Goal: Task Accomplishment & Management: Complete application form

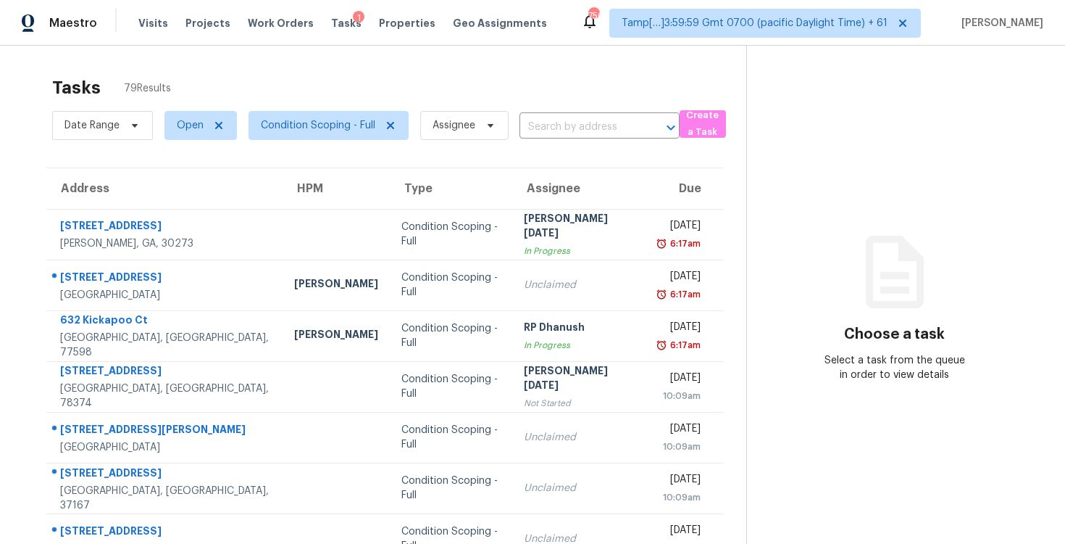
click at [537, 115] on div "Date Range Open Condition Scoping - Full Assignee ​" at bounding box center [366, 126] width 628 height 38
click at [549, 123] on input "text" at bounding box center [580, 127] width 120 height 22
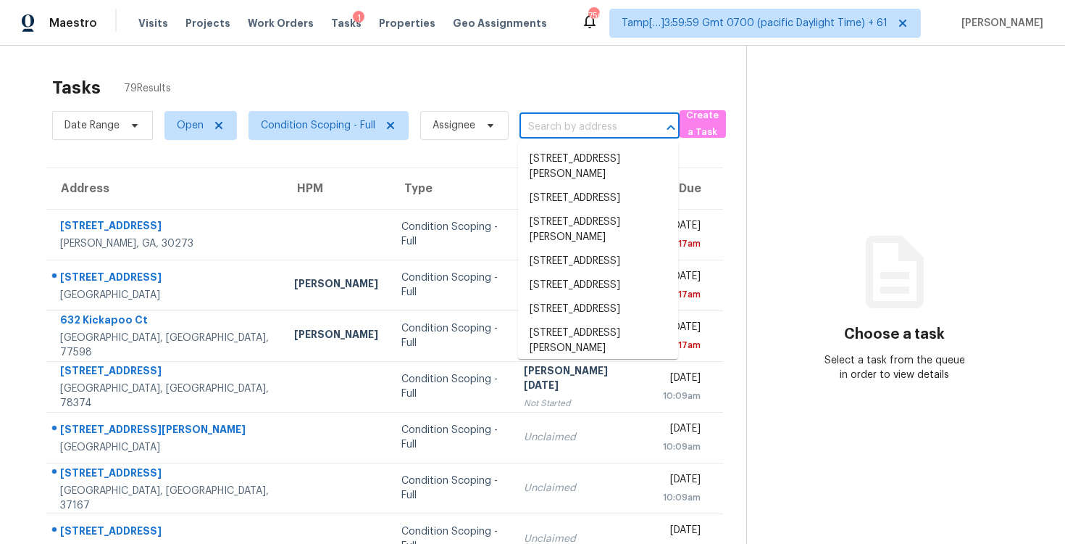
paste input "[STREET_ADDRESS]"
type input "[STREET_ADDRESS]"
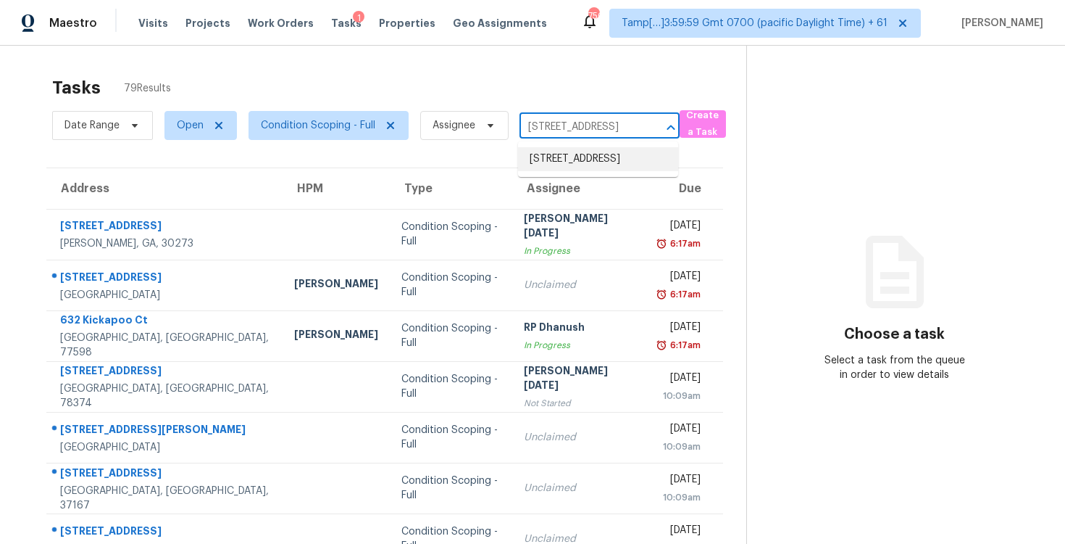
click at [572, 159] on li "[STREET_ADDRESS]" at bounding box center [598, 159] width 160 height 24
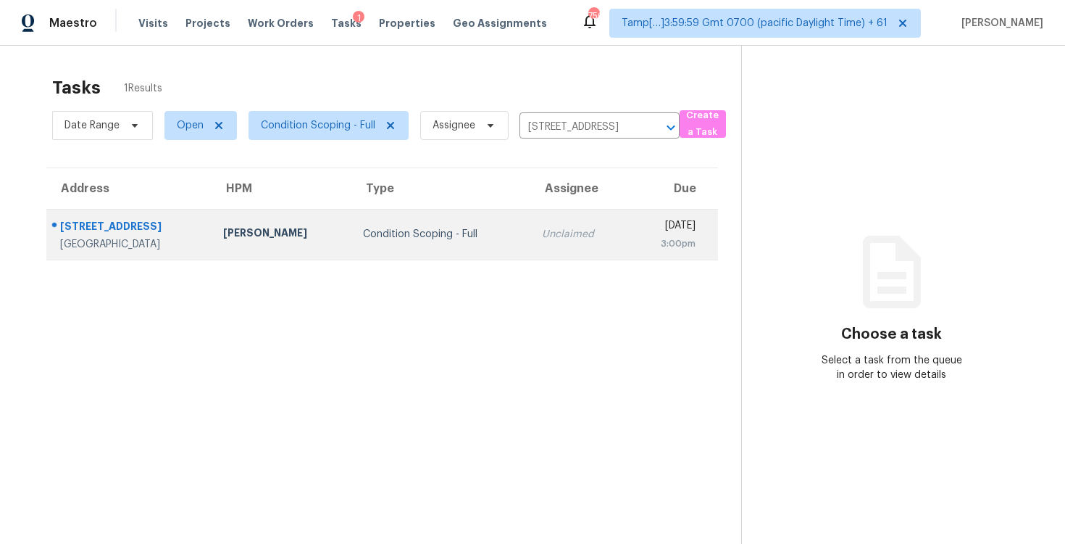
click at [628, 214] on td "[DATE] 3:00pm" at bounding box center [673, 234] width 90 height 51
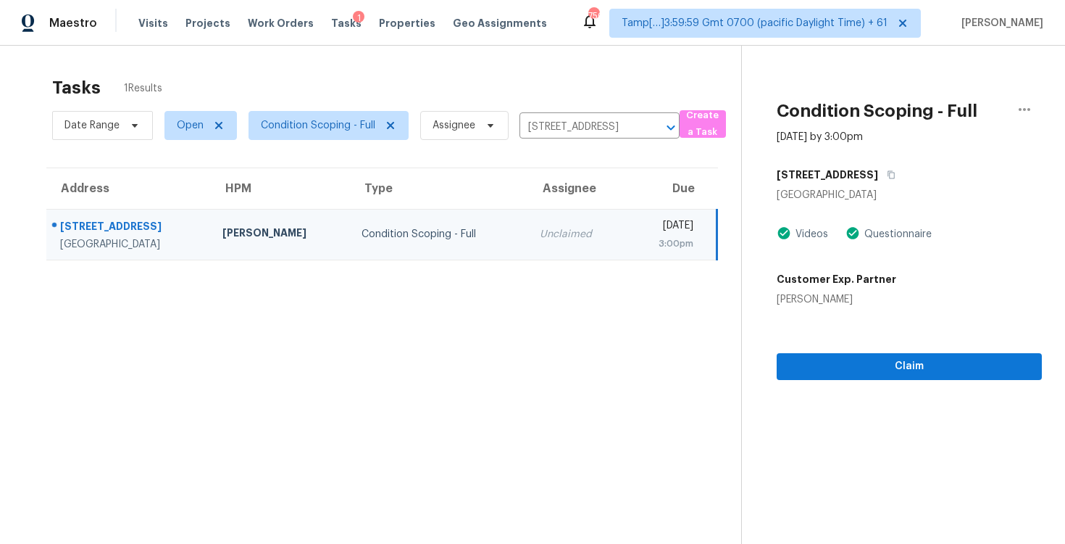
click at [866, 380] on section "Condition Scoping - Full [DATE] by 3:00pm [STREET_ADDRESS] Videos Questionnaire…" at bounding box center [891, 318] width 301 height 544
click at [866, 372] on span "Claim" at bounding box center [910, 366] width 242 height 18
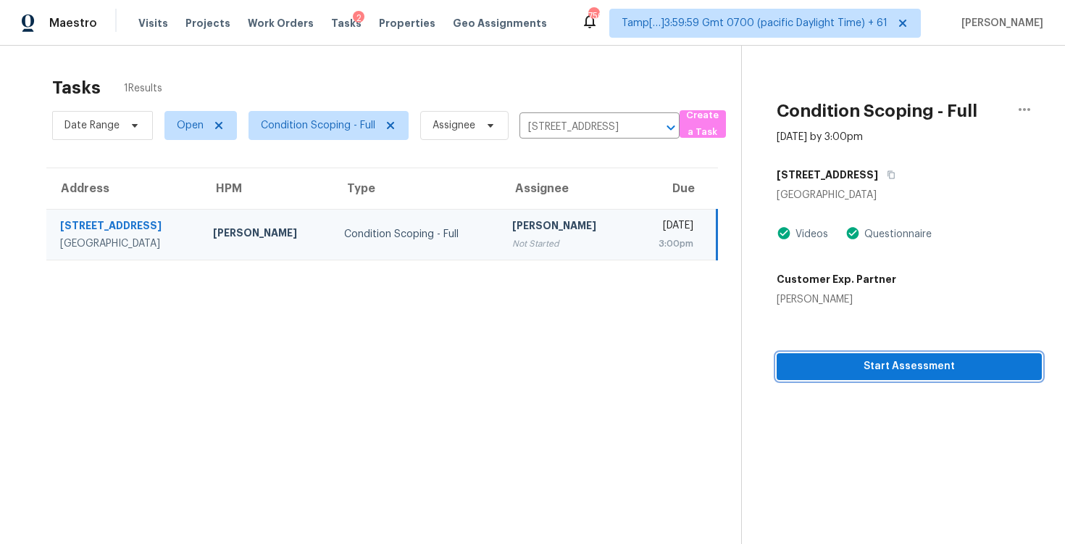
click at [866, 372] on span "Start Assessment" at bounding box center [910, 366] width 242 height 18
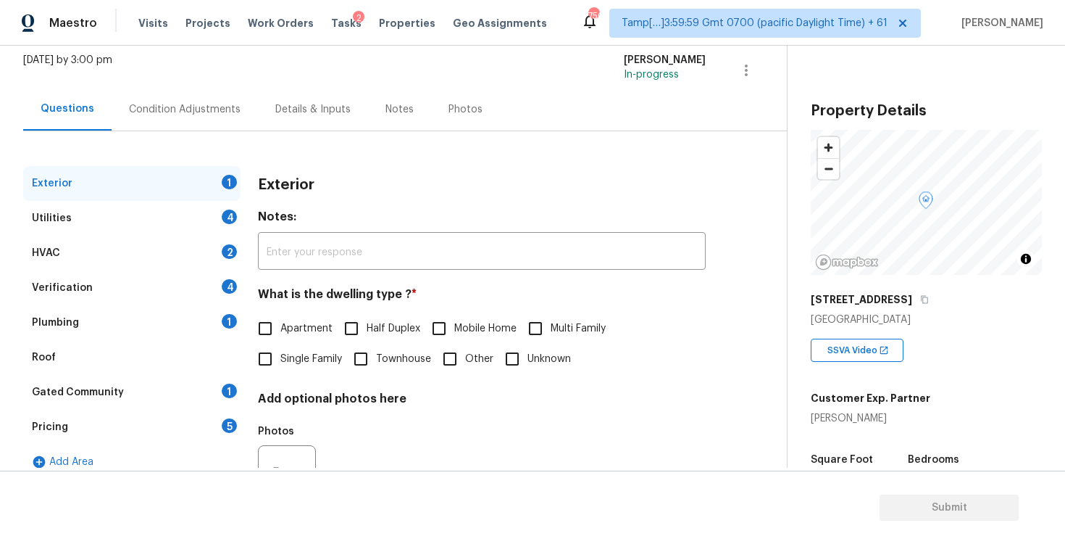
scroll to position [118, 0]
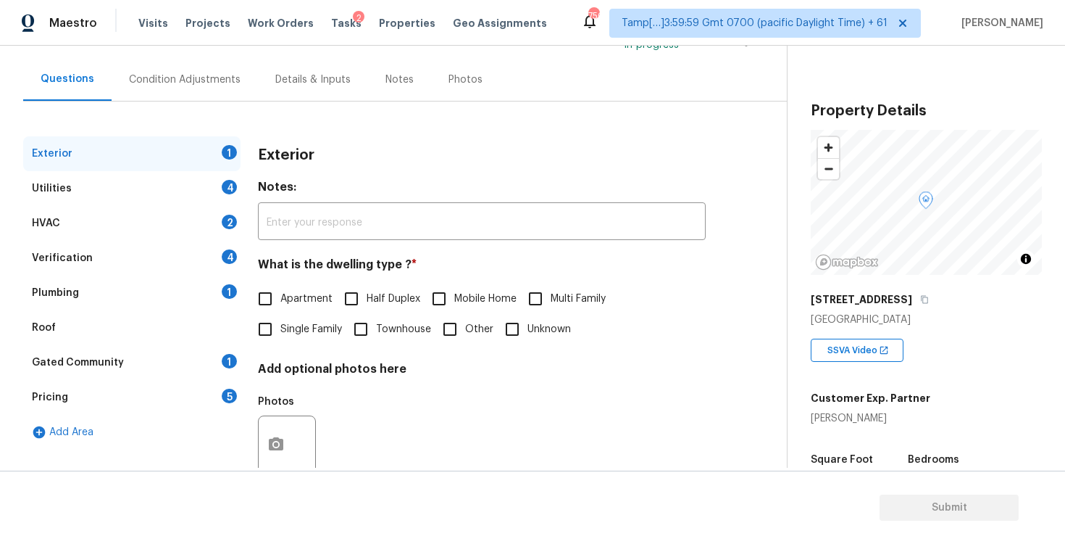
click at [298, 314] on label "Single Family" at bounding box center [296, 329] width 92 height 30
click at [280, 314] on input "Single Family" at bounding box center [265, 329] width 30 height 30
checkbox input "true"
click at [226, 103] on div "Exterior Utilities 4 HVAC 2 Verification 4 Plumbing 1 Roof Gated Community 1 Pr…" at bounding box center [387, 300] width 729 height 398
click at [218, 78] on div "Condition Adjustments" at bounding box center [185, 79] width 112 height 14
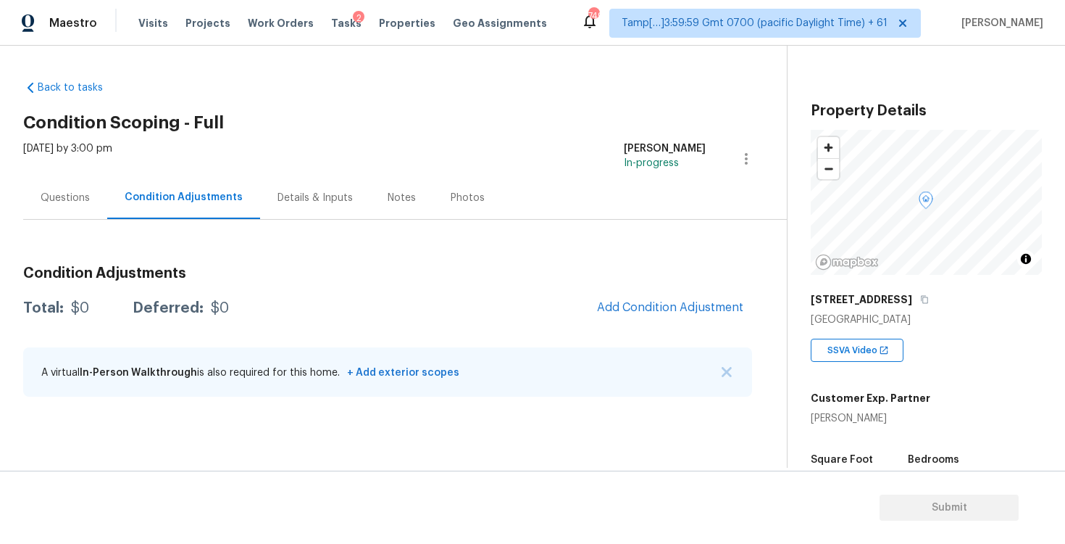
click at [93, 195] on div "Questions" at bounding box center [65, 197] width 84 height 43
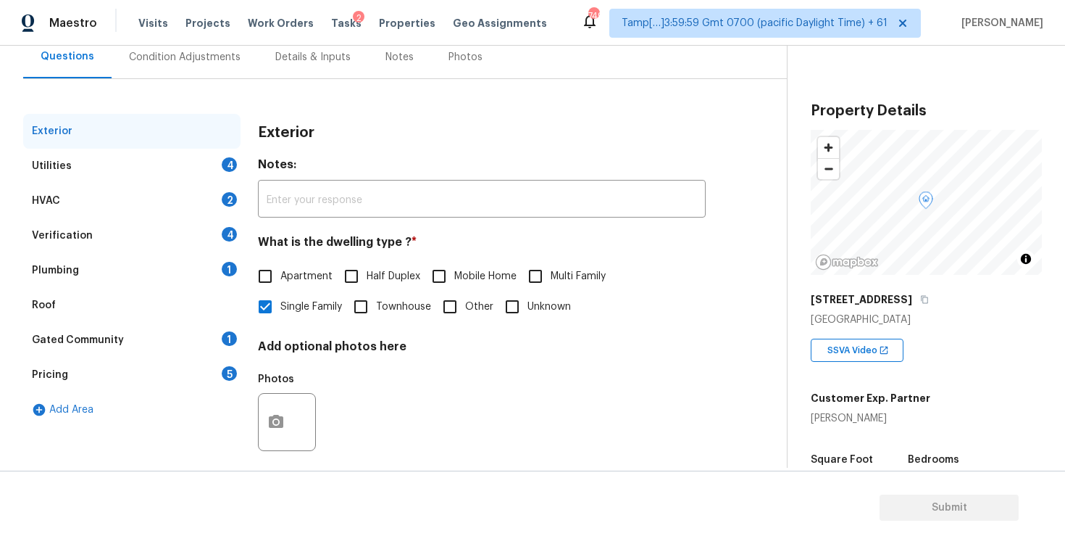
scroll to position [154, 0]
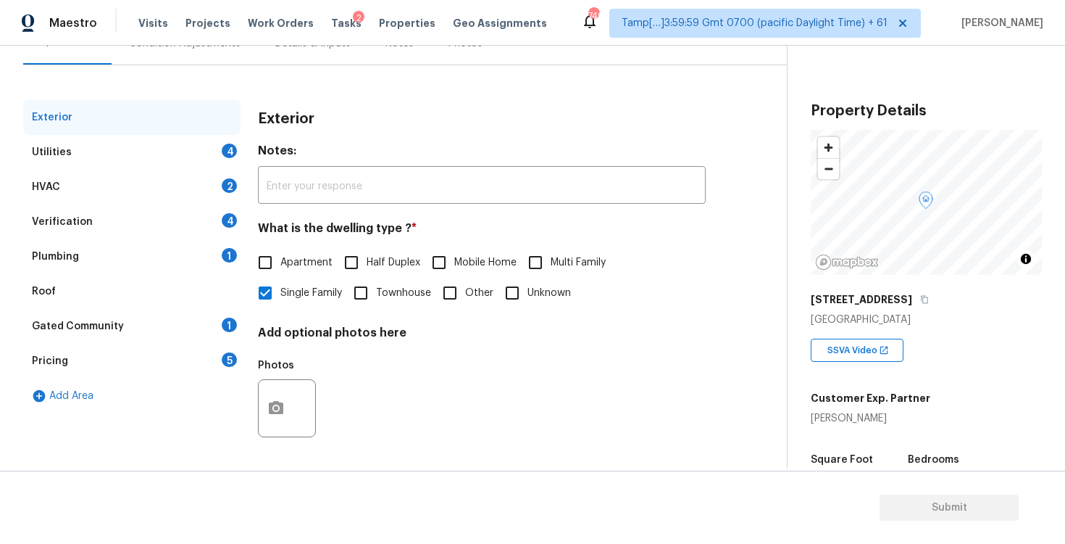
click at [141, 366] on div "Pricing 5" at bounding box center [131, 361] width 217 height 35
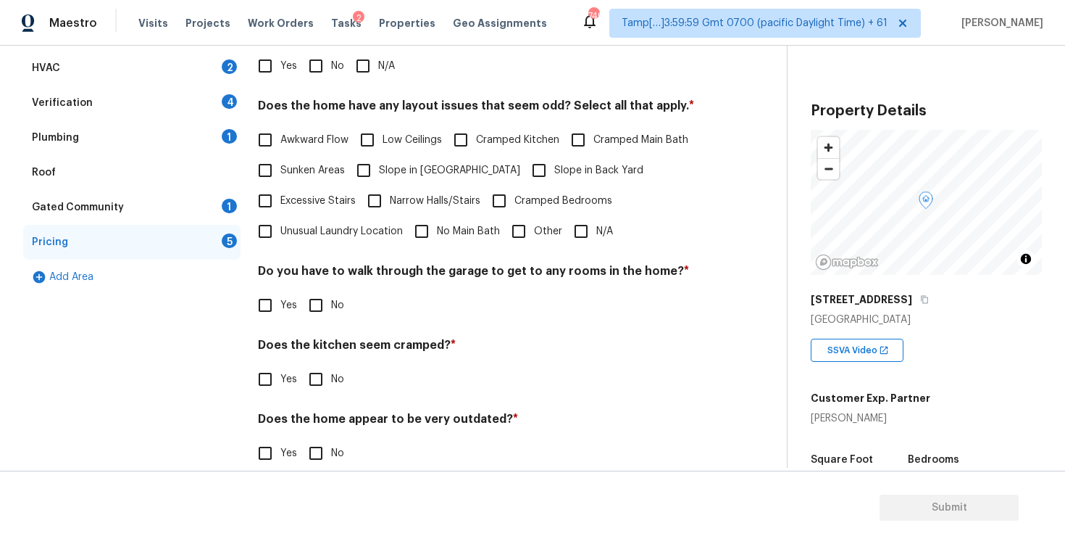
scroll to position [290, 0]
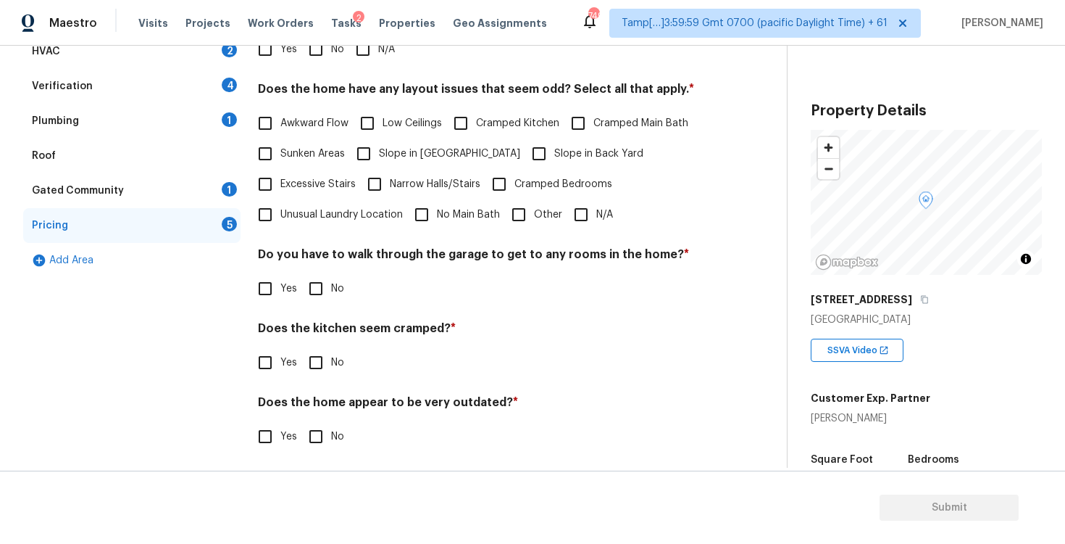
click at [539, 205] on label "Other" at bounding box center [533, 214] width 59 height 30
click at [534, 205] on input "Other" at bounding box center [519, 214] width 30 height 30
checkbox input "true"
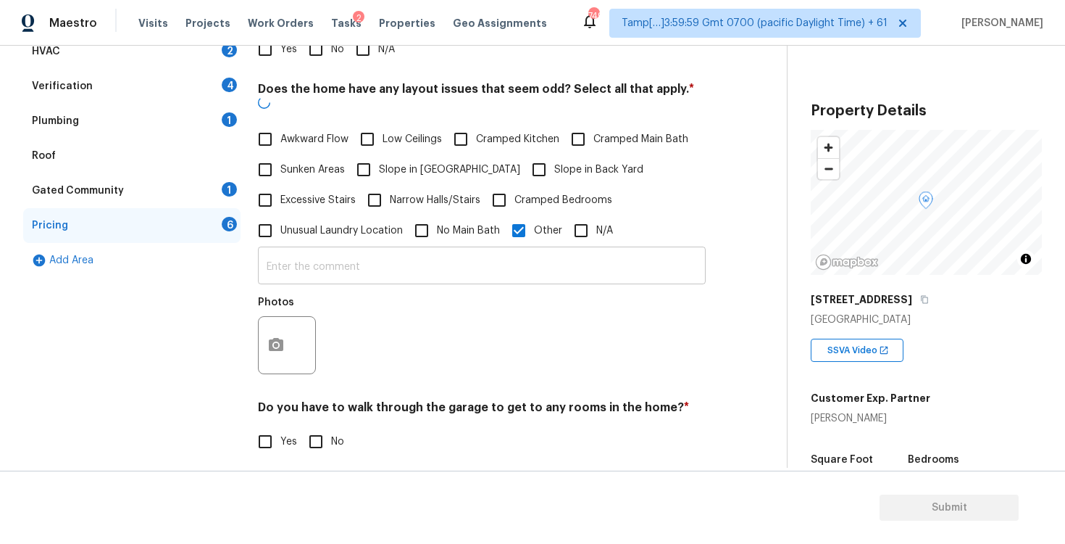
click at [490, 251] on input "text" at bounding box center [482, 267] width 448 height 34
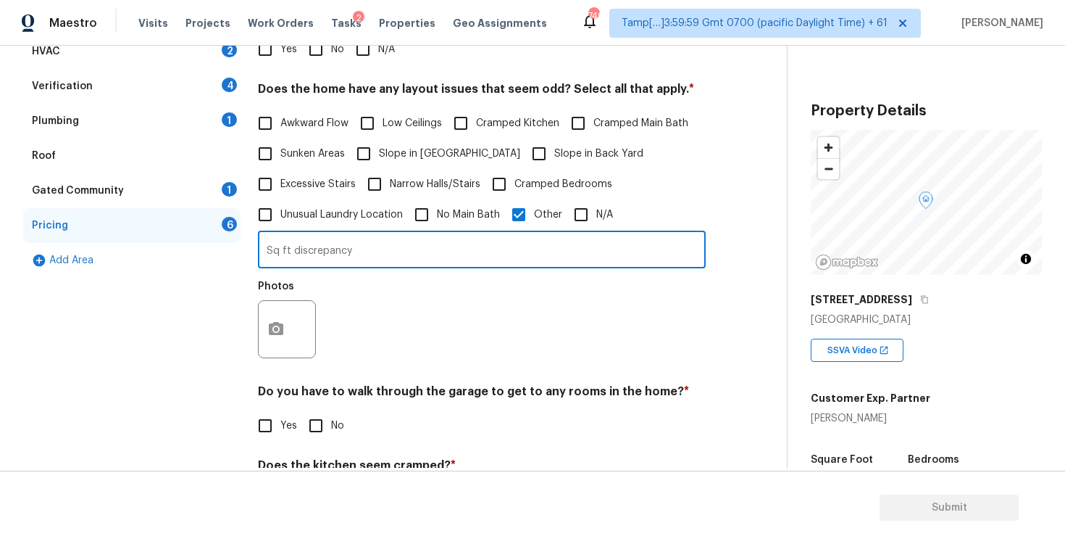
type input "Sq ft discrepancy"
click at [274, 320] on button "button" at bounding box center [276, 329] width 35 height 57
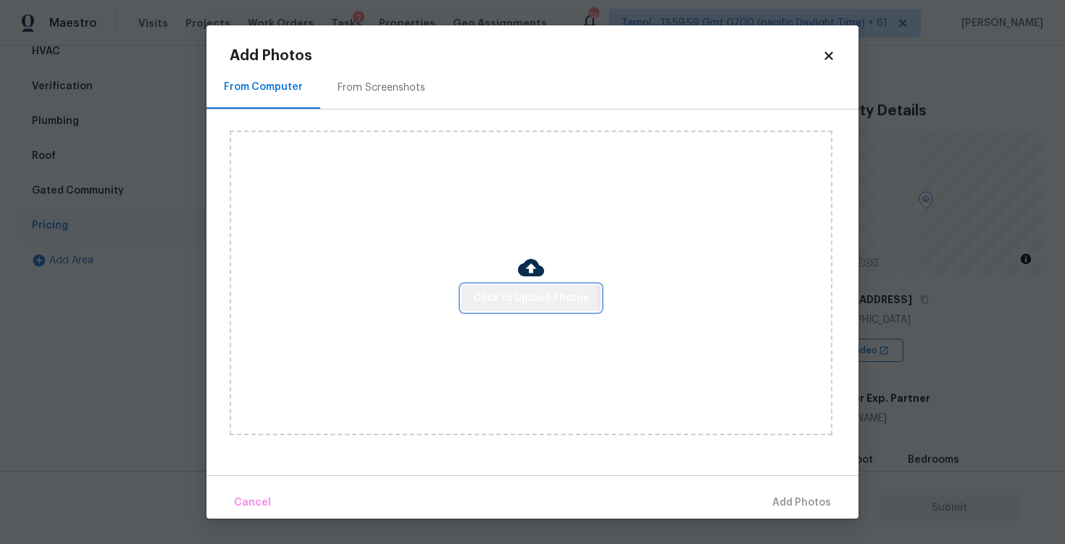
click at [496, 310] on button "Click to Upload Photos" at bounding box center [531, 298] width 139 height 27
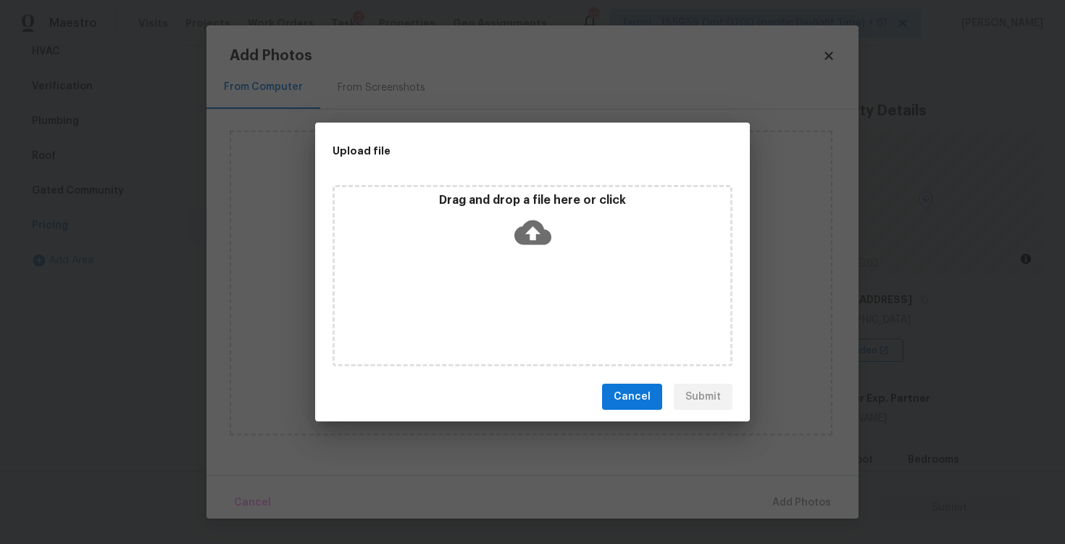
click at [529, 220] on icon at bounding box center [533, 232] width 37 height 25
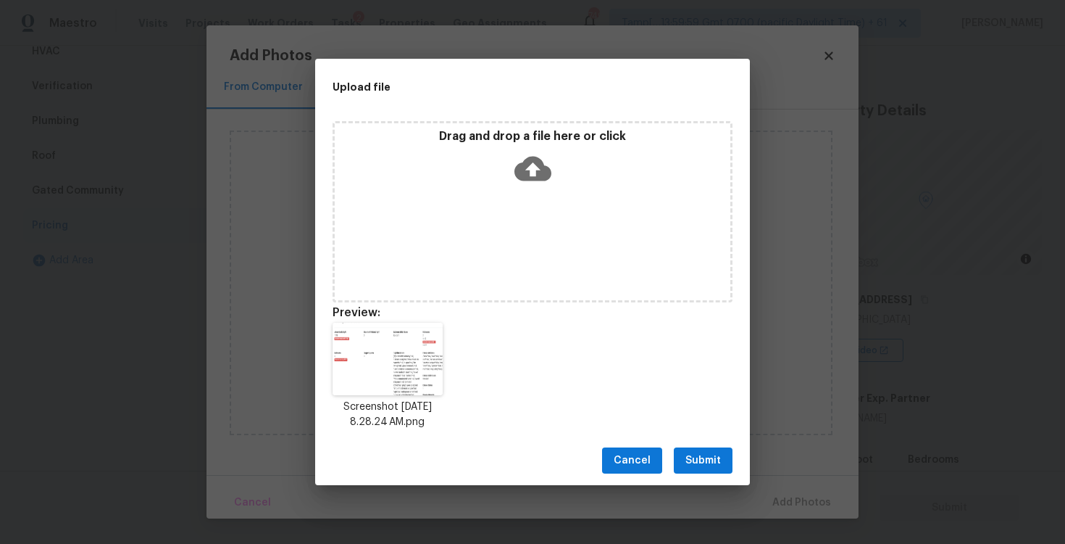
click at [702, 481] on div "Cancel Submit" at bounding box center [532, 461] width 435 height 50
click at [702, 470] on button "Submit" at bounding box center [703, 460] width 59 height 27
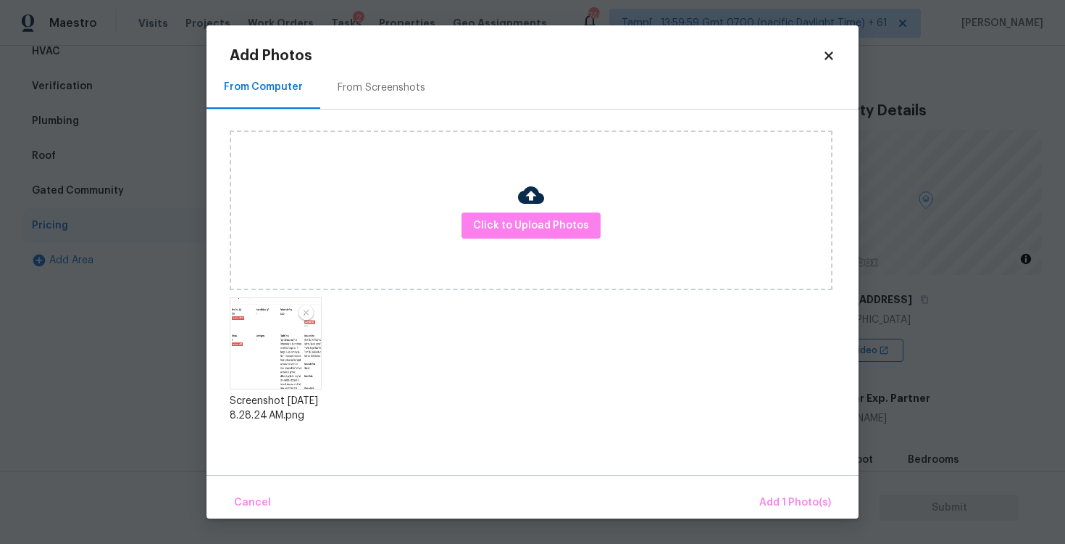
click at [753, 485] on div "Cancel Add 1 Photo(s)" at bounding box center [533, 496] width 652 height 43
click at [777, 496] on span "Add 1 Photo(s)" at bounding box center [796, 503] width 72 height 18
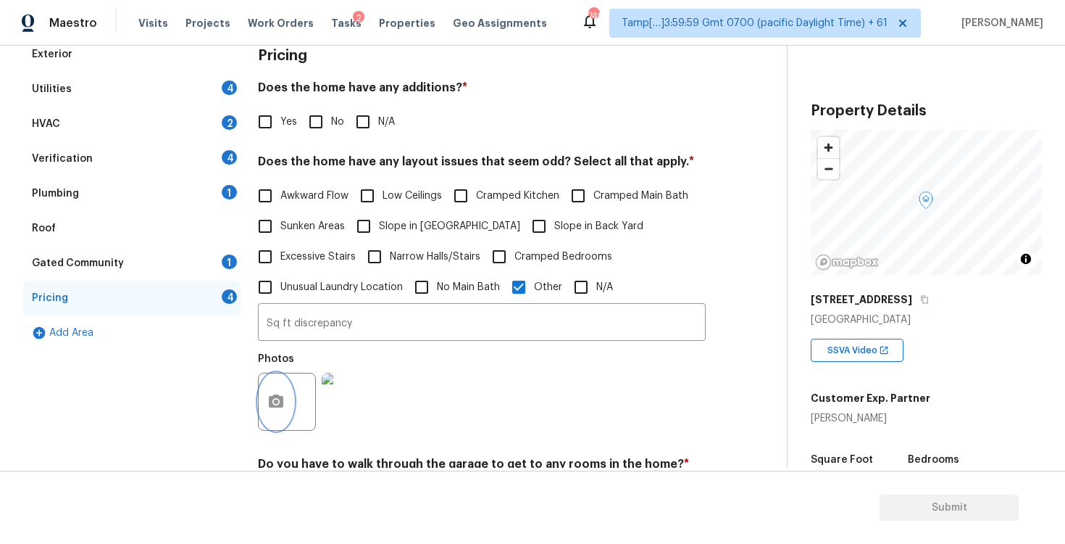
scroll to position [117, 0]
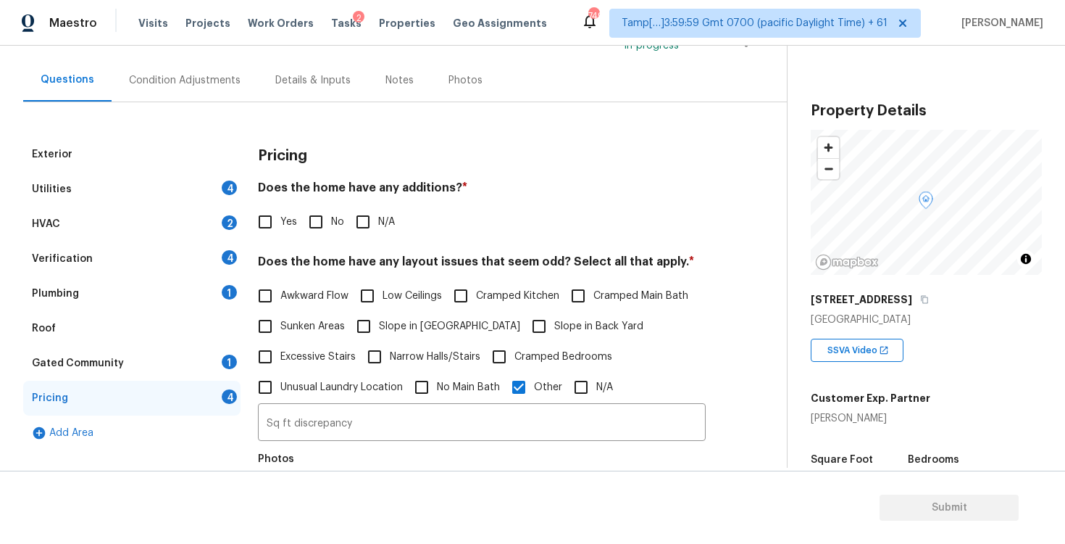
click at [204, 86] on div "Condition Adjustments" at bounding box center [185, 80] width 112 height 14
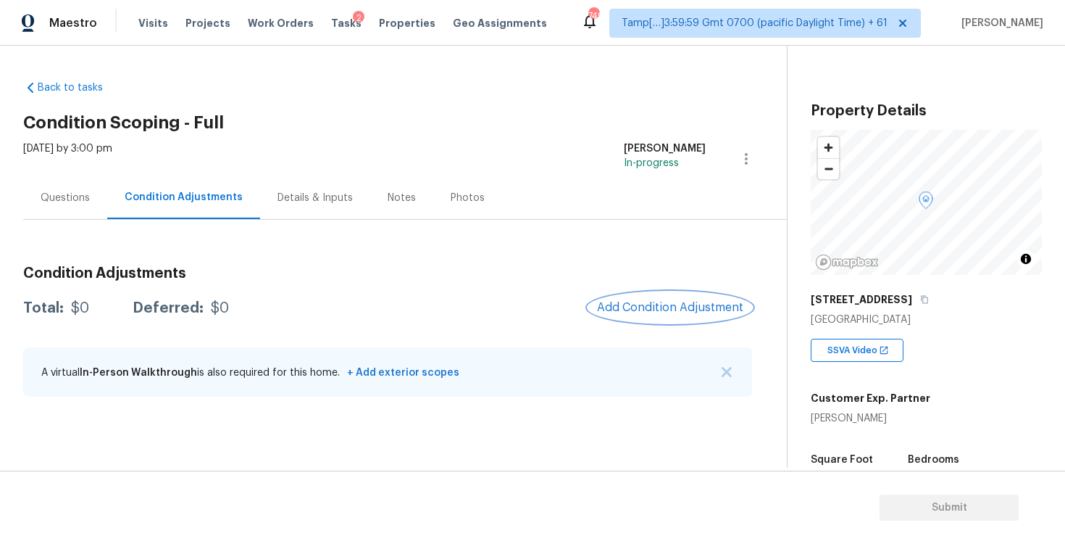
click at [657, 311] on span "Add Condition Adjustment" at bounding box center [670, 307] width 146 height 13
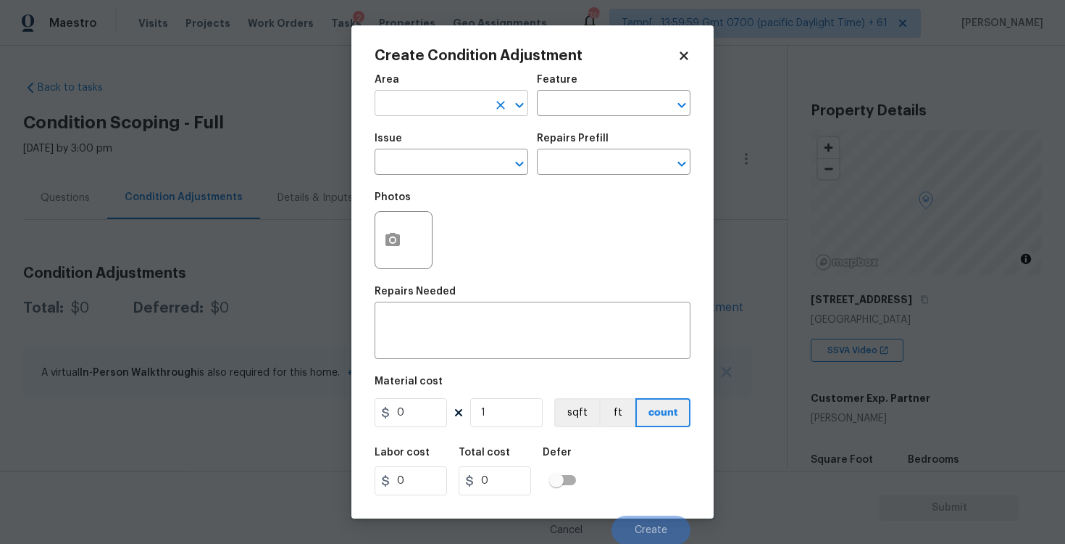
click at [425, 105] on input "text" at bounding box center [431, 104] width 113 height 22
type input "e"
type input "x"
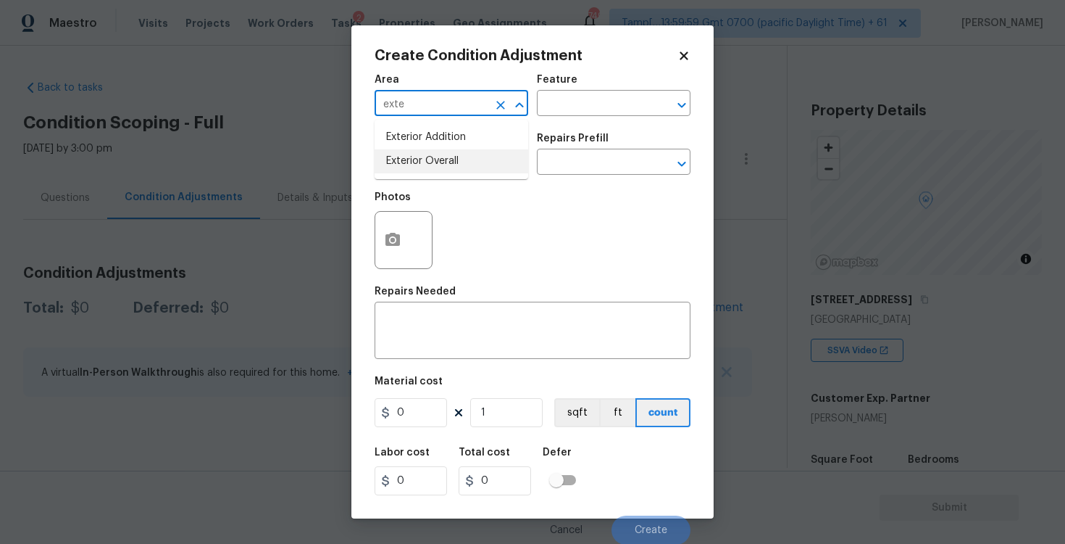
click at [427, 155] on li "Exterior Overall" at bounding box center [452, 161] width 154 height 24
type input "Exterior Overall"
click at [427, 155] on input "text" at bounding box center [431, 163] width 113 height 22
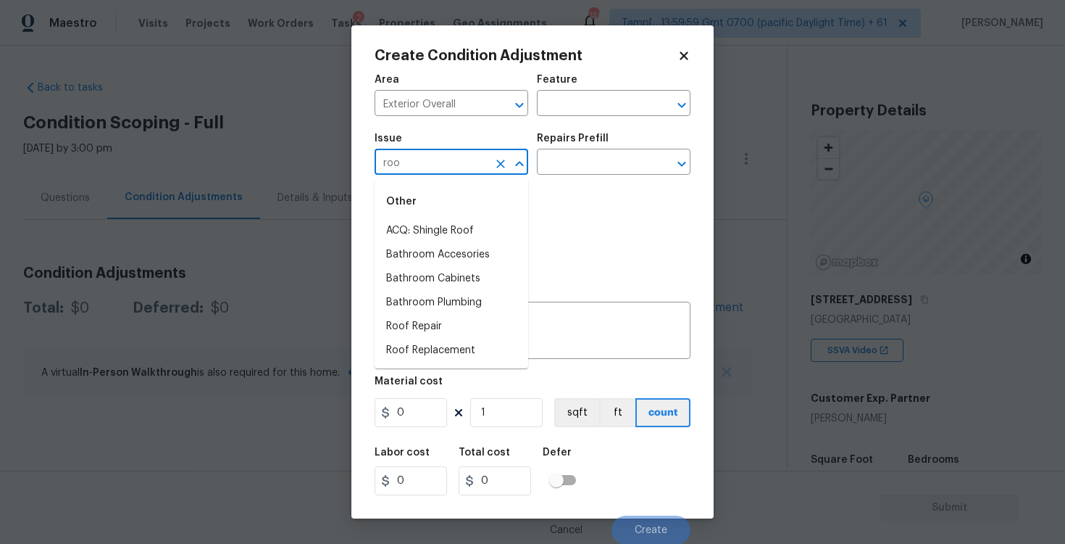
type input "roo"
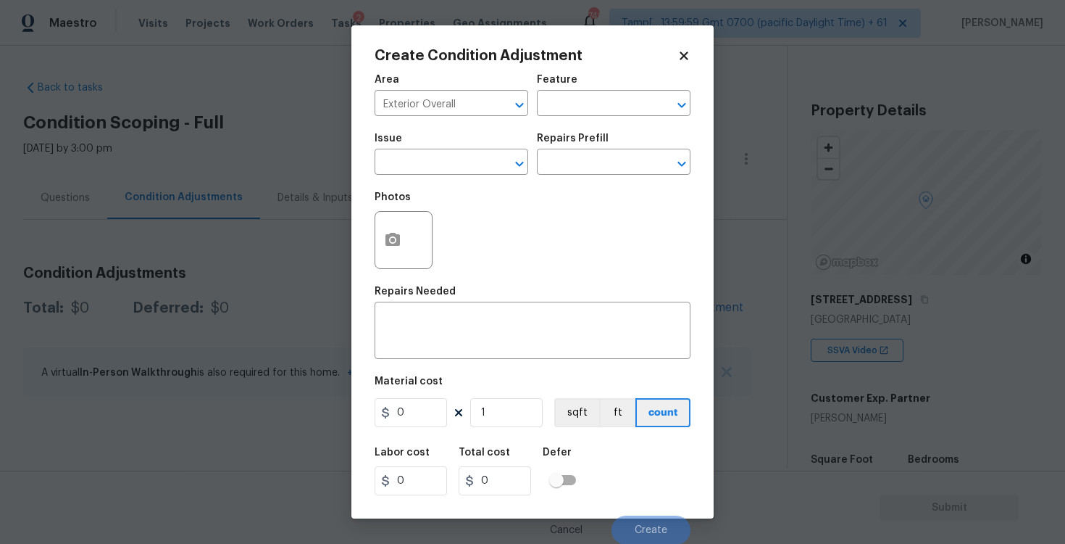
click at [686, 44] on div "Create Condition Adjustment Area Exterior Overall ​ Feature ​ Issue ​ Repairs P…" at bounding box center [533, 271] width 362 height 493
click at [683, 57] on icon at bounding box center [684, 55] width 8 height 8
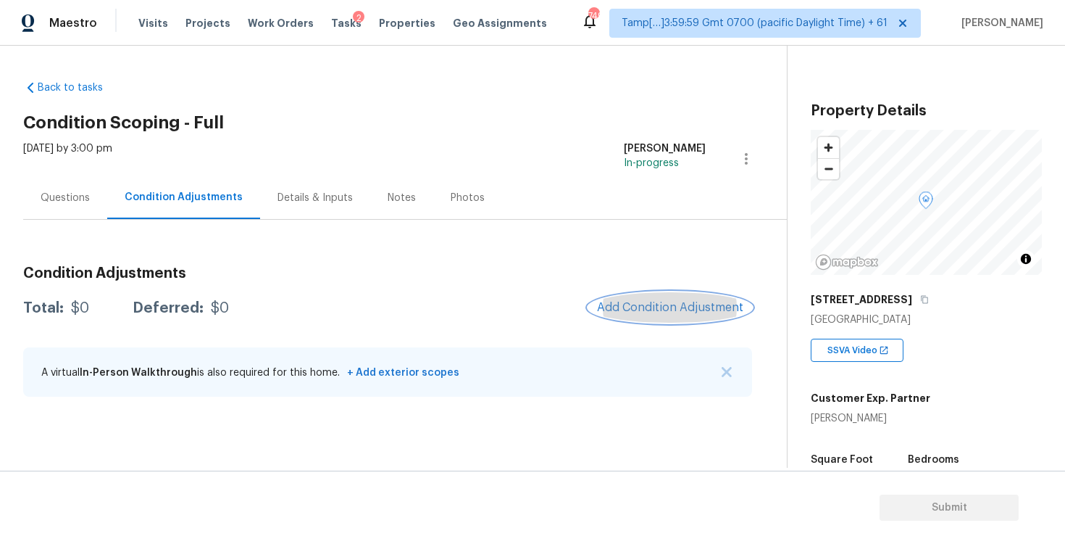
click at [662, 315] on button "Add Condition Adjustment" at bounding box center [671, 307] width 164 height 30
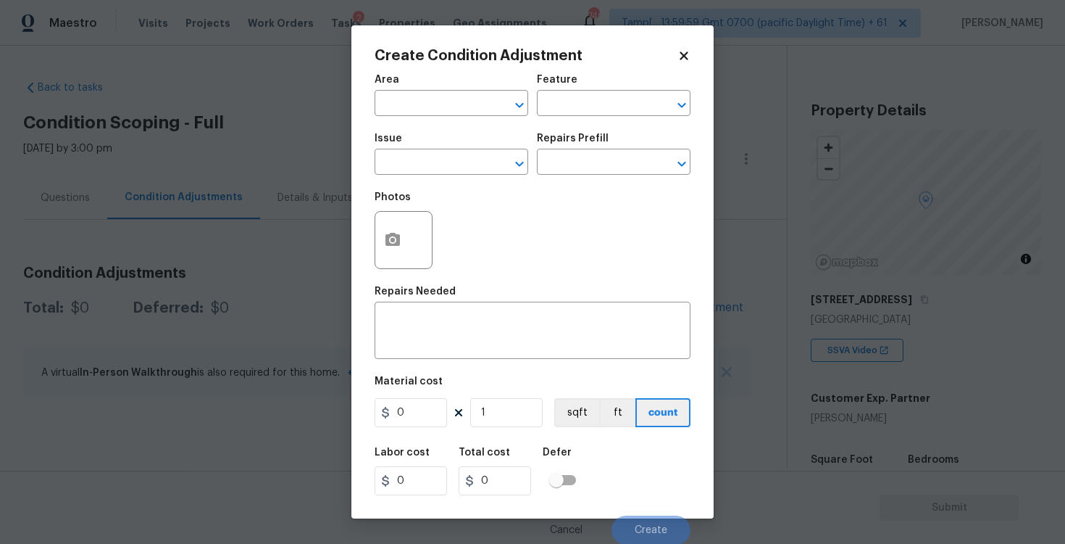
click at [455, 115] on input "text" at bounding box center [431, 104] width 113 height 22
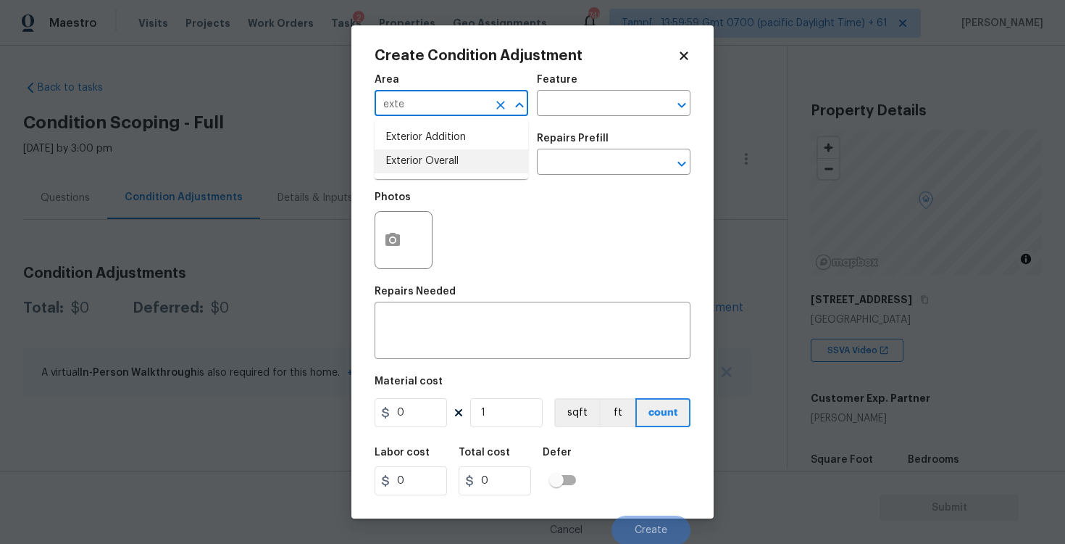
click at [441, 174] on ul "Exterior Addition Exterior Overall" at bounding box center [452, 149] width 154 height 59
click at [441, 172] on li "Exterior Overall" at bounding box center [452, 161] width 154 height 24
type input "Exterior Overall"
click at [441, 172] on input "text" at bounding box center [431, 163] width 113 height 22
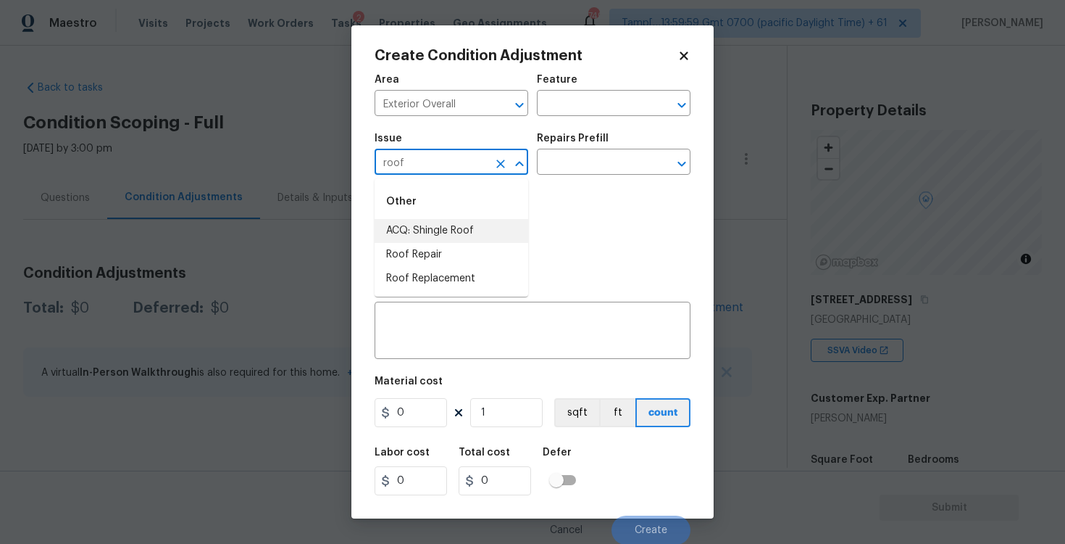
click at [445, 224] on li "ACQ: Shingle Roof" at bounding box center [452, 231] width 154 height 24
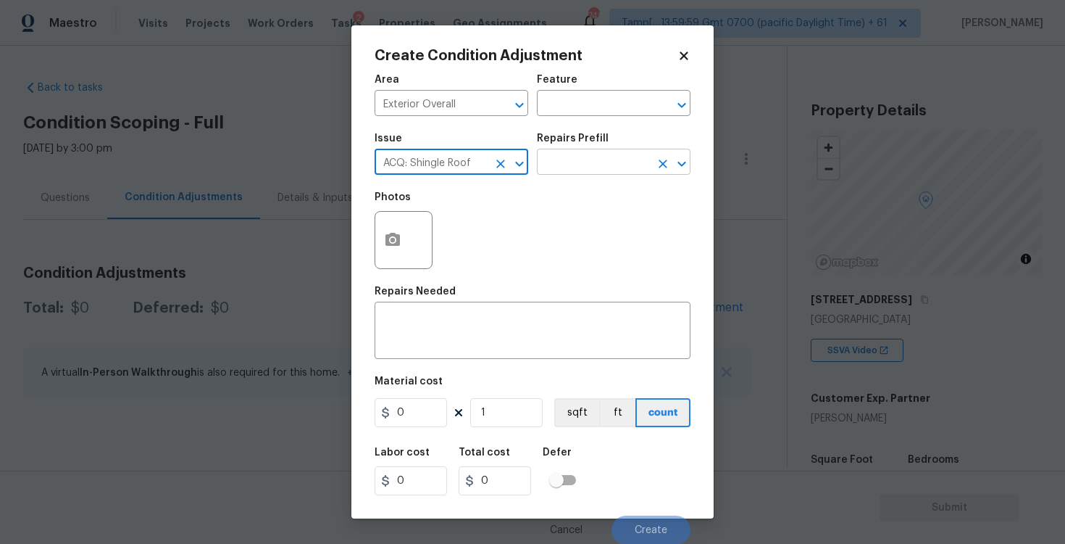
type input "ACQ: Shingle Roof"
click at [584, 167] on input "text" at bounding box center [593, 163] width 113 height 22
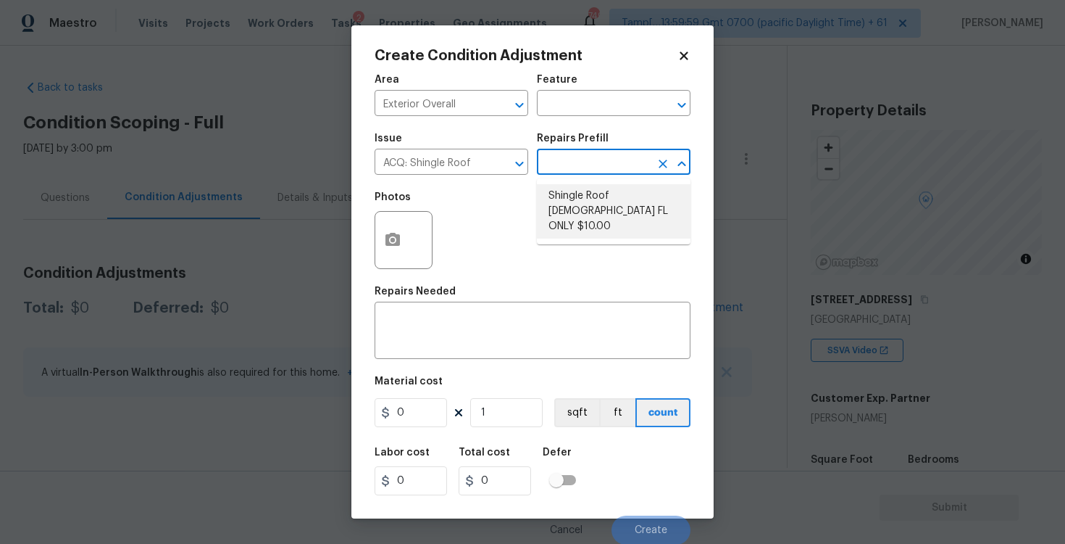
click at [585, 207] on li "Shingle Roof 15+ Years Old FL ONLY $10.00" at bounding box center [614, 211] width 154 height 54
type input "Acquisition"
type textarea "Acquisition Scope (Florida Only): Shingle Roof 15+ years in age maintenance."
type input "10"
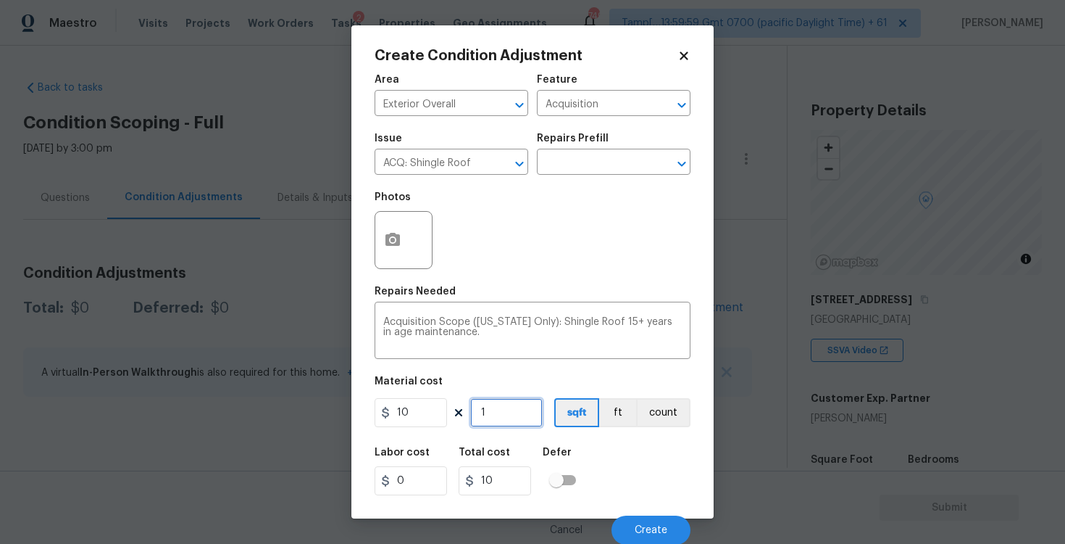
click at [504, 407] on input "1" at bounding box center [506, 412] width 72 height 29
type input "0"
paste input "1119"
type input "1119"
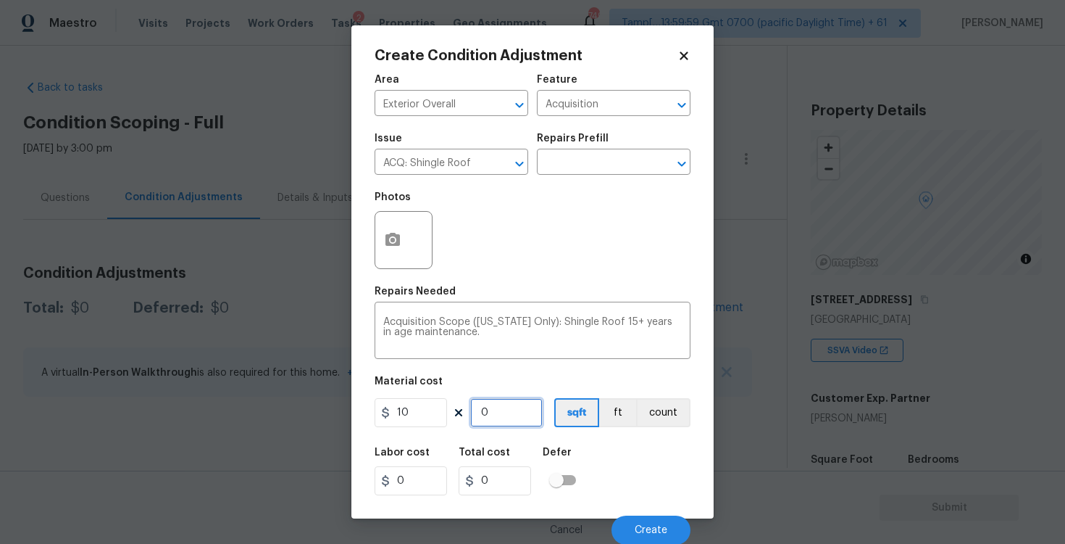
type input "11190"
type input "1119"
click at [609, 446] on div "Labor cost 0 Total cost 11190 Defer" at bounding box center [533, 470] width 316 height 65
click at [651, 528] on span "Create" at bounding box center [651, 529] width 33 height 11
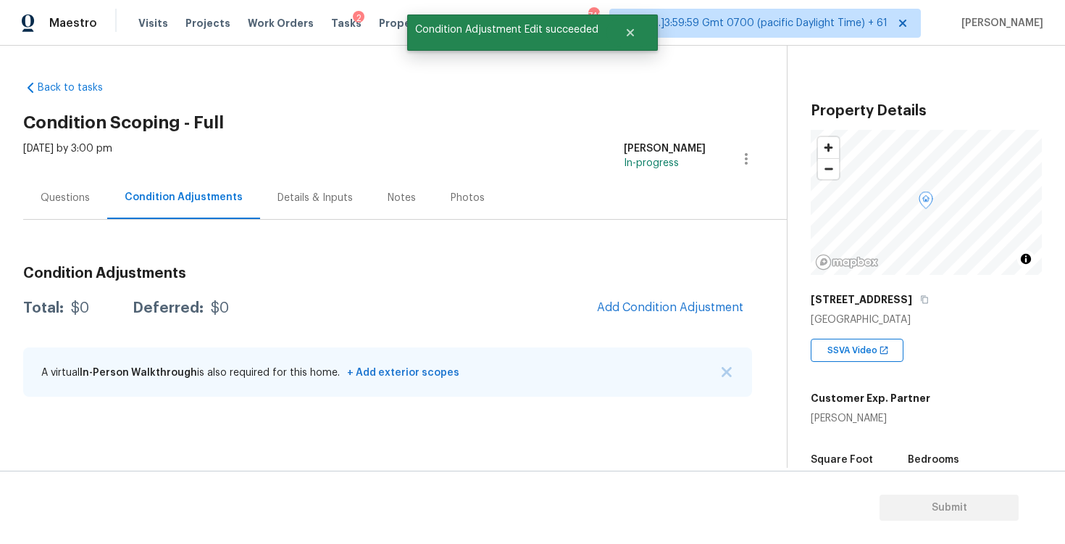
scroll to position [0, 0]
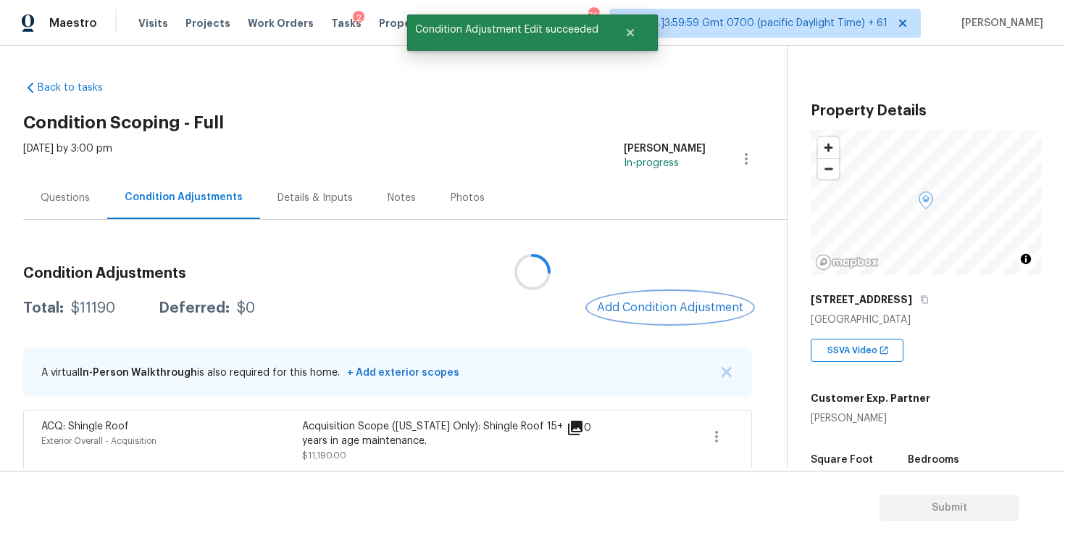
click at [660, 308] on span "Add Condition Adjustment" at bounding box center [670, 307] width 146 height 13
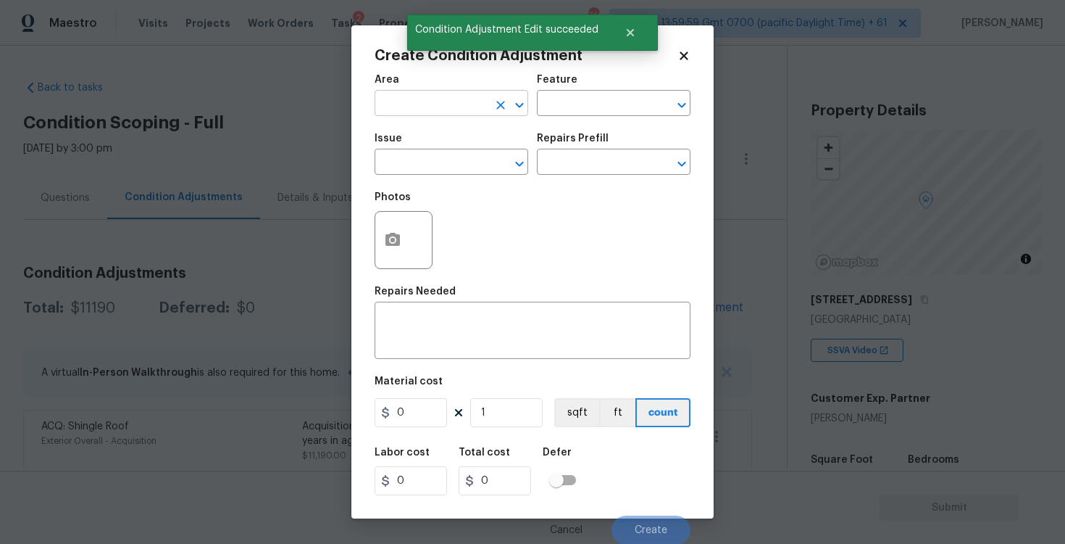
click at [424, 99] on input "text" at bounding box center [431, 104] width 113 height 22
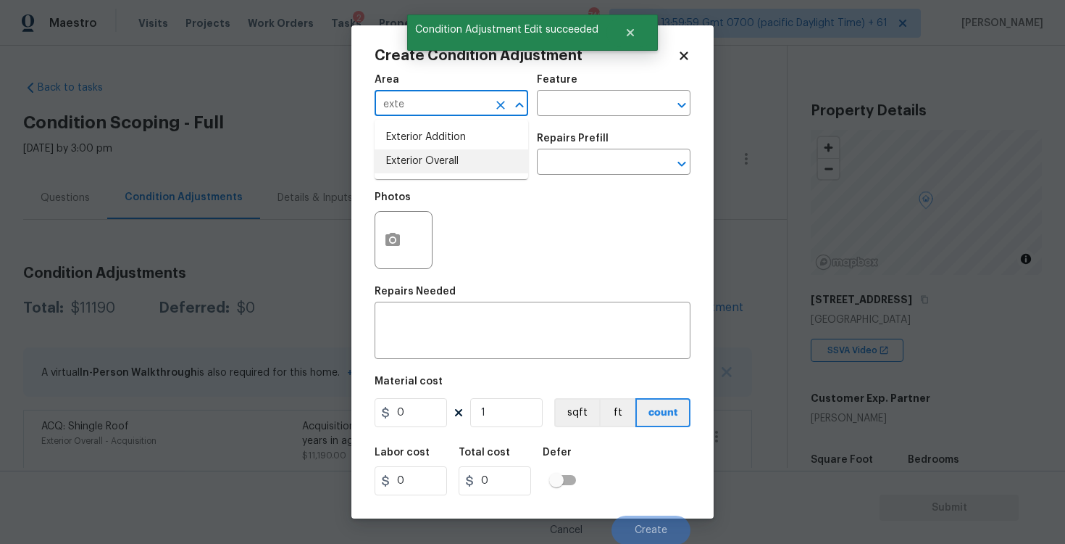
click at [433, 159] on li "Exterior Overall" at bounding box center [452, 161] width 154 height 24
type input "Exterior Overall"
click at [433, 159] on input "text" at bounding box center [431, 163] width 113 height 22
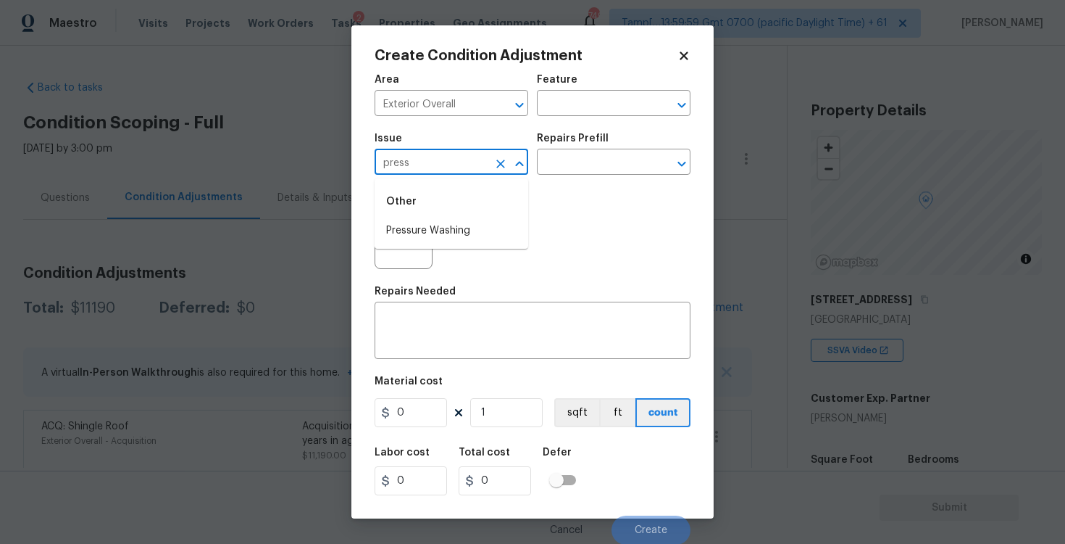
click at [452, 226] on li "Pressure Washing" at bounding box center [452, 231] width 154 height 24
type input "Pressure Washing"
click at [580, 146] on div "Repairs Prefill" at bounding box center [614, 142] width 154 height 19
click at [580, 154] on input "text" at bounding box center [593, 163] width 113 height 22
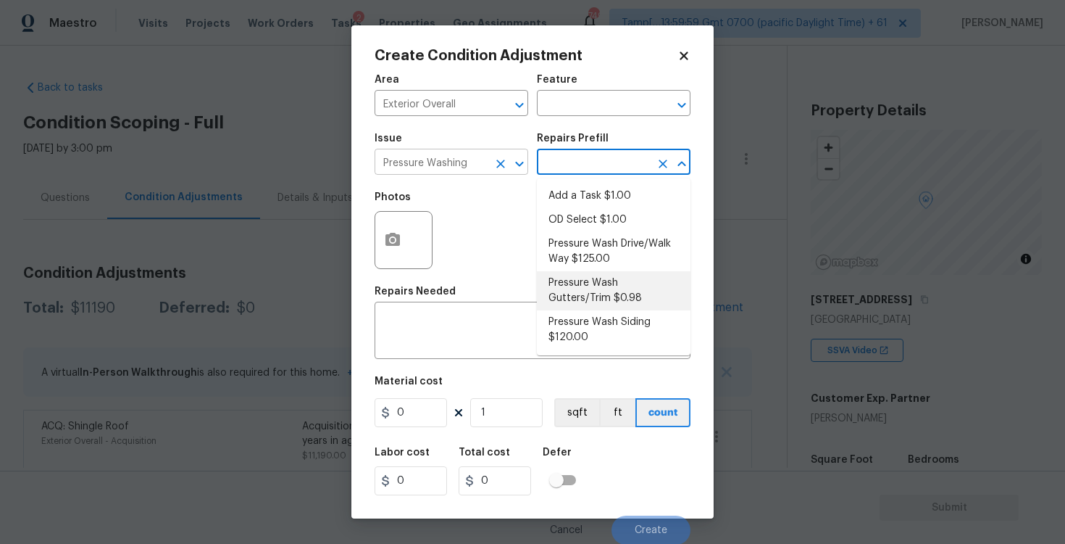
click at [496, 163] on icon "Clear" at bounding box center [501, 164] width 14 height 14
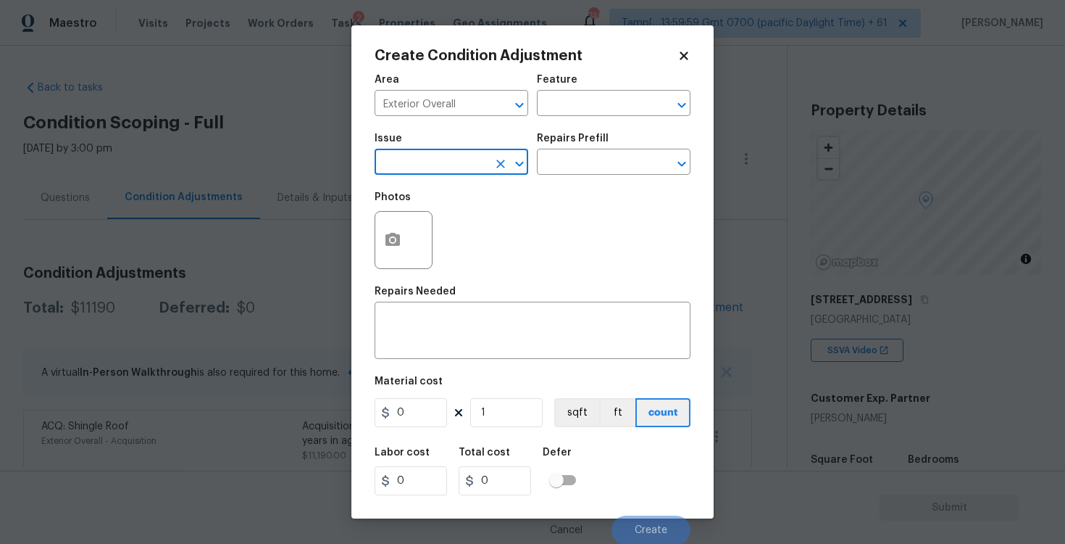
click at [496, 163] on icon "Clear" at bounding box center [501, 164] width 14 height 14
click at [500, 223] on li "ACQ: HVAC" at bounding box center [452, 231] width 154 height 24
type input "ACQ: HVAC"
click at [570, 176] on div "Issue ACQ: HVAC ​ Repairs Prefill ​" at bounding box center [533, 154] width 316 height 59
click at [571, 170] on input "text" at bounding box center [593, 163] width 113 height 22
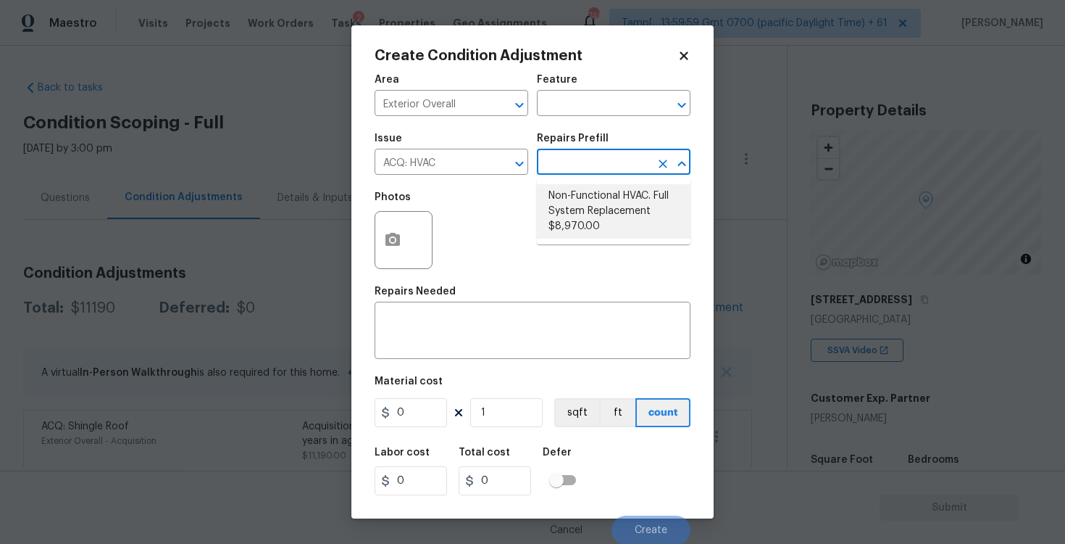
click at [582, 214] on li "Non-Functional HVAC. Full System Replacement $8,970.00" at bounding box center [614, 211] width 154 height 54
type input "Acquisition"
type textarea "Acquisition Scope: Full System Replacement"
type input "8970"
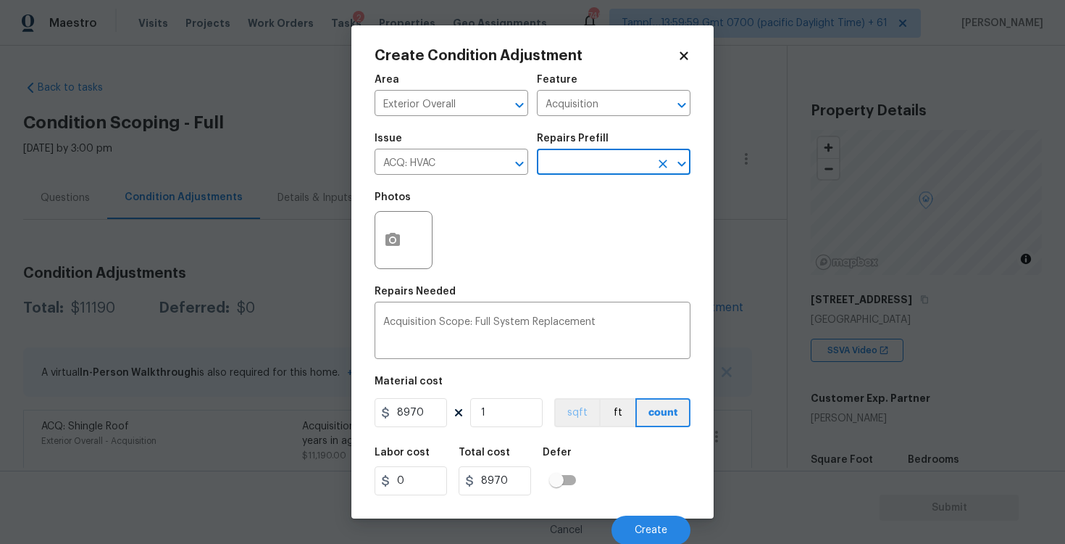
scroll to position [1, 0]
click at [640, 496] on div "Labor cost 0 Total cost 8970 Defer" at bounding box center [533, 470] width 316 height 65
click at [649, 523] on button "Create" at bounding box center [651, 529] width 79 height 29
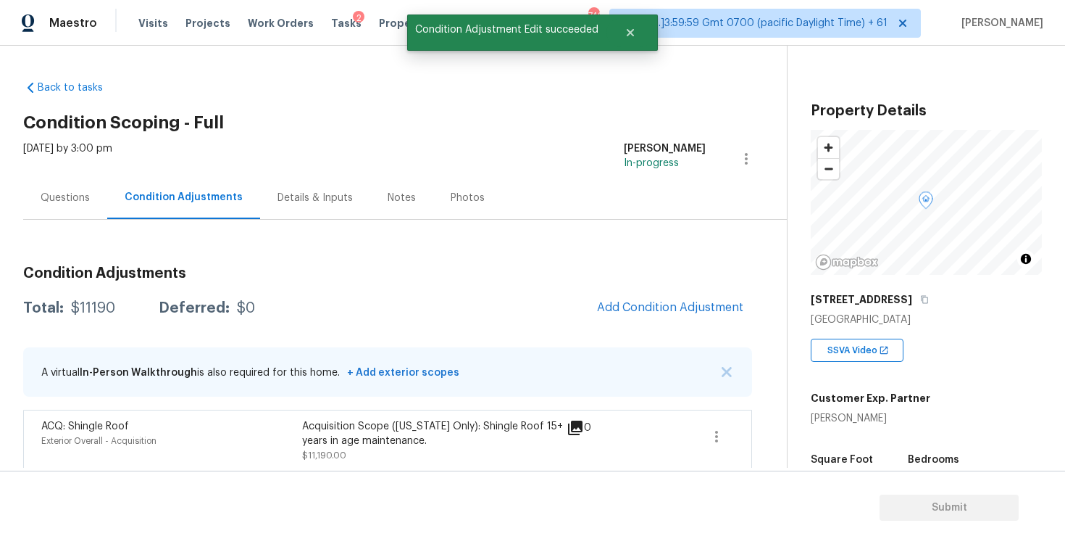
scroll to position [0, 0]
click at [641, 319] on button "Add Condition Adjustment" at bounding box center [671, 307] width 164 height 30
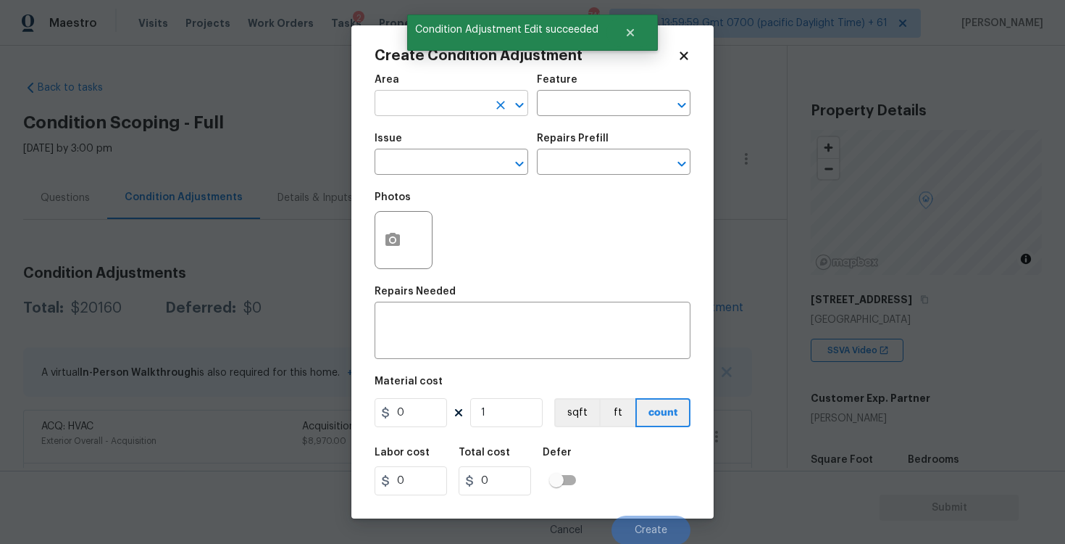
click at [462, 114] on input "text" at bounding box center [431, 104] width 113 height 22
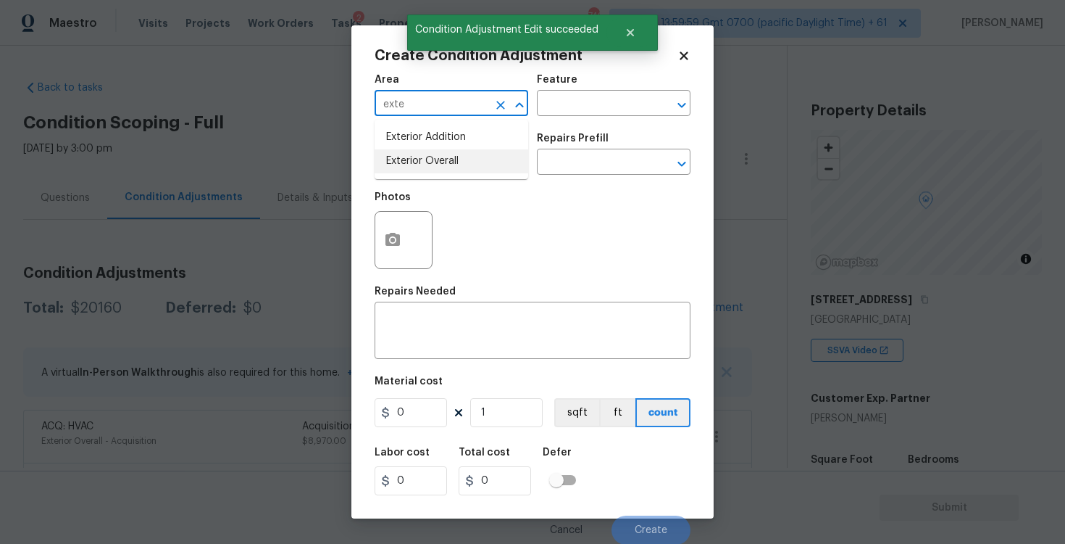
click at [452, 159] on li "Exterior Overall" at bounding box center [452, 161] width 154 height 24
type input "Exterior Overall"
click at [452, 159] on input "text" at bounding box center [431, 163] width 113 height 22
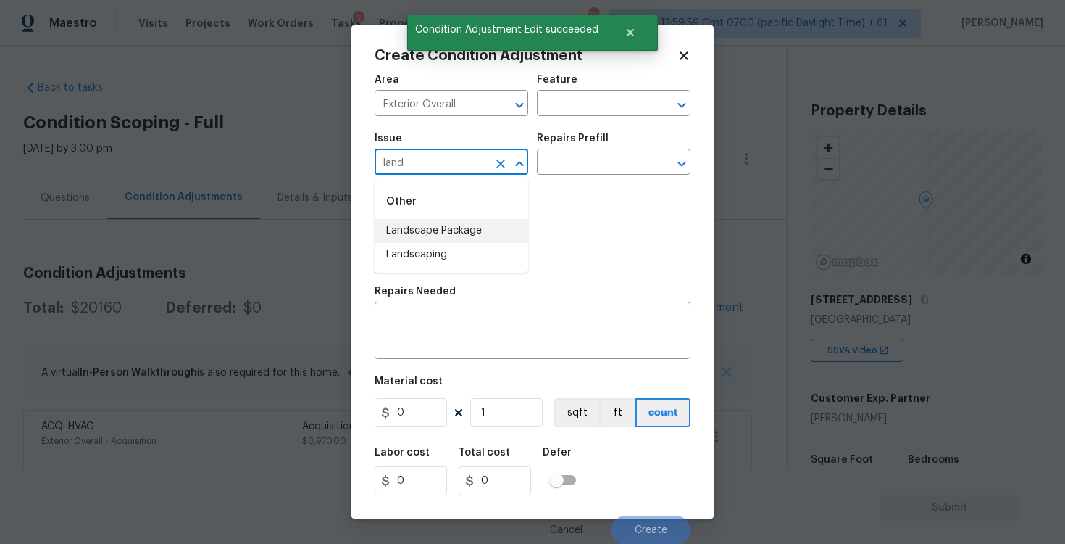
click at [461, 228] on li "Landscape Package" at bounding box center [452, 231] width 154 height 24
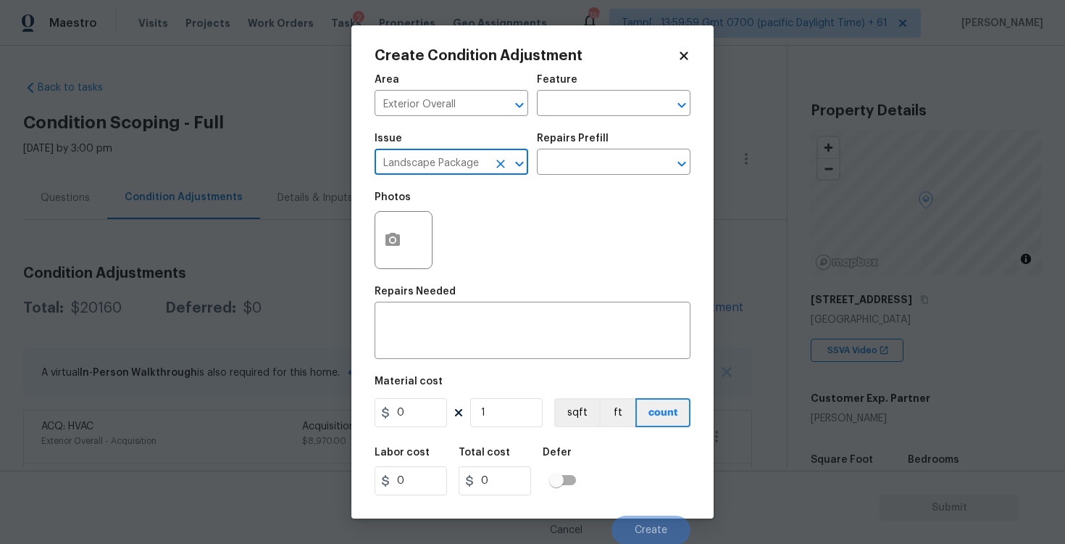
type input "Landscape Package"
click at [591, 151] on div "Repairs Prefill" at bounding box center [614, 142] width 154 height 19
click at [574, 166] on input "text" at bounding box center [593, 163] width 113 height 22
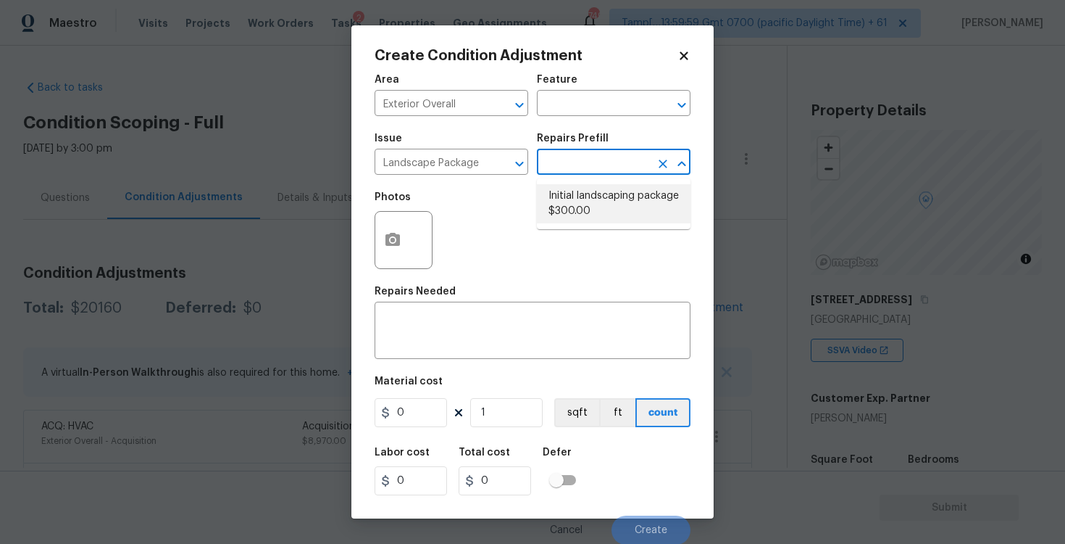
click at [589, 212] on li "Initial landscaping package $300.00" at bounding box center [614, 203] width 154 height 39
type input "Home Readiness Packages"
type textarea "Mowing of grass up to 6" in height. Mow, edge along driveways & sidewalks, trim…"
type input "300"
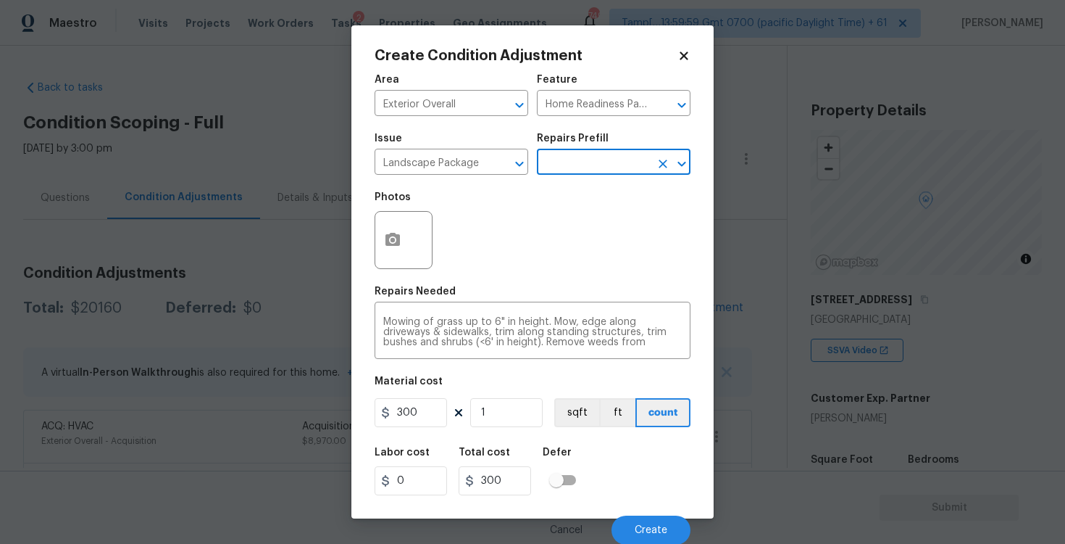
scroll to position [1, 0]
click at [661, 518] on button "Create" at bounding box center [651, 529] width 79 height 29
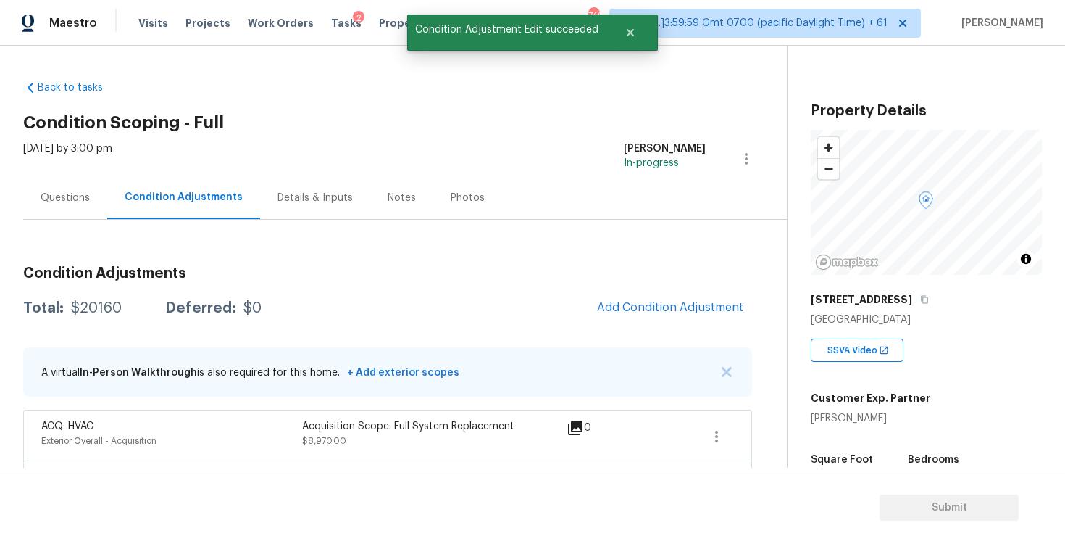
scroll to position [0, 0]
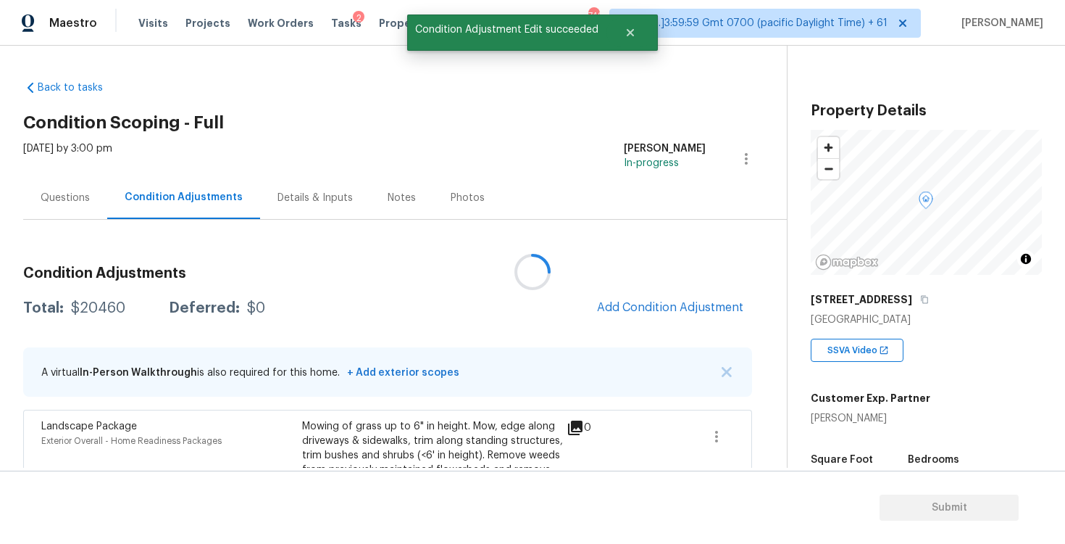
click at [672, 302] on div at bounding box center [532, 272] width 1065 height 544
click at [617, 294] on span "Add Condition Adjustment" at bounding box center [671, 308] width 164 height 32
click at [629, 303] on span "Add Condition Adjustment" at bounding box center [670, 307] width 146 height 13
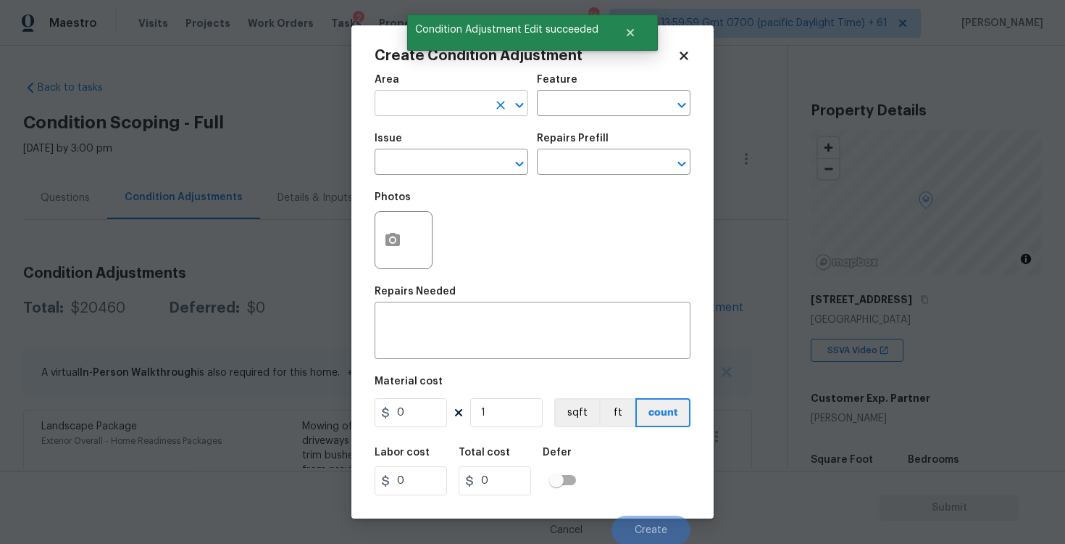
click at [457, 93] on input "text" at bounding box center [431, 104] width 113 height 22
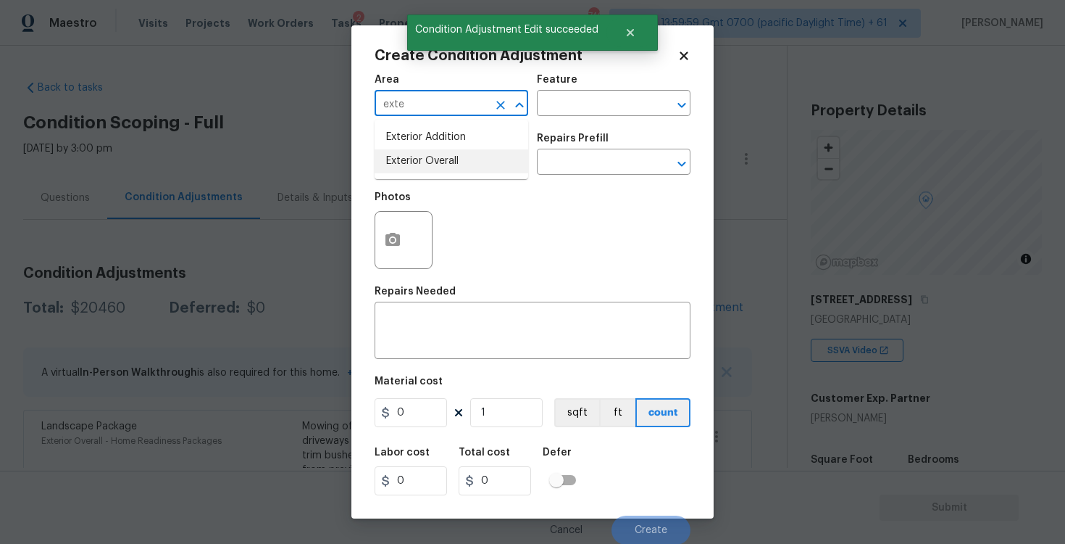
click at [436, 162] on li "Exterior Overall" at bounding box center [452, 161] width 154 height 24
type input "Exterior Overall"
click at [436, 162] on input "text" at bounding box center [431, 163] width 113 height 22
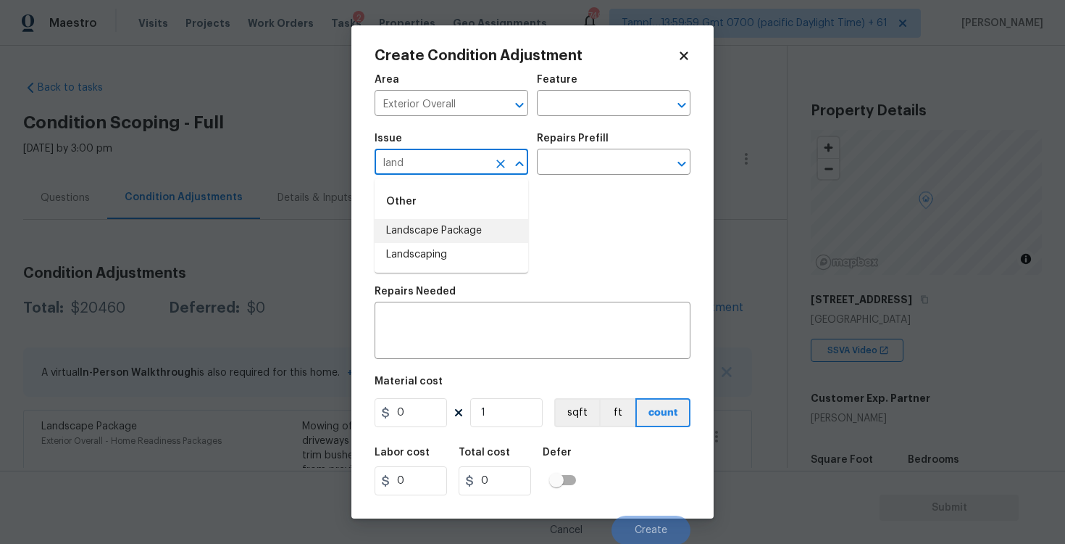
click at [438, 238] on li "Landscape Package" at bounding box center [452, 231] width 154 height 24
type input "Landscape Package"
click at [589, 172] on input "text" at bounding box center [593, 163] width 113 height 22
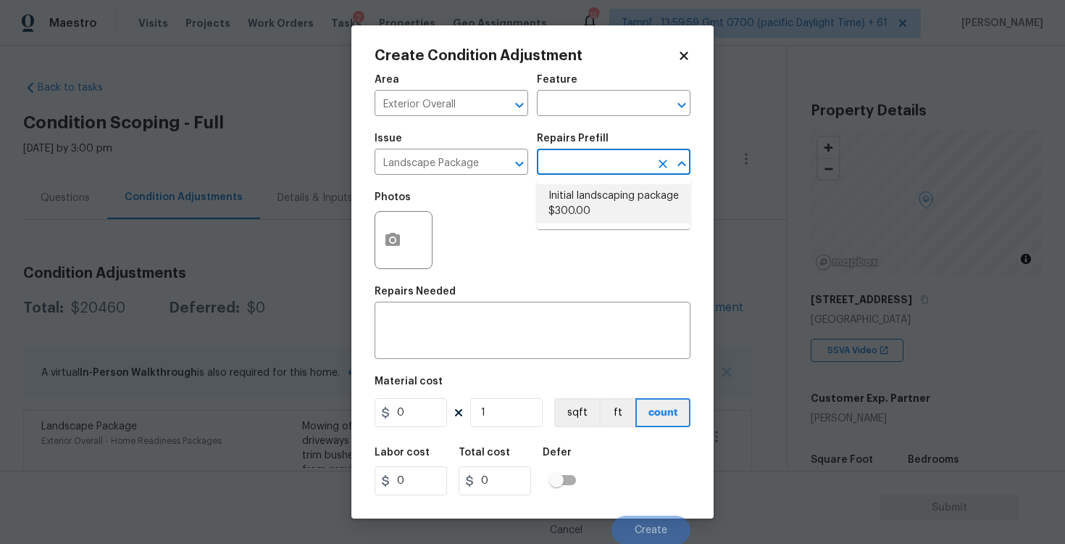
click at [592, 200] on li "Initial landscaping package $300.00" at bounding box center [614, 203] width 154 height 39
type input "Home Readiness Packages"
type textarea "Mowing of grass up to 6" in height. Mow, edge along driveways & sidewalks, trim…"
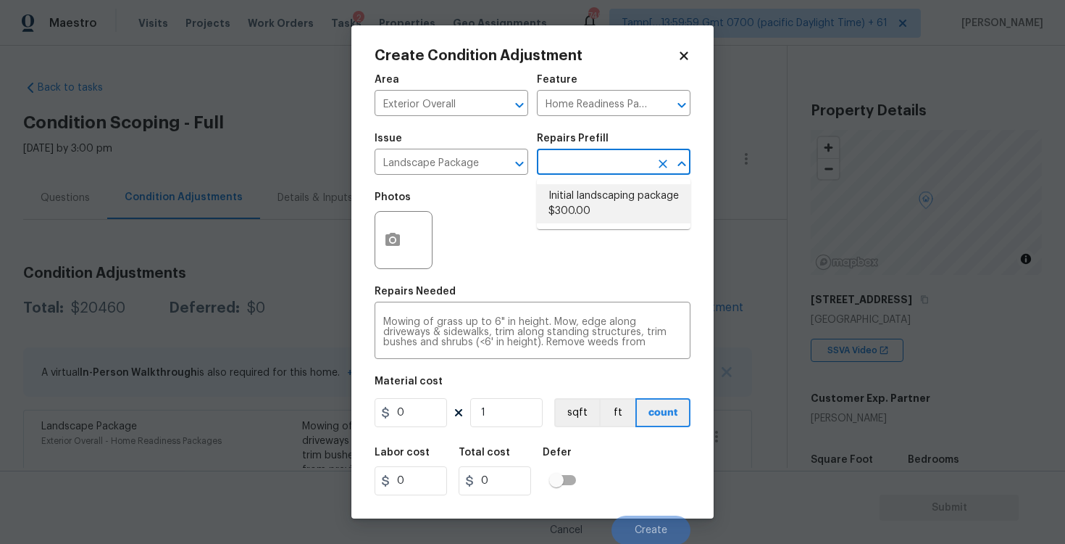
type input "300"
click at [499, 165] on icon "Clear" at bounding box center [500, 163] width 9 height 9
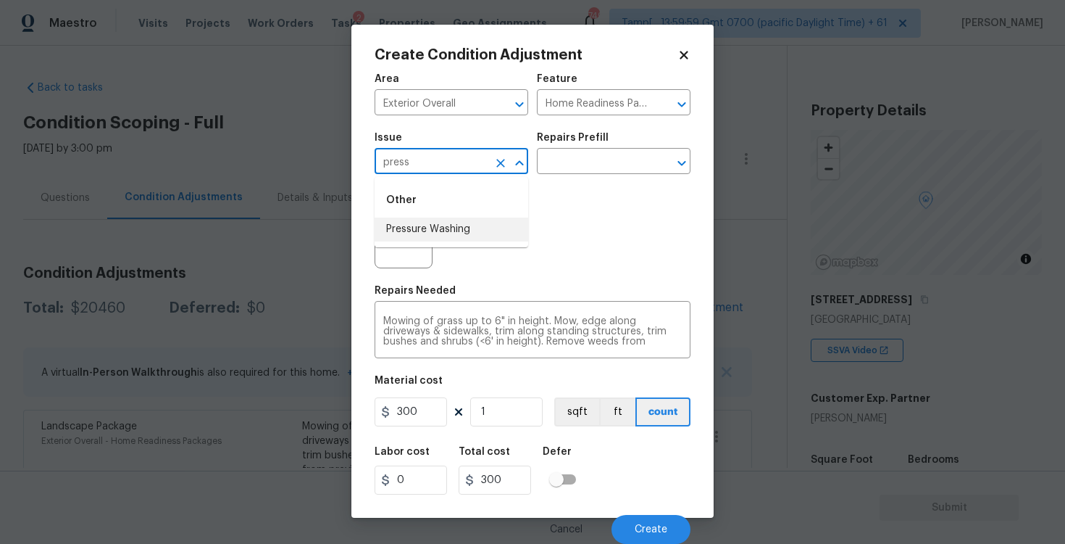
click at [512, 236] on li "Pressure Washing" at bounding box center [452, 229] width 154 height 24
type input "Pressure Washing"
click at [600, 156] on input "text" at bounding box center [593, 162] width 113 height 22
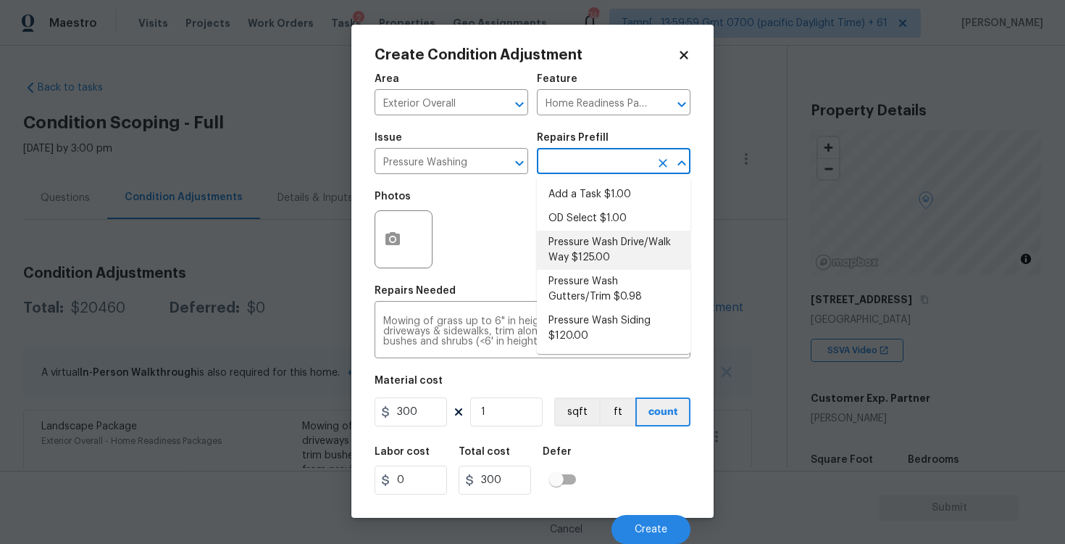
click at [591, 249] on li "Pressure Wash Drive/Walk Way $125.00" at bounding box center [614, 249] width 154 height 39
type input "Siding"
type textarea "Pressure wash the driveways/walkways as directed by the PM. Ensure that all deb…"
type input "125"
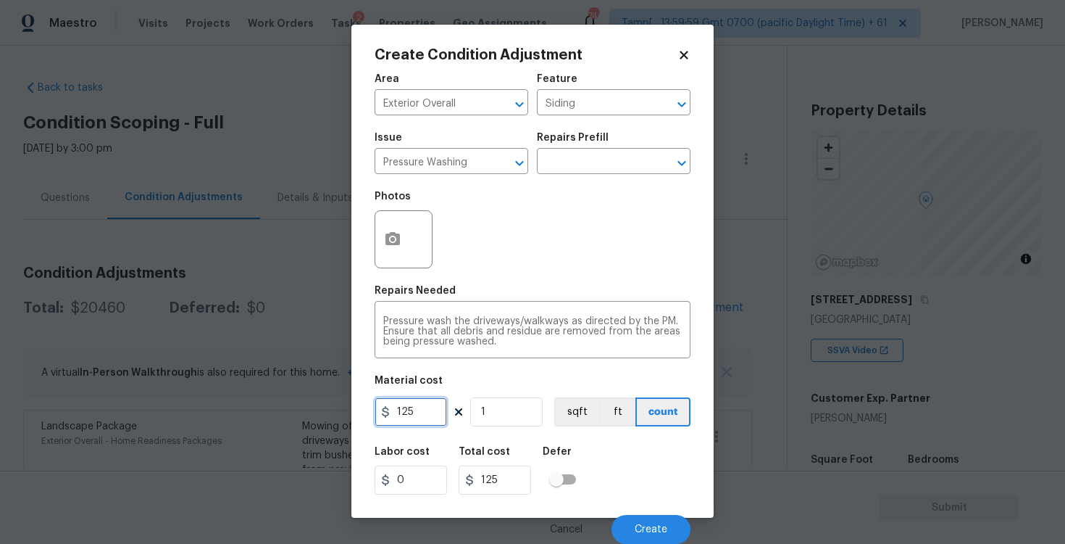
click at [444, 403] on input "125" at bounding box center [411, 411] width 72 height 29
type input "400"
click at [601, 467] on div "Labor cost 0 Total cost 400 Defer" at bounding box center [533, 470] width 316 height 65
click at [629, 524] on button "Create" at bounding box center [651, 529] width 79 height 29
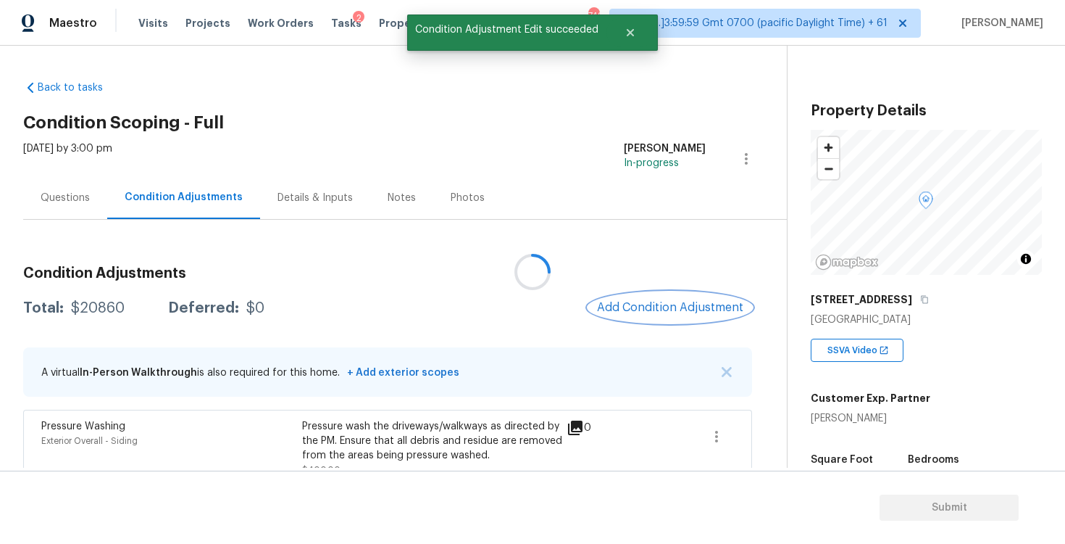
scroll to position [272, 0]
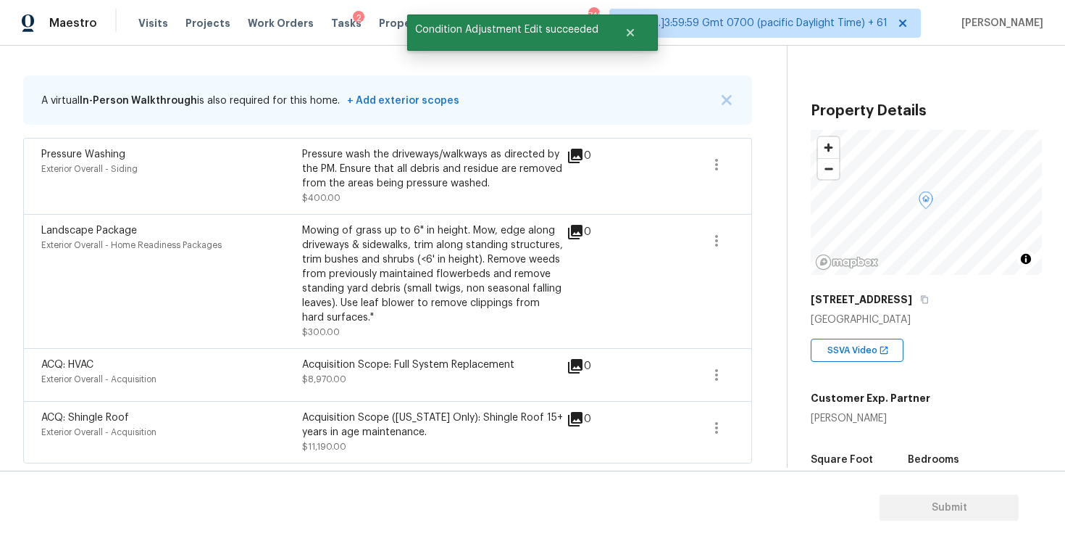
click at [515, 296] on div "Mowing of grass up to 6" in height. Mow, edge along driveways & sidewalks, trim…" at bounding box center [432, 273] width 261 height 101
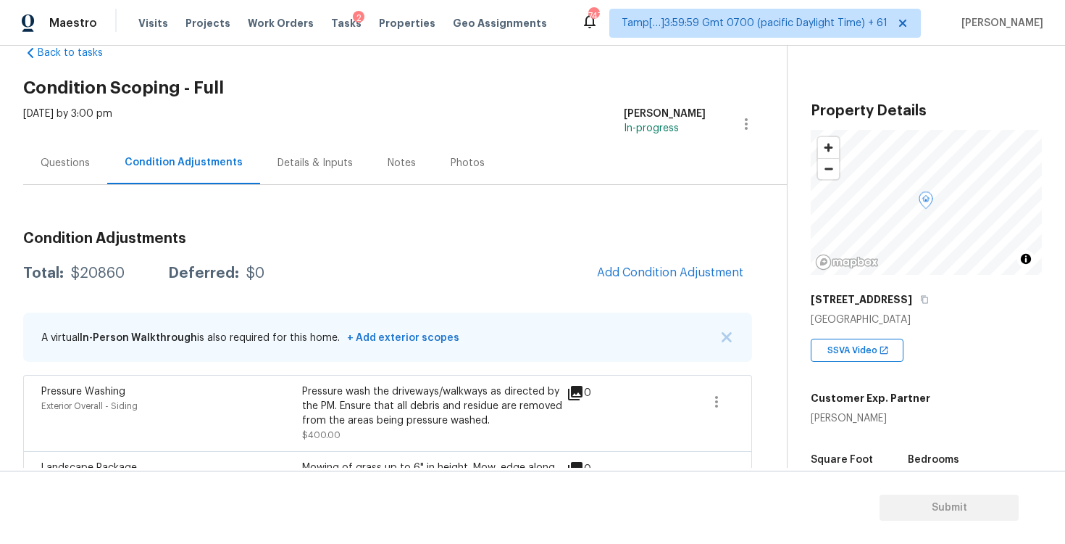
scroll to position [273, 0]
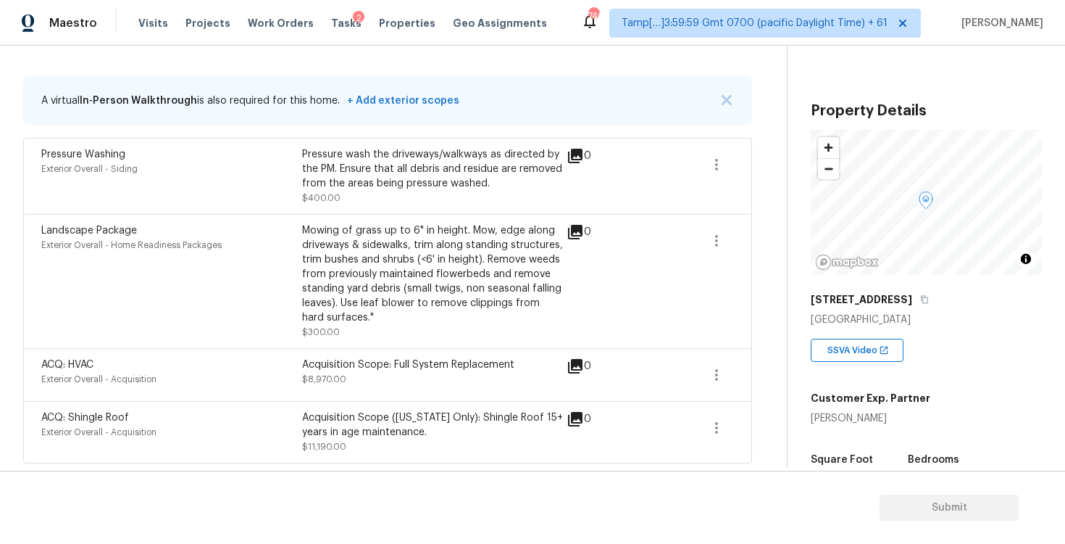
click at [671, 86] on div "A virtual In-Person Walkthrough is also required for this home. + Add exterior …" at bounding box center [387, 99] width 729 height 49
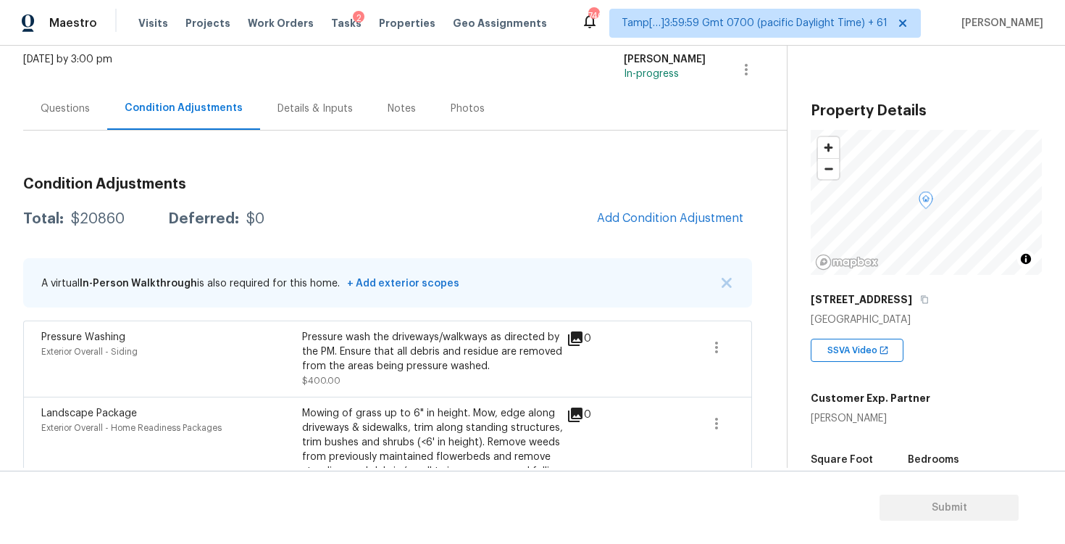
click at [65, 112] on div "Questions" at bounding box center [65, 108] width 49 height 14
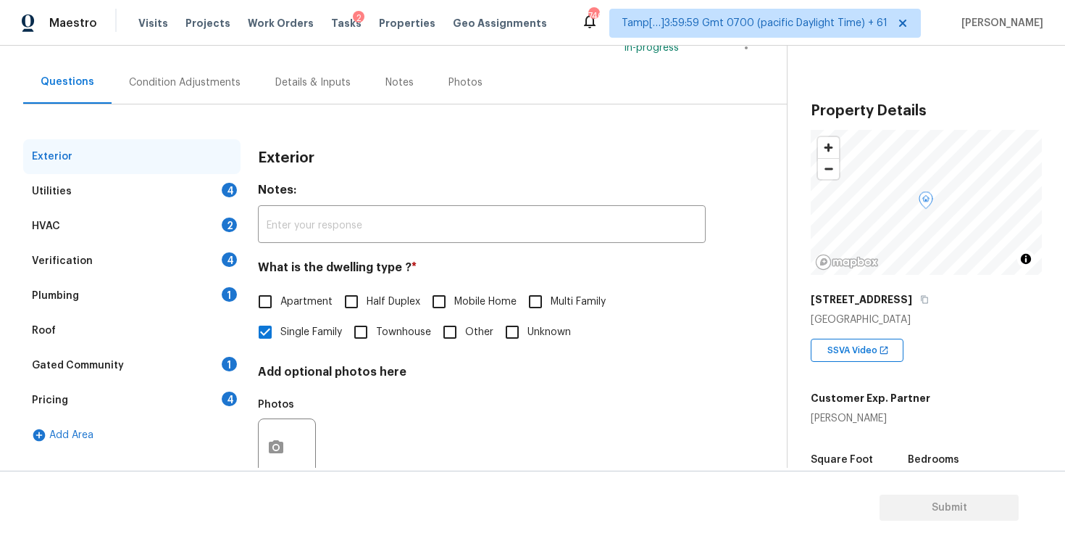
scroll to position [154, 0]
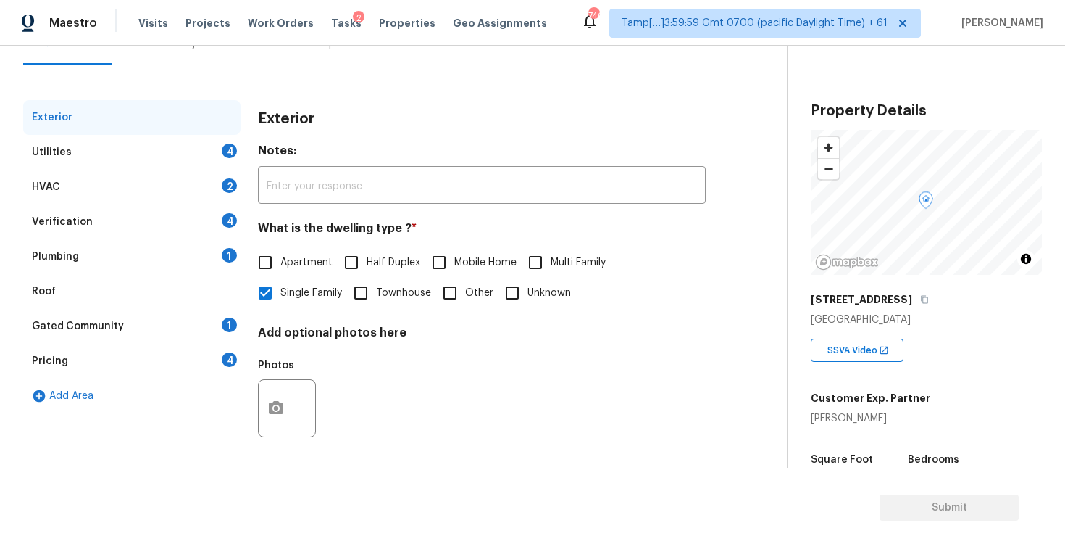
click at [212, 159] on div "Utilities 4" at bounding box center [131, 152] width 217 height 35
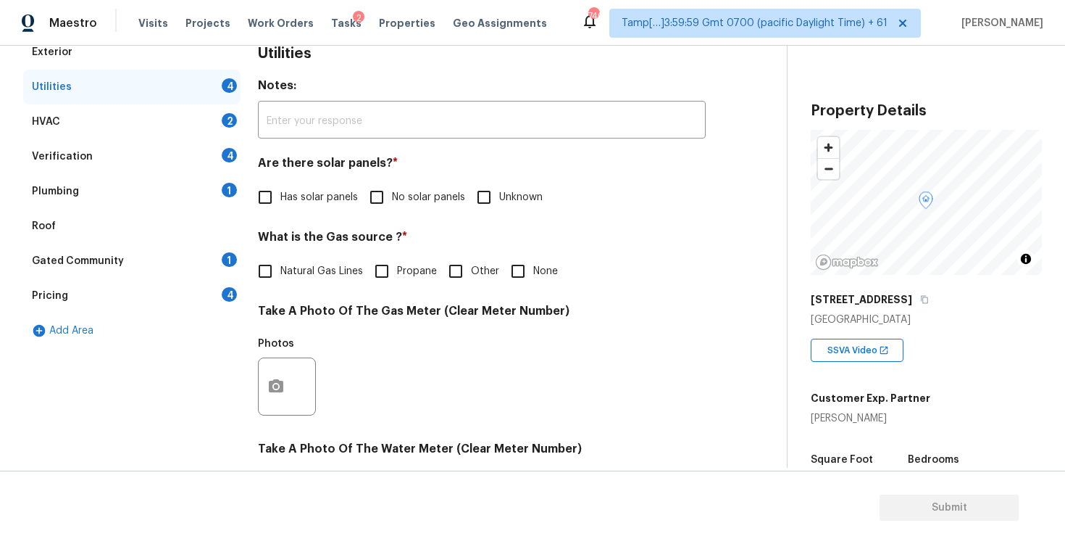
scroll to position [233, 0]
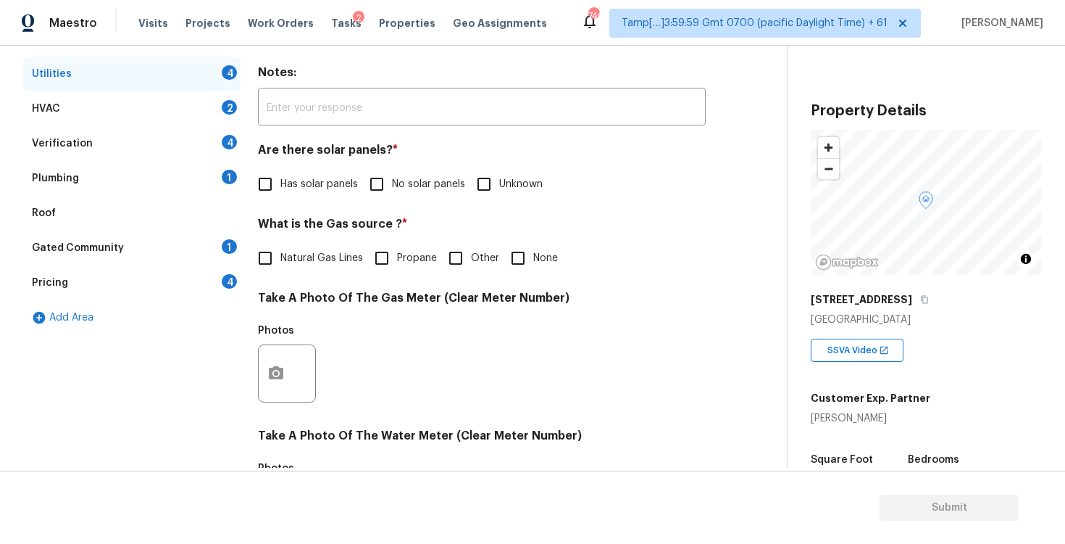
click at [382, 196] on input "No solar panels" at bounding box center [377, 184] width 30 height 30
checkbox input "true"
click at [515, 265] on input "None" at bounding box center [518, 259] width 30 height 30
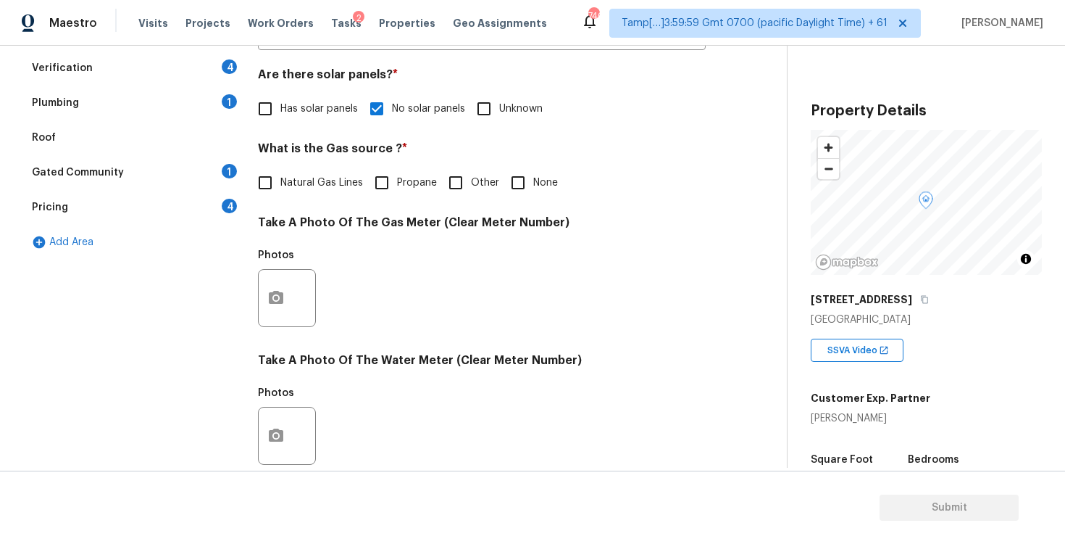
scroll to position [336, 0]
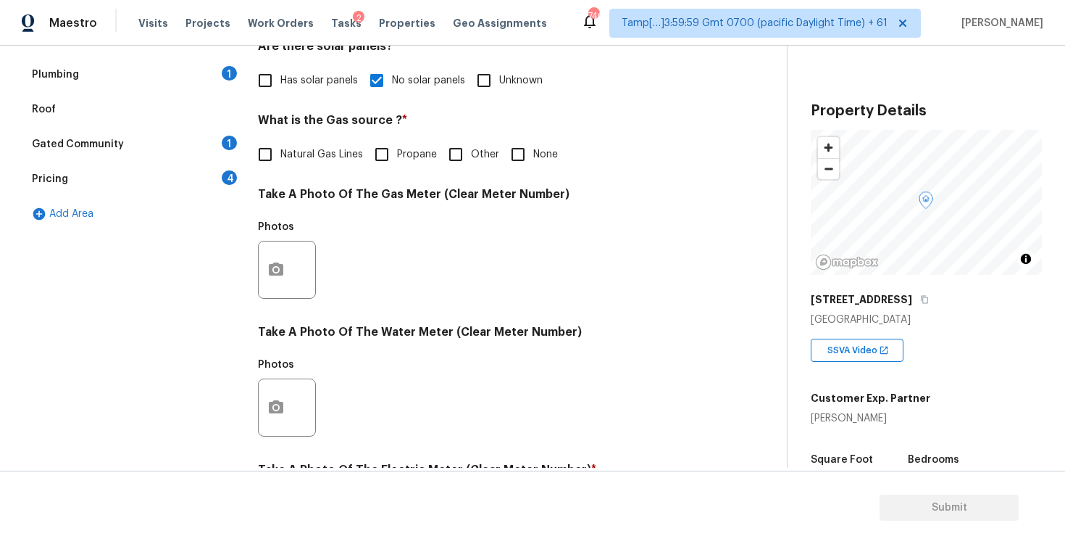
click at [515, 154] on input "None" at bounding box center [518, 154] width 30 height 30
checkbox input "true"
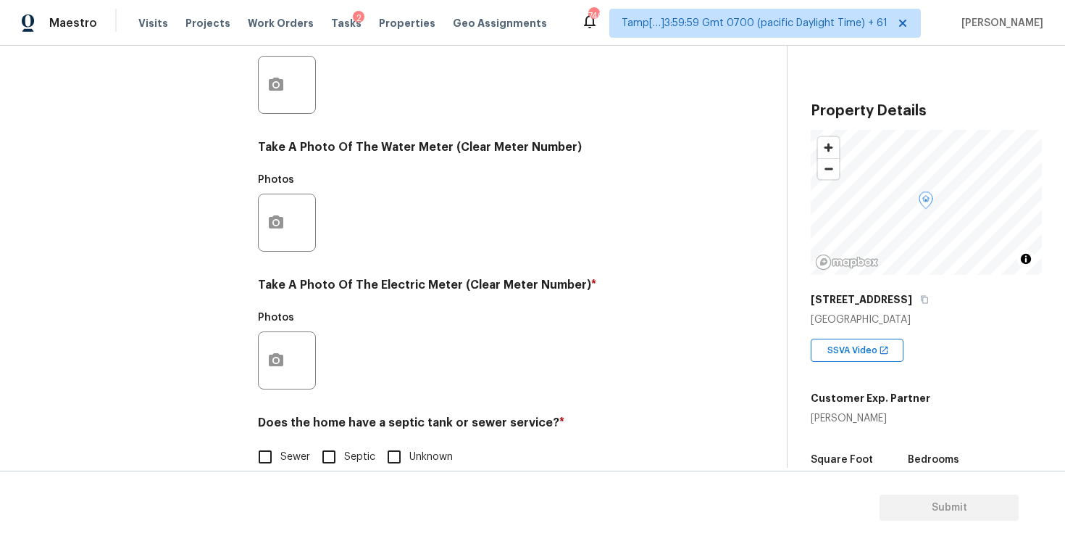
scroll to position [547, 0]
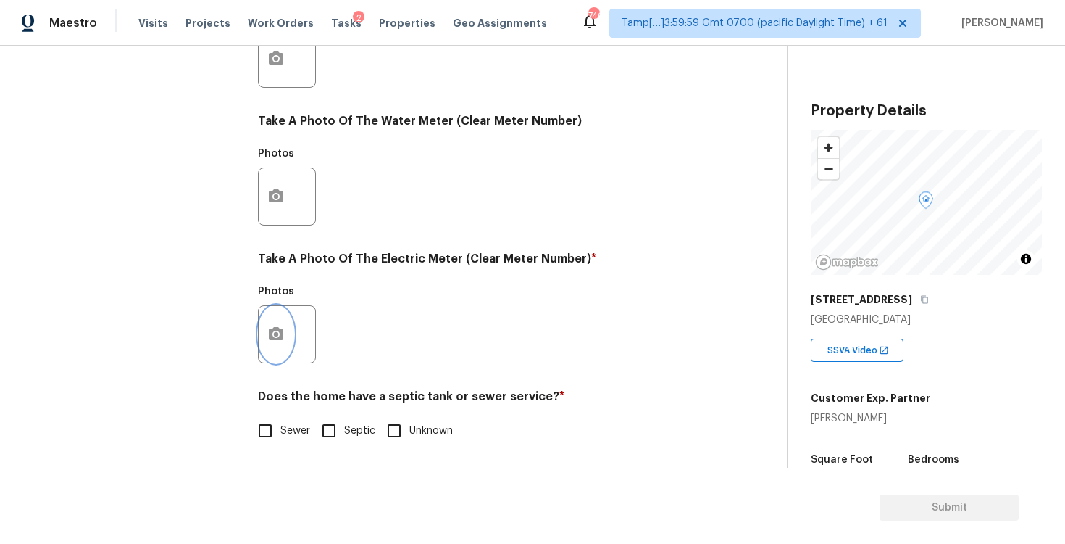
click at [286, 352] on button "button" at bounding box center [276, 334] width 35 height 57
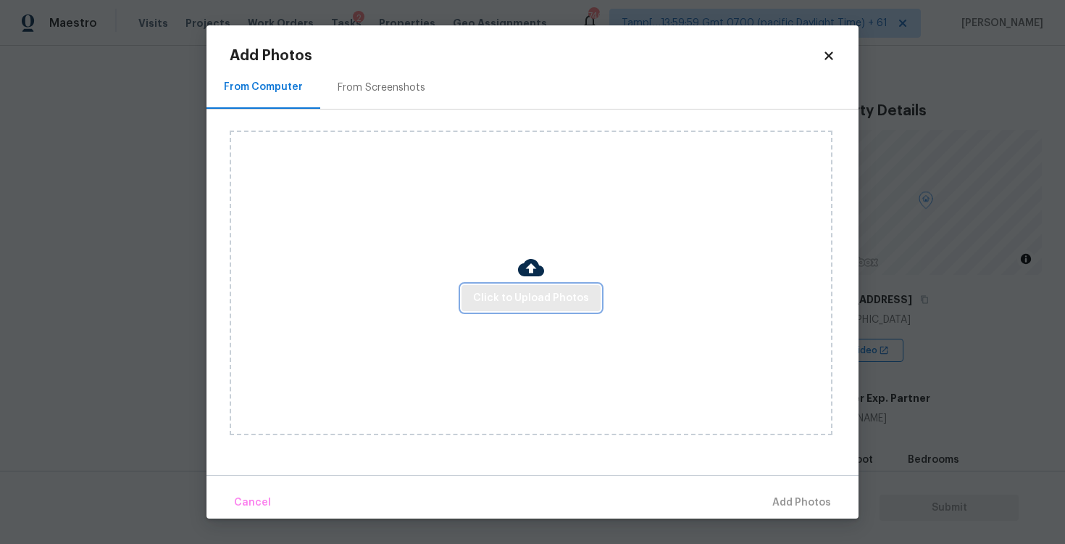
click at [498, 289] on span "Click to Upload Photos" at bounding box center [531, 298] width 116 height 18
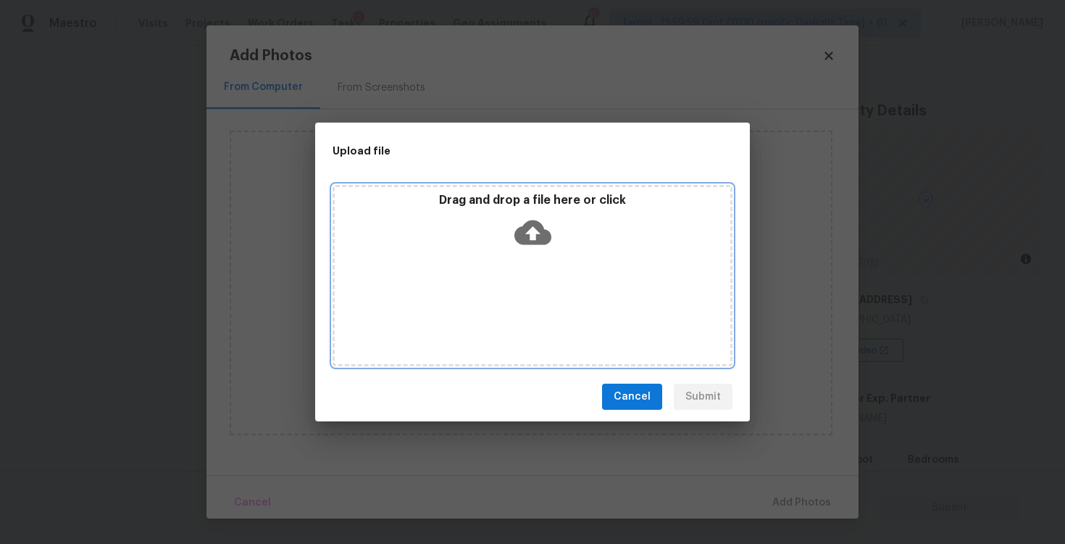
click at [557, 223] on div "Drag and drop a file here or click" at bounding box center [533, 224] width 396 height 62
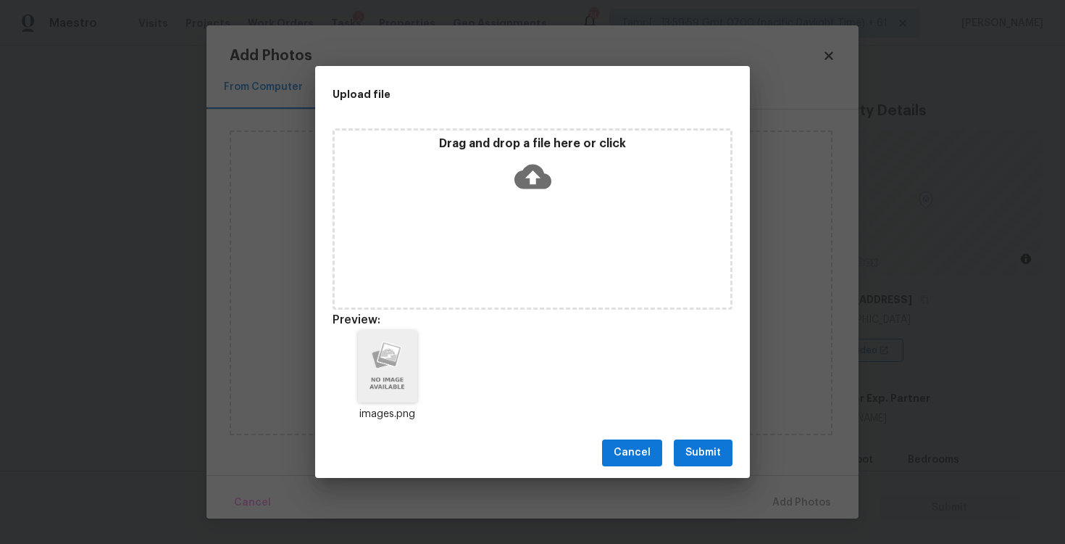
click at [701, 463] on button "Submit" at bounding box center [703, 452] width 59 height 27
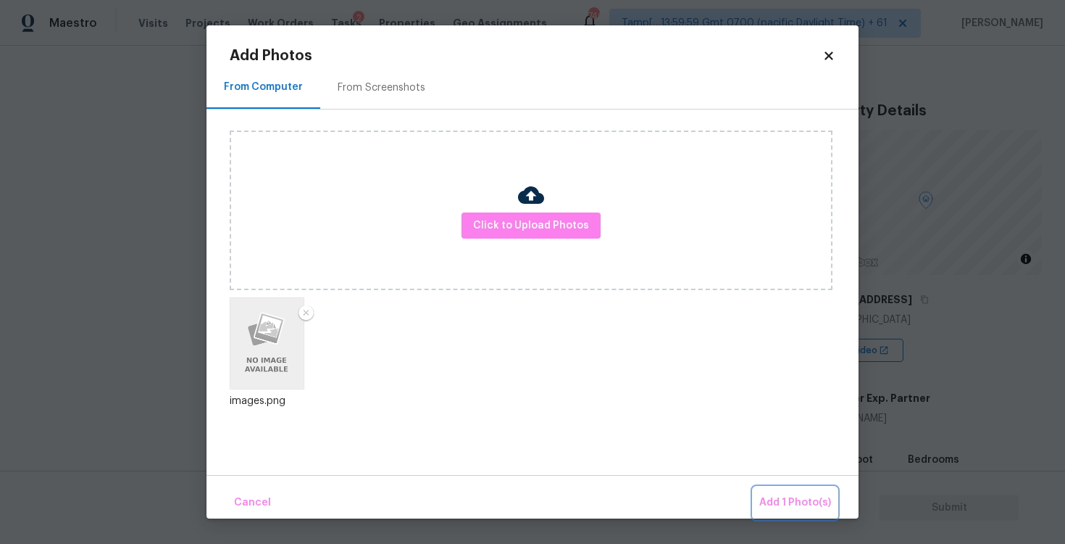
click at [786, 495] on span "Add 1 Photo(s)" at bounding box center [796, 503] width 72 height 18
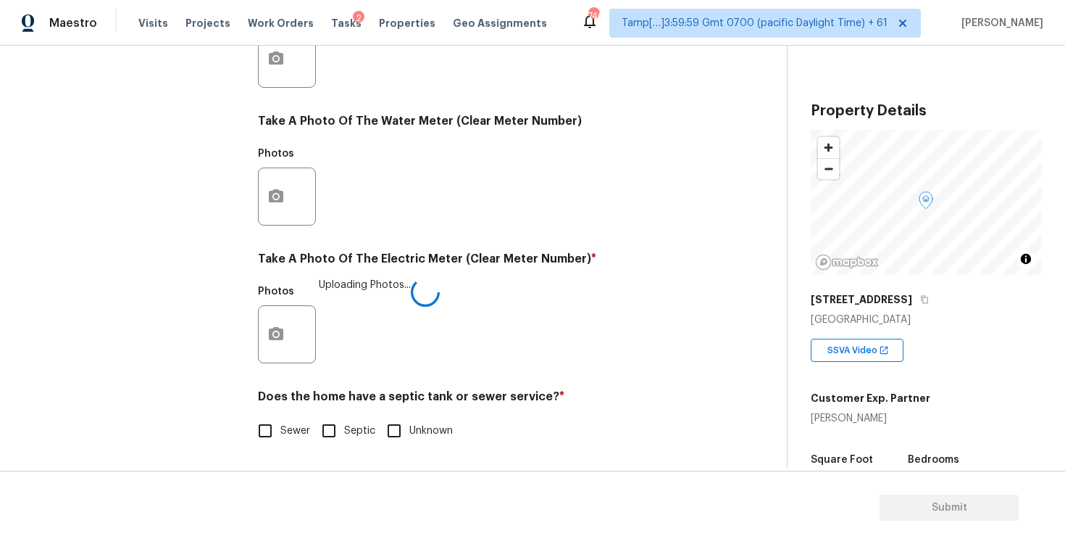
click at [259, 438] on input "Sewer" at bounding box center [265, 430] width 30 height 30
checkbox input "true"
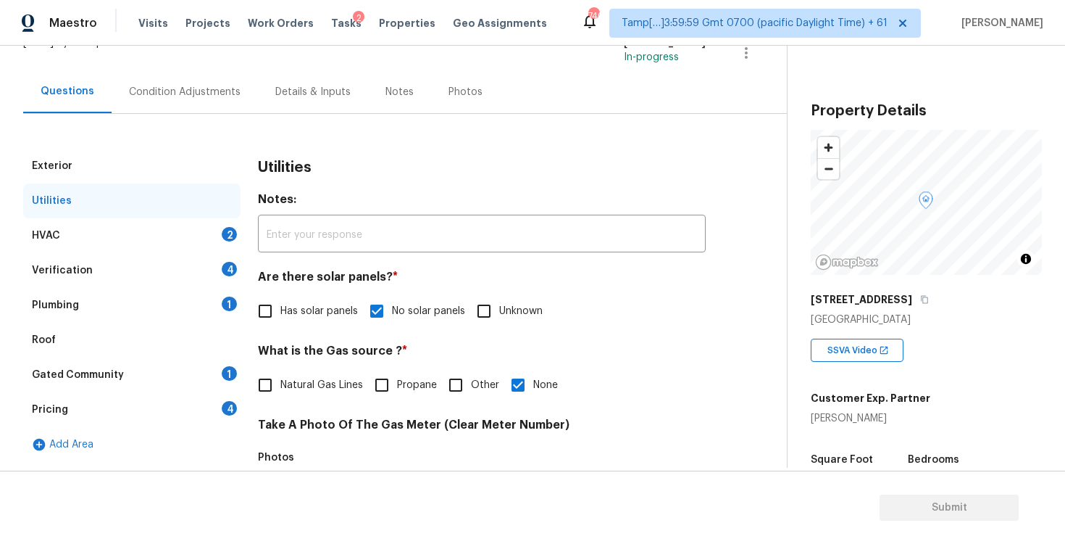
click at [209, 246] on div "HVAC 2" at bounding box center [131, 235] width 217 height 35
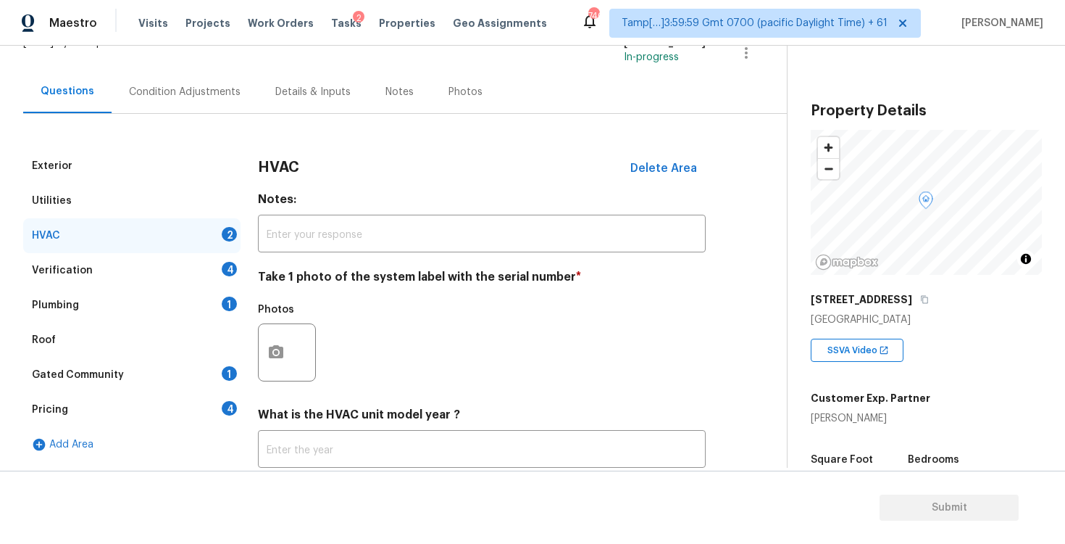
scroll to position [128, 0]
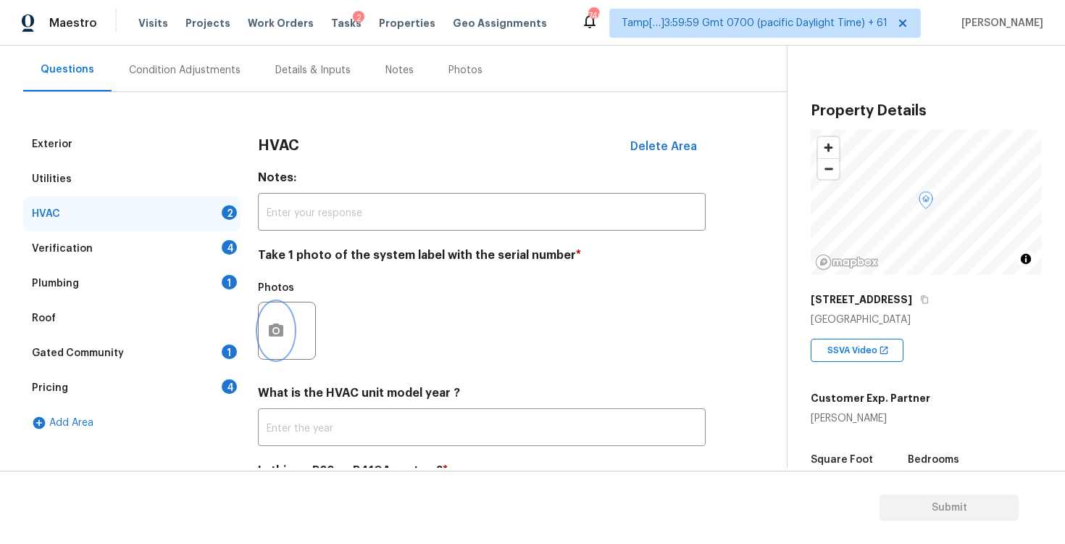
click at [281, 323] on icon "button" at bounding box center [275, 330] width 17 height 17
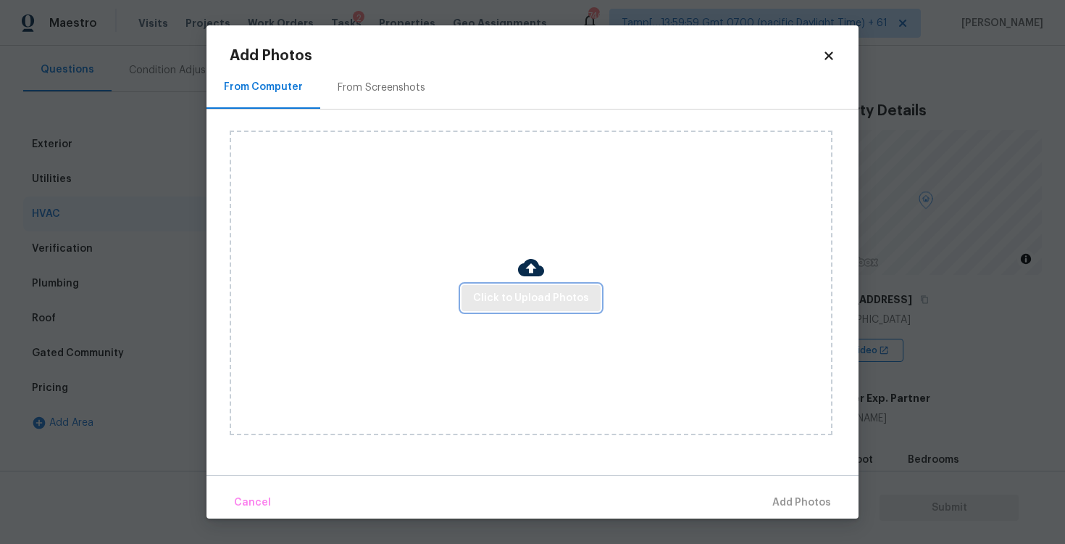
click at [587, 306] on button "Click to Upload Photos" at bounding box center [531, 298] width 139 height 27
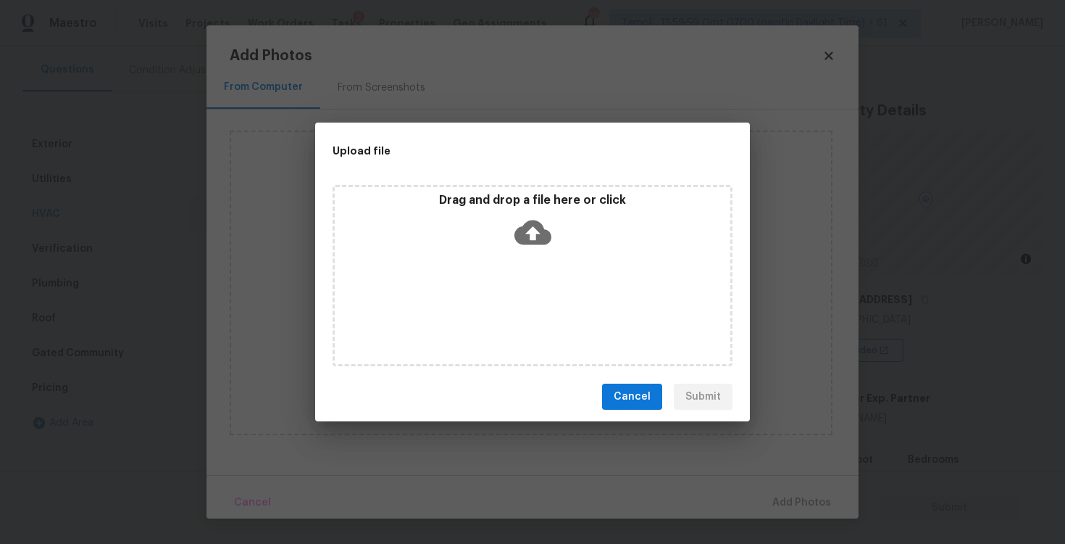
click at [522, 234] on icon at bounding box center [533, 232] width 37 height 25
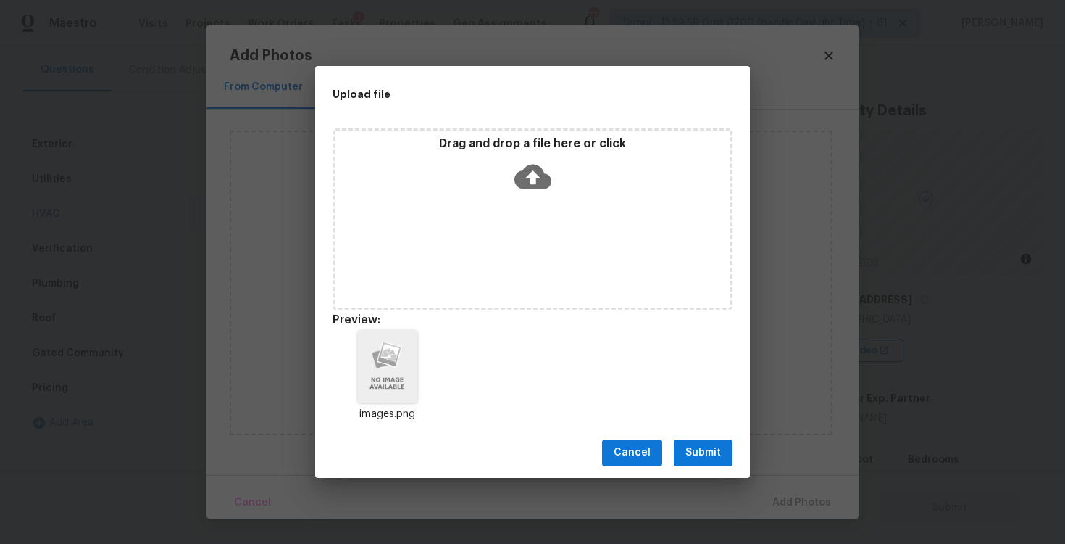
click at [721, 438] on div "Cancel Submit" at bounding box center [532, 453] width 435 height 50
click at [728, 457] on button "Submit" at bounding box center [703, 452] width 59 height 27
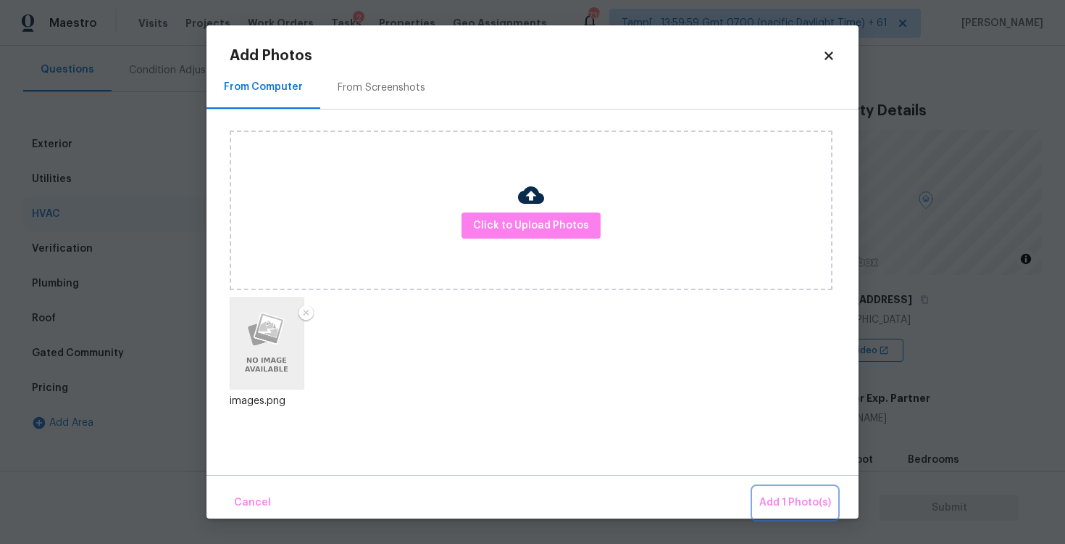
click at [799, 499] on span "Add 1 Photo(s)" at bounding box center [796, 503] width 72 height 18
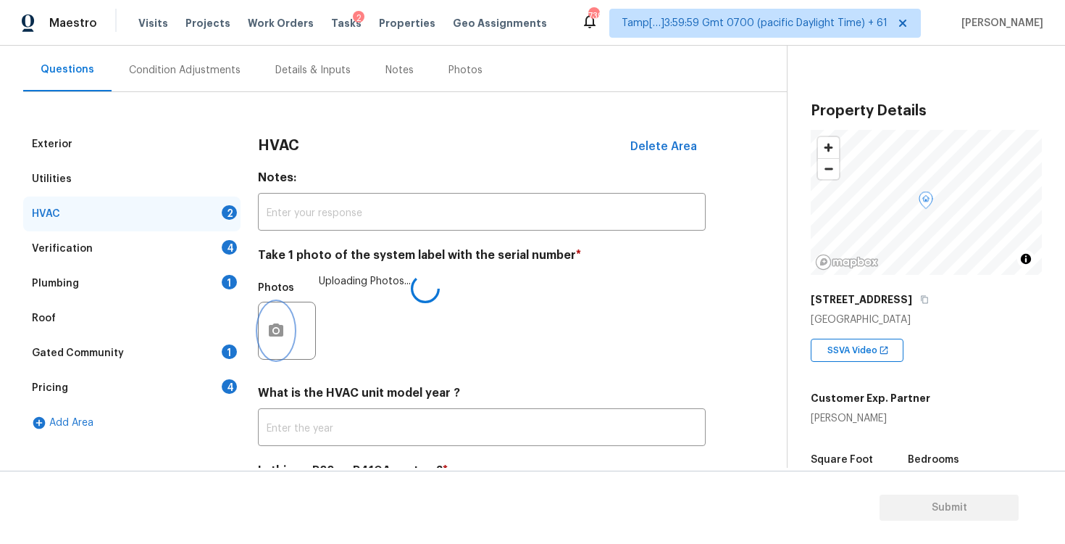
scroll to position [202, 0]
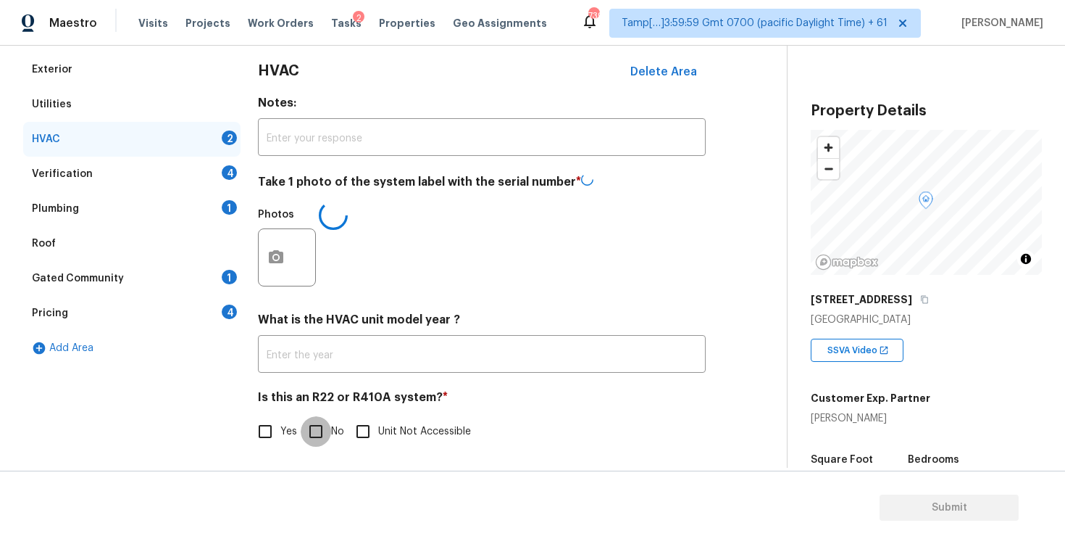
click at [323, 428] on input "No" at bounding box center [316, 431] width 30 height 30
checkbox input "true"
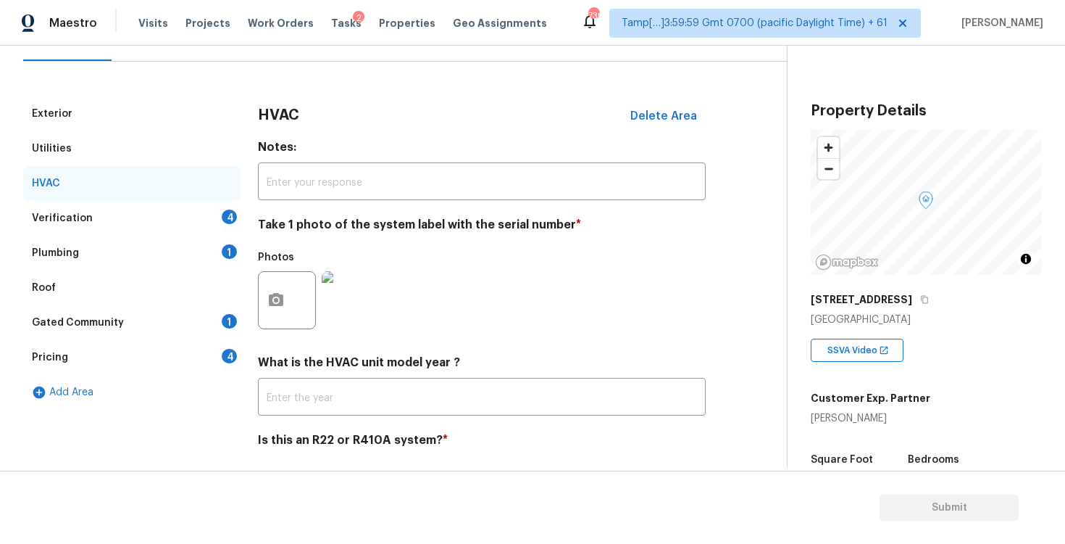
click at [215, 201] on div "Verification 4" at bounding box center [131, 218] width 217 height 35
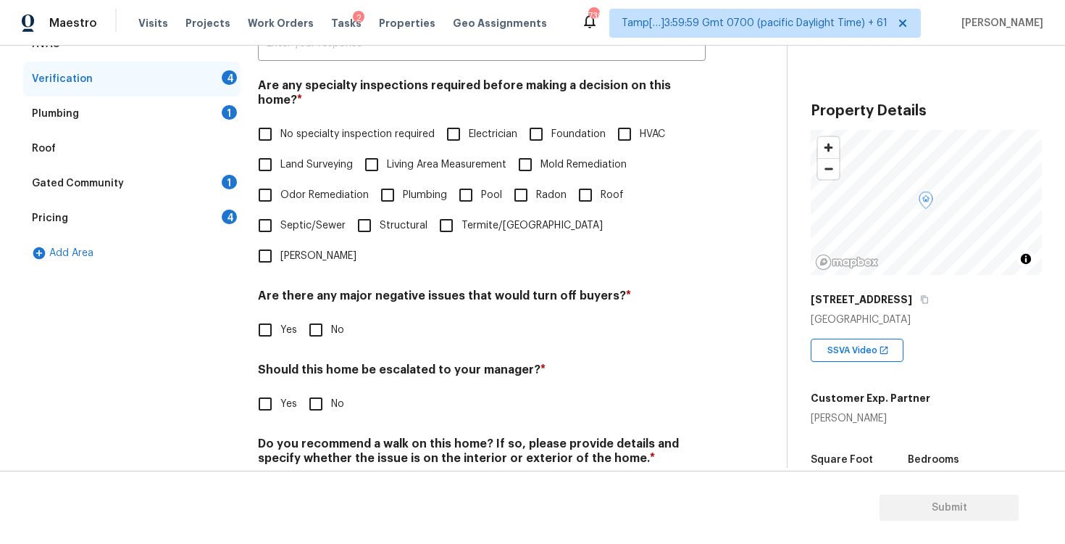
click at [275, 134] on input "No specialty inspection required" at bounding box center [265, 134] width 30 height 30
checkbox input "true"
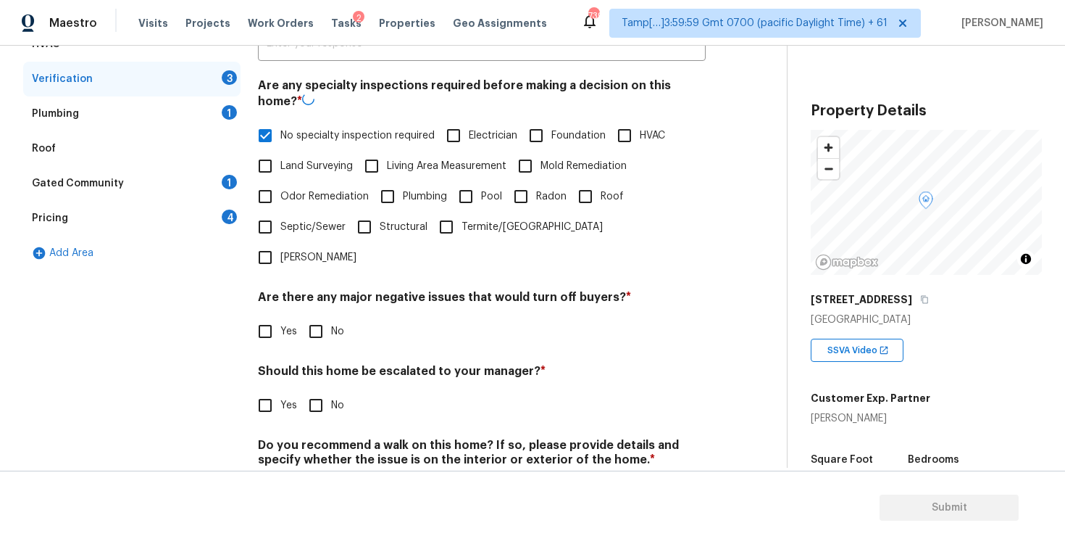
scroll to position [314, 0]
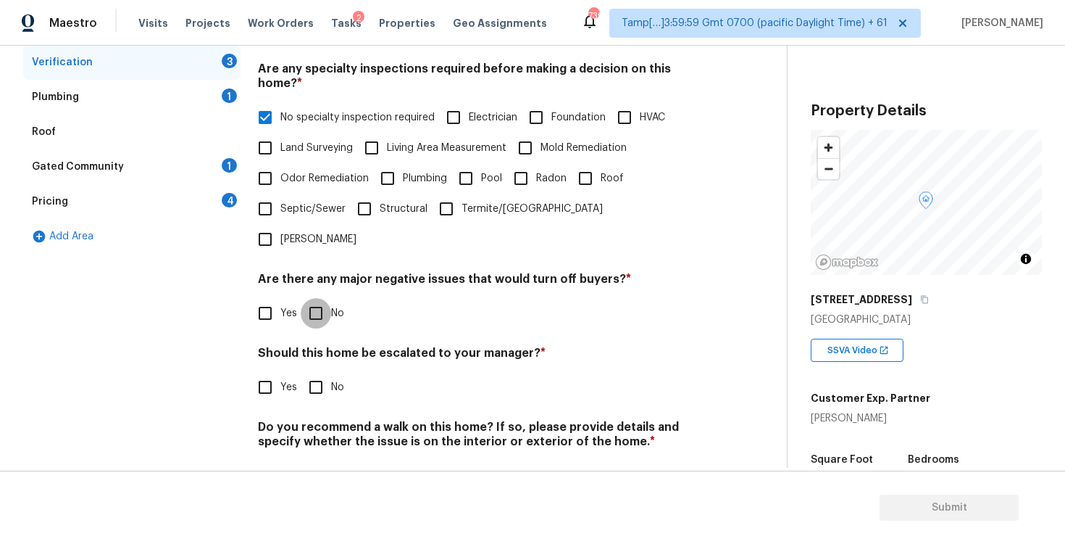
click at [324, 298] on input "No" at bounding box center [316, 313] width 30 height 30
checkbox input "true"
click at [315, 373] on input "No" at bounding box center [316, 388] width 30 height 30
checkbox input "true"
click at [322, 460] on input "No" at bounding box center [316, 475] width 30 height 30
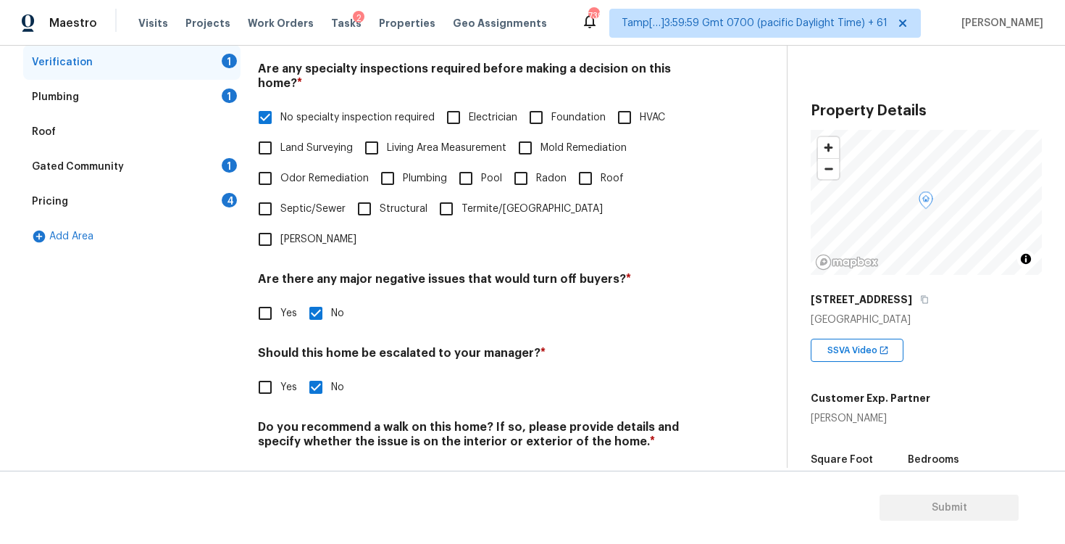
checkbox input "true"
click at [193, 101] on div "Plumbing 1" at bounding box center [131, 97] width 217 height 35
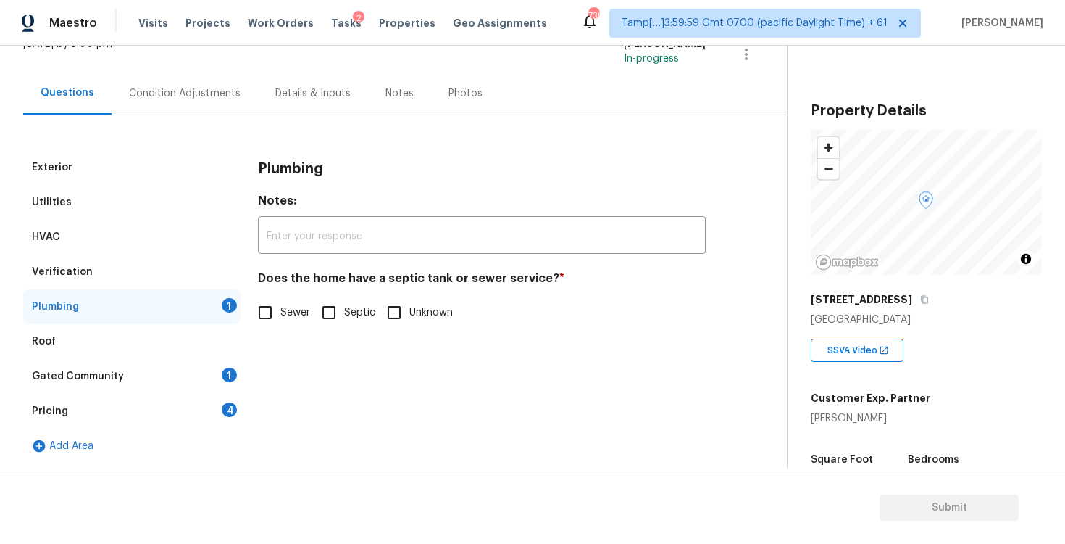
click at [274, 281] on h4 "Does the home have a septic tank or sewer service? *" at bounding box center [482, 281] width 448 height 20
click at [270, 308] on input "Sewer" at bounding box center [265, 312] width 30 height 30
checkbox input "true"
click at [215, 361] on div "Gated Community 1" at bounding box center [131, 376] width 217 height 35
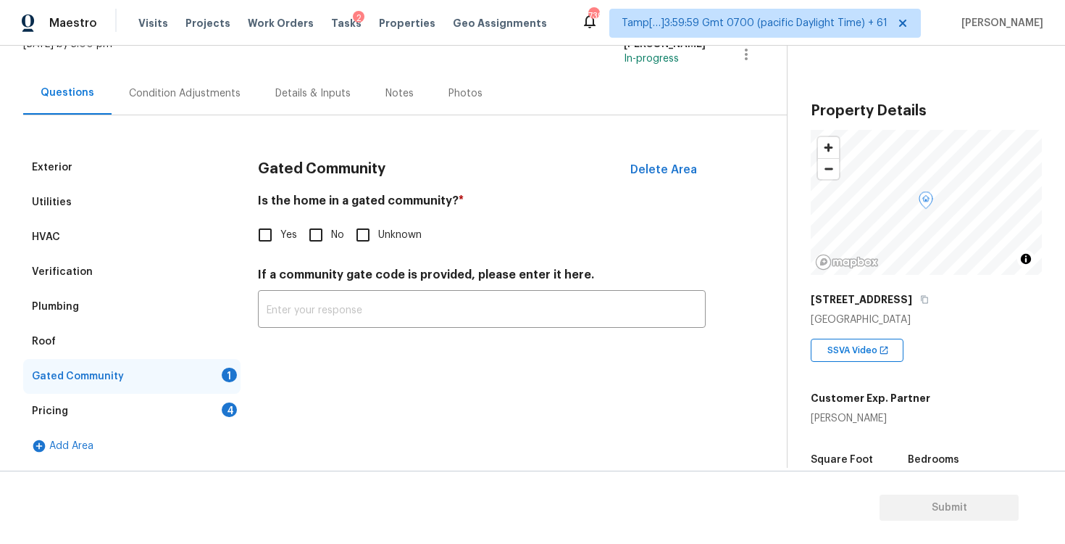
click at [340, 228] on span "No" at bounding box center [337, 235] width 13 height 15
click at [331, 228] on input "No" at bounding box center [316, 235] width 30 height 30
checkbox input "true"
click at [209, 404] on div "Pricing 4" at bounding box center [131, 411] width 217 height 35
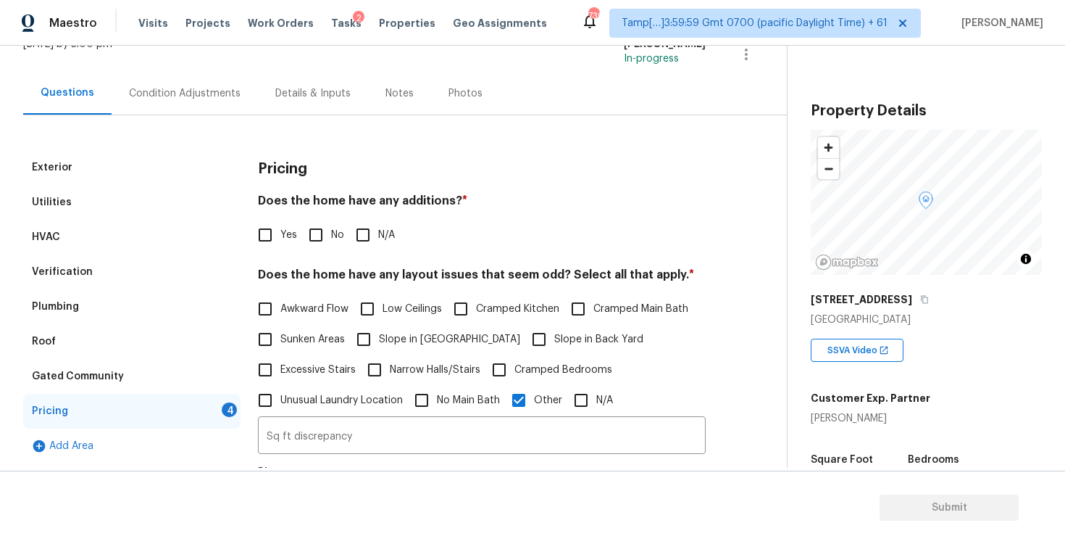
click at [322, 237] on input "No" at bounding box center [316, 235] width 30 height 30
checkbox input "true"
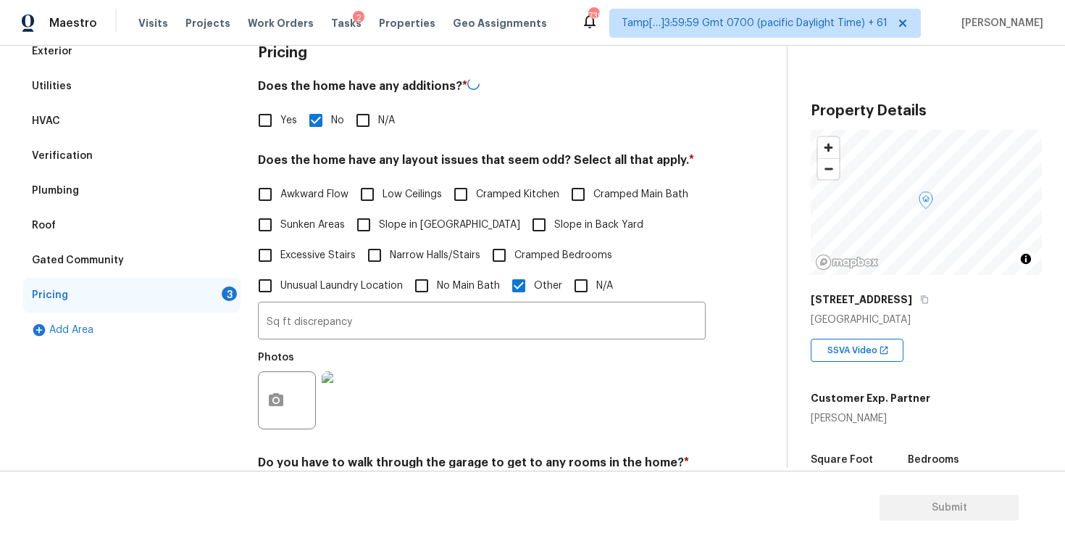
scroll to position [263, 0]
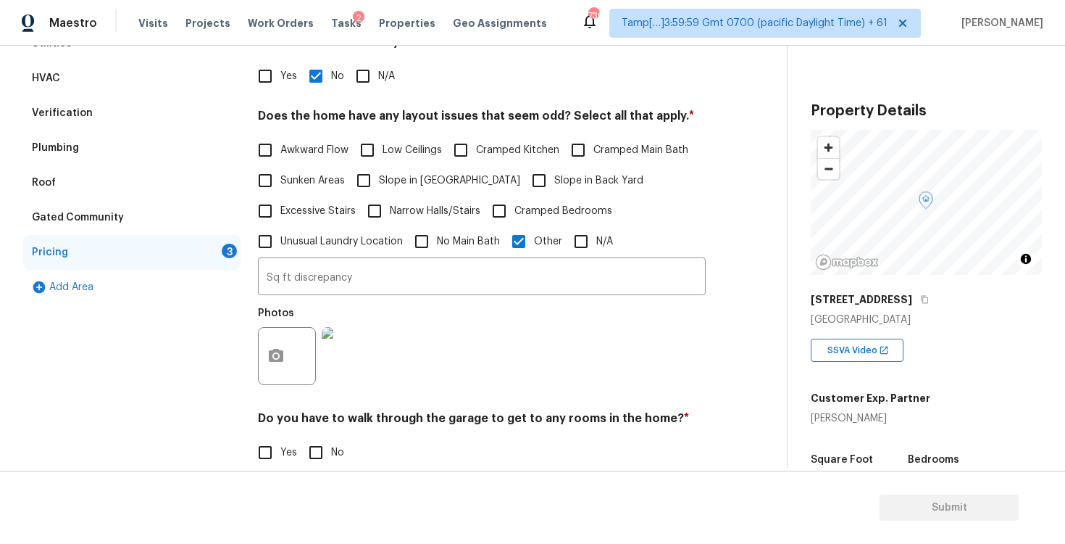
click at [272, 82] on input "Yes" at bounding box center [265, 76] width 30 height 30
checkbox input "true"
checkbox input "false"
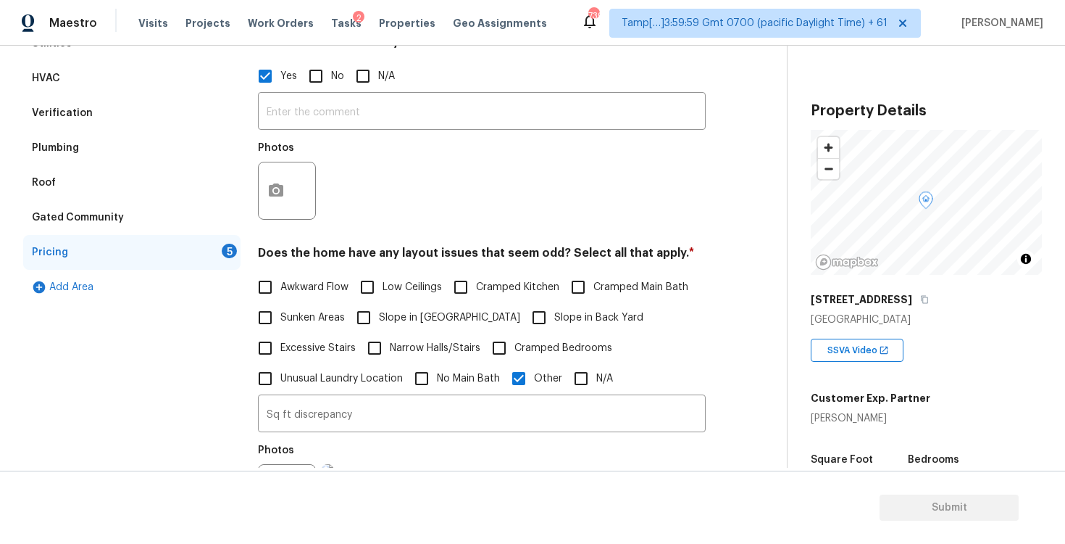
click at [341, 141] on div "Photos" at bounding box center [482, 181] width 448 height 94
click at [330, 116] on input "text" at bounding box center [482, 113] width 448 height 34
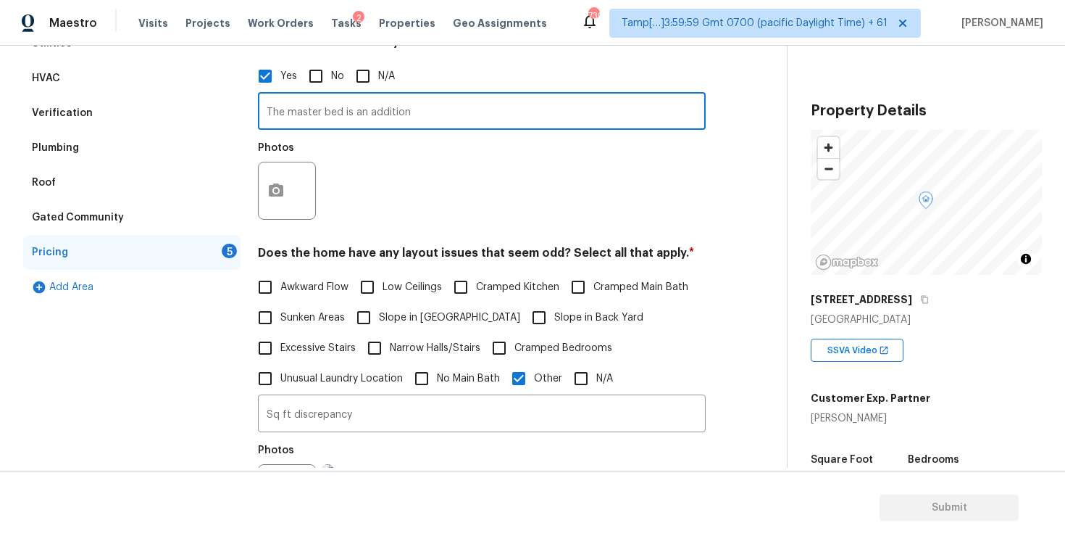
type input "The master bed is an addition"
click at [271, 178] on button "button" at bounding box center [276, 190] width 35 height 57
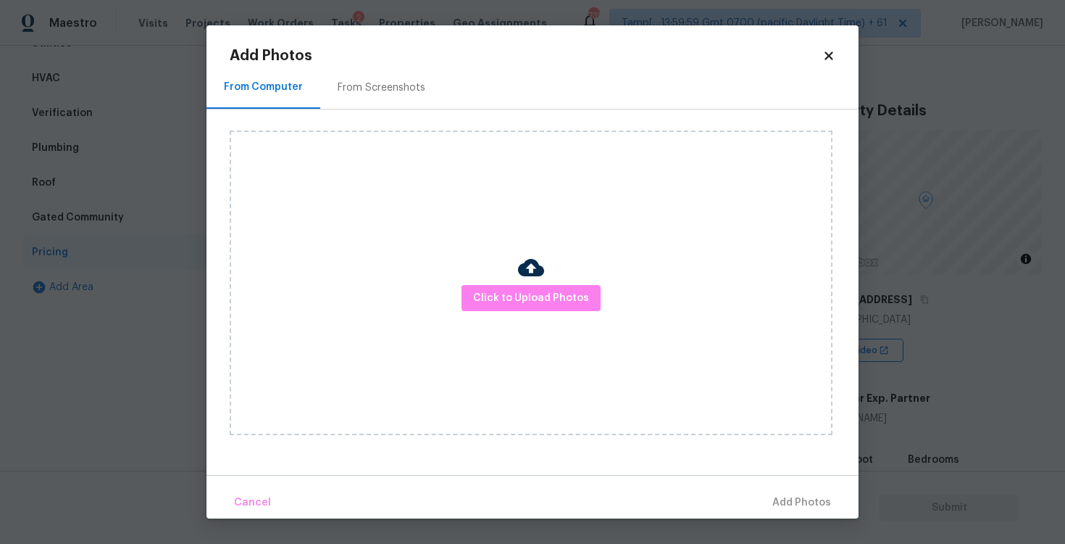
click at [515, 281] on div "Click to Upload Photos" at bounding box center [531, 282] width 603 height 304
click at [533, 300] on span "Click to Upload Photos" at bounding box center [531, 298] width 116 height 18
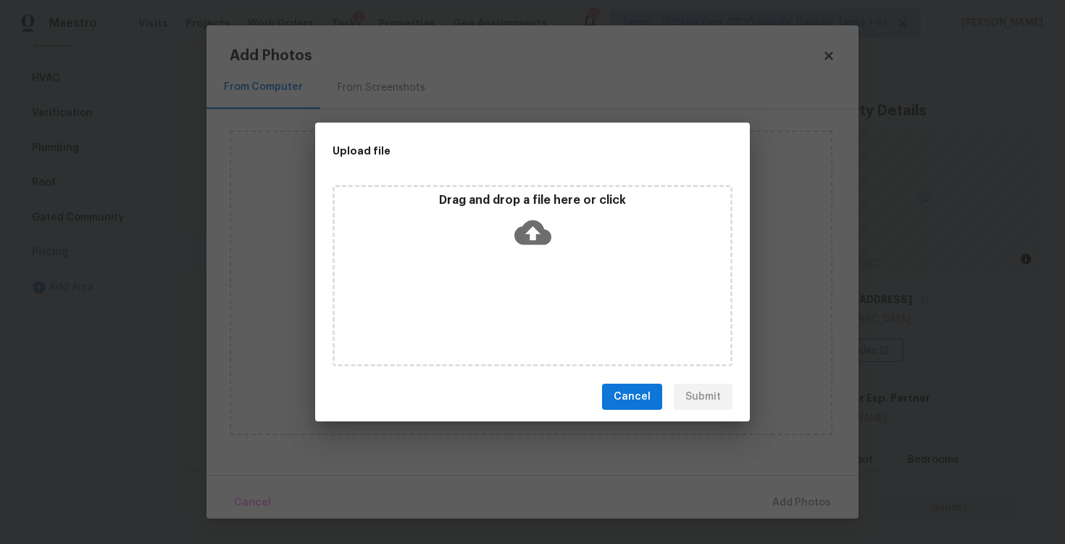
click at [534, 233] on icon at bounding box center [533, 232] width 37 height 37
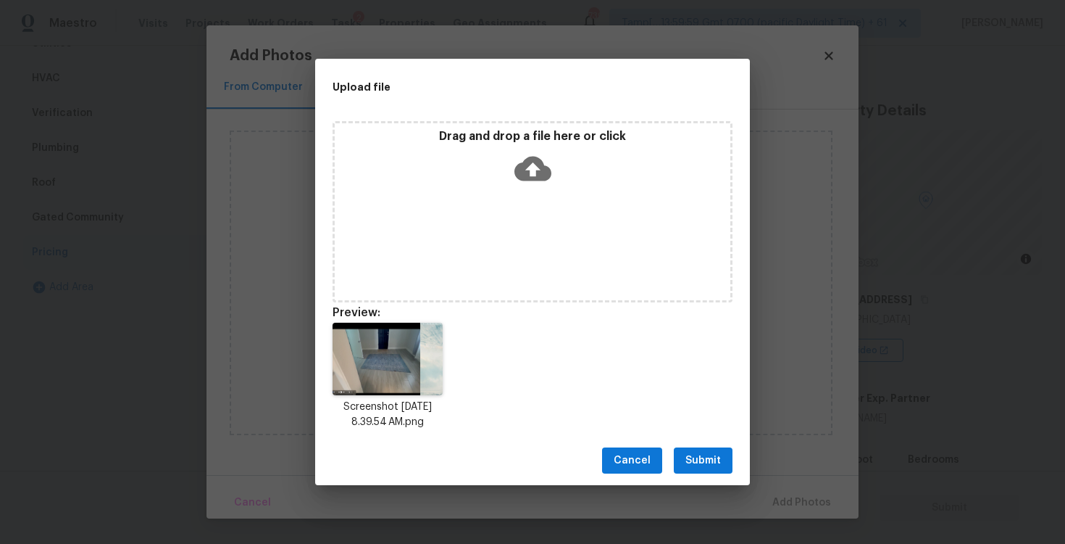
click at [714, 454] on span "Submit" at bounding box center [704, 461] width 36 height 18
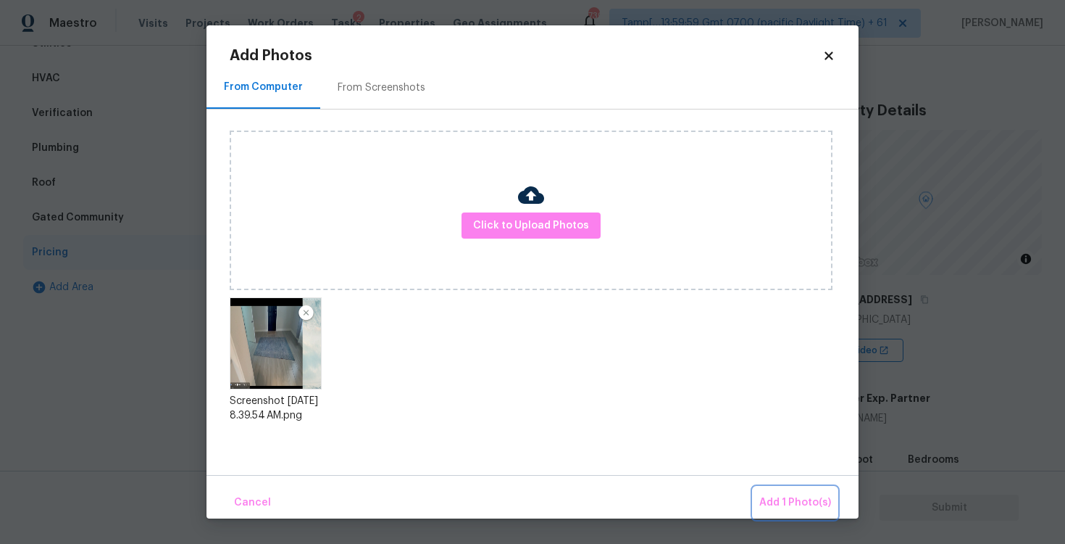
click at [790, 487] on button "Add 1 Photo(s)" at bounding box center [795, 502] width 83 height 31
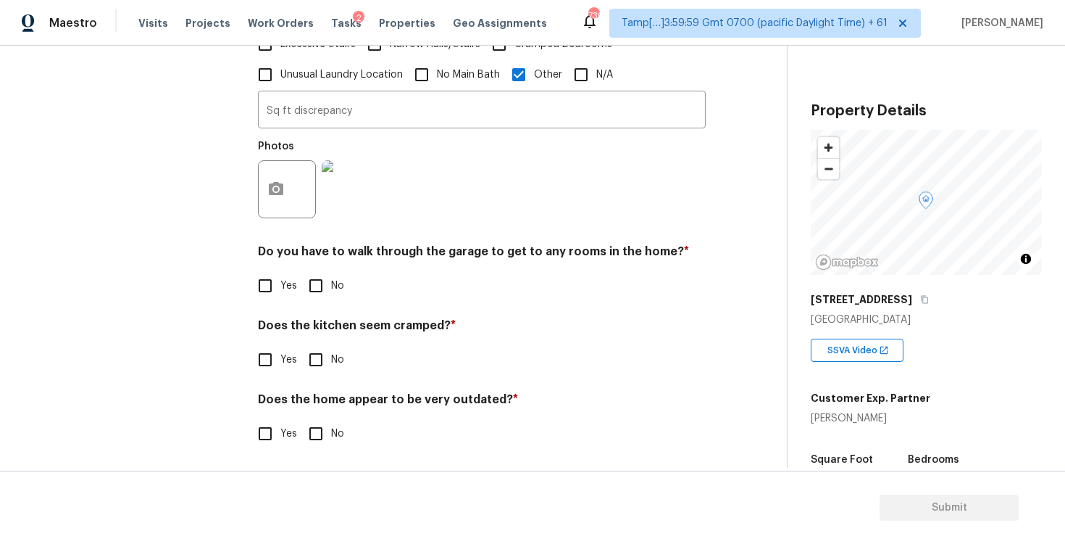
scroll to position [570, 0]
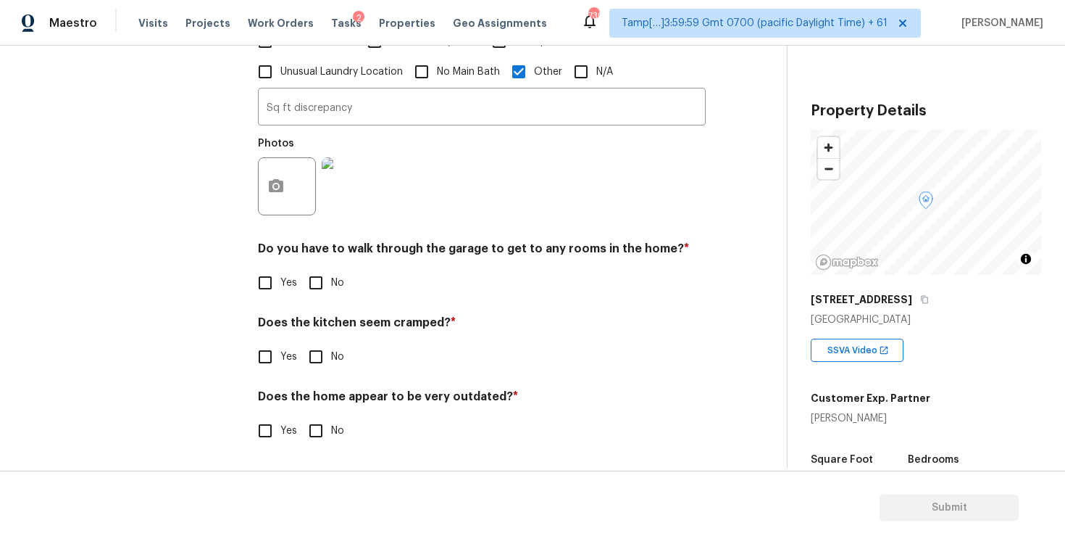
click at [325, 278] on input "No" at bounding box center [316, 282] width 30 height 30
checkbox input "true"
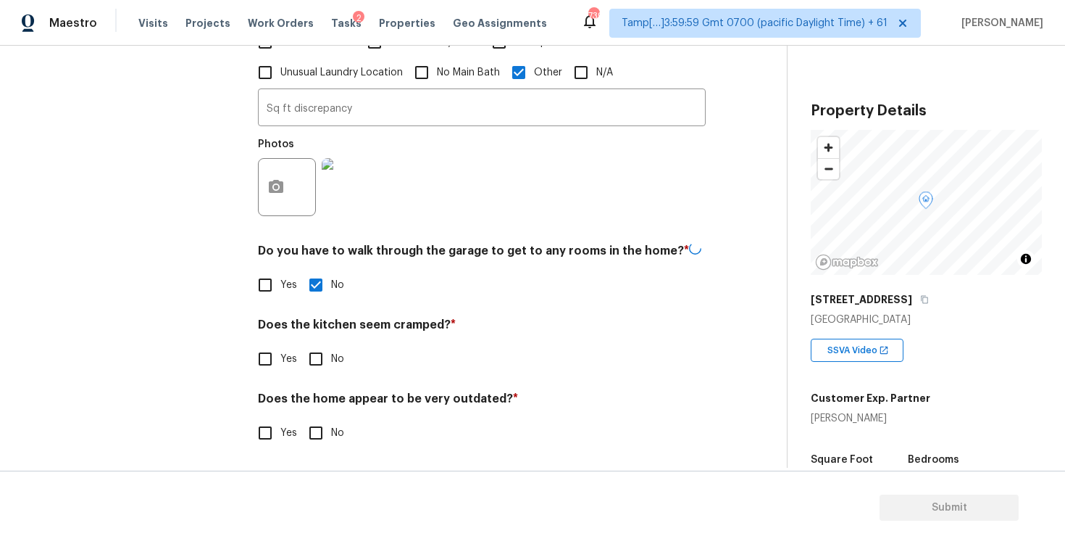
click at [328, 350] on input "No" at bounding box center [316, 359] width 30 height 30
checkbox input "true"
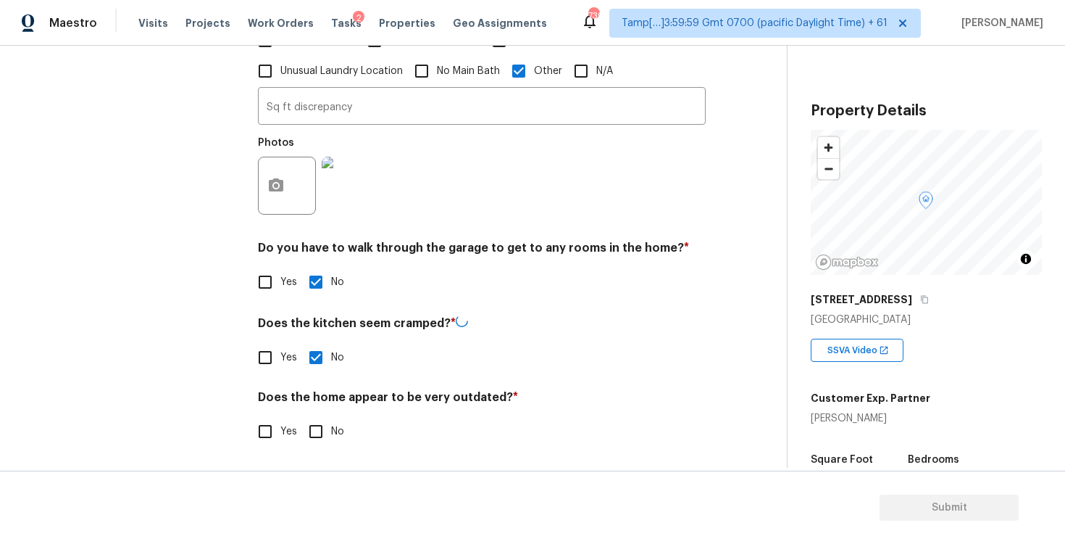
click at [323, 428] on input "No" at bounding box center [316, 431] width 30 height 30
checkbox input "true"
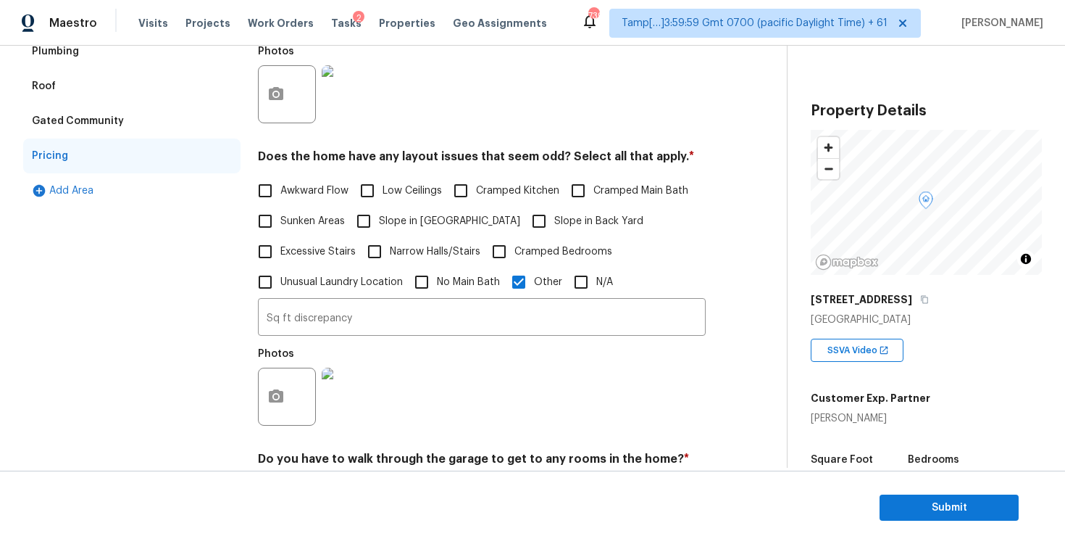
scroll to position [346, 0]
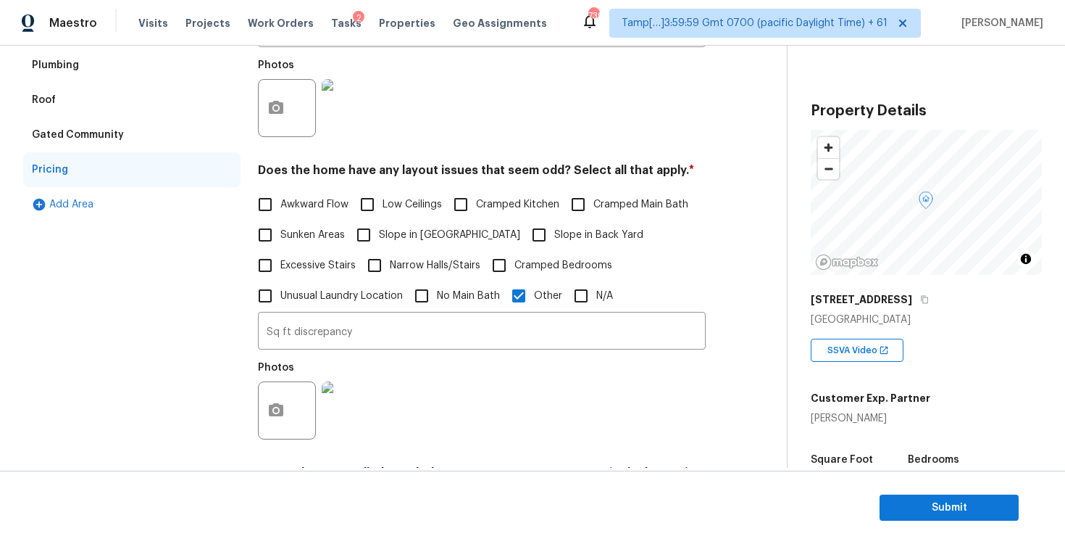
click at [307, 224] on label "Sunken Areas" at bounding box center [297, 235] width 95 height 30
click at [280, 224] on input "Sunken Areas" at bounding box center [265, 235] width 30 height 30
checkbox input "true"
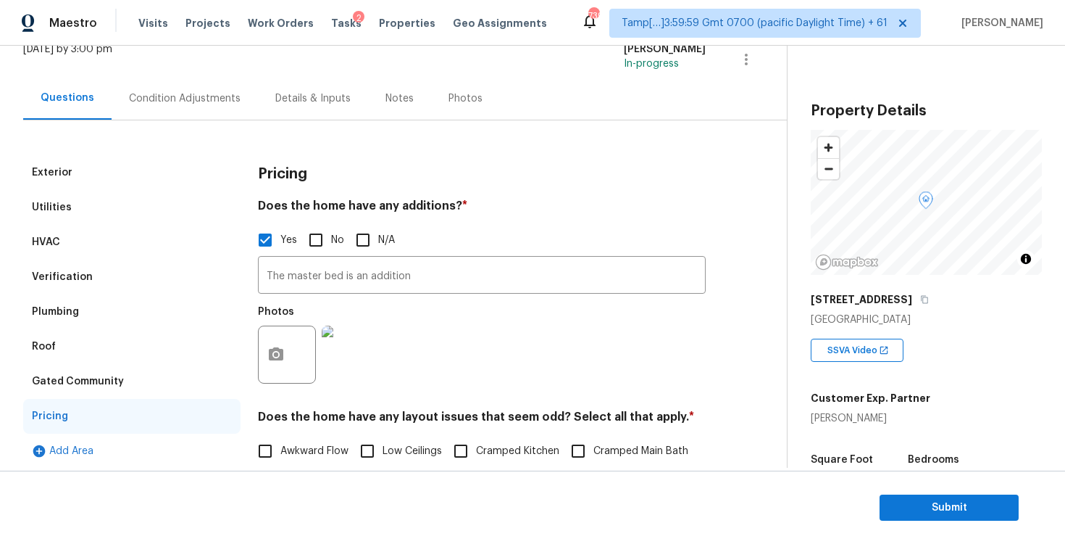
scroll to position [0, 0]
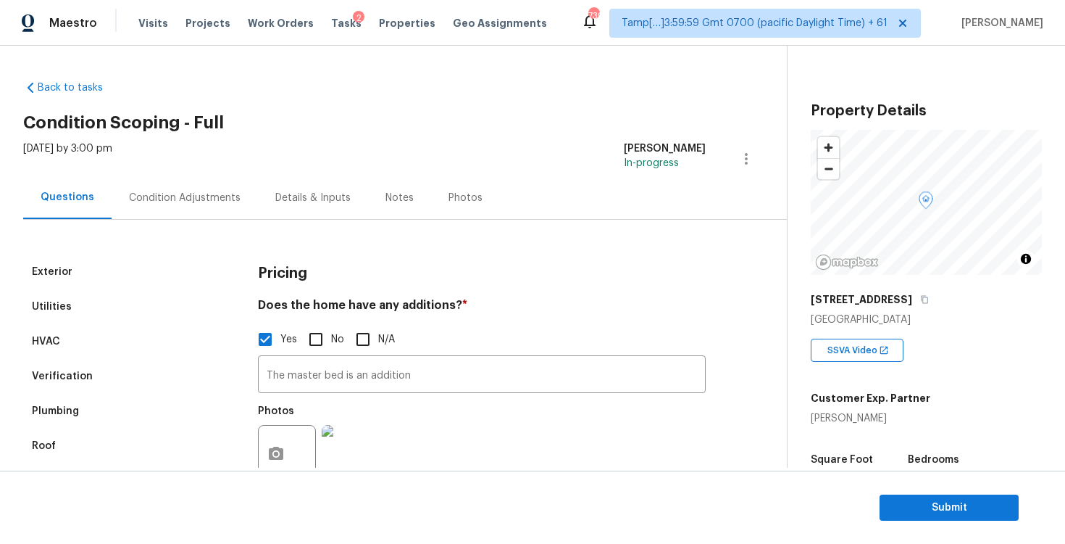
click at [218, 187] on div "Condition Adjustments" at bounding box center [185, 197] width 146 height 43
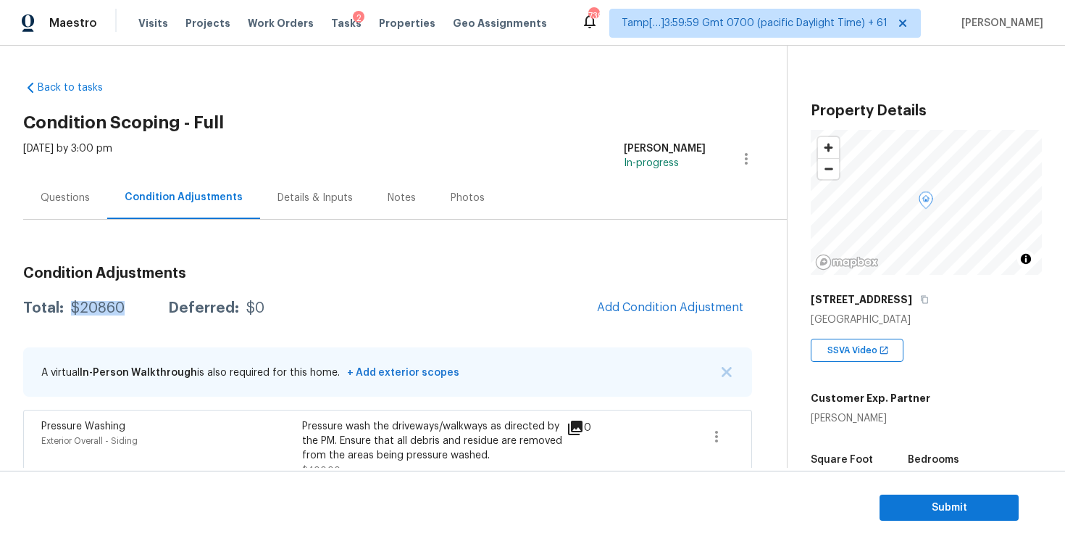
drag, startPoint x: 68, startPoint y: 312, endPoint x: 127, endPoint y: 312, distance: 58.7
click at [127, 312] on div "Total: $20860 Deferred: $0" at bounding box center [143, 308] width 241 height 14
copy div "$20860"
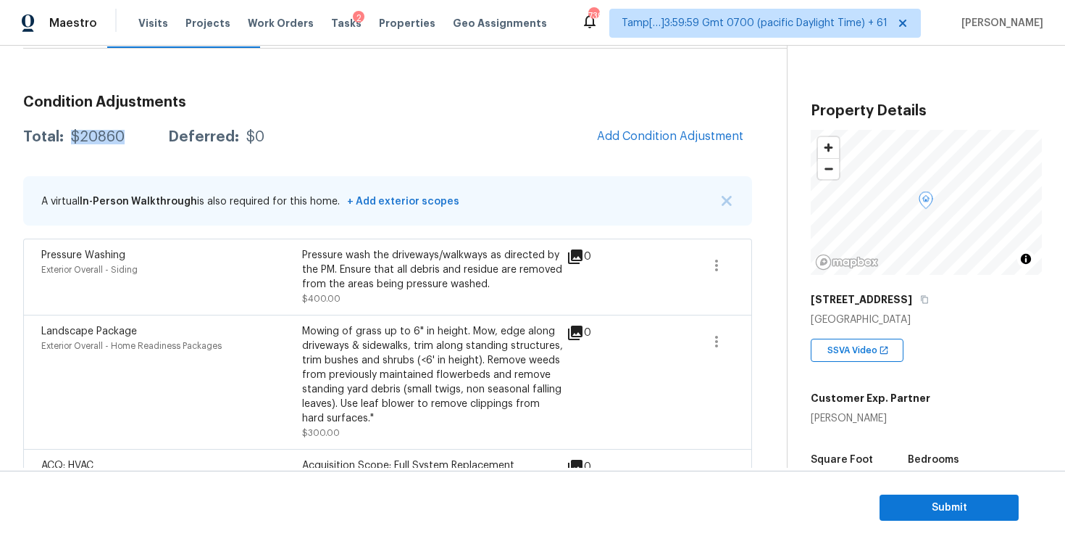
scroll to position [154, 0]
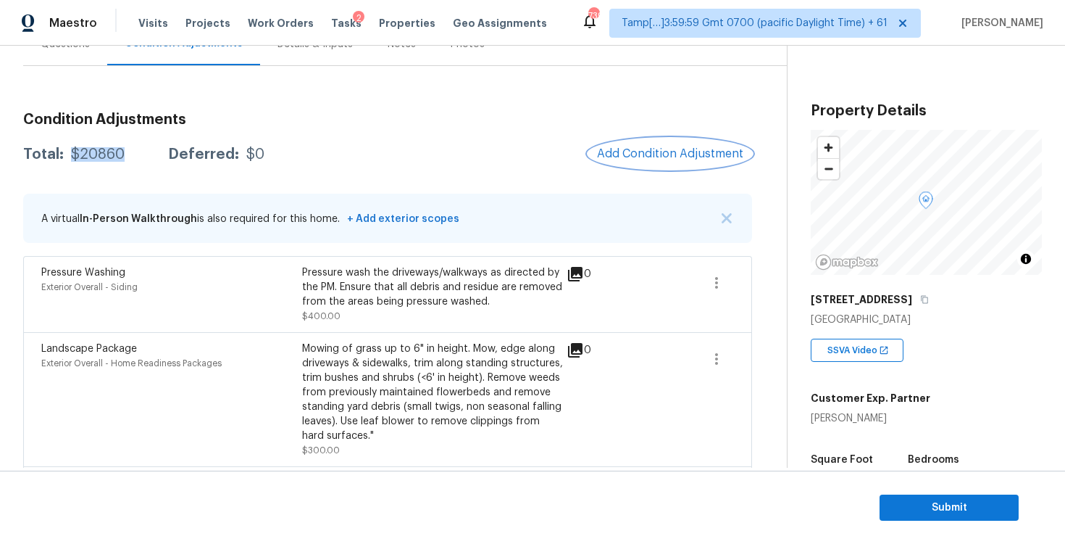
click at [641, 162] on button "Add Condition Adjustment" at bounding box center [671, 153] width 164 height 30
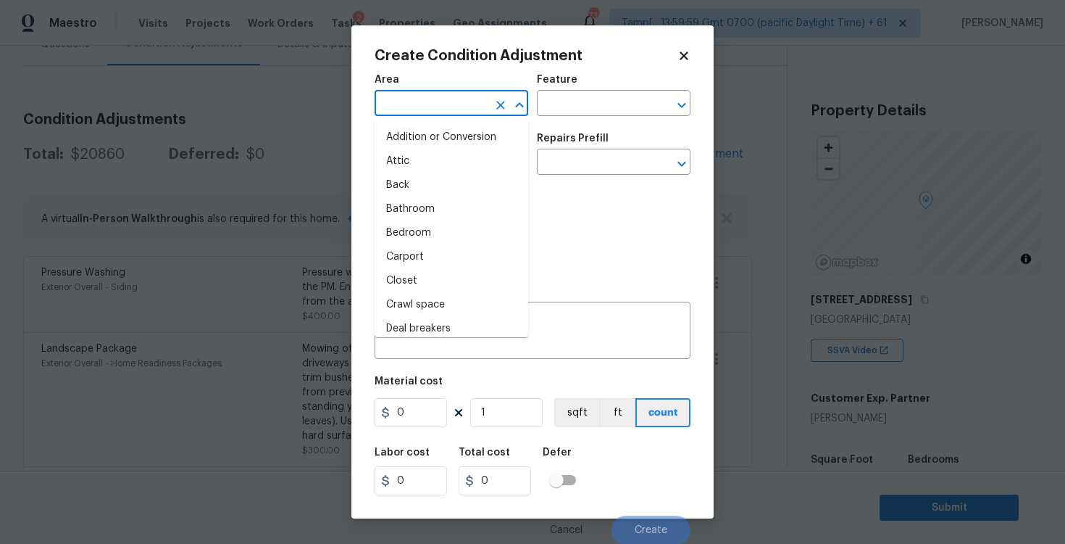
click at [457, 102] on input "text" at bounding box center [431, 104] width 113 height 22
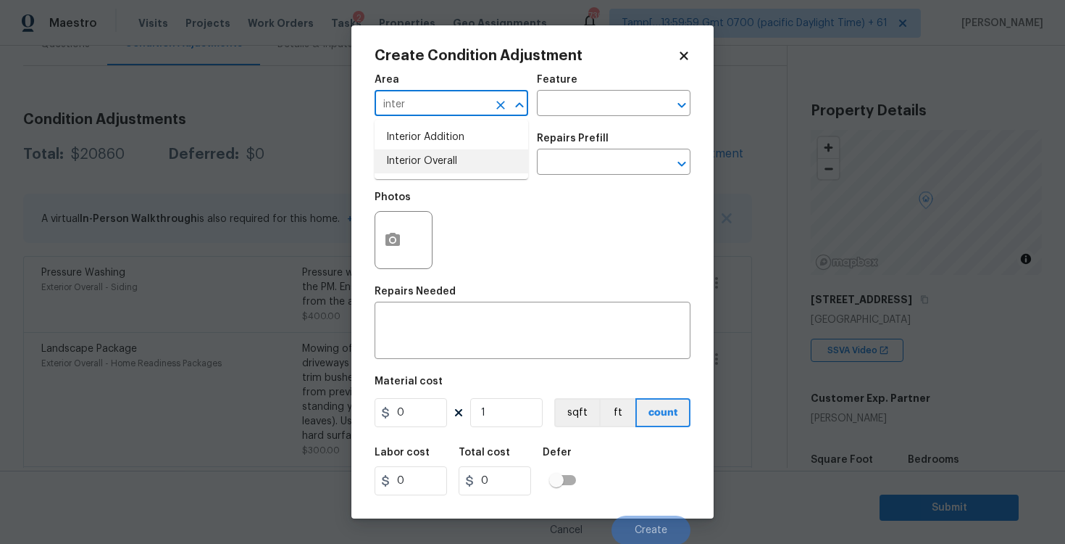
click at [456, 165] on li "Interior Overall" at bounding box center [452, 161] width 154 height 24
type input "Interior Overall"
click at [456, 165] on input "text" at bounding box center [431, 163] width 113 height 22
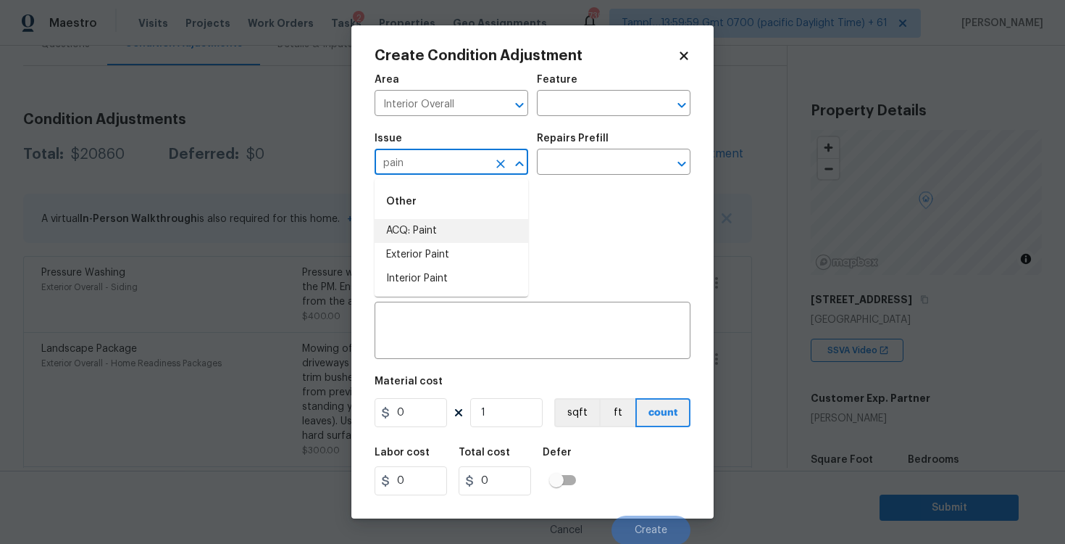
click at [450, 236] on li "ACQ: Paint" at bounding box center [452, 231] width 154 height 24
type input "ACQ: Paint"
click at [584, 170] on input "text" at bounding box center [593, 163] width 113 height 22
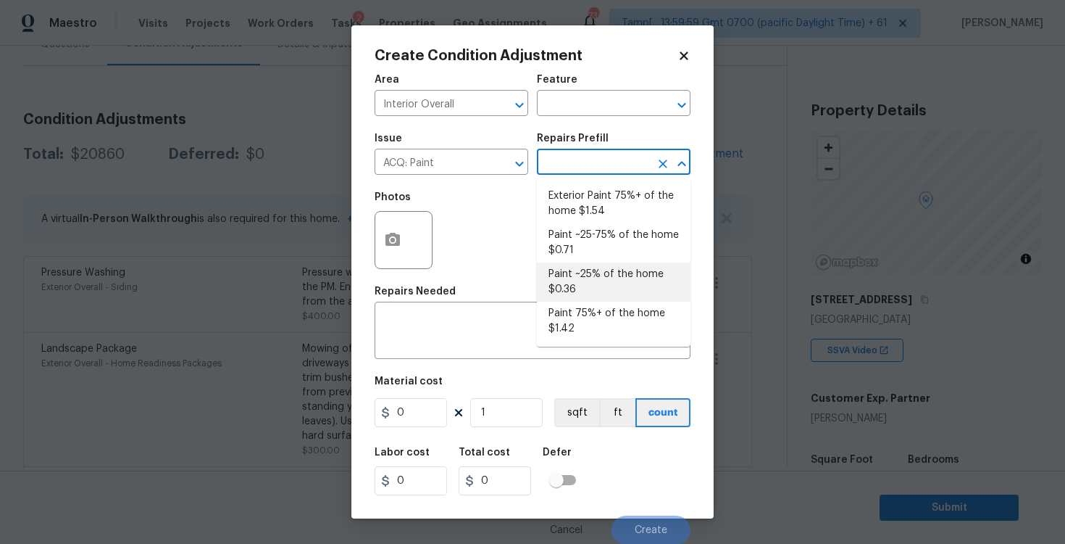
click at [595, 269] on li "Paint ~25% of the home $0.36" at bounding box center [614, 281] width 154 height 39
type input "Acquisition"
type textarea "Acquisition Scope: ~25% of the home needs interior paint"
type input "0.36"
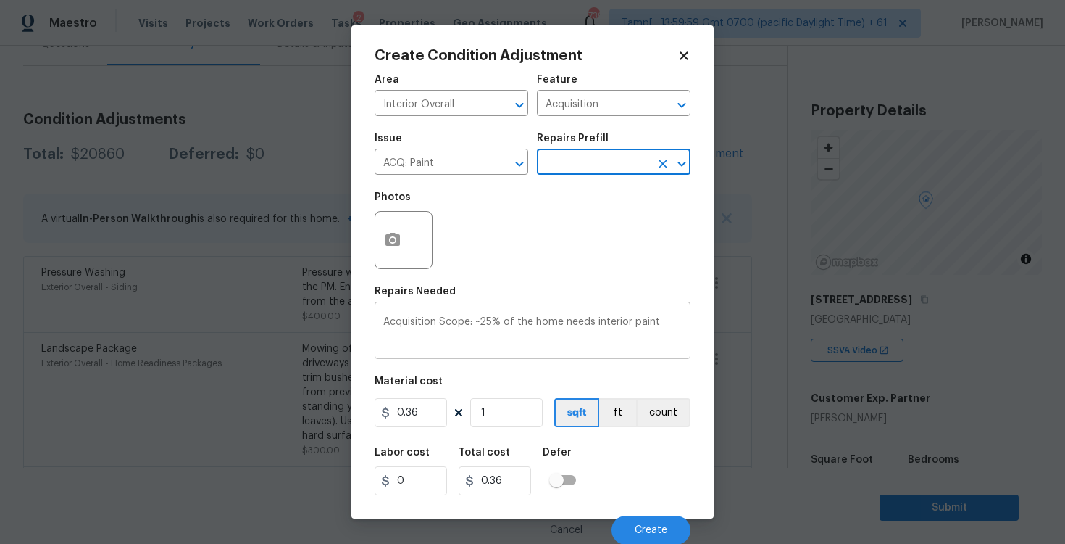
scroll to position [1, 0]
click at [502, 403] on input "1" at bounding box center [506, 411] width 72 height 29
paste input "20860"
type input "120860"
type input "43509.6"
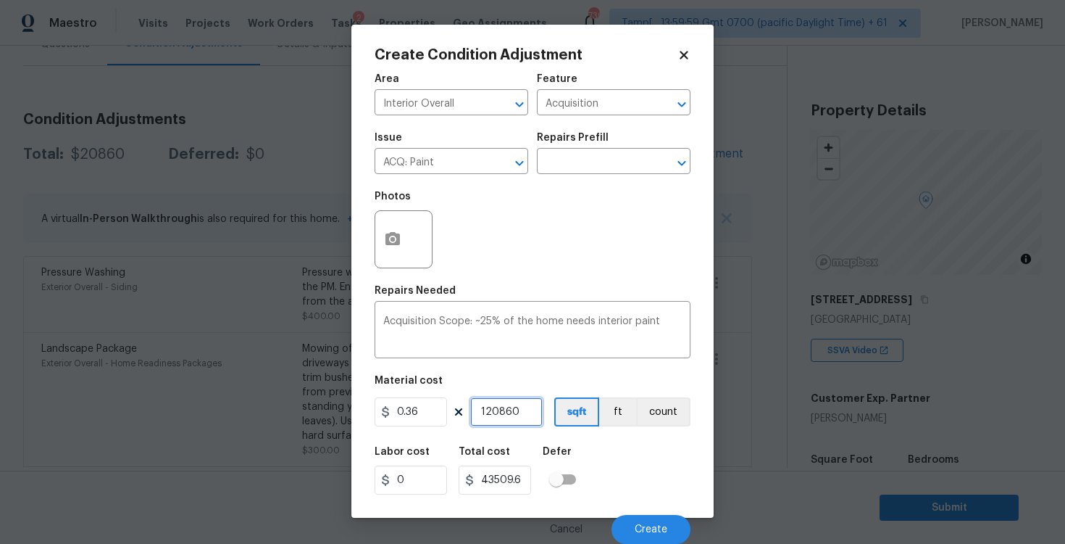
type input "0"
paste input "2086"
type input "20860"
type input "7509.6"
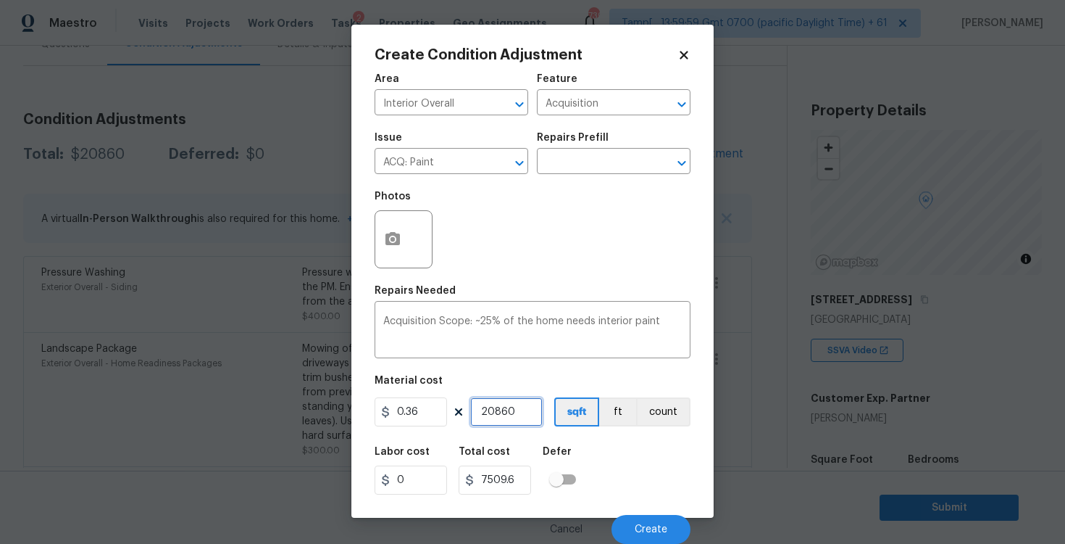
type input "0"
type input "1"
type input "0.36"
type input "11"
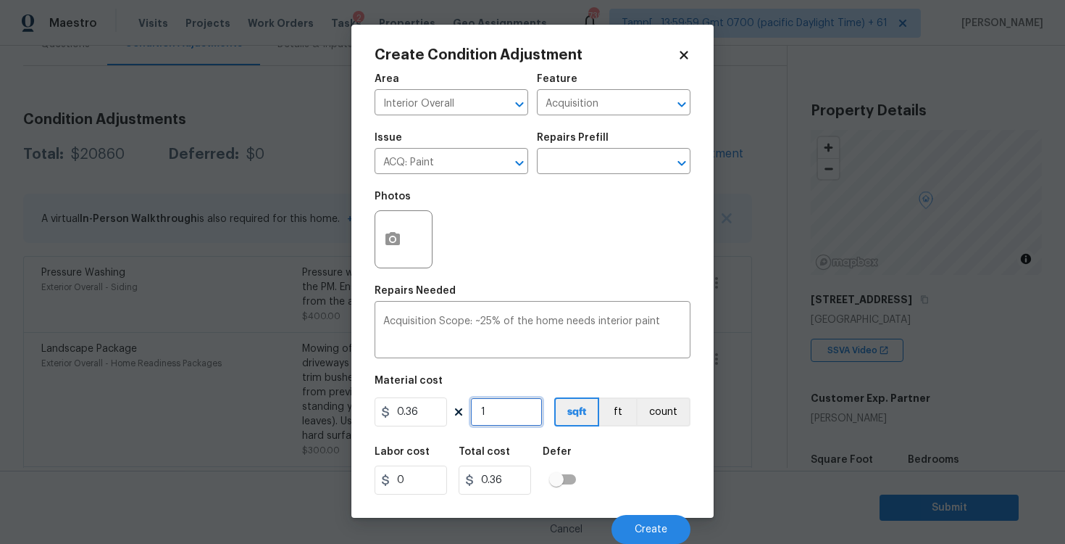
type input "3.96"
type input "111"
type input "39.96"
type input "1119"
type input "402.84"
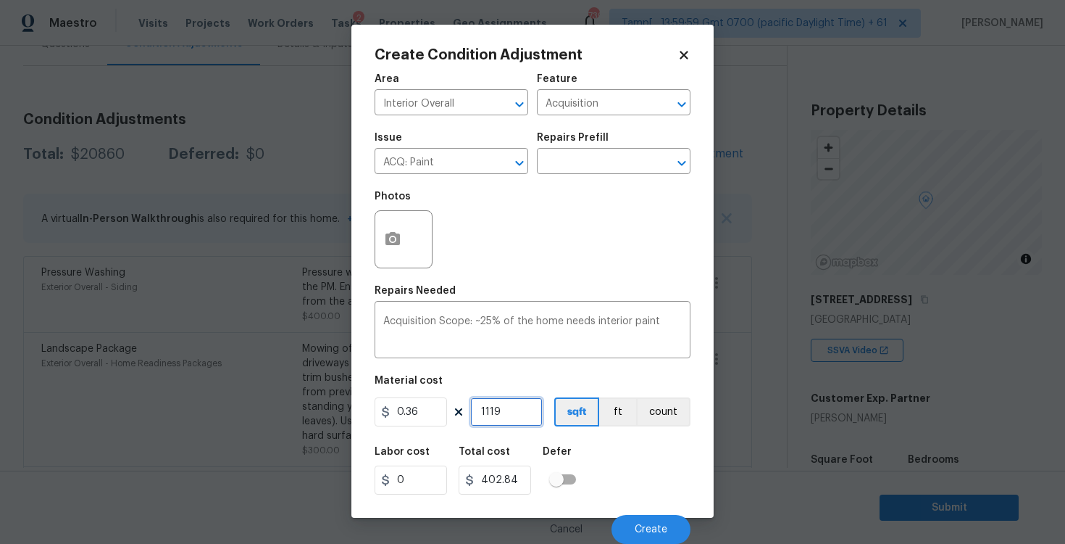
type input "1119"
click at [548, 431] on div "Area Interior Overall ​ Feature Acquisition ​ Issue ACQ: Paint ​ Repairs Prefil…" at bounding box center [533, 304] width 316 height 478
click at [662, 528] on span "Create" at bounding box center [651, 529] width 33 height 11
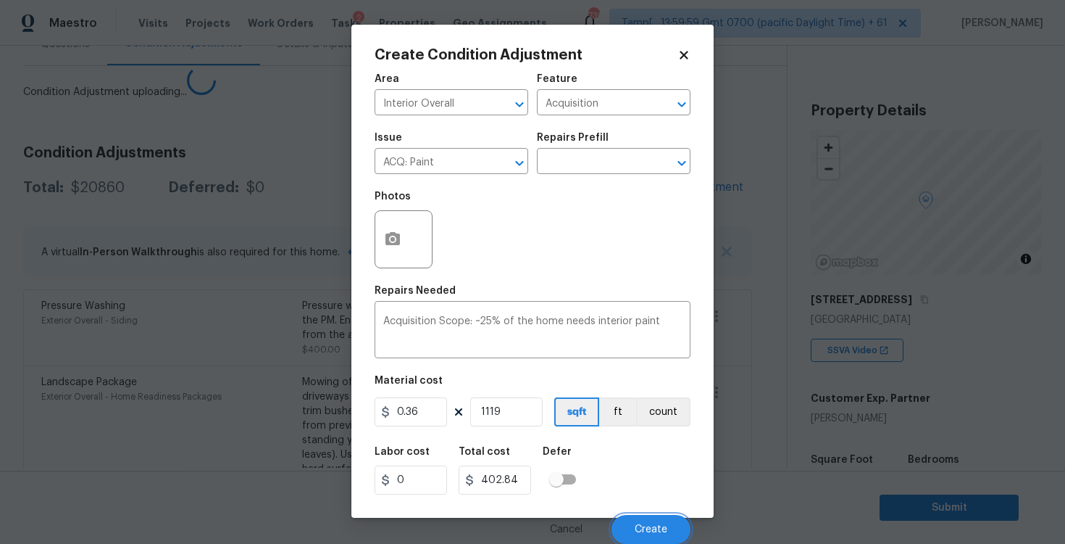
scroll to position [0, 0]
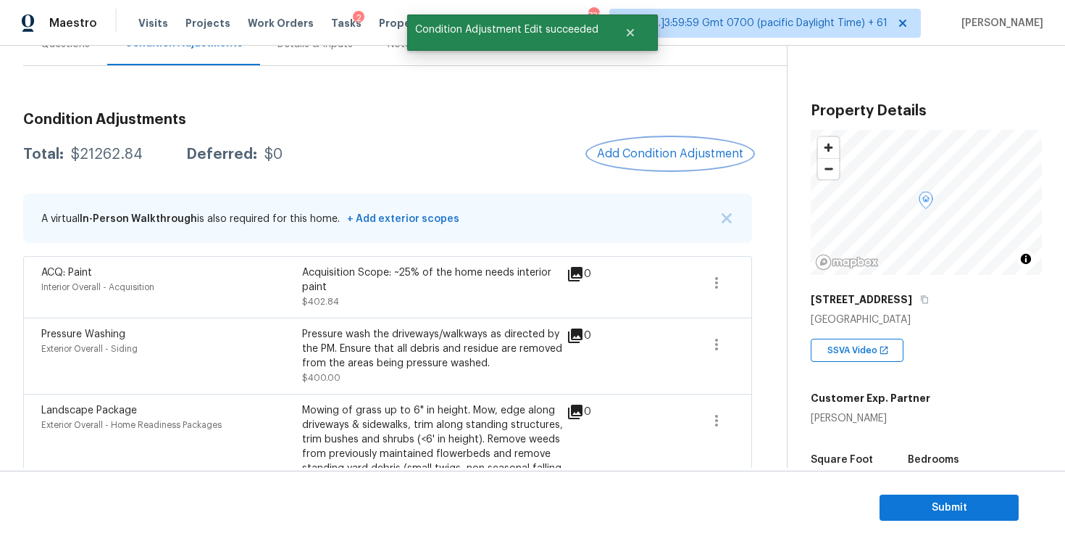
click at [676, 139] on button "Add Condition Adjustment" at bounding box center [671, 153] width 164 height 30
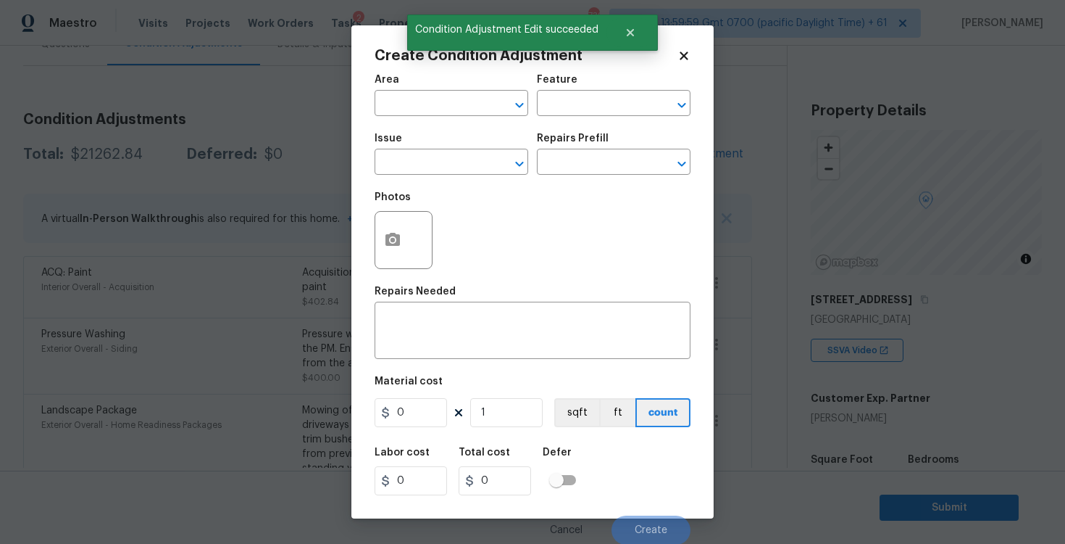
click at [411, 83] on div "Area" at bounding box center [452, 84] width 154 height 19
click at [415, 99] on input "text" at bounding box center [431, 104] width 113 height 22
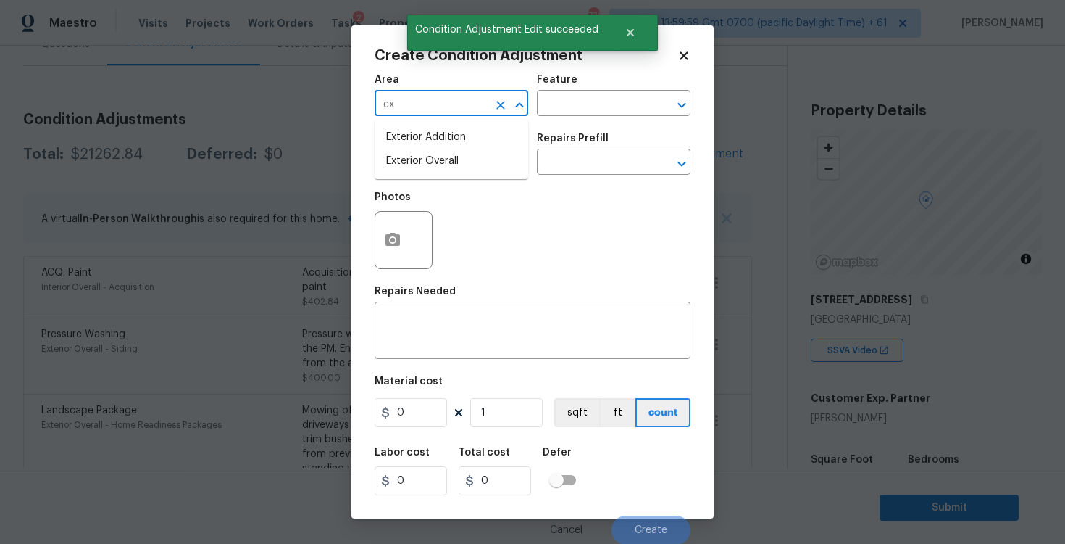
type input "e"
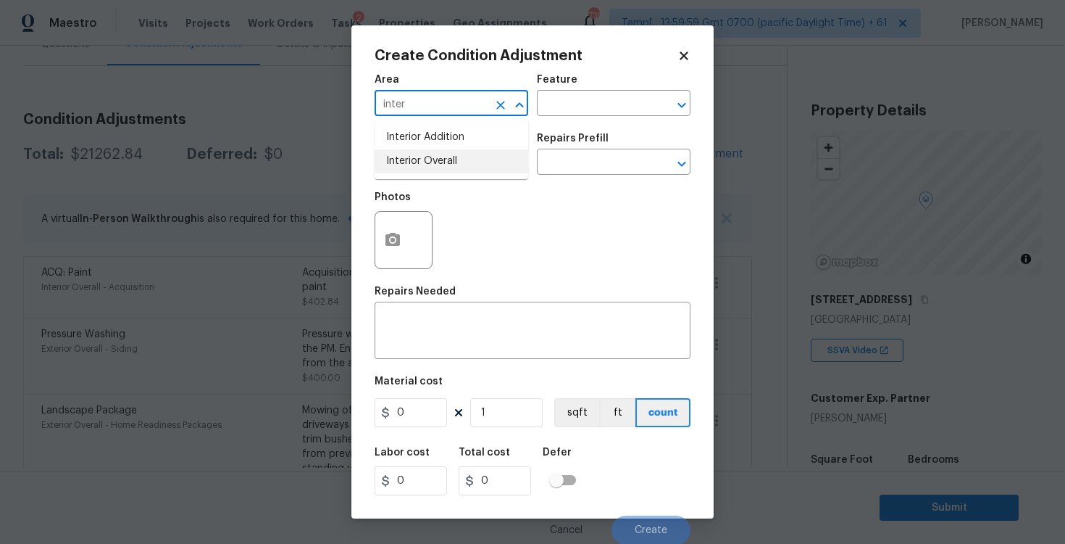
click at [400, 151] on li "Interior Overall" at bounding box center [452, 161] width 154 height 24
type input "Interior Overall"
click at [400, 151] on div "Issue" at bounding box center [452, 142] width 154 height 19
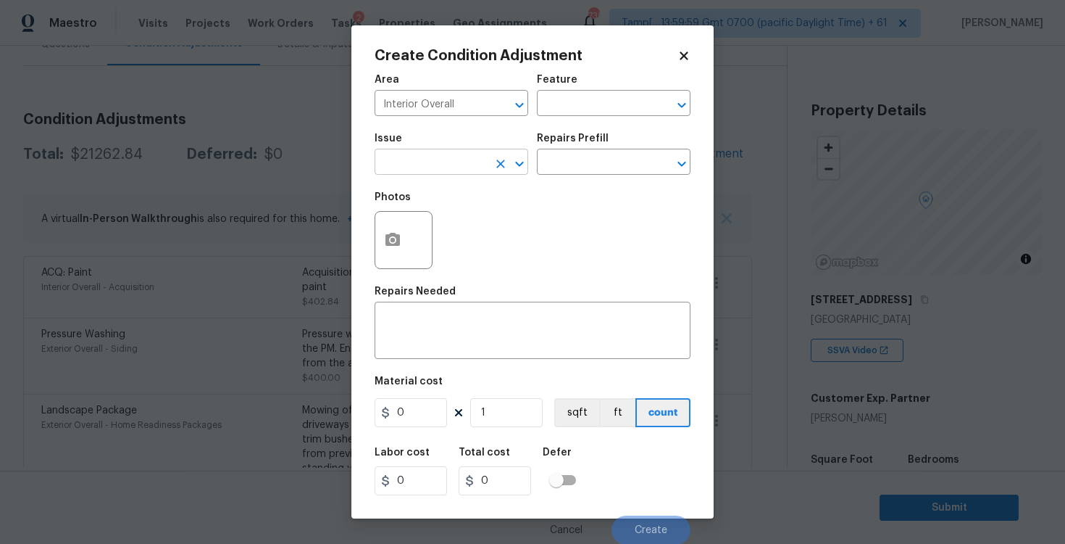
click at [402, 155] on input "text" at bounding box center [431, 163] width 113 height 22
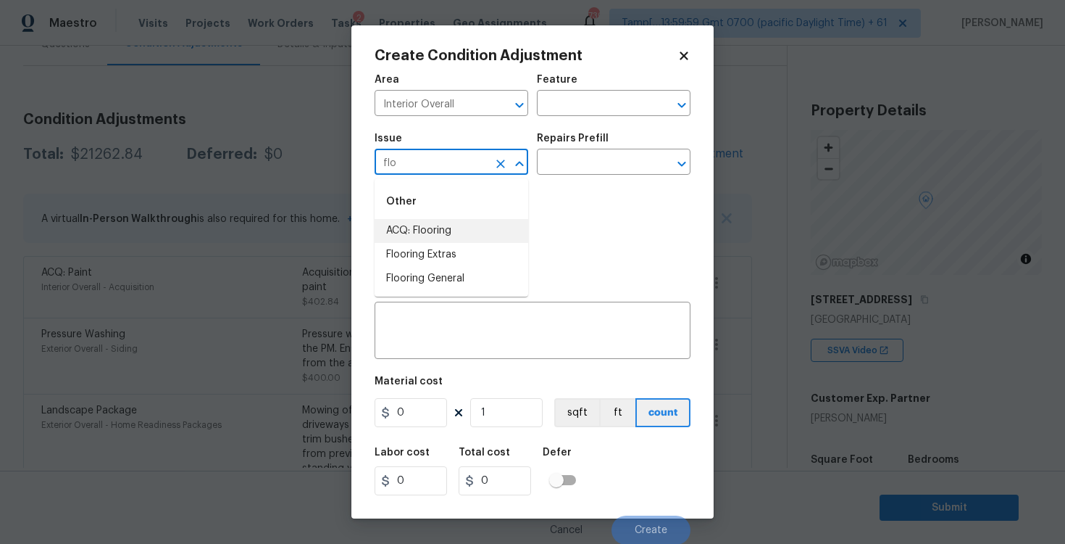
click at [431, 227] on li "ACQ: Flooring" at bounding box center [452, 231] width 154 height 24
type input "ACQ: Flooring"
click at [559, 164] on input "text" at bounding box center [593, 163] width 113 height 22
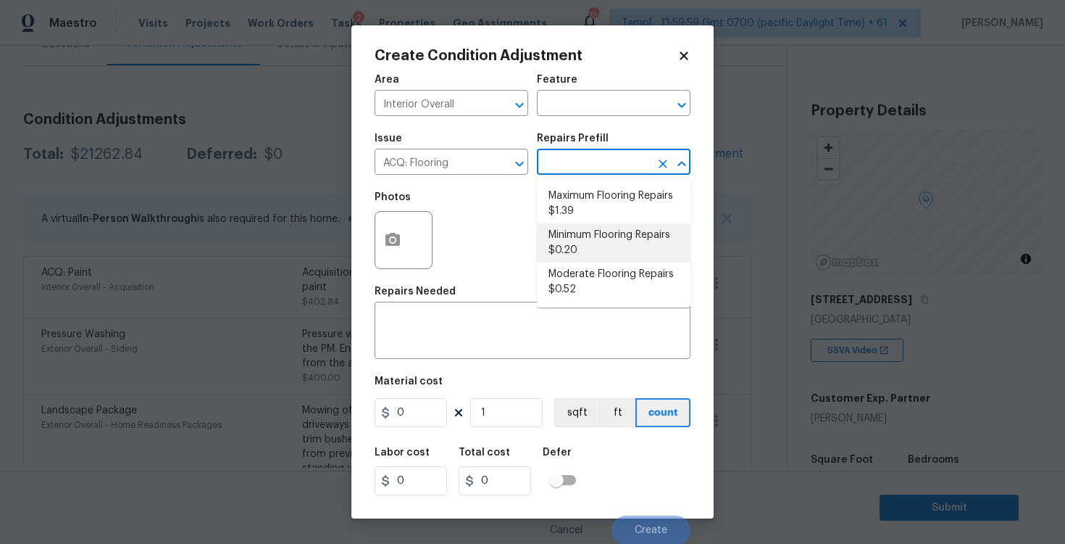
click at [593, 230] on li "Minimum Flooring Repairs $0.20" at bounding box center [614, 242] width 154 height 39
type input "Acquisition"
type textarea "Acquisition Scope: Minimum flooring repairs"
type input "0.2"
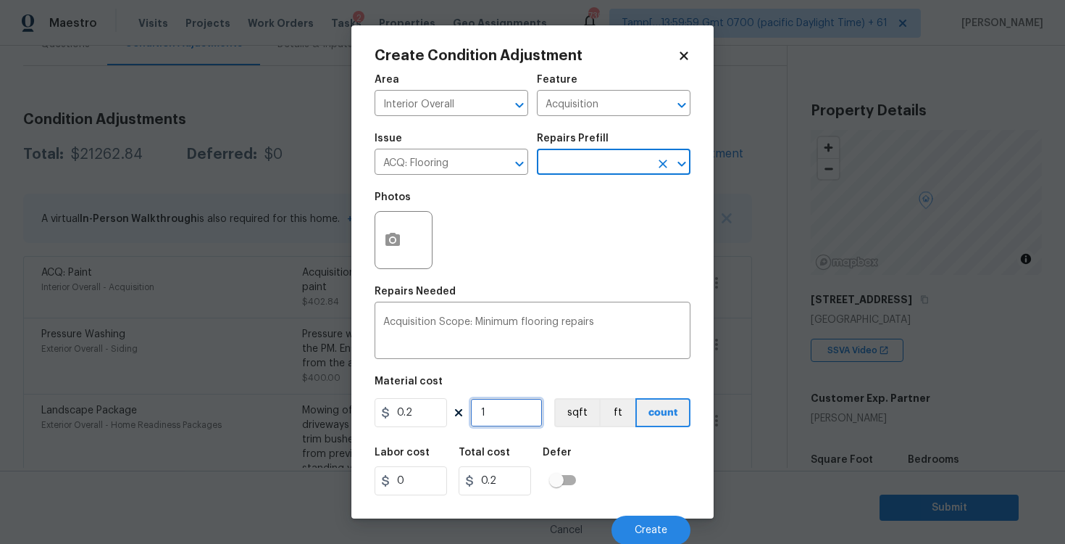
click at [529, 413] on input "1" at bounding box center [506, 412] width 72 height 29
type input "11"
type input "2.2"
type input "111"
type input "22.2"
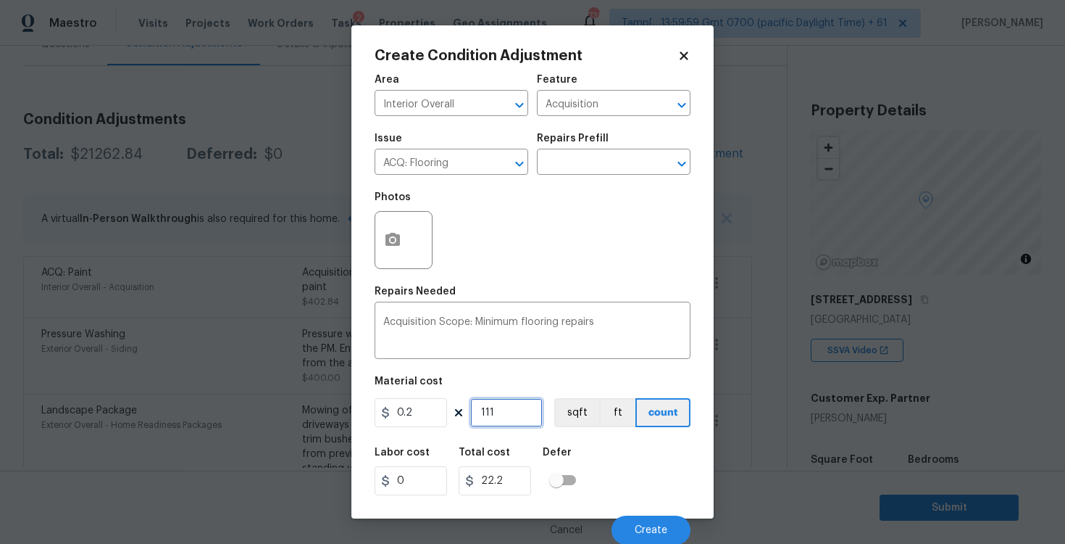
type input "1119"
type input "223.8"
type input "1119"
click at [585, 412] on button "sqft" at bounding box center [576, 412] width 45 height 29
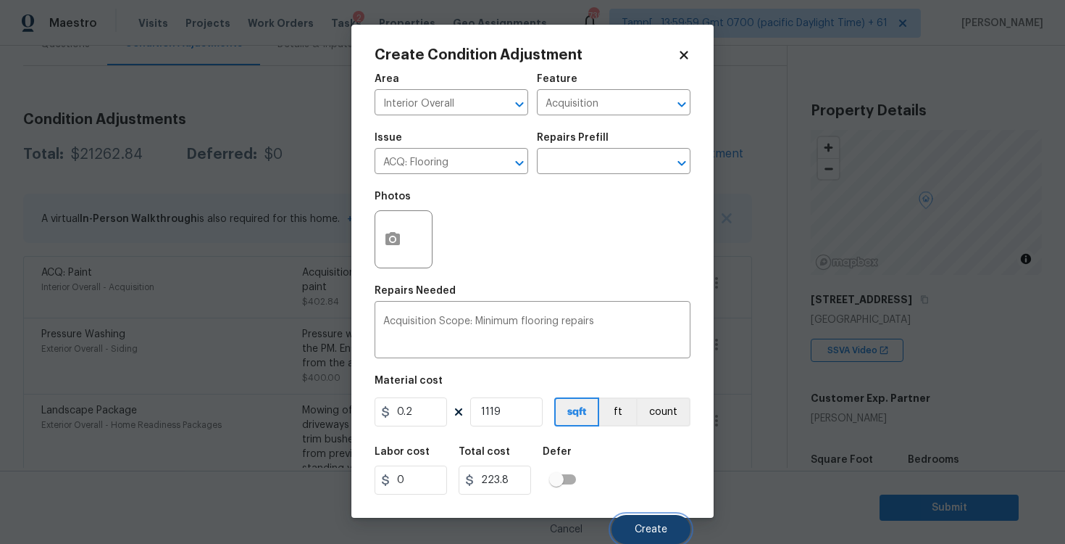
click at [648, 537] on button "Create" at bounding box center [651, 529] width 79 height 29
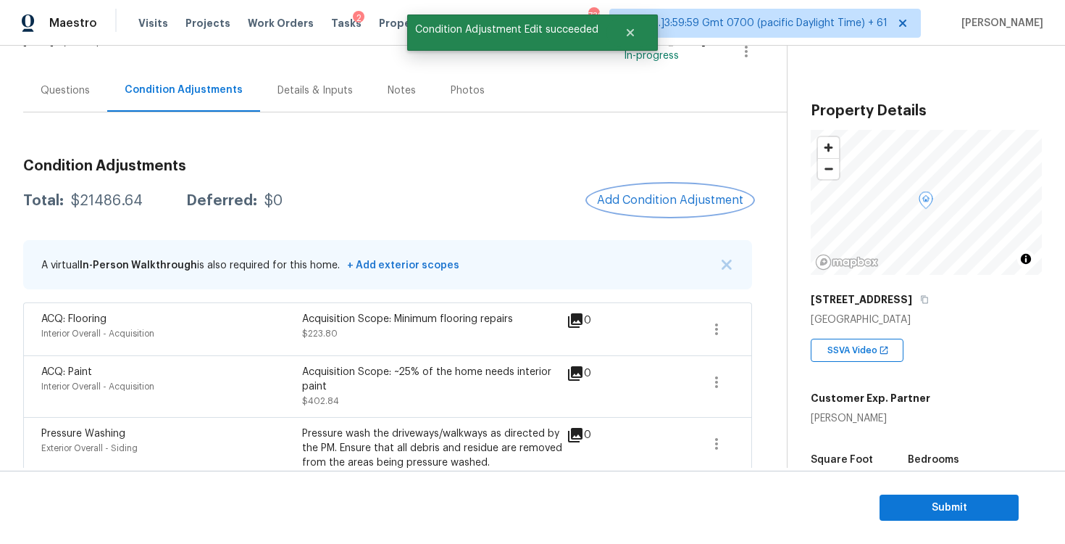
scroll to position [130, 0]
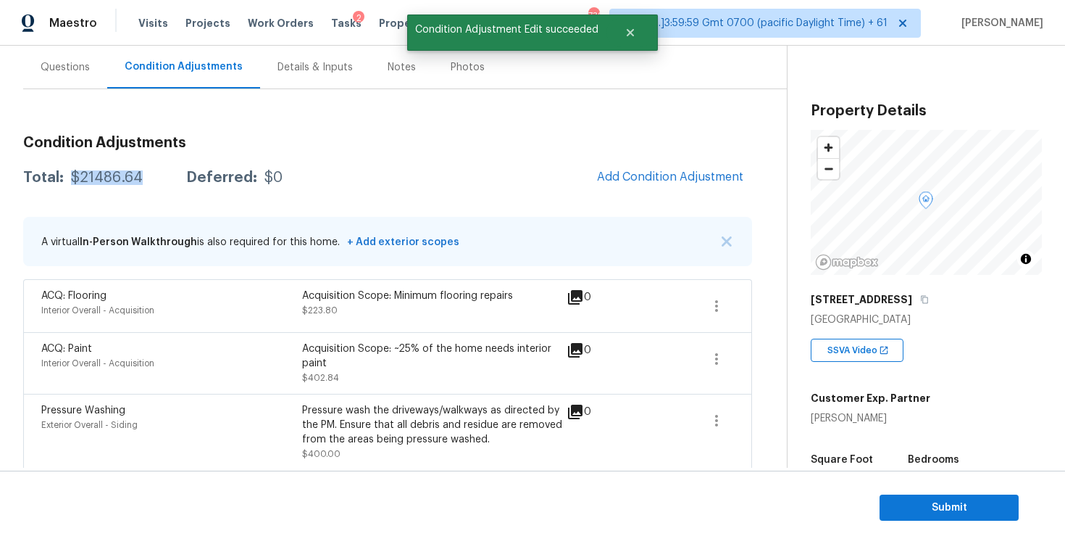
drag, startPoint x: 70, startPoint y: 175, endPoint x: 153, endPoint y: 175, distance: 82.6
click at [153, 175] on div "Total: $21486.64 Deferred: $0" at bounding box center [152, 177] width 259 height 14
copy div "$21486.64"
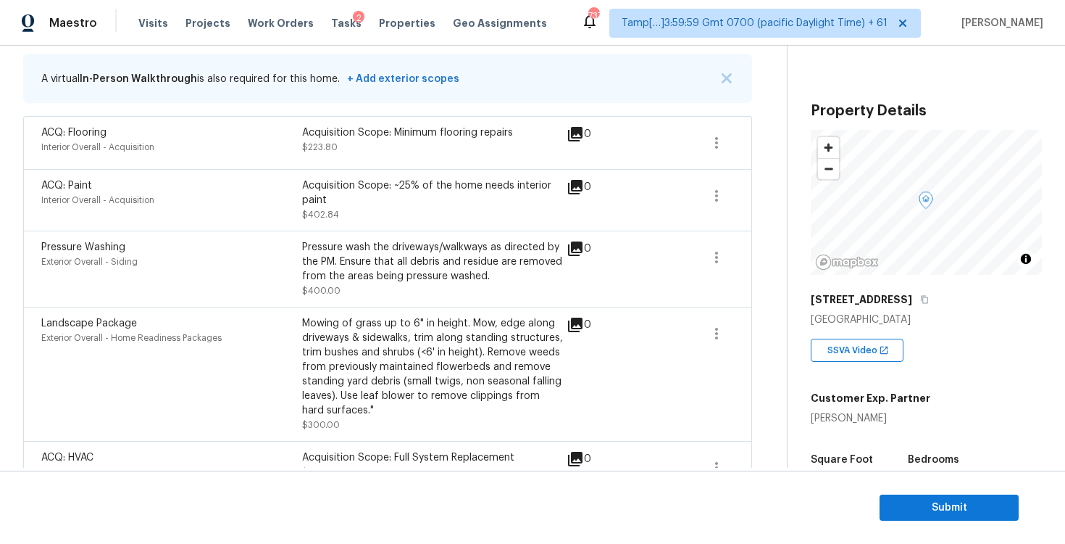
scroll to position [388, 0]
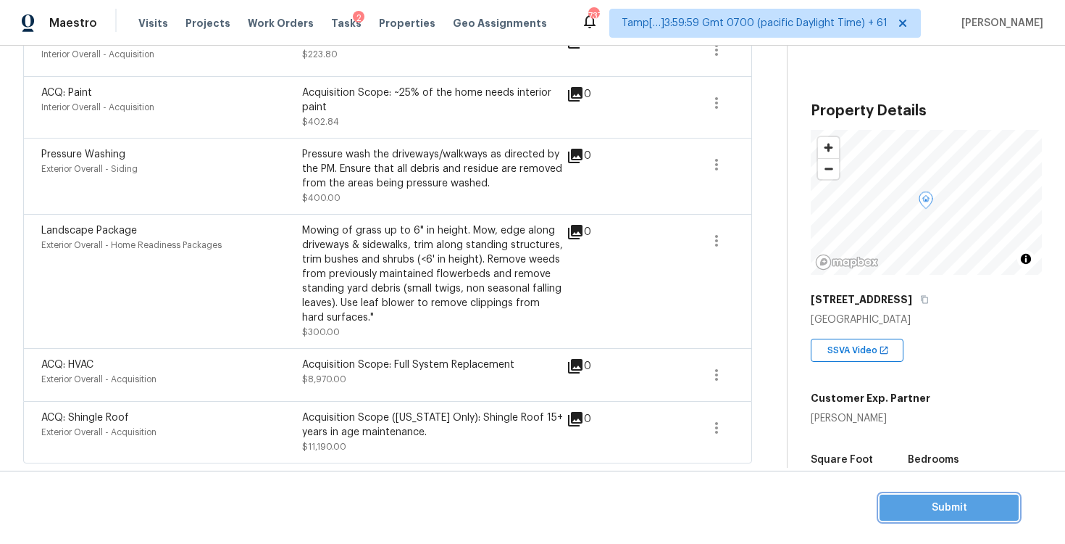
click at [894, 507] on span "Submit" at bounding box center [949, 508] width 116 height 18
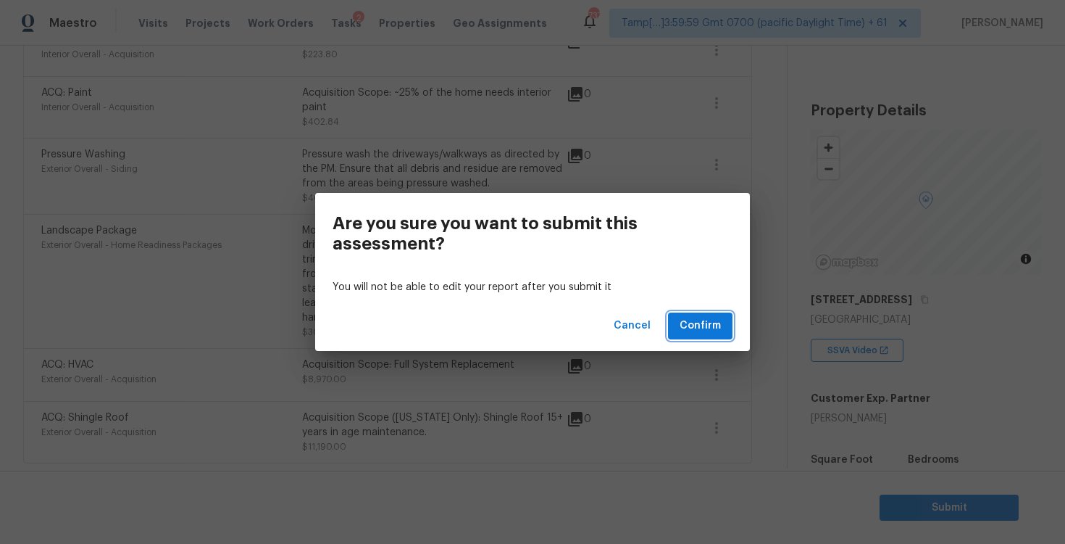
click at [695, 325] on span "Confirm" at bounding box center [700, 326] width 41 height 18
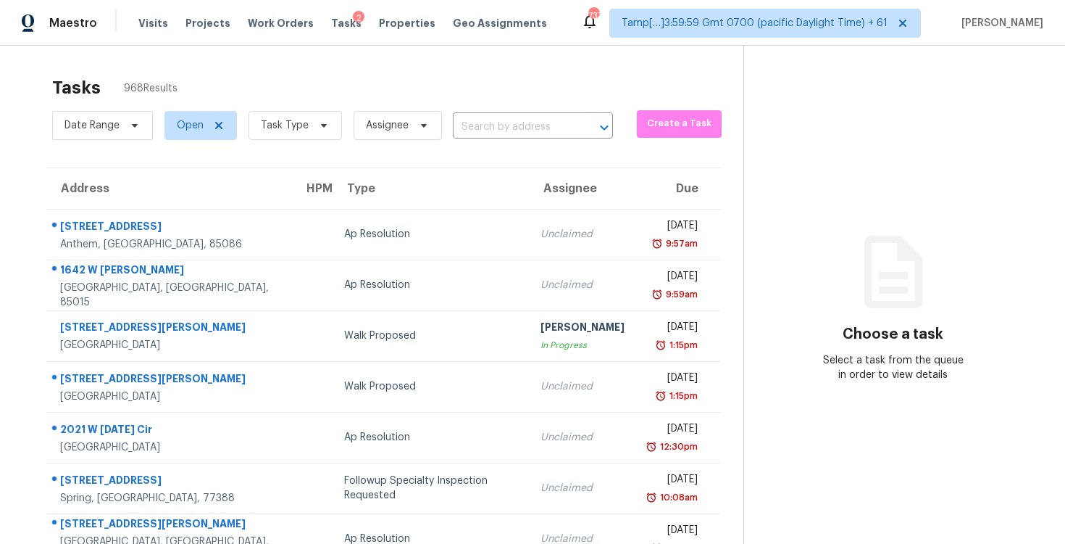
click at [509, 114] on div "Date Range Open Task Type Assignee ​" at bounding box center [332, 126] width 561 height 38
click at [504, 125] on input "text" at bounding box center [513, 127] width 120 height 22
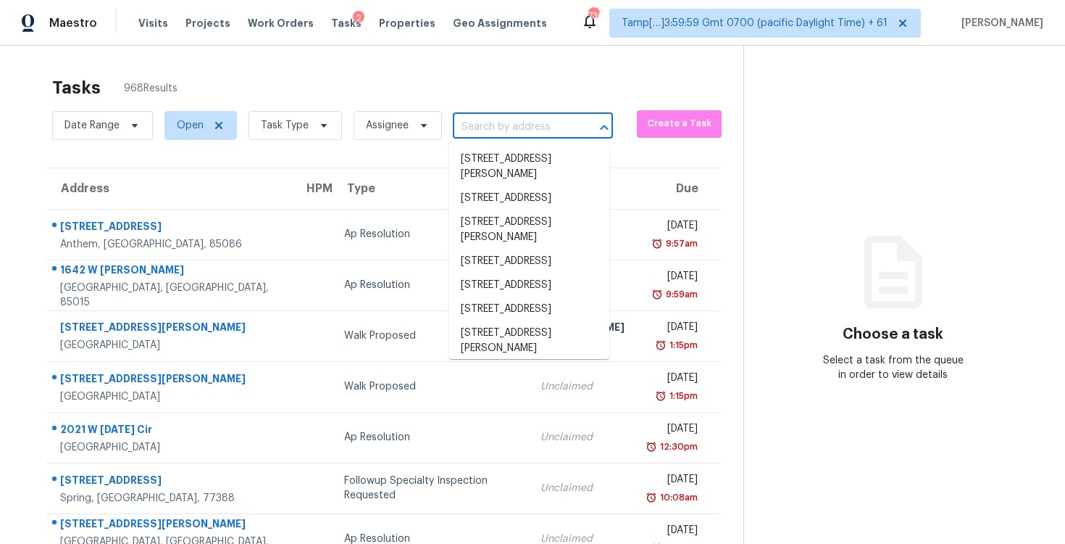
paste input "3210 Cumberland Rd Winston Salem, NC, 27105"
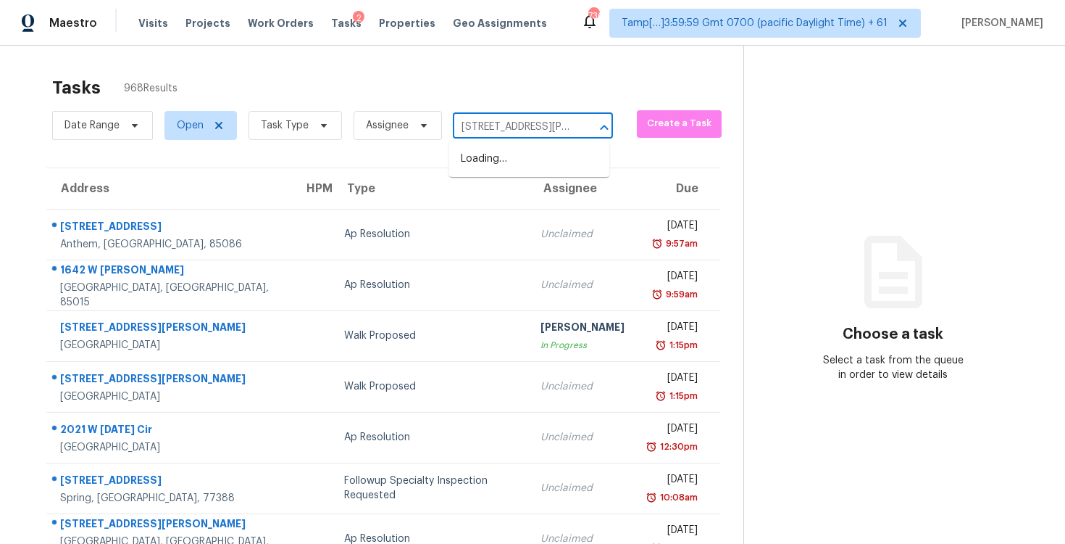
scroll to position [0, 116]
type input "3210 Cumberland Rd Winston Salem, NC, 27105"
click at [473, 122] on input "text" at bounding box center [513, 127] width 120 height 22
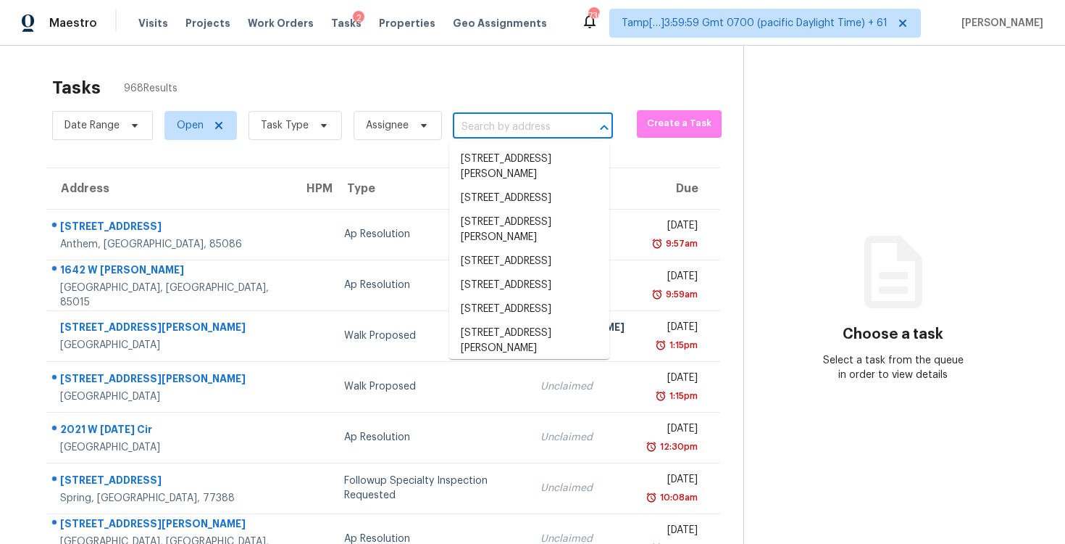
paste input "3210 Cumberland Rd Winston Salem, NC, 27105"
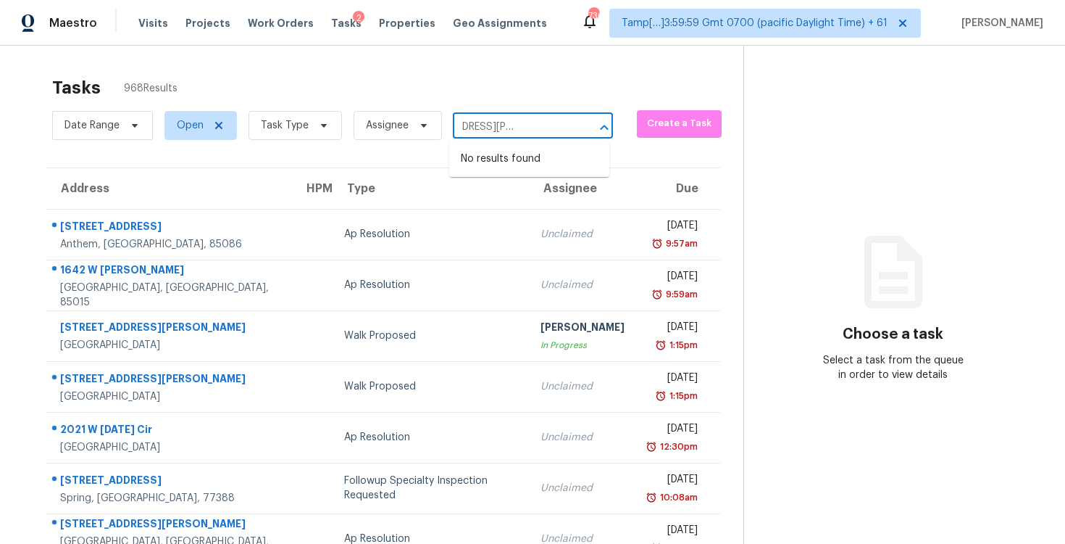
type input "3210 Cumberland Rd Winston Salem, NC, 27105"
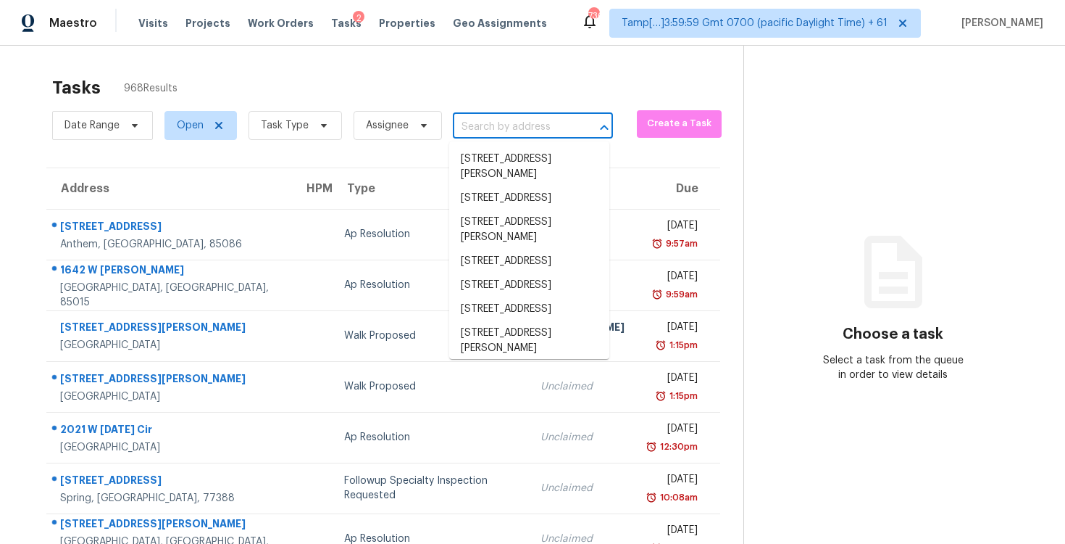
scroll to position [0, 0]
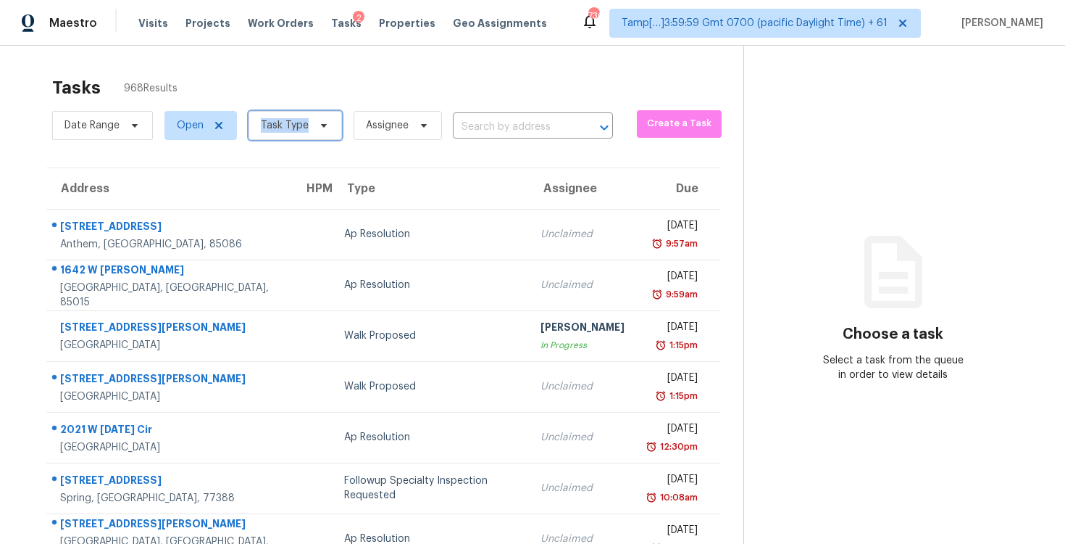
click at [313, 111] on span "Task Type" at bounding box center [295, 125] width 93 height 29
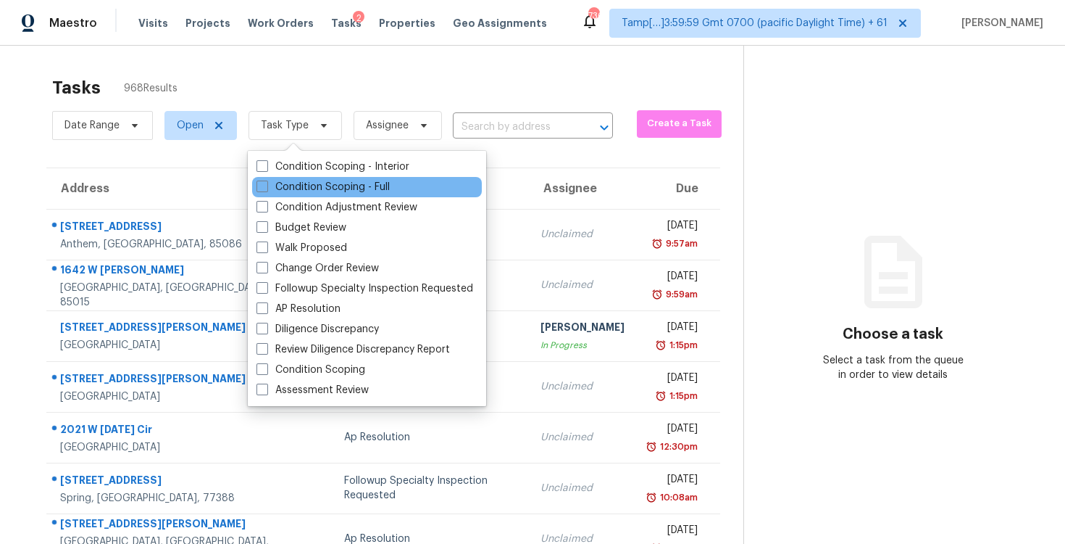
click at [316, 178] on div "Condition Scoping - Full" at bounding box center [367, 187] width 230 height 20
click at [317, 182] on label "Condition Scoping - Full" at bounding box center [323, 187] width 133 height 14
click at [266, 182] on input "Condition Scoping - Full" at bounding box center [261, 184] width 9 height 9
checkbox input "true"
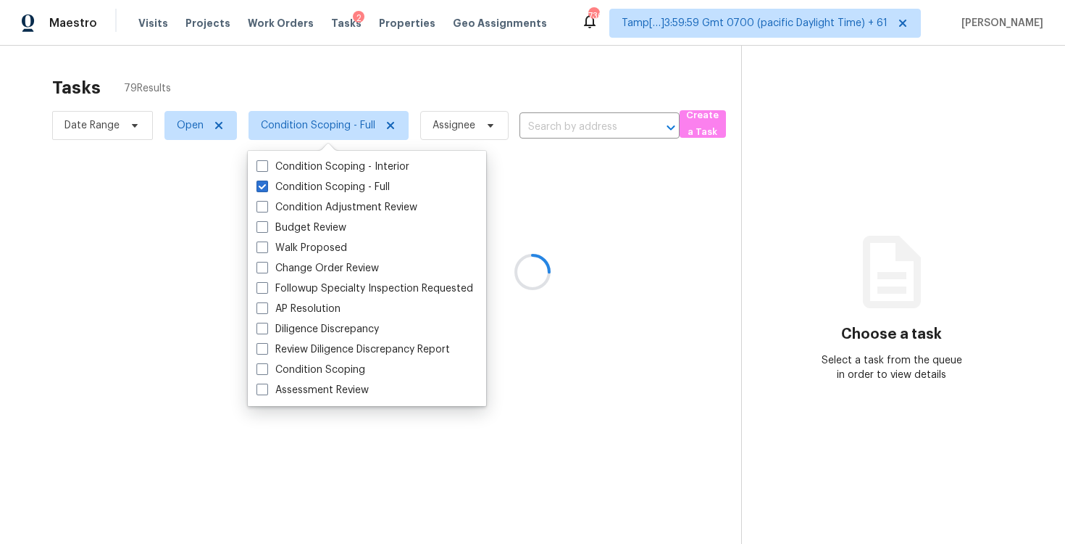
click at [257, 104] on div at bounding box center [532, 272] width 1065 height 544
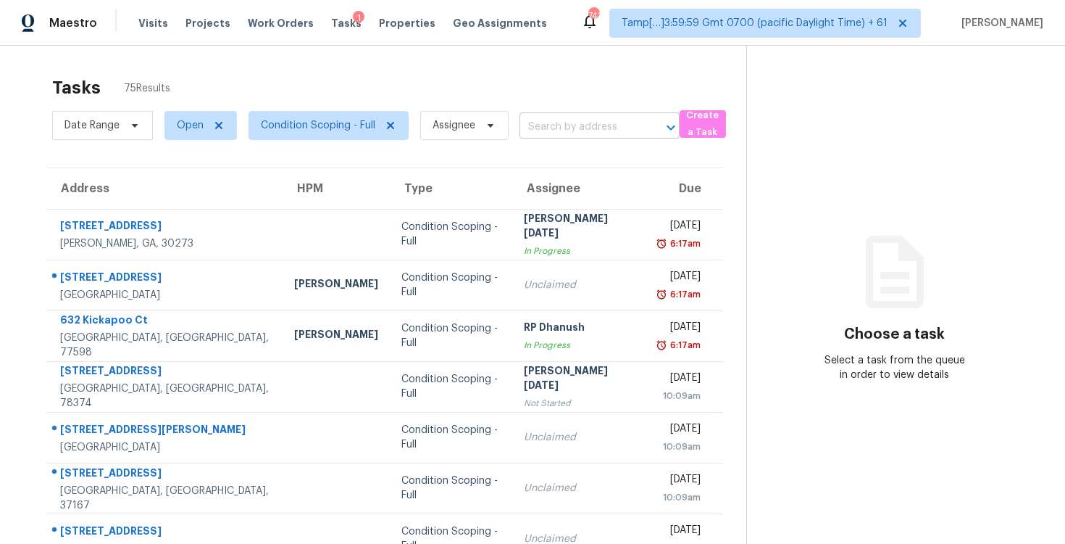
click at [534, 122] on input "text" at bounding box center [580, 127] width 120 height 22
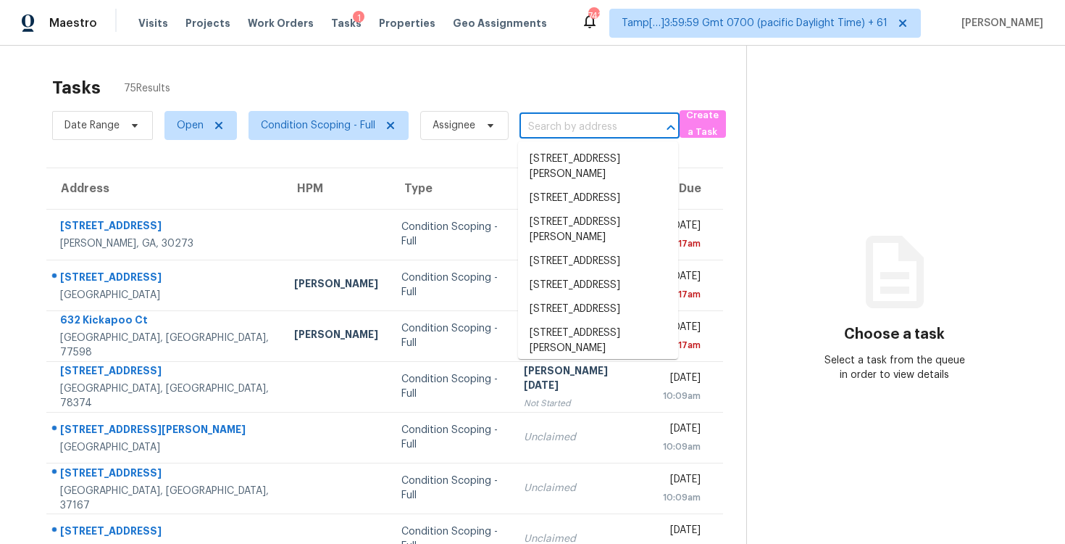
paste input "[STREET_ADDRESS][PERSON_NAME]"
type input "[STREET_ADDRESS][PERSON_NAME]"
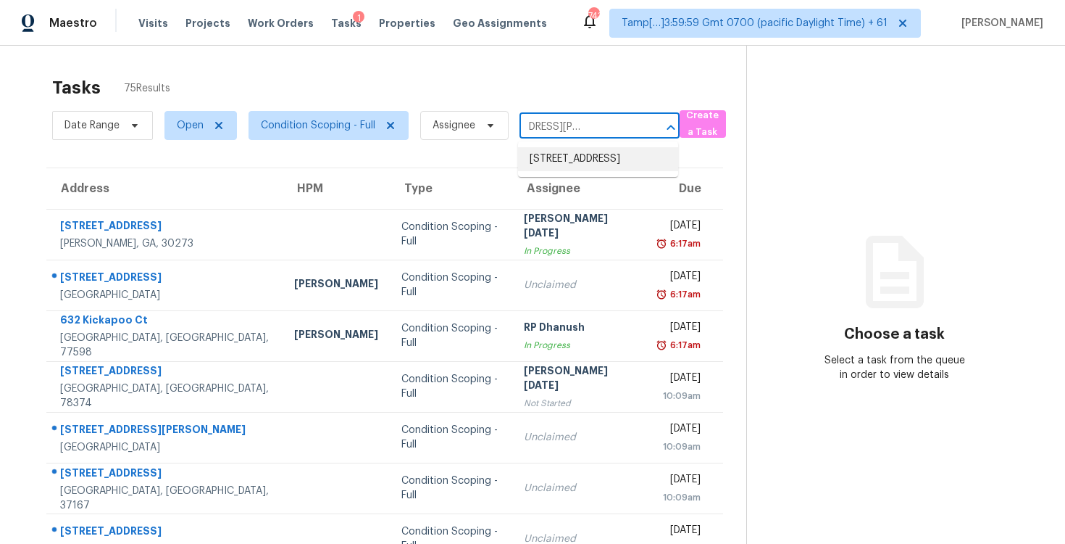
click at [577, 157] on li "3210 Cumberland Rd, Winston Salem, NC 27105" at bounding box center [598, 159] width 160 height 24
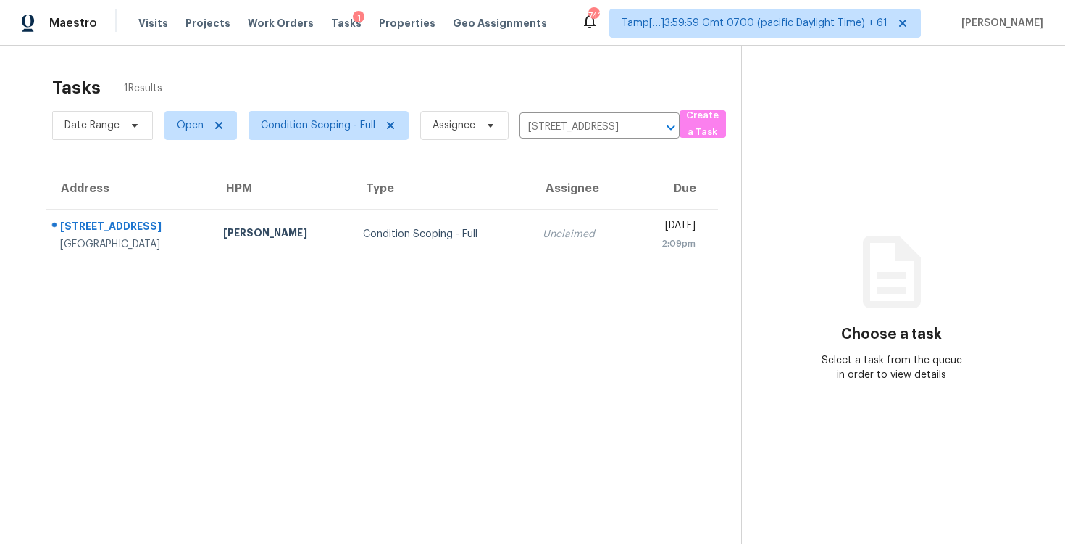
click at [629, 223] on td "Thu, Oct 2nd 2025 2:09pm" at bounding box center [673, 234] width 89 height 51
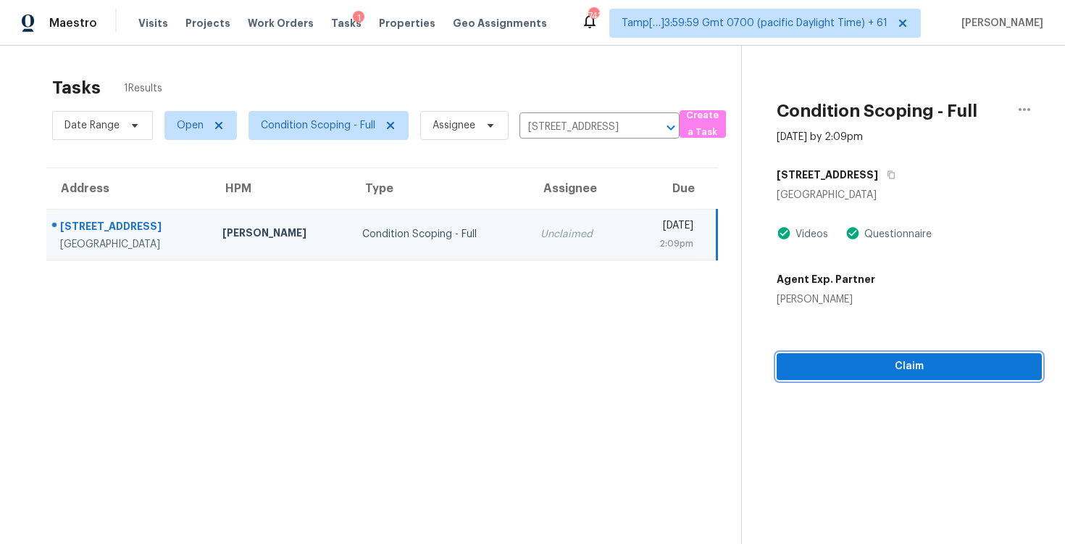
click at [826, 375] on span "Claim" at bounding box center [910, 366] width 242 height 18
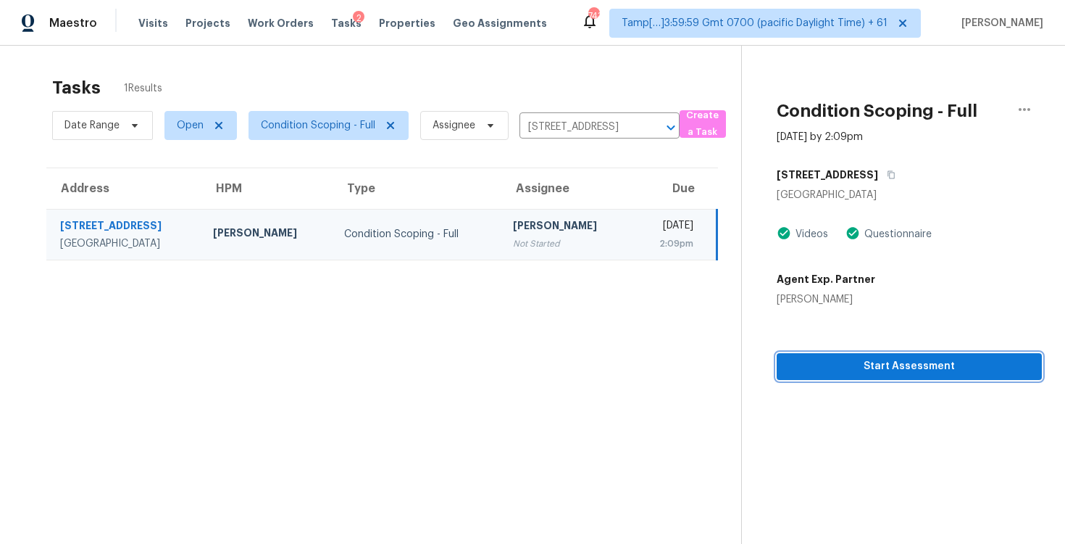
click at [826, 375] on span "Start Assessment" at bounding box center [910, 366] width 242 height 18
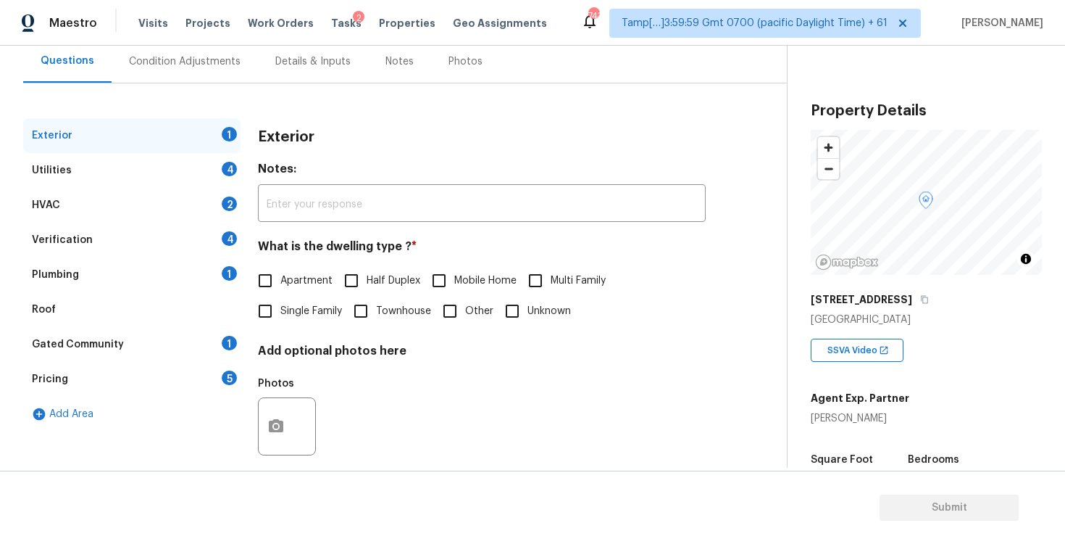
scroll to position [154, 0]
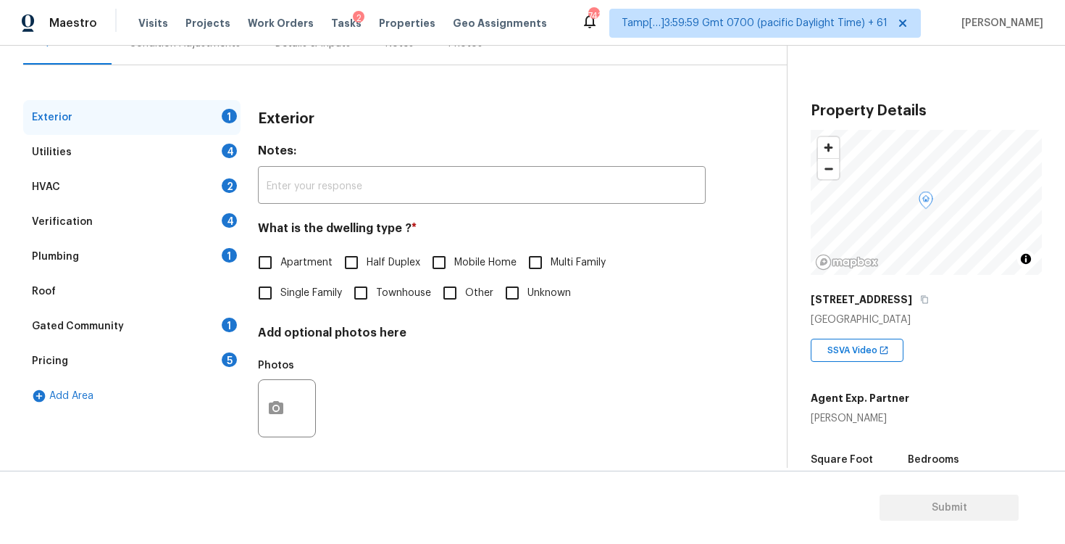
click at [273, 285] on input "Single Family" at bounding box center [265, 293] width 30 height 30
checkbox input "true"
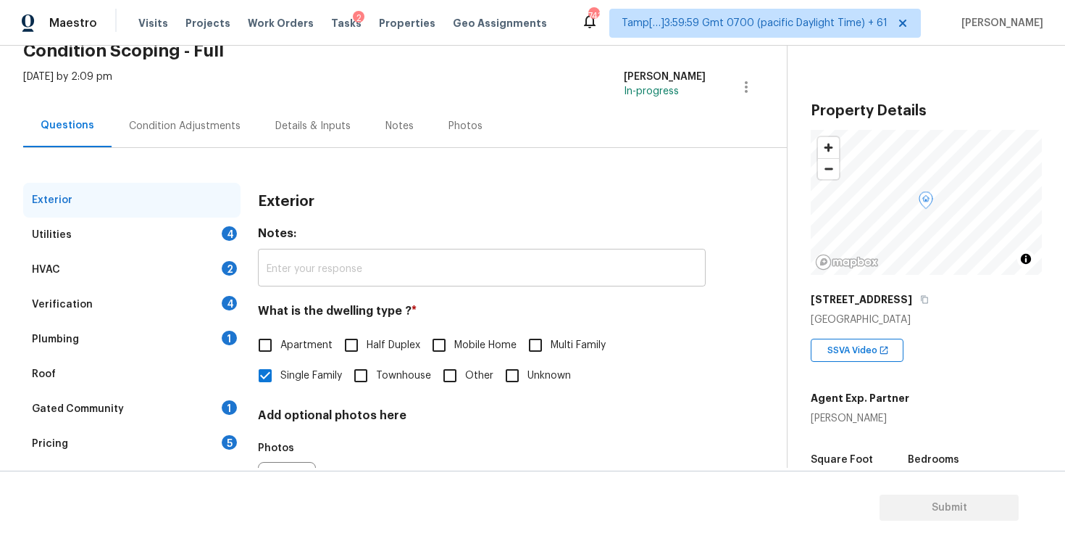
scroll to position [56, 0]
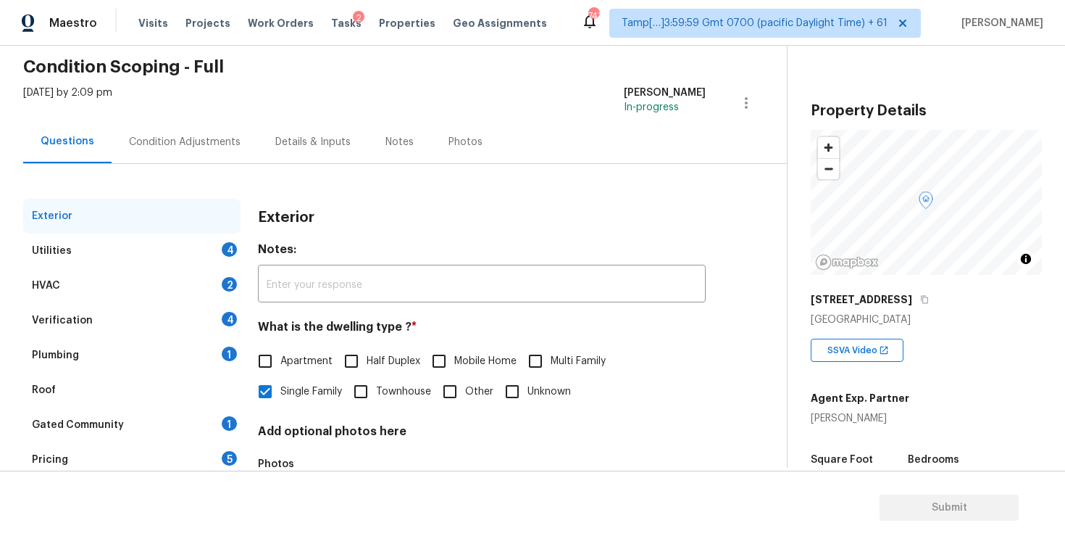
click at [223, 130] on div "Condition Adjustments" at bounding box center [185, 141] width 146 height 43
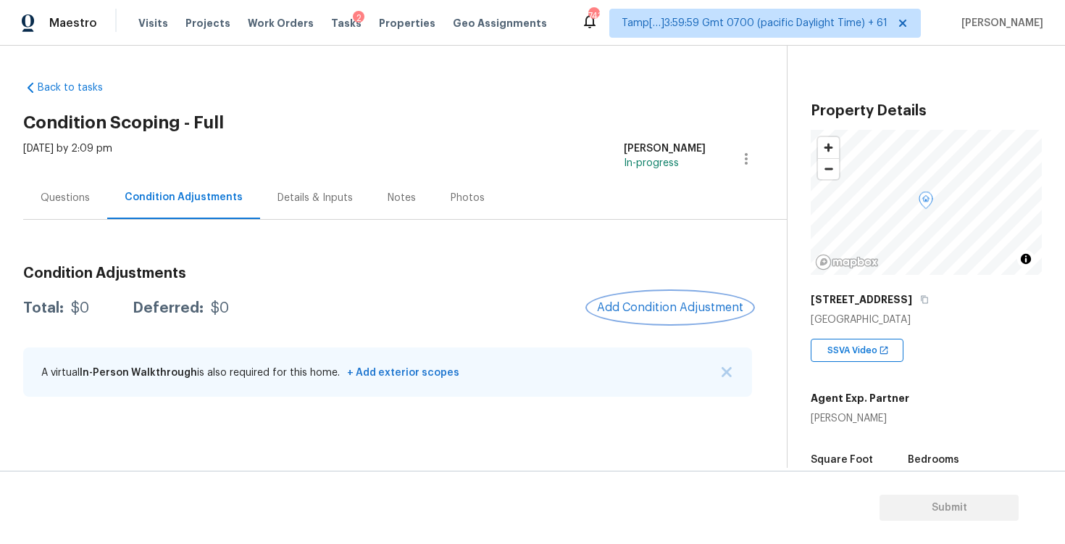
click at [668, 299] on button "Add Condition Adjustment" at bounding box center [671, 307] width 164 height 30
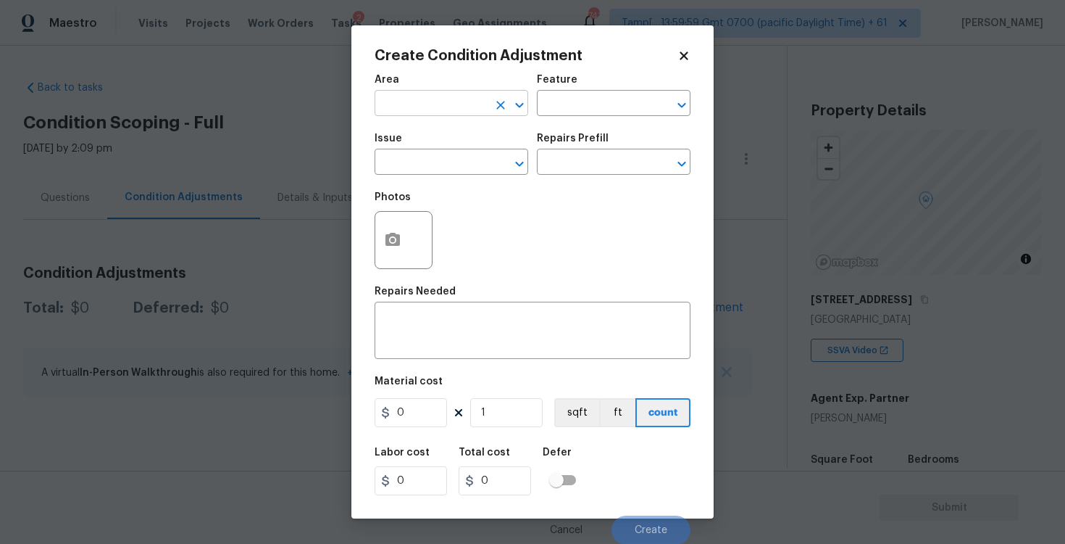
click at [404, 104] on input "text" at bounding box center [431, 104] width 113 height 22
type input "e"
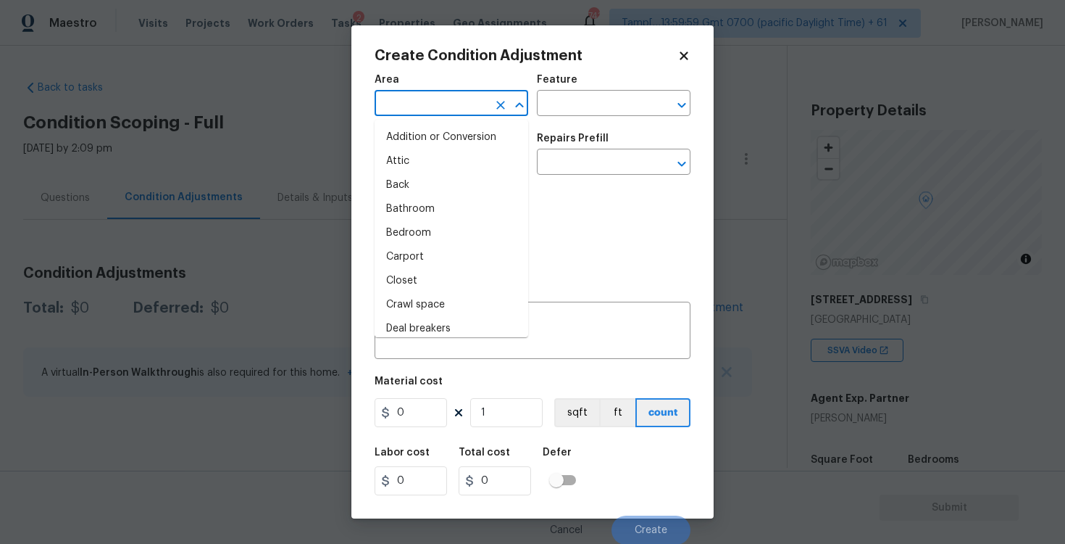
type input "x"
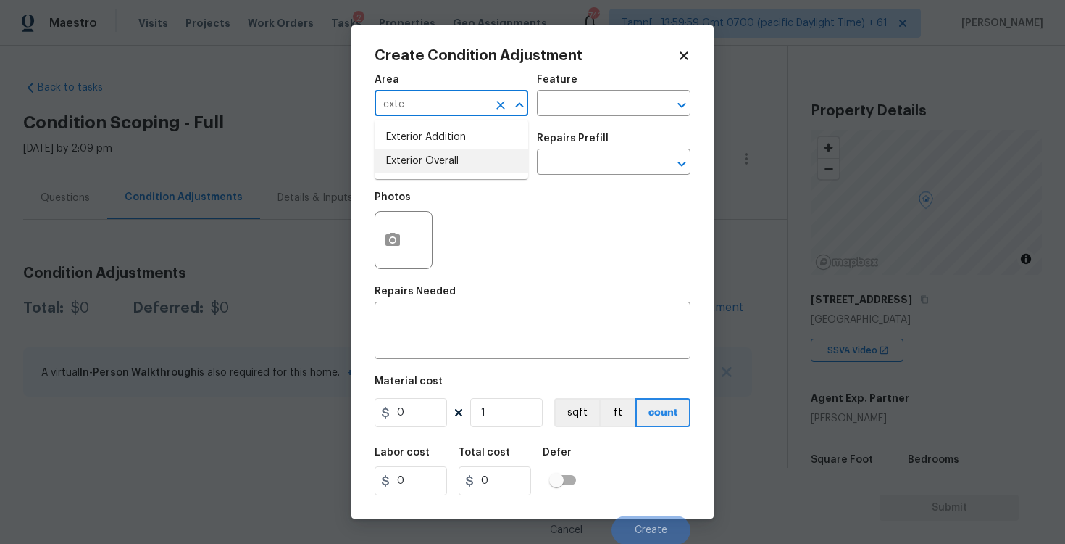
click at [409, 150] on li "Exterior Overall" at bounding box center [452, 161] width 154 height 24
type input "Exterior Overall"
click at [420, 160] on input "text" at bounding box center [431, 163] width 113 height 22
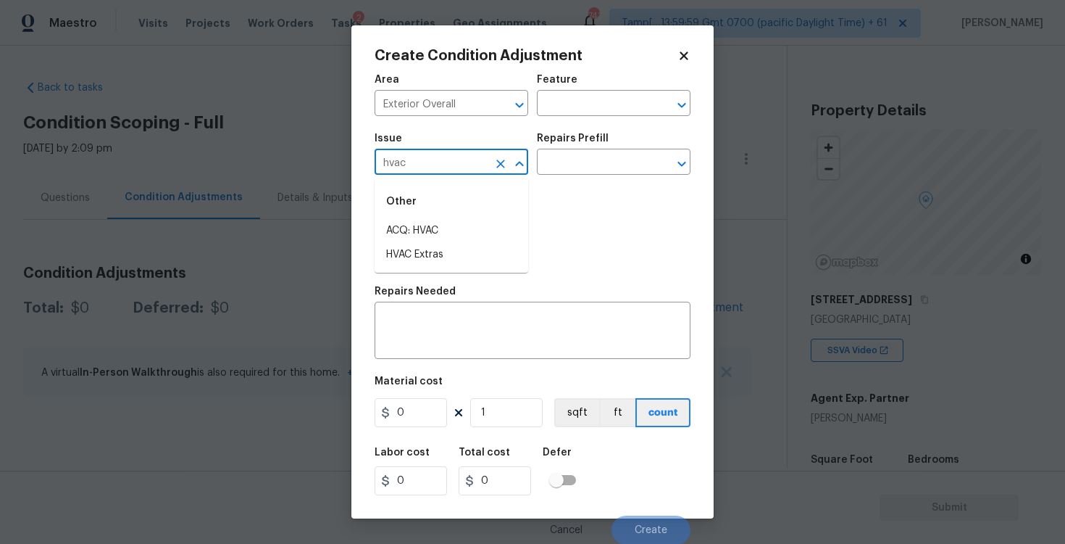
click at [420, 216] on div "Other" at bounding box center [452, 201] width 154 height 35
click at [421, 217] on div "Other" at bounding box center [452, 201] width 154 height 35
click at [424, 223] on li "ACQ: HVAC" at bounding box center [452, 231] width 154 height 24
type input "ACQ: HVAC"
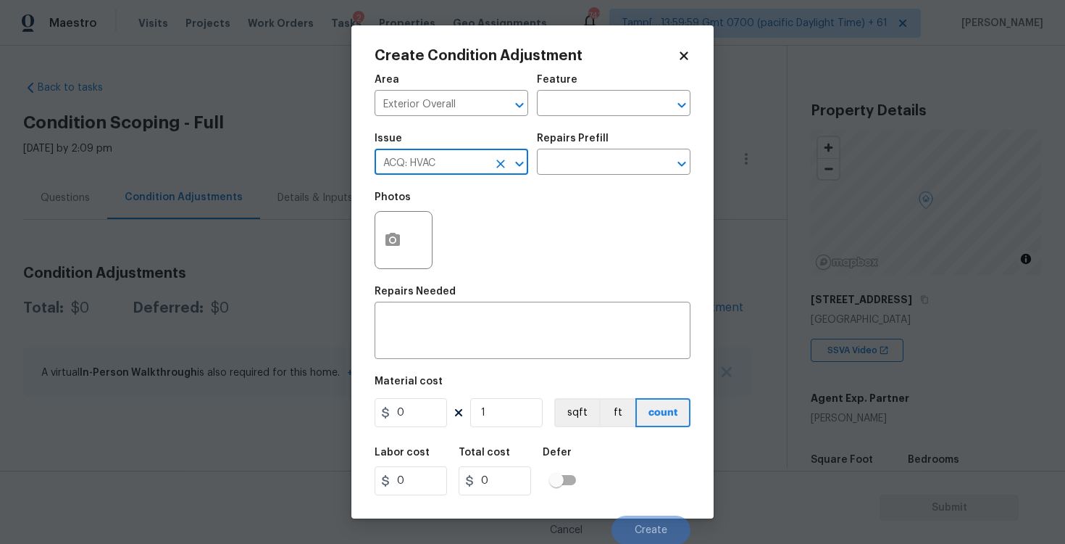
click at [591, 144] on div "Repairs Prefill" at bounding box center [614, 142] width 154 height 19
click at [587, 156] on input "text" at bounding box center [593, 163] width 113 height 22
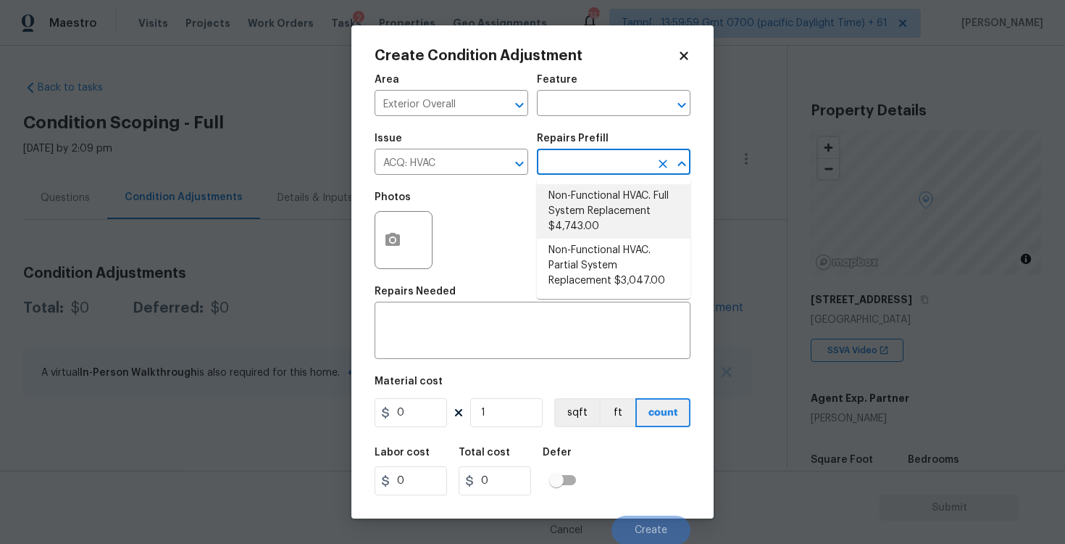
click at [586, 216] on li "Non-Functional HVAC. Full System Replacement $4,743.00" at bounding box center [614, 211] width 154 height 54
type input "Acquisition"
type textarea "Acquisition Scope: Full System Replacement"
type input "4743"
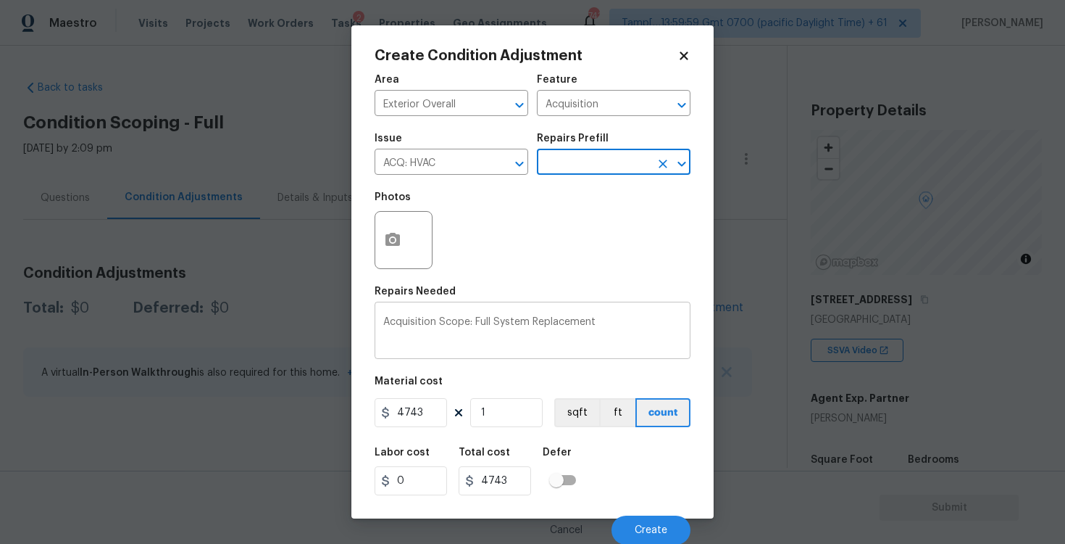
scroll to position [1, 0]
click at [652, 524] on span "Create" at bounding box center [651, 529] width 33 height 11
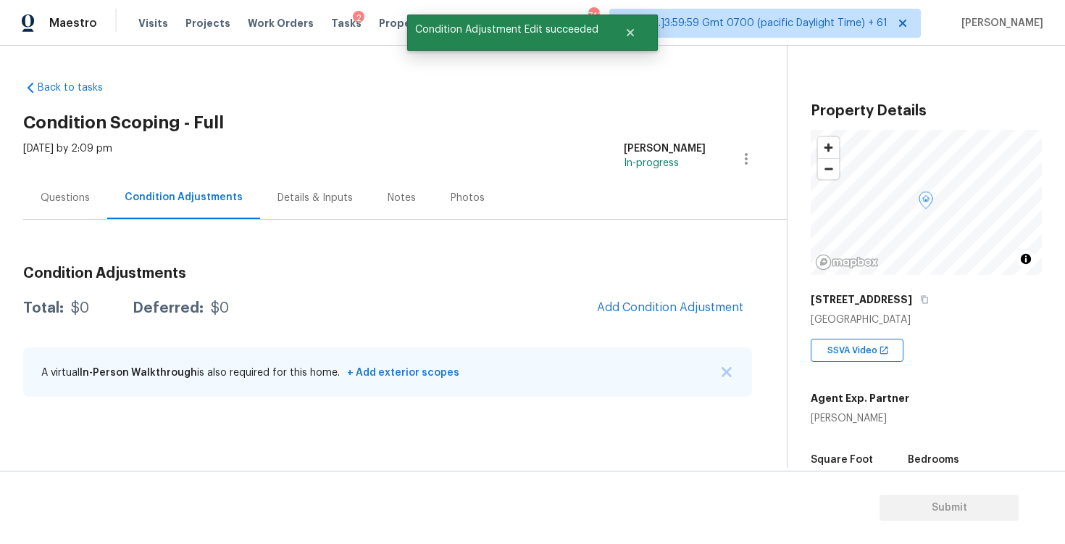
scroll to position [0, 0]
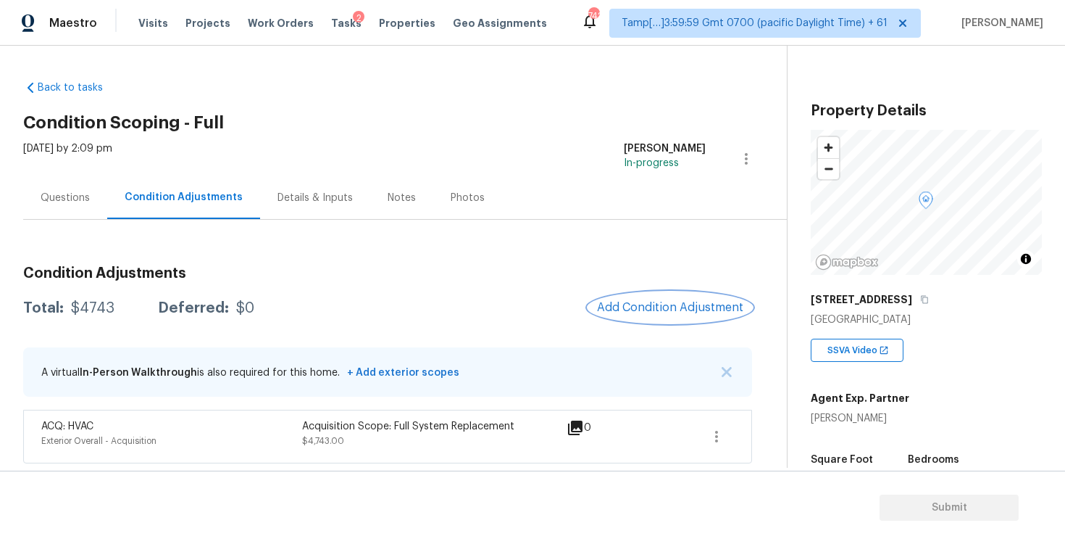
click at [655, 304] on span "Add Condition Adjustment" at bounding box center [670, 307] width 146 height 13
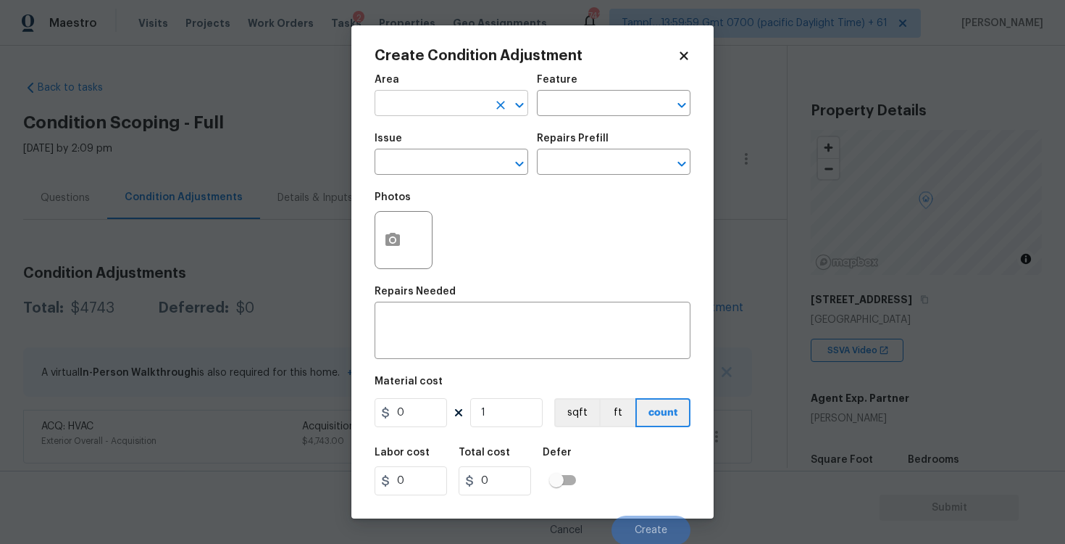
click at [457, 112] on input "text" at bounding box center [431, 104] width 113 height 22
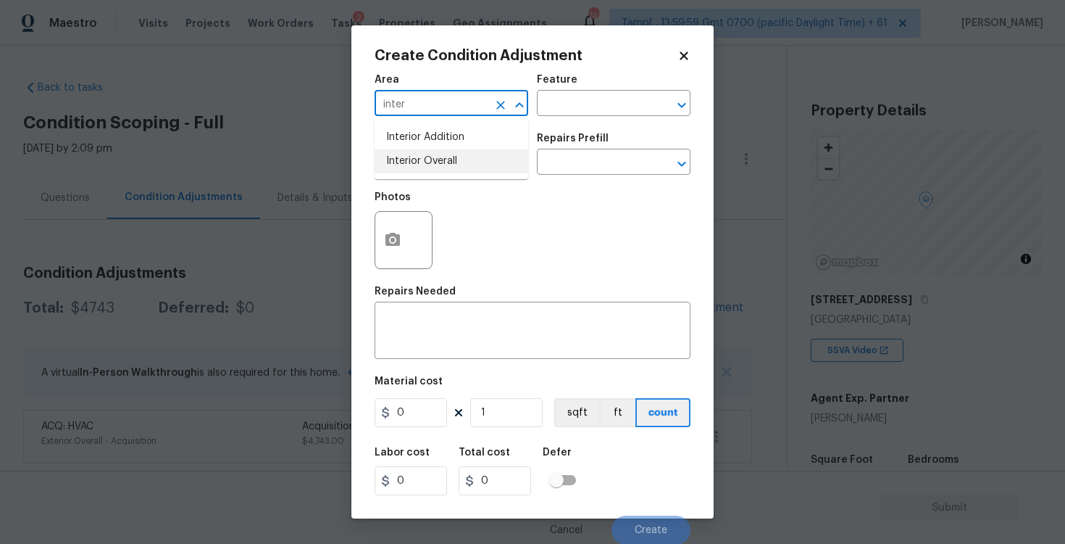
click at [465, 171] on li "Interior Overall" at bounding box center [452, 161] width 154 height 24
type input "Interior Overall"
click at [465, 171] on input "text" at bounding box center [431, 163] width 113 height 22
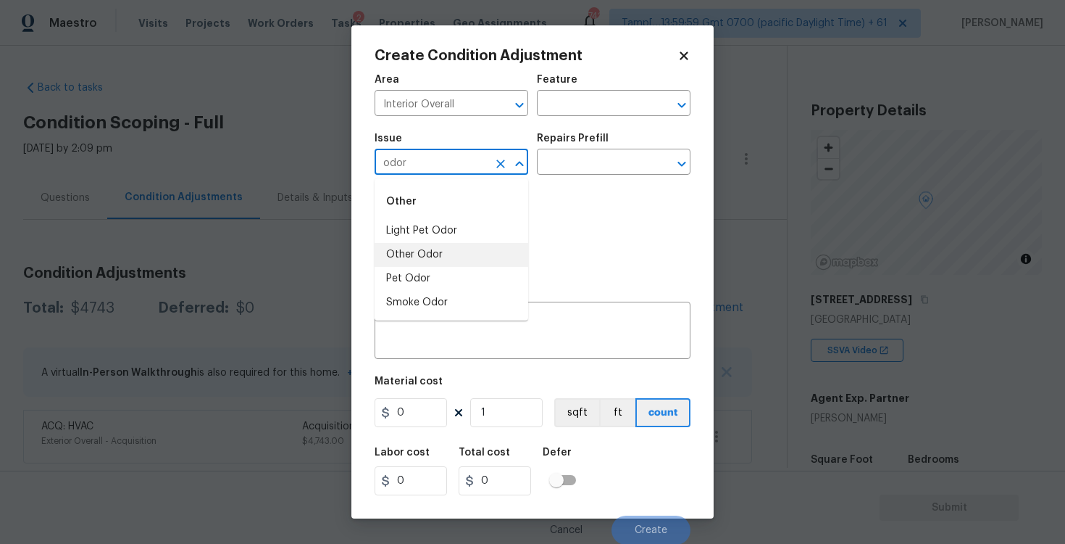
click at [473, 249] on li "Other Odor" at bounding box center [452, 255] width 154 height 24
type input "Other Odor"
click at [575, 167] on input "text" at bounding box center [593, 163] width 113 height 22
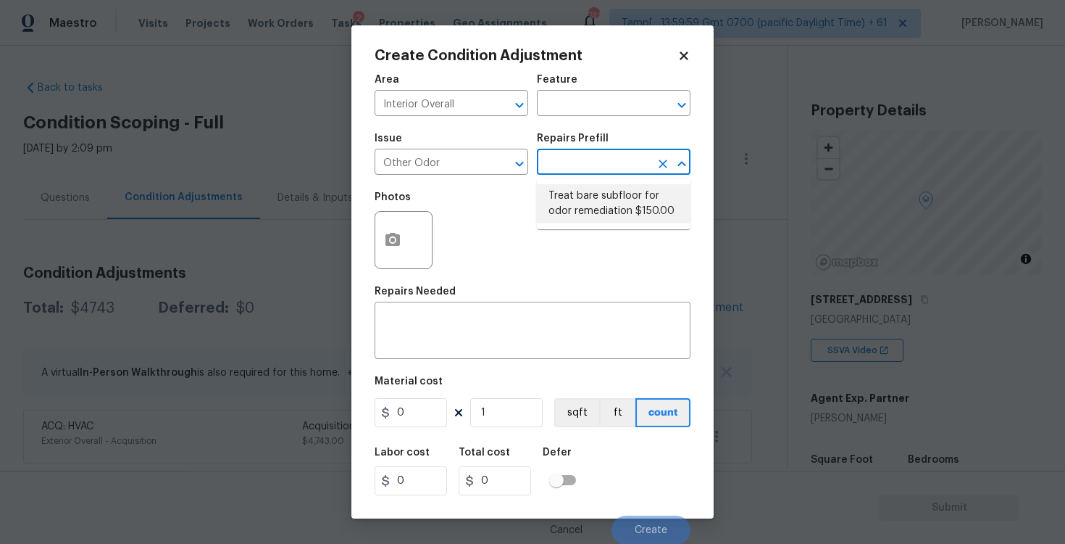
click at [591, 202] on li "Treat bare subfloor for odor remediation $150.00" at bounding box center [614, 203] width 154 height 39
type textarea "Enzyme Treatment for bare subfloor"
type input "150"
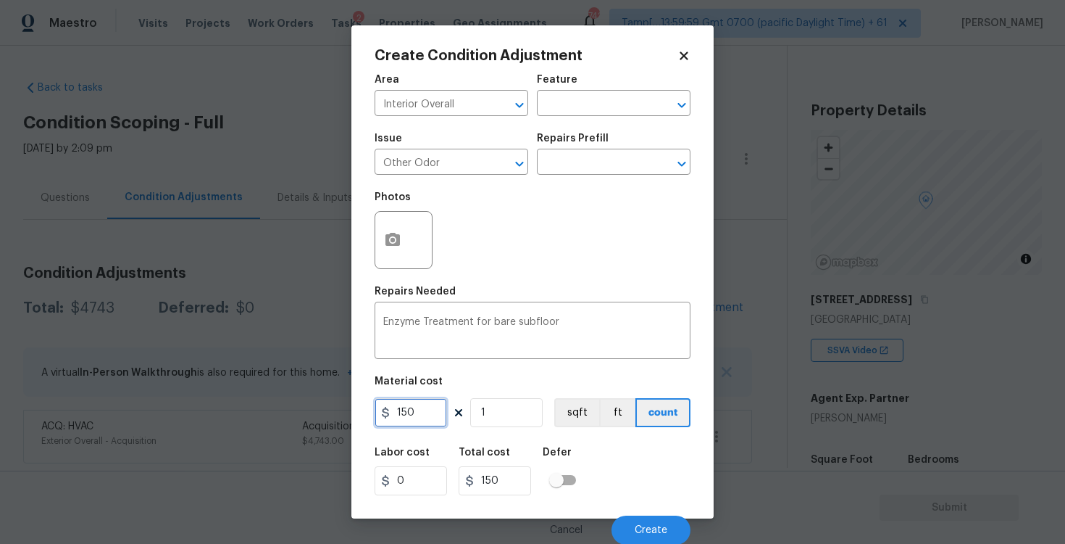
click at [429, 415] on input "150" at bounding box center [411, 412] width 72 height 29
type input "575"
click at [575, 438] on div "Area Interior Overall ​ Feature ​ Issue Other Odor ​ Repairs Prefill ​ Photos R…" at bounding box center [533, 305] width 316 height 478
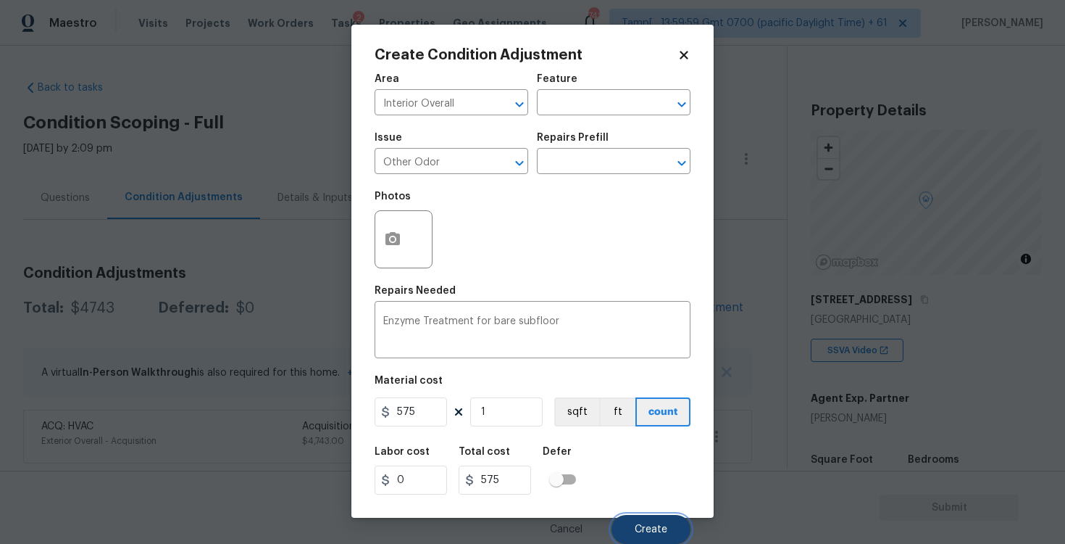
click at [634, 523] on button "Create" at bounding box center [651, 529] width 79 height 29
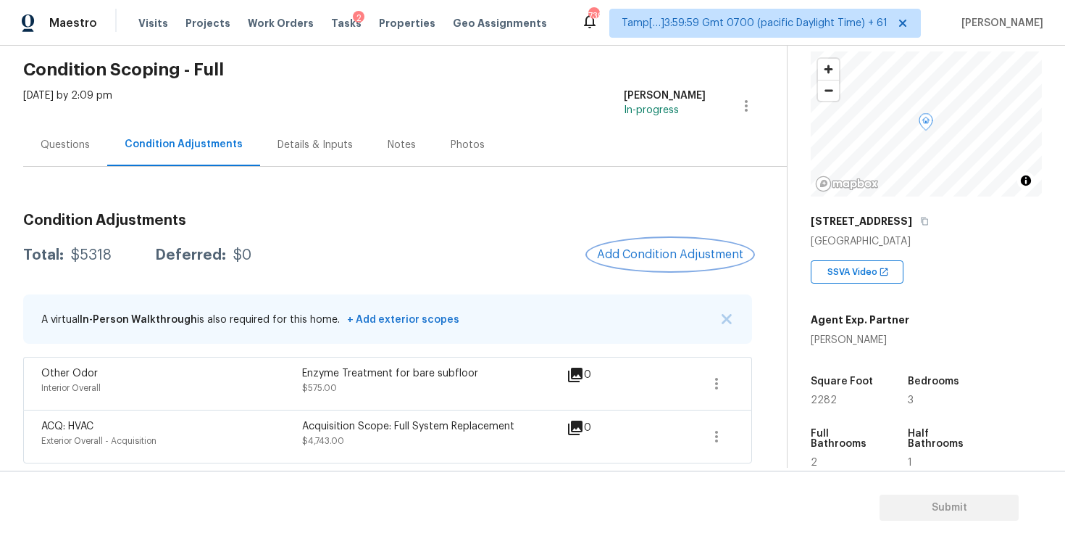
scroll to position [92, 0]
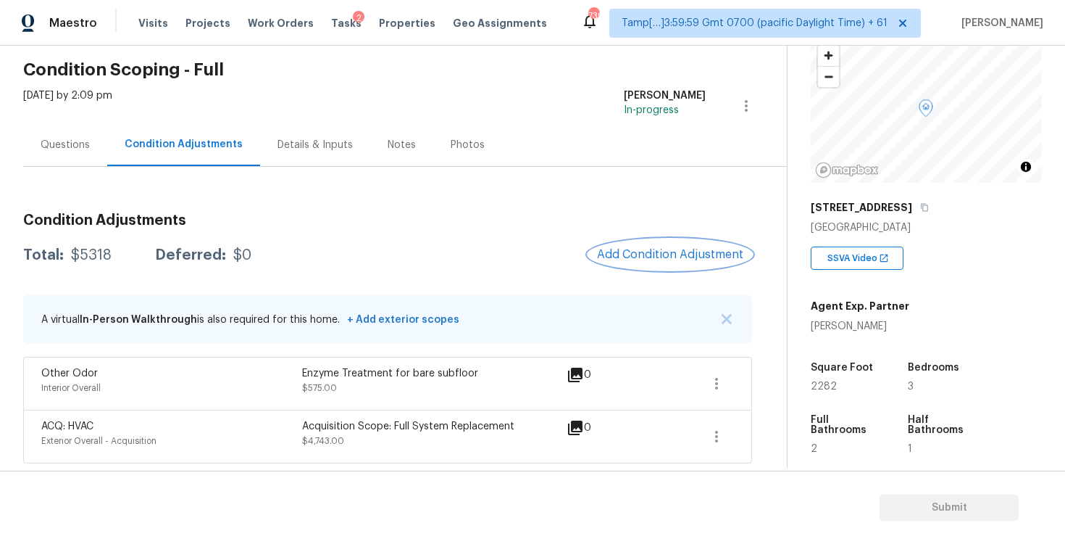
click at [660, 249] on span "Add Condition Adjustment" at bounding box center [670, 254] width 146 height 13
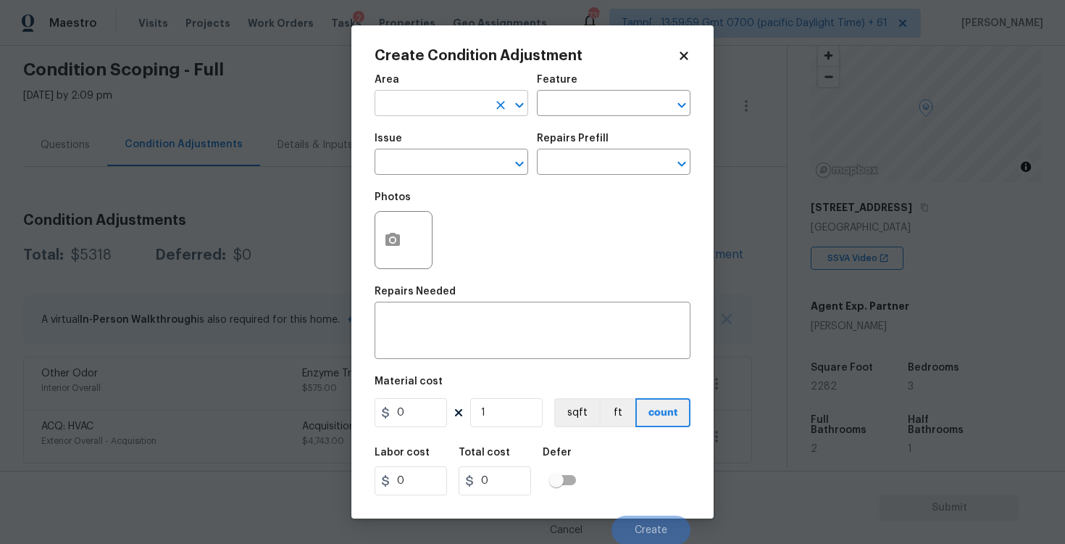
click at [430, 99] on input "text" at bounding box center [431, 104] width 113 height 22
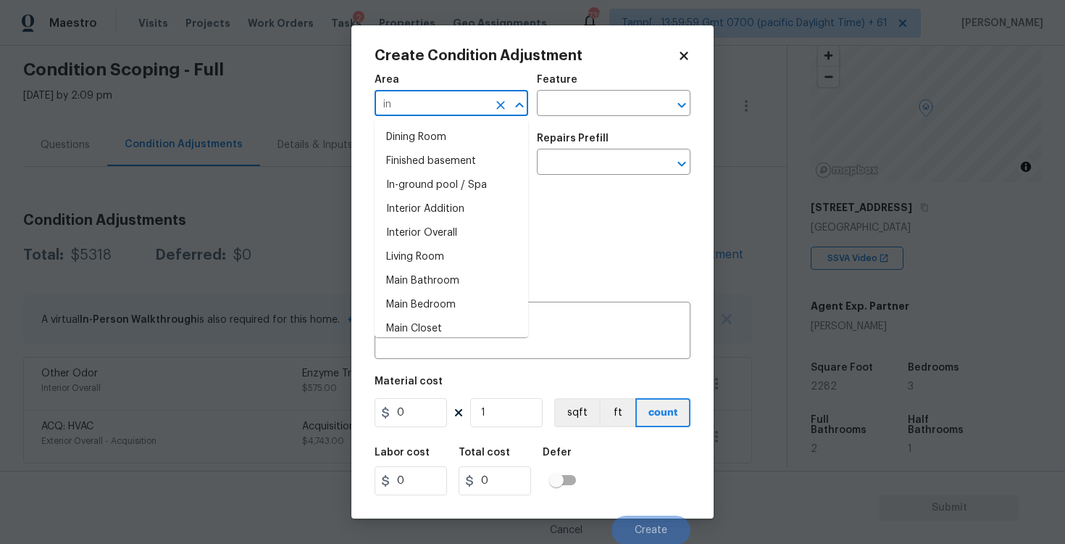
type input "i"
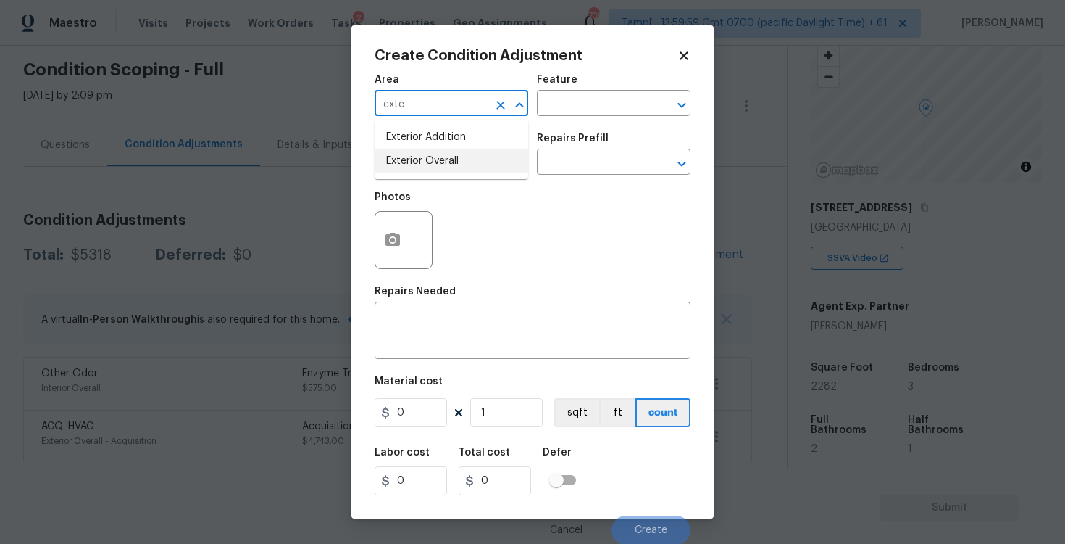
click at [427, 155] on li "Exterior Overall" at bounding box center [452, 161] width 154 height 24
type input "Exterior Overall"
click at [427, 155] on input "text" at bounding box center [431, 163] width 113 height 22
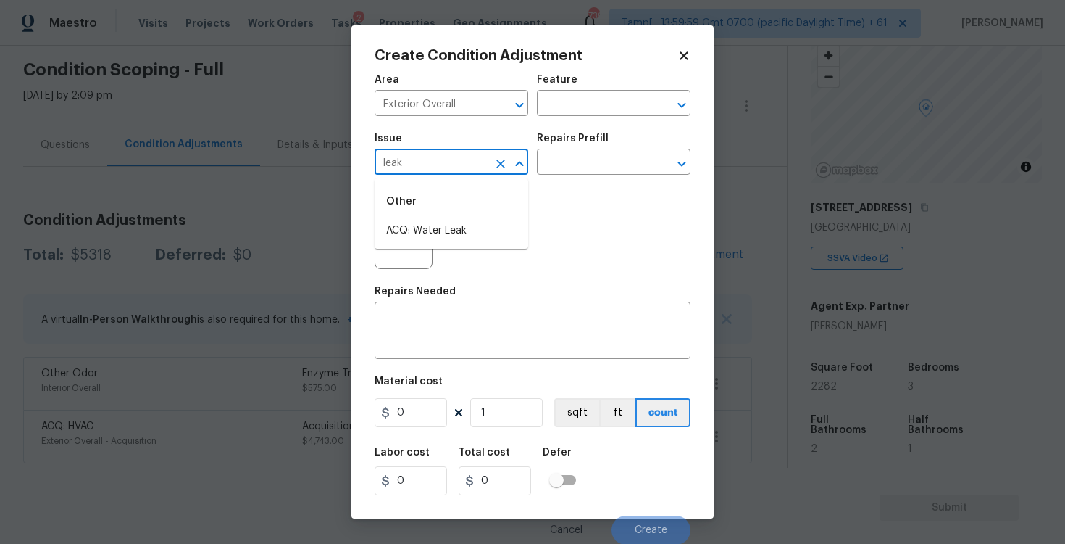
click at [416, 217] on div "Other" at bounding box center [452, 201] width 154 height 35
click at [425, 224] on li "ACQ: Water Leak" at bounding box center [452, 231] width 154 height 24
type input "ACQ: Water Leak"
click at [591, 165] on input "text" at bounding box center [593, 163] width 113 height 22
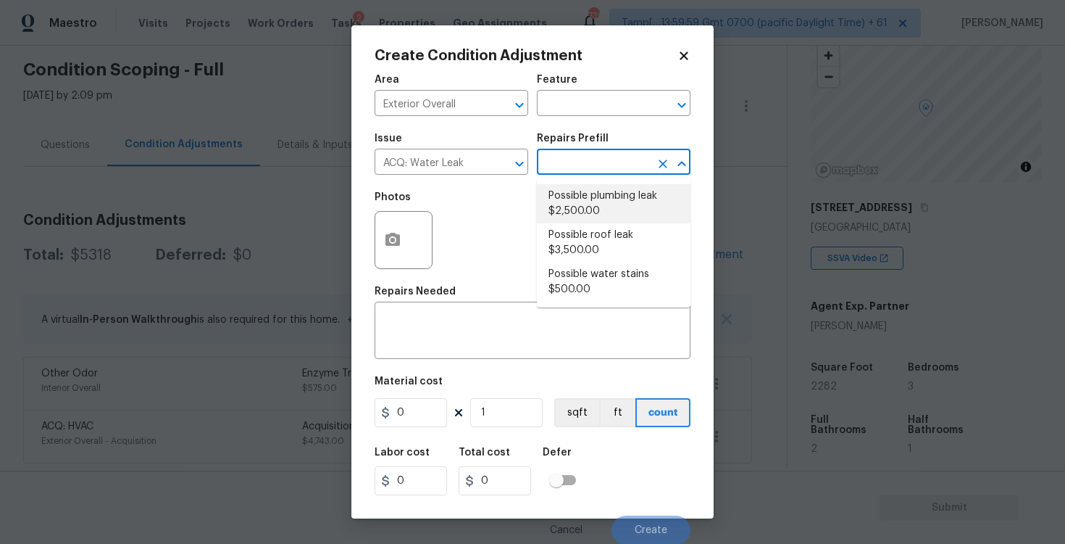
click at [586, 203] on li "Possible plumbing leak $2,500.00" at bounding box center [614, 203] width 154 height 39
type input "Acquisition"
type textarea "Acquisition Scope: Possible plumbing leak"
type input "2500"
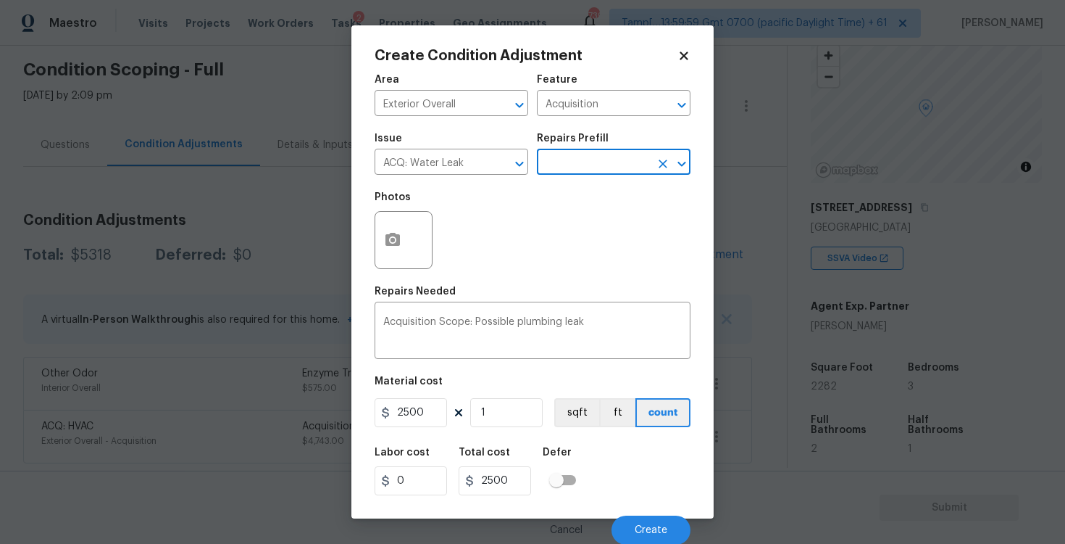
click at [401, 268] on div at bounding box center [404, 240] width 58 height 58
click at [394, 225] on button "button" at bounding box center [392, 240] width 35 height 57
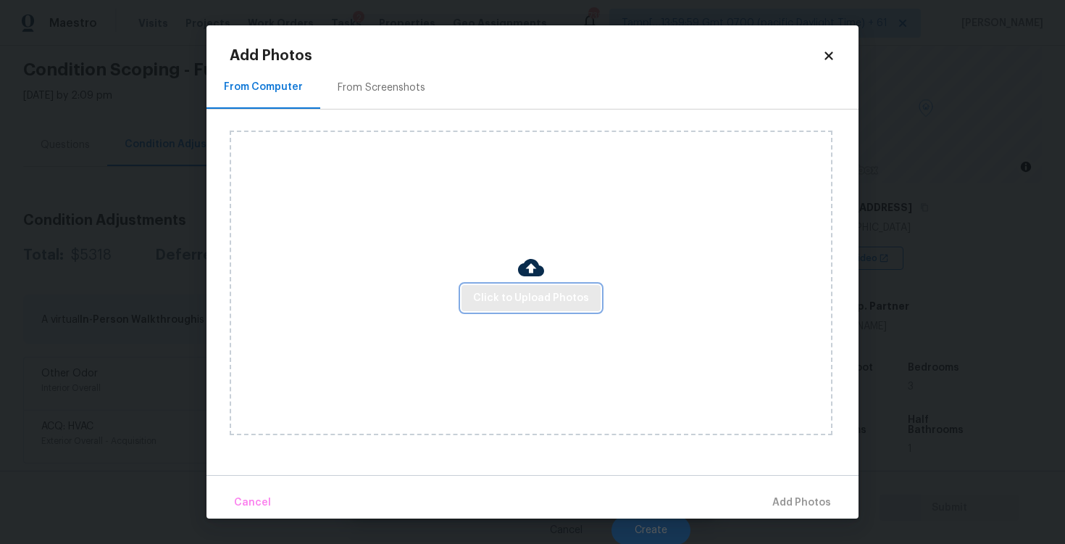
click at [540, 296] on span "Click to Upload Photos" at bounding box center [531, 298] width 116 height 18
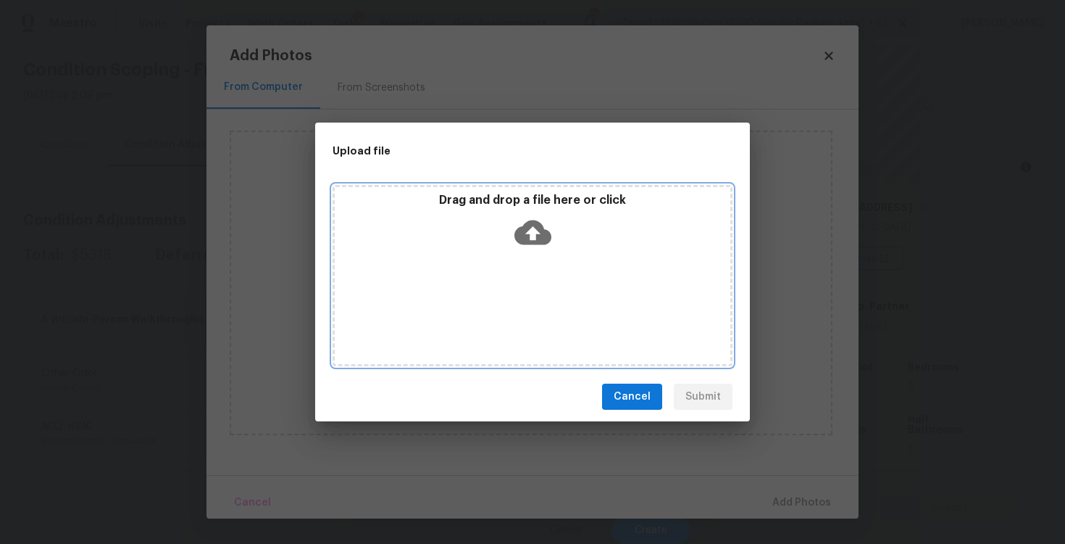
click at [523, 228] on icon at bounding box center [533, 232] width 37 height 25
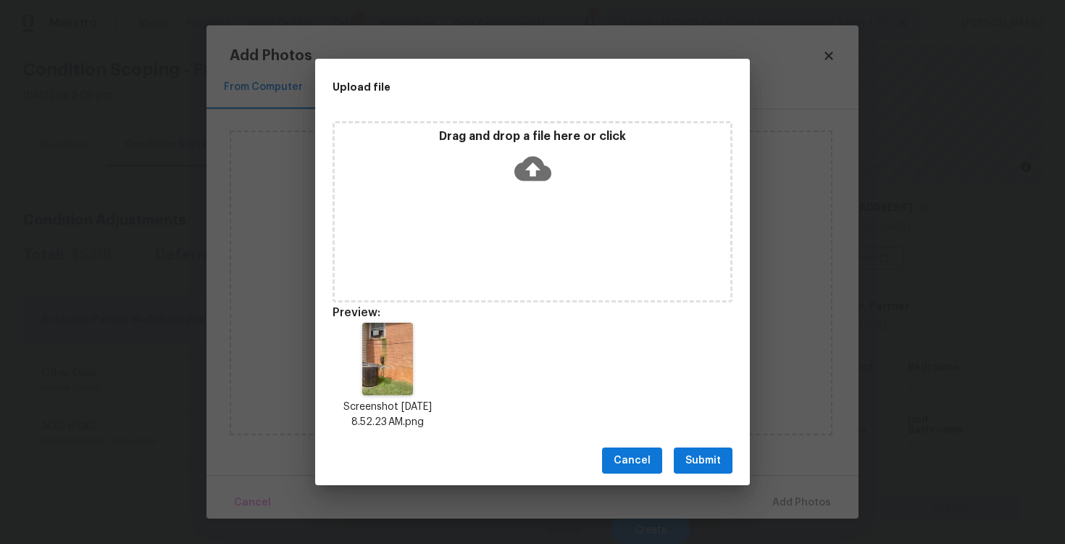
click at [724, 452] on button "Submit" at bounding box center [703, 460] width 59 height 27
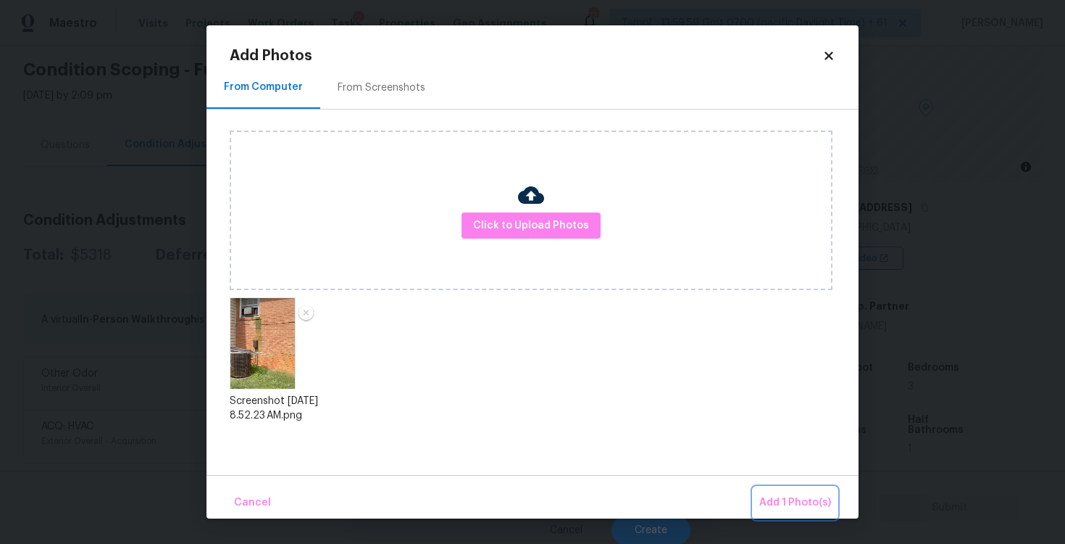
click at [778, 494] on span "Add 1 Photo(s)" at bounding box center [796, 503] width 72 height 18
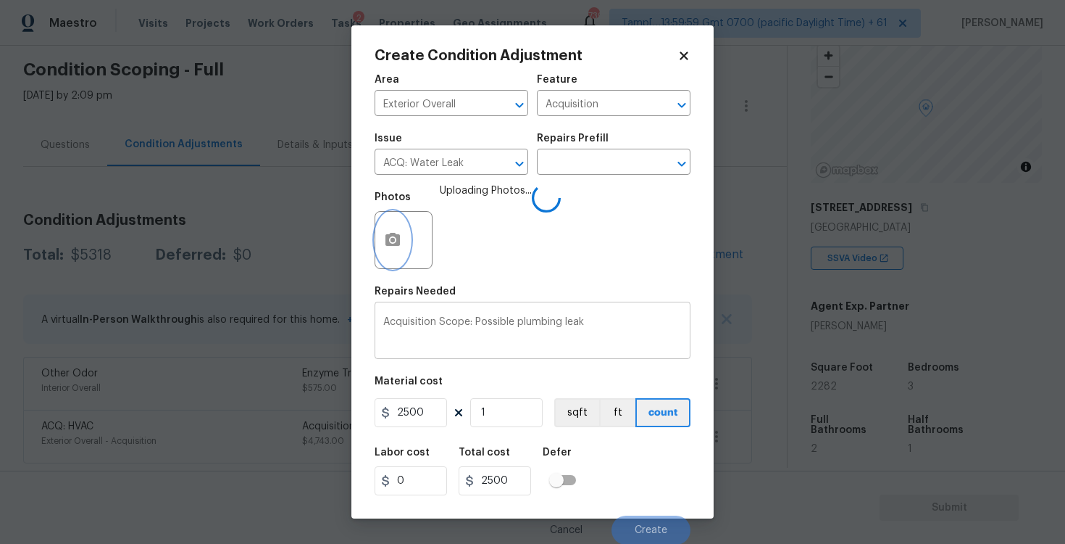
scroll to position [1, 0]
click at [620, 510] on div "Cancel Create" at bounding box center [533, 523] width 316 height 41
click at [673, 519] on button "Create" at bounding box center [651, 529] width 79 height 29
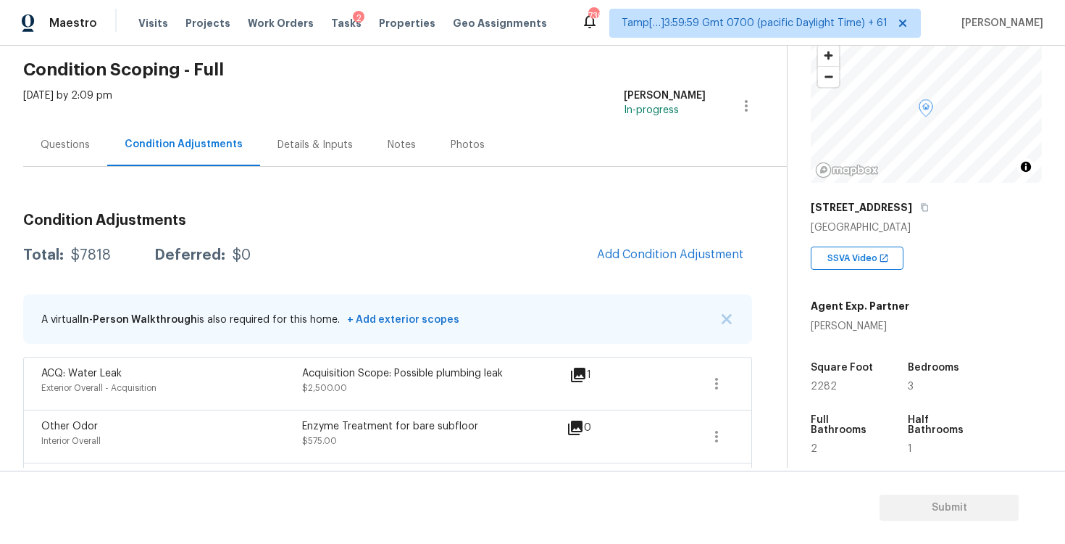
scroll to position [106, 0]
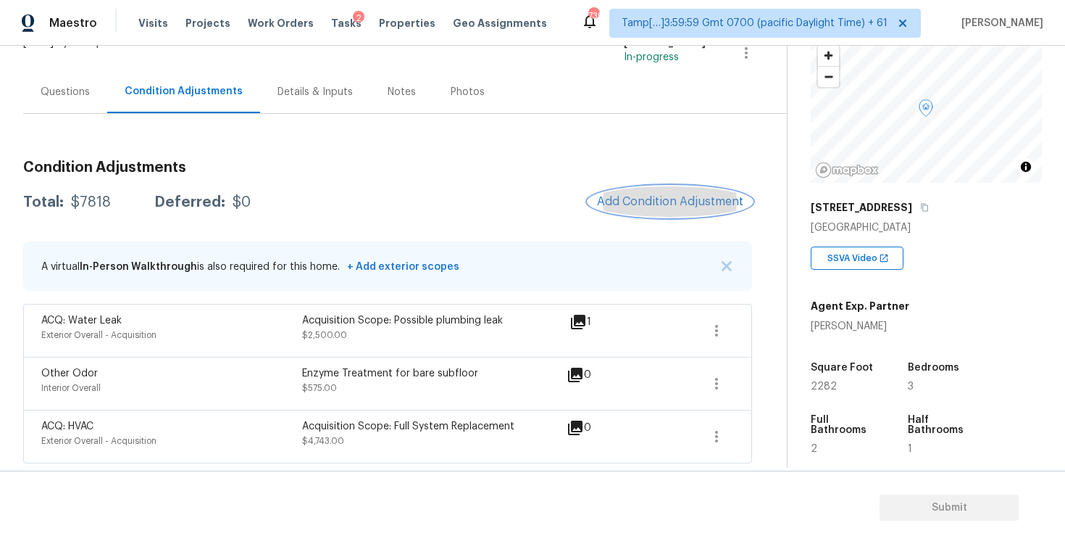
click at [670, 198] on span "Add Condition Adjustment" at bounding box center [670, 201] width 146 height 13
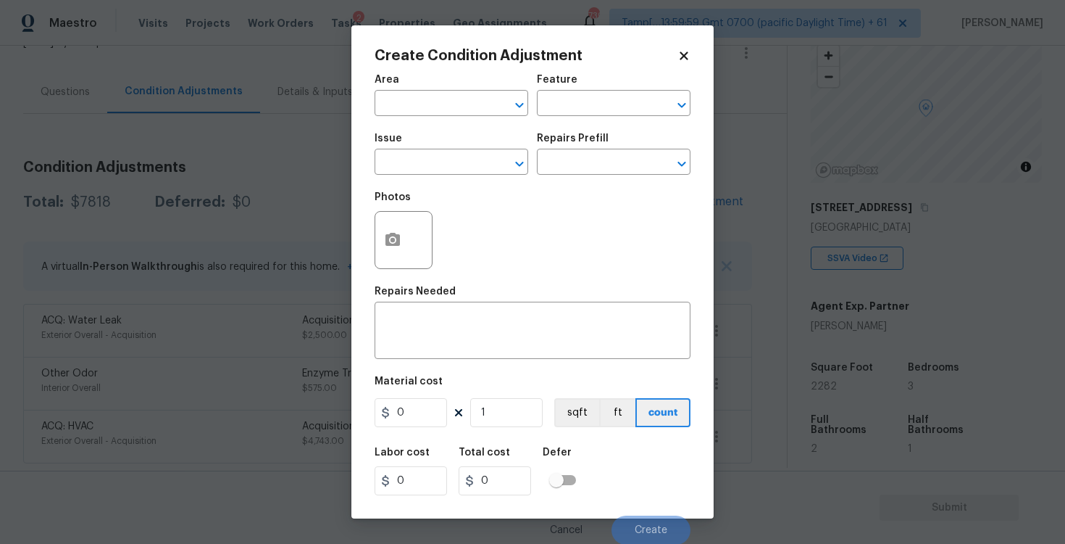
click at [454, 118] on span "Area ​" at bounding box center [452, 95] width 154 height 59
click at [452, 109] on input "text" at bounding box center [431, 104] width 113 height 22
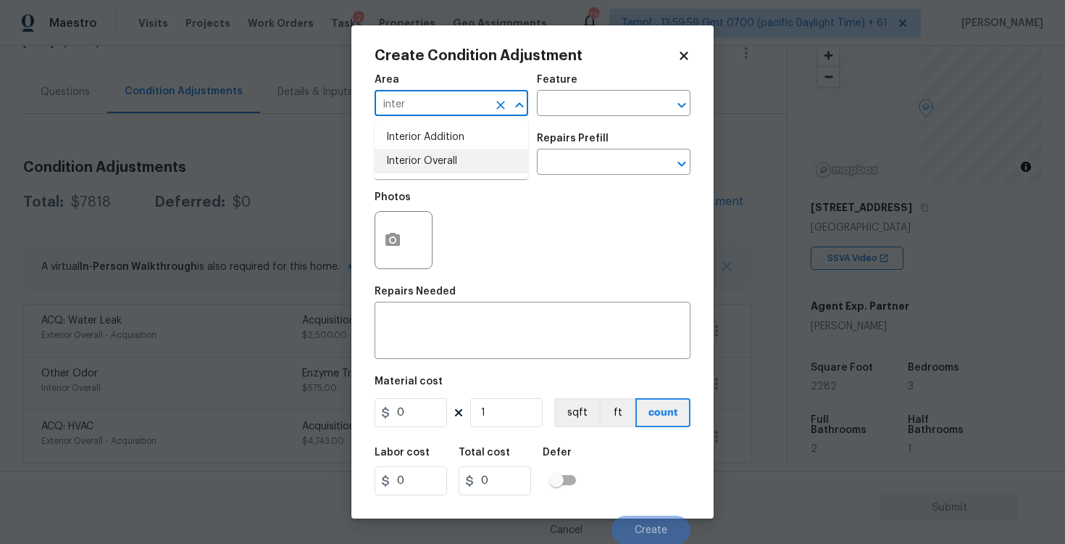
click at [426, 160] on li "Interior Overall" at bounding box center [452, 161] width 154 height 24
type input "Interior Overall"
click at [504, 105] on icon "Clear" at bounding box center [501, 105] width 14 height 14
click at [479, 149] on li "Exterior Overall" at bounding box center [452, 161] width 154 height 24
type input "Exterior Overall"
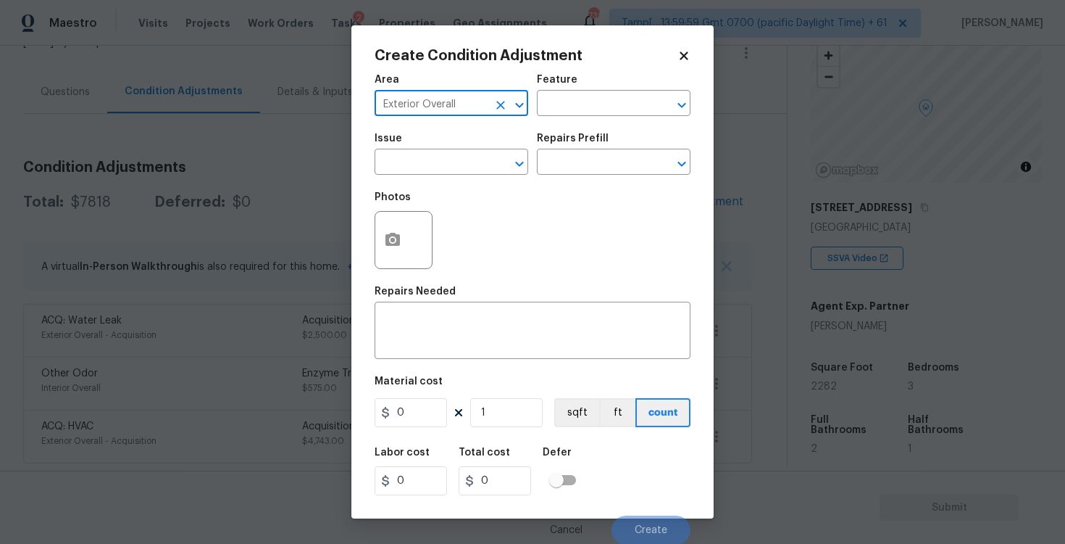
click at [479, 149] on div "Issue" at bounding box center [452, 142] width 154 height 19
click at [478, 159] on input "text" at bounding box center [431, 163] width 113 height 22
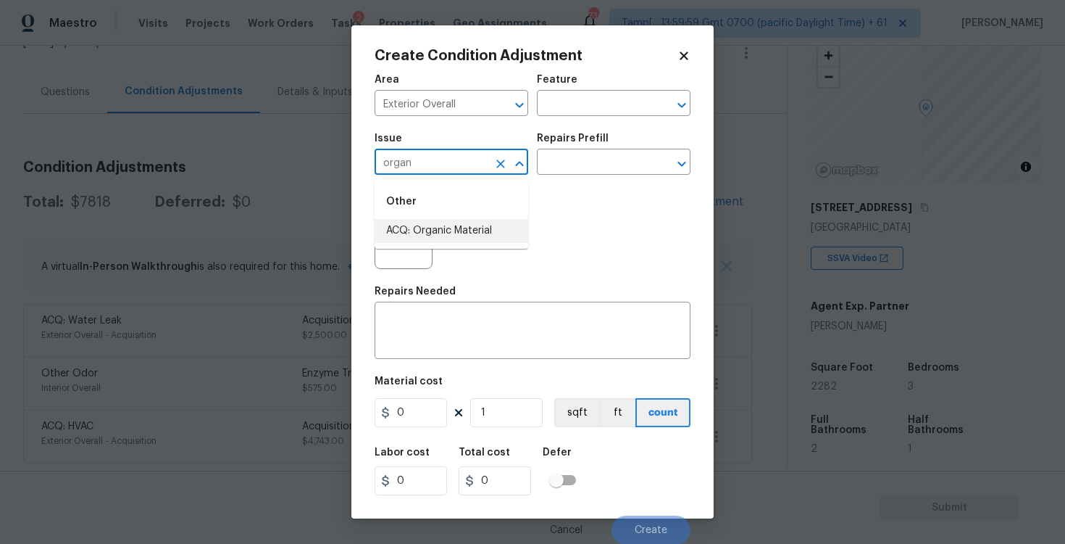
click at [456, 238] on li "ACQ: Organic Material" at bounding box center [452, 231] width 154 height 24
type input "ACQ: Organic Material"
click at [586, 178] on div "Issue ACQ: Organic Material ​ Repairs Prefill ​" at bounding box center [533, 154] width 316 height 59
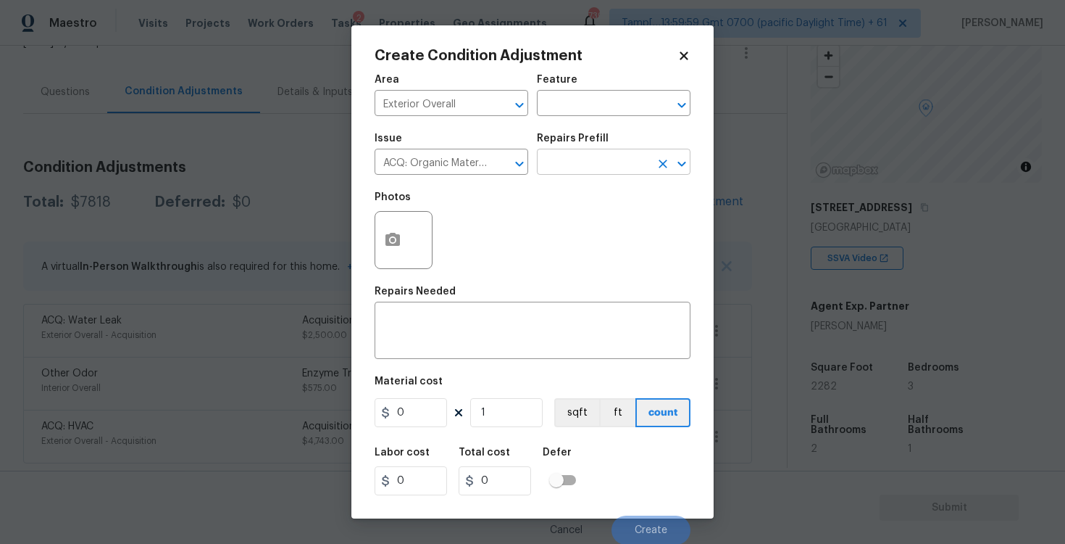
click at [585, 165] on input "text" at bounding box center [593, 163] width 113 height 22
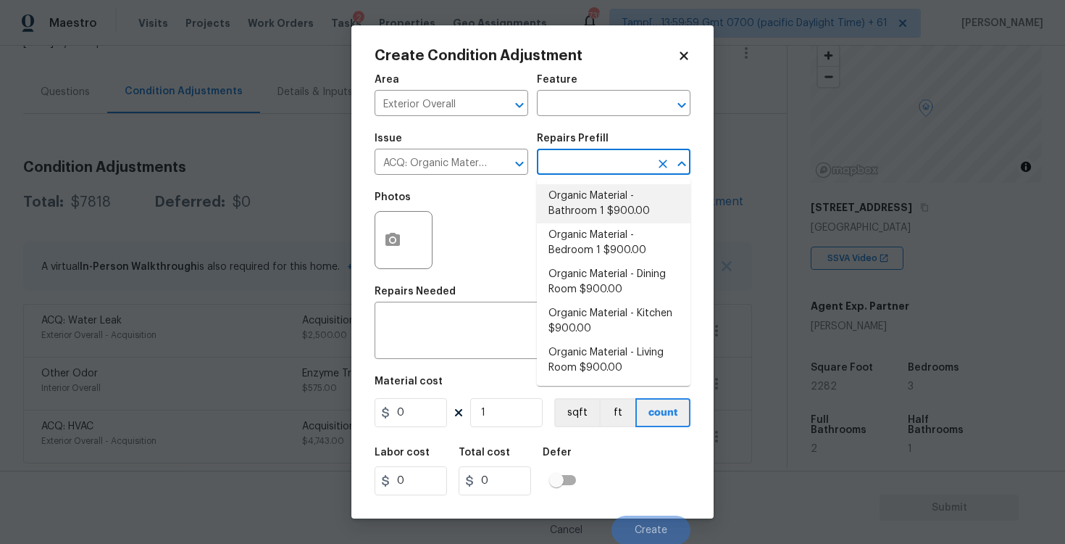
click at [570, 194] on li "Organic Material - Bathroom 1 $900.00" at bounding box center [614, 203] width 154 height 39
type input "Acquisition"
type textarea "Acquisition Scope: Conditions Conducive to Organic Material - Bathroom 1 Discla…"
type input "900"
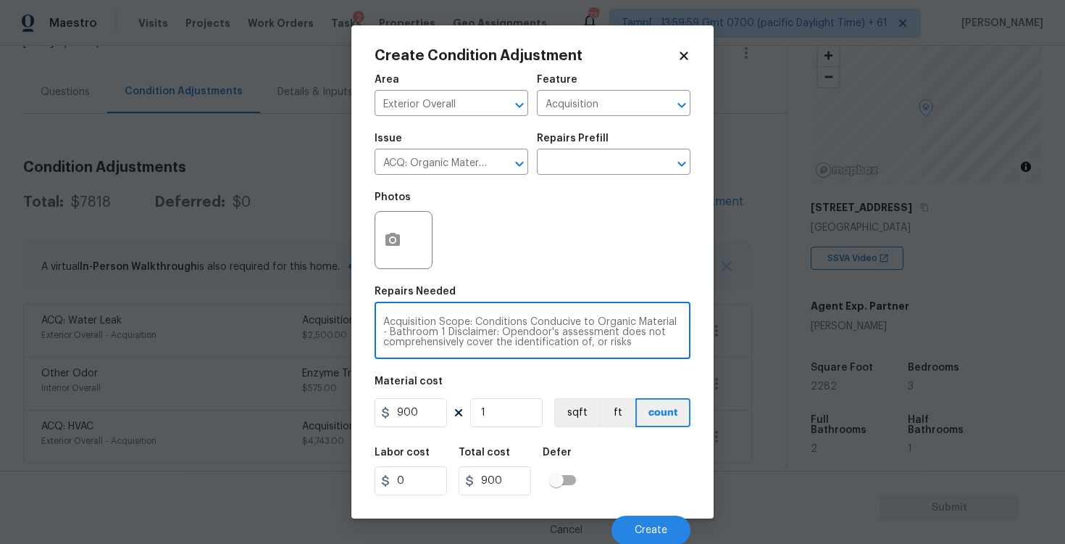
drag, startPoint x: 404, startPoint y: 330, endPoint x: 338, endPoint y: 329, distance: 66.0
click at [338, 329] on div "Create Condition Adjustment Area Exterior Overall ​ Feature Acquisition ​ Issue…" at bounding box center [532, 272] width 1065 height 544
drag, startPoint x: 440, startPoint y: 333, endPoint x: 365, endPoint y: 332, distance: 74.7
click at [365, 332] on div "Create Condition Adjustment Area Exterior Overall ​ Feature Acquisition ​ Issue…" at bounding box center [533, 271] width 362 height 493
type textarea "Acquisition Scope: Conditions Conducive to Organic Material - Disclaimer: Opend…"
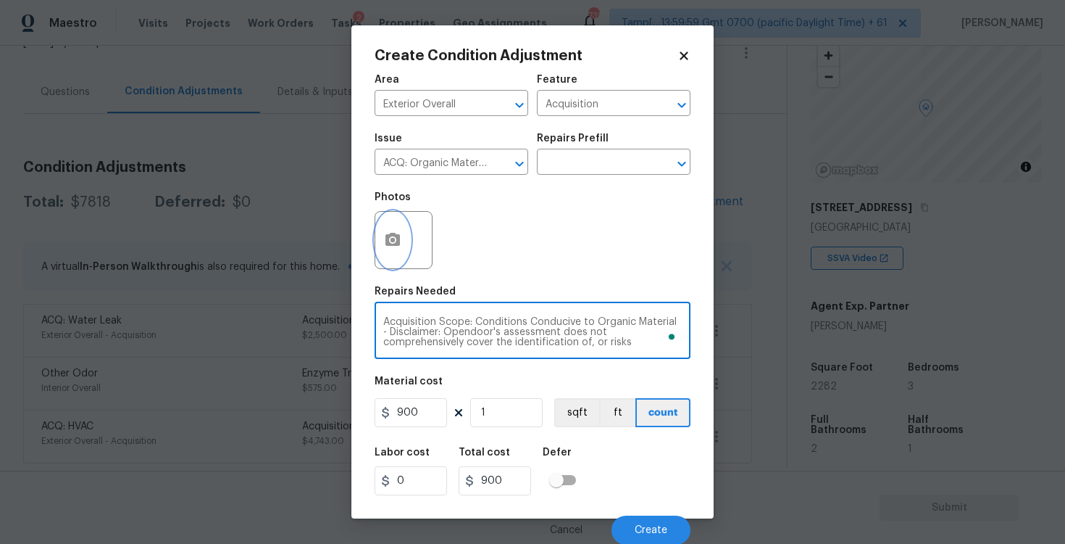
click at [408, 252] on button "button" at bounding box center [392, 240] width 35 height 57
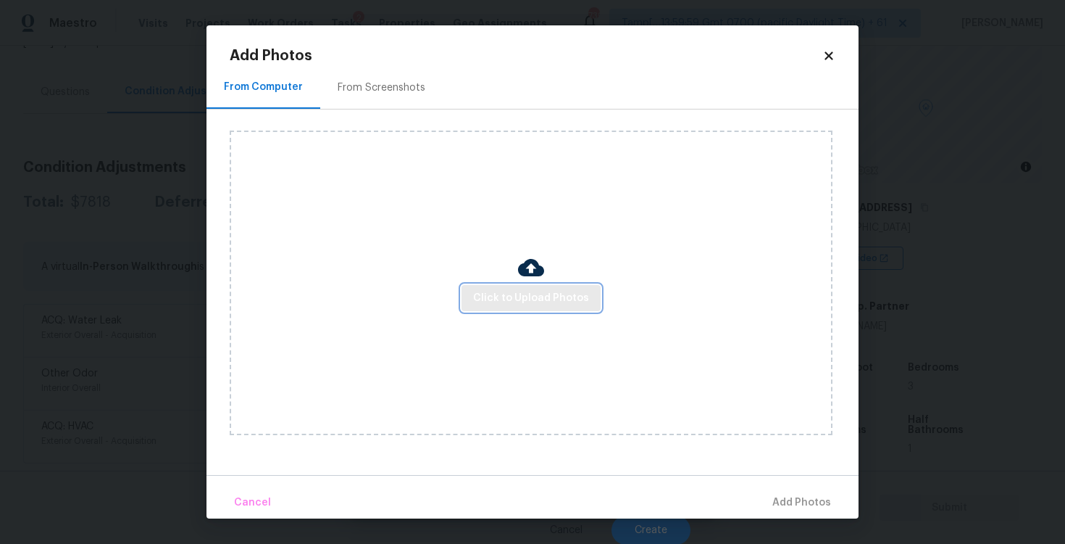
click at [541, 286] on button "Click to Upload Photos" at bounding box center [531, 298] width 139 height 27
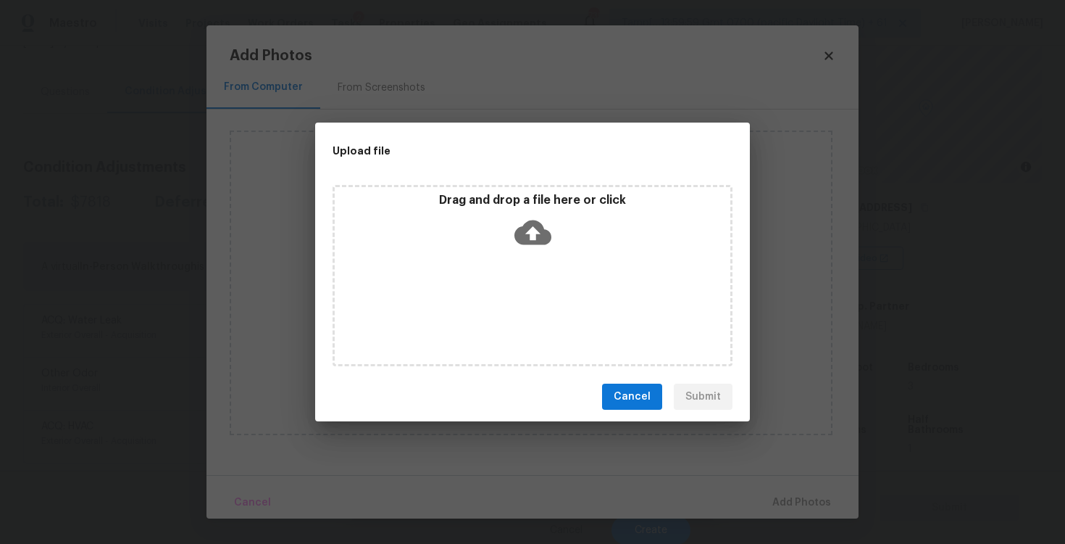
click at [531, 236] on icon at bounding box center [533, 232] width 37 height 37
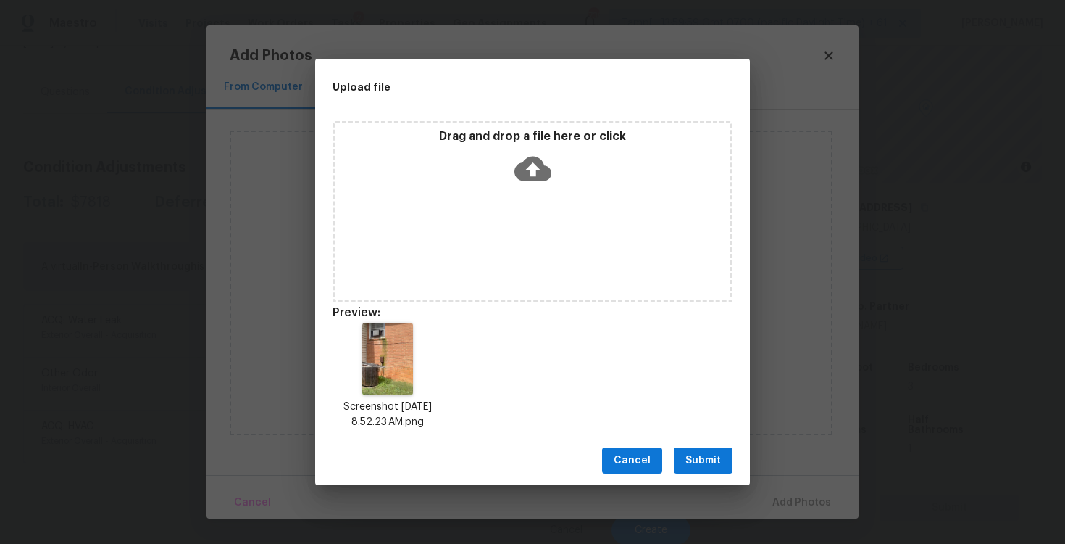
click at [718, 456] on span "Submit" at bounding box center [704, 461] width 36 height 18
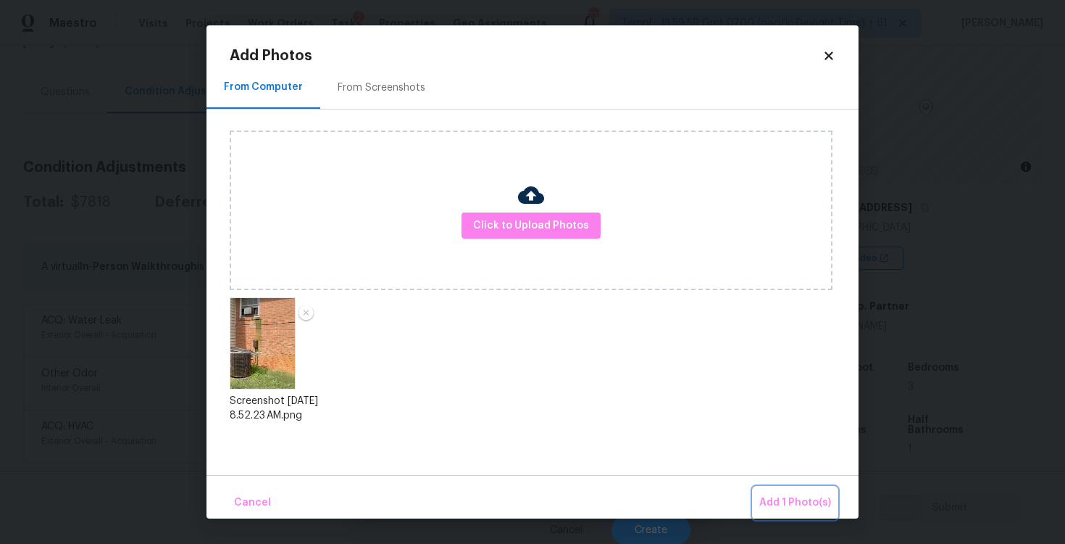
click at [780, 495] on span "Add 1 Photo(s)" at bounding box center [796, 503] width 72 height 18
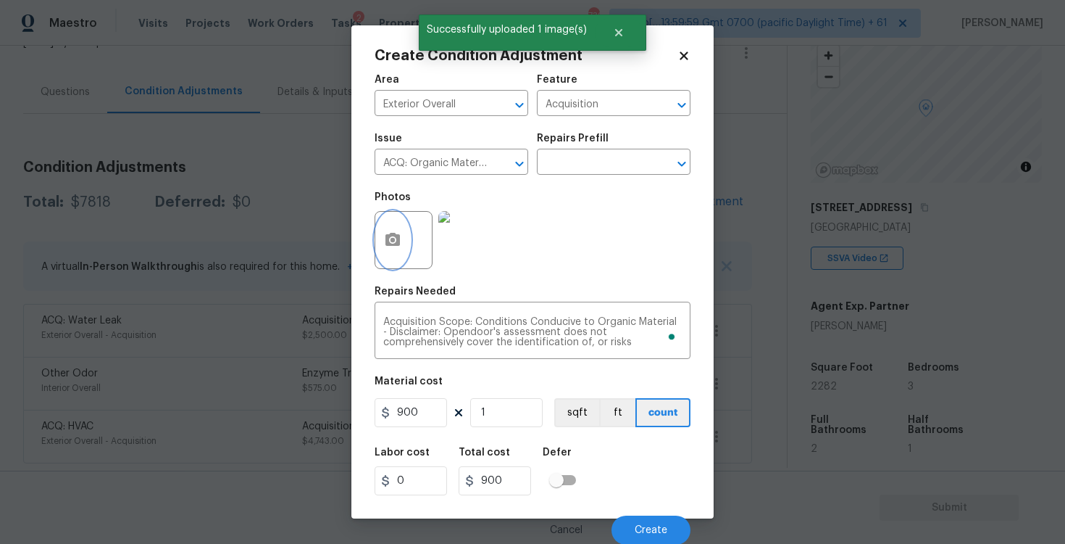
scroll to position [1, 0]
click at [644, 517] on button "Create" at bounding box center [651, 529] width 79 height 29
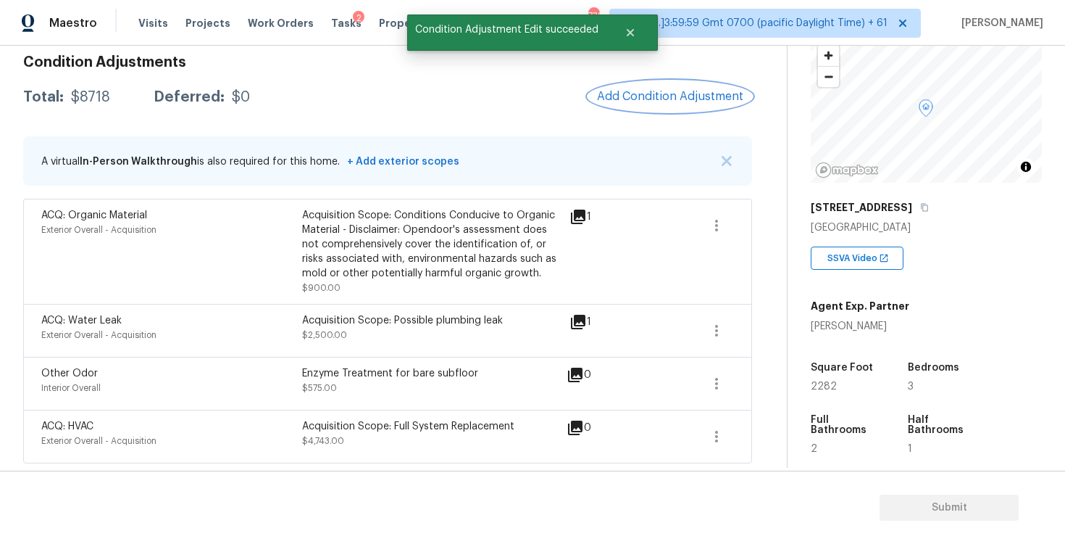
scroll to position [197, 0]
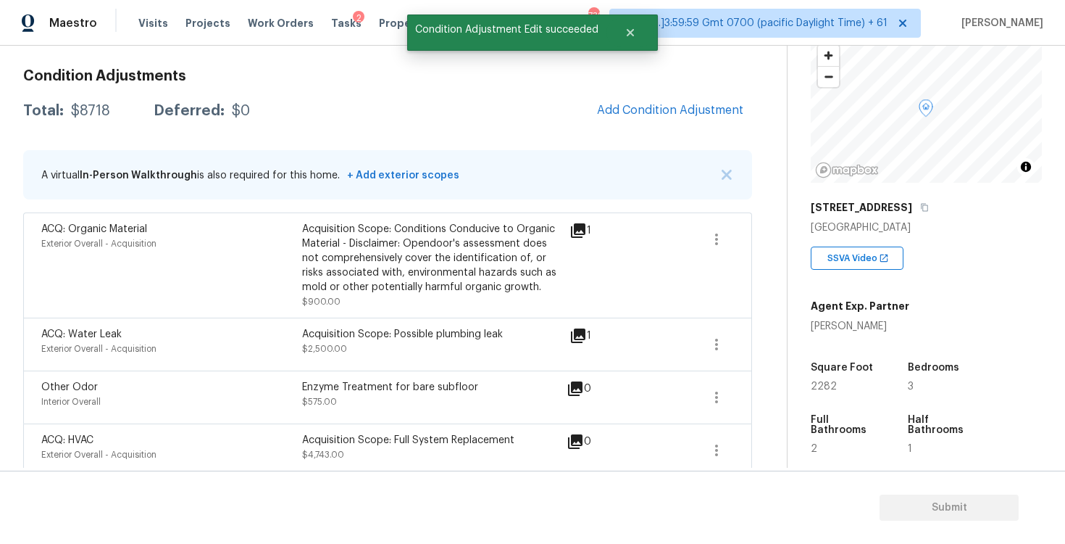
click at [677, 146] on div "Condition Adjustments Total: $8718 Deferred: $0 Add Condition Adjustment A virt…" at bounding box center [387, 267] width 729 height 420
click at [653, 107] on span "Add Condition Adjustment" at bounding box center [670, 110] width 146 height 13
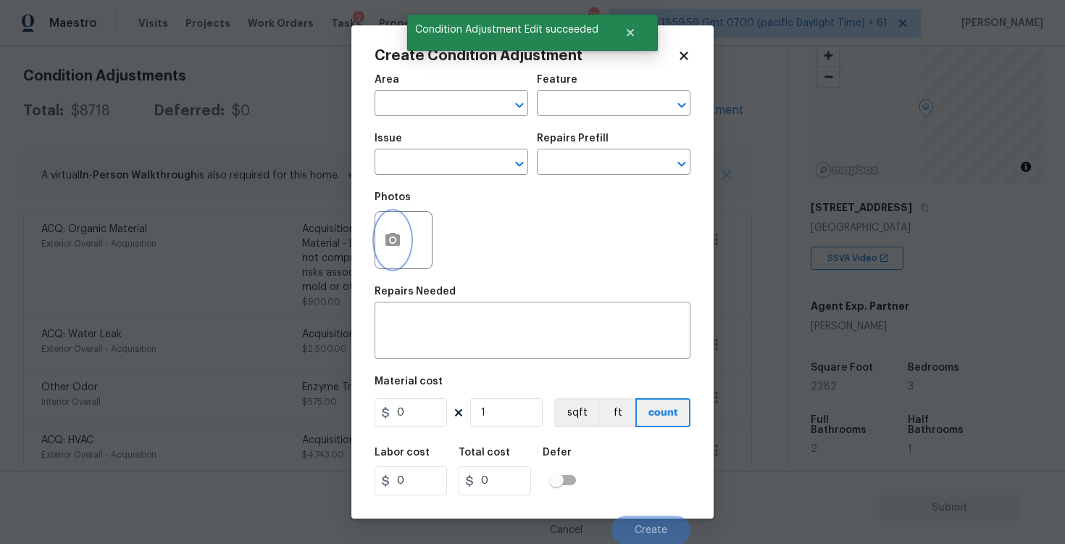
click at [394, 243] on icon "button" at bounding box center [393, 239] width 14 height 13
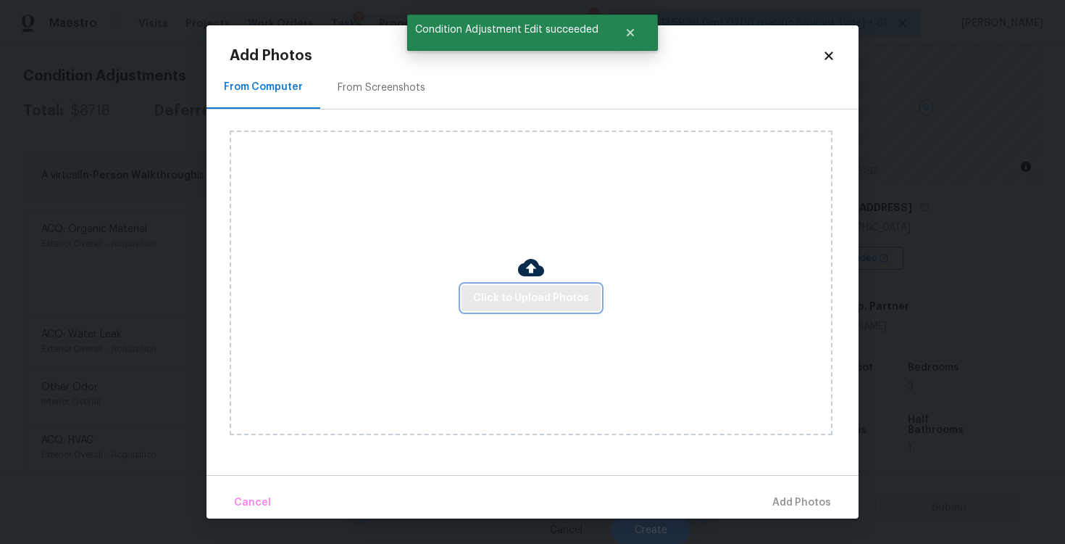
click at [551, 302] on span "Click to Upload Photos" at bounding box center [531, 298] width 116 height 18
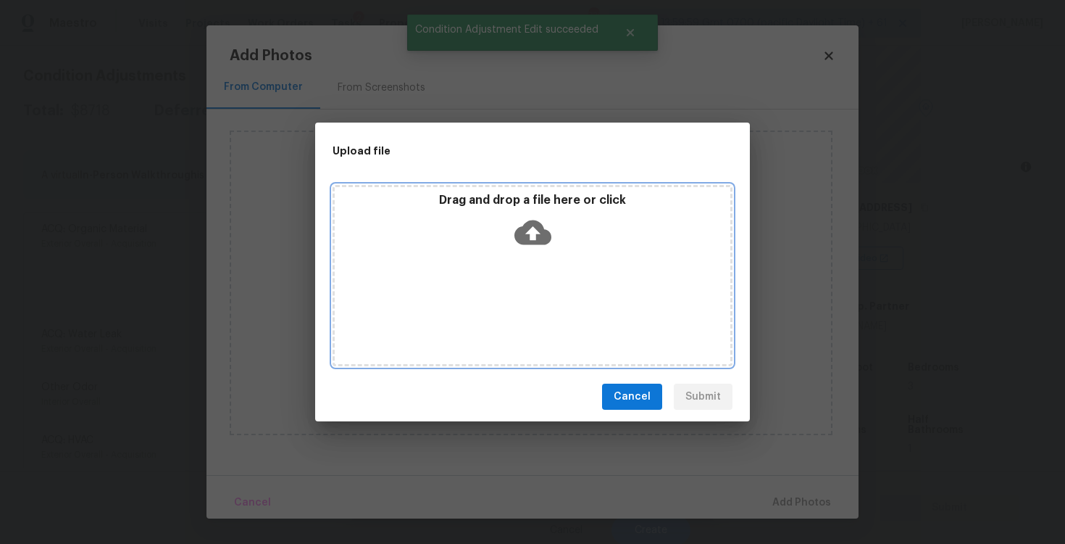
click at [540, 238] on icon at bounding box center [533, 232] width 37 height 25
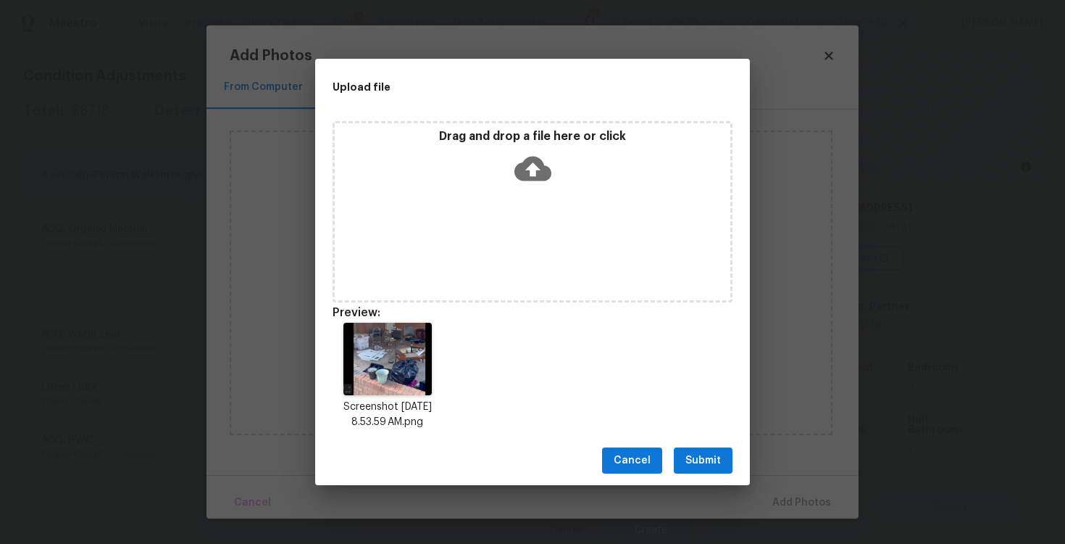
click at [697, 452] on span "Submit" at bounding box center [704, 461] width 36 height 18
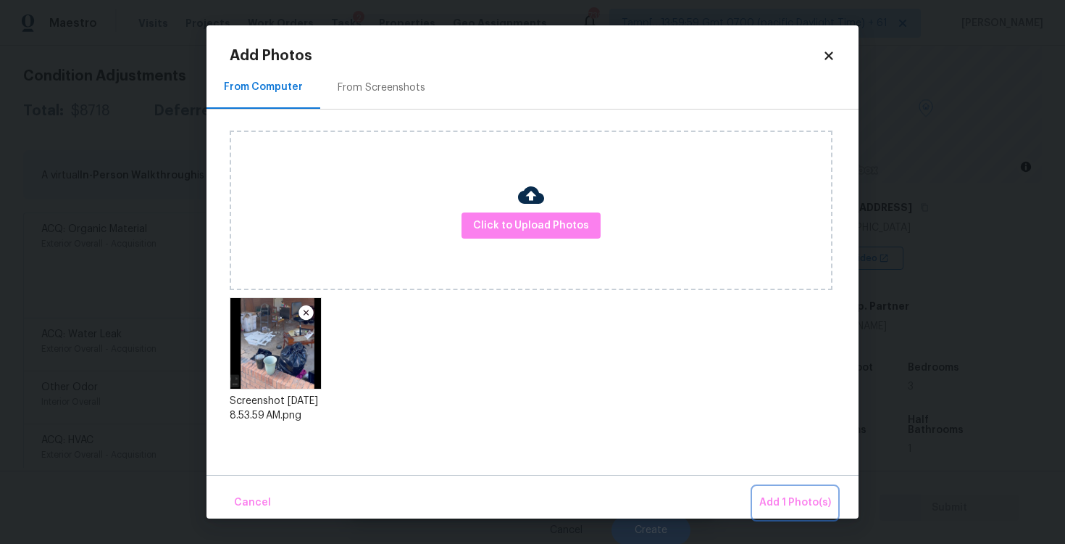
click at [778, 495] on span "Add 1 Photo(s)" at bounding box center [796, 503] width 72 height 18
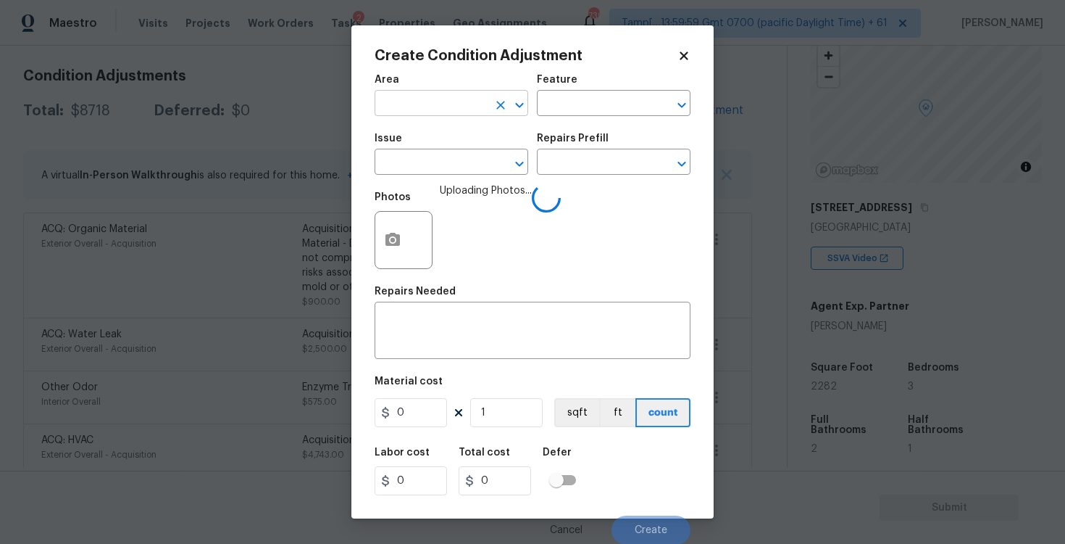
click at [385, 115] on input "text" at bounding box center [431, 104] width 113 height 22
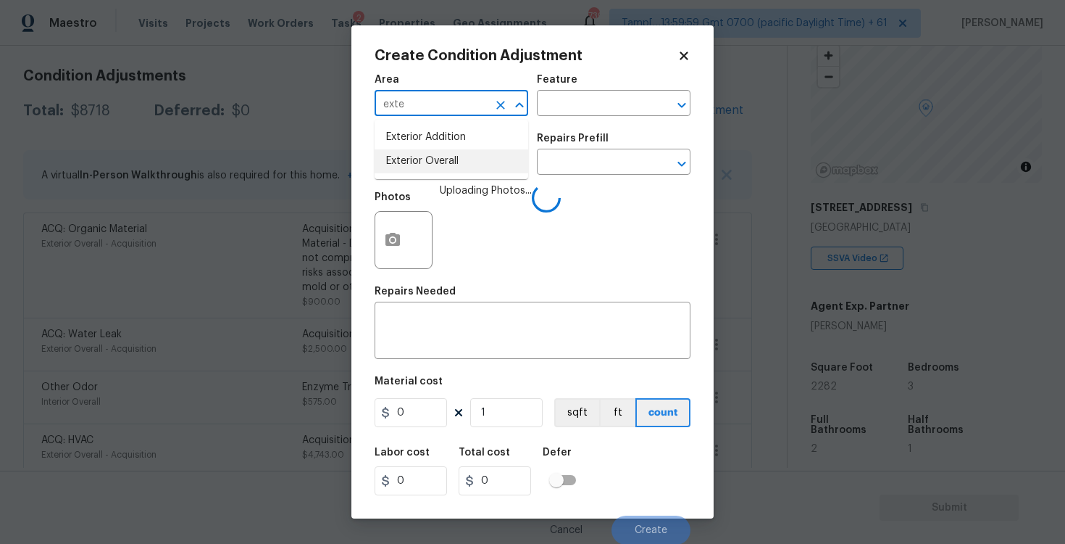
click at [409, 167] on li "Exterior Overall" at bounding box center [452, 161] width 154 height 24
type input "Exterior Overall"
click at [409, 167] on input "text" at bounding box center [431, 163] width 113 height 22
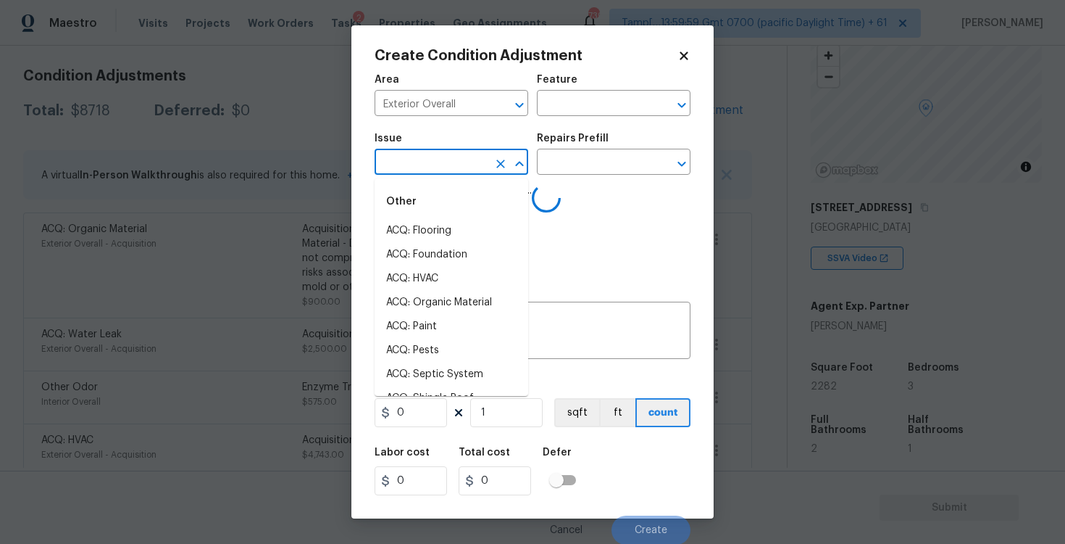
type input "d"
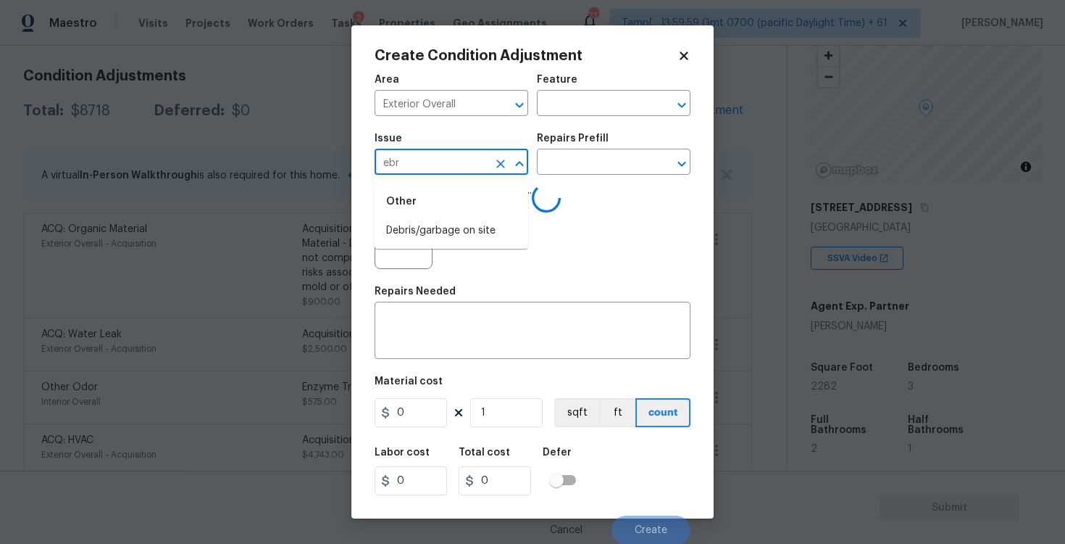
type input "ebri"
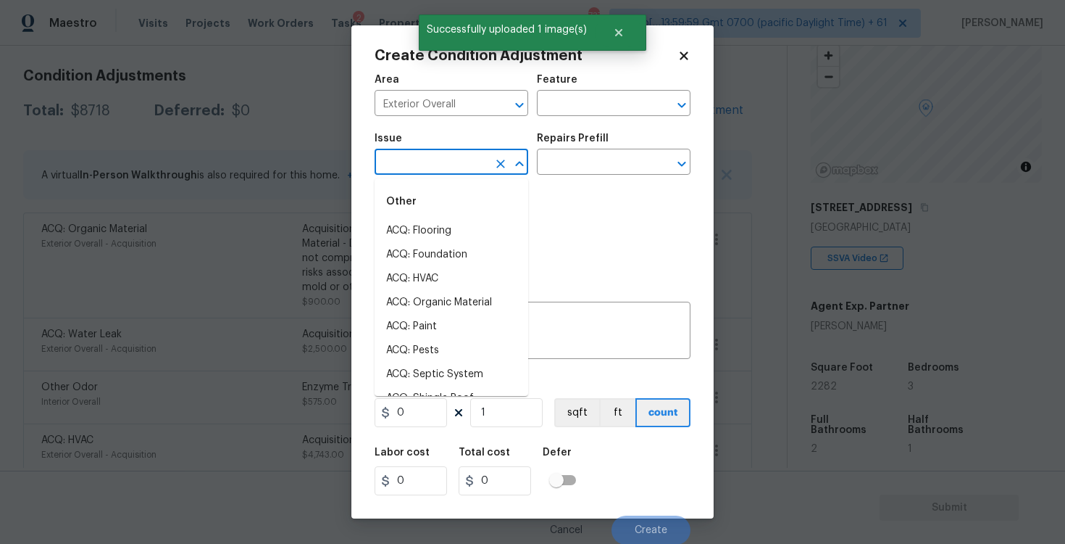
type input "s"
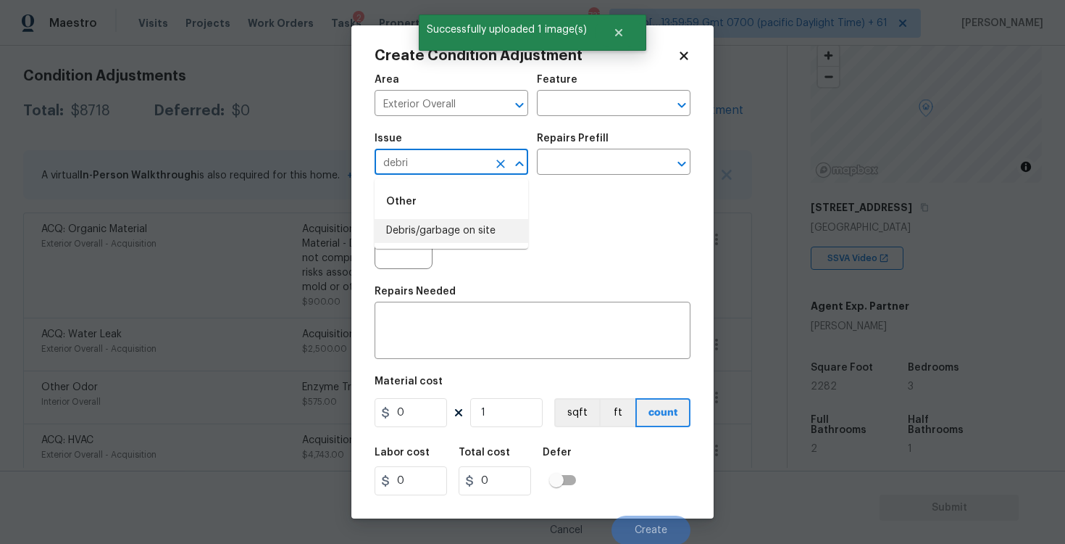
click at [422, 230] on li "Debris/garbage on site" at bounding box center [452, 231] width 154 height 24
type input "Debris/garbage on site"
click at [416, 354] on div "x ​" at bounding box center [533, 332] width 316 height 54
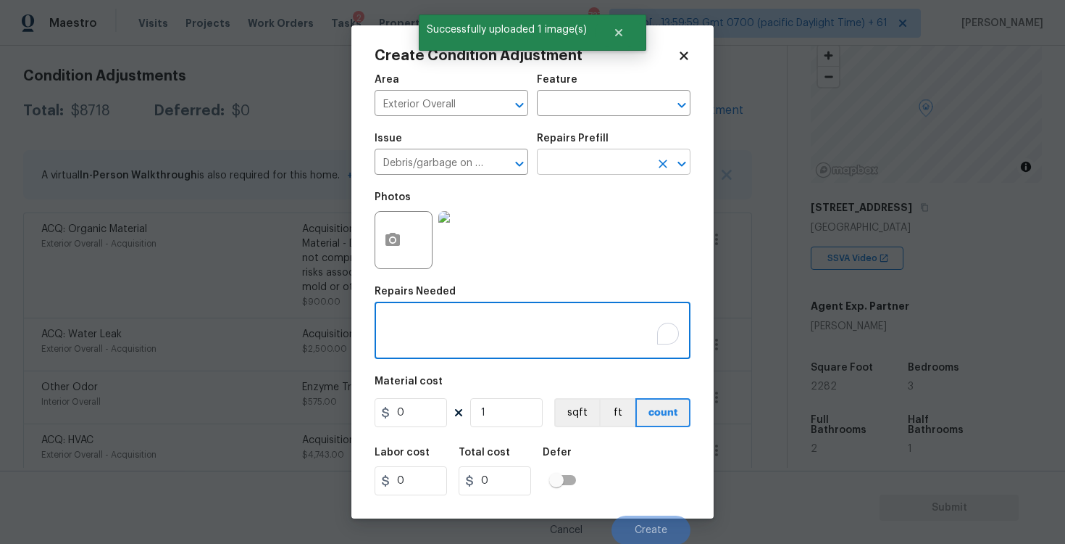
click at [602, 173] on input "text" at bounding box center [593, 163] width 113 height 22
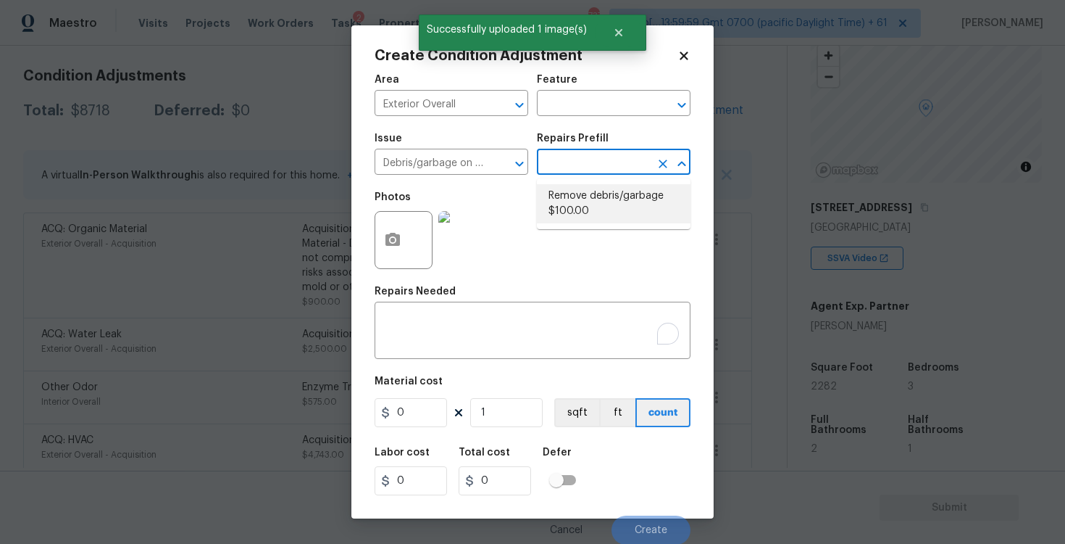
click at [606, 210] on li "Remove debris/garbage $100.00" at bounding box center [614, 203] width 154 height 39
type textarea "Remove, haul off, and properly dispose of any debris left by seller to offsite …"
type input "100"
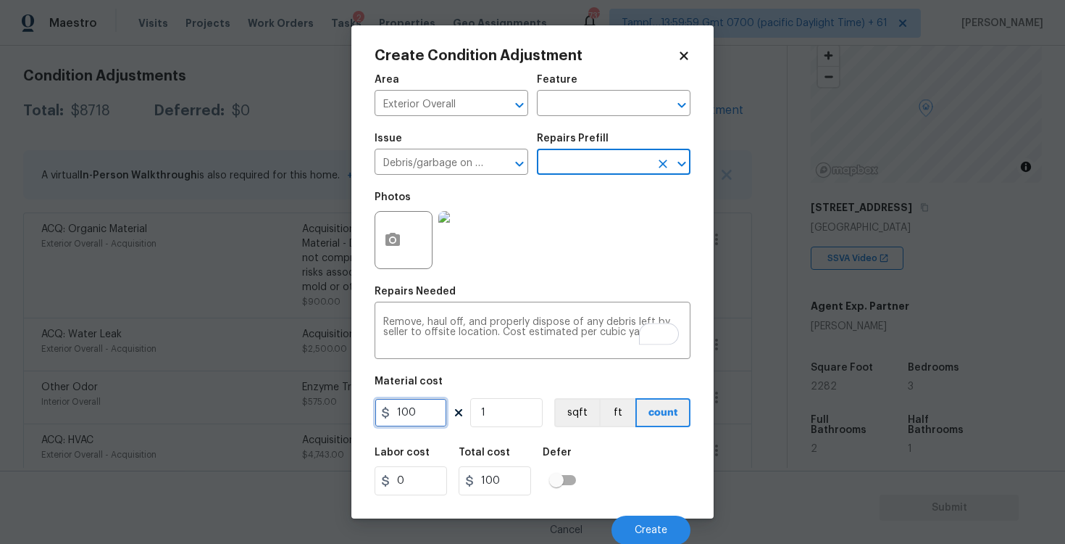
click at [431, 423] on input "100" at bounding box center [411, 412] width 72 height 29
type input "300"
click at [631, 462] on div "Labor cost 0 Total cost 300 Defer" at bounding box center [533, 470] width 316 height 65
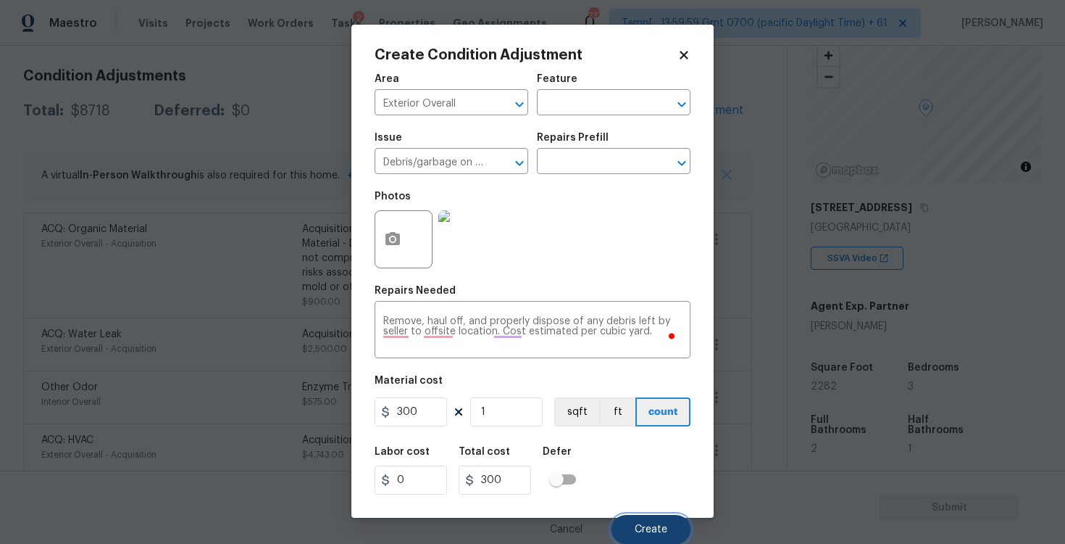
click at [650, 518] on button "Create" at bounding box center [651, 529] width 79 height 29
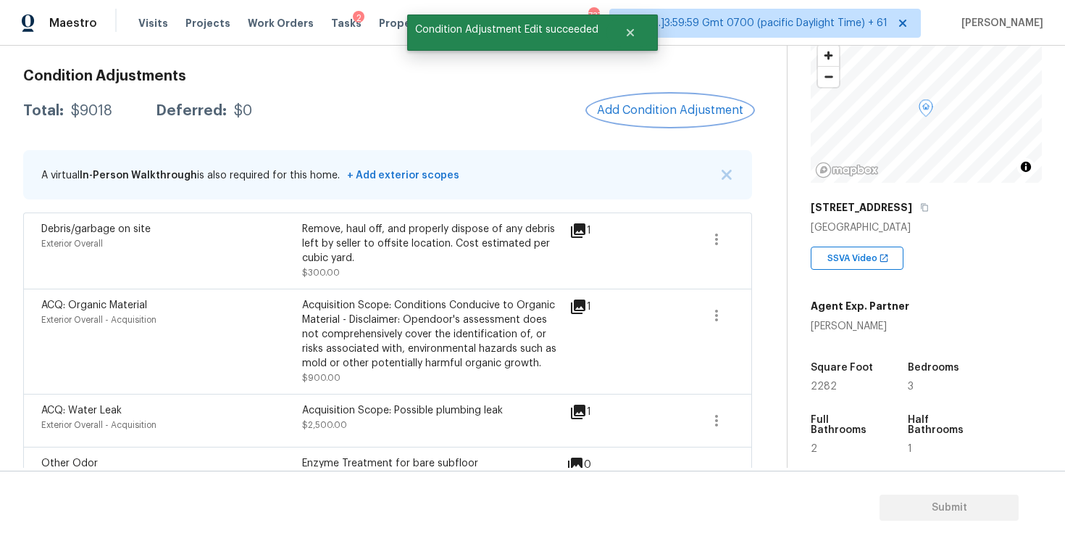
scroll to position [288, 0]
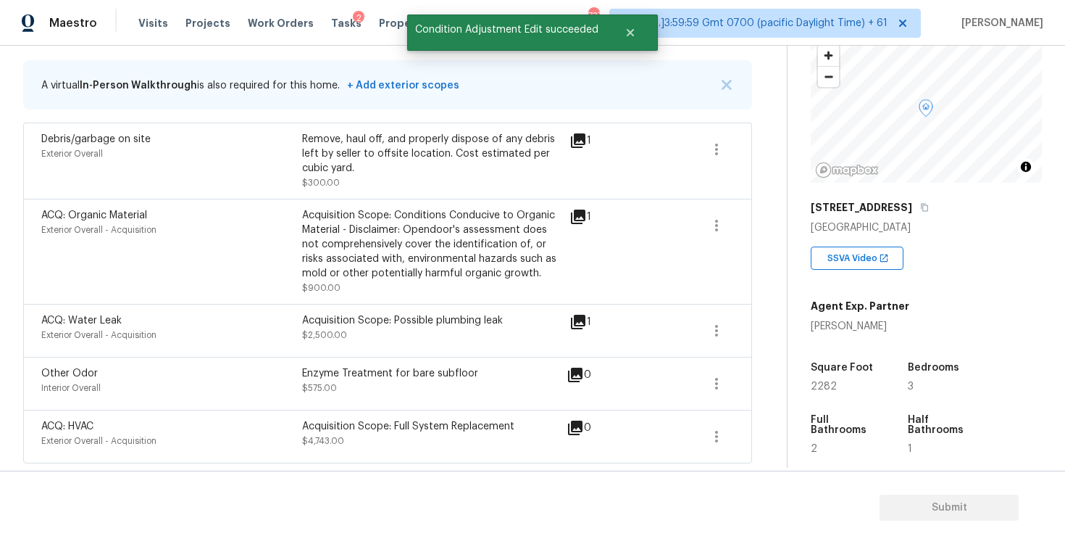
click at [288, 446] on div "Exterior Overall - Acquisition" at bounding box center [171, 440] width 261 height 14
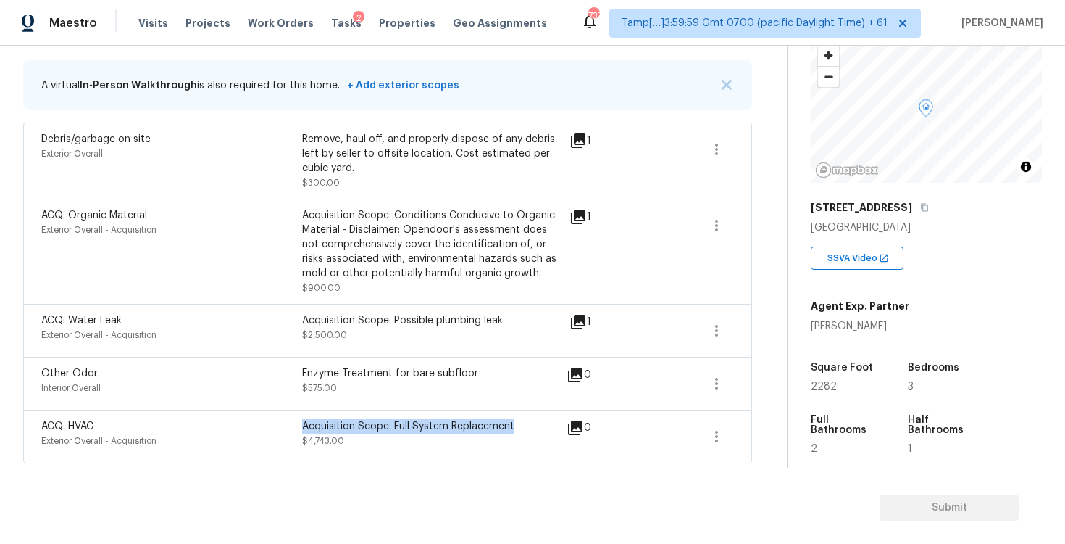
drag, startPoint x: 302, startPoint y: 426, endPoint x: 525, endPoint y: 425, distance: 222.5
click at [525, 425] on div "Acquisition Scope: Full System Replacement" at bounding box center [432, 426] width 261 height 14
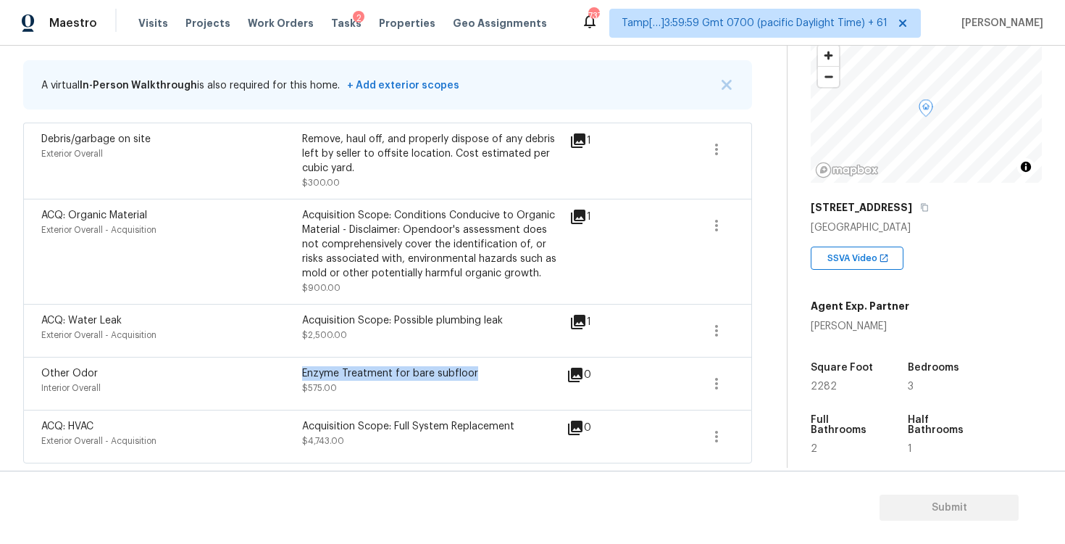
drag, startPoint x: 303, startPoint y: 373, endPoint x: 482, endPoint y: 373, distance: 179.0
click at [482, 373] on div "Enzyme Treatment for bare subfloor" at bounding box center [432, 373] width 261 height 14
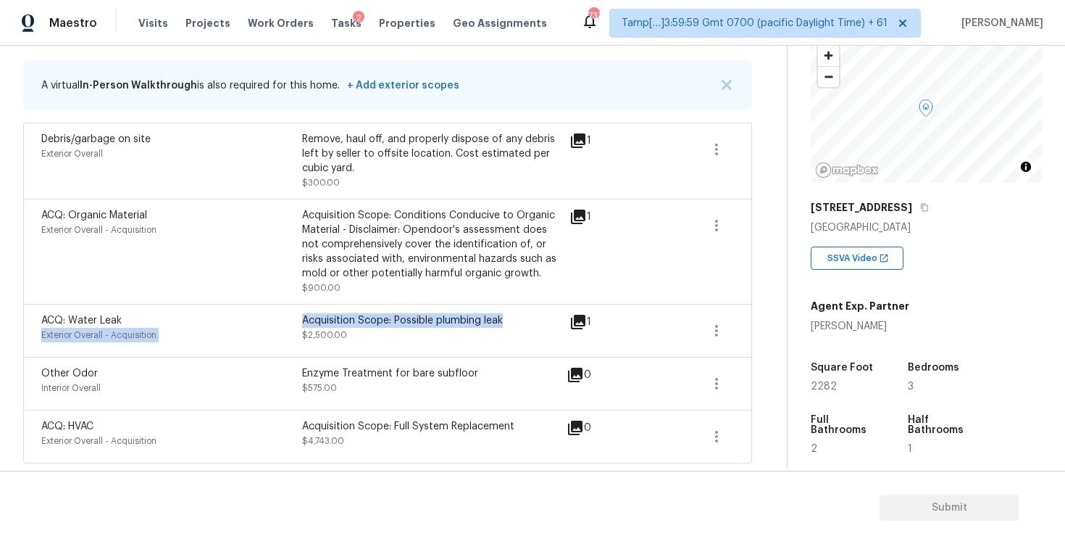
drag, startPoint x: 299, startPoint y: 322, endPoint x: 546, endPoint y: 321, distance: 247.1
click at [546, 321] on div "ACQ: Water Leak Exterior Overall - Acquisition Acquisition Scope: Possible plum…" at bounding box center [302, 330] width 522 height 35
click at [546, 321] on div "Acquisition Scope: Possible plumbing leak" at bounding box center [432, 320] width 261 height 14
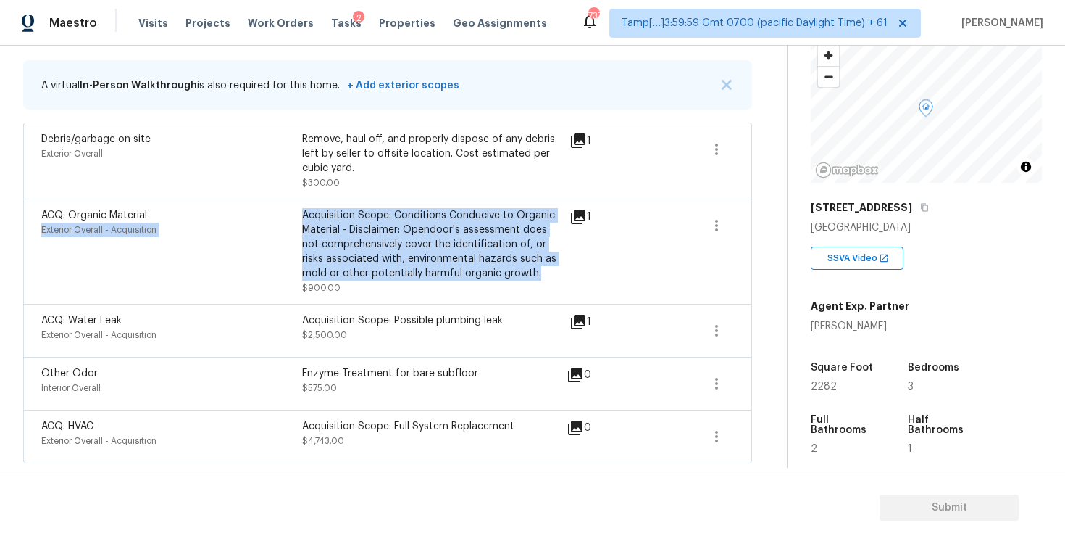
drag, startPoint x: 302, startPoint y: 213, endPoint x: 521, endPoint y: 269, distance: 226.6
click at [521, 270] on div "ACQ: Organic Material Exterior Overall - Acquisition Acquisition Scope: Conditi…" at bounding box center [302, 251] width 522 height 87
click at [521, 269] on div "Acquisition Scope: Conditions Conducive to Organic Material - Disclaimer: Opend…" at bounding box center [432, 244] width 261 height 72
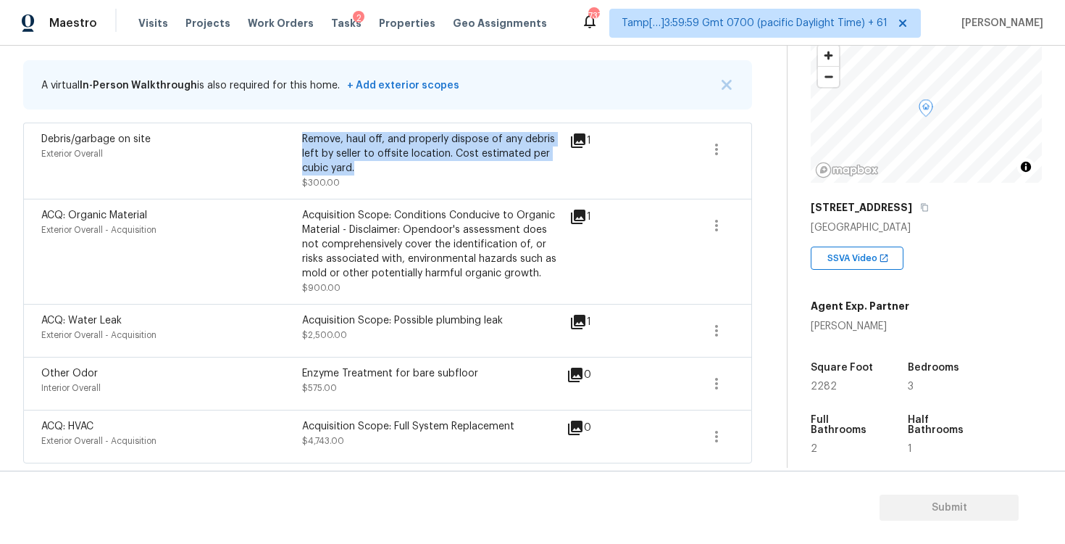
drag, startPoint x: 305, startPoint y: 135, endPoint x: 381, endPoint y: 166, distance: 82.2
click at [381, 166] on div "Remove, haul off, and properly dispose of any debris left by seller to offsite …" at bounding box center [432, 153] width 261 height 43
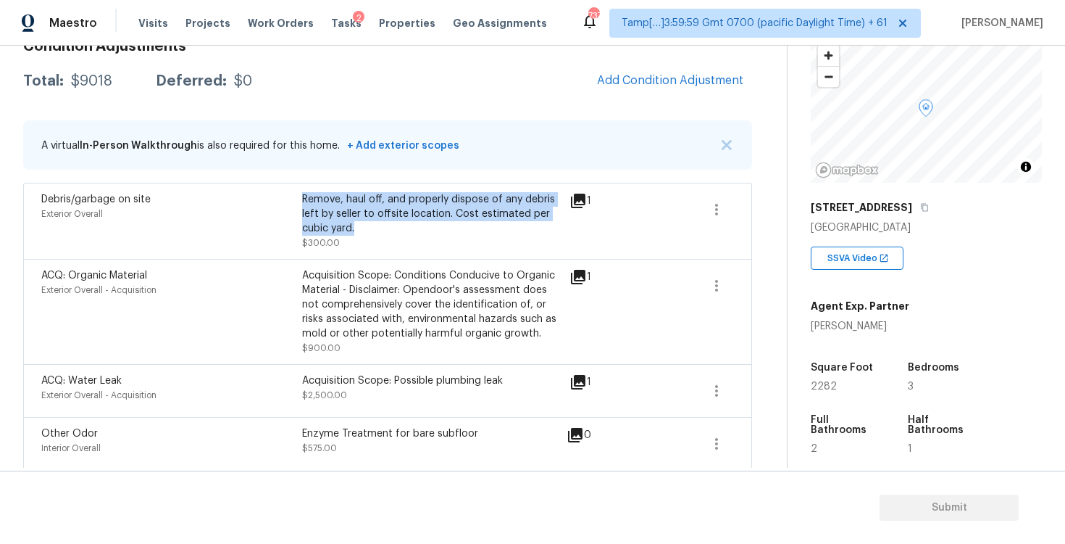
scroll to position [223, 0]
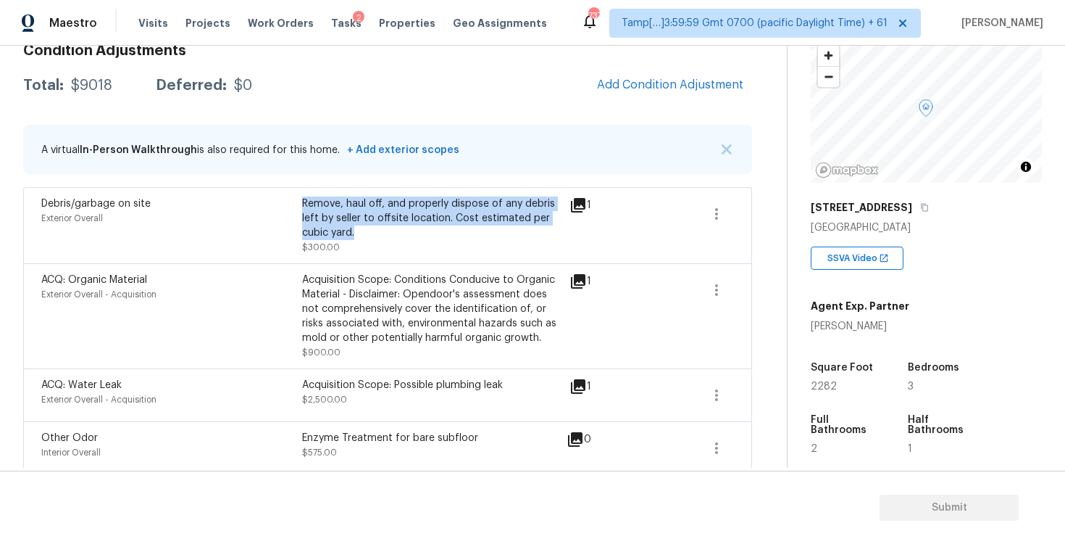
click at [367, 313] on div "Acquisition Scope: Conditions Conducive to Organic Material - Disclaimer: Opend…" at bounding box center [432, 309] width 261 height 72
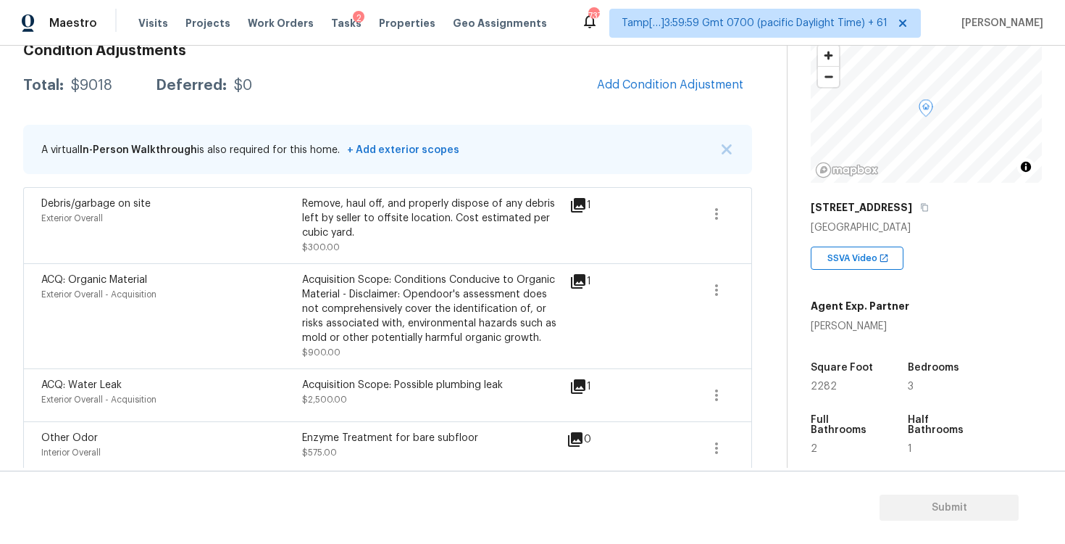
click at [394, 228] on div "Remove, haul off, and properly dispose of any debris left by seller to offsite …" at bounding box center [432, 217] width 261 height 43
click at [562, 251] on div "Remove, haul off, and properly dispose of any debris left by seller to offsite …" at bounding box center [432, 225] width 261 height 58
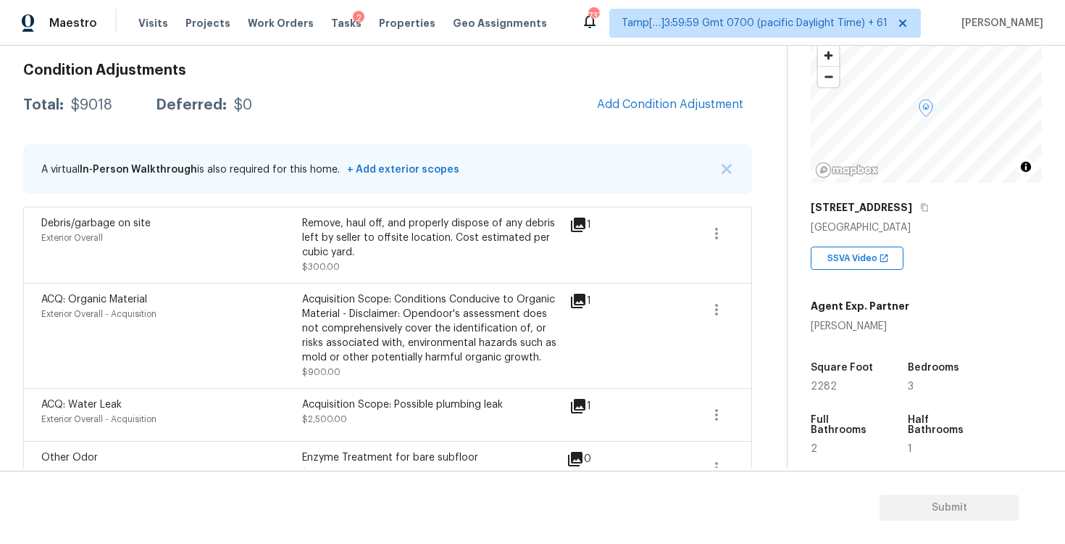
scroll to position [150, 0]
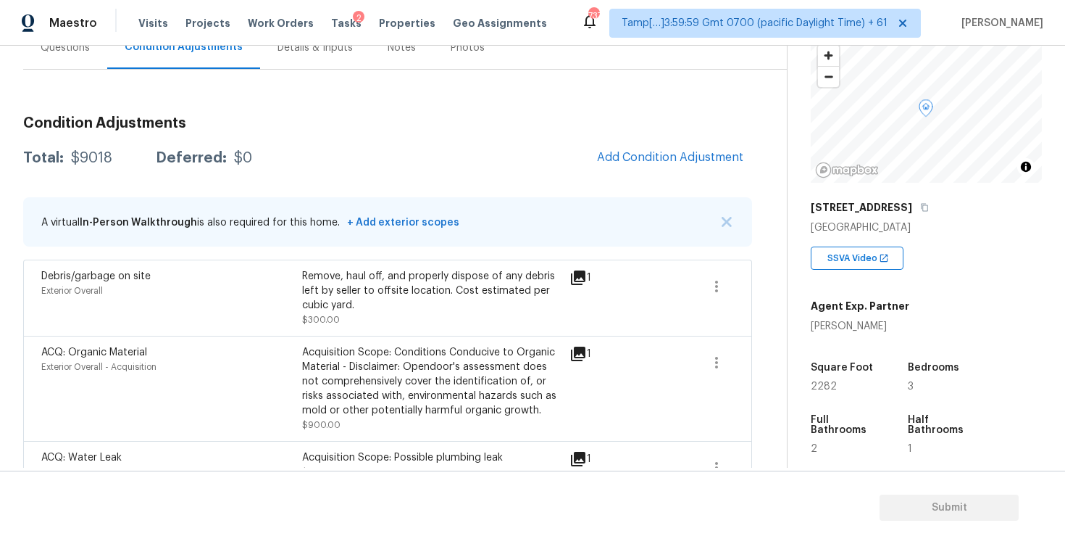
click at [421, 346] on div "Acquisition Scope: Conditions Conducive to Organic Material - Disclaimer: Opend…" at bounding box center [432, 381] width 261 height 72
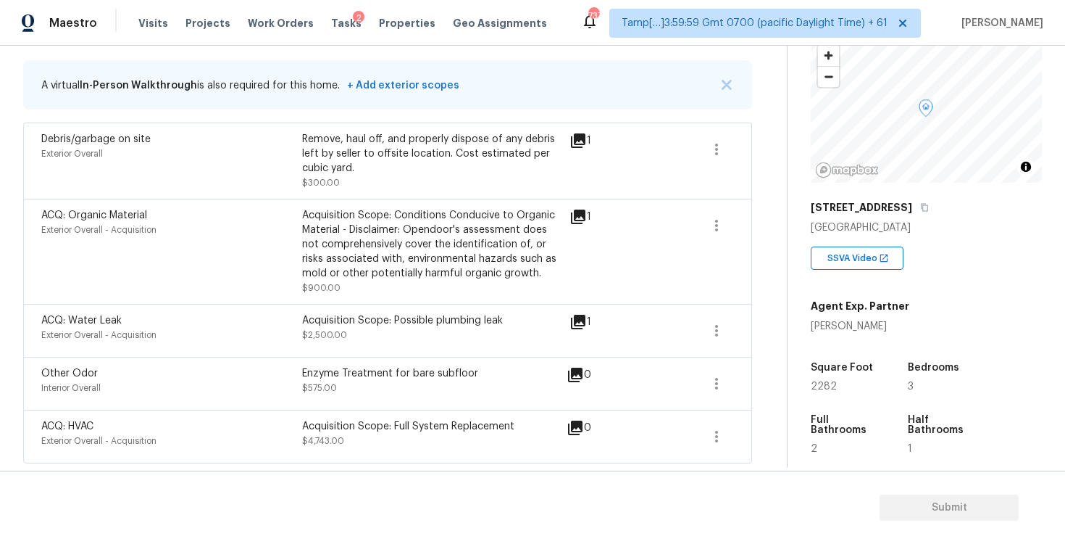
click at [428, 445] on div "Acquisition Scope: Full System Replacement $4,743.00" at bounding box center [432, 436] width 261 height 35
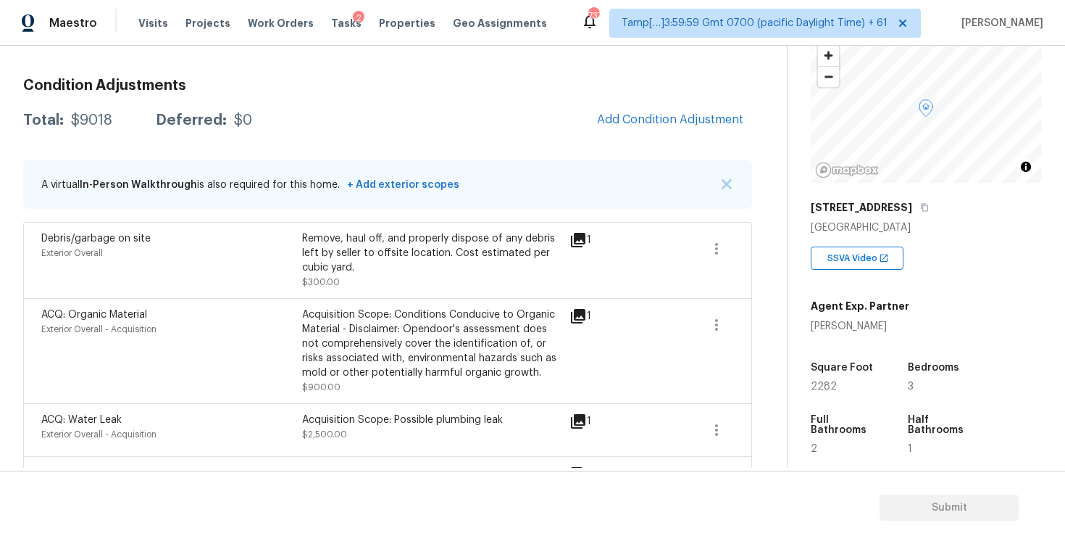
scroll to position [162, 0]
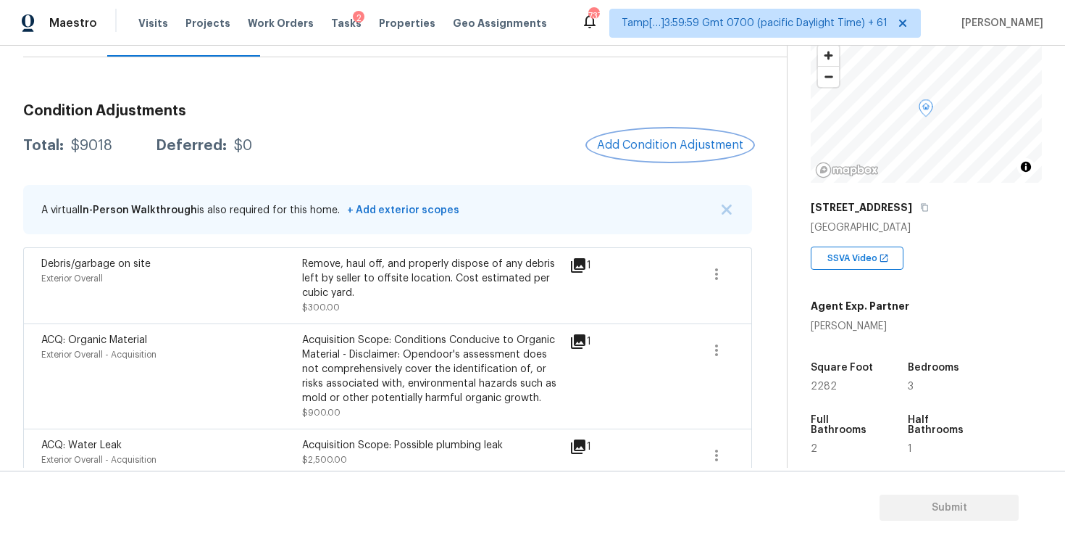
click at [671, 141] on span "Add Condition Adjustment" at bounding box center [670, 144] width 146 height 13
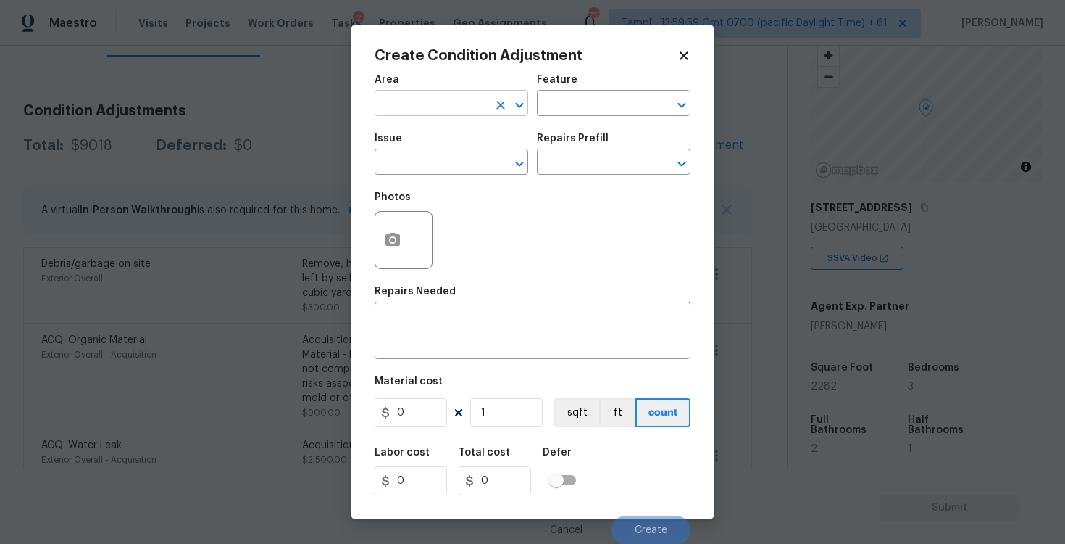
click at [391, 109] on input "text" at bounding box center [431, 104] width 113 height 22
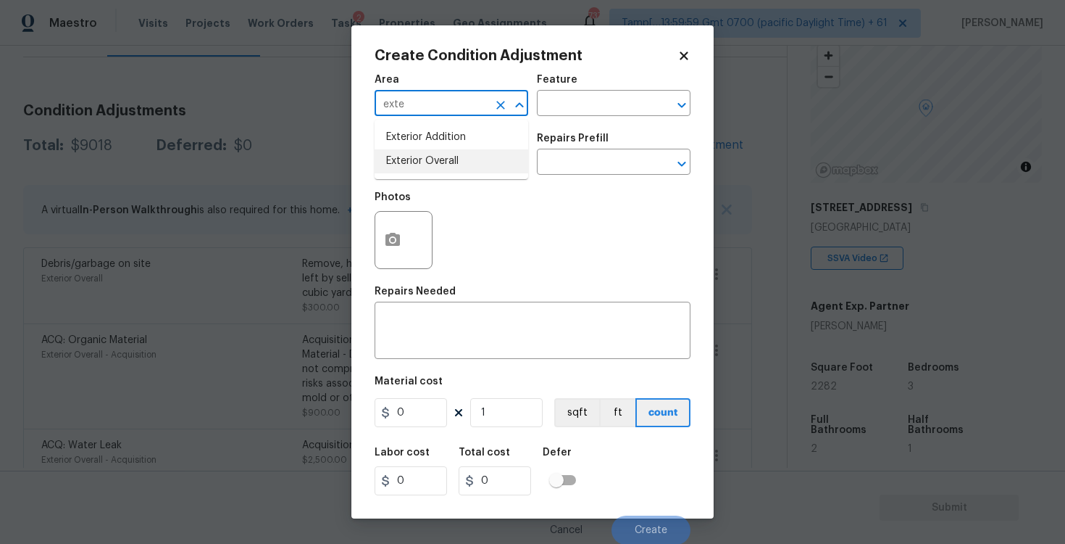
click at [412, 161] on li "Exterior Overall" at bounding box center [452, 161] width 154 height 24
type input "Exterior Overall"
click at [412, 161] on input "text" at bounding box center [431, 163] width 113 height 22
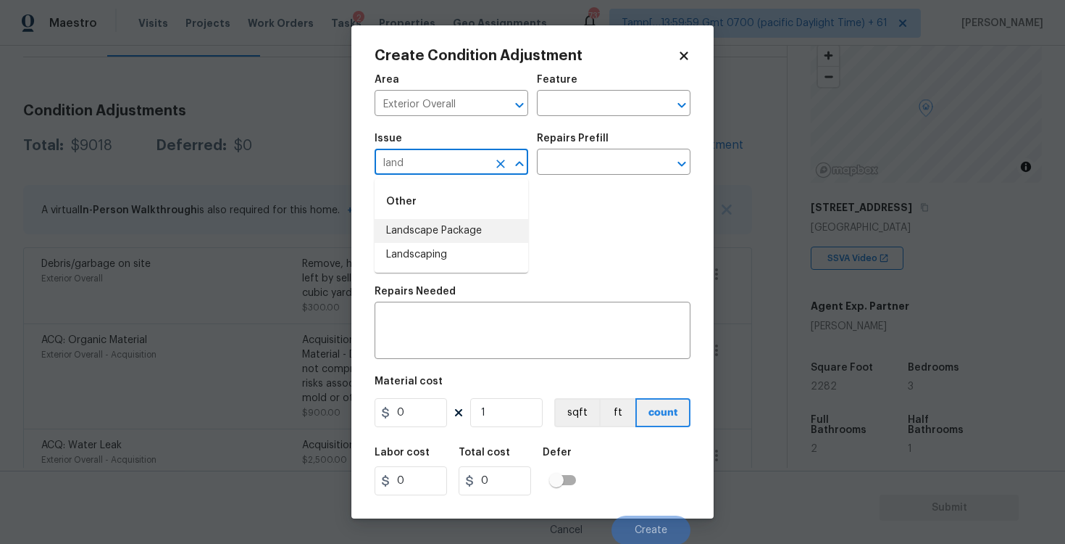
click at [426, 228] on li "Landscape Package" at bounding box center [452, 231] width 154 height 24
type input "Landscape Package"
click at [566, 157] on input "text" at bounding box center [593, 163] width 113 height 22
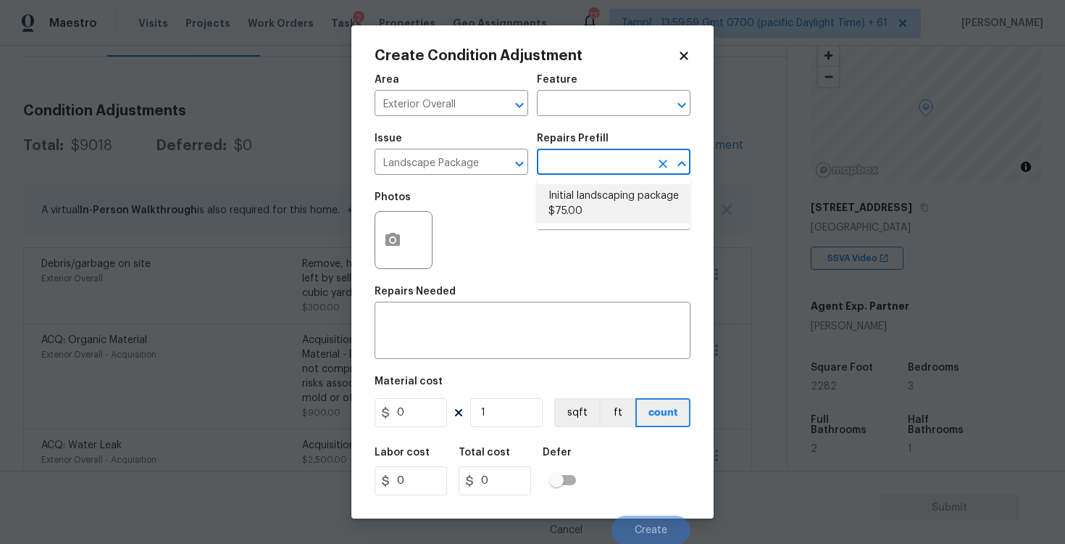
click at [583, 202] on li "Initial landscaping package $75.00" at bounding box center [614, 203] width 154 height 39
type input "Home Readiness Packages"
type textarea "Mowing of grass up to 6" in height. Mow, edge along driveways & sidewalks, trim…"
type input "75"
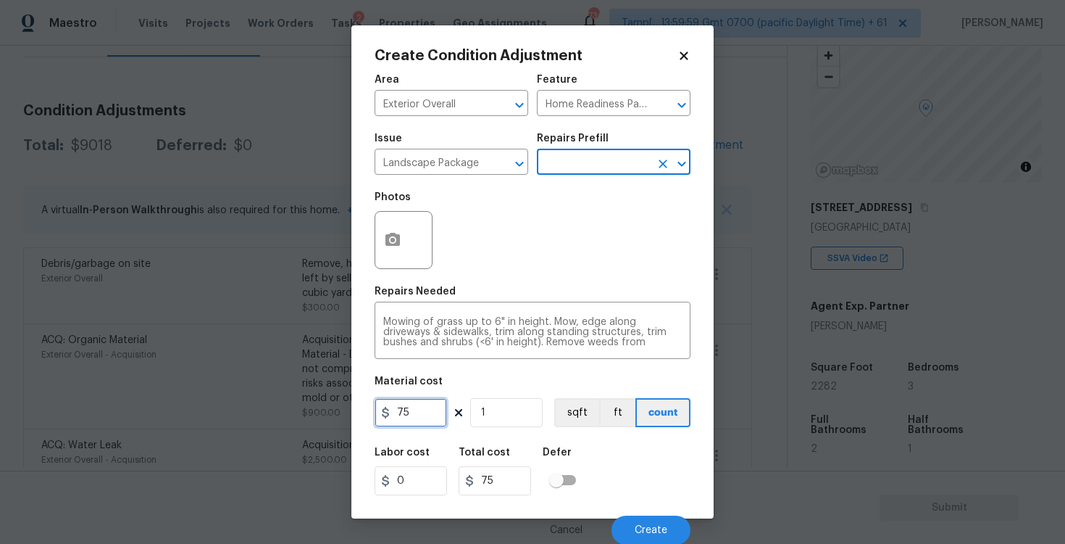
click at [427, 409] on input "75" at bounding box center [411, 412] width 72 height 29
type input "300"
click at [575, 446] on div "Labor cost 0 Total cost 300 Defer" at bounding box center [533, 470] width 316 height 65
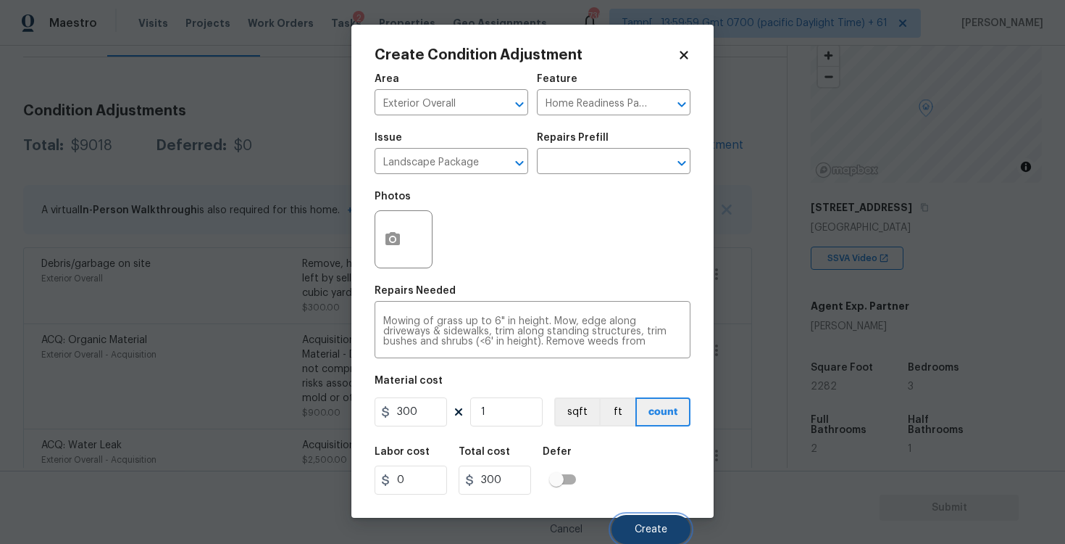
click at [651, 531] on span "Create" at bounding box center [651, 529] width 33 height 11
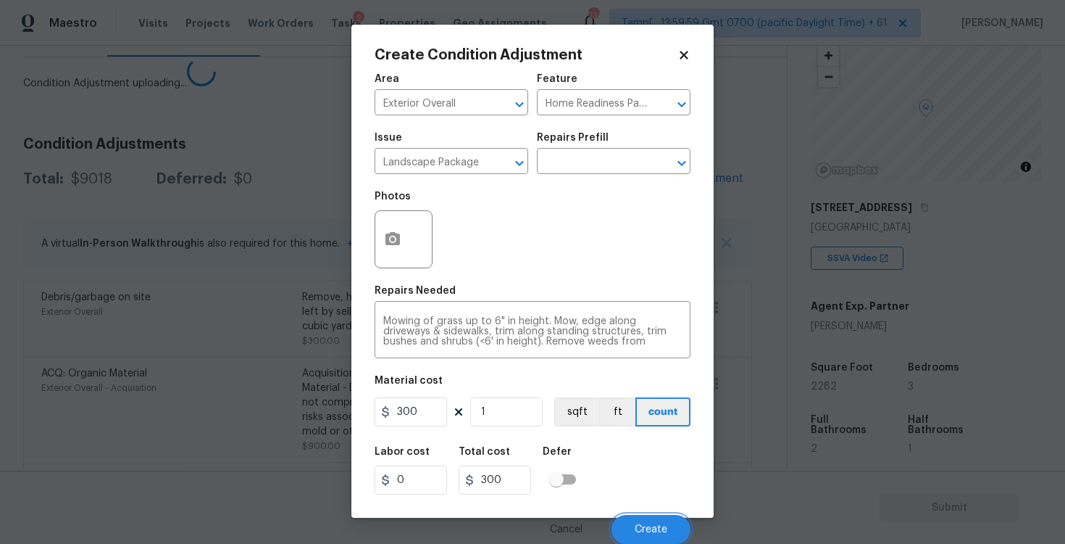
scroll to position [0, 0]
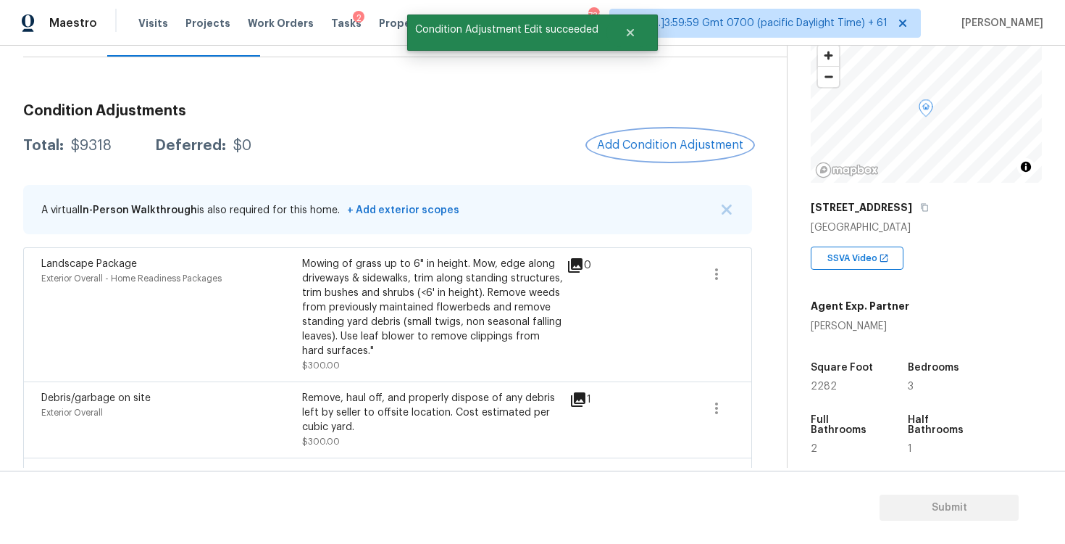
click at [655, 145] on span "Add Condition Adjustment" at bounding box center [670, 144] width 146 height 13
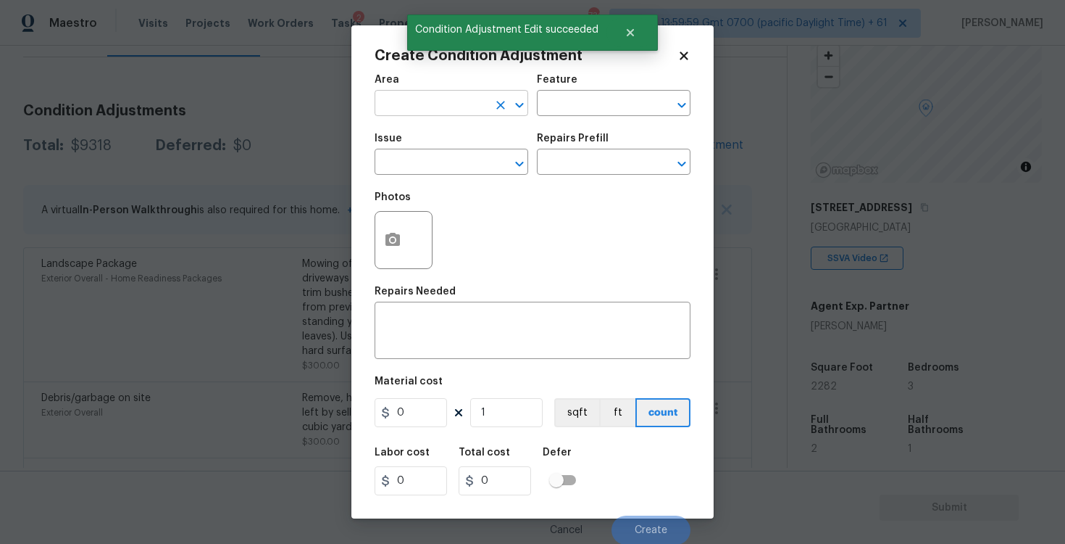
click at [427, 111] on input "text" at bounding box center [431, 104] width 113 height 22
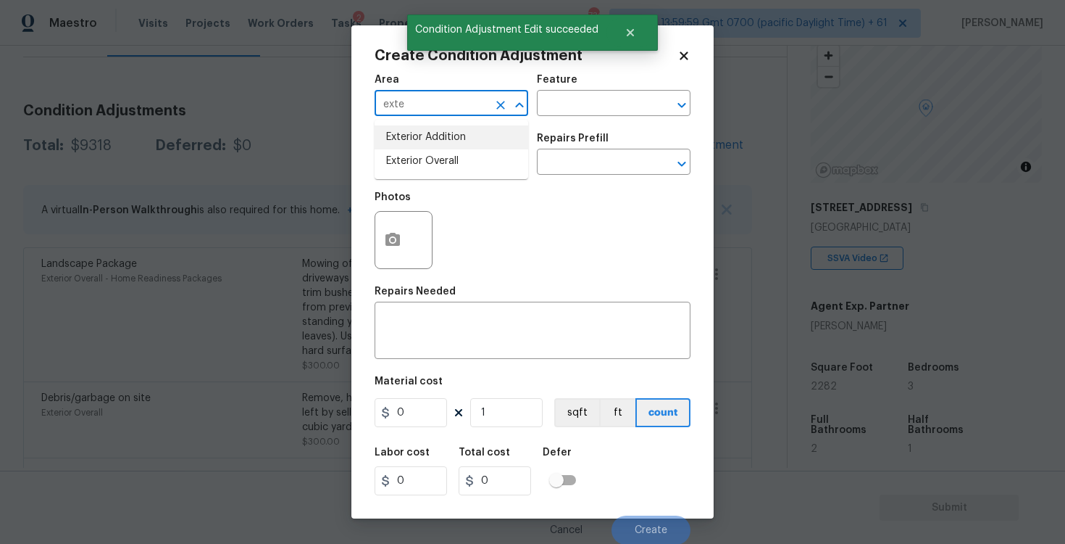
click at [429, 149] on li "Exterior Overall" at bounding box center [452, 161] width 154 height 24
type input "Exterior Overall"
click at [431, 159] on input "text" at bounding box center [431, 163] width 113 height 22
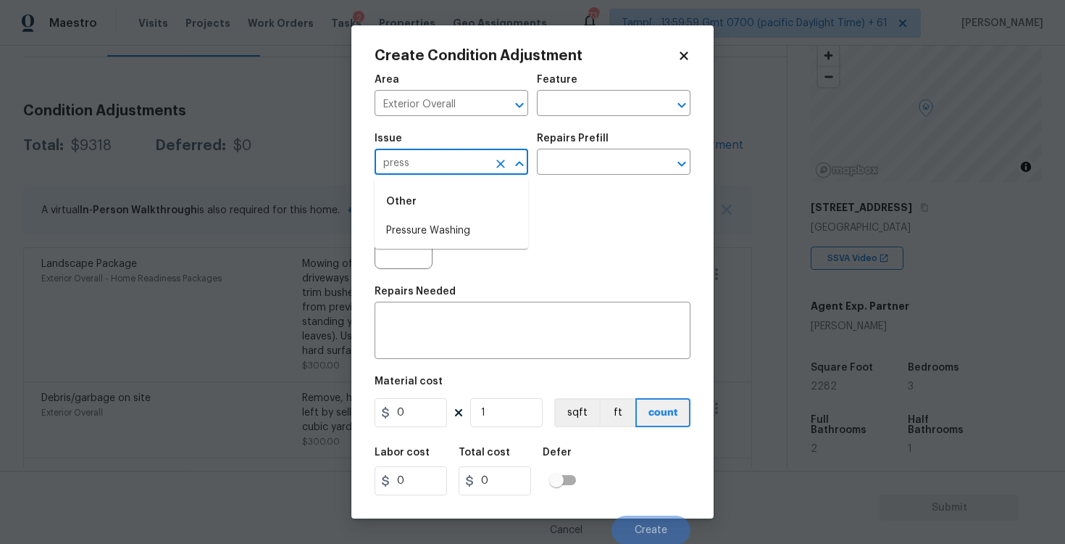
click at [452, 215] on div "Other" at bounding box center [452, 201] width 154 height 35
click at [461, 224] on li "Pressure Washing" at bounding box center [452, 231] width 154 height 24
type input "Pressure Washing"
click at [574, 160] on input "text" at bounding box center [593, 163] width 113 height 22
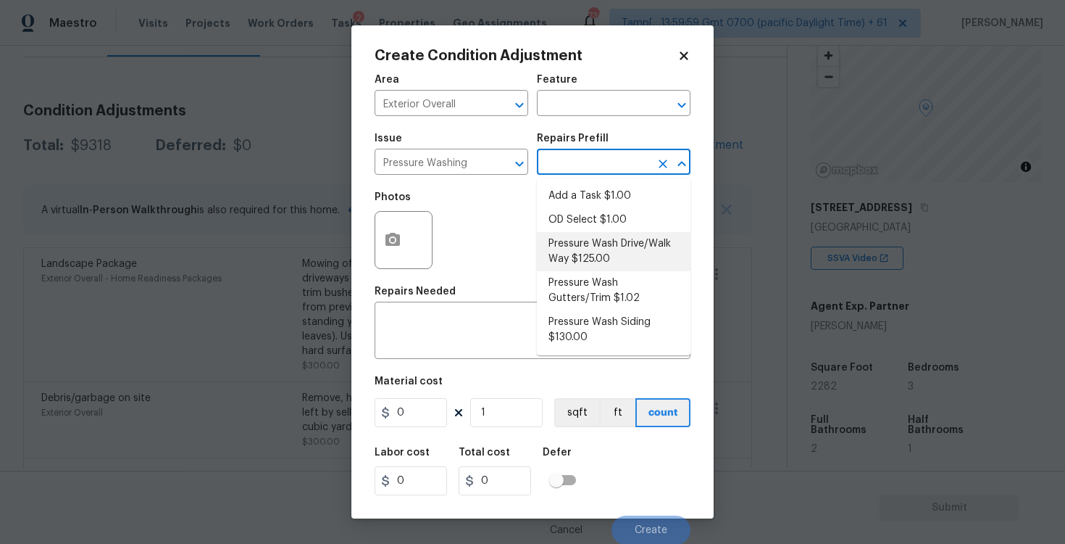
click at [584, 257] on li "Pressure Wash Drive/Walk Way $125.00" at bounding box center [614, 251] width 154 height 39
type input "Siding"
type textarea "Pressure wash the driveways/walkways as directed by the PM. Ensure that all deb…"
type input "125"
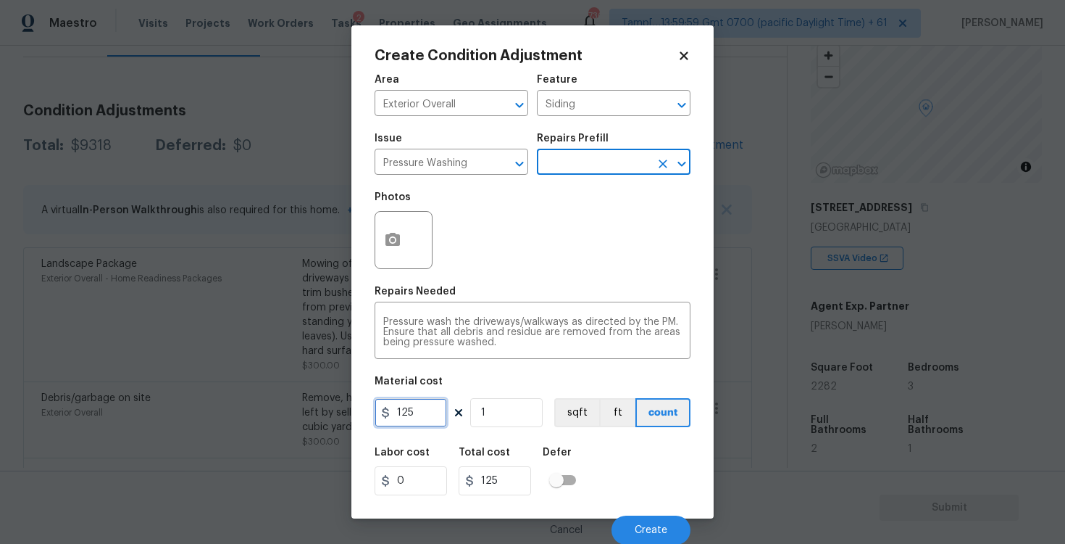
click at [423, 422] on input "125" at bounding box center [411, 412] width 72 height 29
type input "400"
click at [650, 473] on div "Labor cost 0 Total cost 400 Defer" at bounding box center [533, 470] width 316 height 65
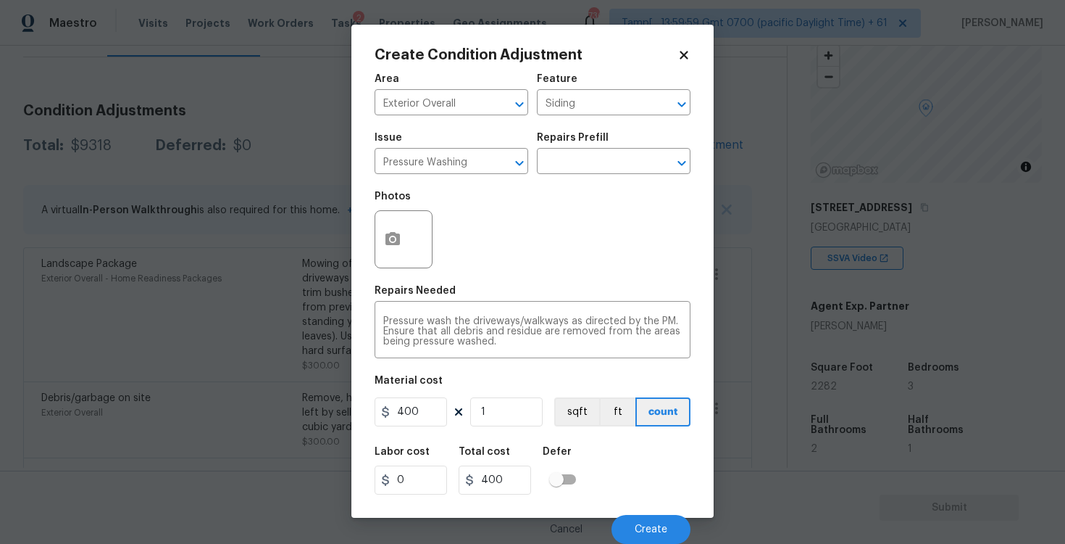
click at [659, 506] on div "Cancel Create" at bounding box center [533, 523] width 316 height 41
click at [656, 520] on button "Create" at bounding box center [651, 529] width 79 height 29
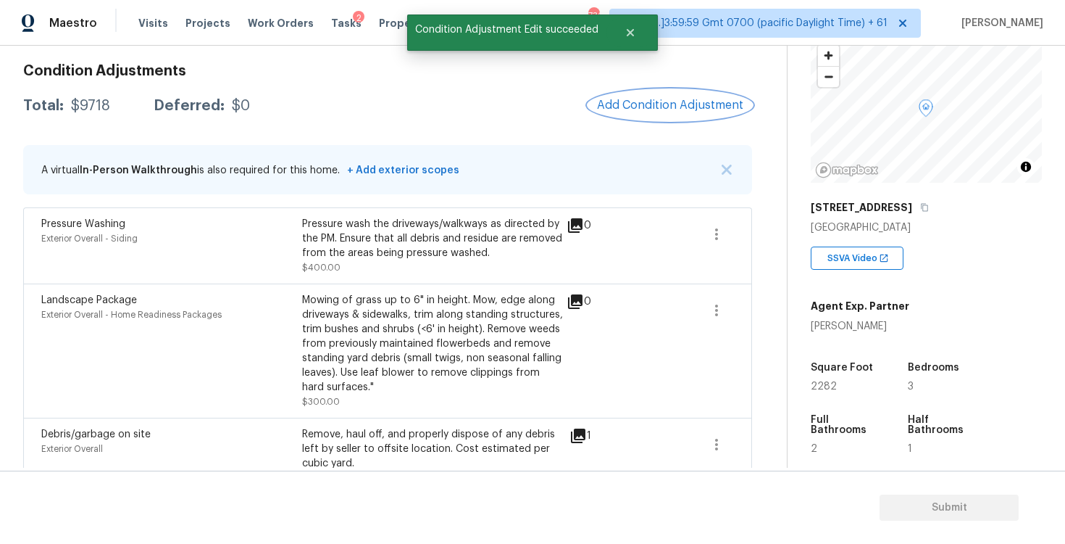
scroll to position [164, 0]
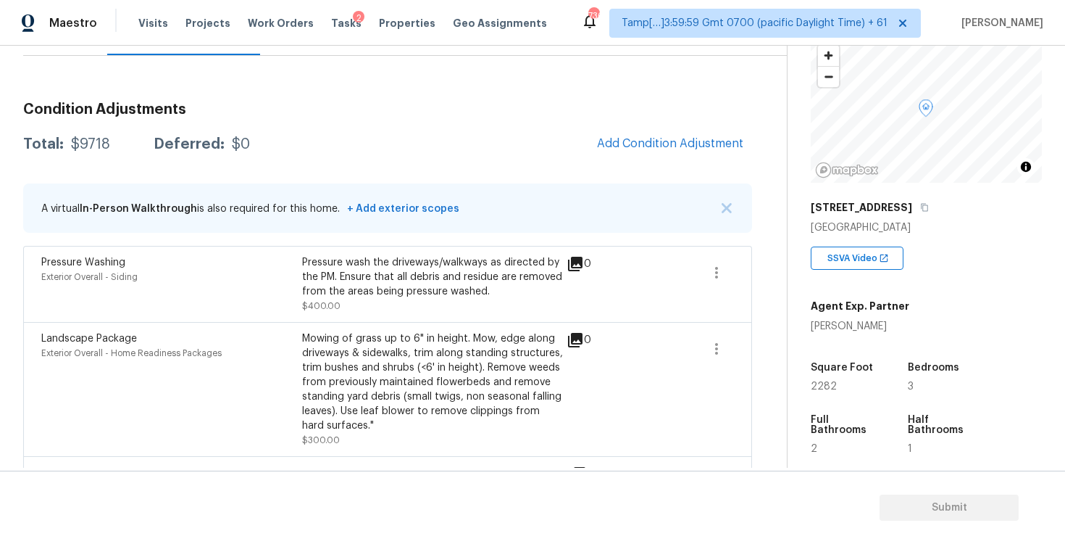
click at [445, 266] on div "Pressure wash the driveways/walkways as directed by the PM. Ensure that all deb…" at bounding box center [432, 276] width 261 height 43
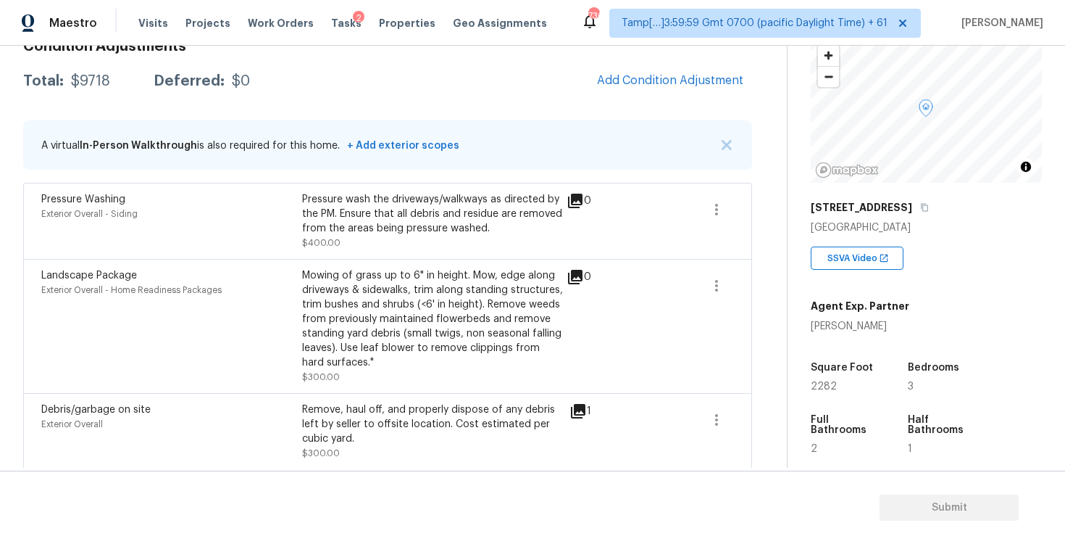
scroll to position [225, 0]
click at [665, 80] on span "Add Condition Adjustment" at bounding box center [670, 81] width 146 height 13
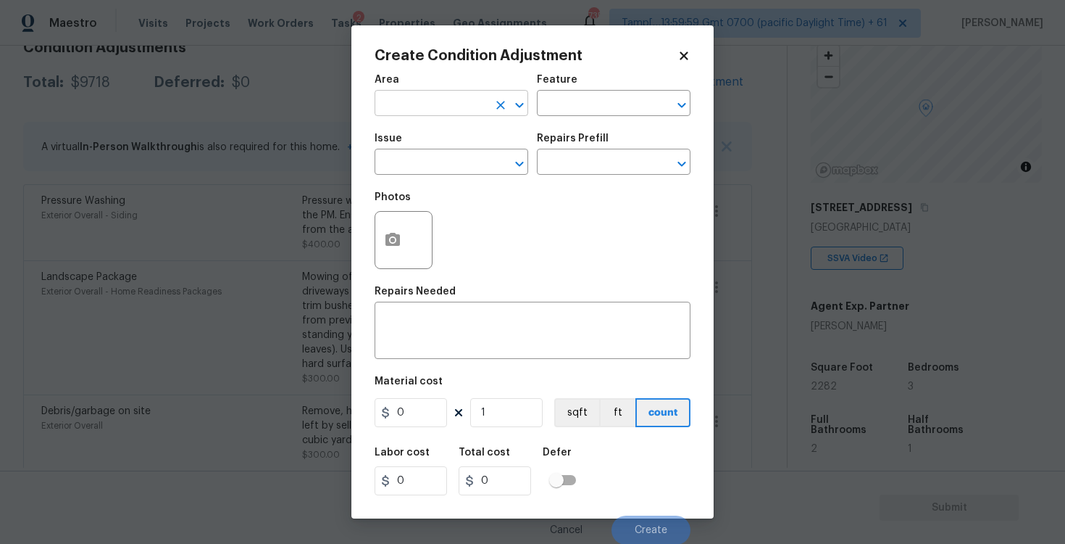
click at [465, 104] on input "text" at bounding box center [431, 104] width 113 height 22
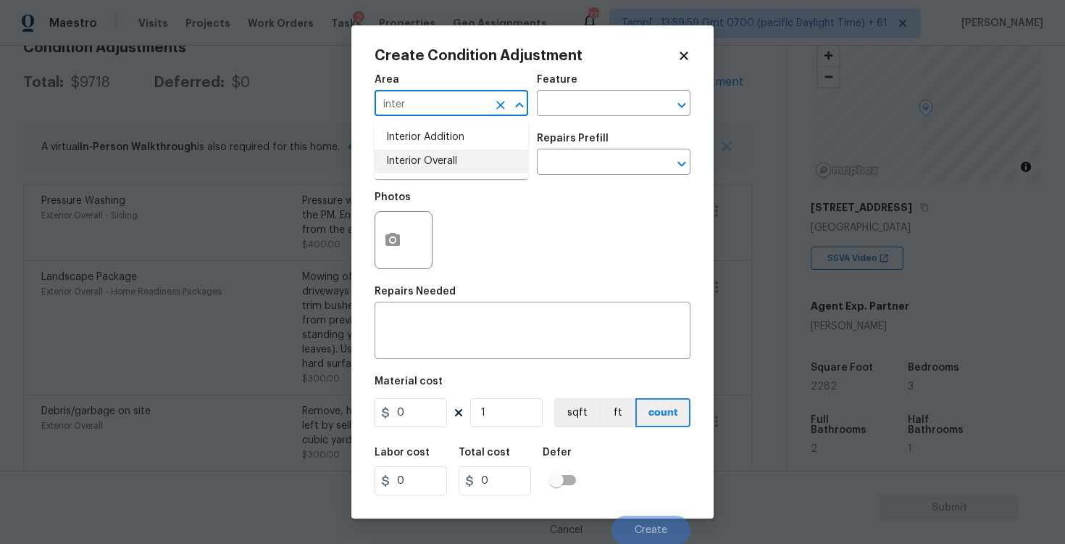
click at [446, 161] on li "Interior Overall" at bounding box center [452, 161] width 154 height 24
type input "Interior Overall"
click at [446, 161] on input "text" at bounding box center [431, 163] width 113 height 22
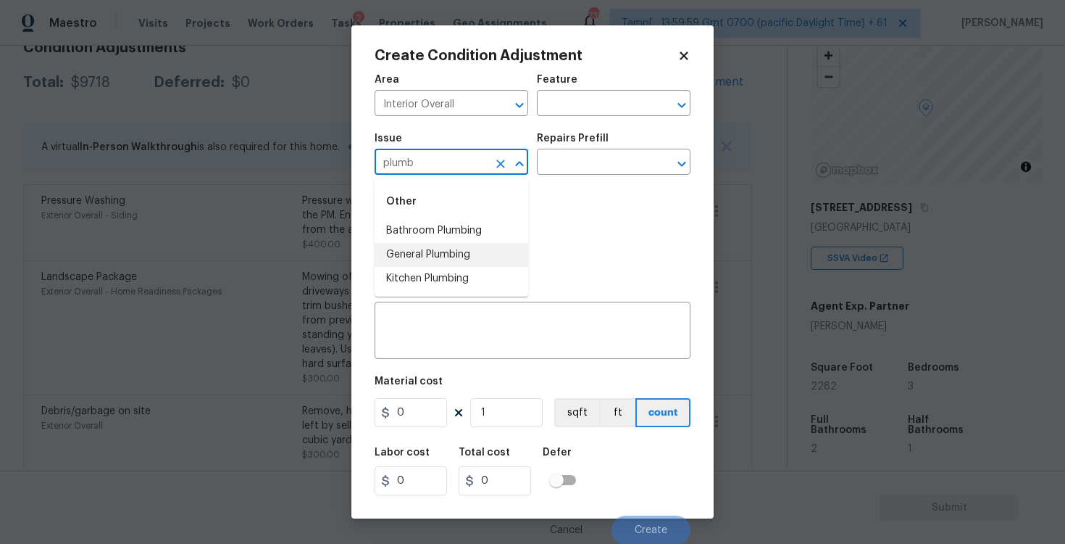
click at [443, 255] on li "General Plumbing" at bounding box center [452, 255] width 154 height 24
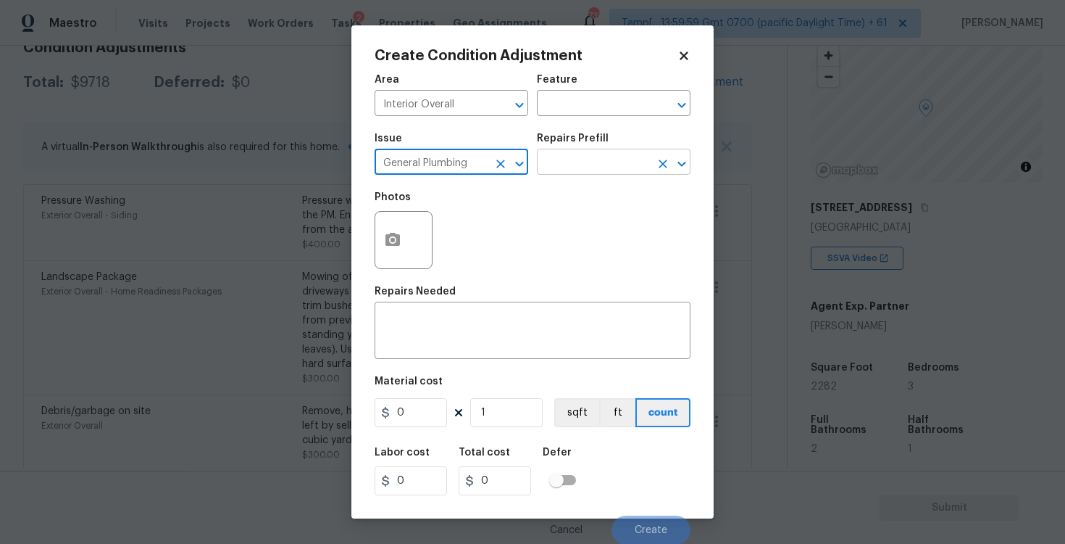
type input "General Plumbing"
click at [569, 152] on input "text" at bounding box center [593, 163] width 113 height 22
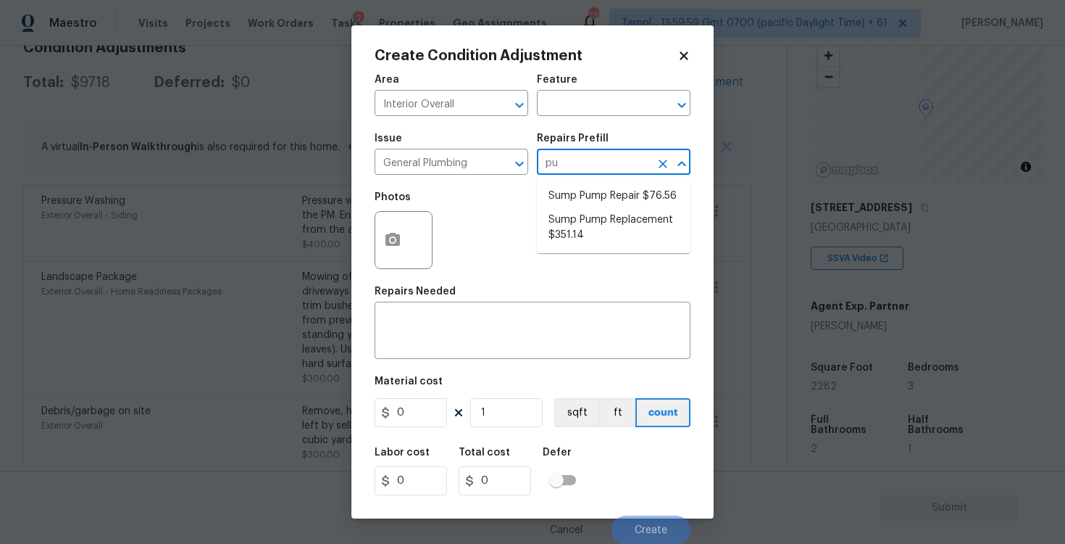
type input "pum"
click at [582, 201] on li "Sump Pump Repair $76.56" at bounding box center [614, 196] width 154 height 24
type input "Plumbing"
type textarea "Remove the existing sump pump,clean and test all mechanical functions and reins…"
type input "76.56"
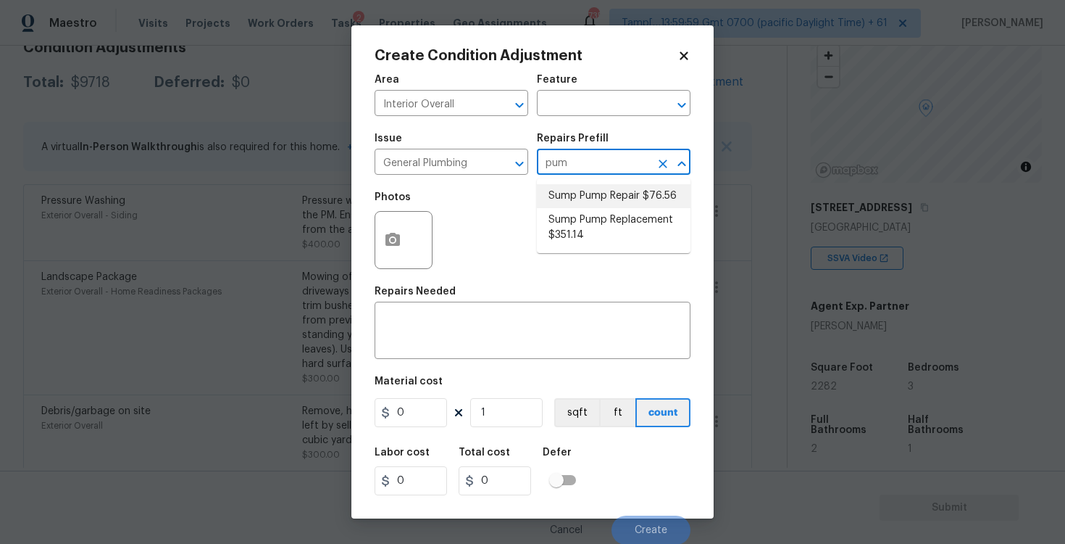
type input "76.56"
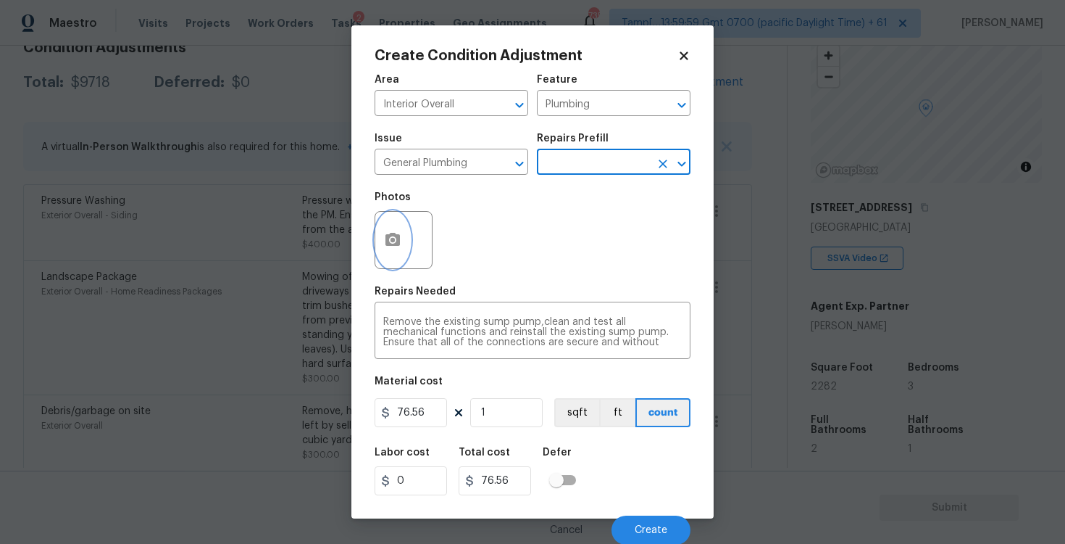
click at [396, 250] on button "button" at bounding box center [392, 240] width 35 height 57
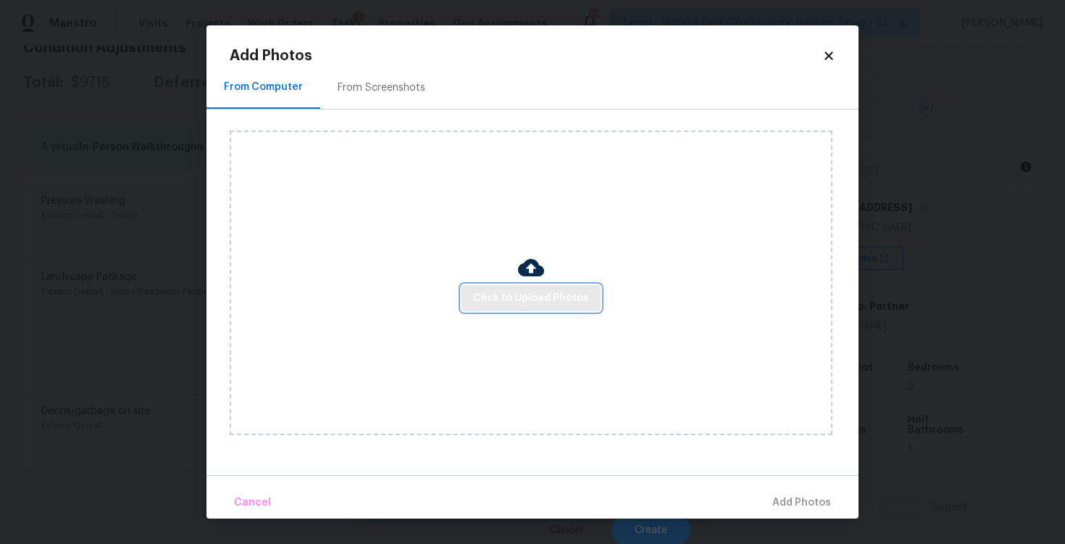
click at [532, 292] on span "Click to Upload Photos" at bounding box center [531, 298] width 116 height 18
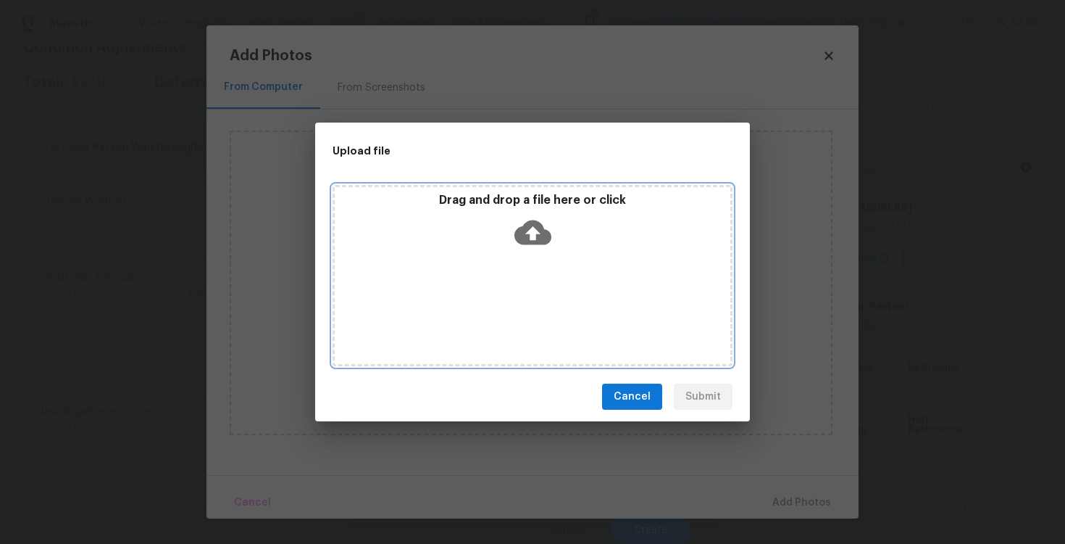
click at [531, 242] on icon at bounding box center [533, 232] width 37 height 25
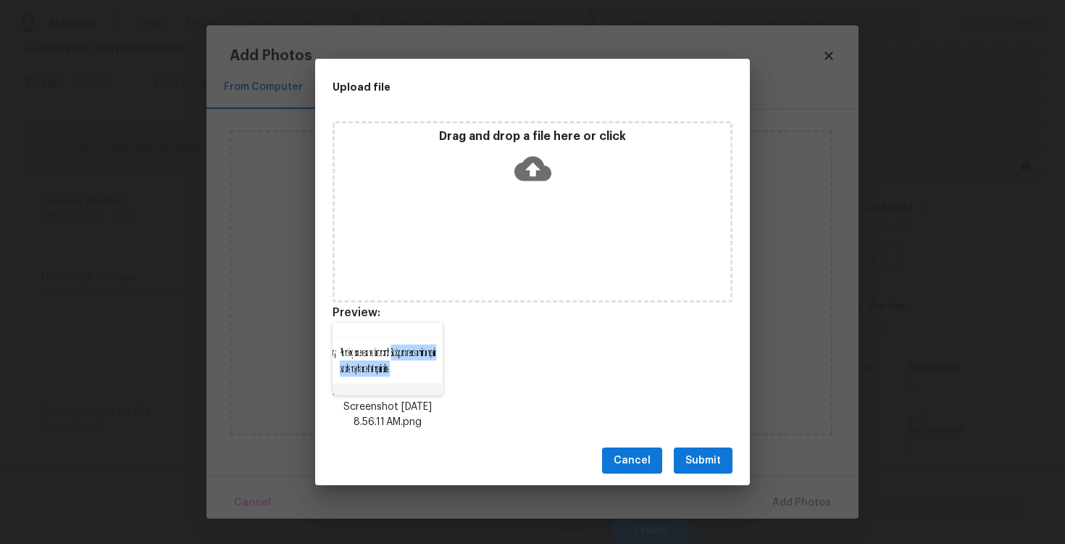
click at [693, 457] on span "Submit" at bounding box center [704, 461] width 36 height 18
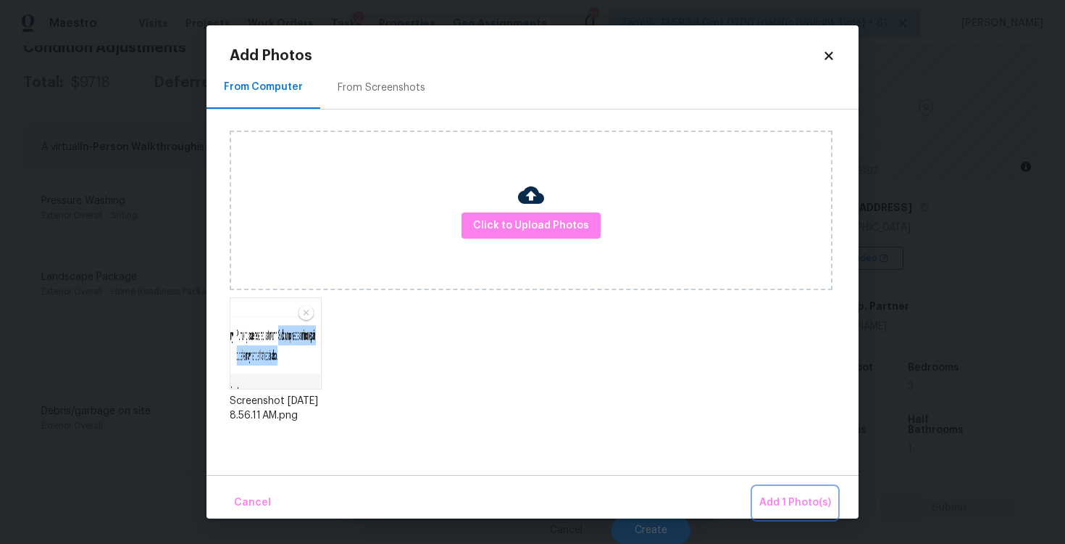
click at [789, 502] on span "Add 1 Photo(s)" at bounding box center [796, 503] width 72 height 18
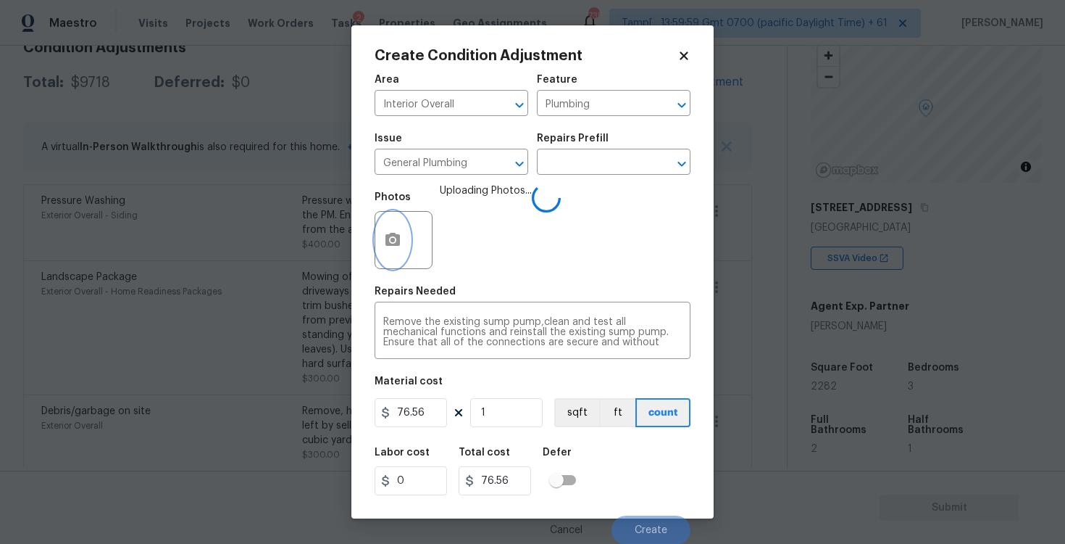
scroll to position [1, 0]
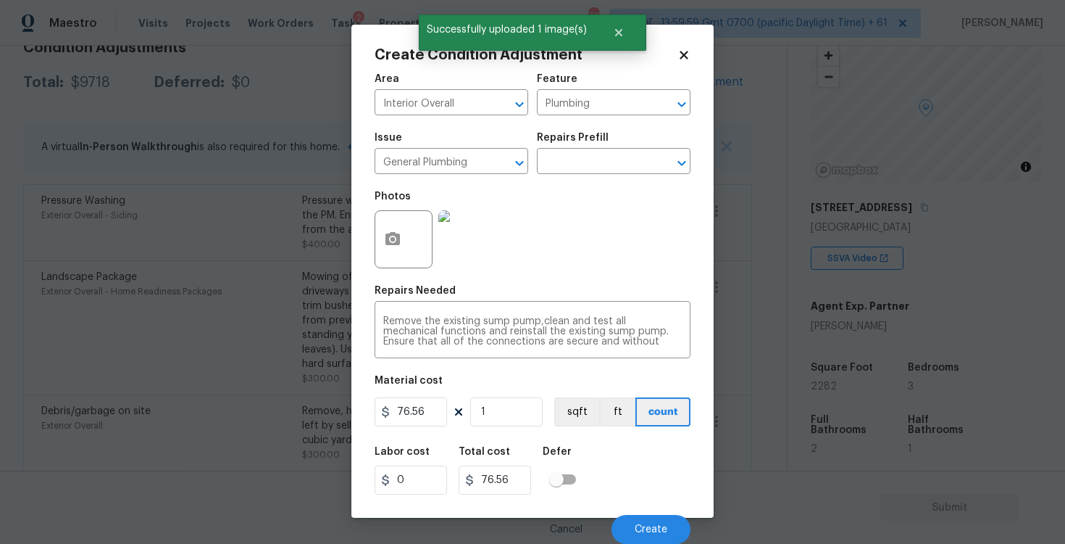
click at [584, 386] on div "Material cost" at bounding box center [533, 384] width 316 height 19
click at [646, 523] on button "Create" at bounding box center [651, 529] width 79 height 29
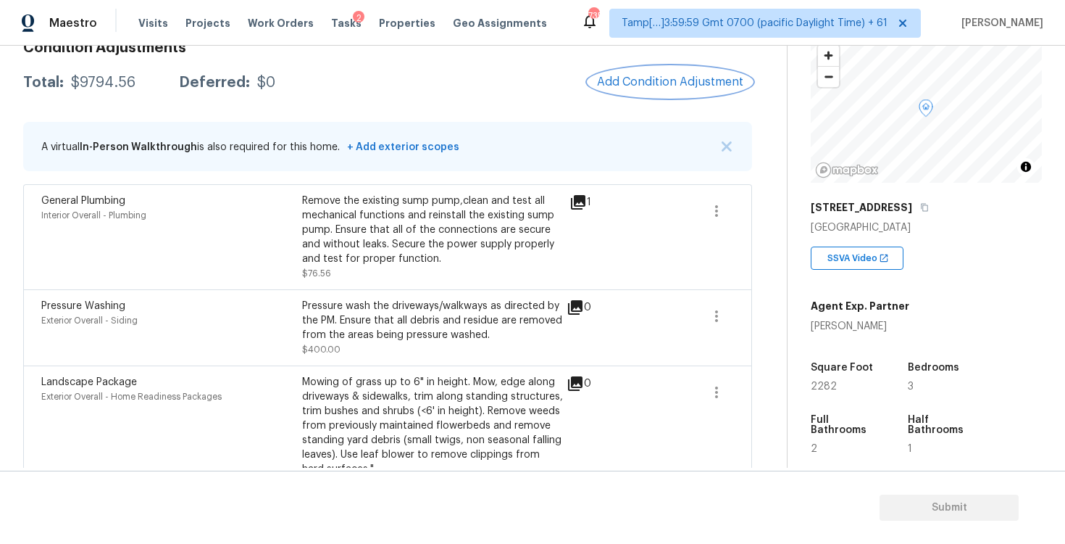
scroll to position [604, 0]
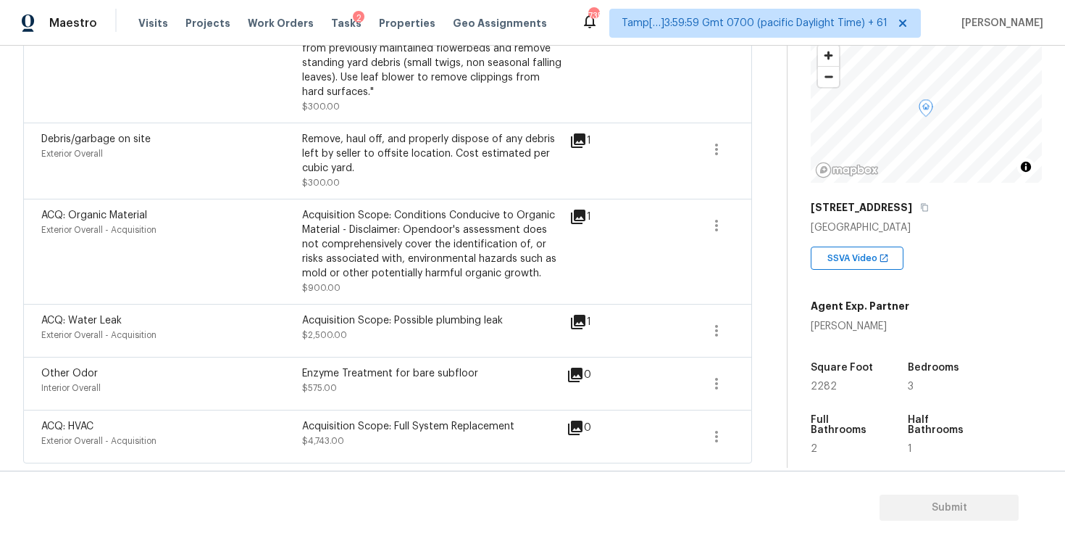
click at [575, 112] on div "0" at bounding box center [602, 56] width 71 height 116
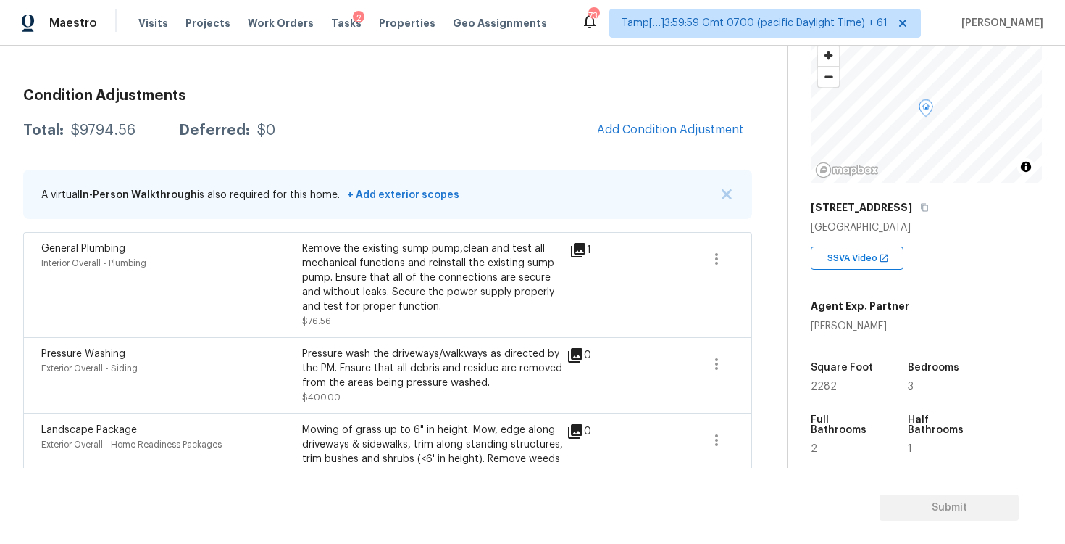
scroll to position [172, 0]
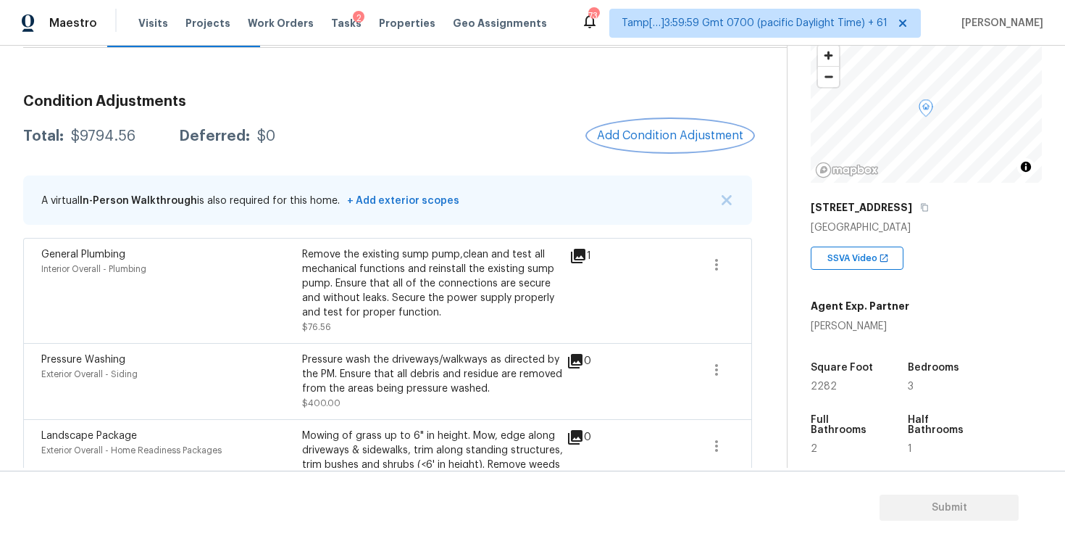
click at [654, 140] on span "Add Condition Adjustment" at bounding box center [670, 135] width 146 height 13
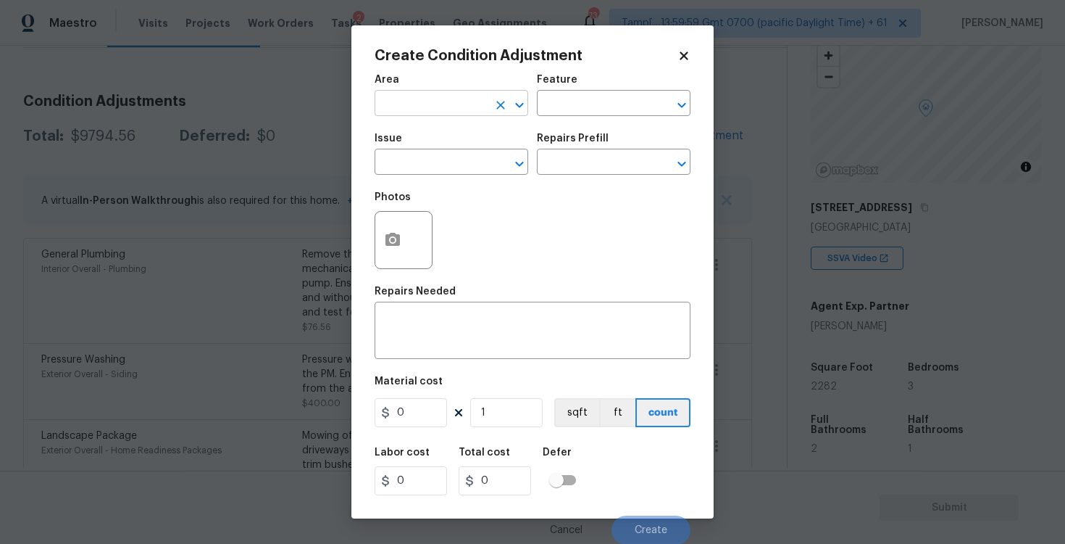
click at [459, 104] on input "text" at bounding box center [431, 104] width 113 height 22
type input "intrer"
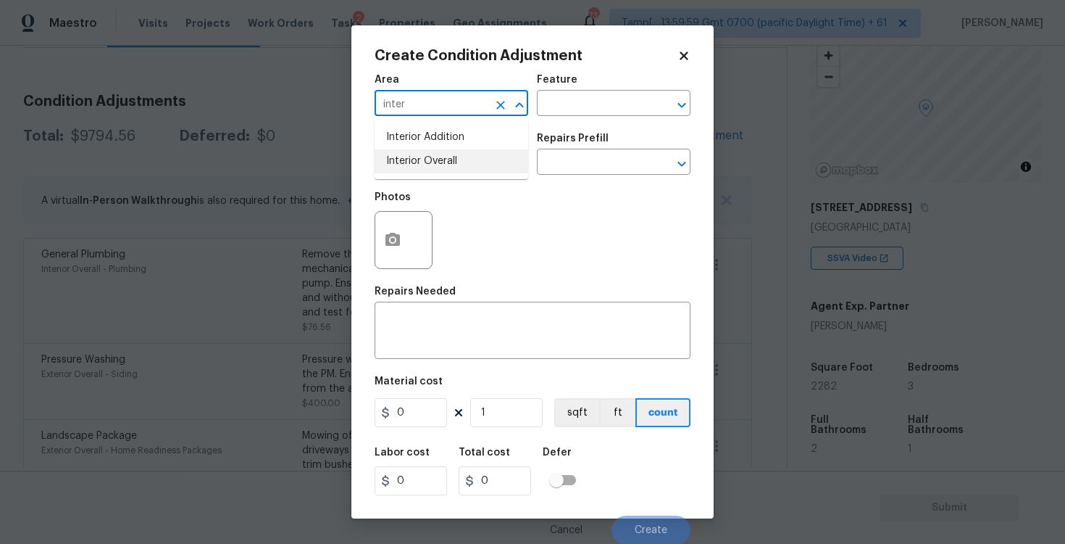
click at [452, 164] on li "Interior Overall" at bounding box center [452, 161] width 154 height 24
type input "Interior Overall"
click at [452, 164] on input "text" at bounding box center [431, 163] width 113 height 22
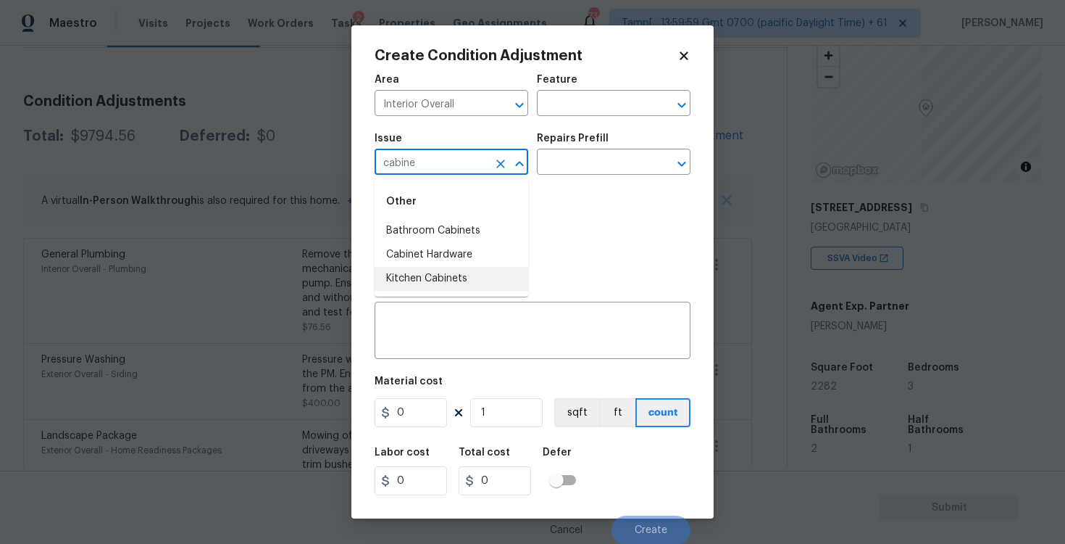
click at [441, 276] on li "Kitchen Cabinets" at bounding box center [452, 279] width 154 height 24
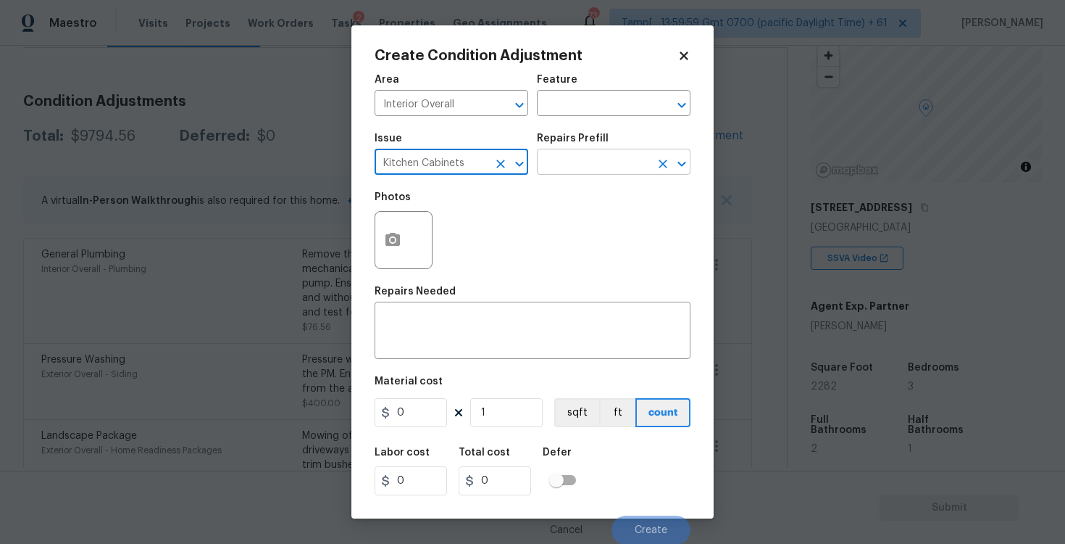
type input "Kitchen Cabinets"
click at [583, 157] on input "text" at bounding box center [593, 163] width 113 height 22
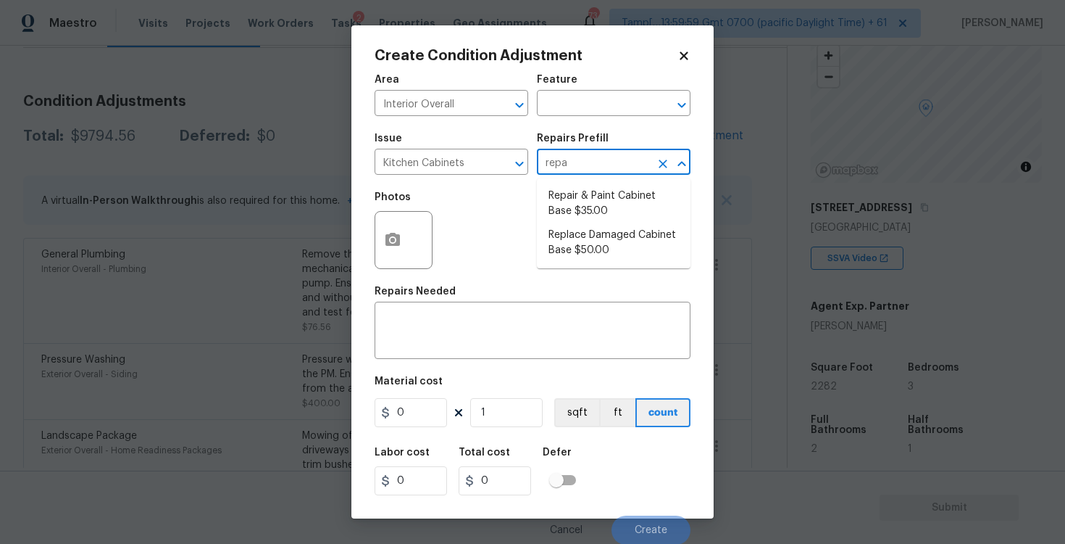
type input "repai"
click at [589, 189] on li "Repair & Paint Cabinet Base $35.00" at bounding box center [614, 203] width 154 height 39
type input "Cabinets"
type textarea "Prep/Paint the damaged cabinet base and repair to meet current standard. Remove…"
type input "35"
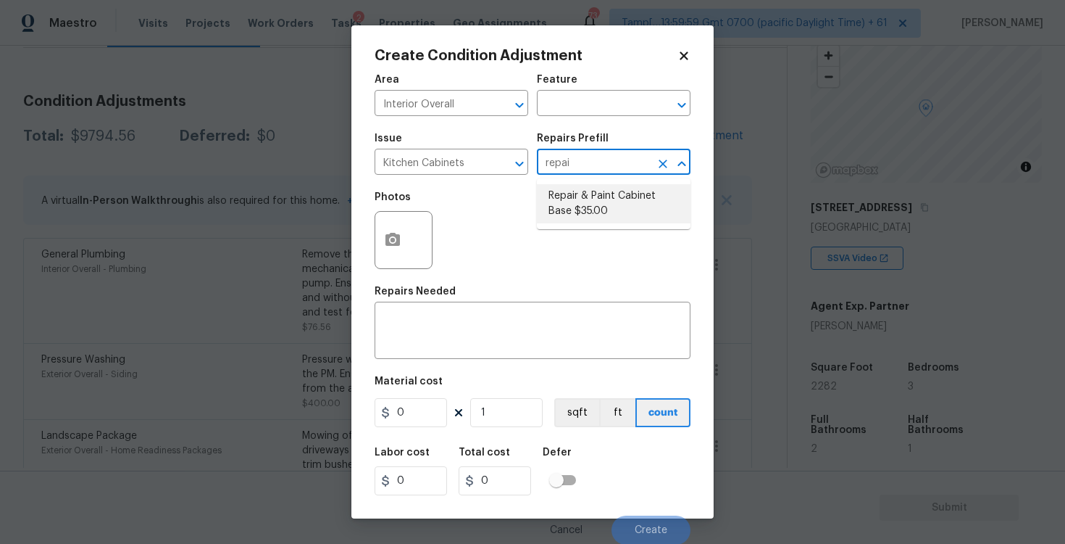
type input "35"
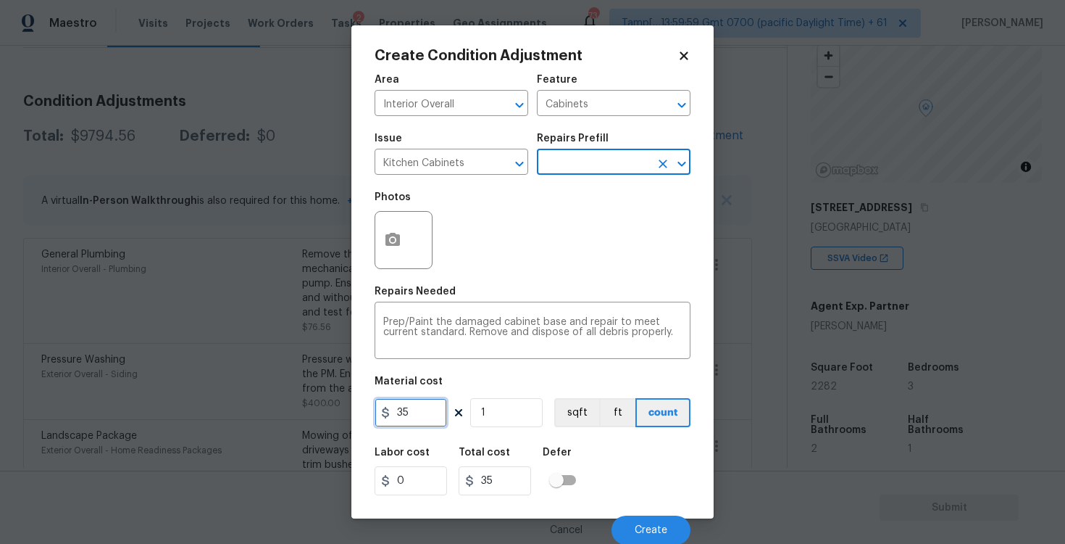
click at [424, 415] on input "35" at bounding box center [411, 412] width 72 height 29
type input "1200"
click at [575, 448] on div "Defer" at bounding box center [564, 456] width 42 height 19
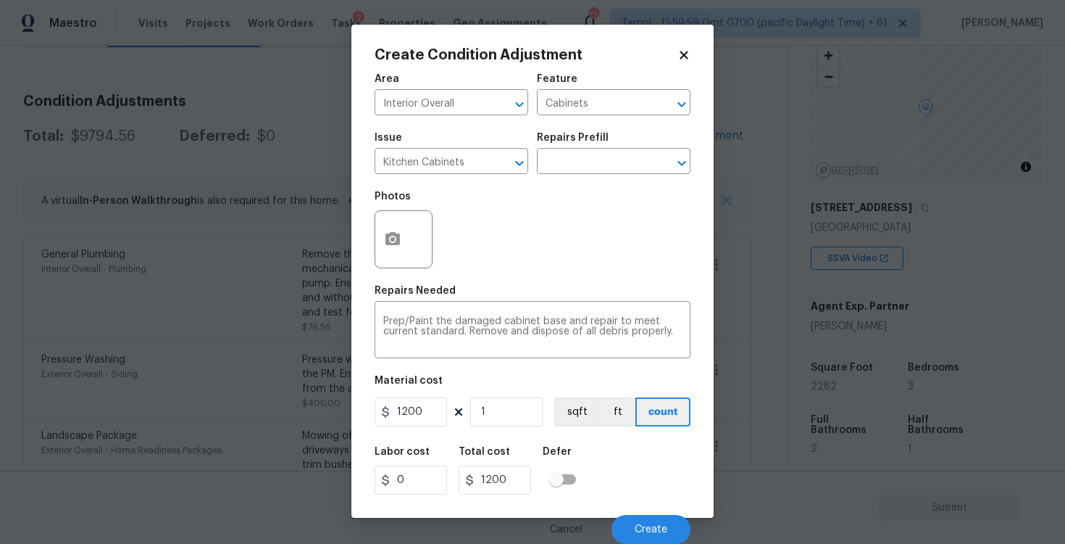
click at [412, 244] on div at bounding box center [404, 239] width 58 height 58
click at [396, 230] on button "button" at bounding box center [392, 239] width 35 height 57
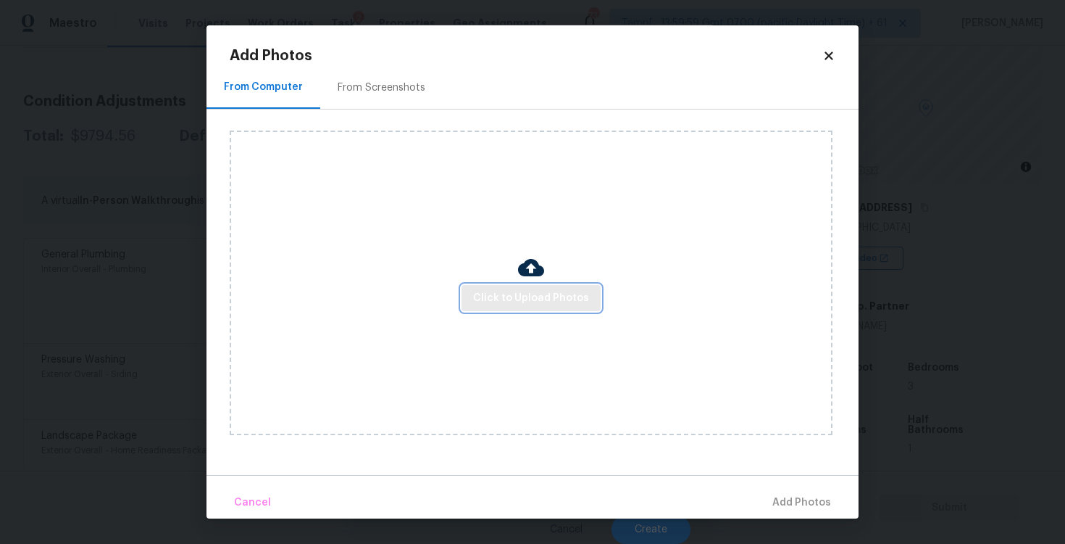
click at [530, 302] on span "Click to Upload Photos" at bounding box center [531, 298] width 116 height 18
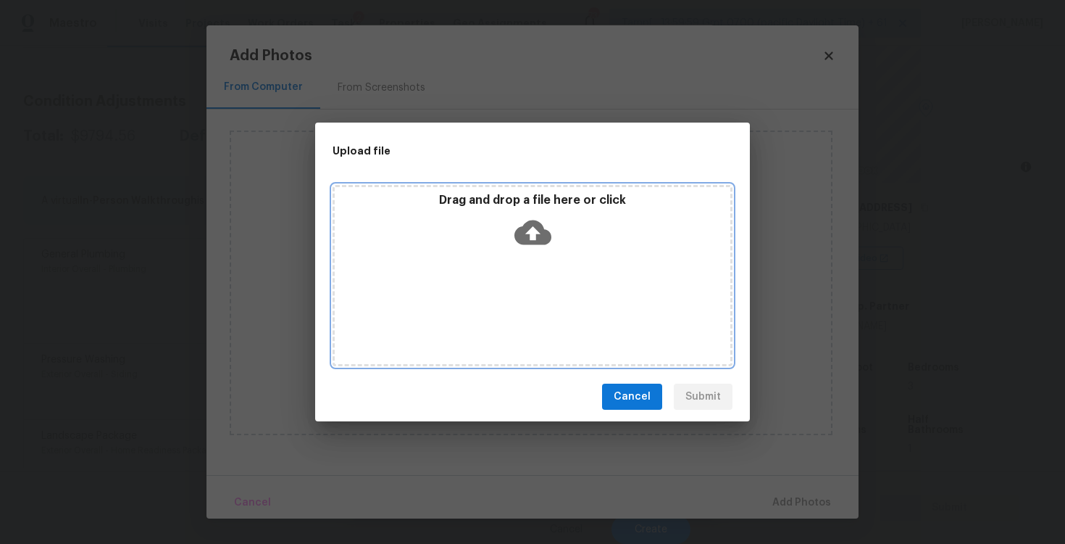
click at [528, 233] on icon at bounding box center [533, 232] width 37 height 25
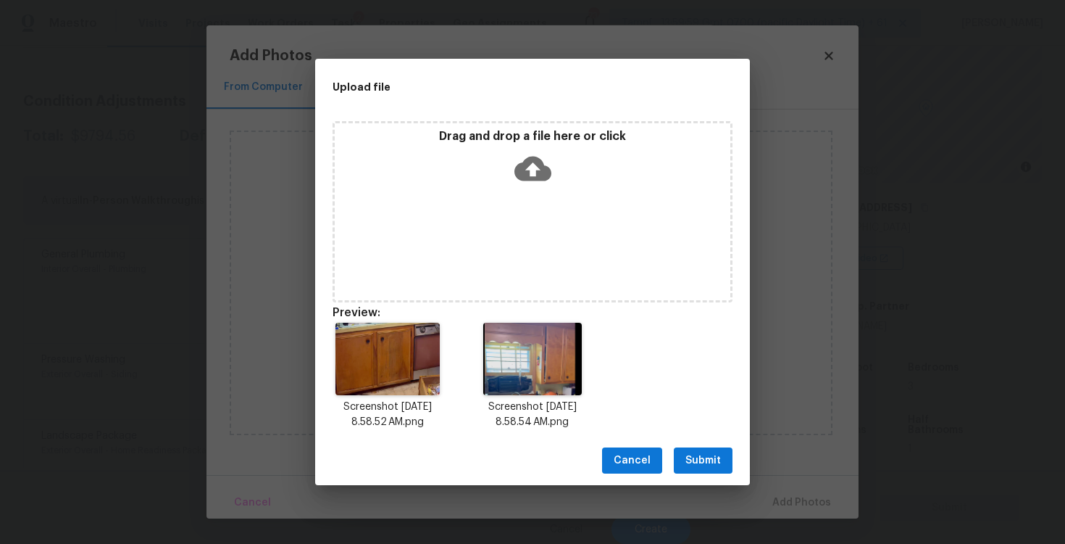
click at [700, 457] on span "Submit" at bounding box center [704, 461] width 36 height 18
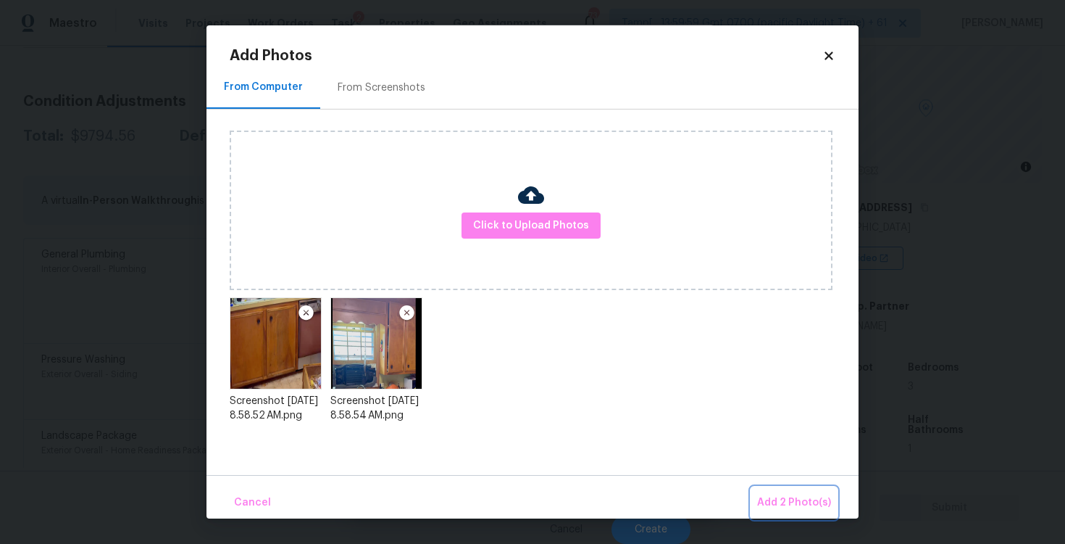
click at [789, 497] on span "Add 2 Photo(s)" at bounding box center [794, 503] width 74 height 18
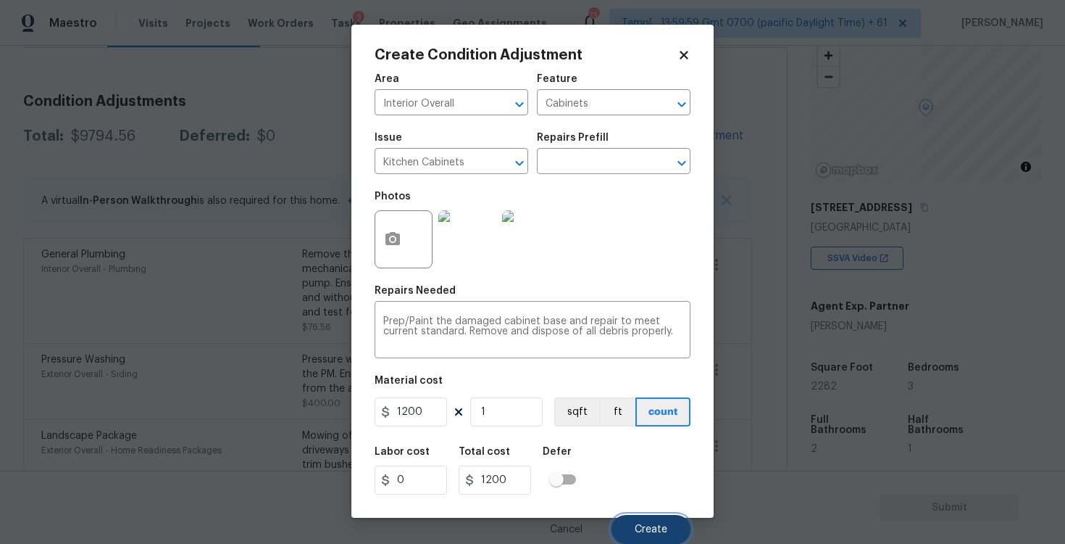
click at [641, 533] on span "Create" at bounding box center [651, 529] width 33 height 11
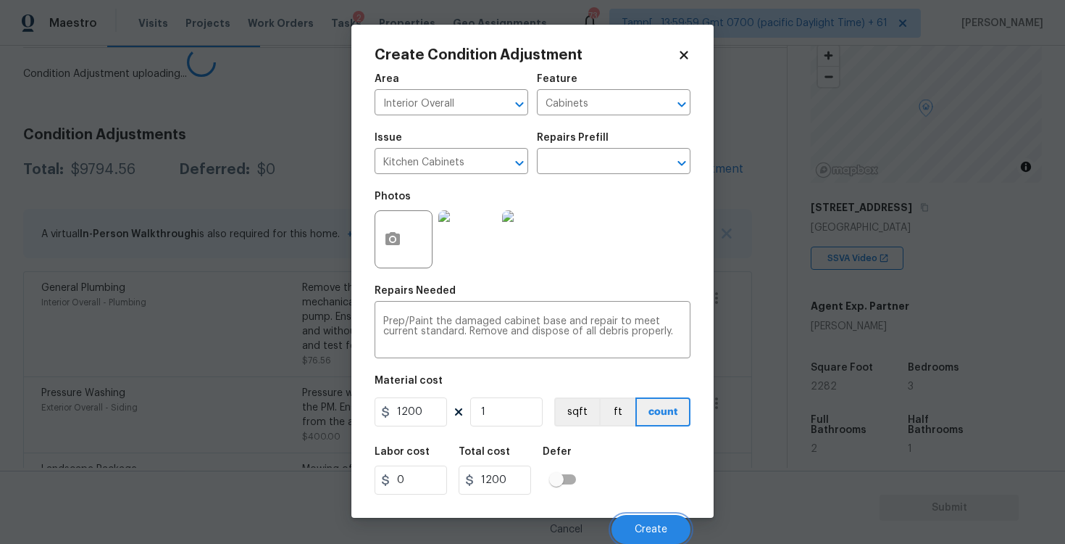
scroll to position [0, 0]
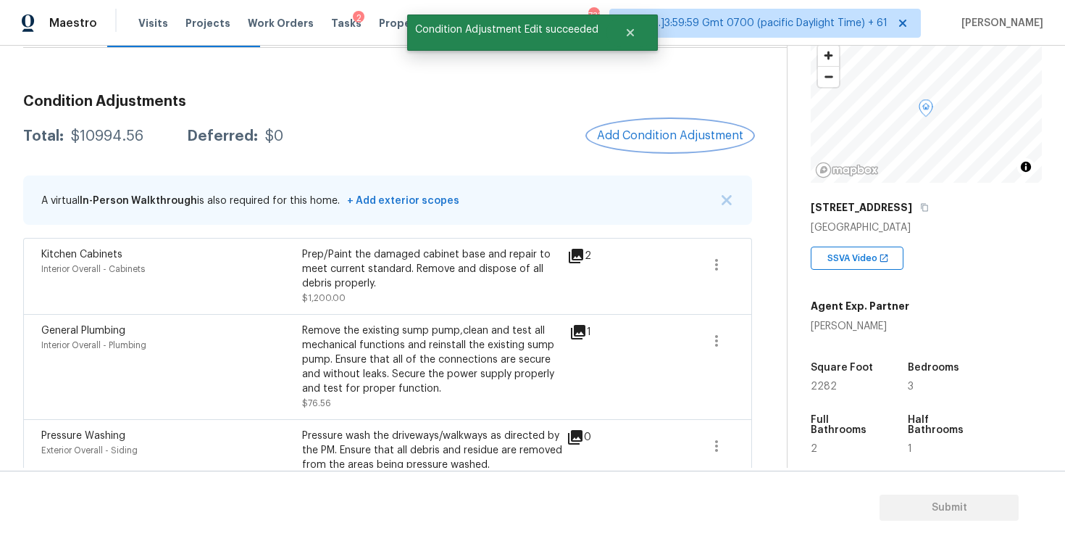
click at [643, 149] on button "Add Condition Adjustment" at bounding box center [671, 135] width 164 height 30
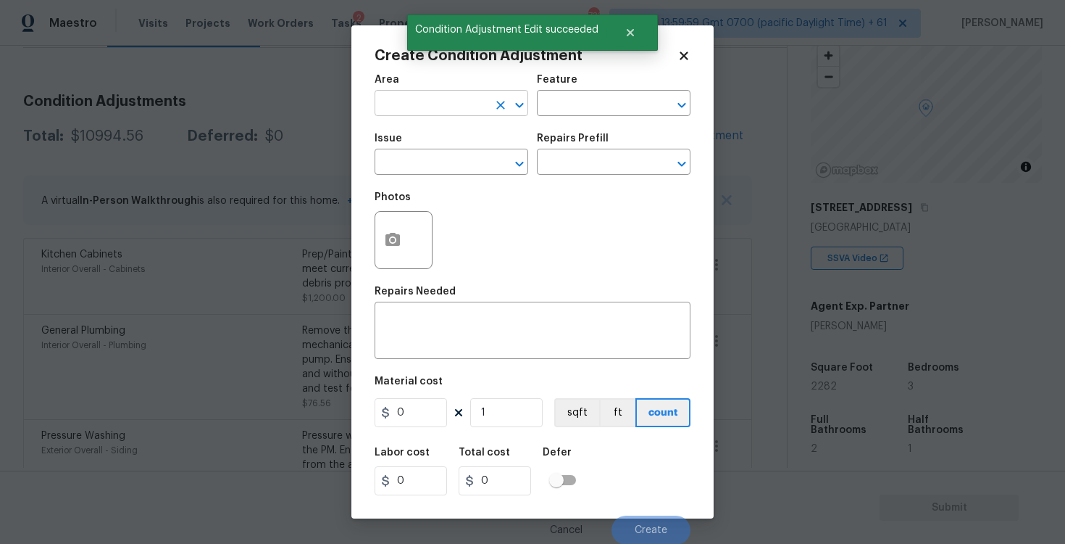
click at [447, 93] on input "text" at bounding box center [431, 104] width 113 height 22
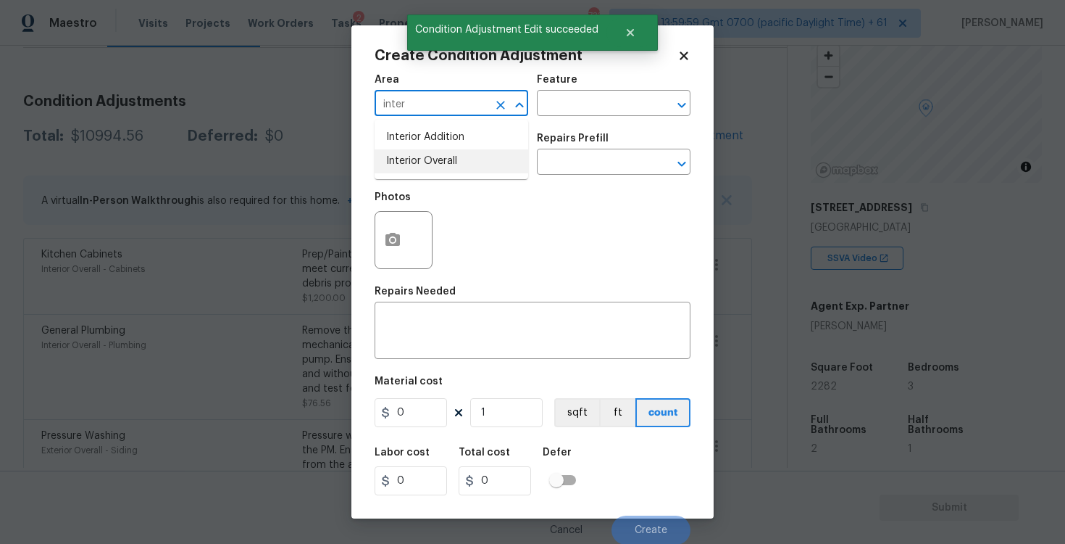
click at [467, 159] on li "Interior Overall" at bounding box center [452, 161] width 154 height 24
type input "Interior Overall"
click at [467, 159] on input "text" at bounding box center [431, 163] width 113 height 22
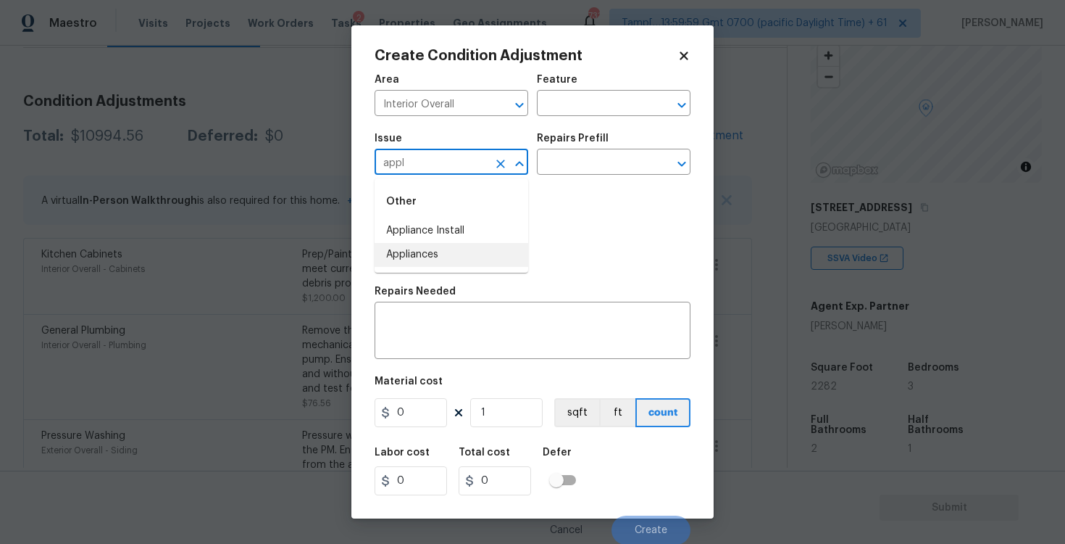
click at [436, 262] on li "Appliances" at bounding box center [452, 255] width 154 height 24
type input "Appliances"
click at [452, 352] on div "x ​" at bounding box center [533, 332] width 316 height 54
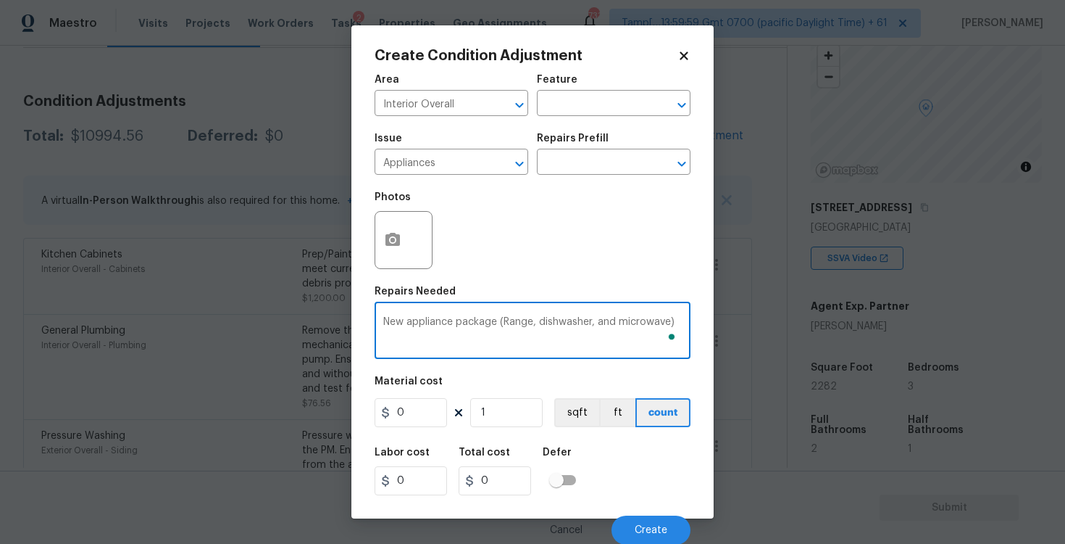
type textarea "New appliance package (Range, dishwasher, and microwave)"
click at [438, 410] on input "0" at bounding box center [411, 412] width 72 height 29
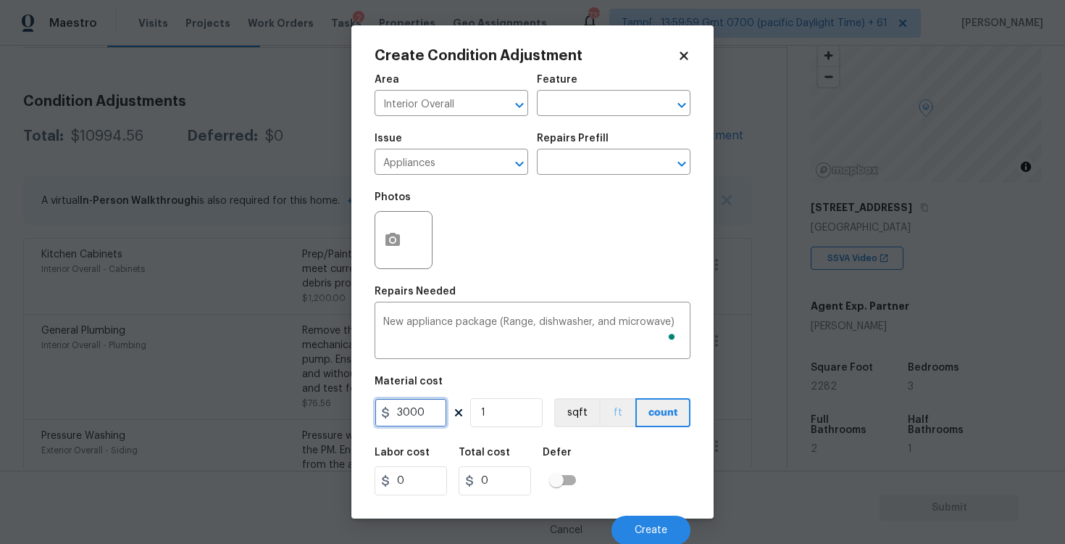
type input "3000"
click at [604, 426] on button "ft" at bounding box center [617, 412] width 36 height 29
type input "3000"
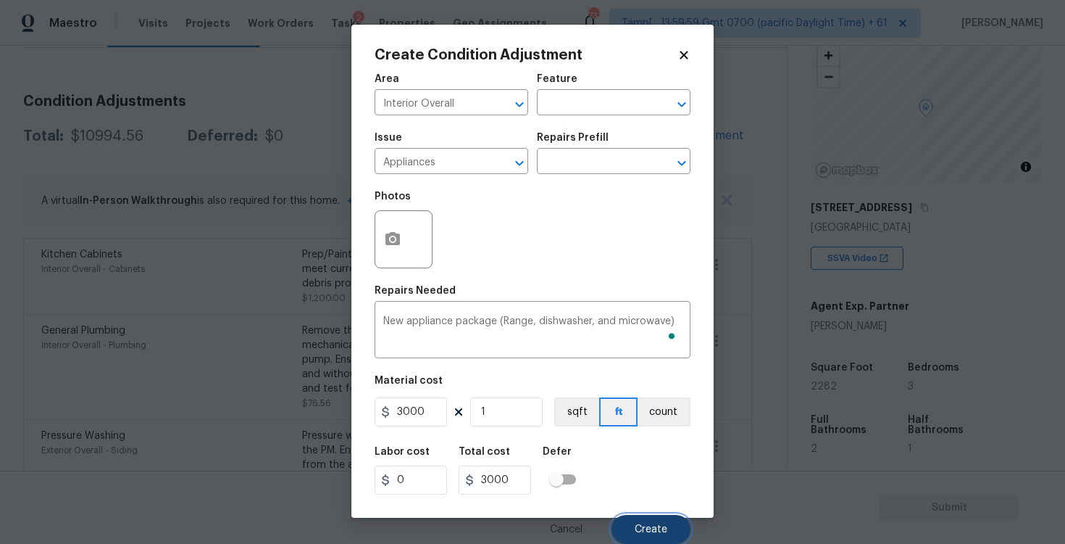
click at [656, 515] on button "Create" at bounding box center [651, 529] width 79 height 29
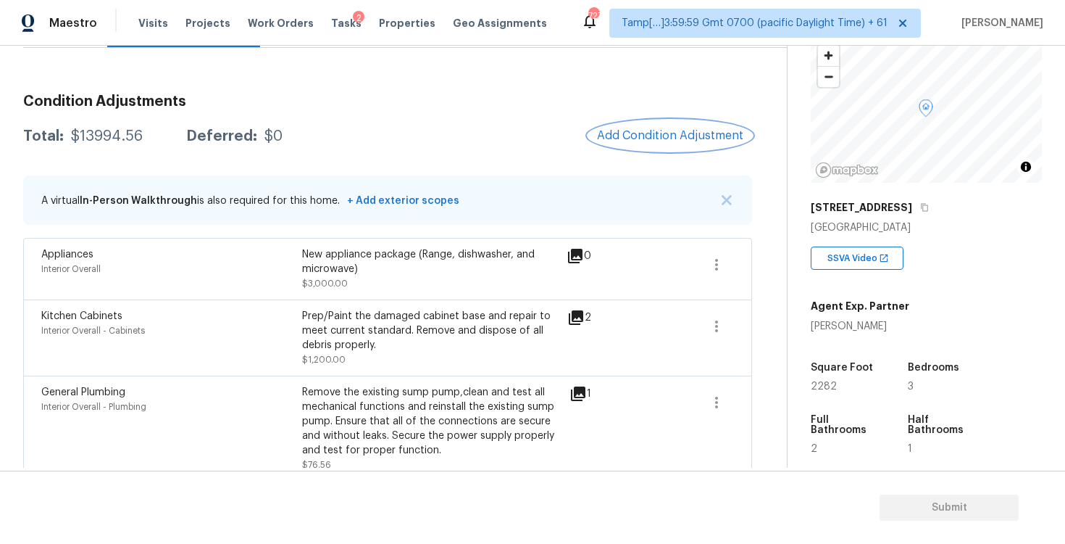
scroll to position [0, 0]
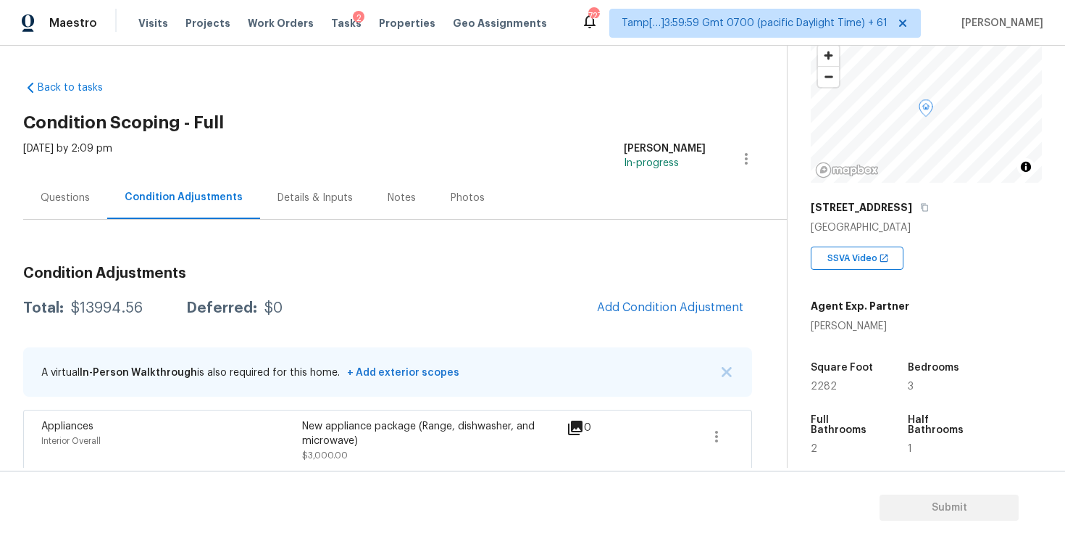
click at [71, 191] on div "Questions" at bounding box center [65, 198] width 49 height 14
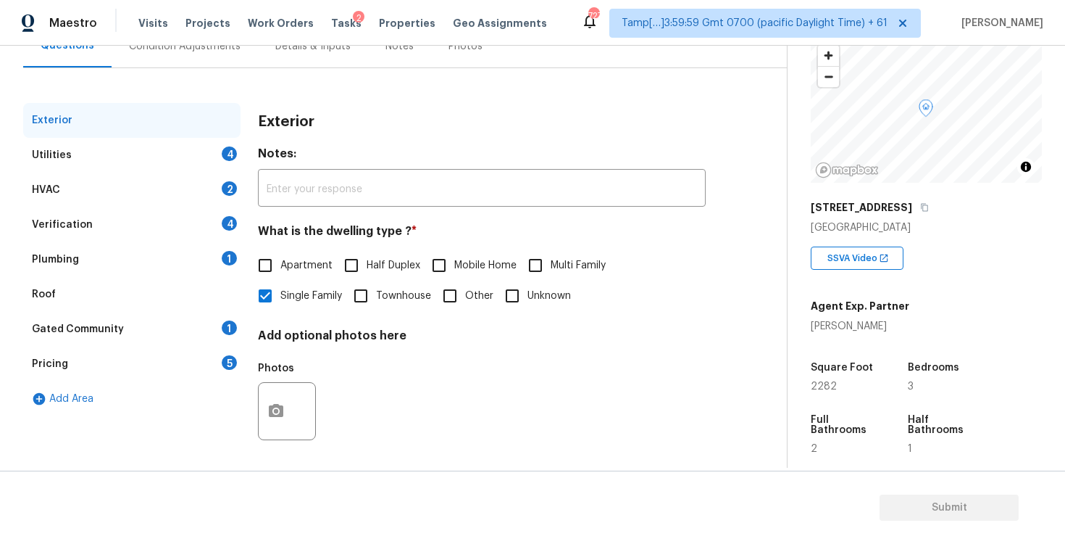
scroll to position [154, 0]
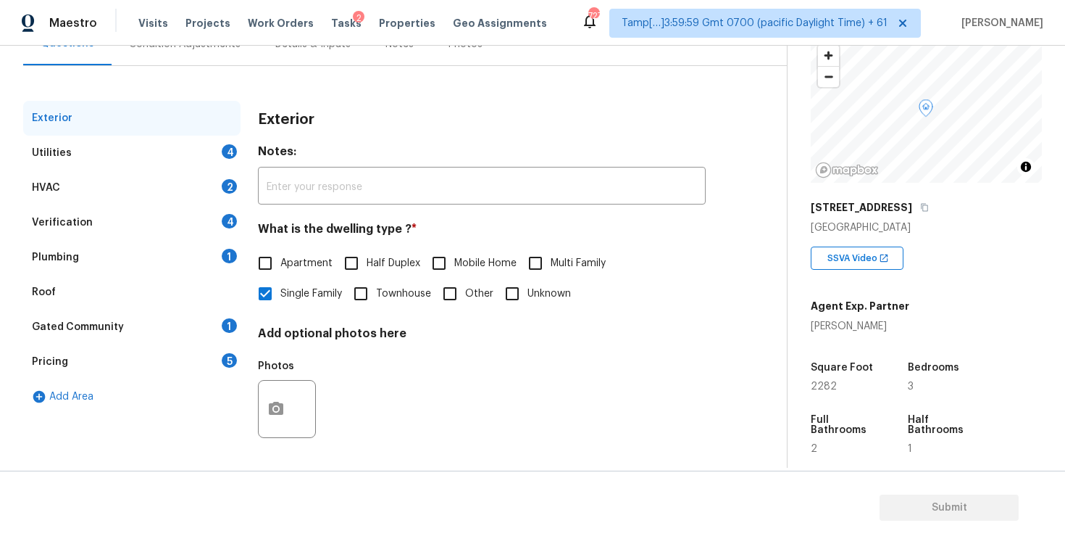
click at [144, 232] on div "Verification 4" at bounding box center [131, 222] width 217 height 35
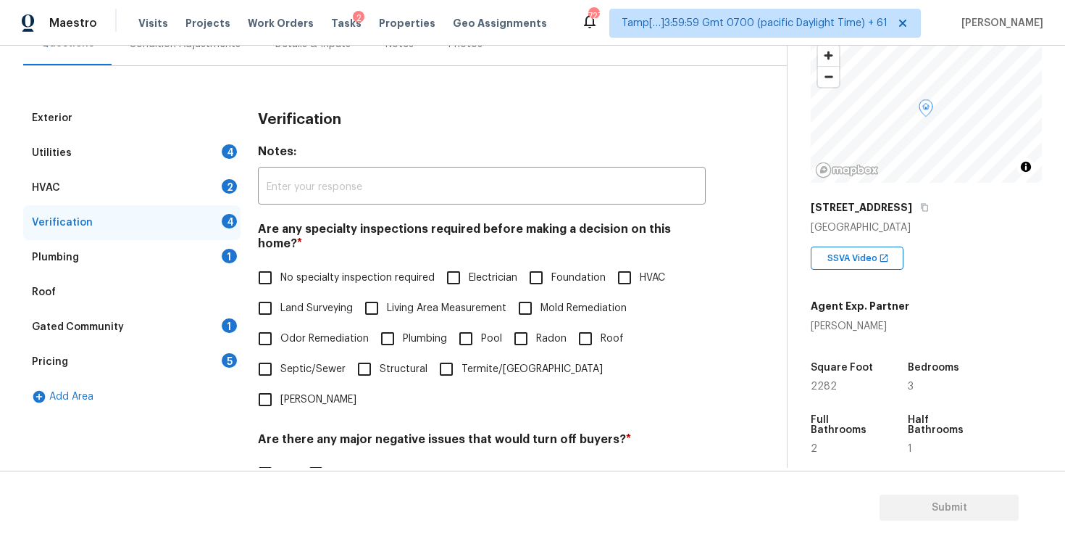
scroll to position [299, 0]
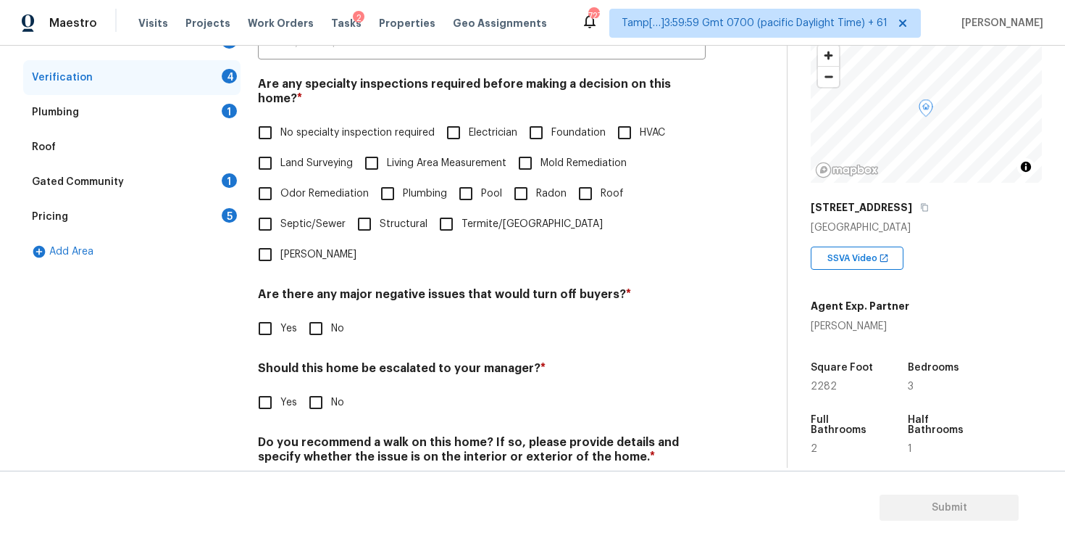
click at [263, 387] on input "Yes" at bounding box center [265, 402] width 30 height 30
checkbox input "true"
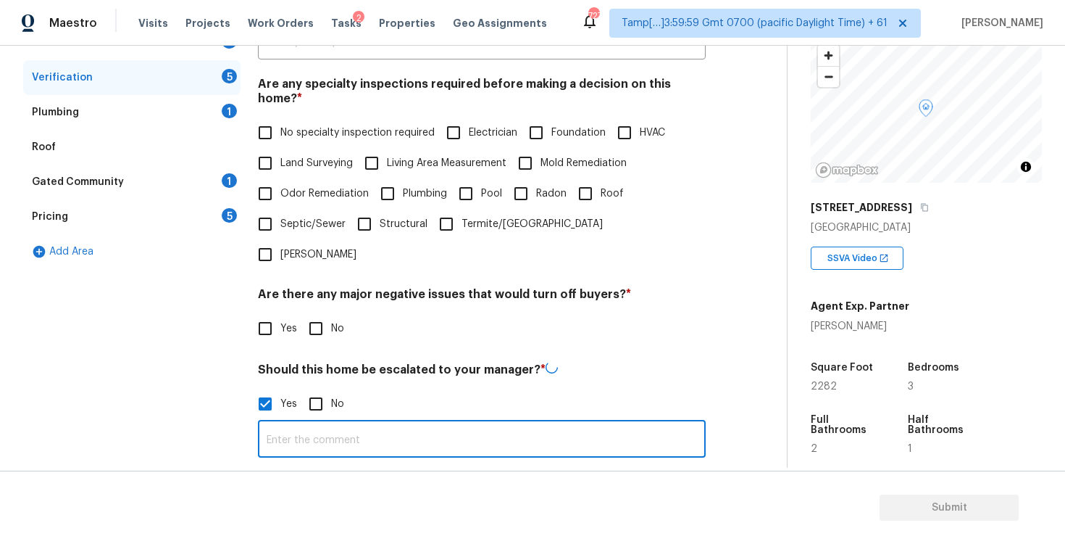
click at [316, 423] on input "text" at bounding box center [482, 440] width 448 height 34
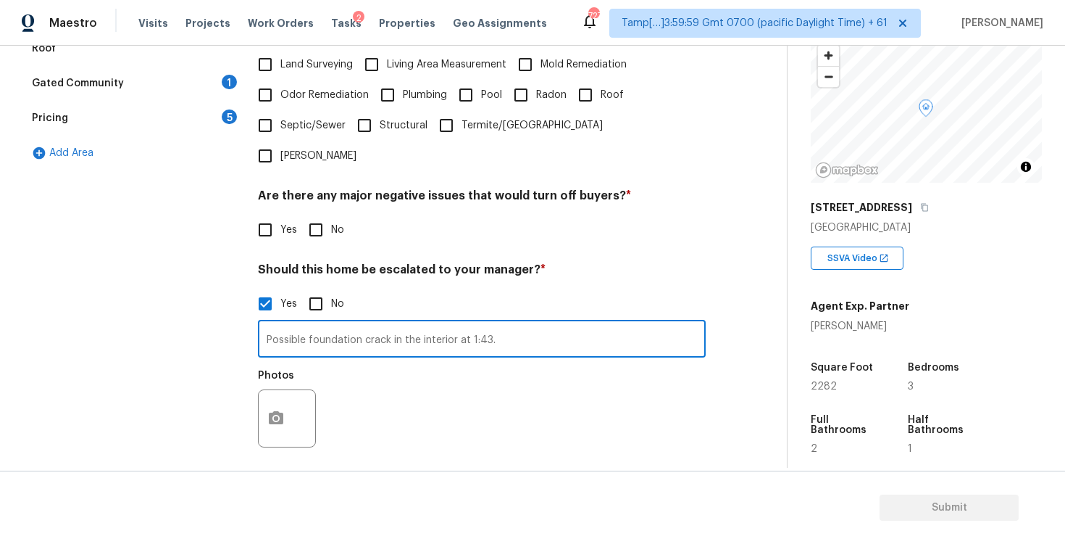
scroll to position [434, 0]
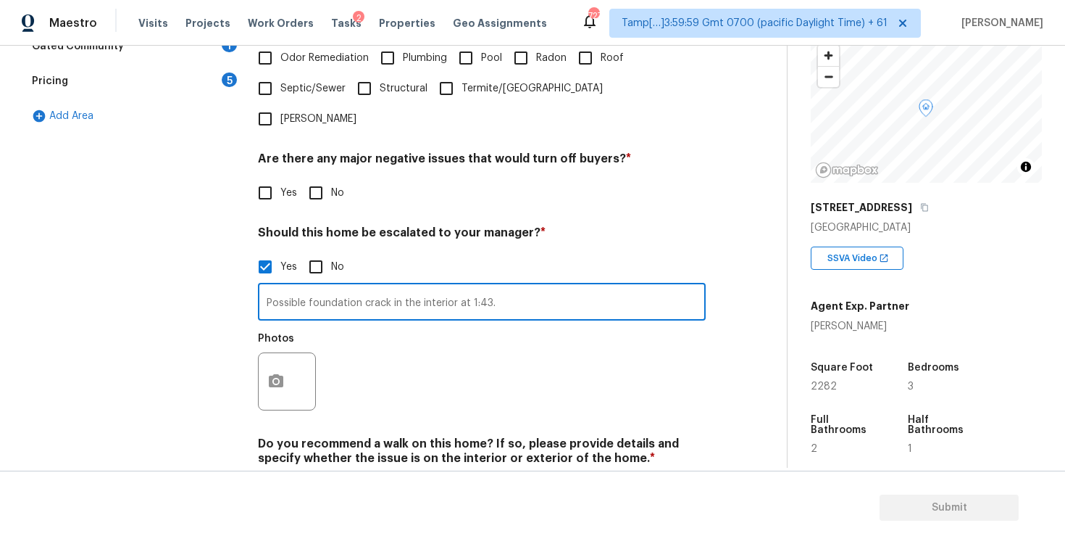
type input "Possible foundation crack in the interior at 1:43."
click at [273, 373] on icon "button" at bounding box center [275, 381] width 17 height 17
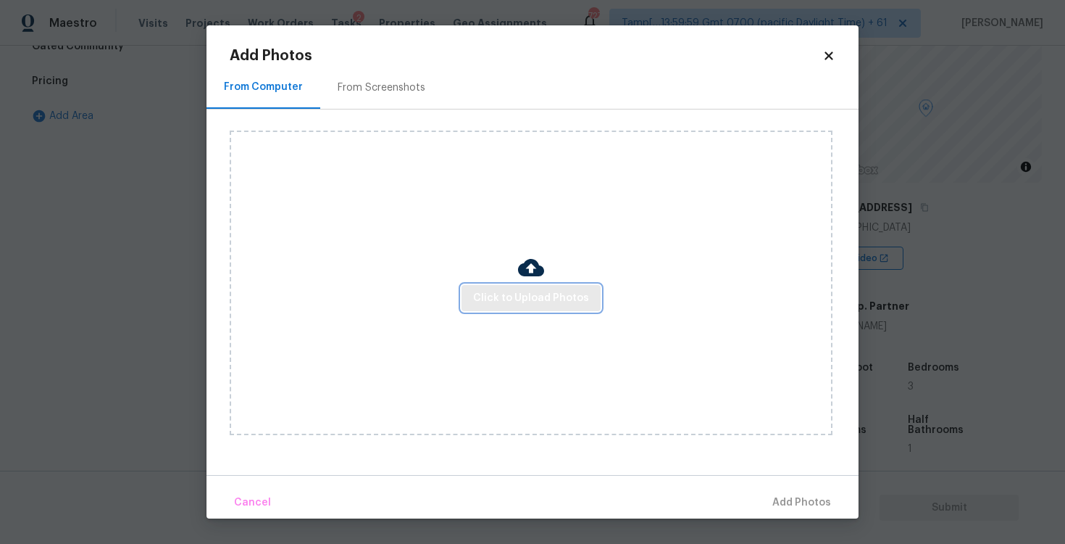
click at [528, 304] on span "Click to Upload Photos" at bounding box center [531, 298] width 116 height 18
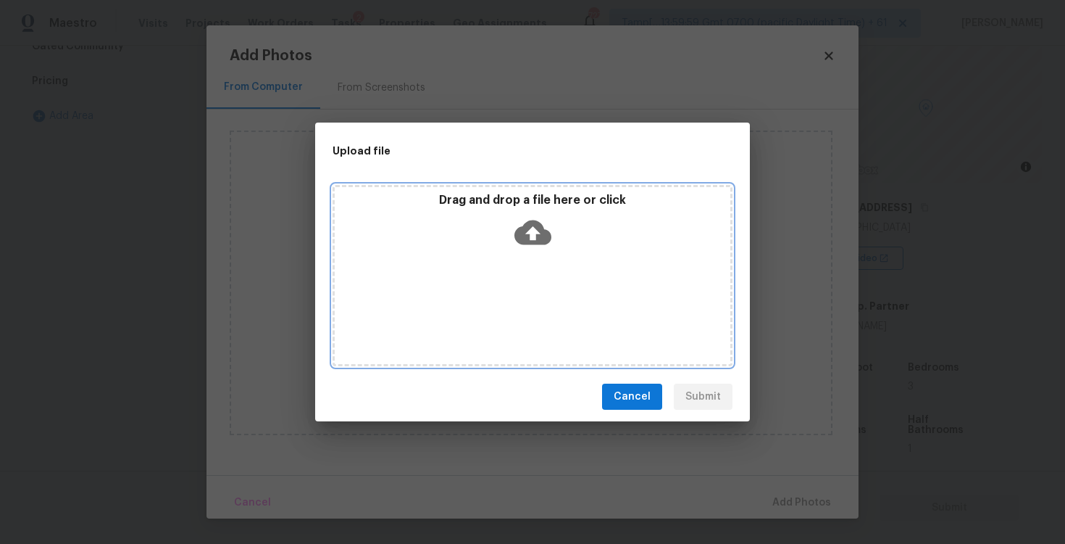
click at [527, 234] on icon at bounding box center [533, 232] width 37 height 25
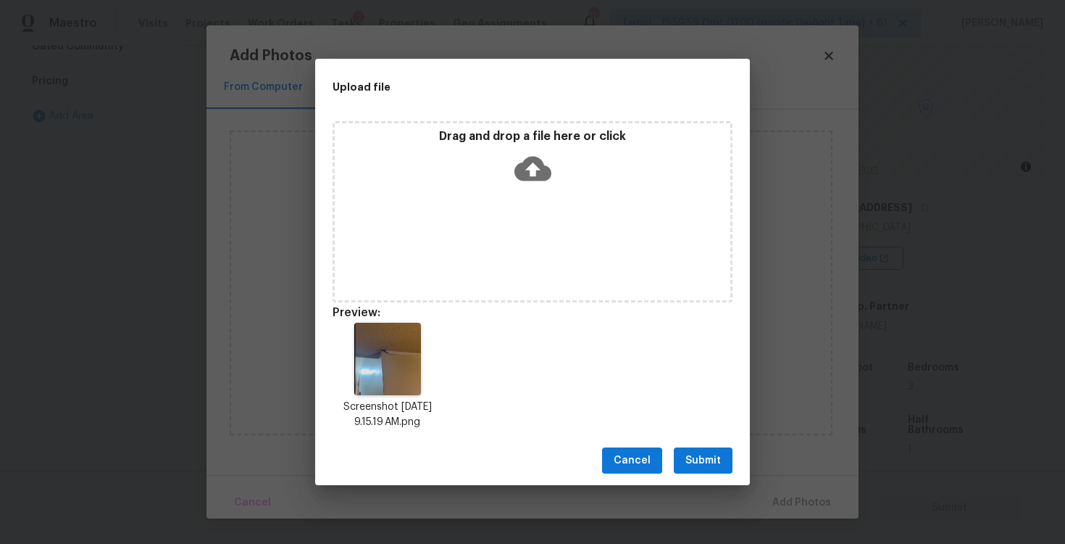
click at [694, 463] on span "Submit" at bounding box center [704, 461] width 36 height 18
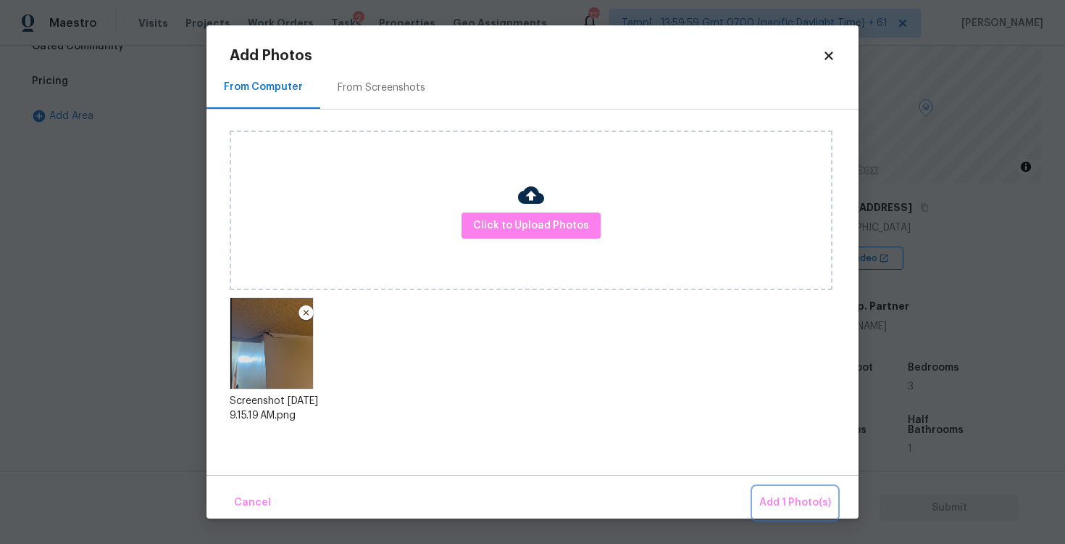
click at [783, 504] on span "Add 1 Photo(s)" at bounding box center [796, 503] width 72 height 18
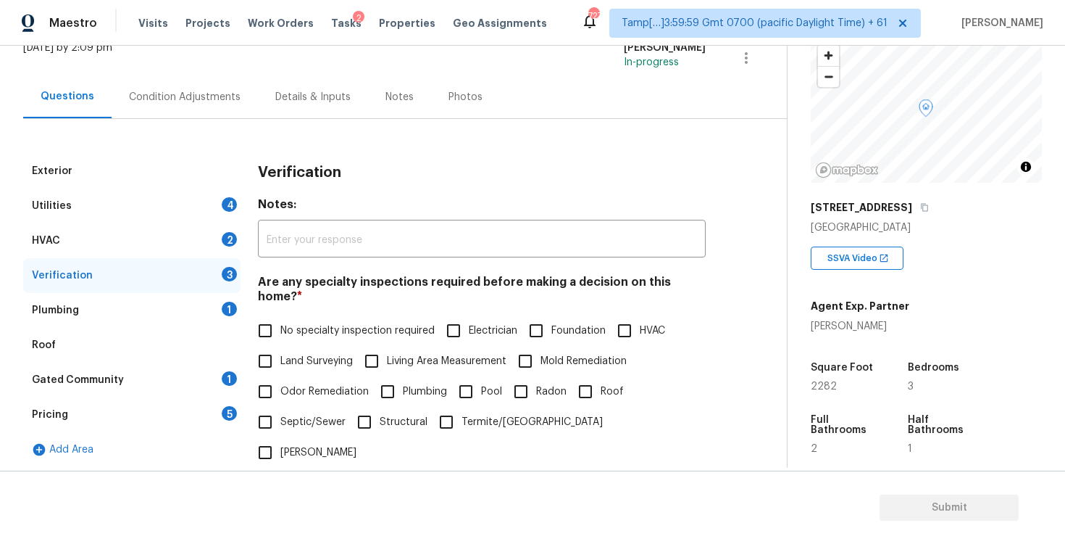
scroll to position [38, 0]
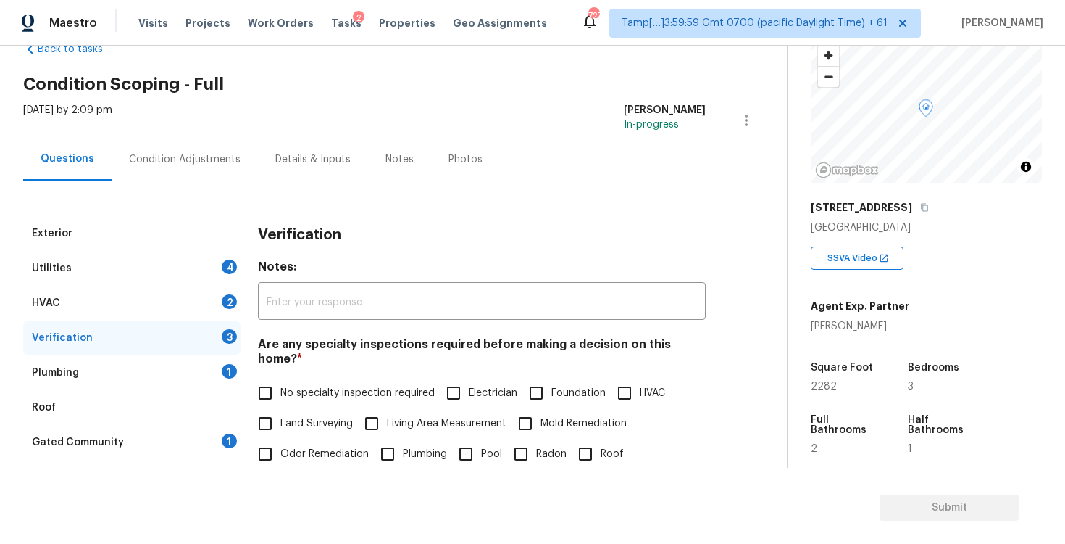
click at [207, 147] on div "Condition Adjustments" at bounding box center [185, 159] width 146 height 43
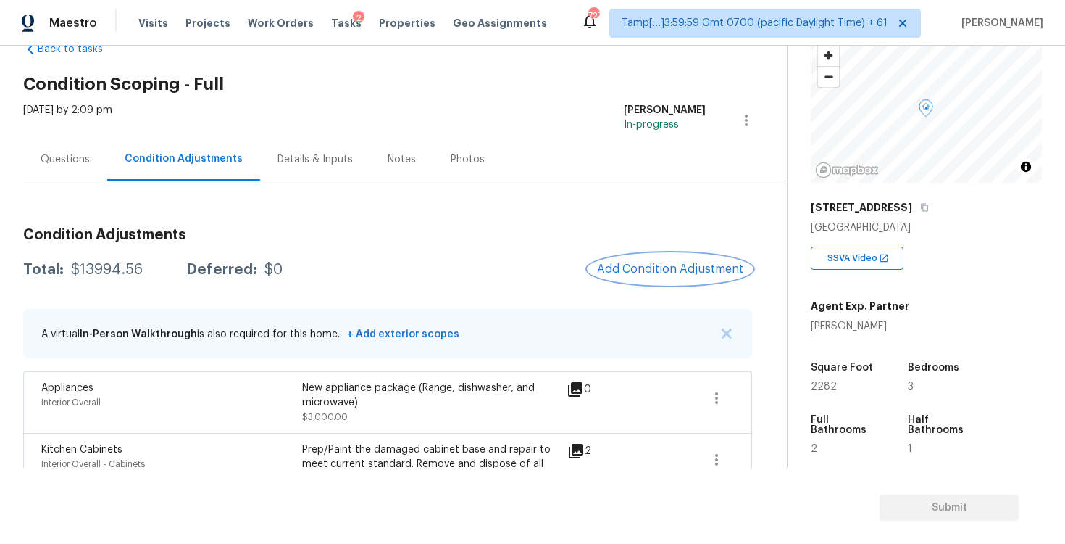
click at [660, 268] on span "Add Condition Adjustment" at bounding box center [670, 268] width 146 height 13
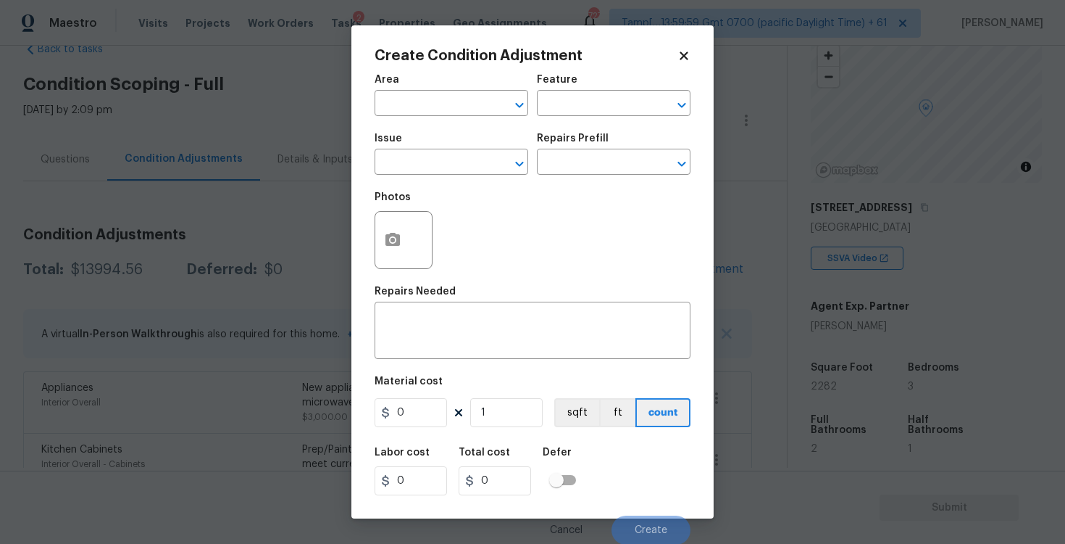
click at [375, 232] on div at bounding box center [404, 240] width 58 height 58
click at [385, 236] on icon "button" at bounding box center [392, 239] width 17 height 17
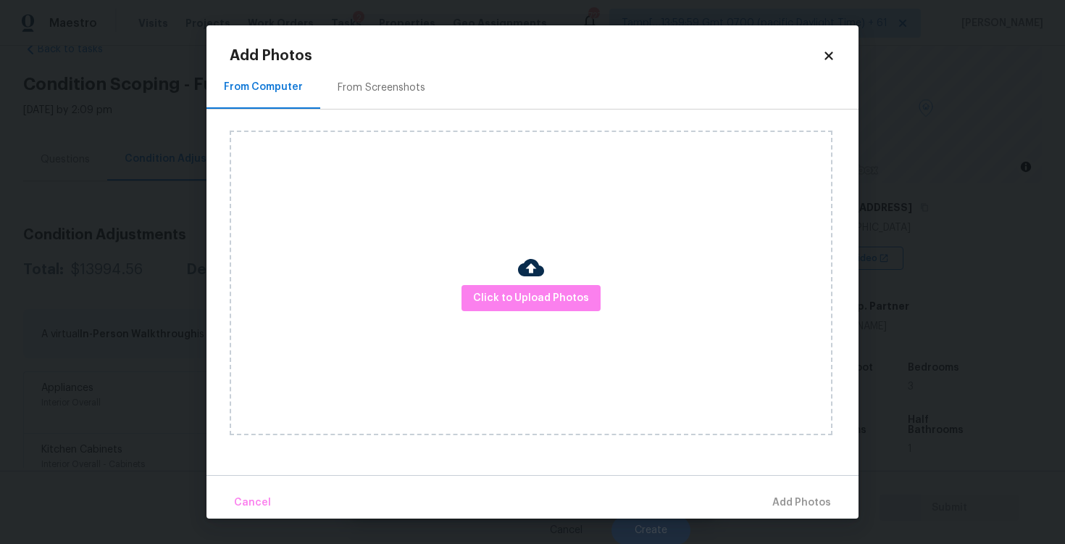
click at [562, 315] on div "Click to Upload Photos" at bounding box center [531, 282] width 603 height 304
click at [562, 280] on div "Click to Upload Photos" at bounding box center [531, 282] width 603 height 304
click at [582, 302] on span "Click to Upload Photos" at bounding box center [531, 298] width 116 height 18
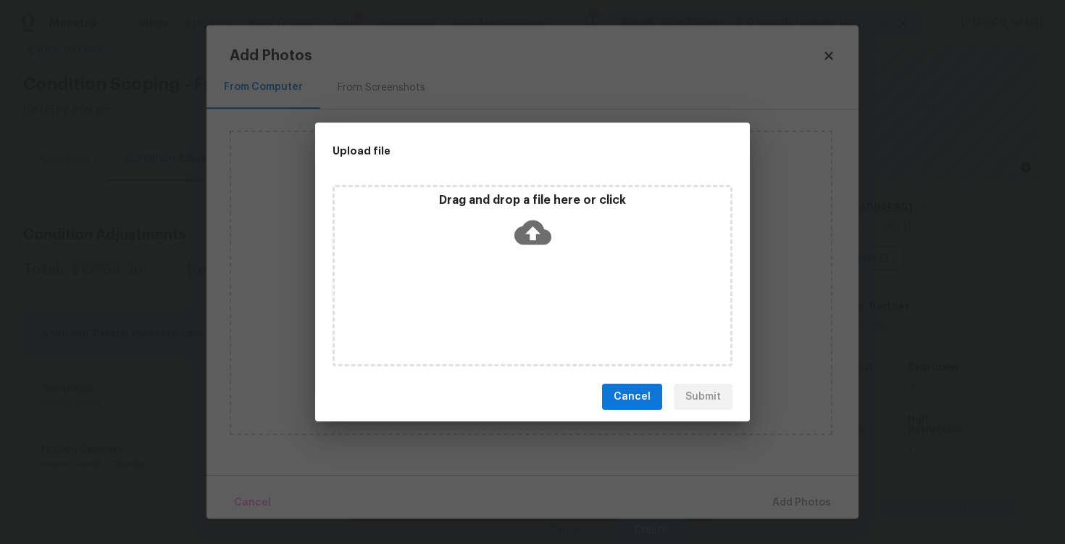
click at [551, 241] on div "Drag and drop a file here or click" at bounding box center [533, 224] width 396 height 62
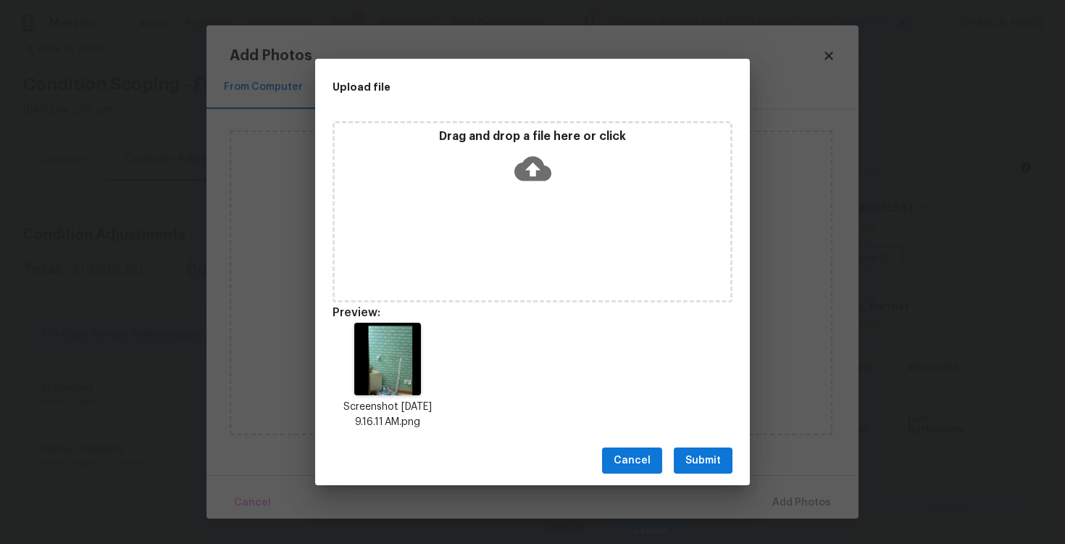
click at [696, 454] on span "Submit" at bounding box center [704, 461] width 36 height 18
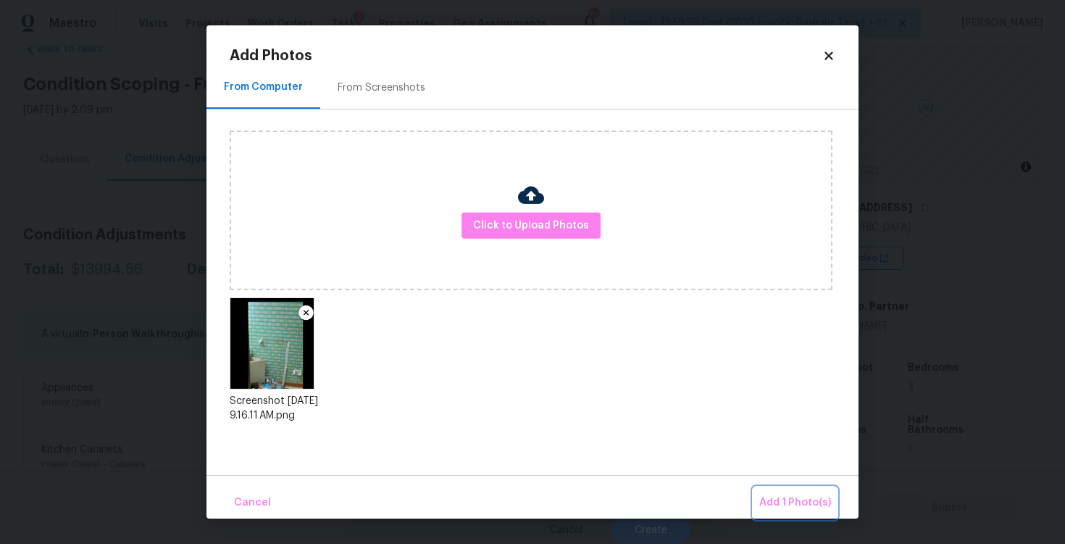
click at [795, 490] on button "Add 1 Photo(s)" at bounding box center [795, 502] width 83 height 31
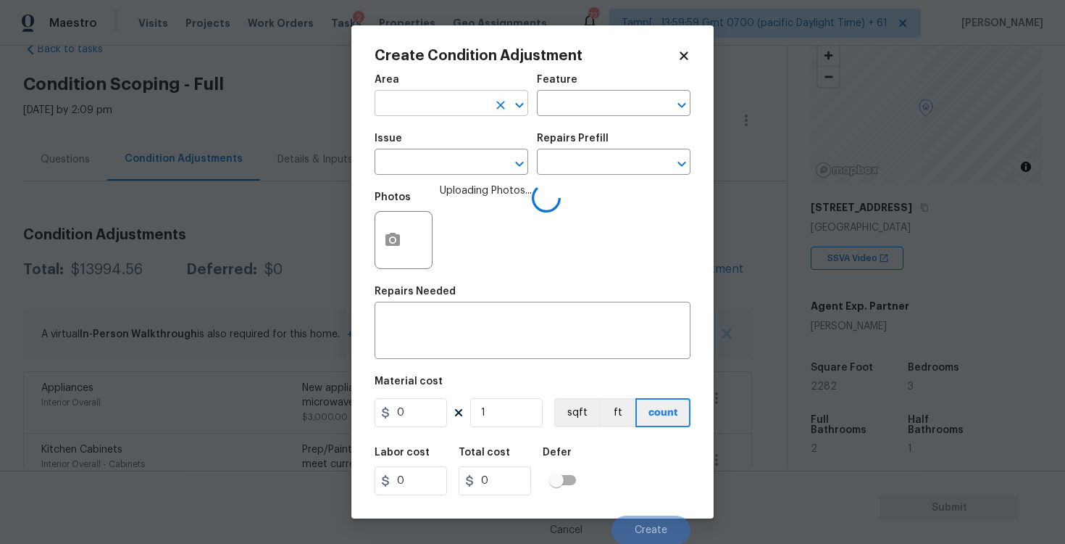
click at [451, 112] on input "text" at bounding box center [431, 104] width 113 height 22
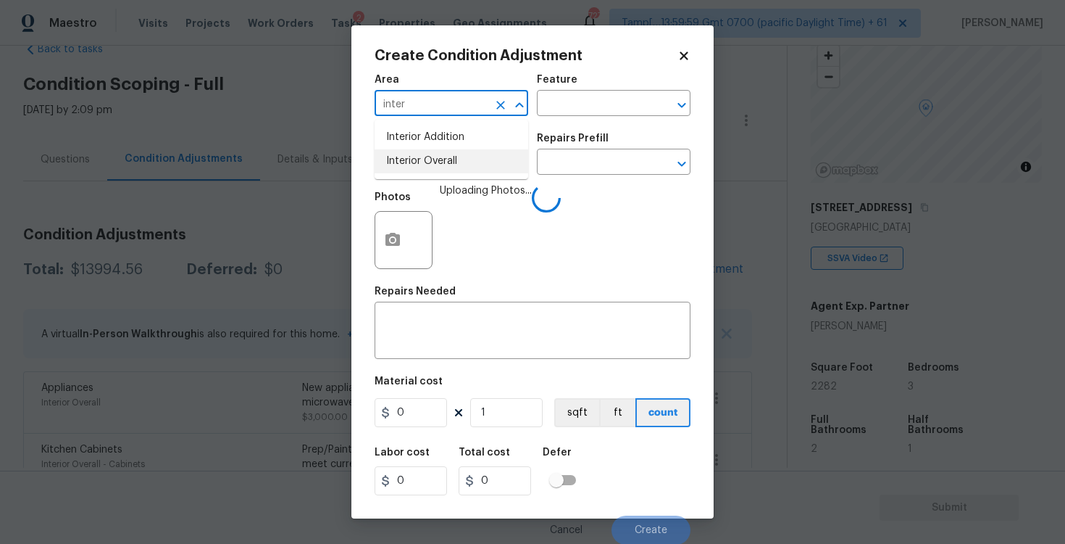
click at [451, 161] on li "Interior Overall" at bounding box center [452, 161] width 154 height 24
type input "Interior Overall"
click at [451, 161] on input "text" at bounding box center [431, 163] width 113 height 22
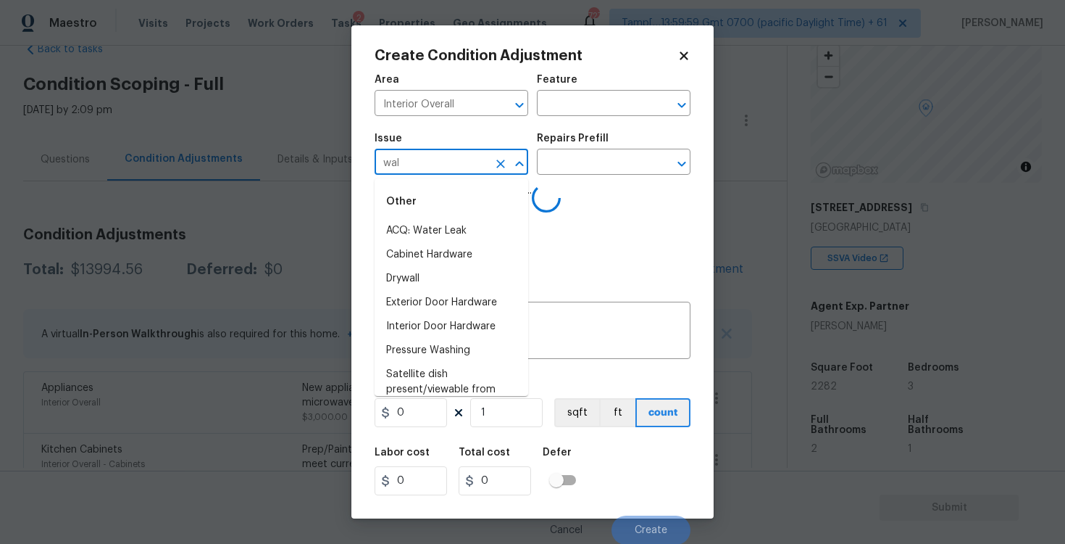
type input "wall"
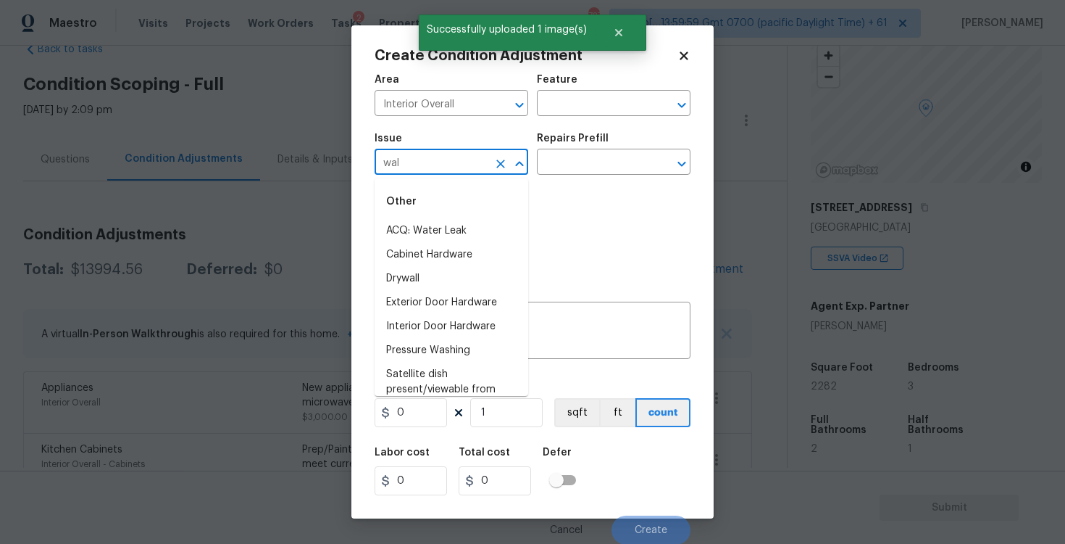
type input "wall"
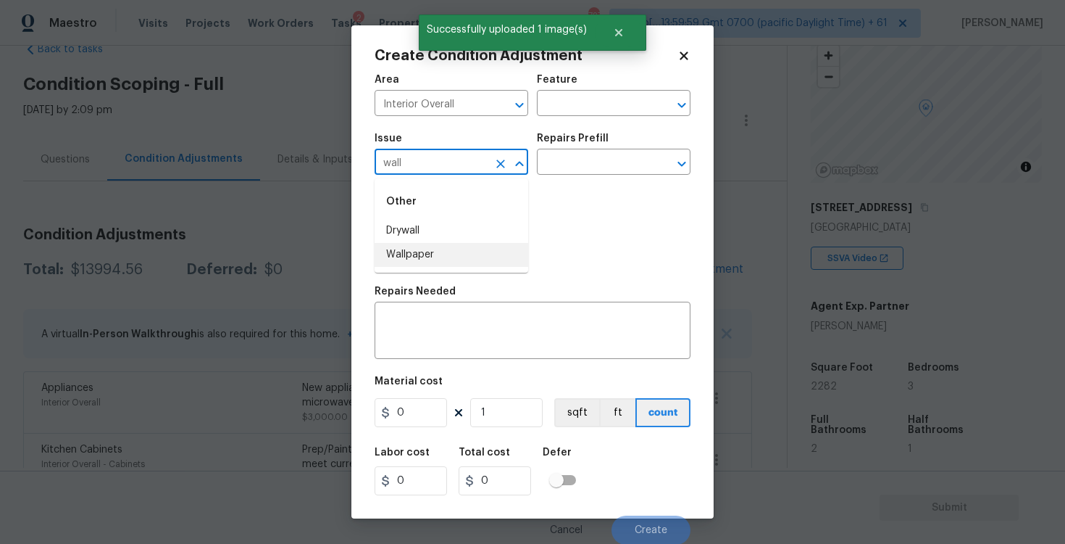
click at [459, 256] on li "Wallpaper" at bounding box center [452, 255] width 154 height 24
type input "Wallpaper"
click at [571, 175] on div "Issue Wallpaper ​ Repairs Prefill ​" at bounding box center [533, 154] width 316 height 59
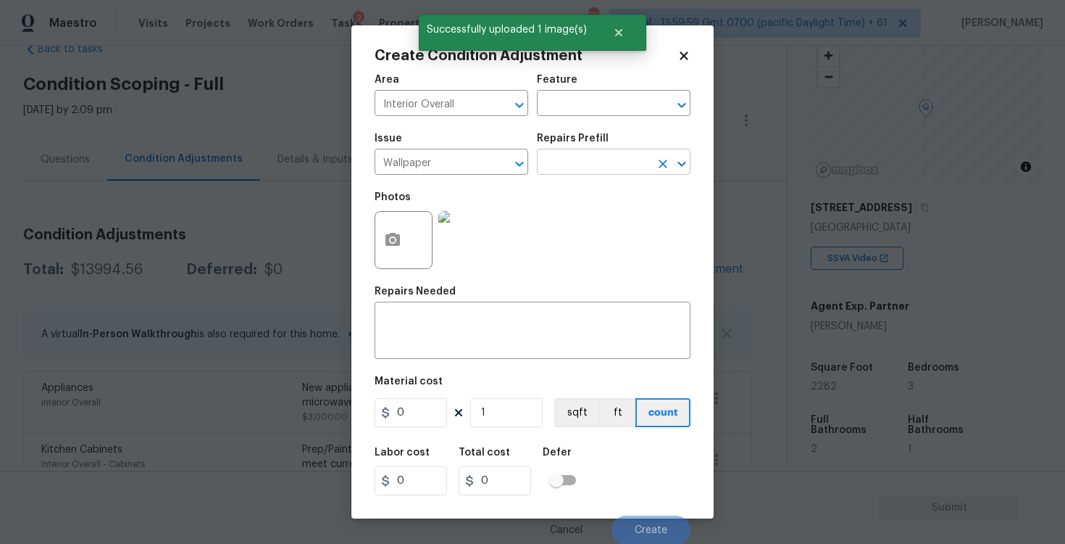
click at [573, 160] on input "text" at bounding box center [593, 163] width 113 height 22
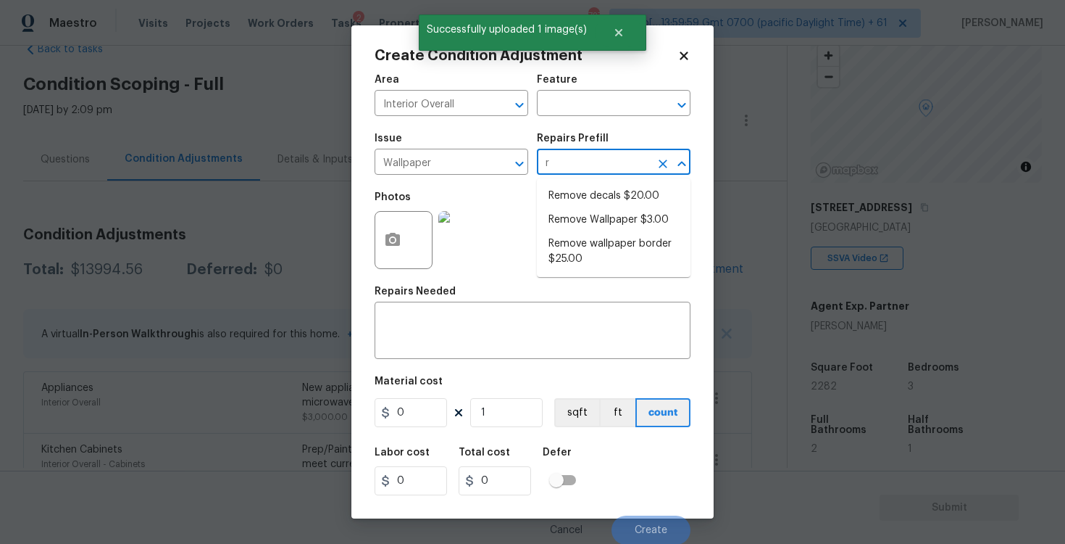
type input "re"
click at [591, 212] on li "Remove Wallpaper $3.00" at bounding box center [614, 220] width 154 height 24
type input "Walls and Ceiling"
type textarea "Remove wallpaper and texture walls to best match existing conditions"
type input "3"
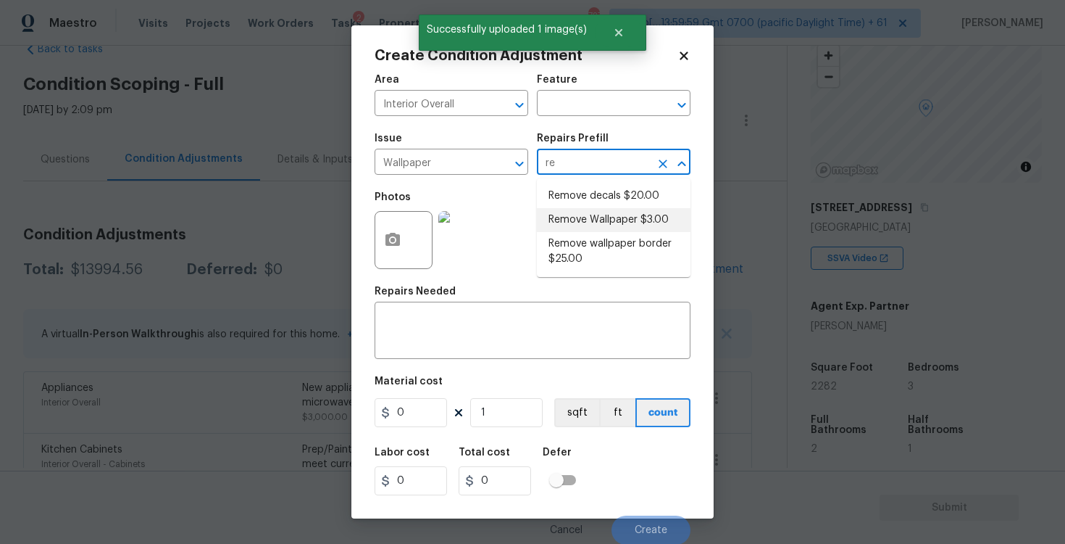
type input "3"
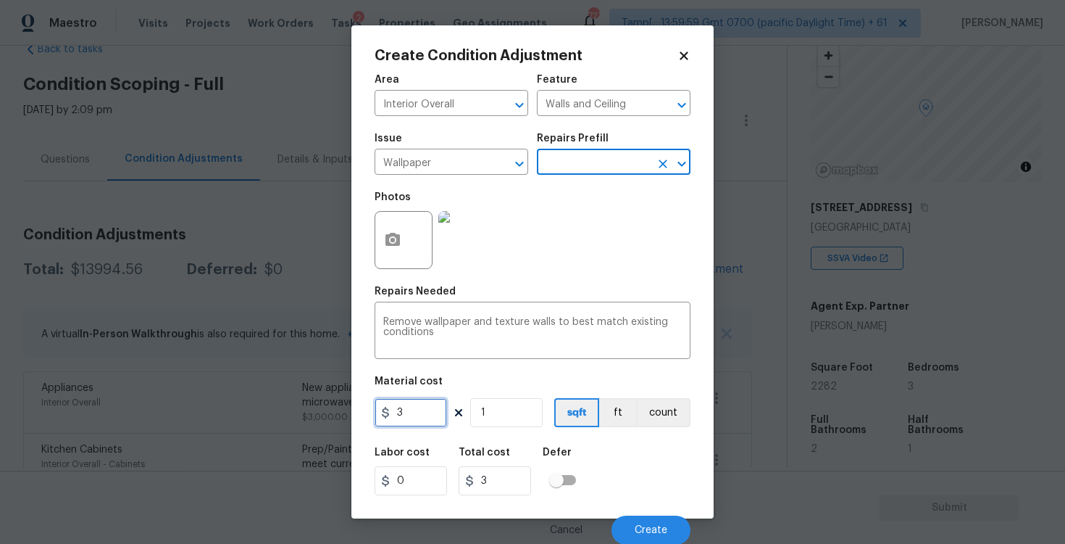
click at [403, 407] on input "3" at bounding box center [411, 412] width 72 height 29
type input "200"
click at [527, 449] on div "Total cost" at bounding box center [501, 456] width 84 height 19
type input "200"
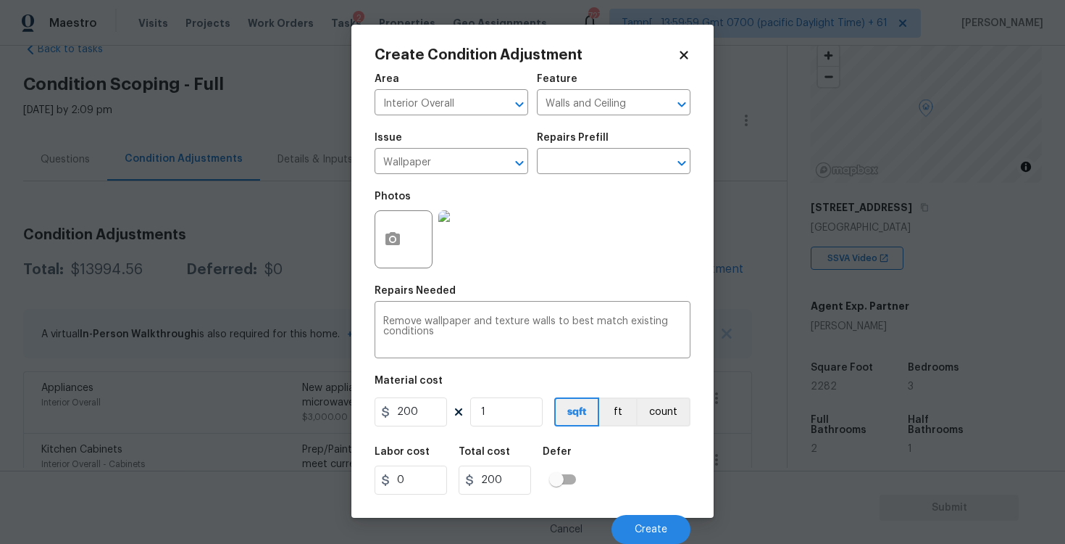
click at [616, 506] on div "Cancel Create" at bounding box center [533, 523] width 316 height 41
click at [632, 513] on div "Cancel Create" at bounding box center [533, 523] width 316 height 41
click at [643, 526] on span "Create" at bounding box center [651, 529] width 33 height 11
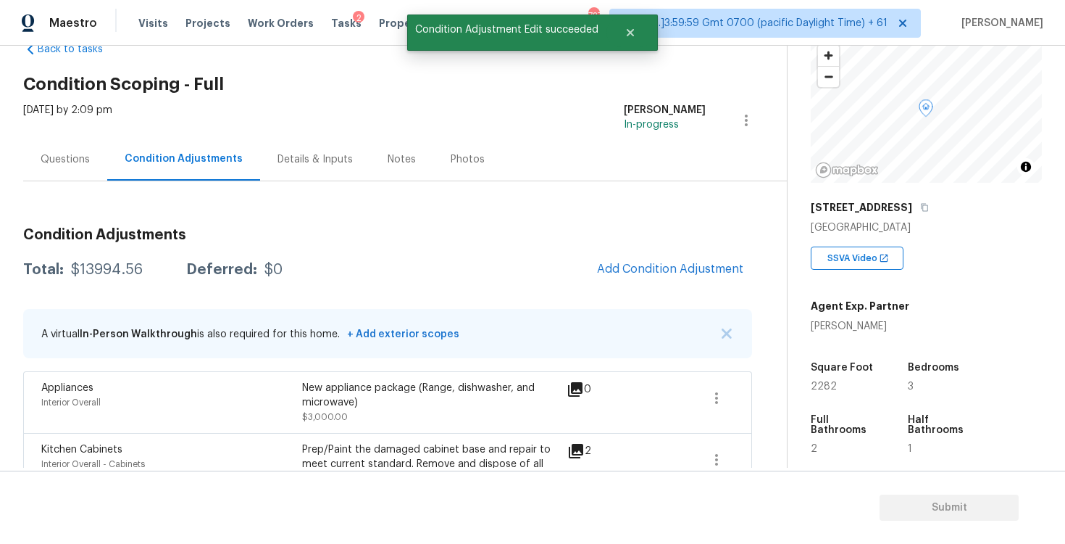
scroll to position [0, 0]
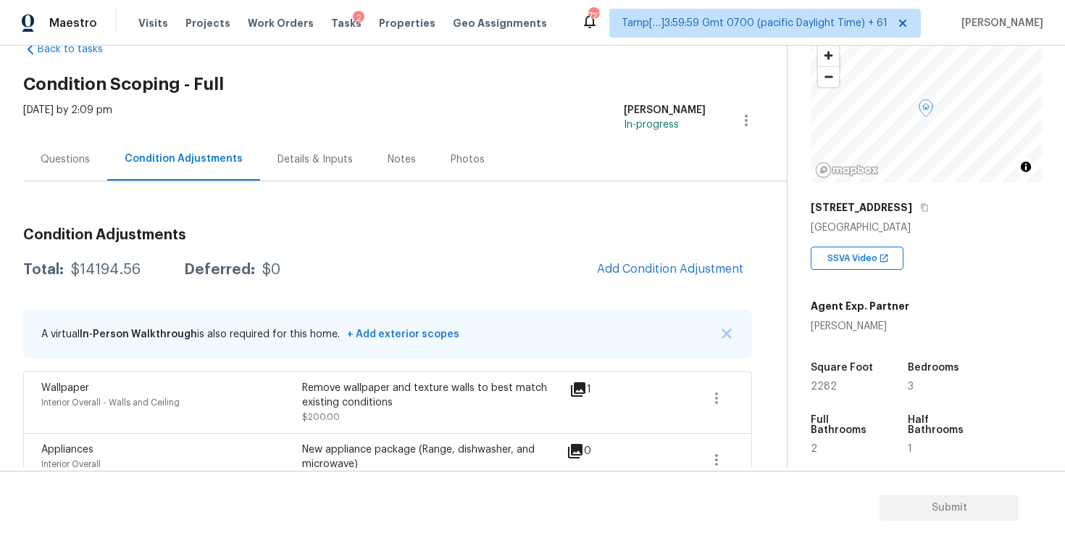
click at [664, 257] on button "Add Condition Adjustment" at bounding box center [671, 269] width 164 height 30
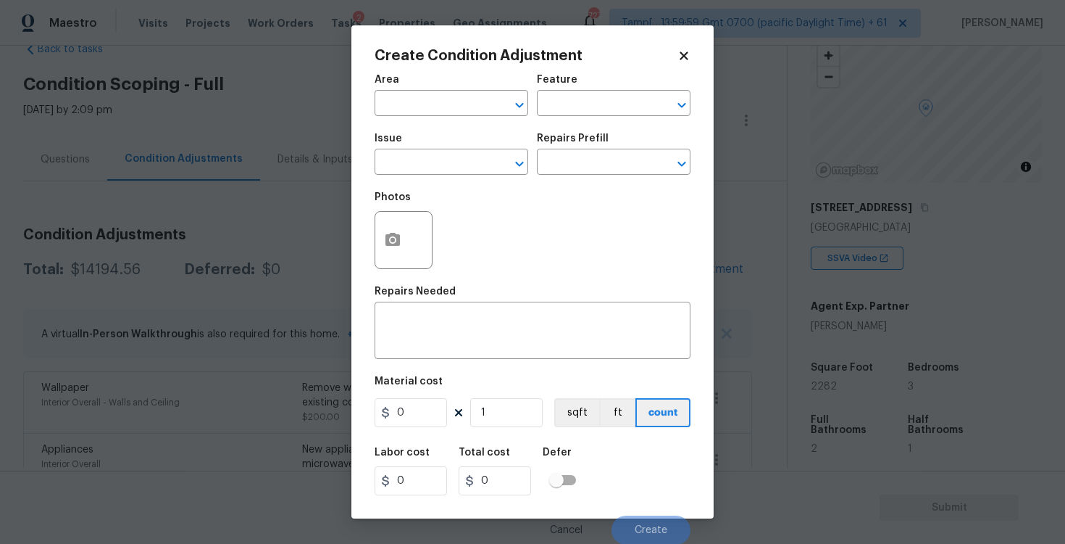
click at [415, 228] on div at bounding box center [404, 240] width 58 height 58
click at [395, 228] on button "button" at bounding box center [392, 240] width 35 height 57
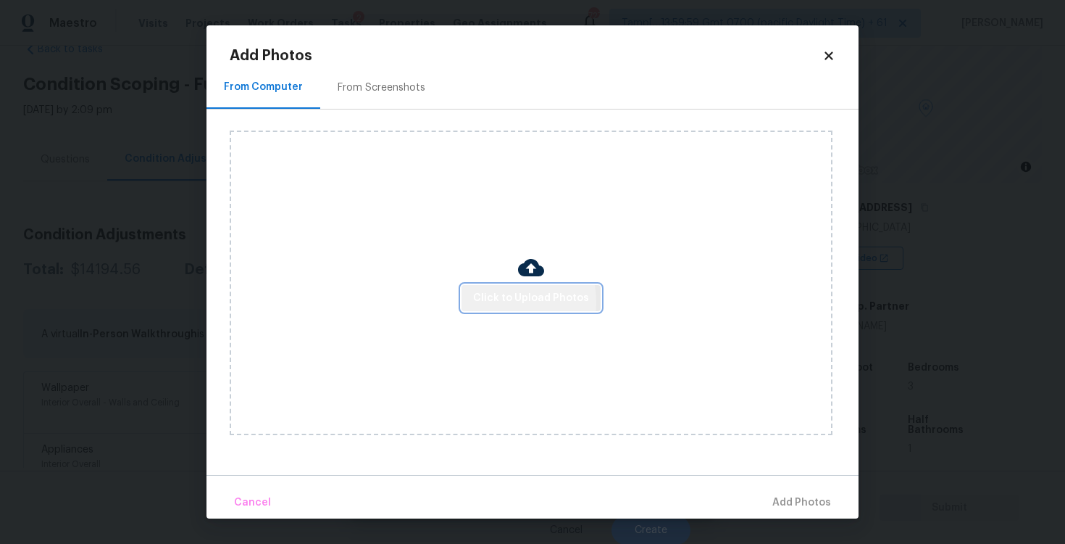
click at [499, 301] on span "Click to Upload Photos" at bounding box center [531, 298] width 116 height 18
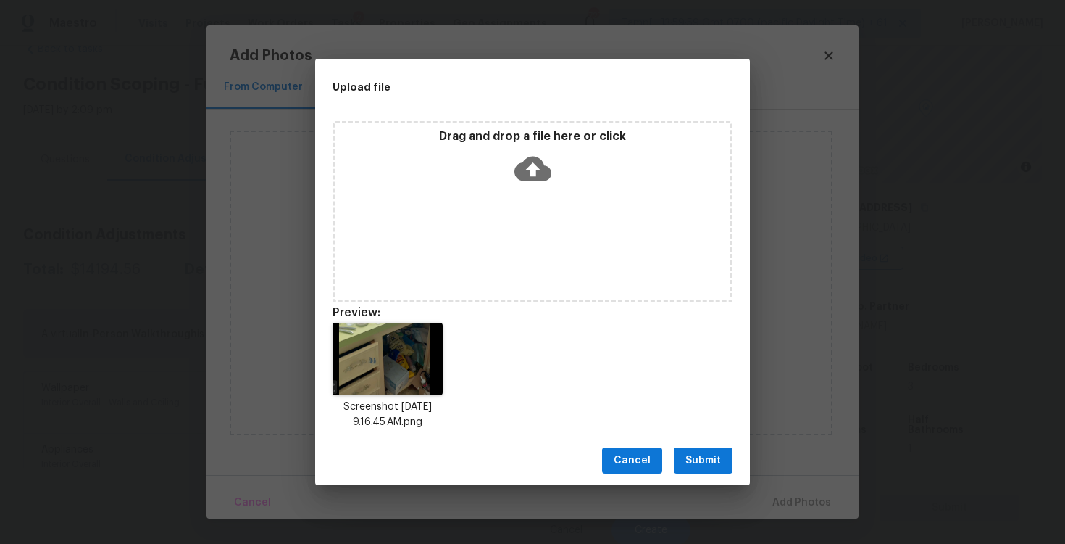
click at [700, 449] on button "Submit" at bounding box center [703, 460] width 59 height 27
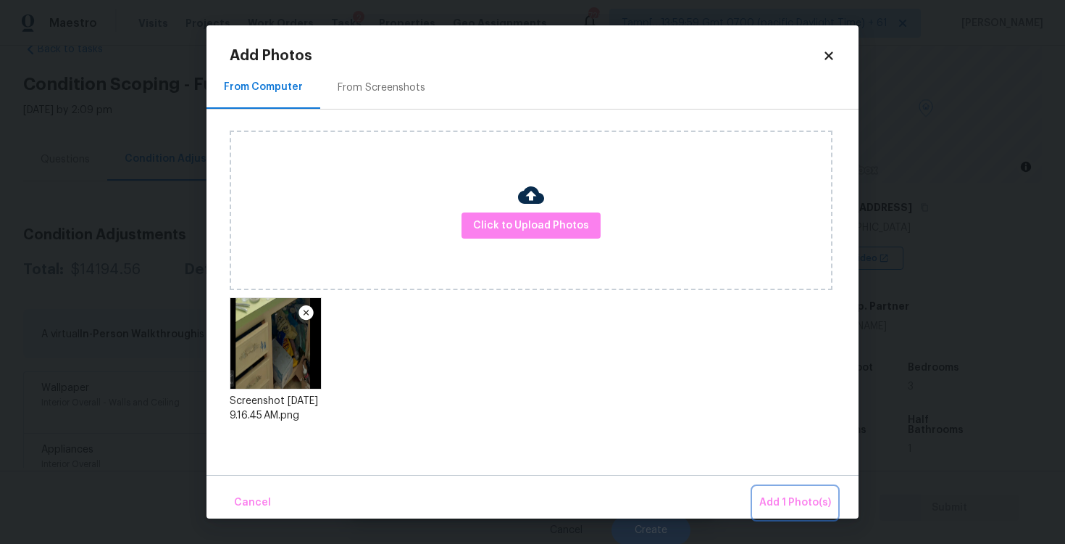
click at [789, 499] on span "Add 1 Photo(s)" at bounding box center [796, 503] width 72 height 18
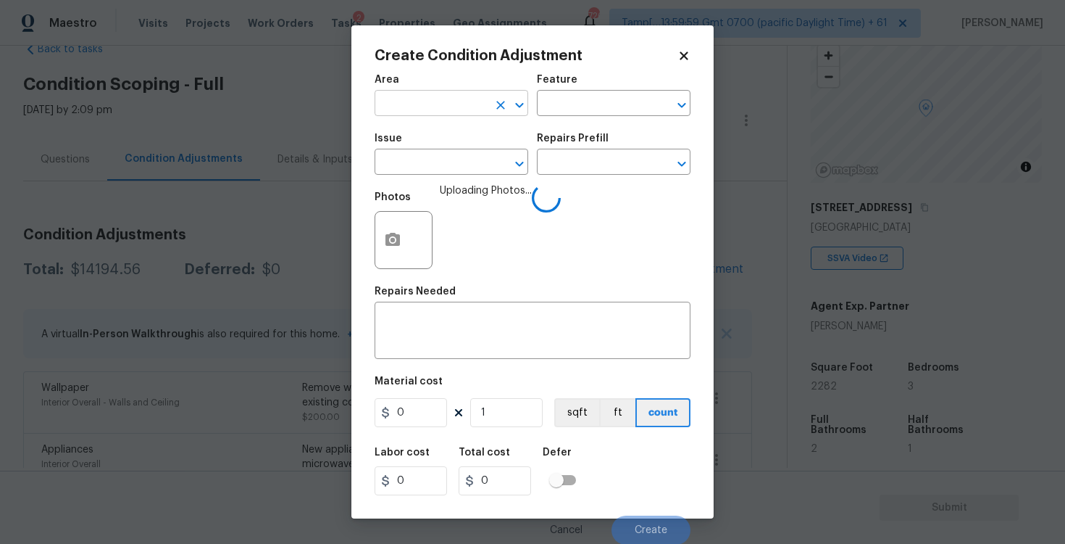
click at [427, 107] on input "text" at bounding box center [431, 104] width 113 height 22
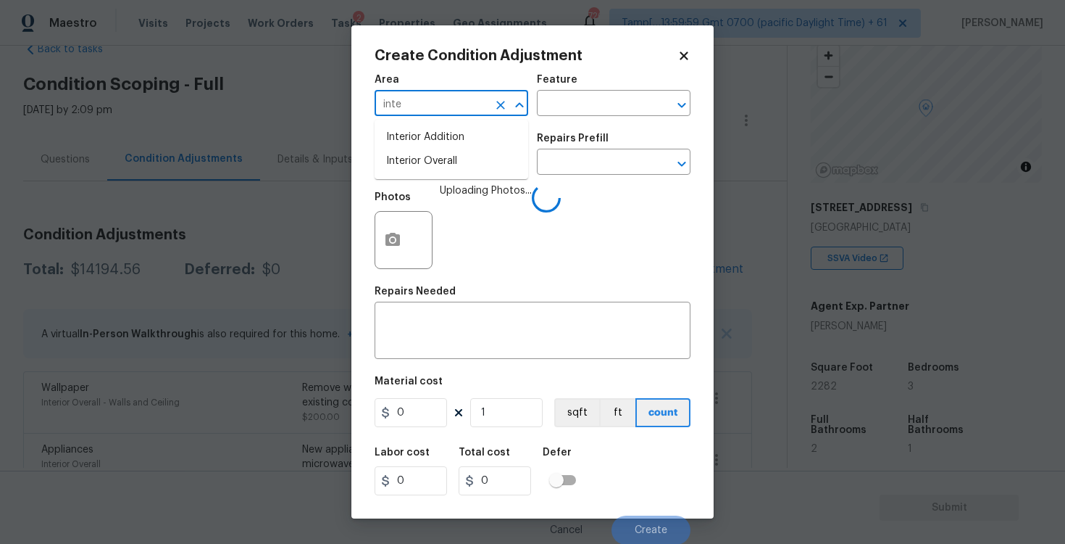
type input "inter"
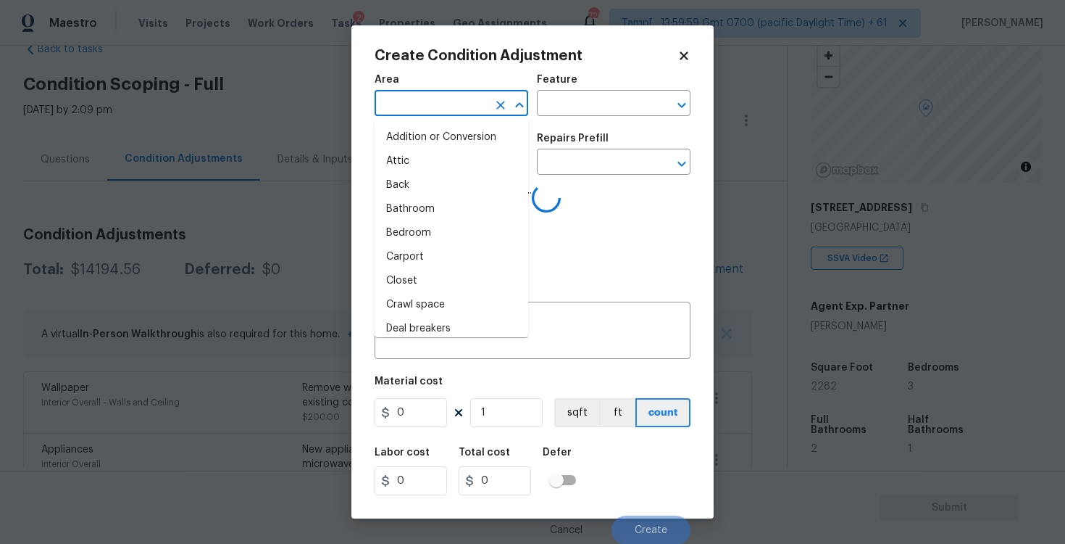
click at [435, 157] on li "Attic" at bounding box center [452, 161] width 154 height 24
type input "Attic"
click at [435, 157] on input "text" at bounding box center [431, 163] width 113 height 22
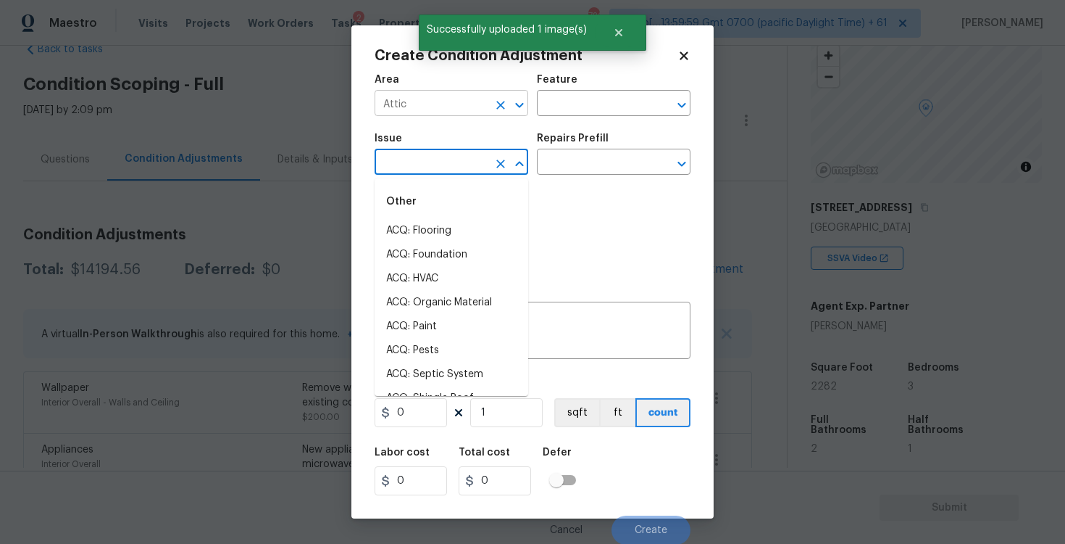
click at [514, 102] on icon "Open" at bounding box center [519, 104] width 17 height 17
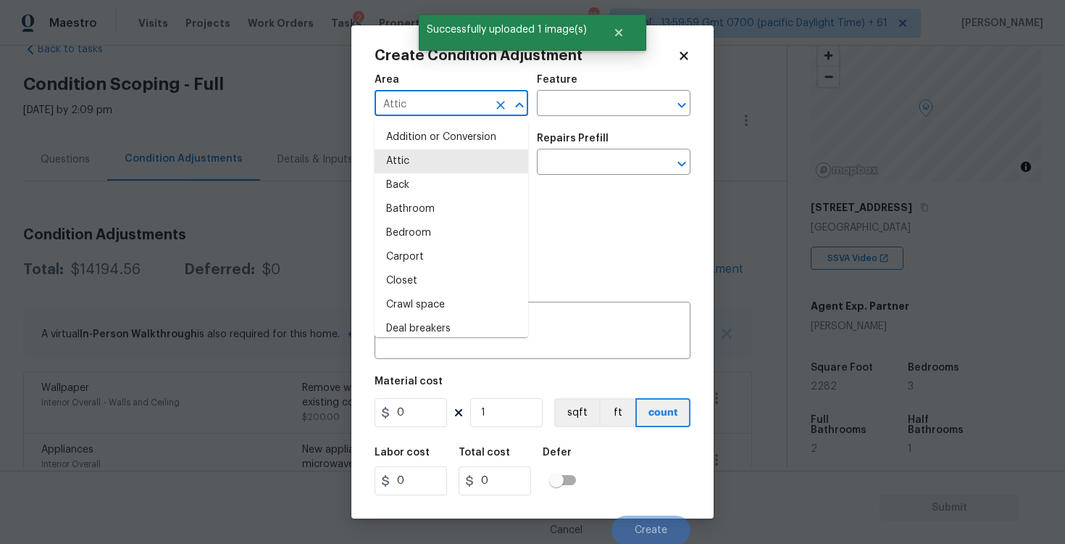
click at [504, 101] on icon "Clear" at bounding box center [500, 105] width 9 height 9
click at [423, 99] on input "text" at bounding box center [431, 104] width 113 height 22
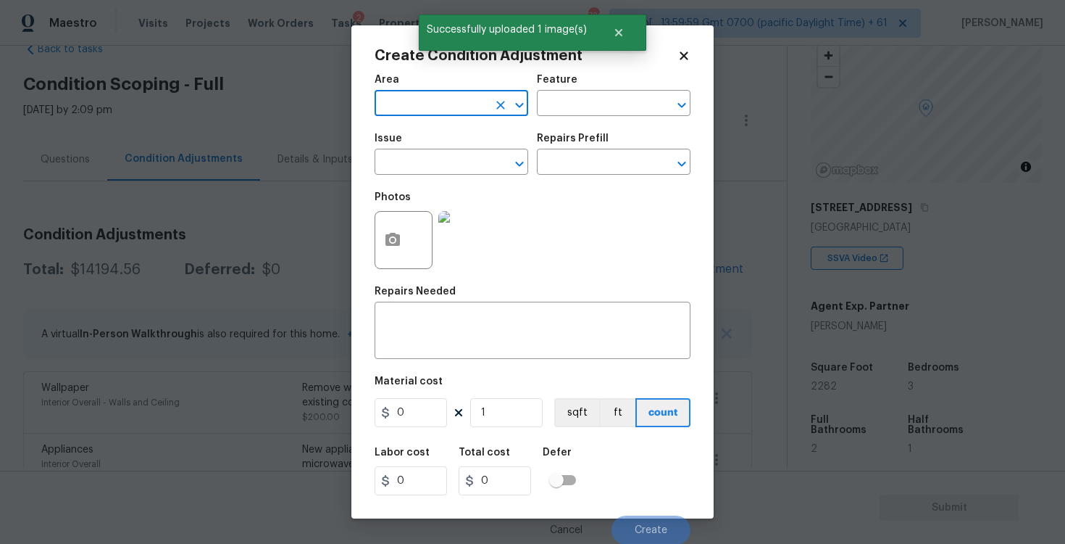
type input "i"
click at [420, 153] on li "Interior Overall" at bounding box center [452, 161] width 154 height 24
type input "Interior Overall"
click at [420, 153] on input "text" at bounding box center [431, 163] width 113 height 22
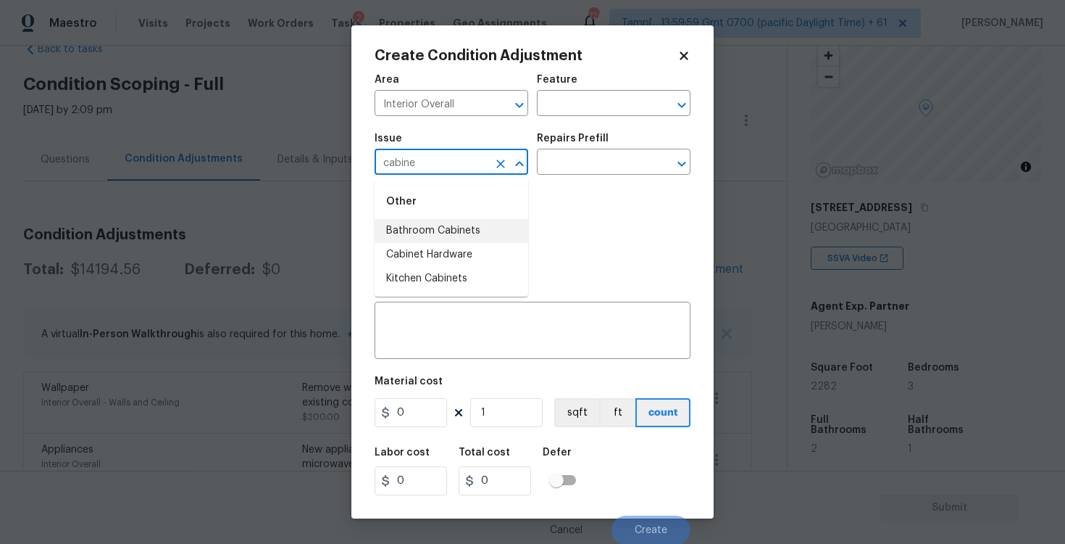
click at [413, 236] on li "Bathroom Cabinets" at bounding box center [452, 231] width 154 height 24
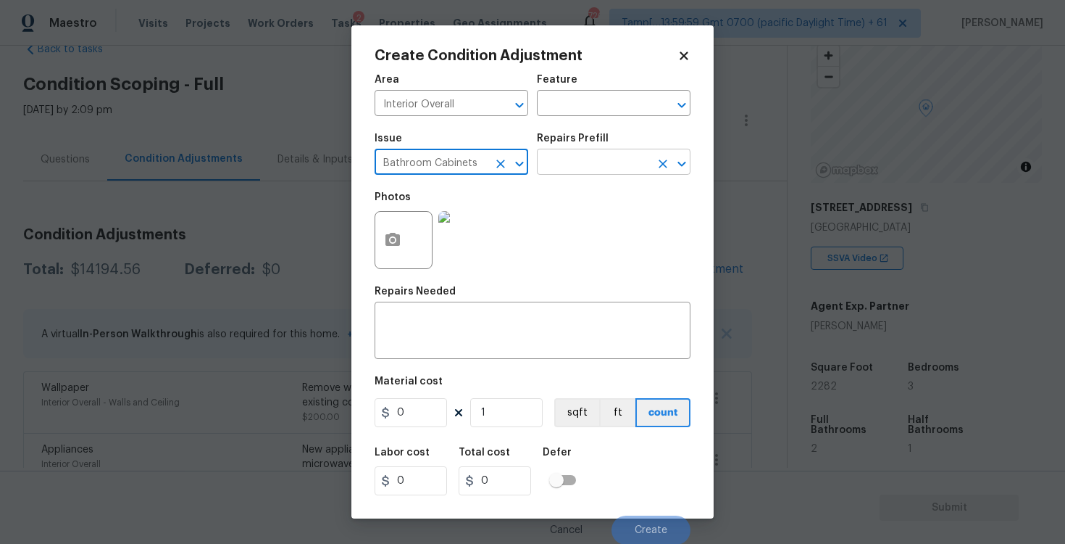
type input "Bathroom Cabinets"
click at [564, 166] on input "text" at bounding box center [593, 163] width 113 height 22
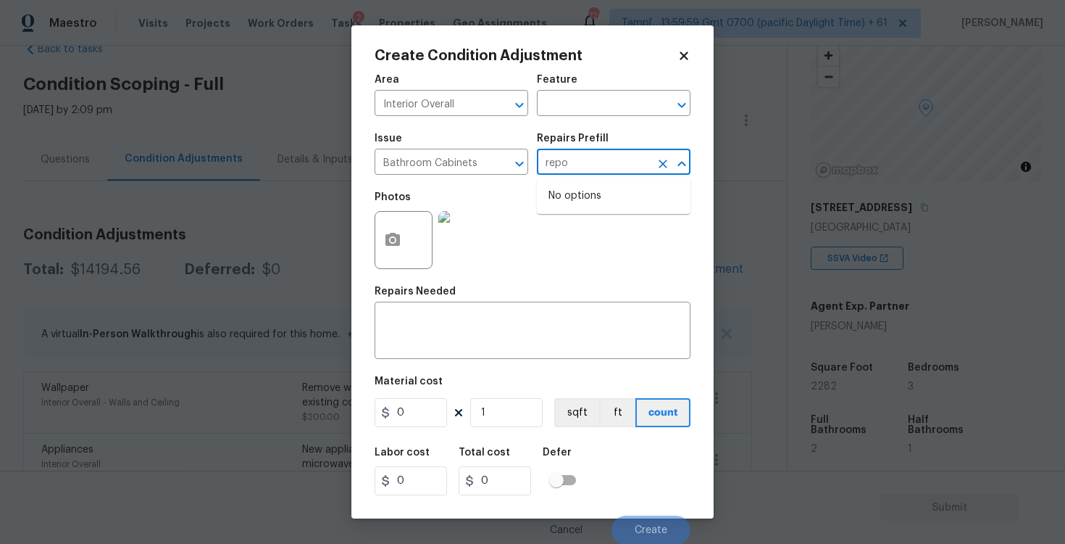
type input "rep"
click at [563, 213] on li "Repair & Paint the Vanity Base $35.00" at bounding box center [614, 203] width 154 height 39
type input "Cabinets"
type textarea "Repair and Paint the damaged vanity base to meet current standard. Remove and d…"
type input "35"
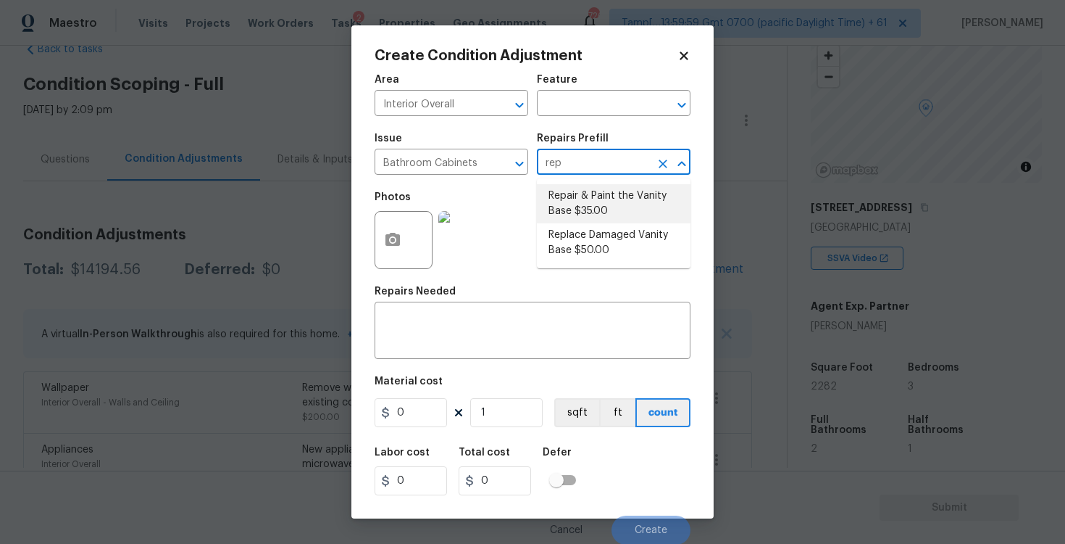
type input "35"
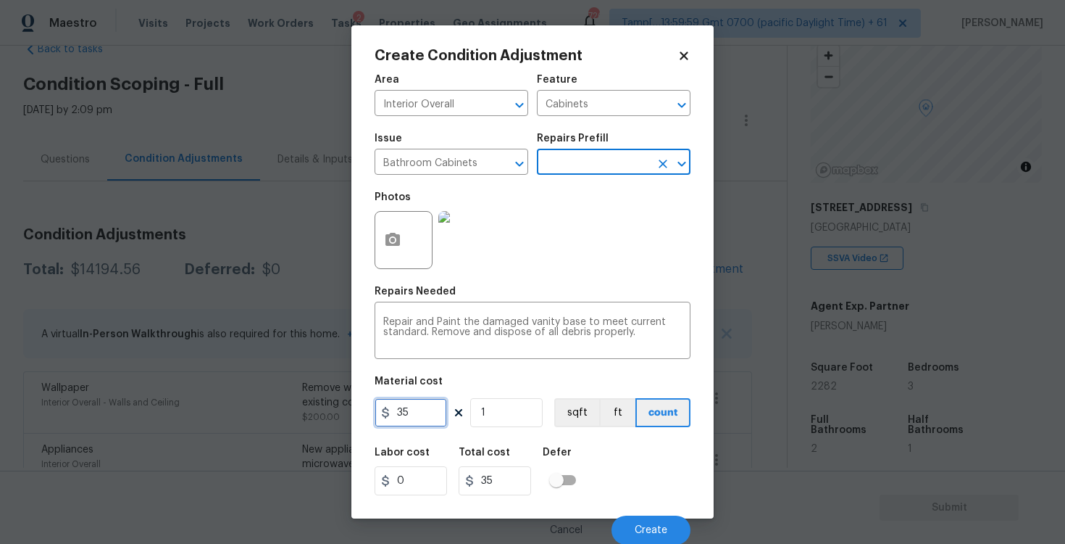
click at [425, 423] on input "35" at bounding box center [411, 412] width 72 height 29
type input "400"
click at [540, 453] on div "Total cost" at bounding box center [501, 456] width 84 height 19
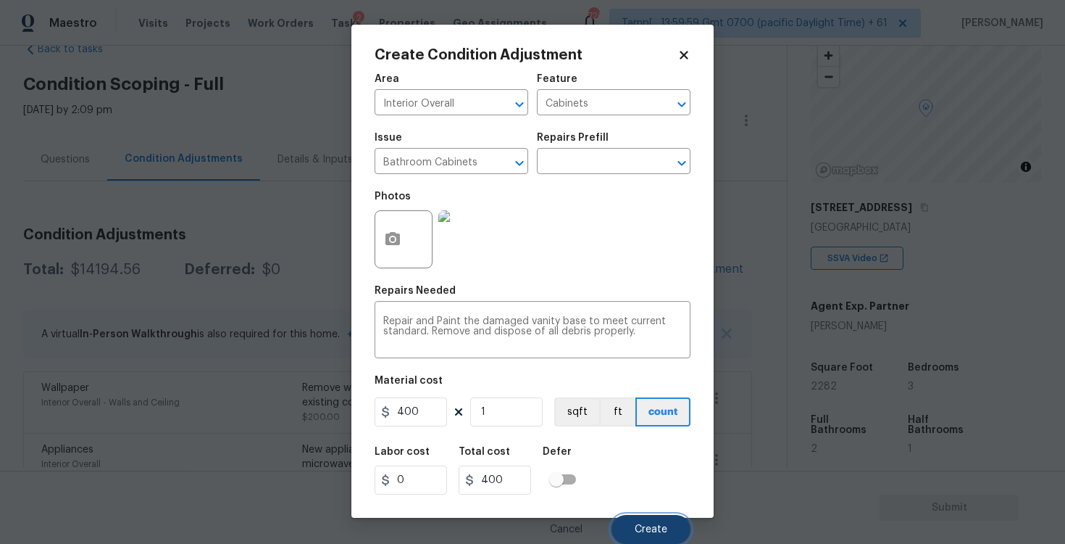
click at [652, 517] on button "Create" at bounding box center [651, 529] width 79 height 29
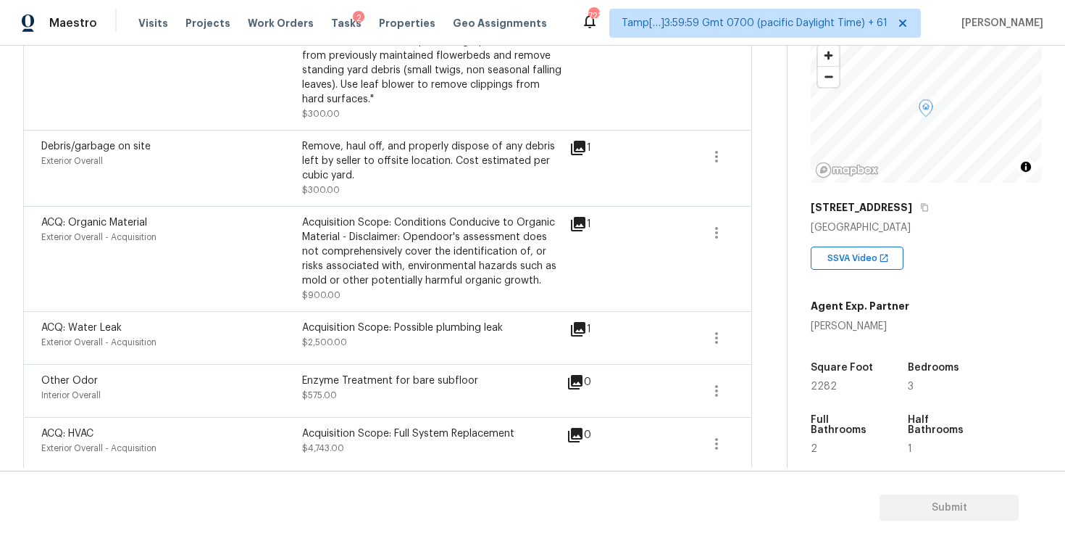
scroll to position [878, 0]
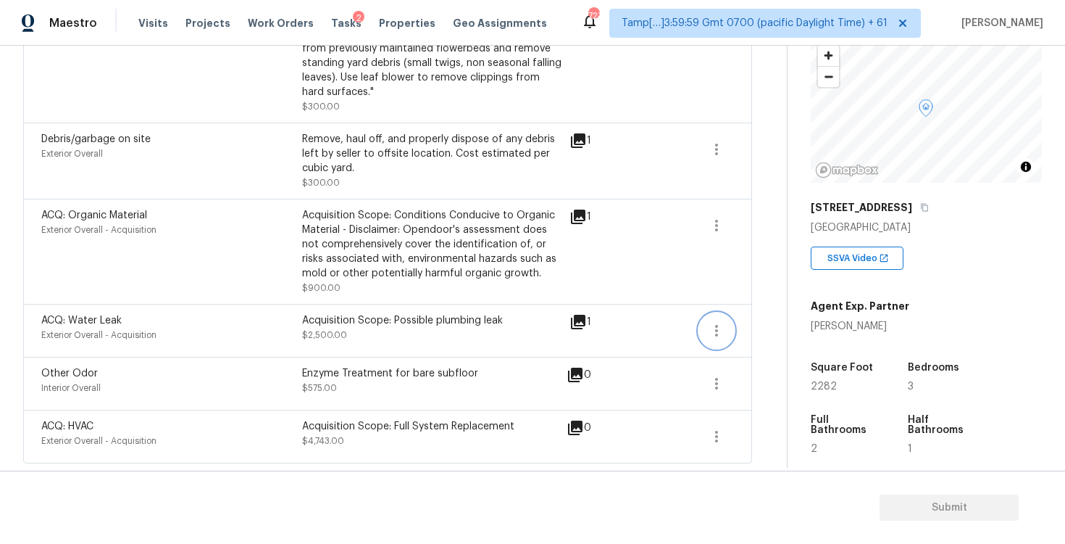
click at [710, 333] on icon "button" at bounding box center [716, 330] width 17 height 17
click at [737, 330] on ul "Edit" at bounding box center [799, 330] width 130 height 29
click at [763, 334] on div "Edit" at bounding box center [799, 330] width 113 height 14
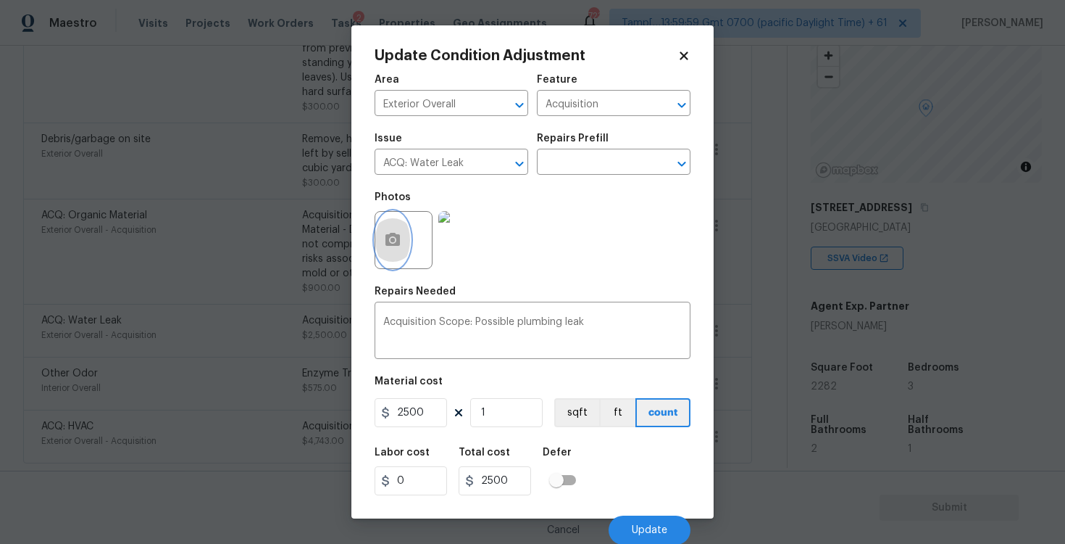
click at [394, 252] on button "button" at bounding box center [392, 240] width 35 height 57
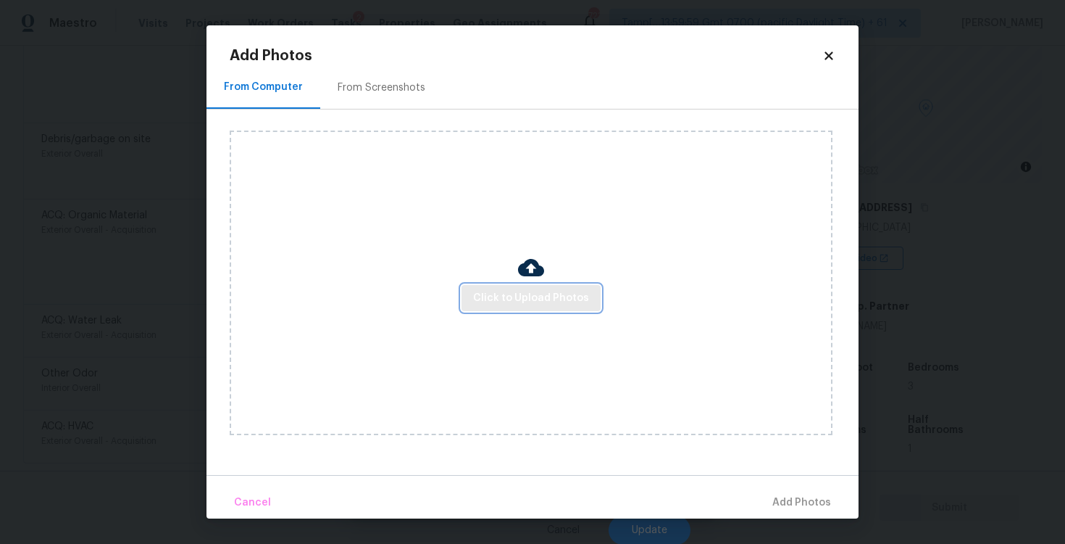
click at [523, 299] on span "Click to Upload Photos" at bounding box center [531, 298] width 116 height 18
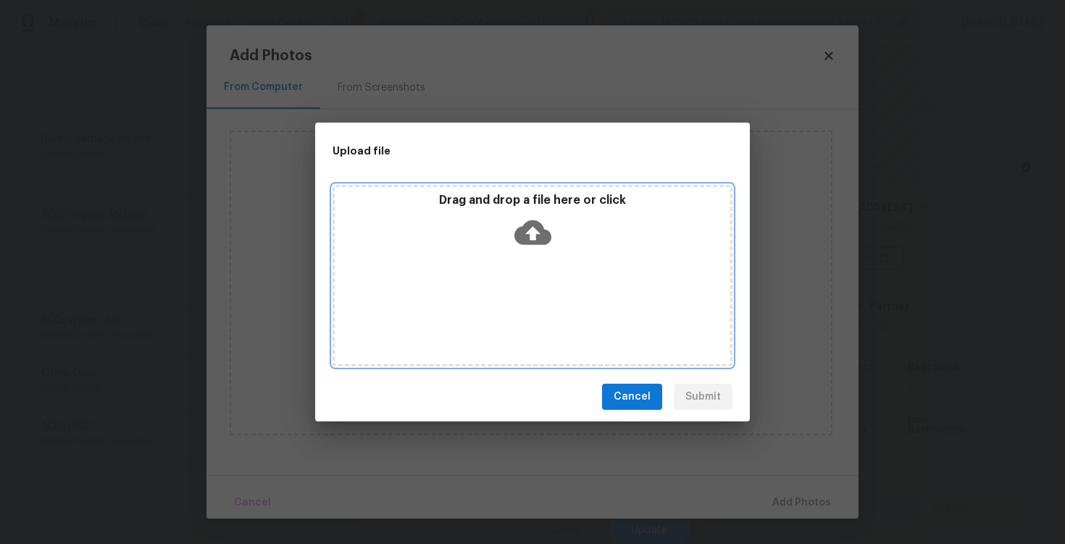
click at [523, 221] on icon at bounding box center [533, 232] width 37 height 37
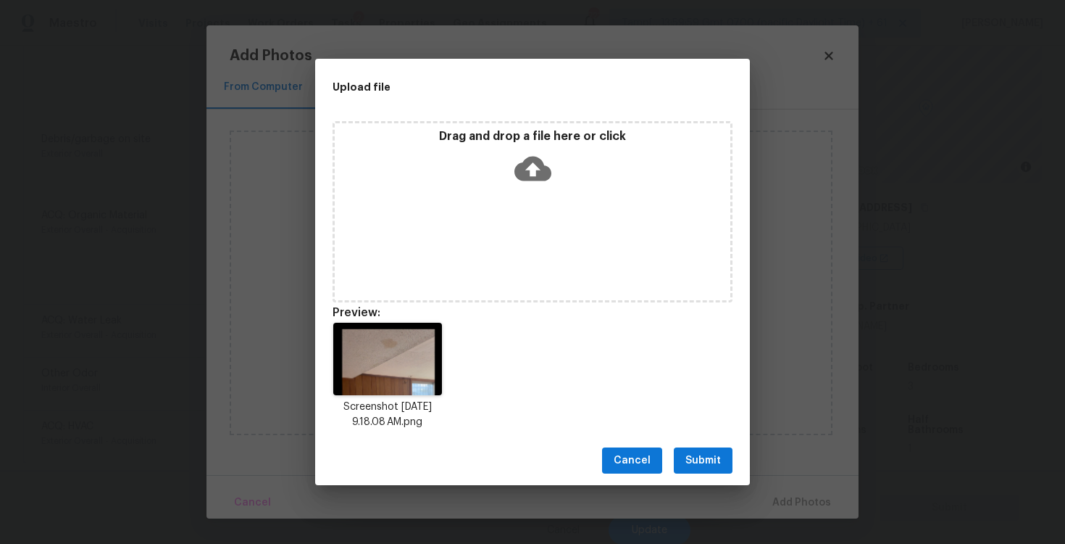
click at [712, 454] on span "Submit" at bounding box center [704, 461] width 36 height 18
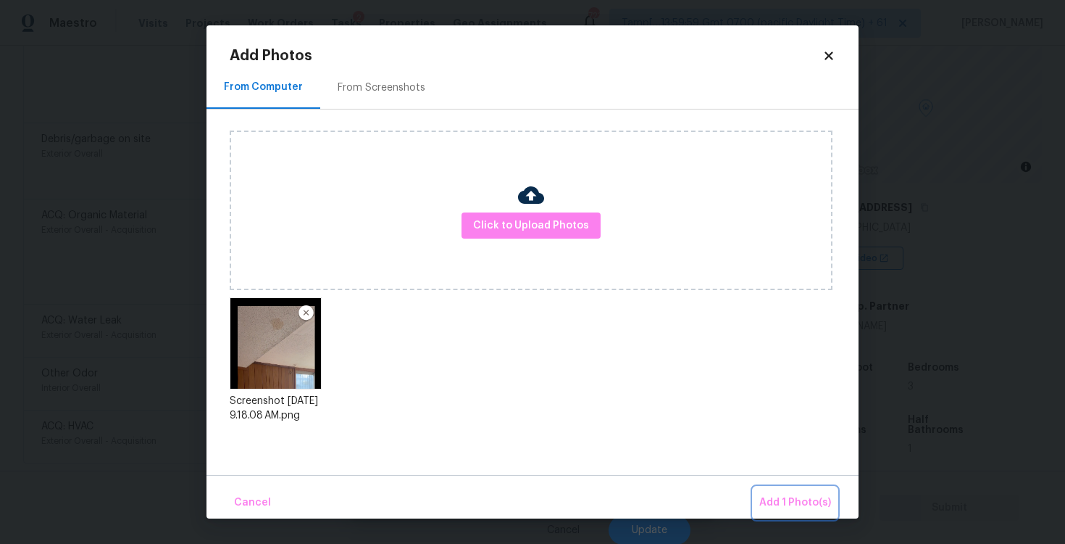
click at [792, 488] on button "Add 1 Photo(s)" at bounding box center [795, 502] width 83 height 31
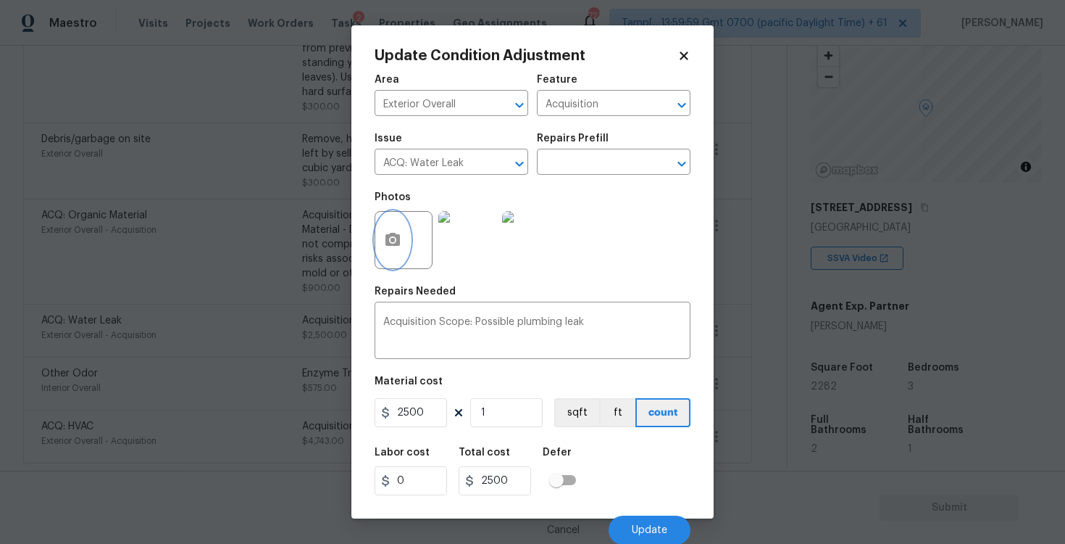
scroll to position [1, 0]
click at [645, 525] on span "Update" at bounding box center [650, 529] width 36 height 11
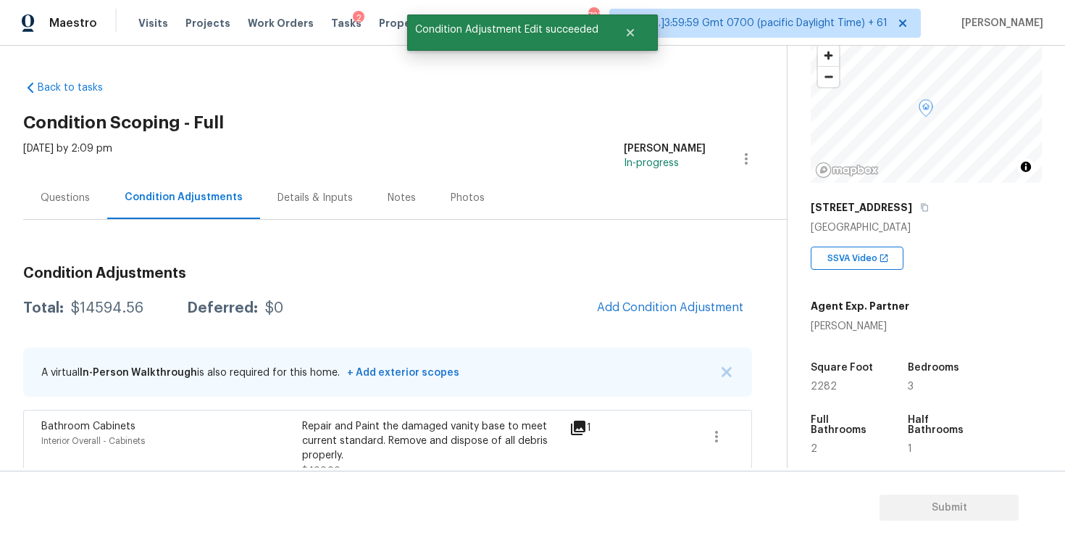
scroll to position [58, 0]
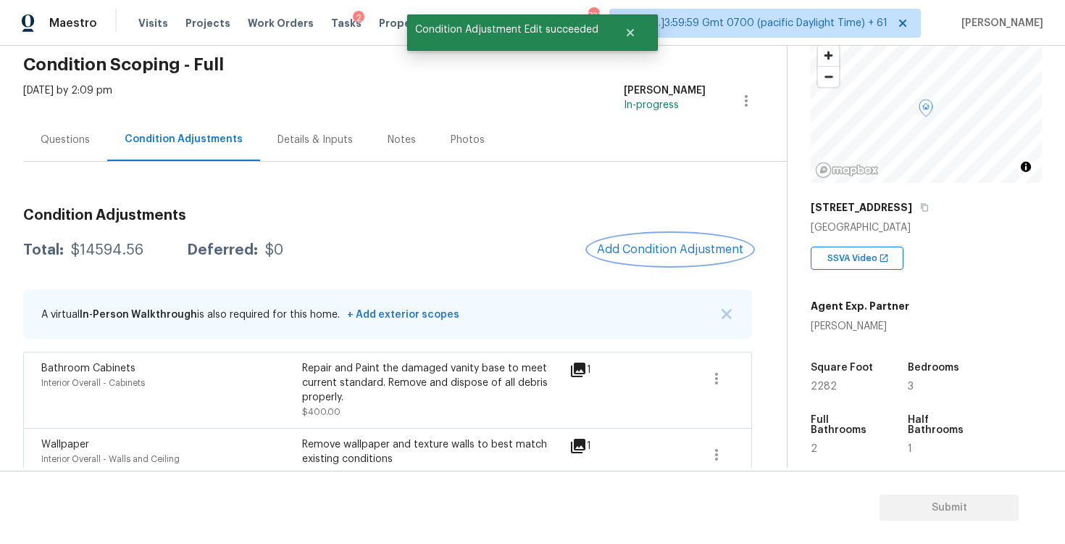
click at [653, 261] on button "Add Condition Adjustment" at bounding box center [671, 249] width 164 height 30
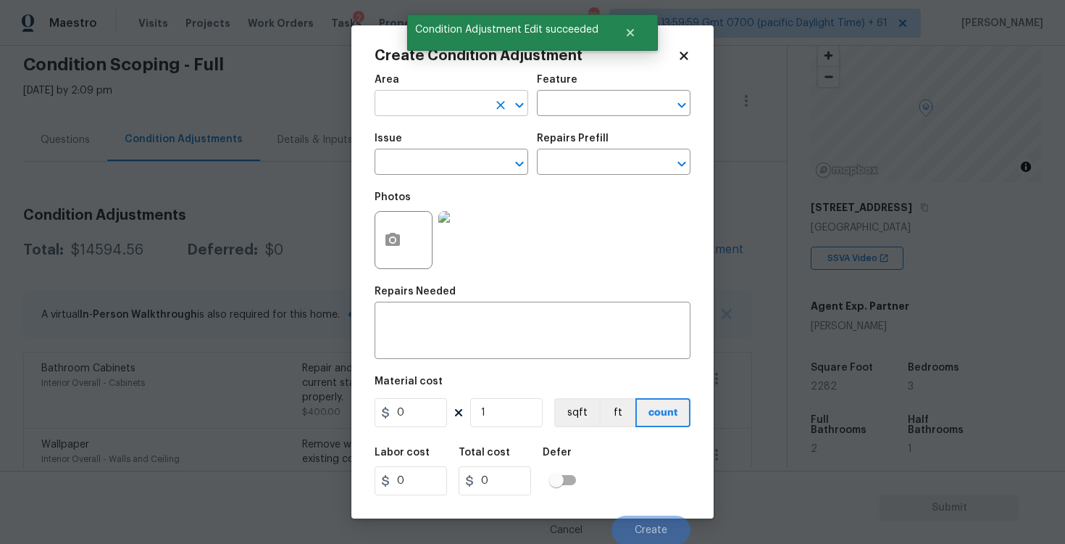
click at [463, 111] on input "text" at bounding box center [431, 104] width 113 height 22
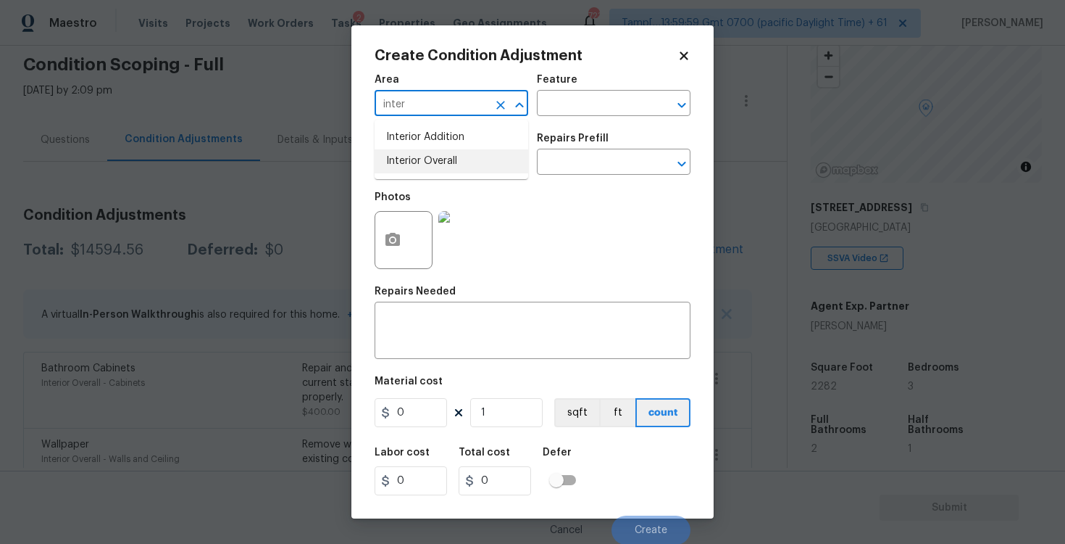
click at [448, 166] on li "Interior Overall" at bounding box center [452, 161] width 154 height 24
type input "Interior Overall"
click at [448, 166] on input "text" at bounding box center [431, 163] width 113 height 22
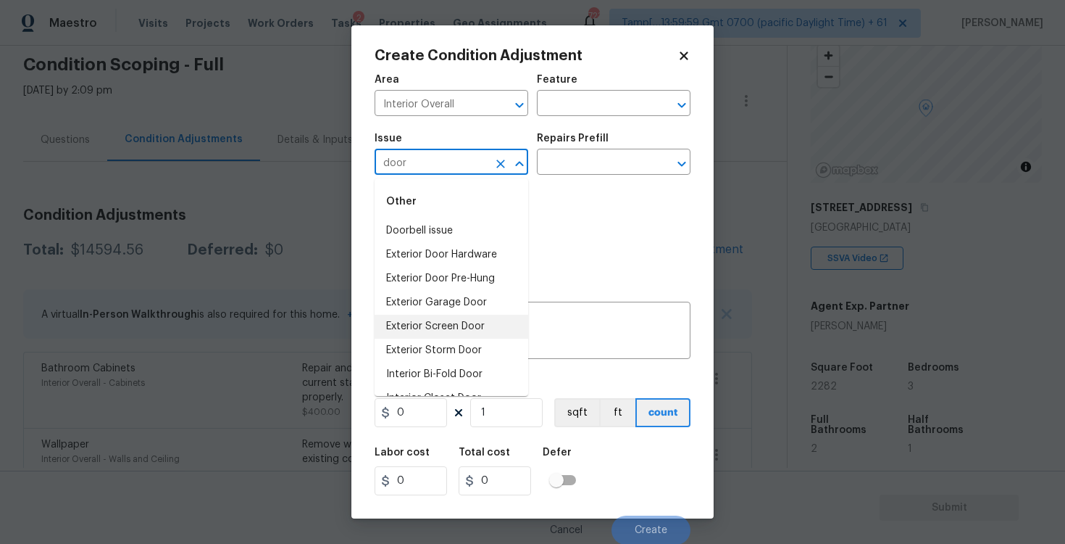
scroll to position [92, 0]
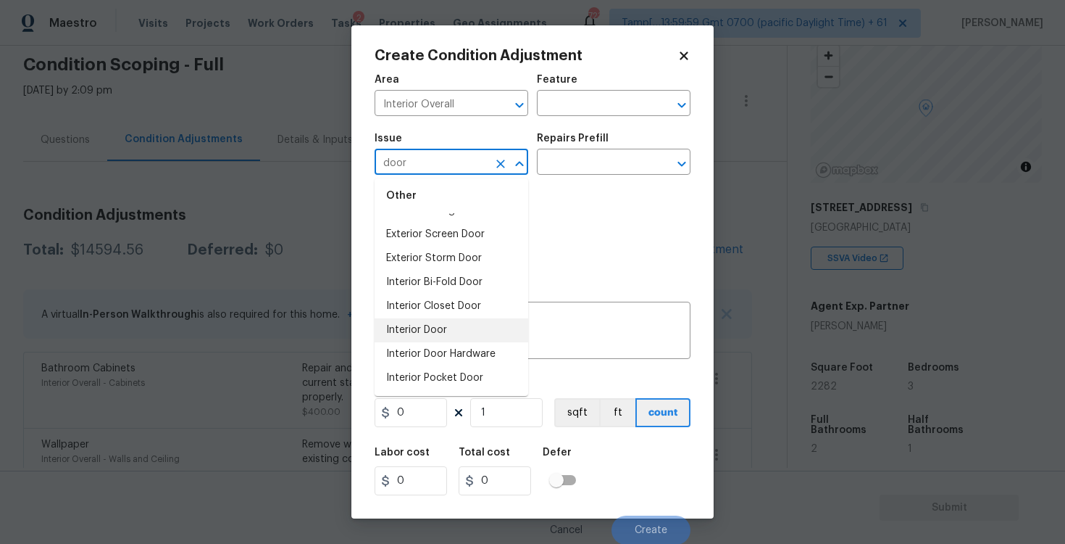
click at [451, 322] on li "Interior Door" at bounding box center [452, 330] width 154 height 24
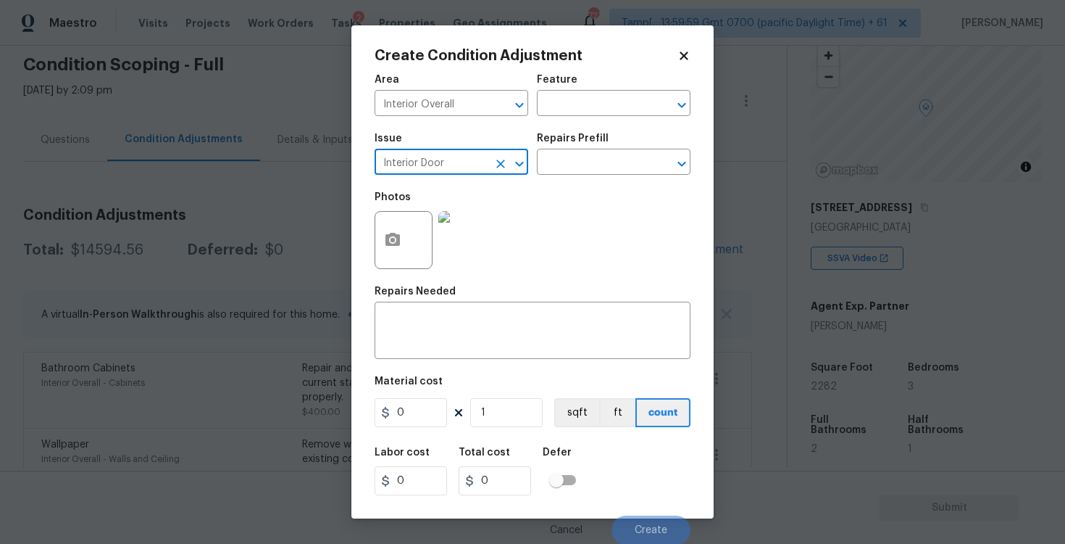
type input "Interior Door"
click at [575, 147] on div "Repairs Prefill" at bounding box center [614, 142] width 154 height 19
click at [575, 160] on input "text" at bounding box center [593, 163] width 113 height 22
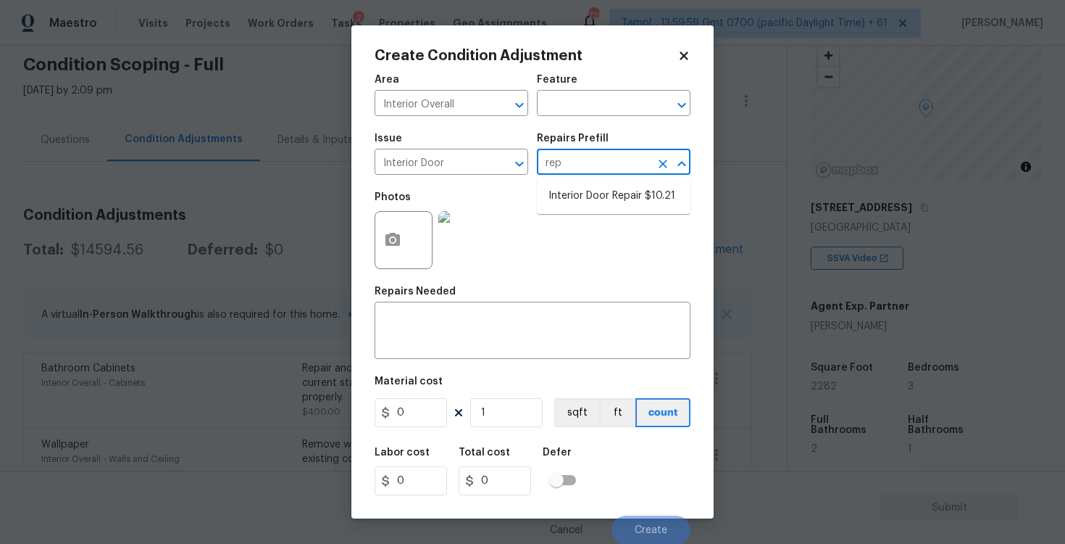
type input "rep"
click at [594, 186] on div "Photos" at bounding box center [533, 230] width 316 height 94
click at [589, 174] on input "text" at bounding box center [593, 163] width 113 height 22
type input "rep"
click at [603, 198] on li "Interior Door Repair $10.21" at bounding box center [614, 196] width 154 height 24
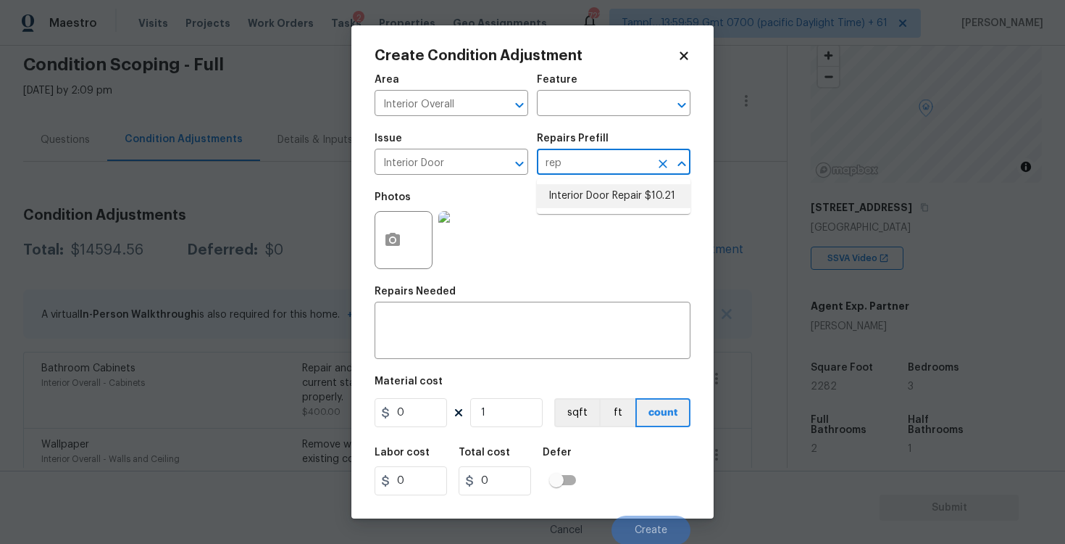
type input "Interior Door"
type textarea "Repair the existing interior door as directed by the PM. Ensure that the repair…"
type input "10.21"
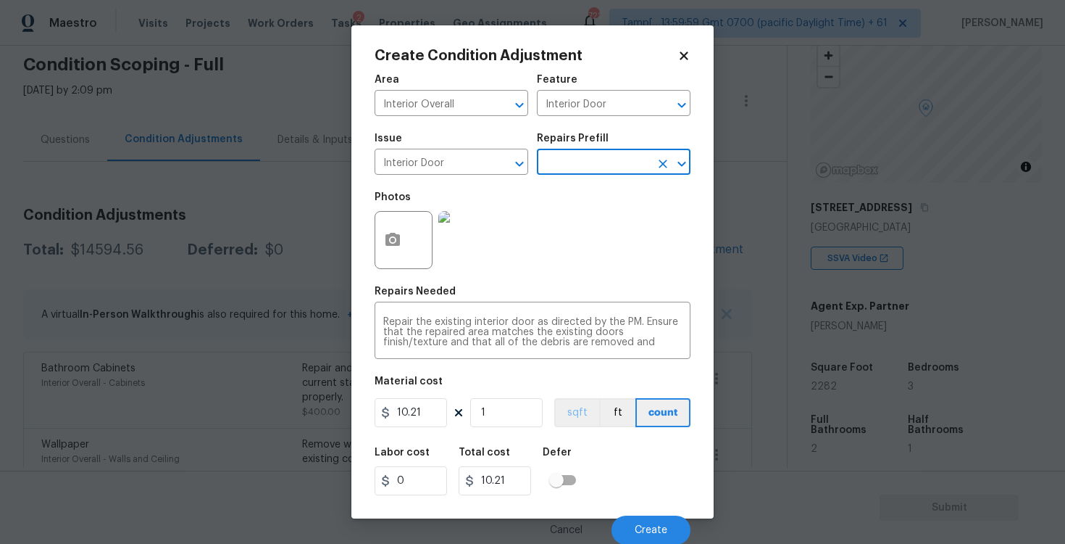
scroll to position [1, 0]
click at [663, 520] on button "Create" at bounding box center [651, 529] width 79 height 29
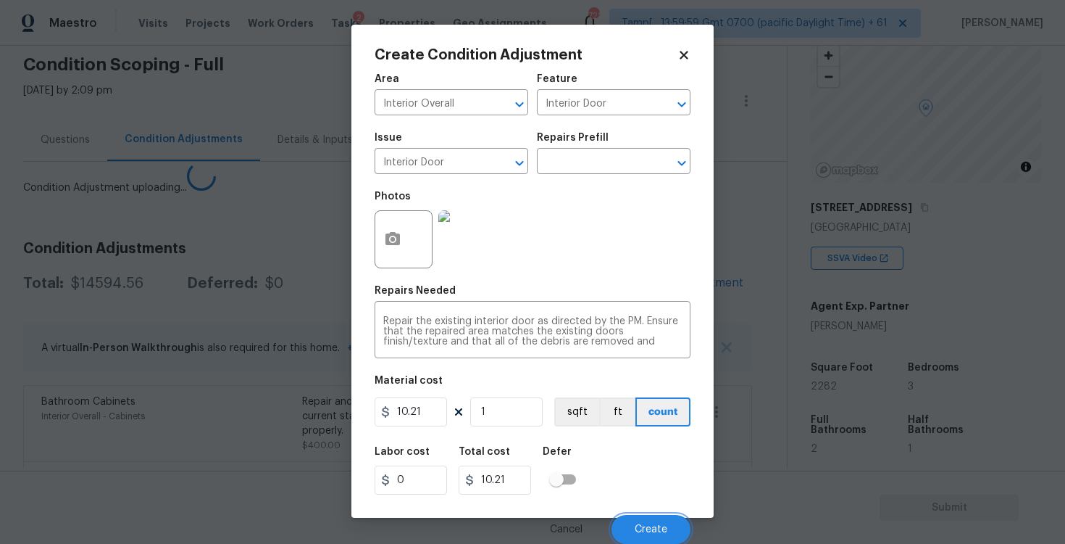
scroll to position [0, 0]
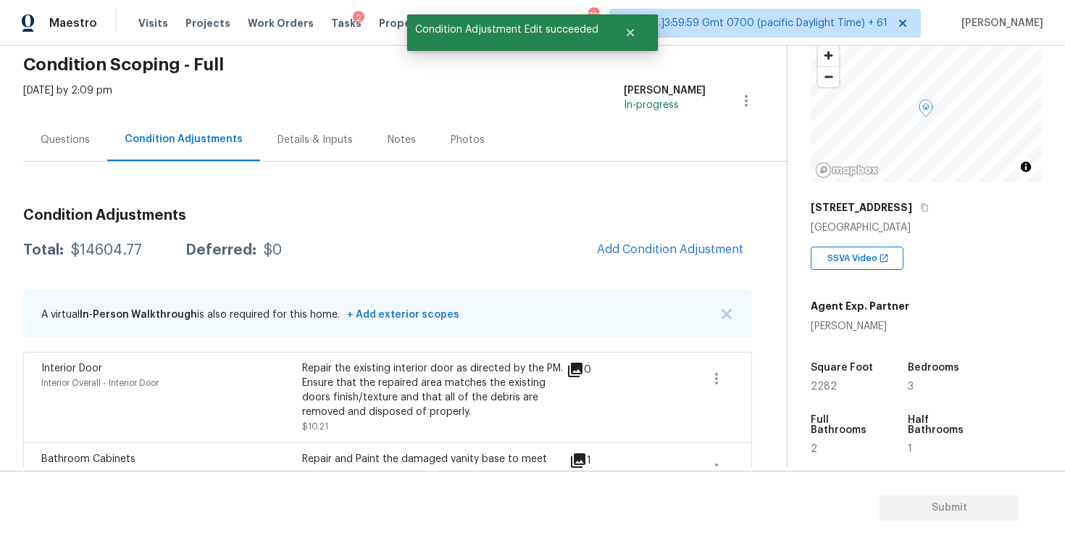
click at [730, 360] on div "Interior Door Interior Overall - Interior Door Repair the existing interior doo…" at bounding box center [387, 397] width 729 height 91
click at [714, 379] on icon "button" at bounding box center [716, 378] width 17 height 17
click at [791, 362] on ul "Edit" at bounding box center [799, 375] width 130 height 29
click at [762, 386] on link "Edit" at bounding box center [799, 376] width 123 height 22
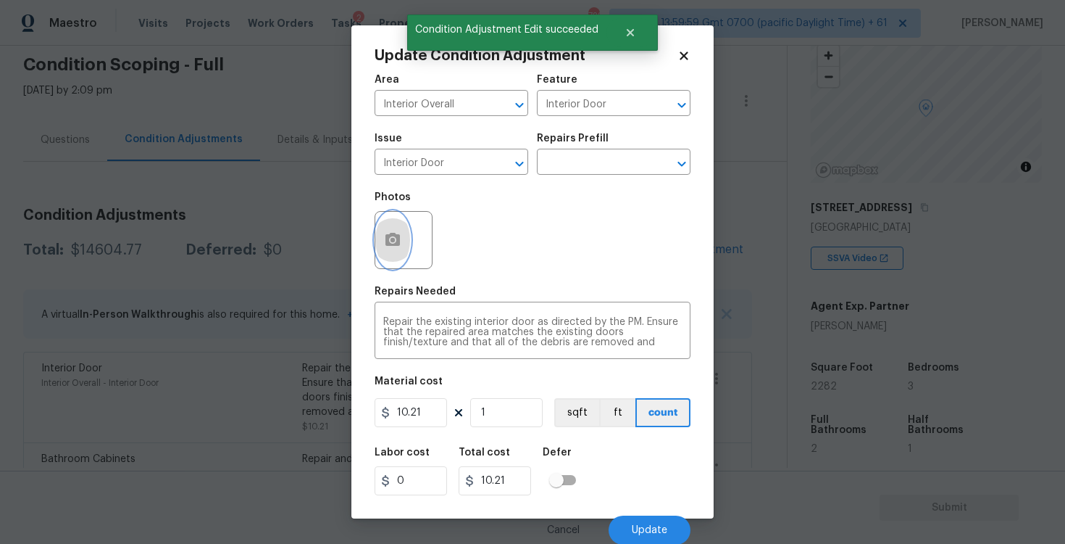
click at [394, 233] on icon "button" at bounding box center [393, 239] width 14 height 13
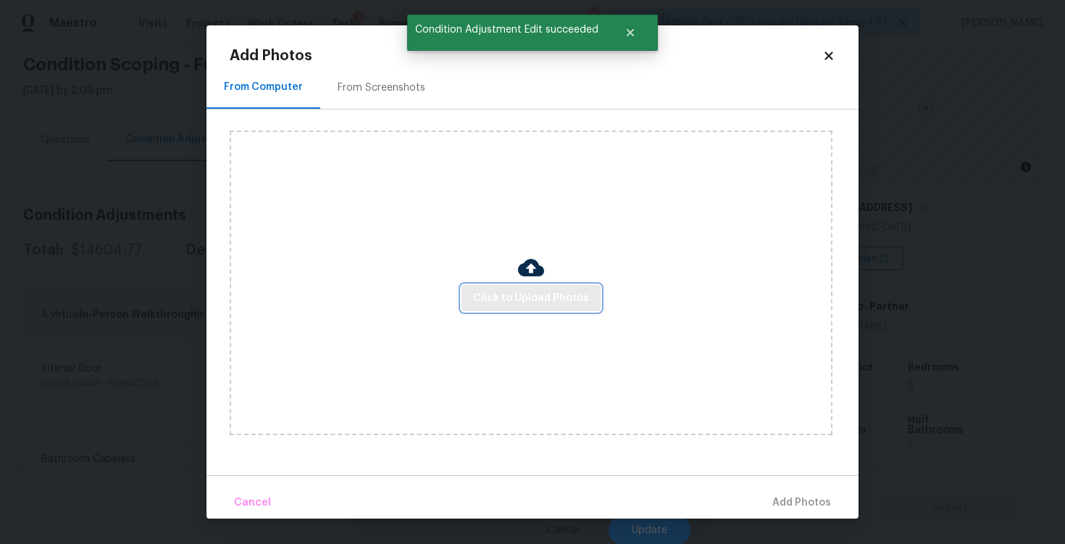
click at [535, 295] on span "Click to Upload Photos" at bounding box center [531, 298] width 116 height 18
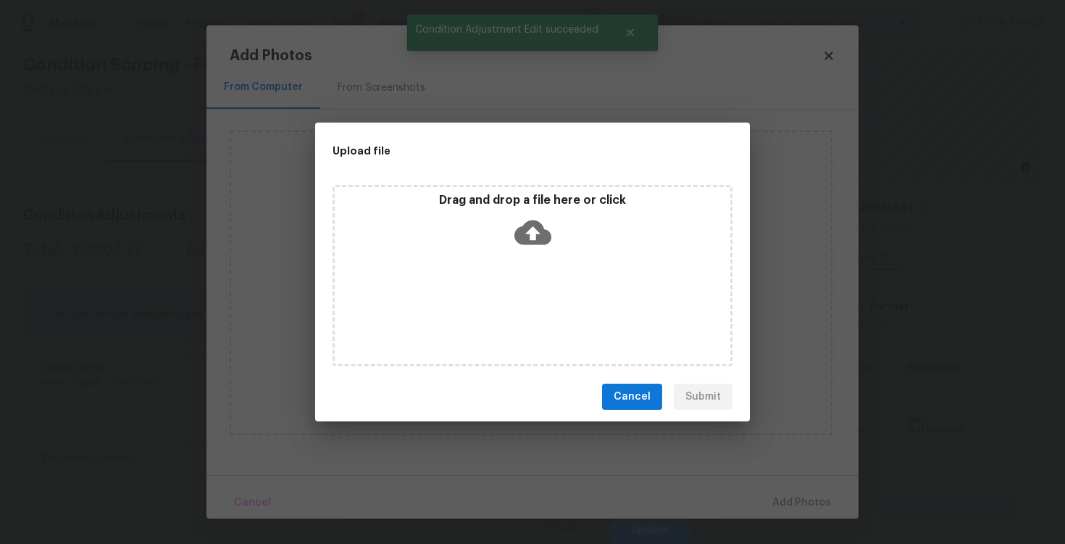
click at [531, 218] on icon at bounding box center [533, 232] width 37 height 37
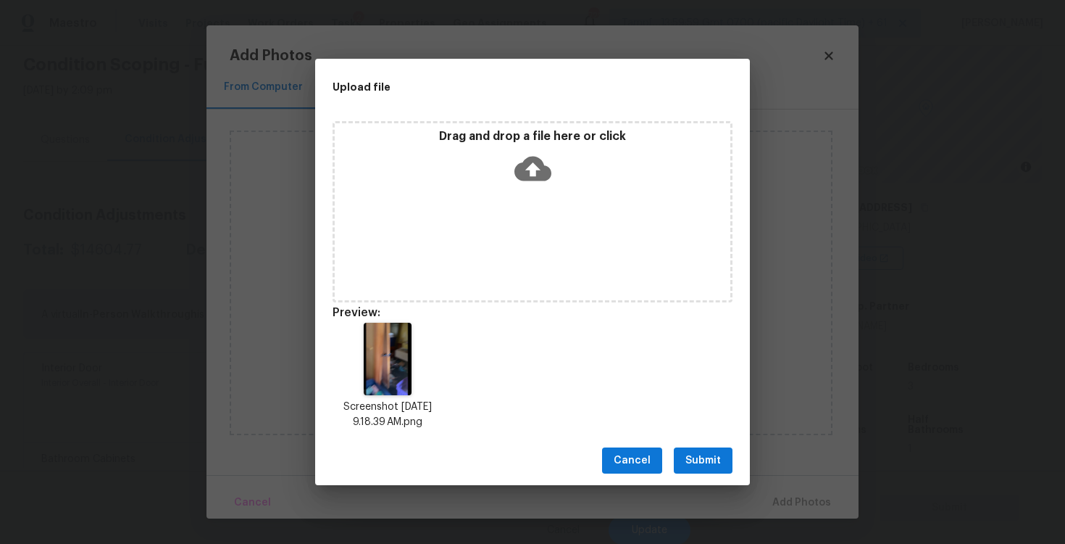
click at [699, 467] on span "Submit" at bounding box center [704, 461] width 36 height 18
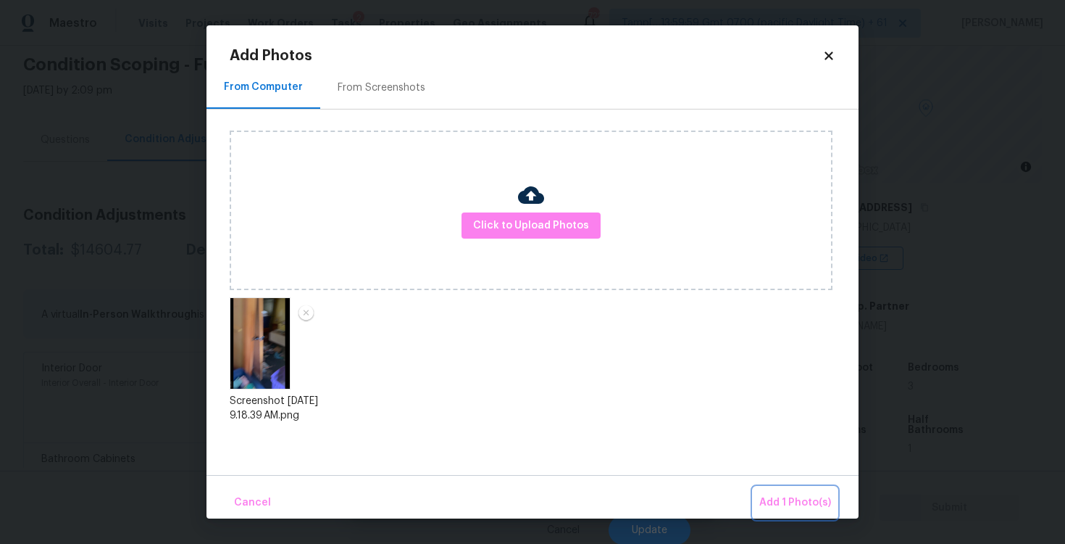
click at [785, 493] on button "Add 1 Photo(s)" at bounding box center [795, 502] width 83 height 31
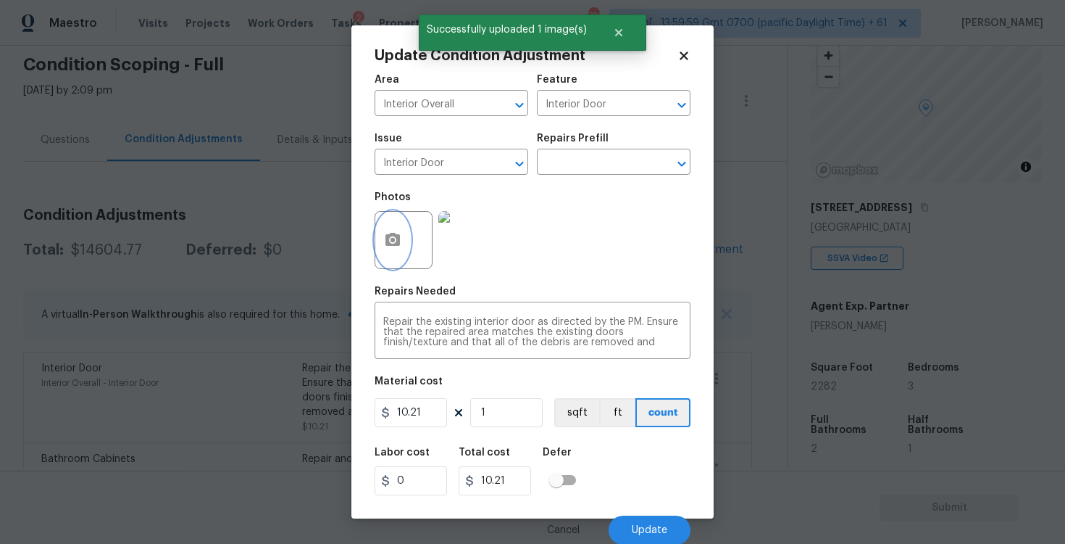
scroll to position [1, 0]
click at [644, 517] on button "Update" at bounding box center [650, 529] width 82 height 29
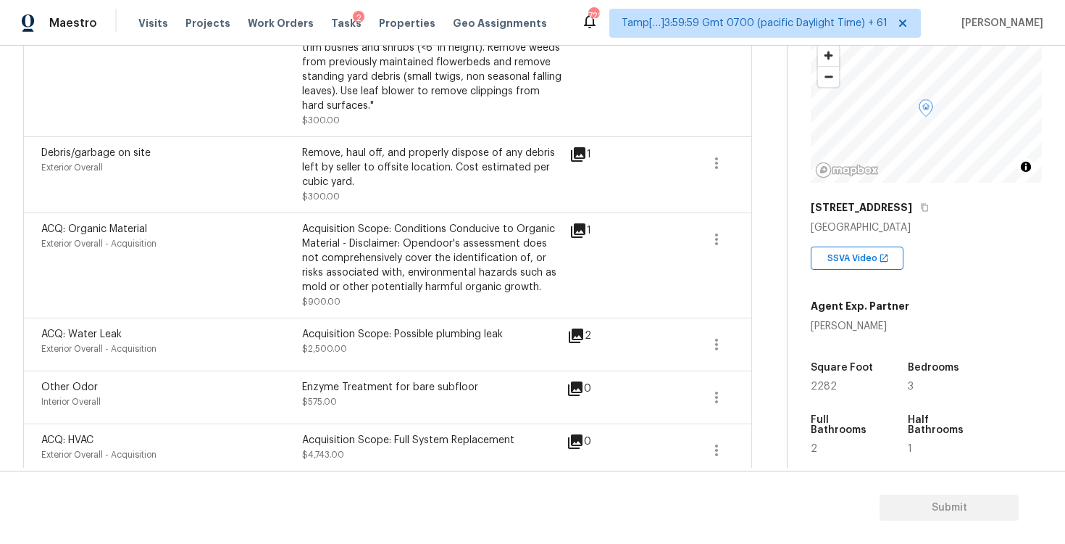
scroll to position [972, 0]
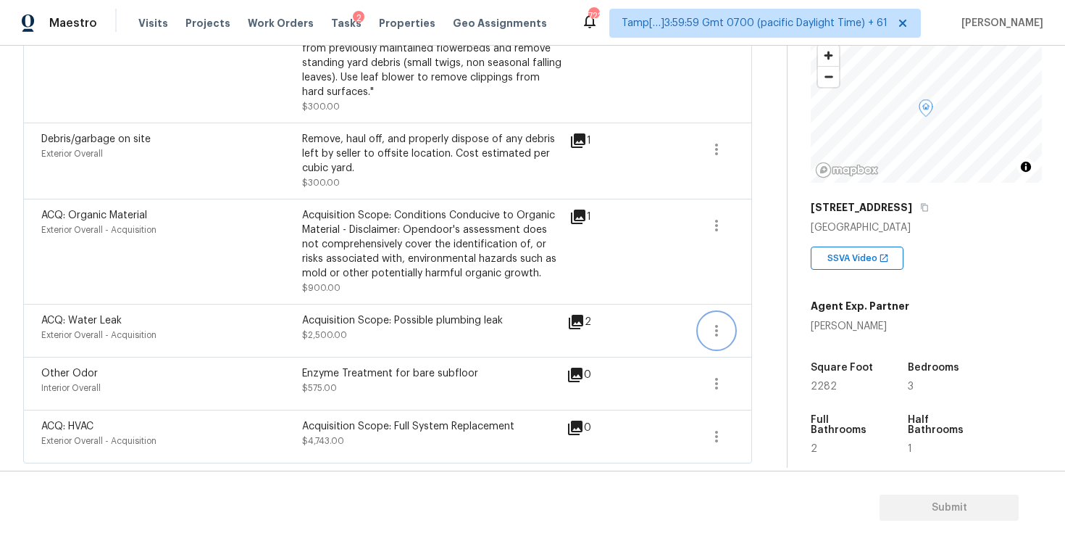
click at [727, 330] on button "button" at bounding box center [716, 330] width 35 height 35
click at [759, 327] on div "Edit" at bounding box center [799, 327] width 113 height 14
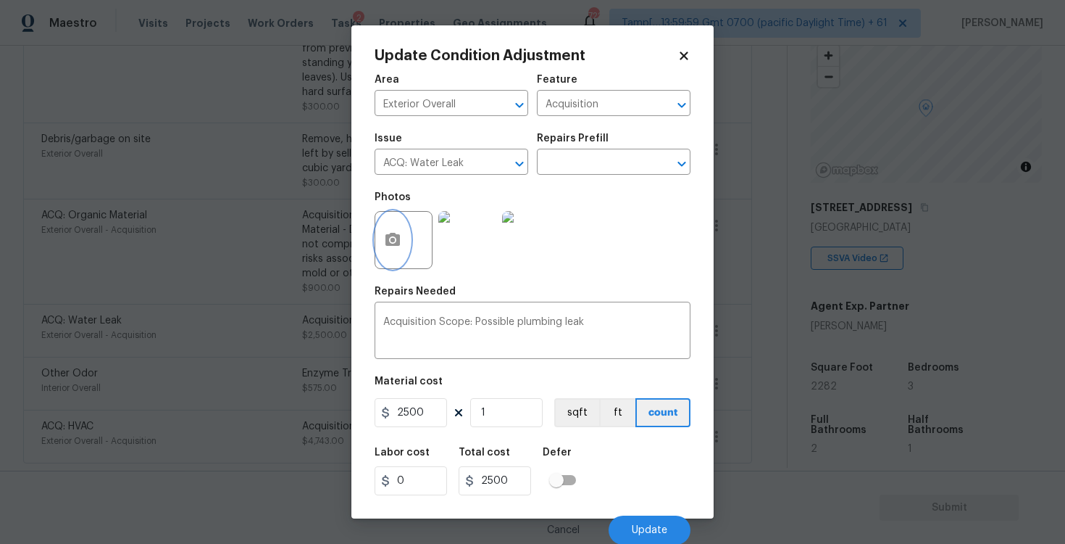
click at [396, 246] on icon "button" at bounding box center [393, 239] width 14 height 13
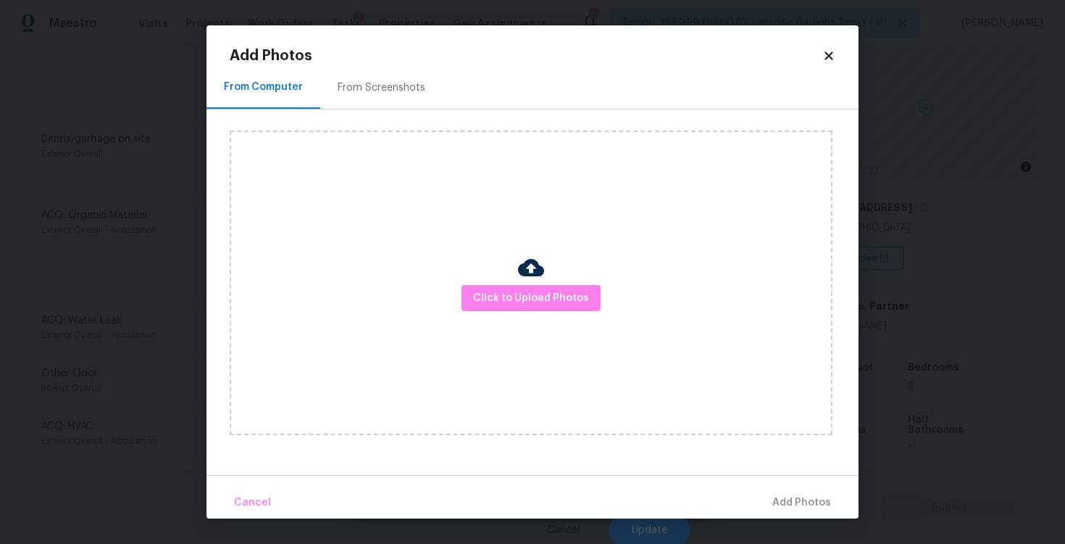
click at [494, 282] on div "Click to Upload Photos" at bounding box center [531, 282] width 603 height 304
click at [513, 298] on span "Click to Upload Photos" at bounding box center [531, 298] width 116 height 18
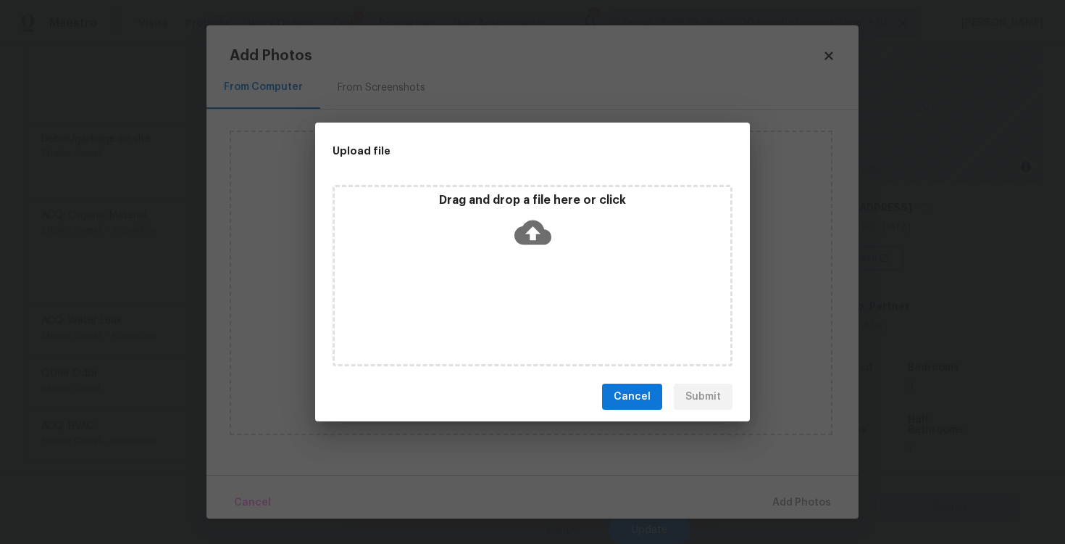
click at [521, 233] on icon at bounding box center [533, 232] width 37 height 25
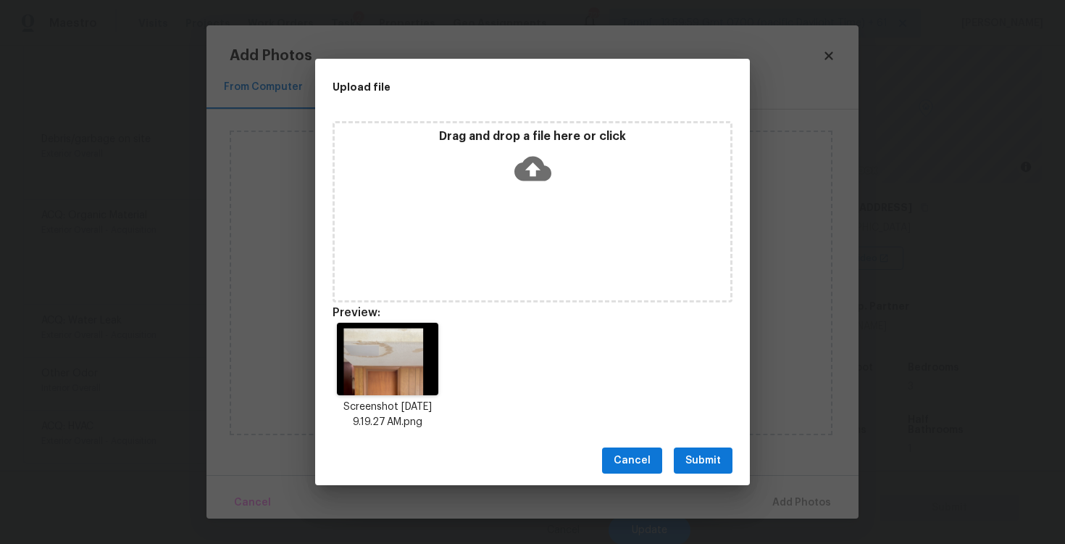
click at [696, 466] on span "Submit" at bounding box center [704, 461] width 36 height 18
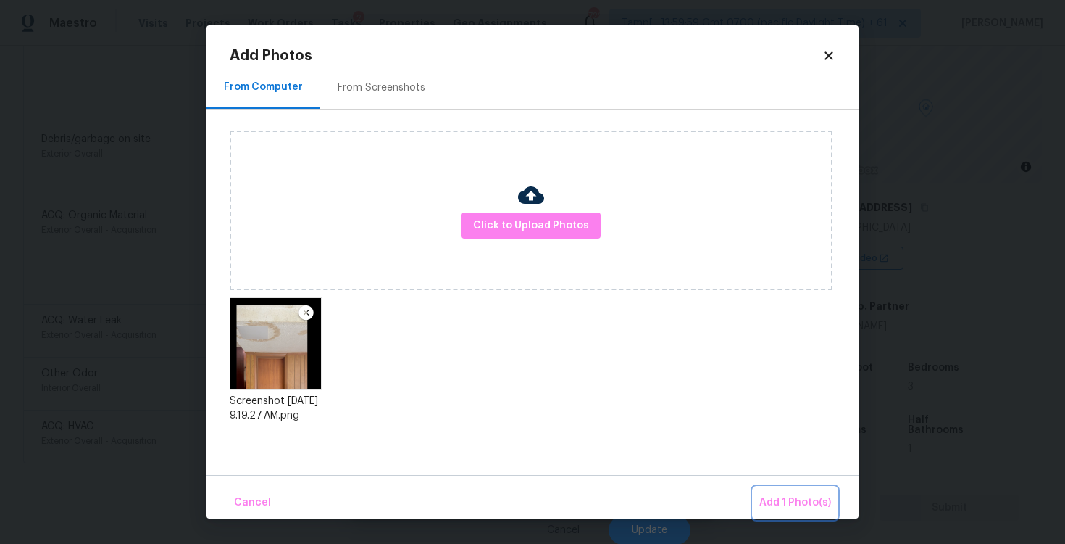
click at [768, 494] on span "Add 1 Photo(s)" at bounding box center [796, 503] width 72 height 18
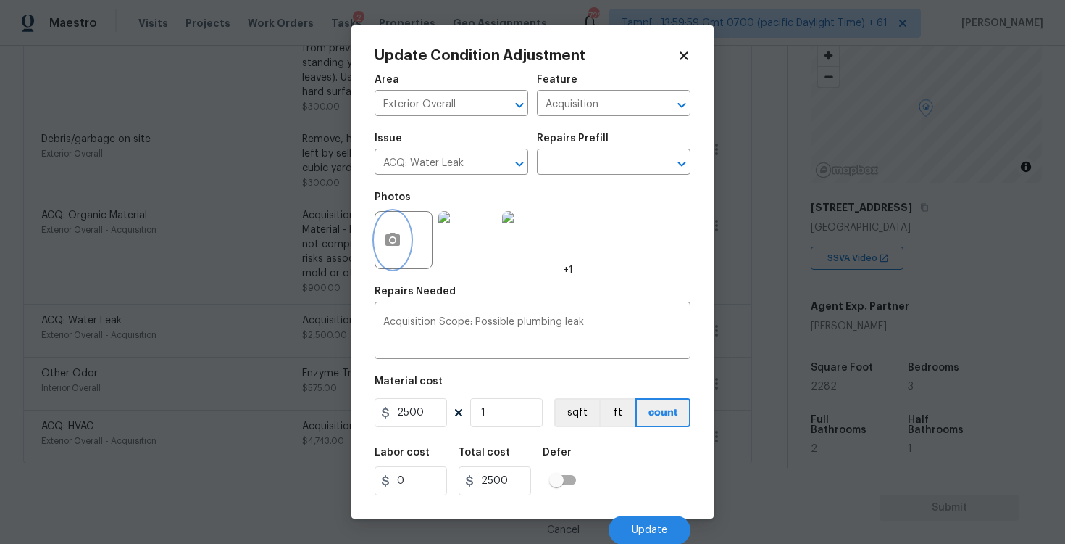
click at [400, 247] on icon "button" at bounding box center [392, 239] width 17 height 17
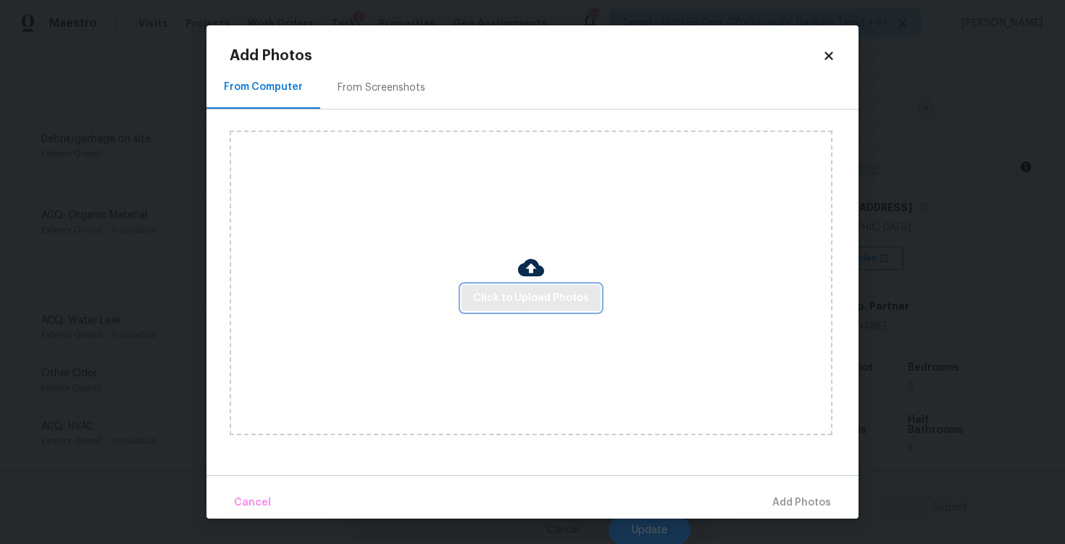
click at [551, 297] on span "Click to Upload Photos" at bounding box center [531, 298] width 116 height 18
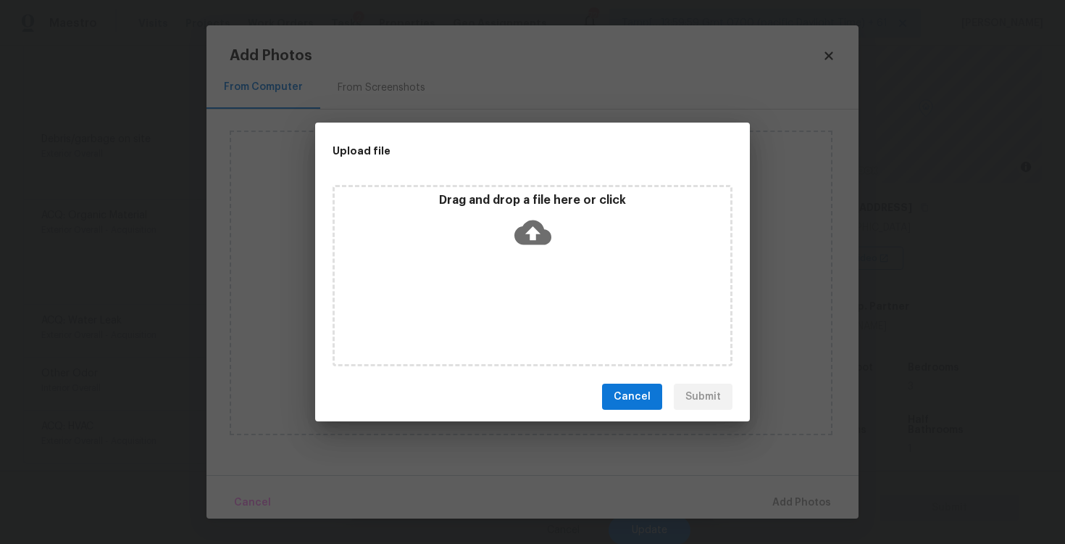
click at [524, 228] on icon at bounding box center [533, 232] width 37 height 25
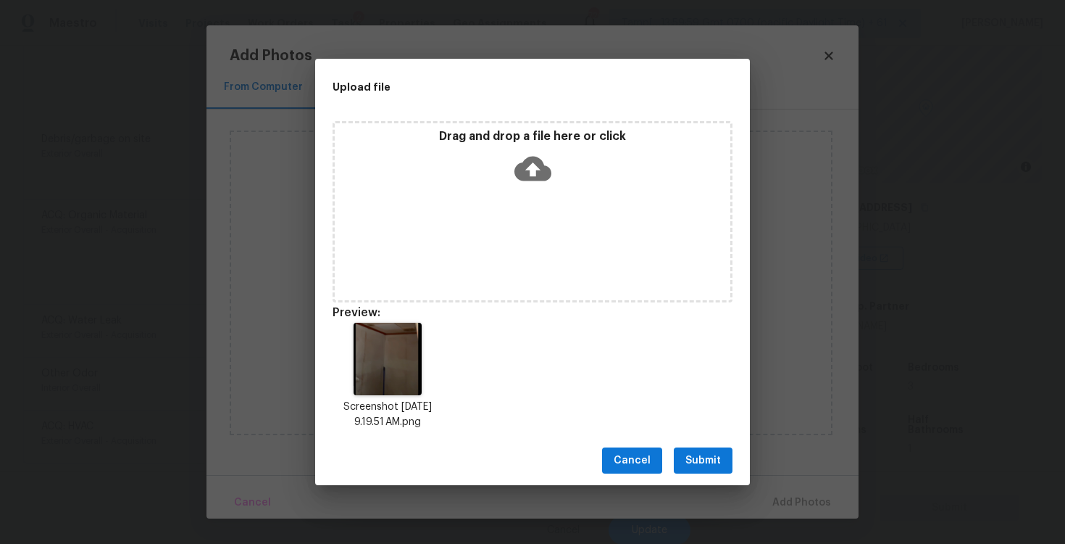
click at [685, 458] on button "Submit" at bounding box center [703, 460] width 59 height 27
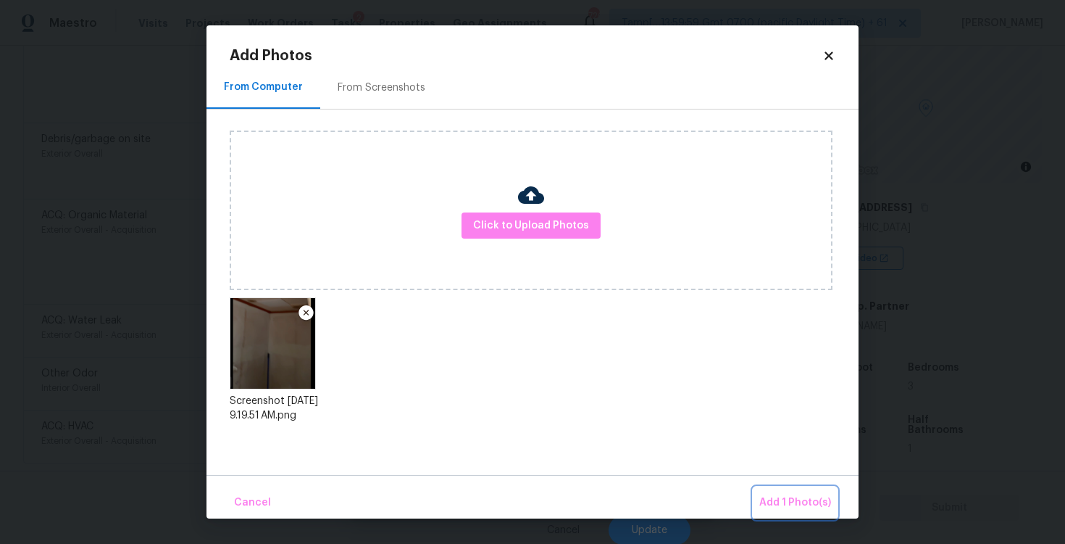
click at [766, 489] on button "Add 1 Photo(s)" at bounding box center [795, 502] width 83 height 31
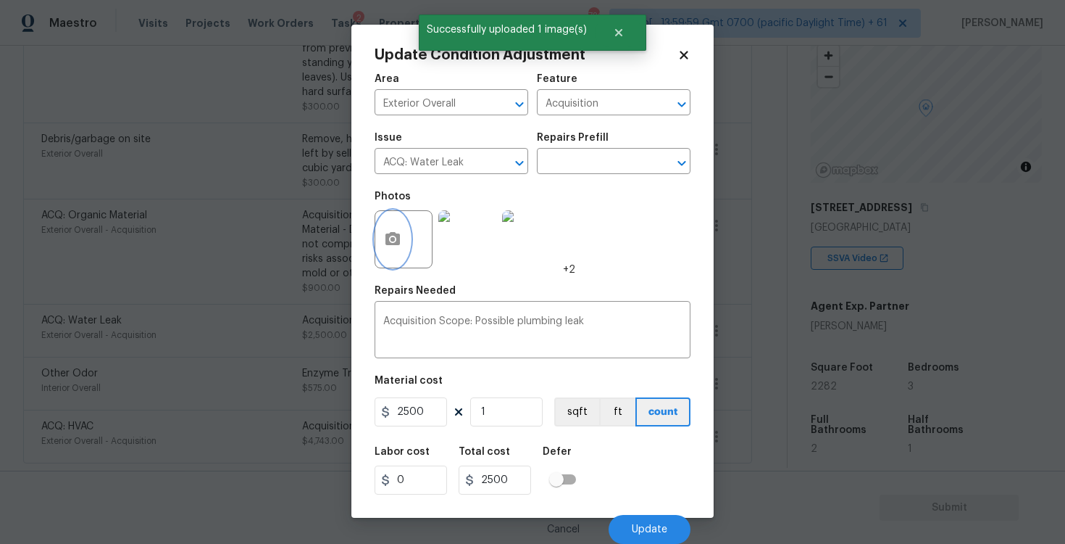
scroll to position [1, 0]
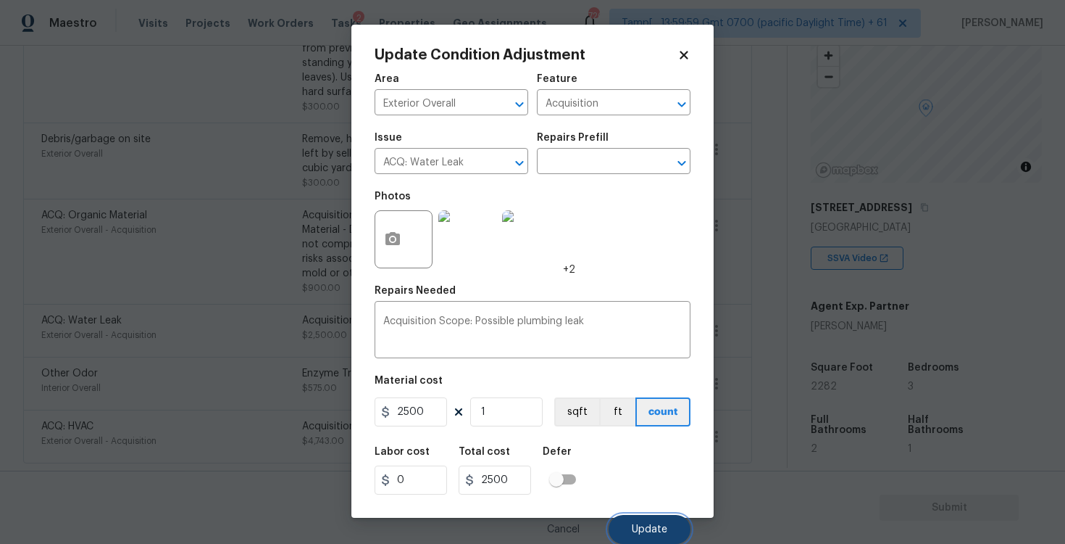
click at [660, 521] on button "Update" at bounding box center [650, 529] width 82 height 29
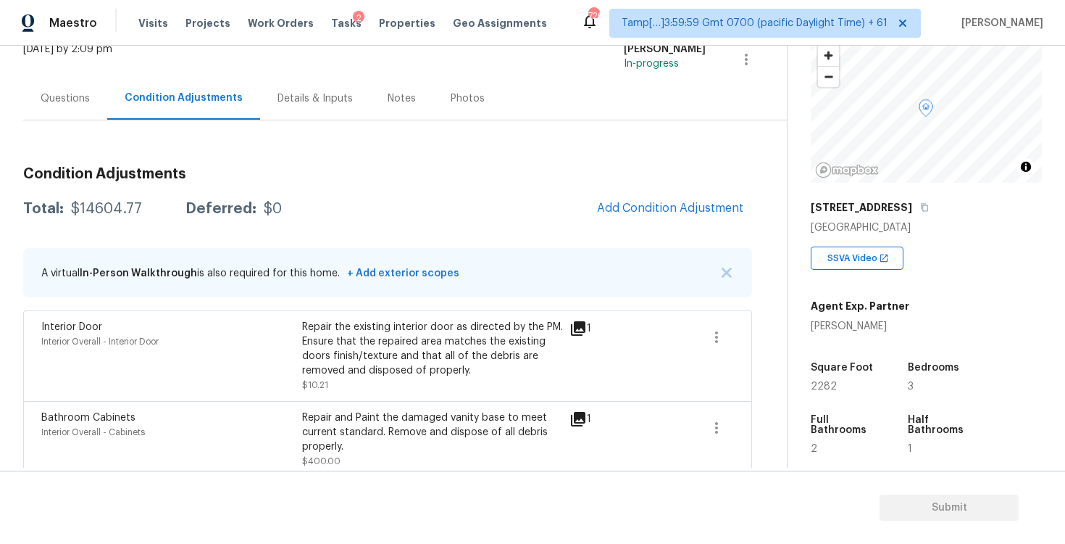
scroll to position [93, 0]
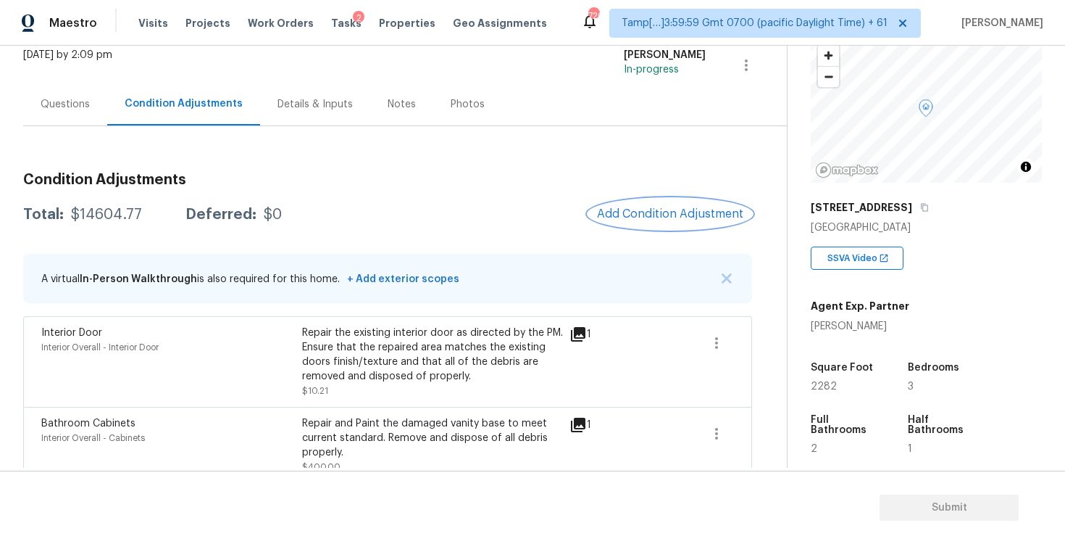
click at [646, 225] on button "Add Condition Adjustment" at bounding box center [671, 214] width 164 height 30
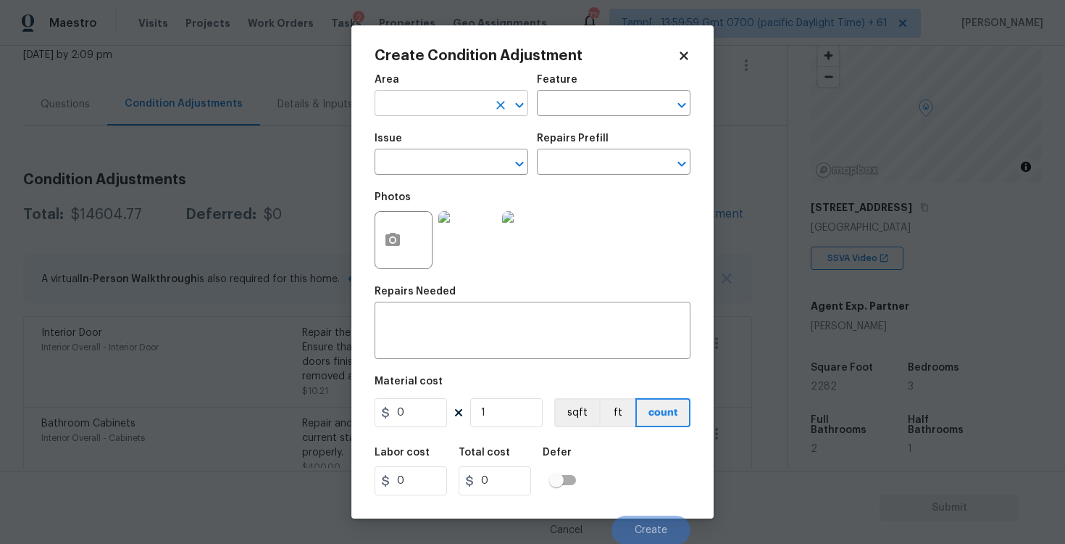
click at [462, 99] on input "text" at bounding box center [431, 104] width 113 height 22
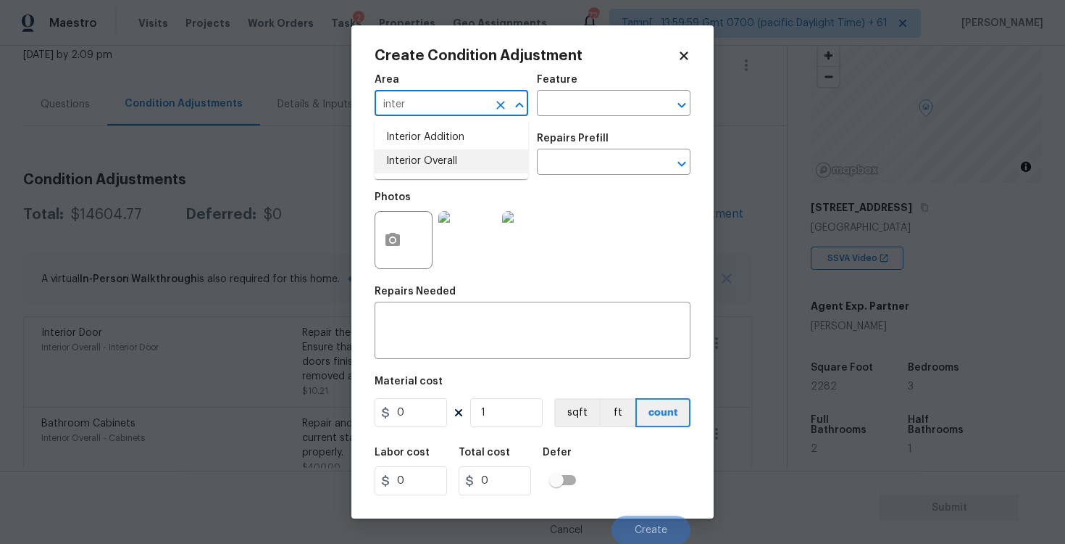
click at [463, 155] on li "Interior Overall" at bounding box center [452, 161] width 154 height 24
type input "Interior Overall"
click at [465, 161] on input "text" at bounding box center [431, 163] width 113 height 22
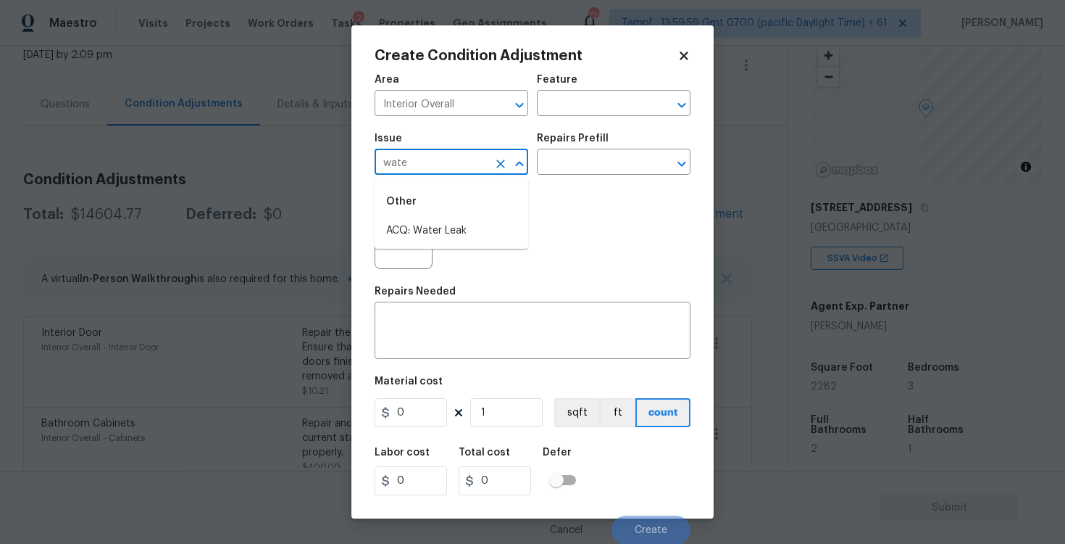
click at [457, 215] on div "Other" at bounding box center [452, 201] width 154 height 35
click at [457, 225] on li "ACQ: Water Leak" at bounding box center [452, 231] width 154 height 24
type input "ACQ: Water Leak"
click at [379, 235] on button "button" at bounding box center [392, 240] width 35 height 57
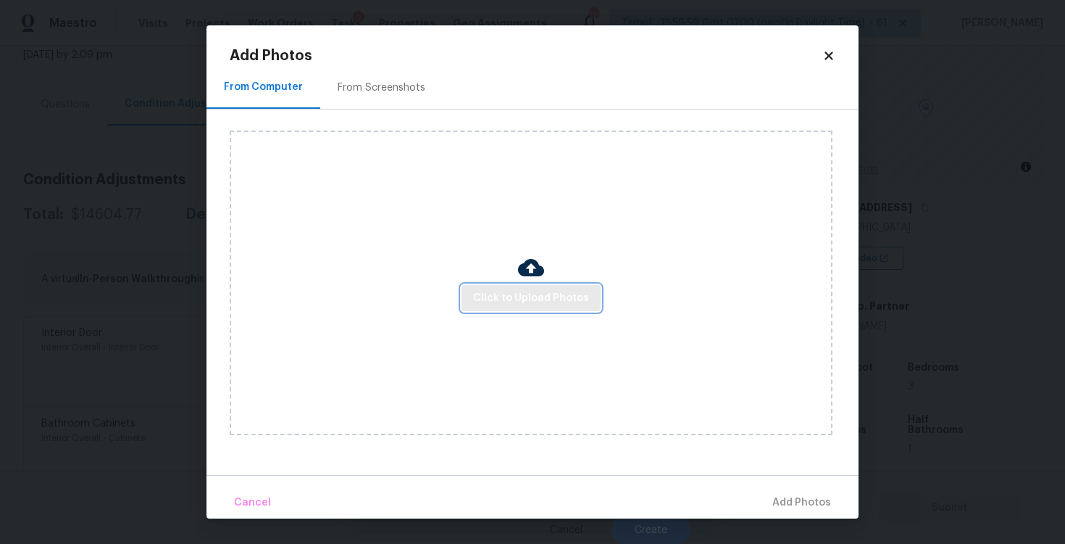
click at [561, 303] on span "Click to Upload Photos" at bounding box center [531, 298] width 116 height 18
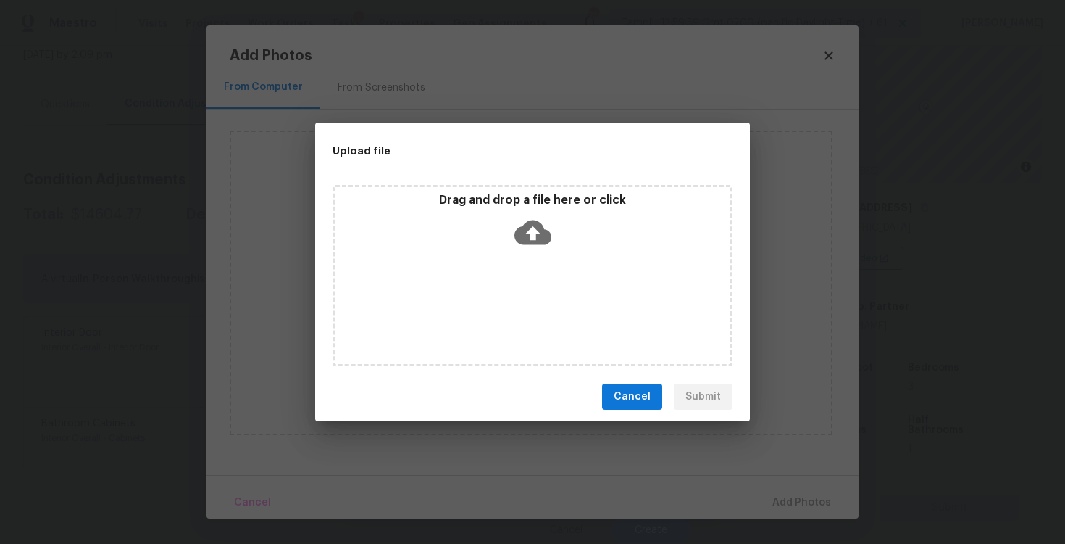
click at [528, 230] on icon at bounding box center [533, 232] width 37 height 37
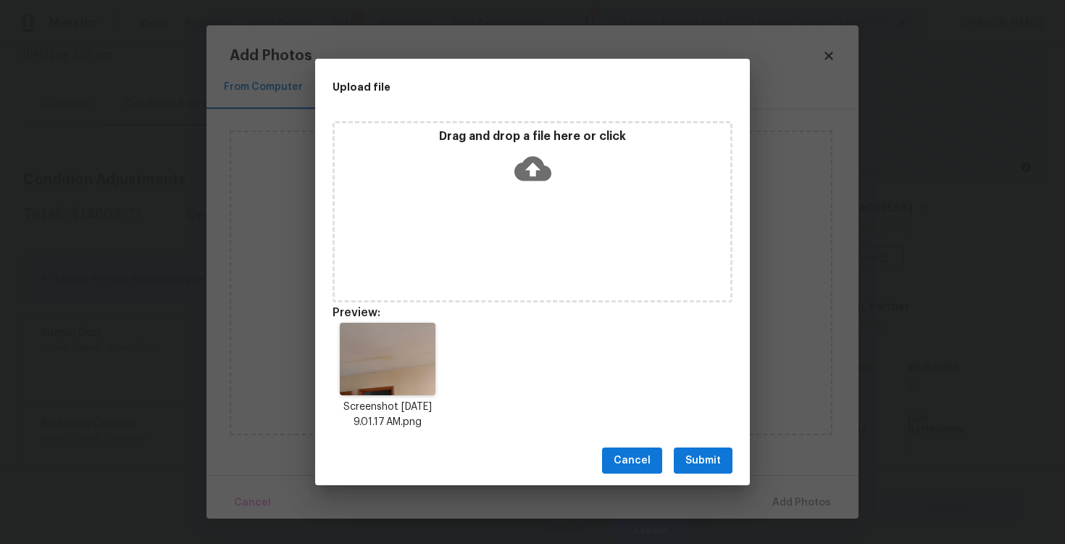
click at [536, 145] on div "Drag and drop a file here or click" at bounding box center [533, 160] width 396 height 62
click at [728, 466] on button "Submit" at bounding box center [703, 460] width 59 height 27
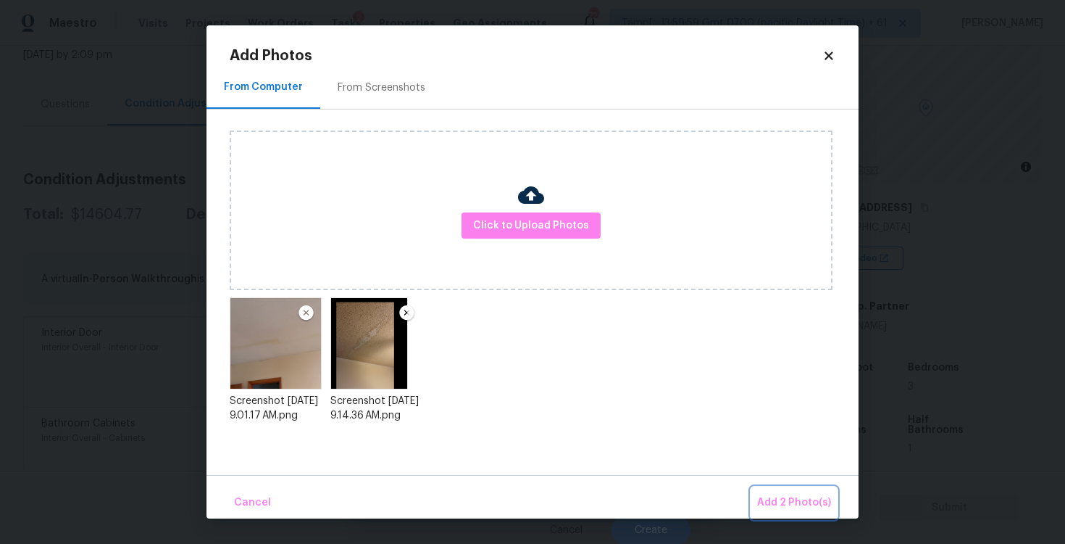
click at [785, 487] on button "Add 2 Photo(s)" at bounding box center [795, 502] width 86 height 31
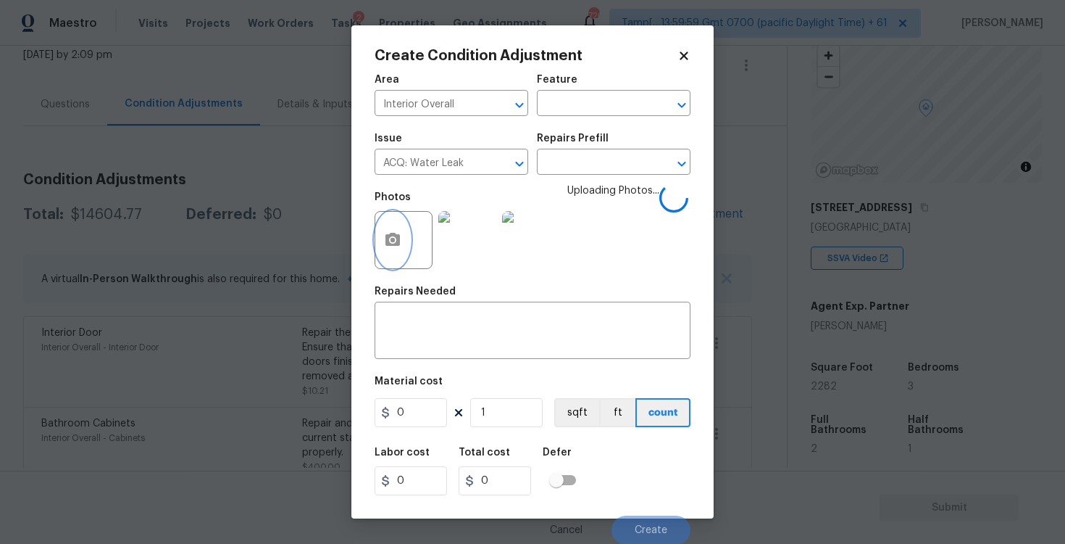
scroll to position [1, 0]
click at [581, 170] on input "text" at bounding box center [593, 162] width 113 height 22
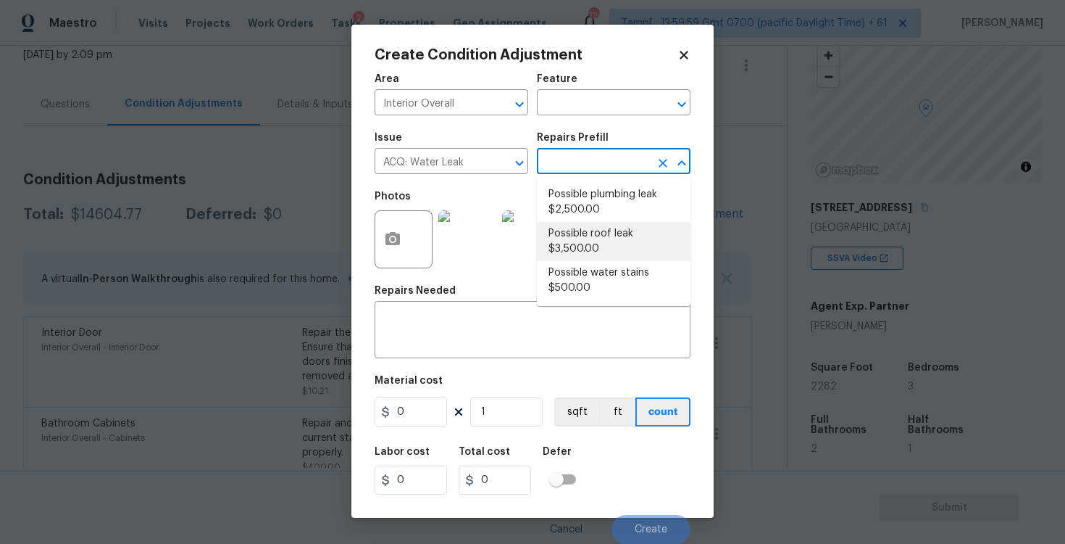
click at [598, 238] on li "Possible roof leak $3,500.00" at bounding box center [614, 241] width 154 height 39
type input "Acquisition"
type textarea "Acquisition Scope: Possible roof leak"
type input "3500"
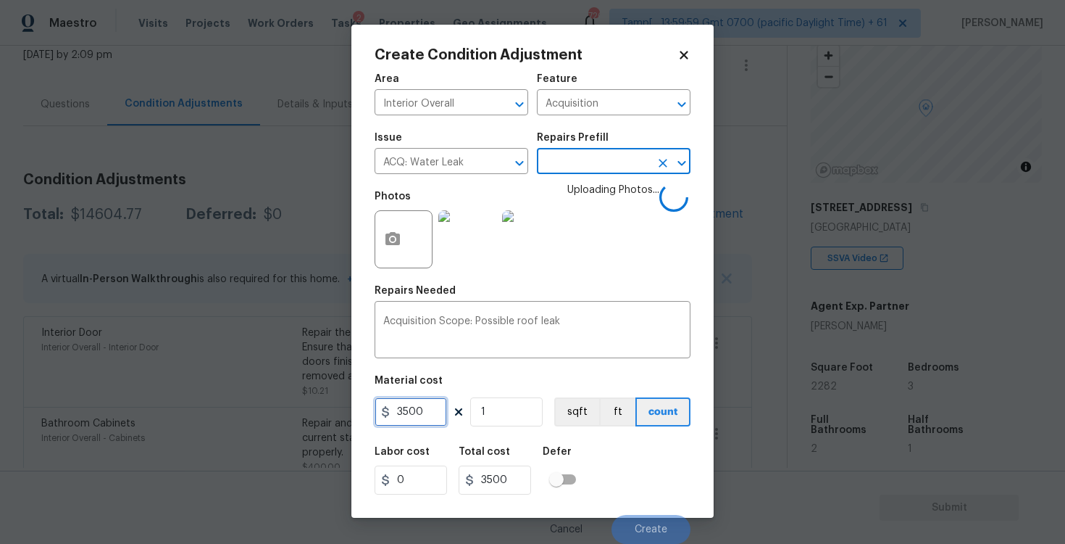
click at [398, 405] on input "3500" at bounding box center [411, 411] width 72 height 29
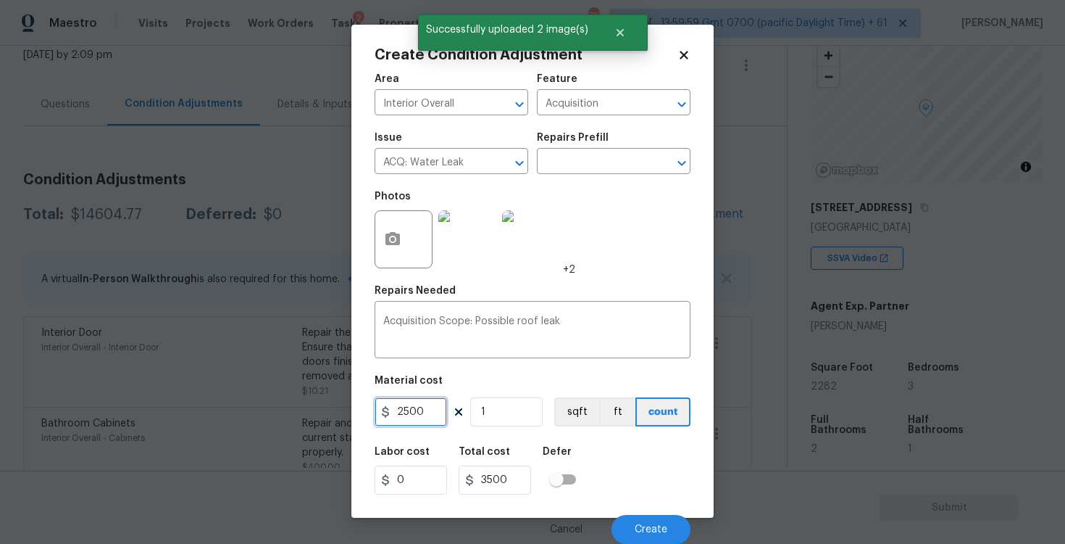
type input "2500"
click at [617, 441] on div "Labor cost 0 Total cost 3500 Defer" at bounding box center [533, 470] width 316 height 65
type input "2500"
click at [652, 534] on button "Create" at bounding box center [651, 529] width 79 height 29
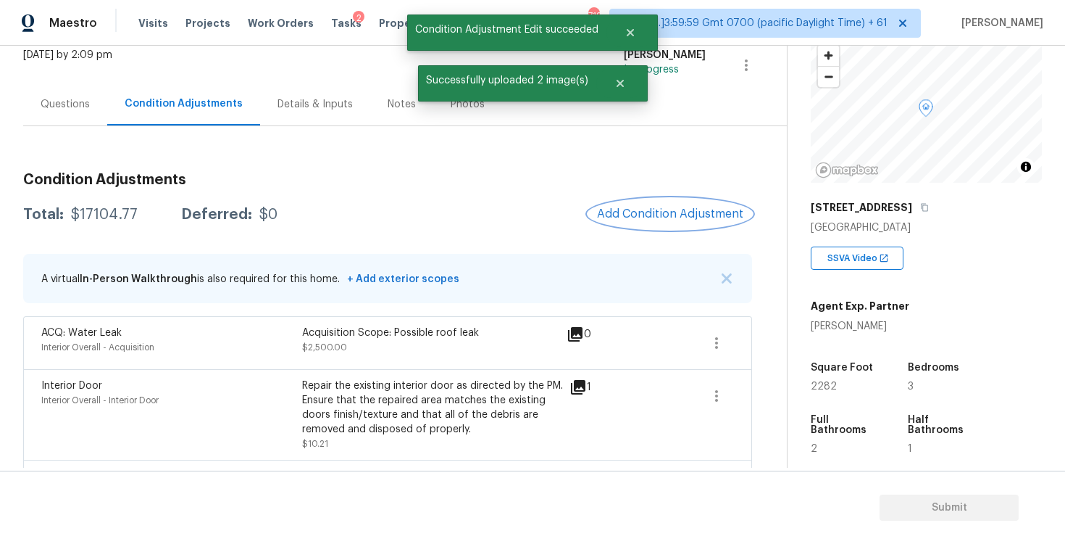
scroll to position [57, 0]
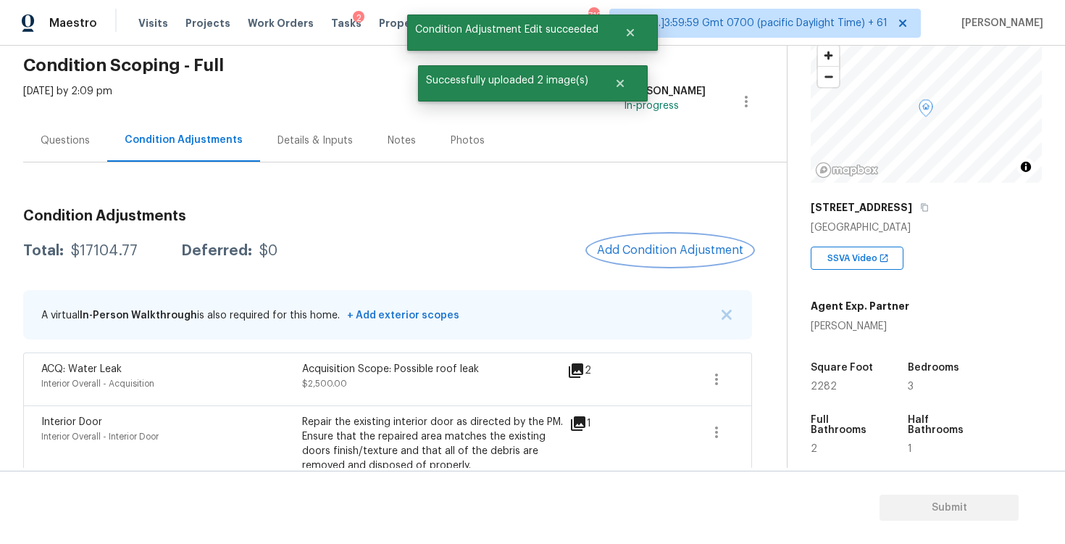
click at [674, 237] on button "Add Condition Adjustment" at bounding box center [671, 250] width 164 height 30
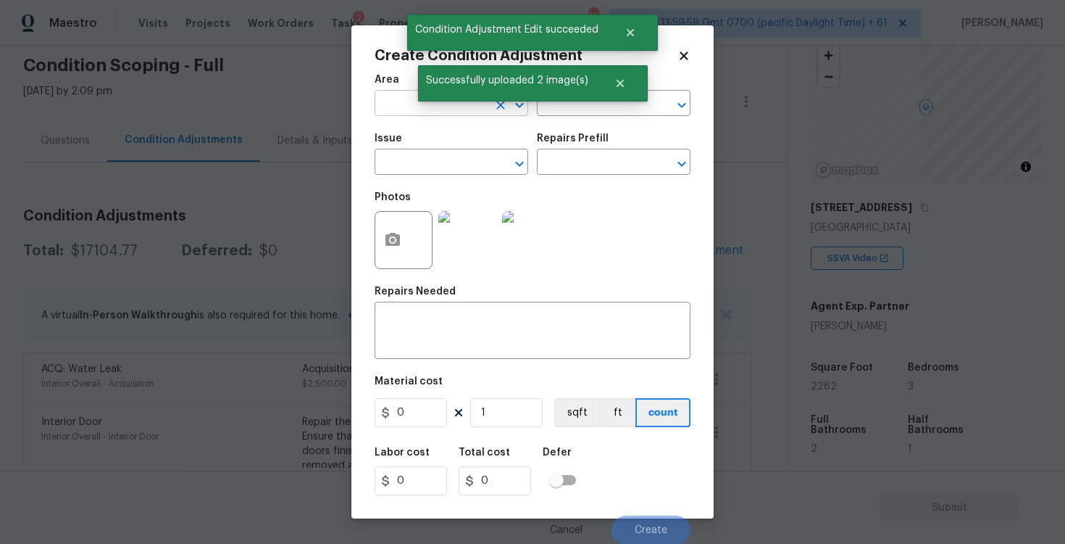
click at [433, 116] on input "text" at bounding box center [431, 104] width 113 height 22
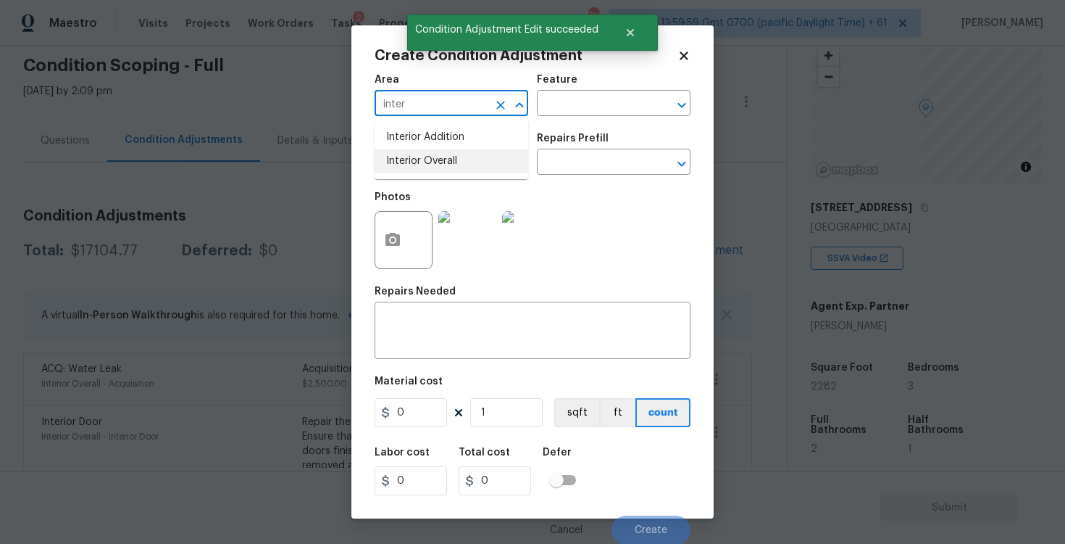
click at [434, 166] on li "Interior Overall" at bounding box center [452, 161] width 154 height 24
type input "Interior Overall"
click at [434, 166] on input "text" at bounding box center [431, 163] width 113 height 22
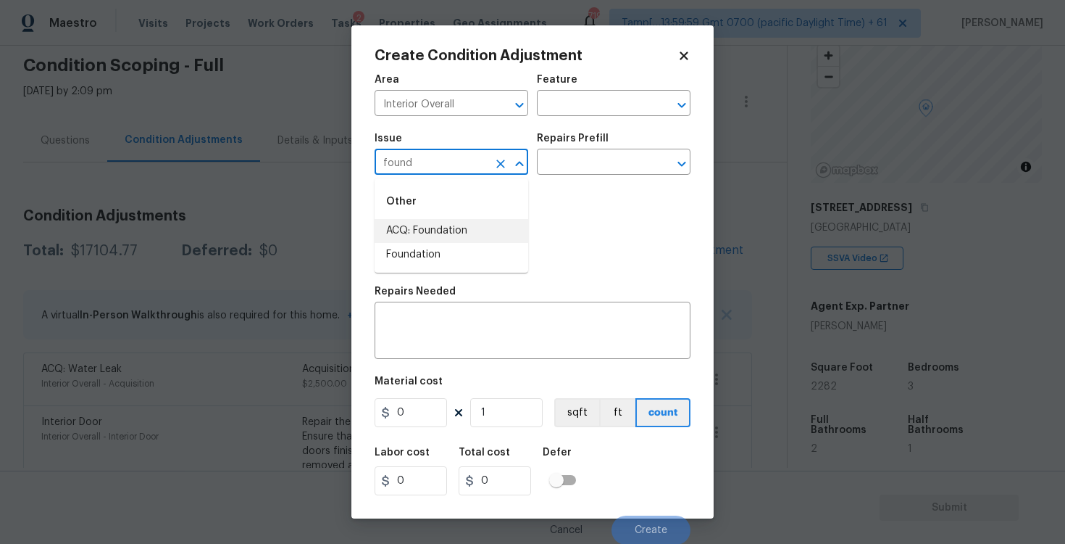
click at [431, 228] on li "ACQ: Foundation" at bounding box center [452, 231] width 154 height 24
type input "ACQ: Foundation"
click at [555, 166] on input "text" at bounding box center [593, 163] width 113 height 22
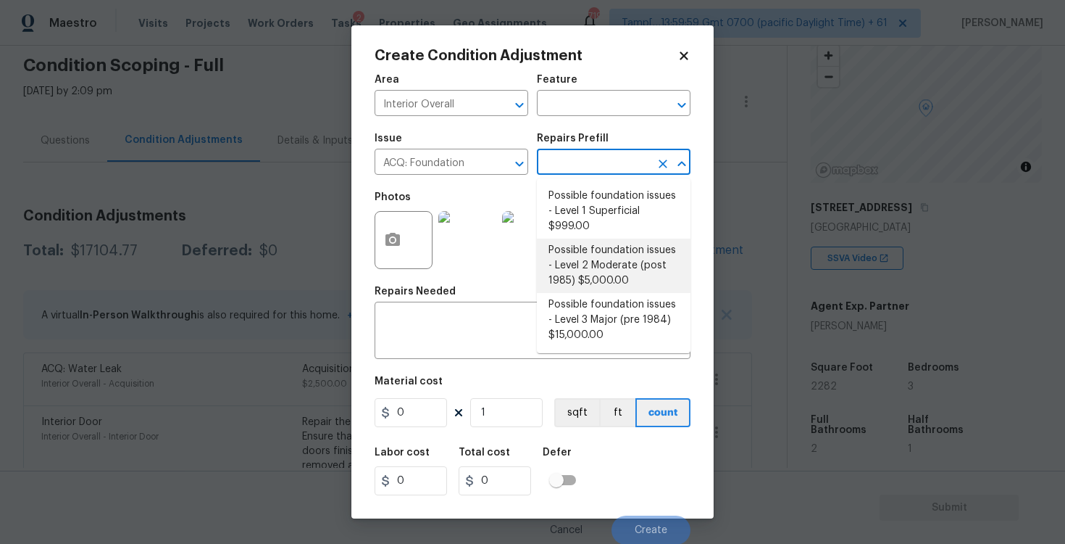
click at [605, 273] on li "Possible foundation issues - Level 2 Moderate (post 1985) $5,000.00" at bounding box center [614, 265] width 154 height 54
type input "Acquisition"
type textarea "Possible foundation issues - Level 2 Moderate: Disclaimer: This is NOT a techni…"
type input "5000"
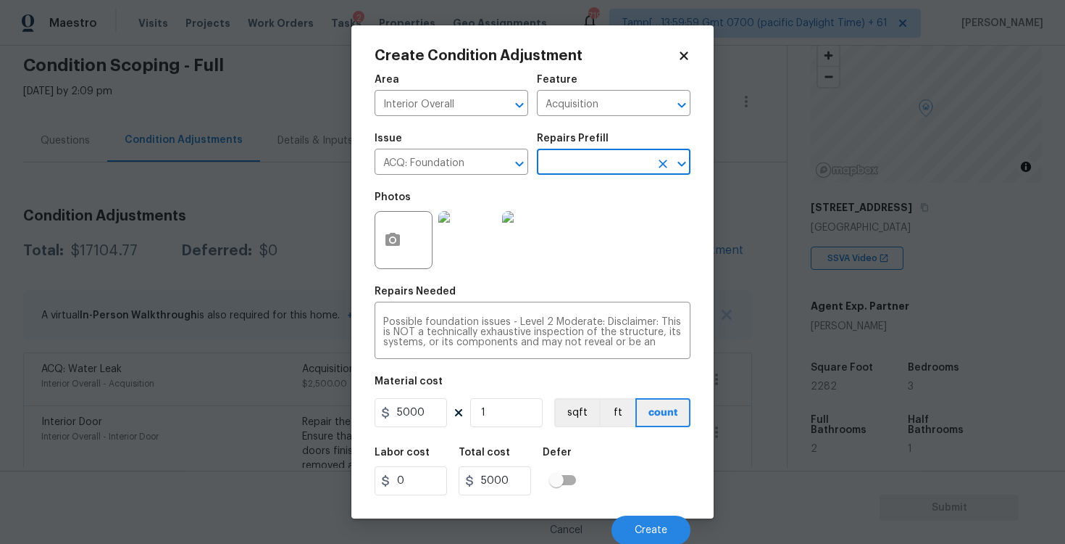
scroll to position [1, 0]
click at [649, 517] on button "Create" at bounding box center [651, 529] width 79 height 29
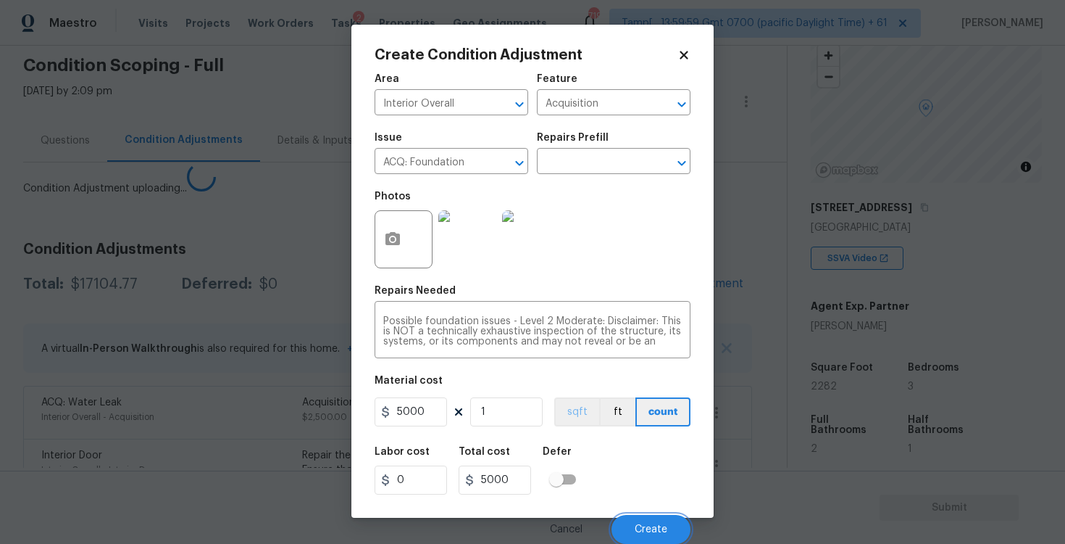
scroll to position [0, 0]
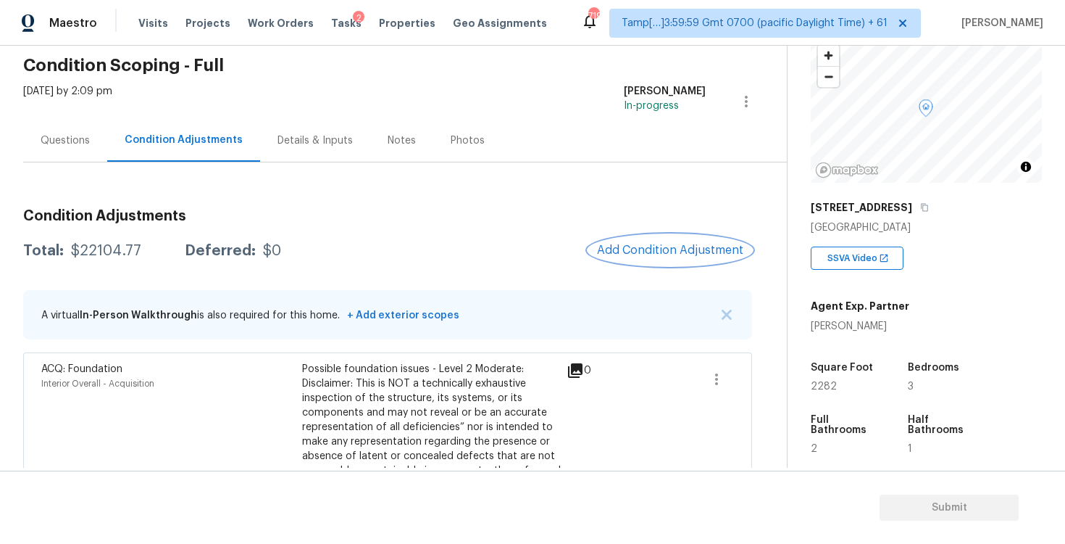
click at [648, 263] on button "Add Condition Adjustment" at bounding box center [671, 250] width 164 height 30
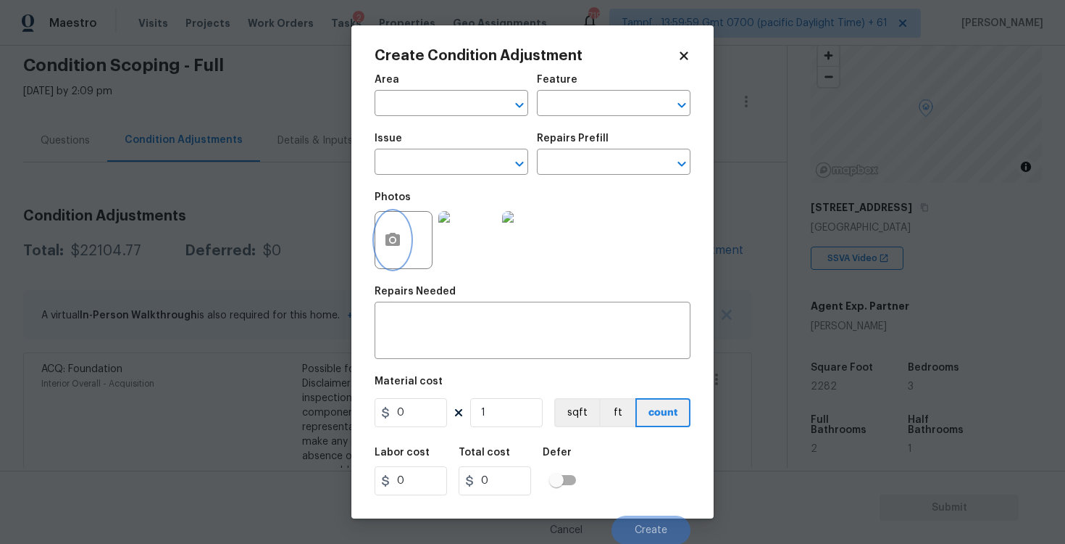
click at [394, 238] on circle "button" at bounding box center [393, 240] width 4 height 4
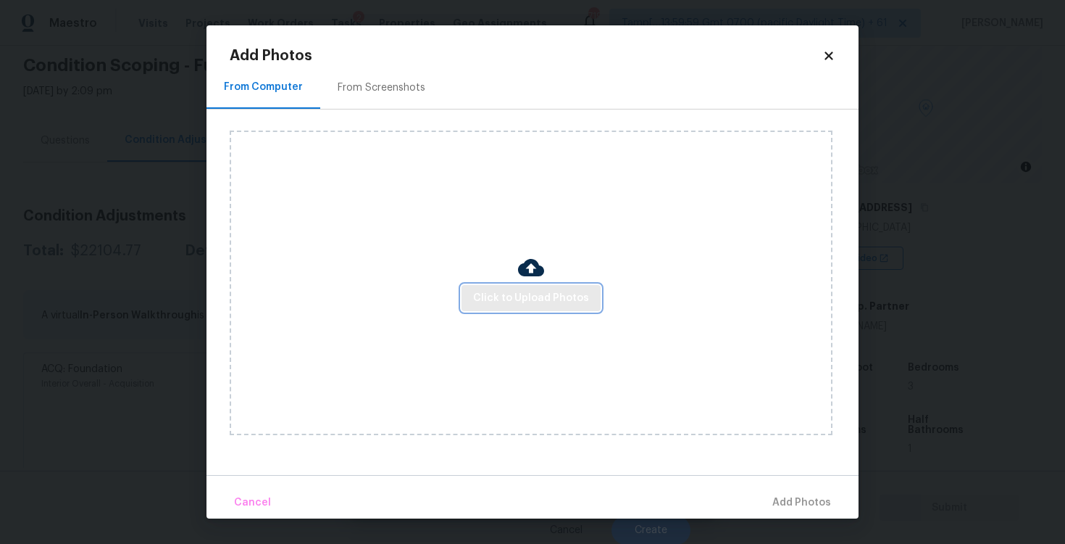
click at [523, 296] on span "Click to Upload Photos" at bounding box center [531, 298] width 116 height 18
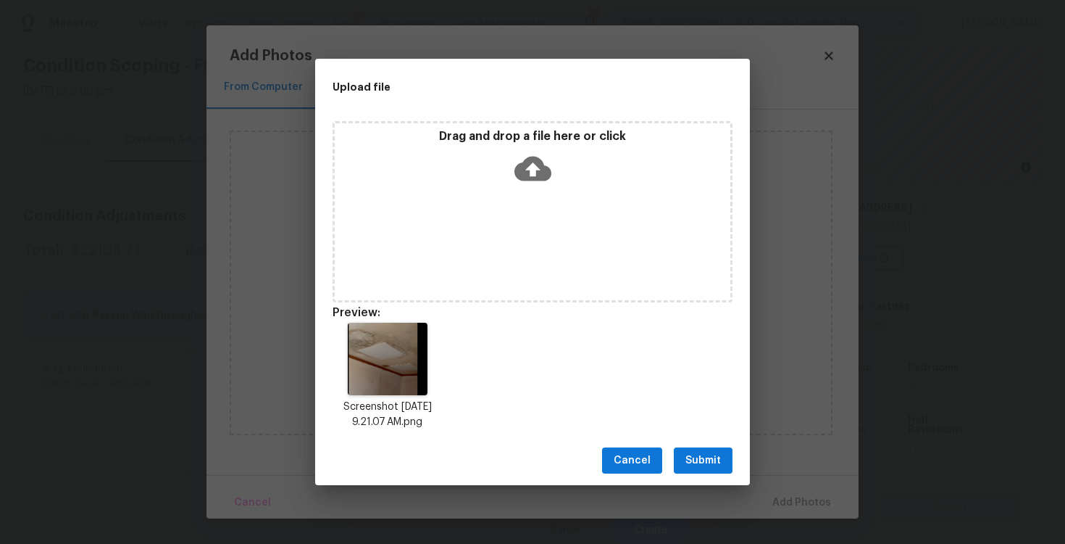
click at [716, 453] on span "Submit" at bounding box center [704, 461] width 36 height 18
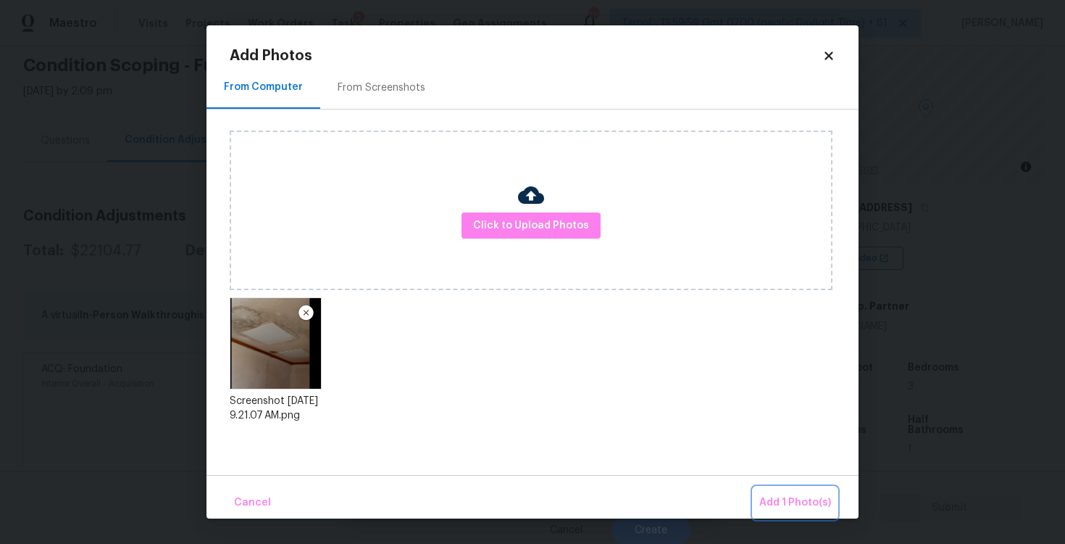
click at [781, 489] on button "Add 1 Photo(s)" at bounding box center [795, 502] width 83 height 31
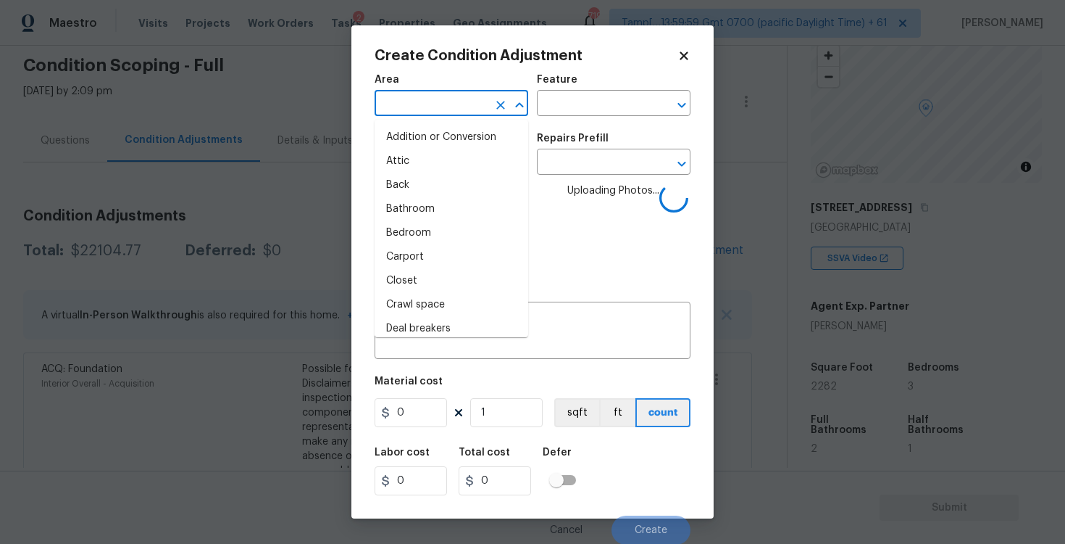
click at [462, 99] on input "text" at bounding box center [431, 104] width 113 height 22
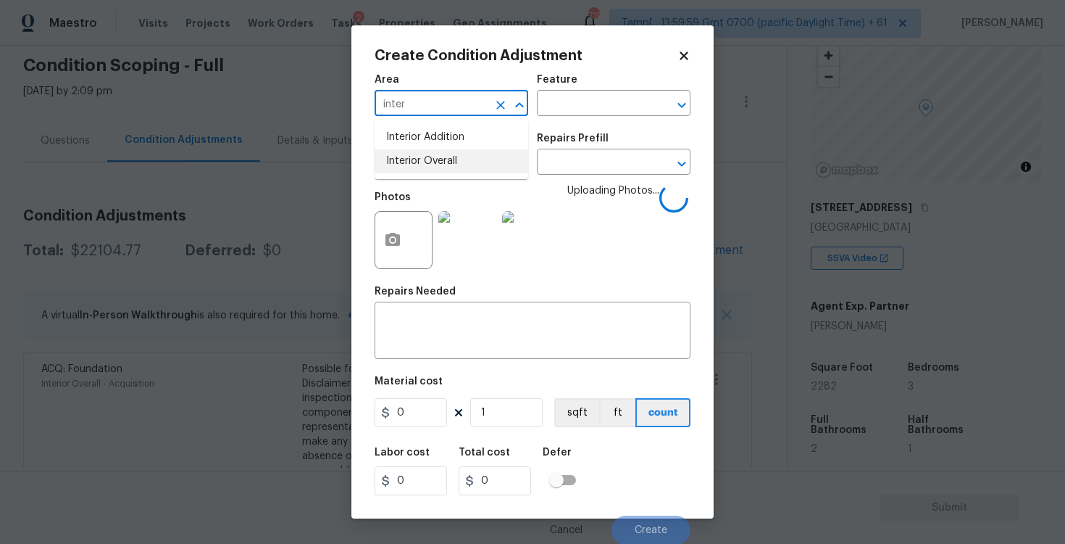
click at [452, 152] on li "Interior Overall" at bounding box center [452, 161] width 154 height 24
type input "Interior Overall"
click at [452, 152] on input "text" at bounding box center [431, 163] width 113 height 22
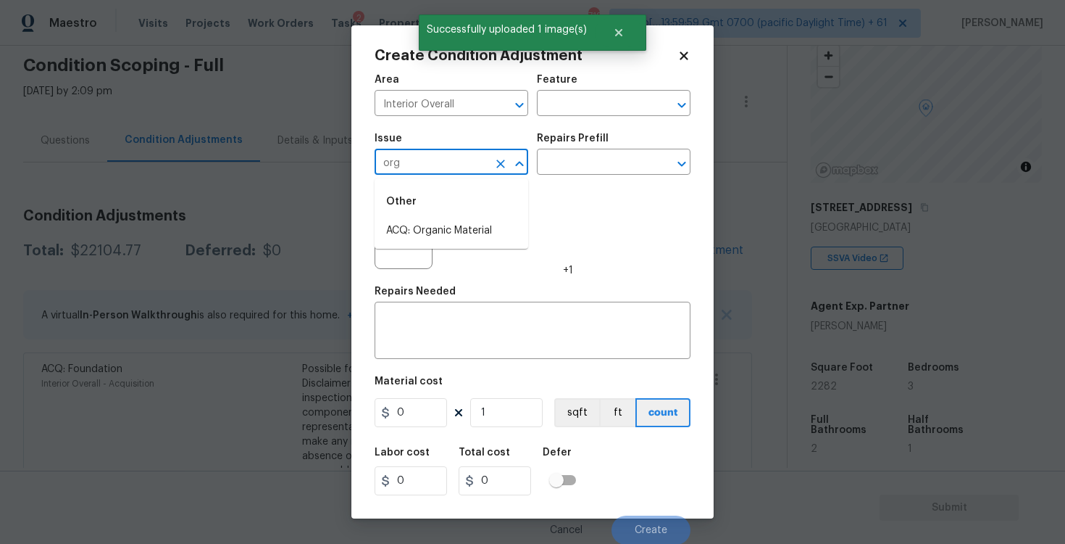
type input "orga"
click at [446, 223] on li "ACQ: Organic Material" at bounding box center [452, 231] width 154 height 24
type input "ACQ: Organic Material"
click at [582, 168] on input "text" at bounding box center [593, 163] width 113 height 22
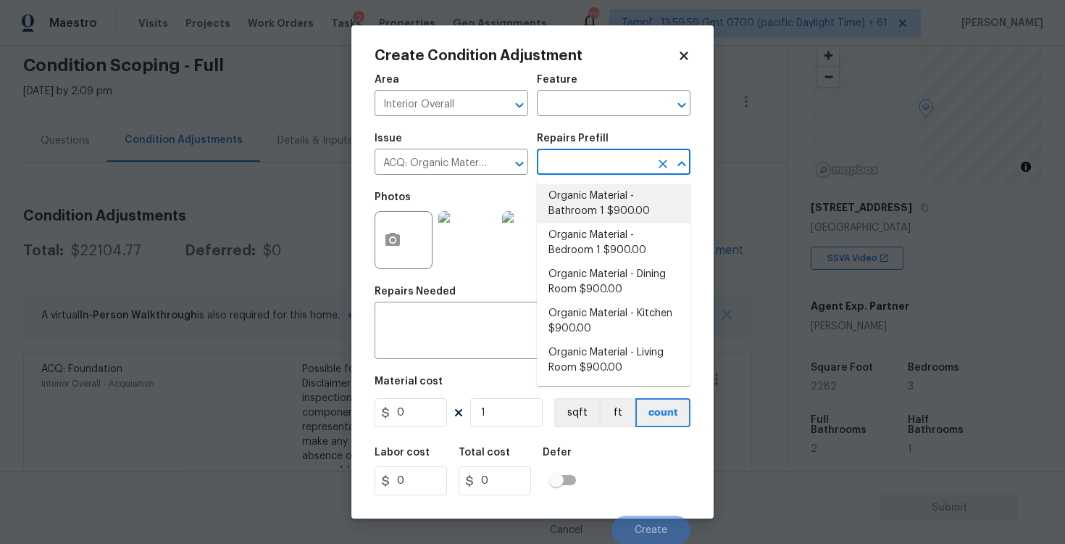
click at [578, 191] on li "Organic Material - Bathroom 1 $900.00" at bounding box center [614, 203] width 154 height 39
type input "Acquisition"
type textarea "Acquisition Scope: Conditions Conducive to Organic Material - Bathroom 1 Discla…"
type input "900"
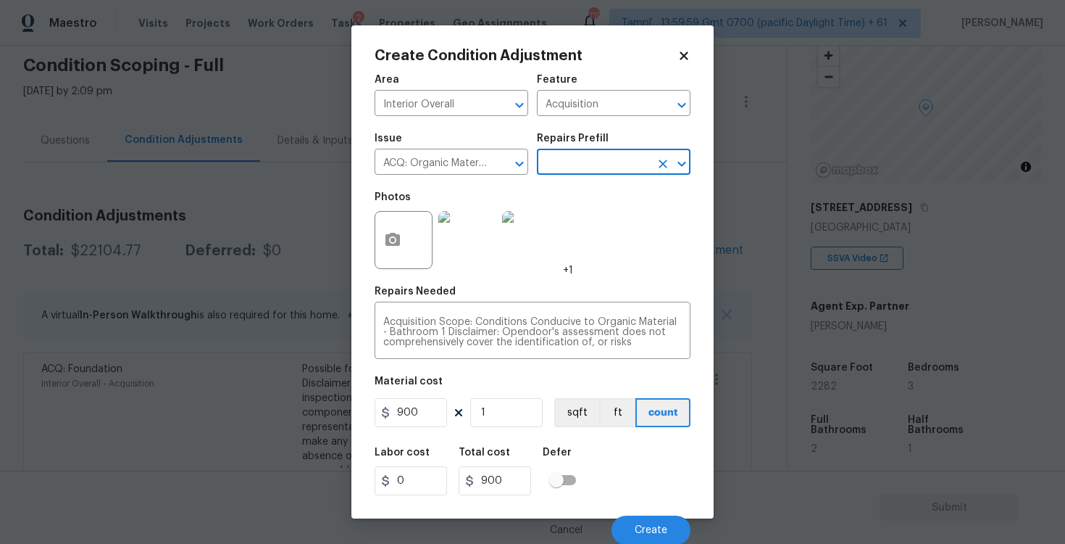
scroll to position [1, 0]
click at [639, 510] on div "Cancel Create" at bounding box center [533, 523] width 316 height 41
click at [642, 521] on button "Create" at bounding box center [651, 529] width 79 height 29
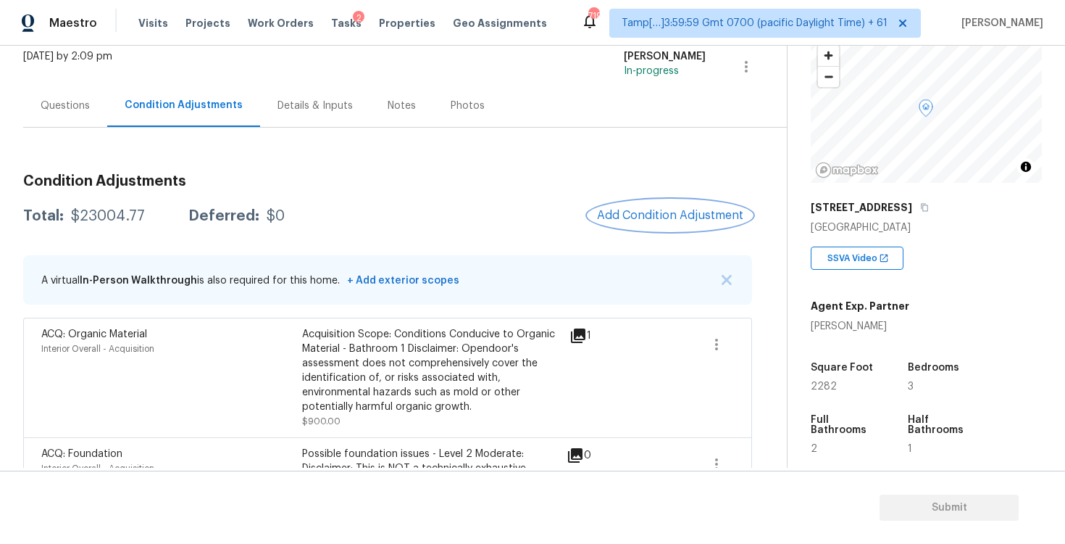
scroll to position [88, 0]
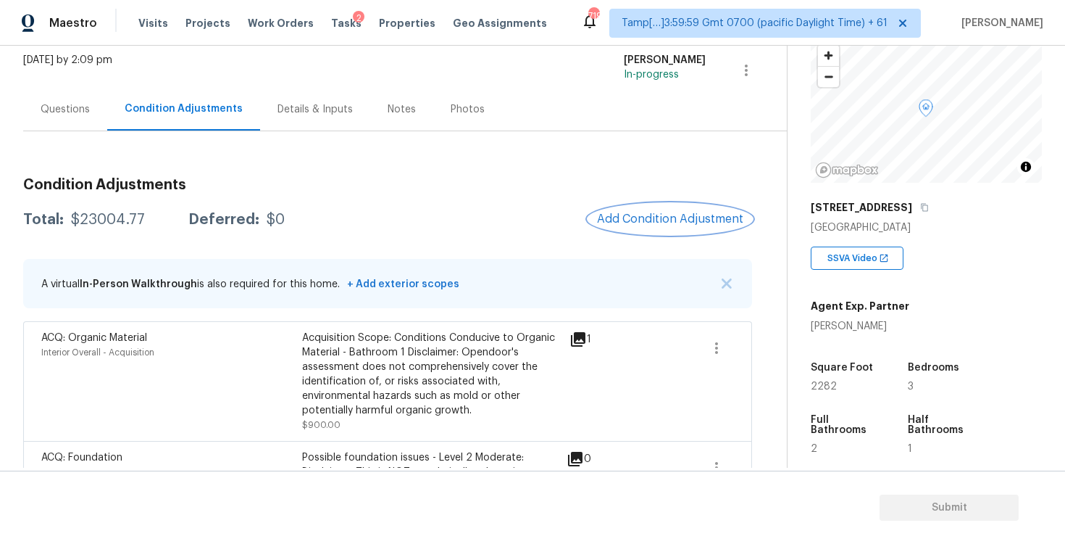
click at [659, 223] on span "Add Condition Adjustment" at bounding box center [670, 218] width 146 height 13
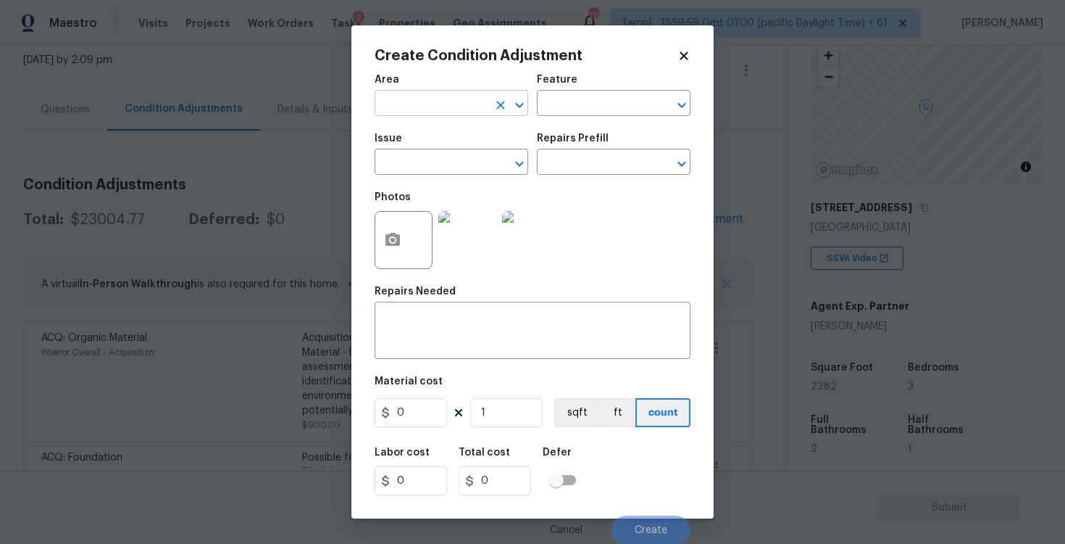
click at [432, 103] on input "text" at bounding box center [431, 104] width 113 height 22
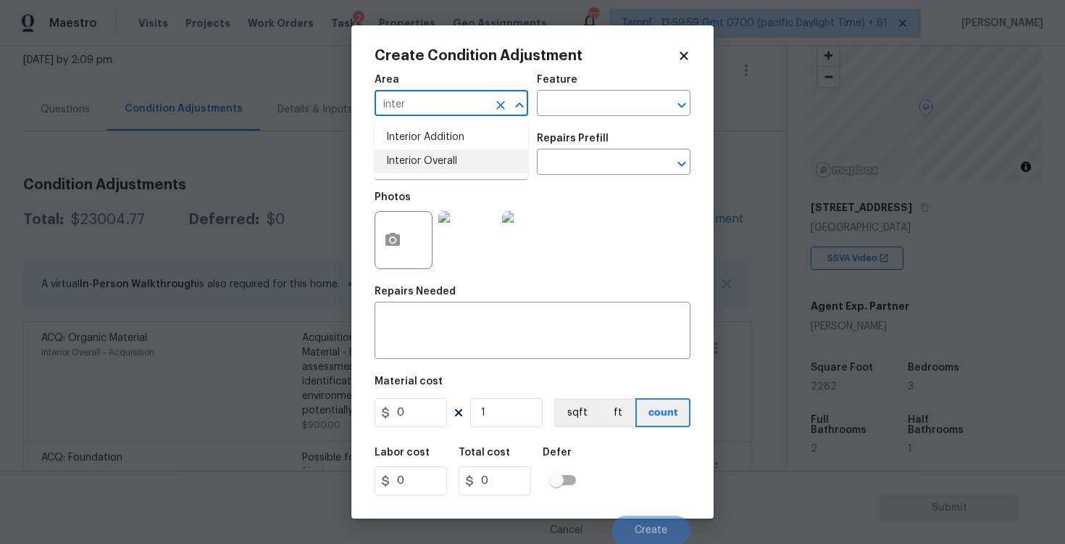
click at [444, 170] on li "Interior Overall" at bounding box center [452, 161] width 154 height 24
type input "Interior Overall"
click at [444, 170] on input "text" at bounding box center [431, 163] width 113 height 22
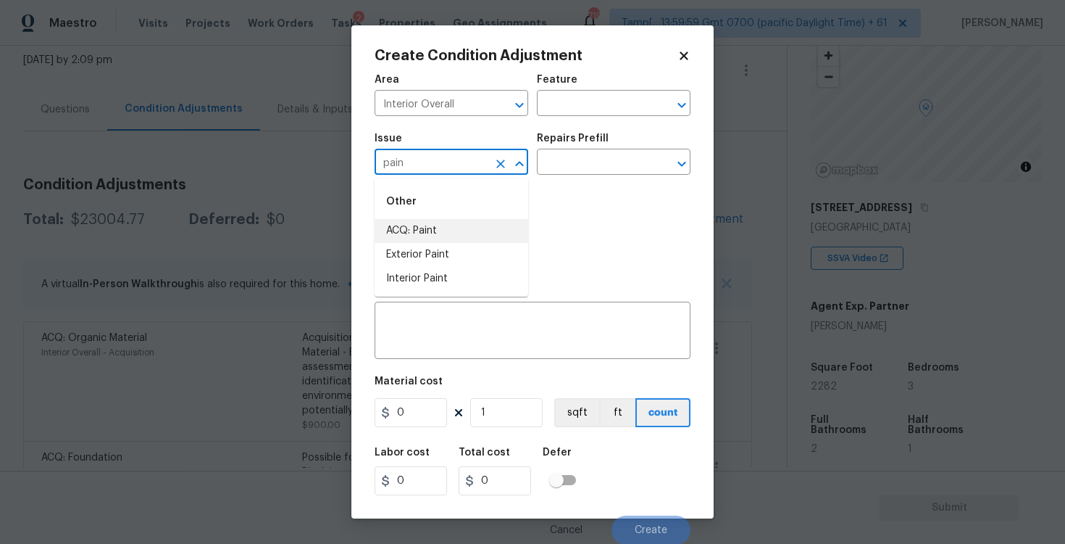
click at [444, 220] on li "ACQ: Paint" at bounding box center [452, 231] width 154 height 24
type input "ACQ: Paint"
click at [581, 179] on div "Issue ACQ: Paint ​ Repairs Prefill ​" at bounding box center [533, 154] width 316 height 59
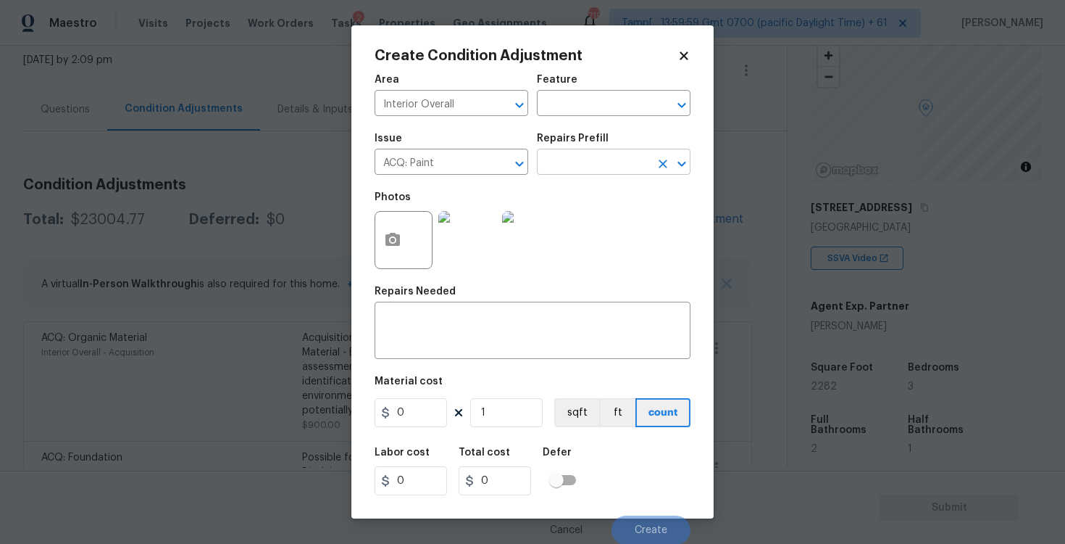
click at [585, 159] on input "text" at bounding box center [593, 163] width 113 height 22
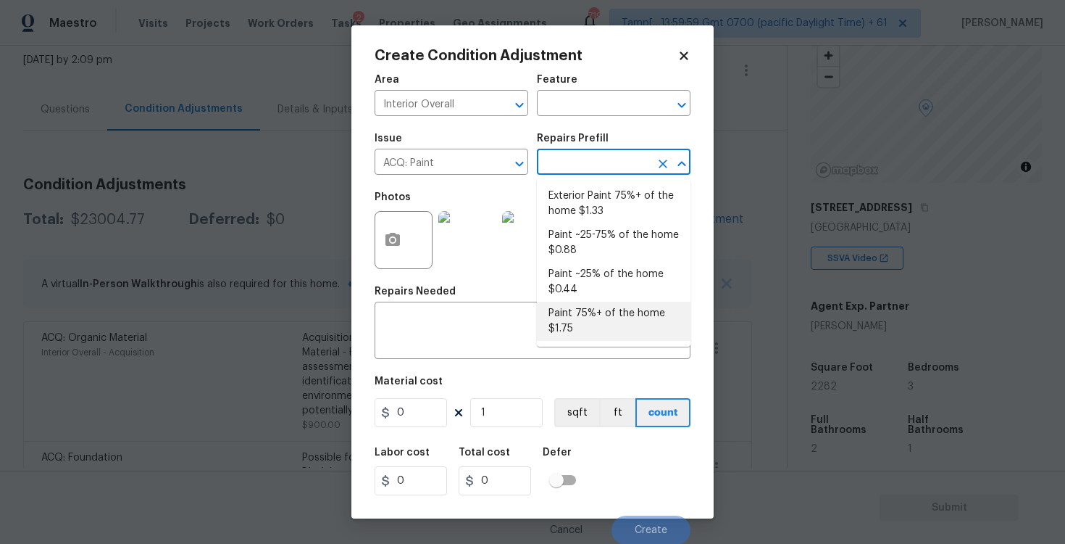
click at [586, 326] on li "Paint 75%+ of the home $1.75" at bounding box center [614, 321] width 154 height 39
type input "Acquisition"
type textarea "Acquisition Scope: 75%+ of the home will likely require interior paint"
type input "1.75"
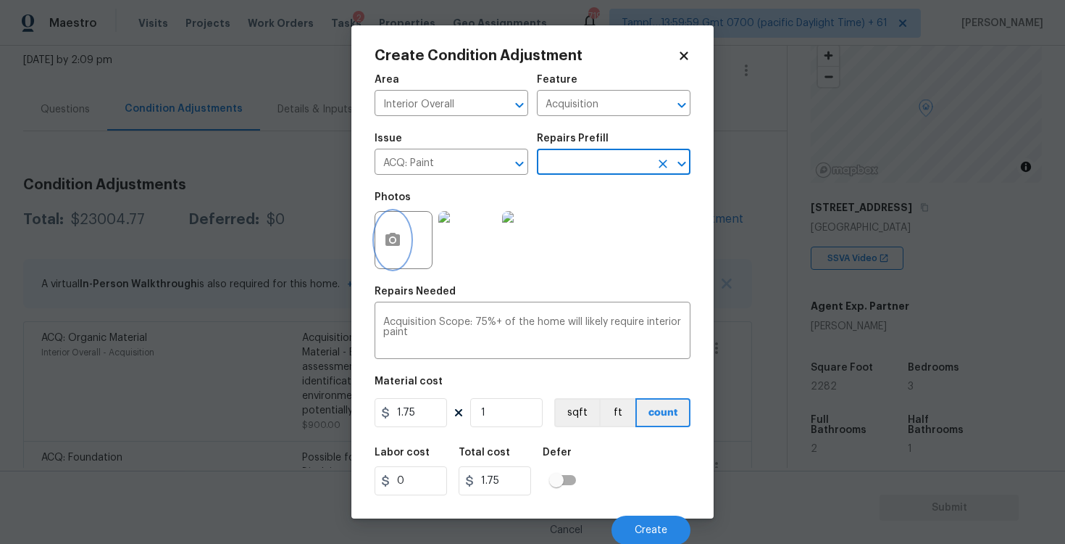
click at [393, 251] on button "button" at bounding box center [392, 240] width 35 height 57
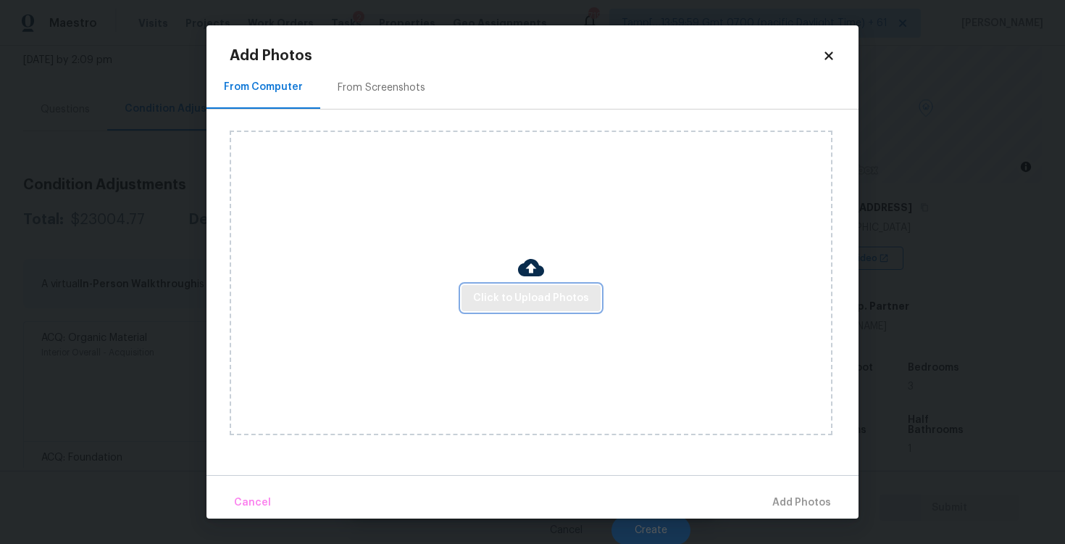
click at [534, 291] on span "Click to Upload Photos" at bounding box center [531, 298] width 116 height 18
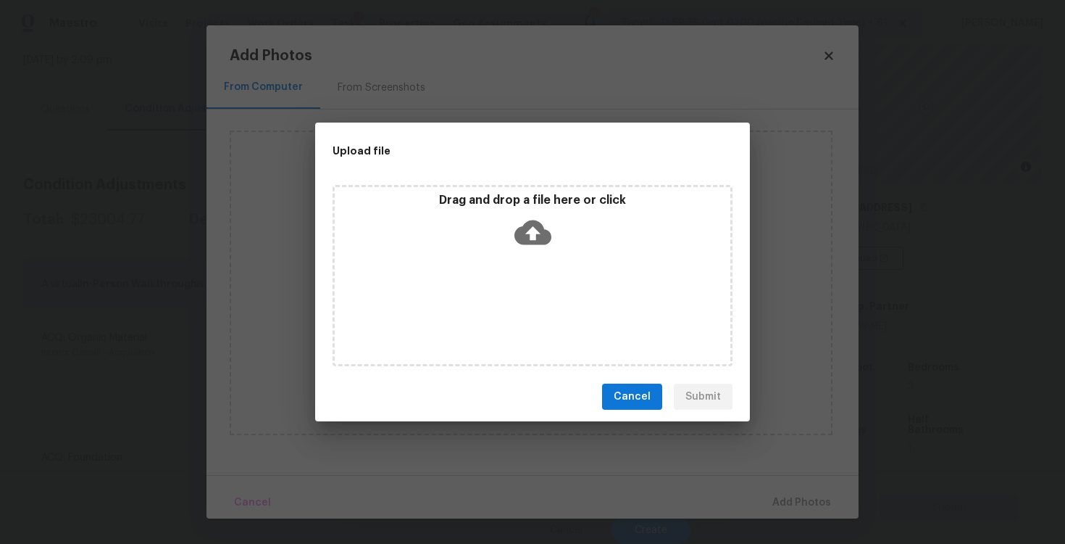
click at [531, 230] on icon at bounding box center [533, 232] width 37 height 37
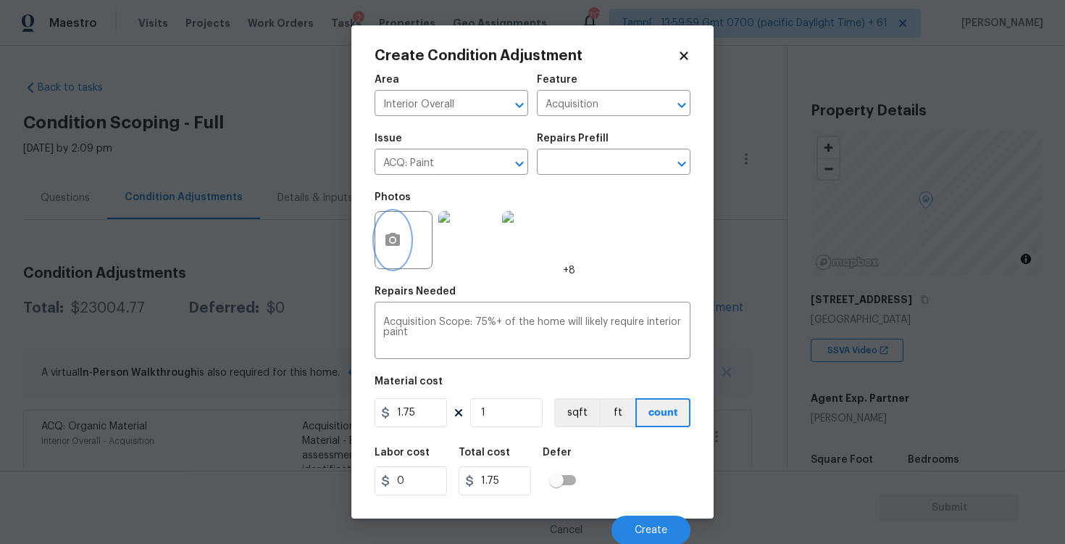
scroll to position [1, 0]
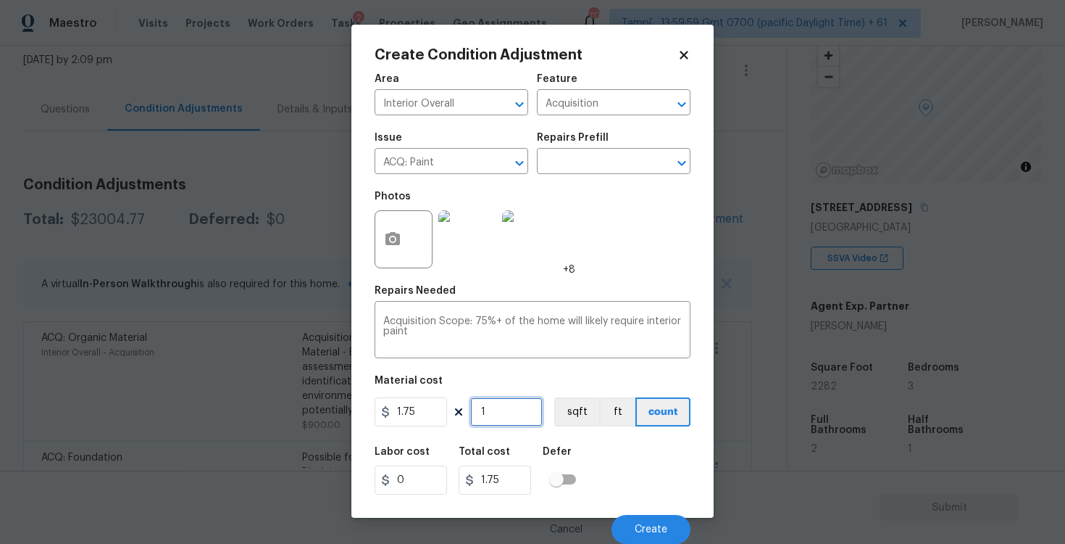
click at [514, 411] on input "1" at bounding box center [506, 411] width 72 height 29
type input "0"
paste input "2282"
type input "2282"
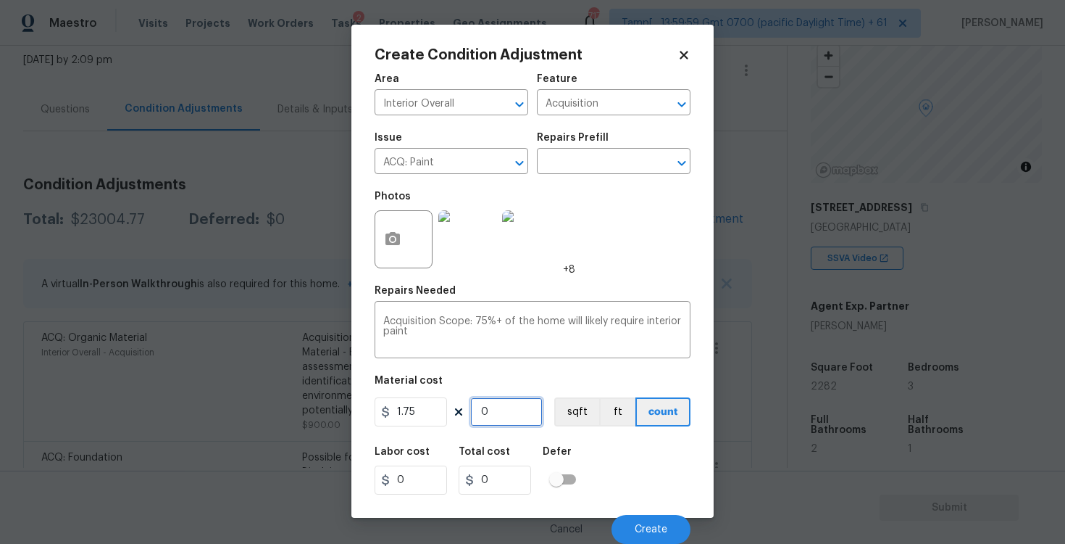
type input "3993.5"
type input "2282"
click at [589, 431] on div "Area Interior Overall ​ Feature Acquisition ​ Issue ACQ: Paint ​ Repairs Prefil…" at bounding box center [533, 304] width 316 height 478
click at [578, 403] on button "sqft" at bounding box center [576, 411] width 45 height 29
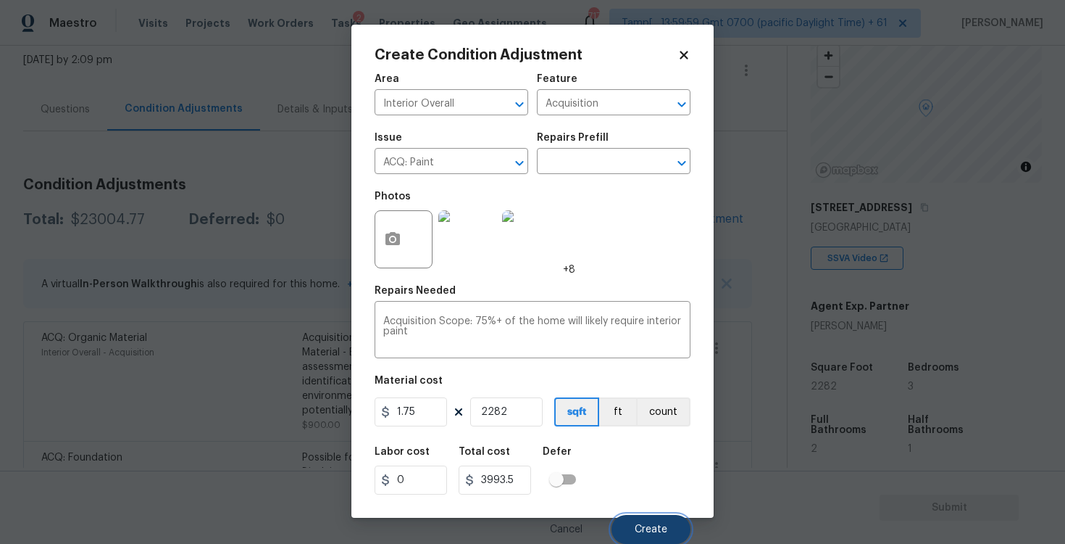
click at [644, 515] on button "Create" at bounding box center [651, 529] width 79 height 29
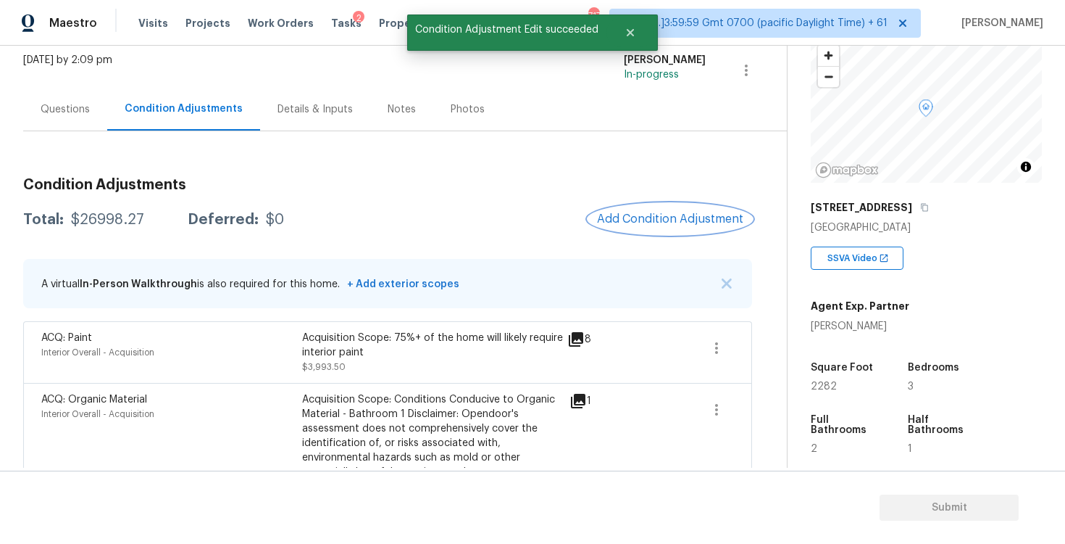
scroll to position [72, 0]
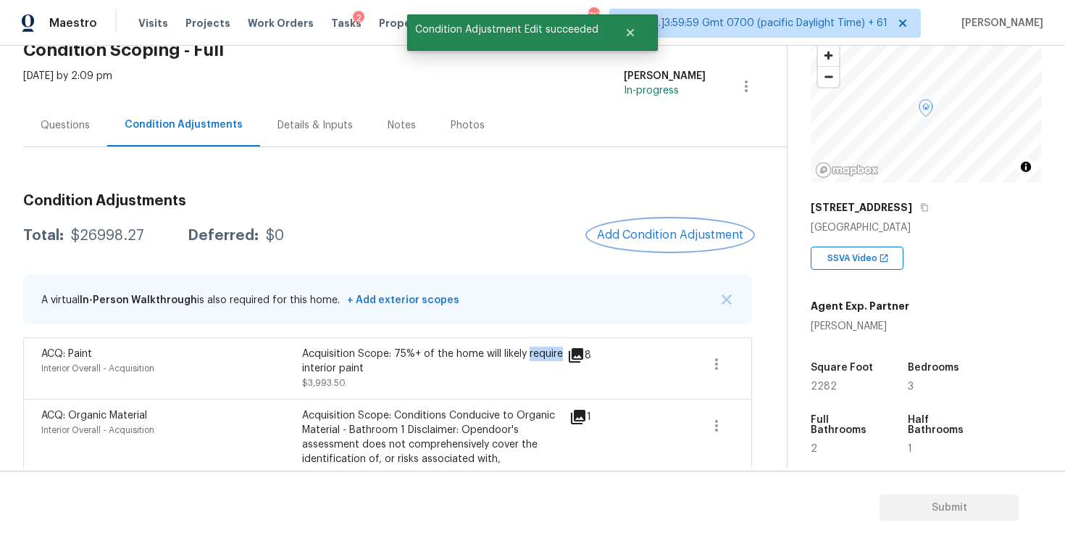
click at [636, 228] on button "Add Condition Adjustment" at bounding box center [671, 235] width 164 height 30
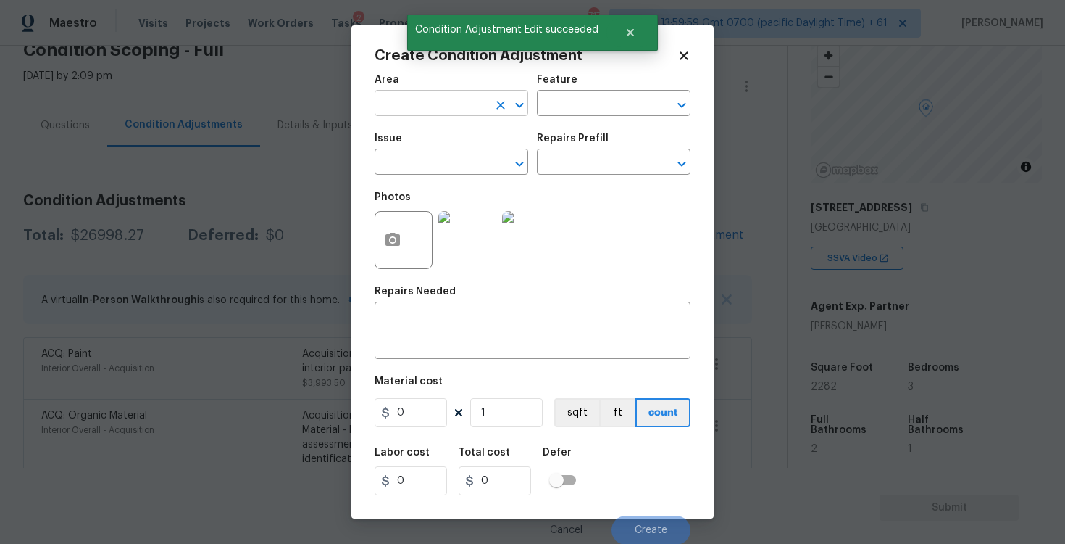
click at [426, 101] on input "text" at bounding box center [431, 104] width 113 height 22
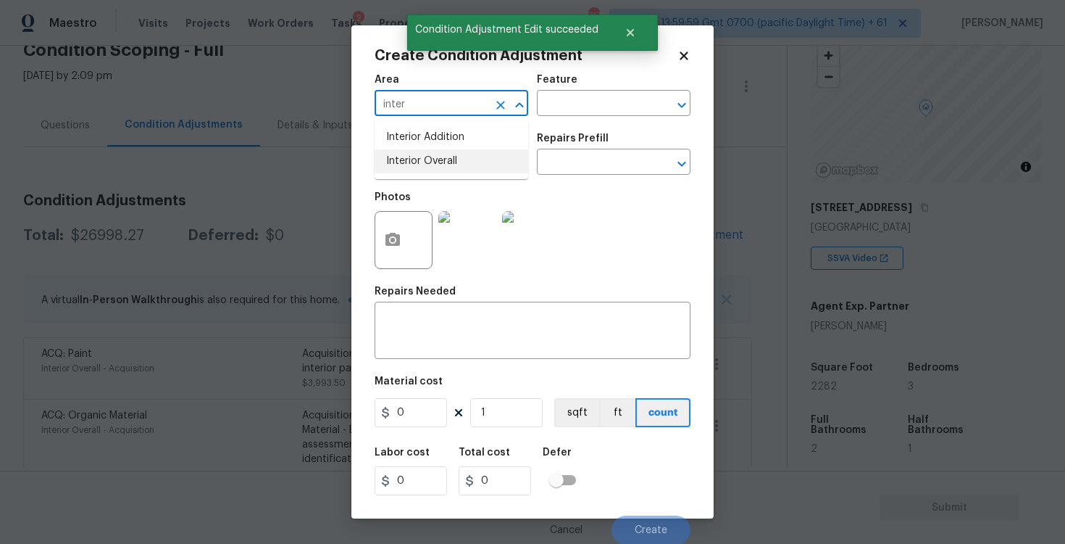
click at [418, 154] on li "Interior Overall" at bounding box center [452, 161] width 154 height 24
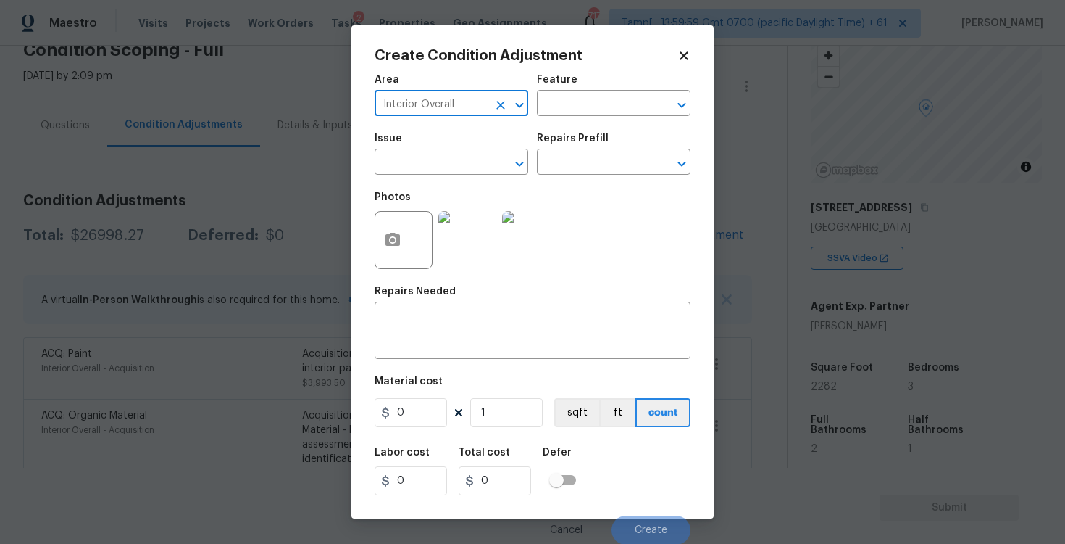
type input "Interior Overall"
click at [418, 154] on input "text" at bounding box center [431, 163] width 113 height 22
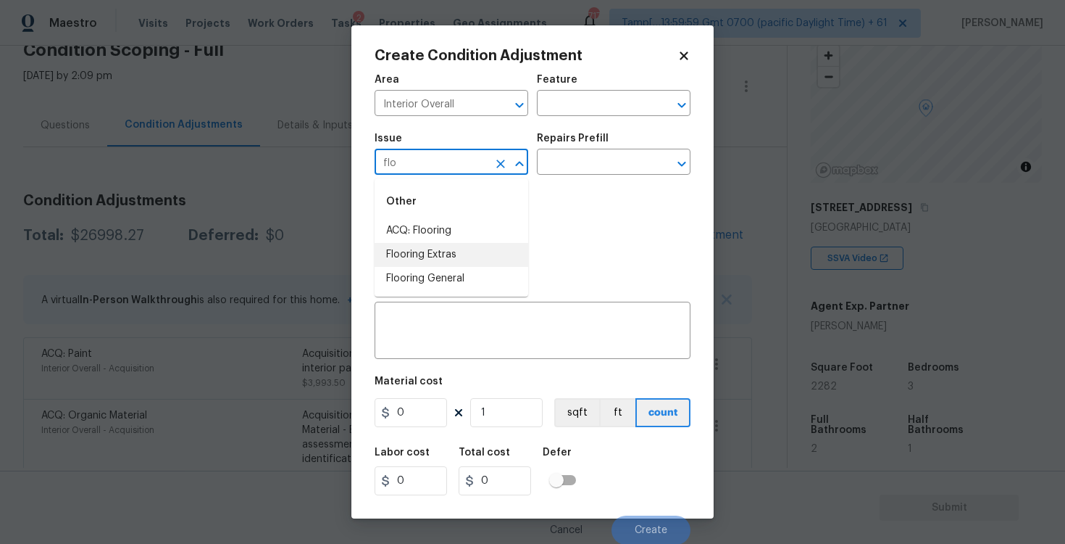
click at [424, 251] on li "Flooring Extras" at bounding box center [452, 255] width 154 height 24
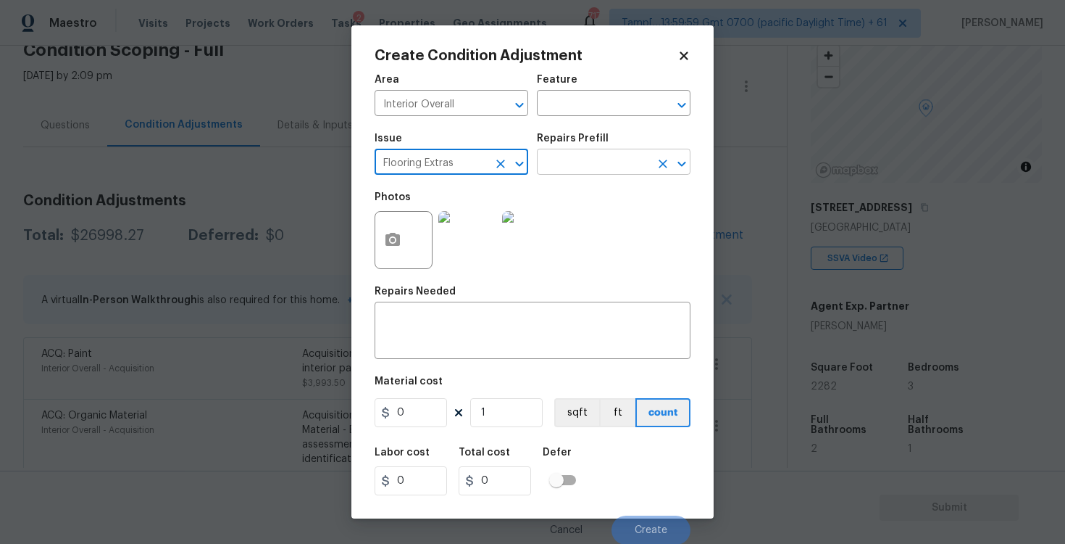
type input "Flooring Extras"
click at [583, 157] on input "text" at bounding box center [593, 163] width 113 height 22
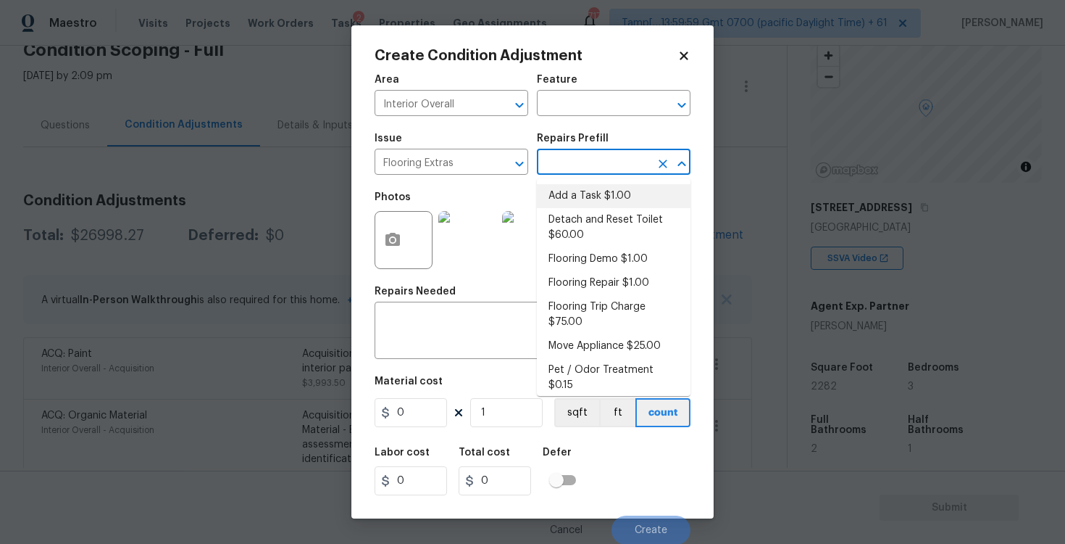
click at [586, 172] on input "text" at bounding box center [593, 163] width 113 height 22
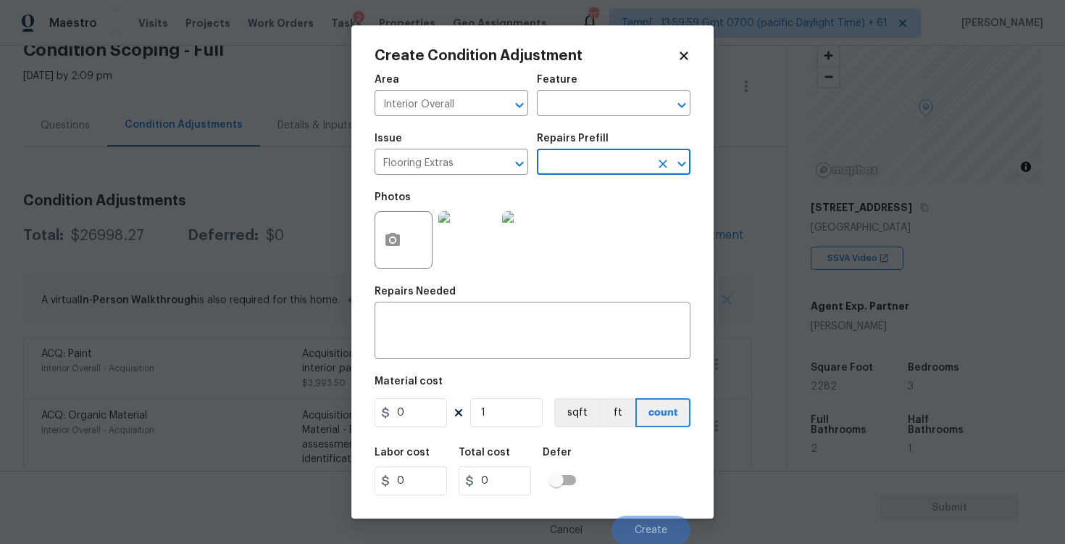
scroll to position [1, 0]
click at [589, 162] on input "text" at bounding box center [593, 162] width 113 height 22
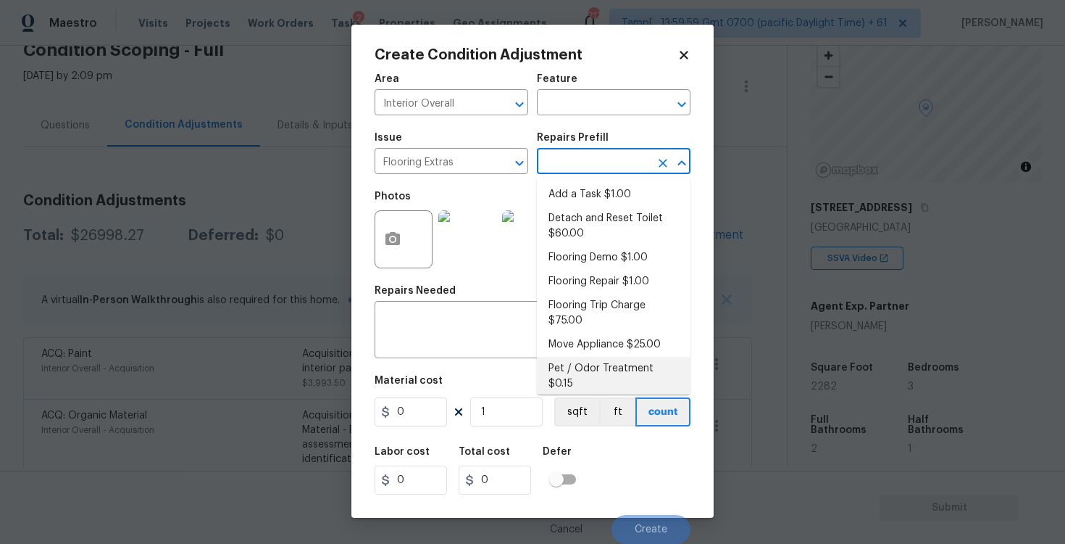
scroll to position [118, 0]
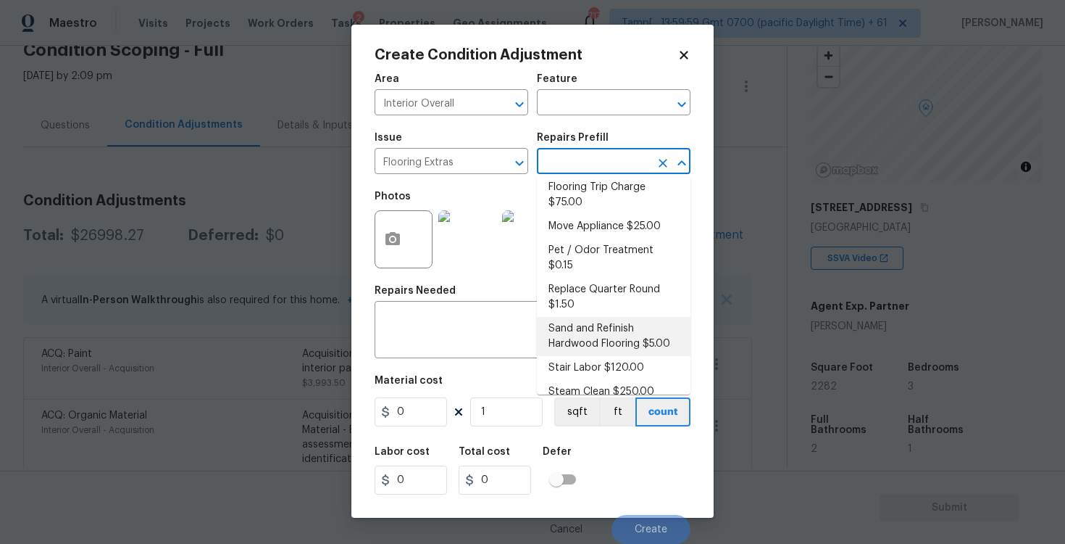
click at [592, 322] on li "Sand and Refinish Hardwood Flooring $5.00" at bounding box center [614, 336] width 154 height 39
type input "Overall Flooring"
type textarea "Sand and refinish the existing hardwood floors. PM to confirm color/sheen."
type input "5"
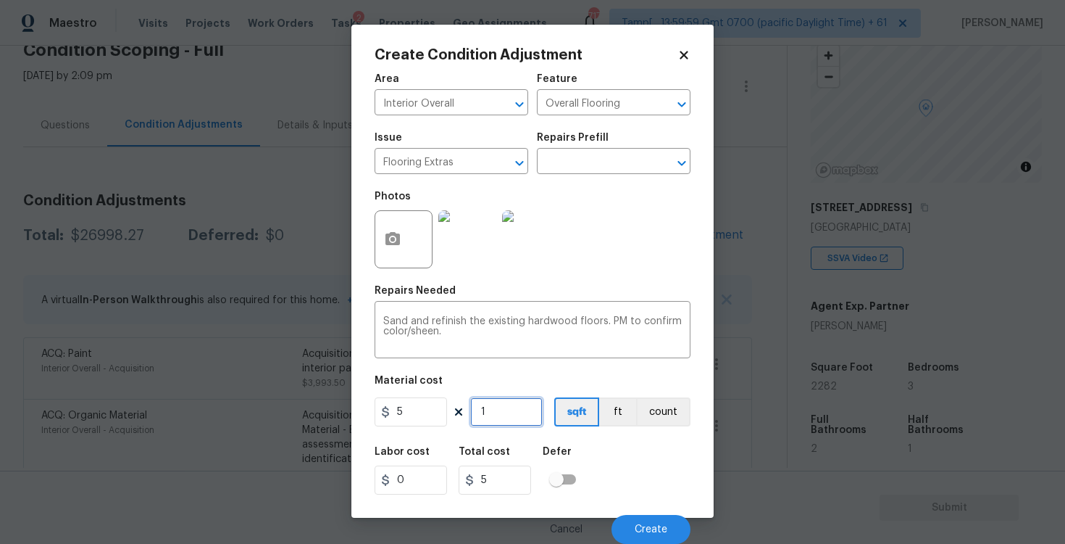
click at [512, 404] on input "1" at bounding box center [506, 411] width 72 height 29
type input "0"
type input "1"
type input "5"
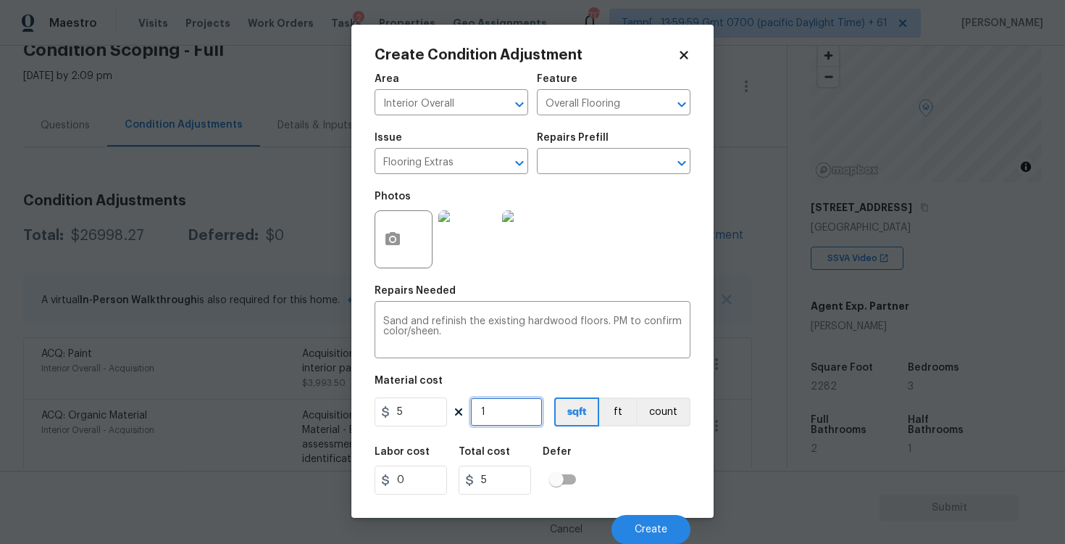
type input "10"
type input "50"
type input "100"
type input "500"
type input "1000"
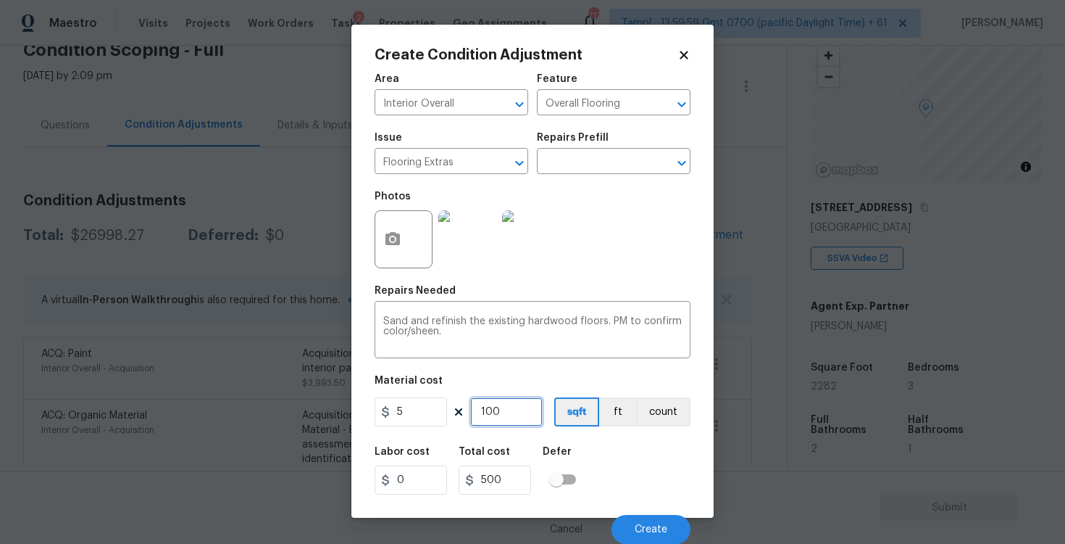
type input "5000"
type input "1000"
click at [646, 475] on div "Labor cost 0 Total cost 5000 Defer" at bounding box center [533, 470] width 316 height 65
click at [402, 218] on button "button" at bounding box center [392, 239] width 35 height 57
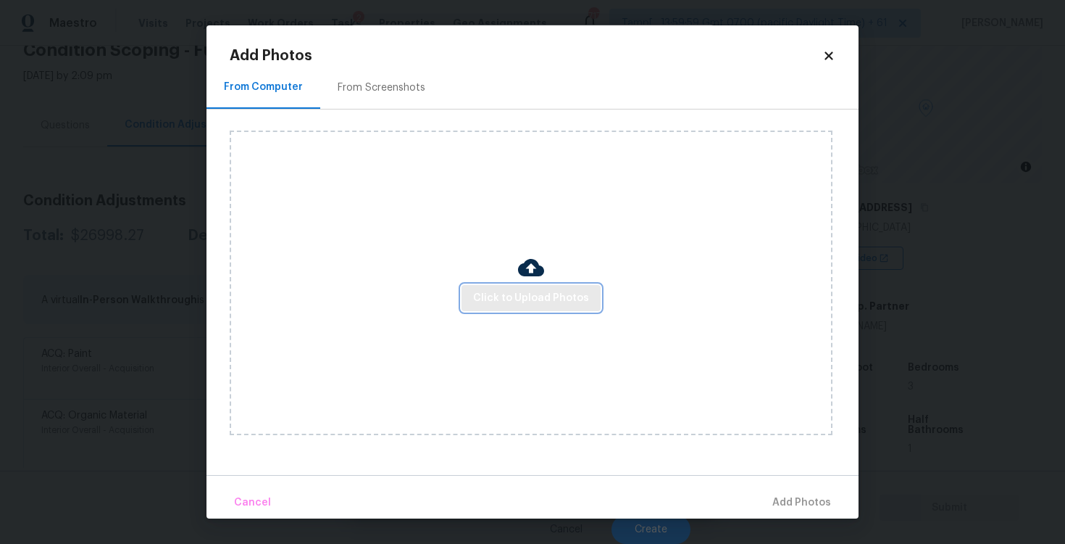
click at [518, 299] on span "Click to Upload Photos" at bounding box center [531, 298] width 116 height 18
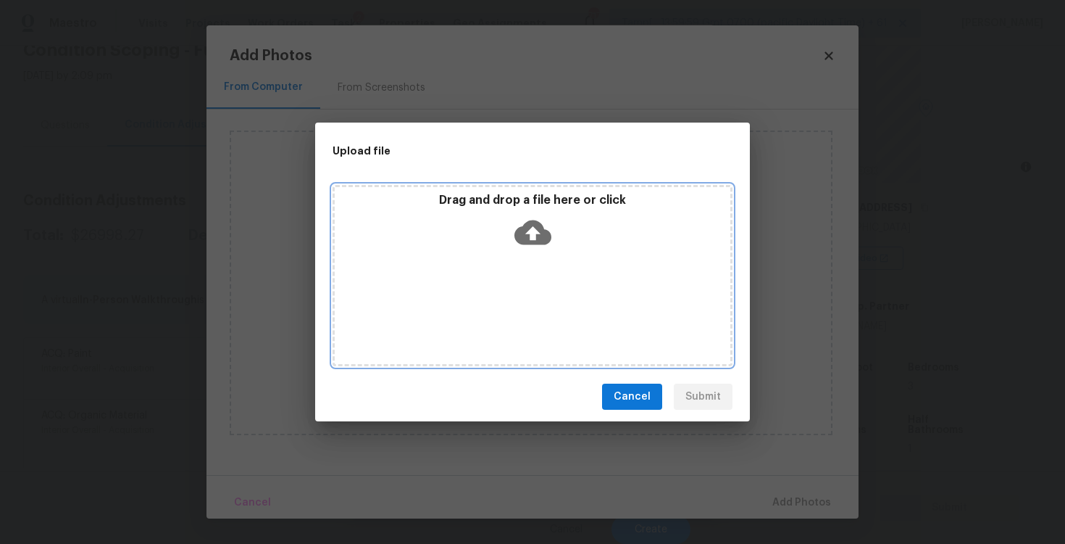
click at [516, 230] on icon at bounding box center [533, 232] width 37 height 25
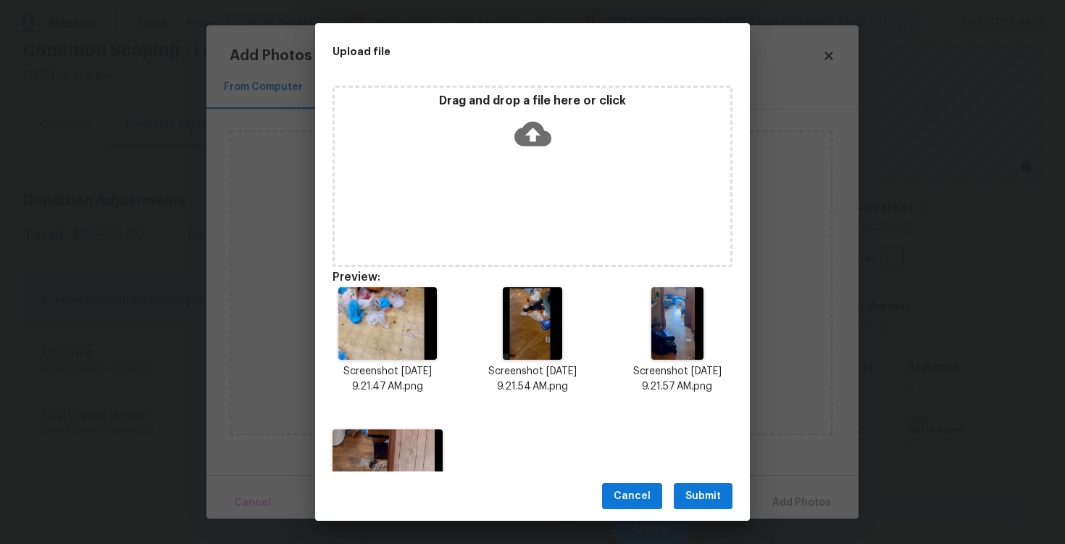
scroll to position [83, 0]
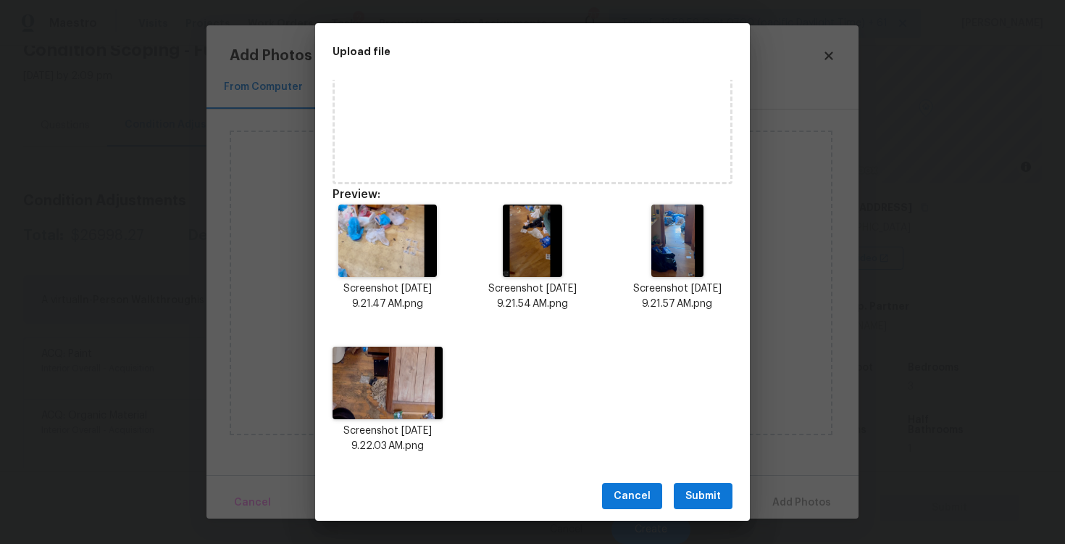
click at [699, 496] on span "Submit" at bounding box center [704, 496] width 36 height 18
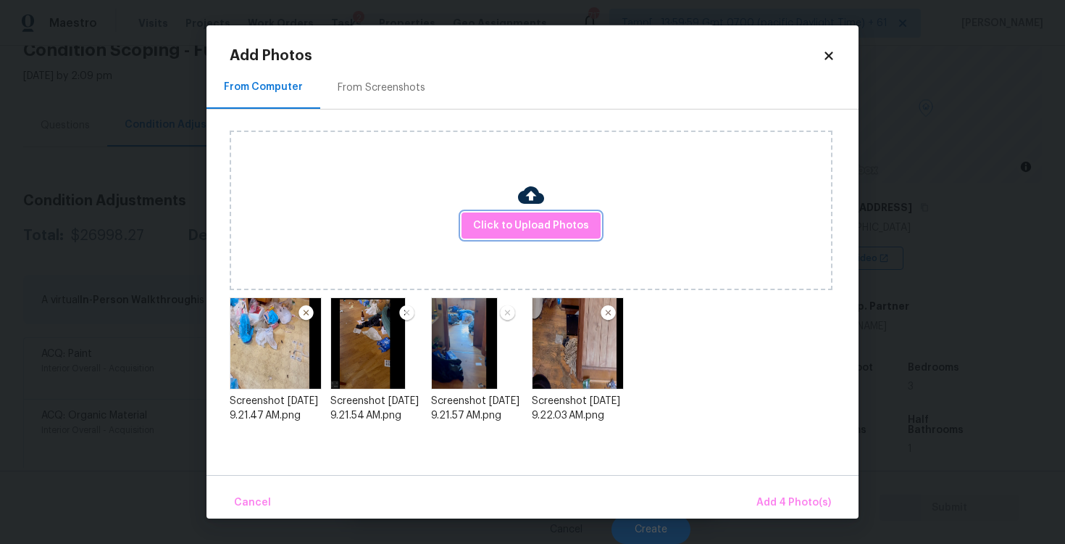
scroll to position [0, 0]
click at [803, 504] on span "Add 4 Photo(s)" at bounding box center [794, 503] width 75 height 18
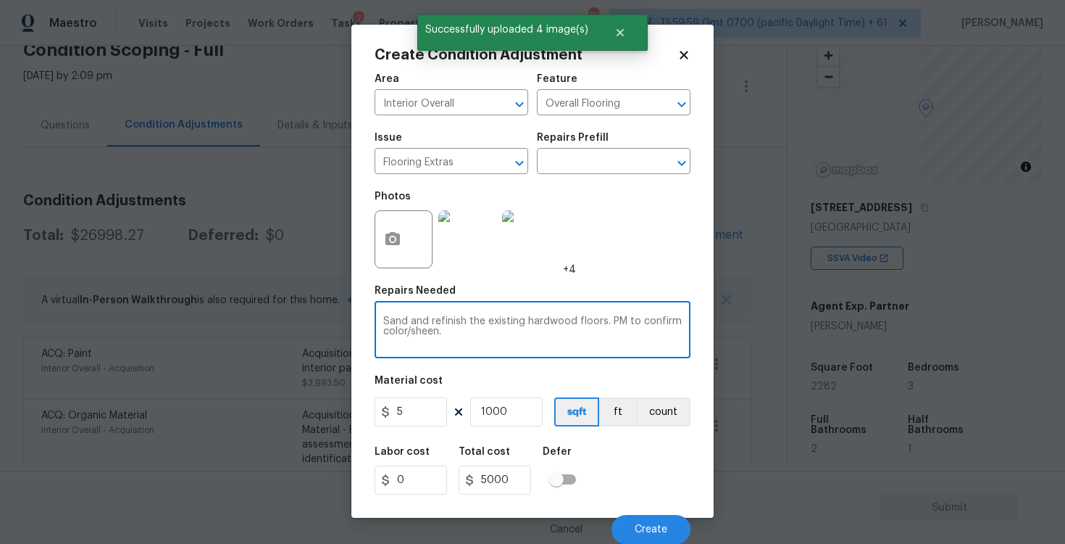
click at [477, 337] on textarea "Sand and refinish the existing hardwood floors. PM to confirm color/sheen." at bounding box center [532, 331] width 299 height 30
type textarea "Sand and refinish the existing hardwood floors. PM to confirm"
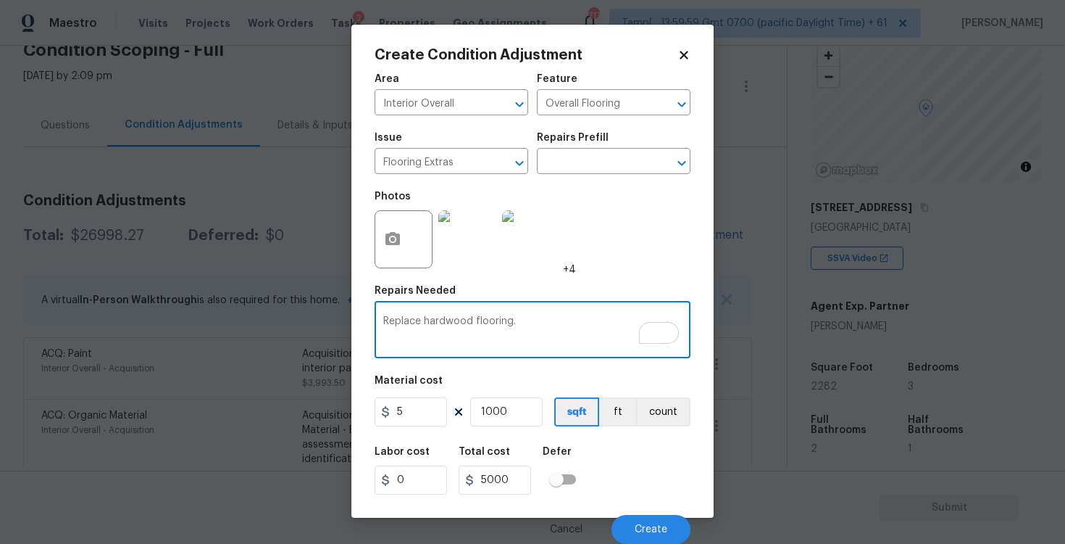
type textarea "Replace hardwood flooring."
click at [485, 363] on div "Area Interior Overall ​ Feature Overall Flooring ​ Issue Flooring Extras ​ Repa…" at bounding box center [533, 304] width 316 height 478
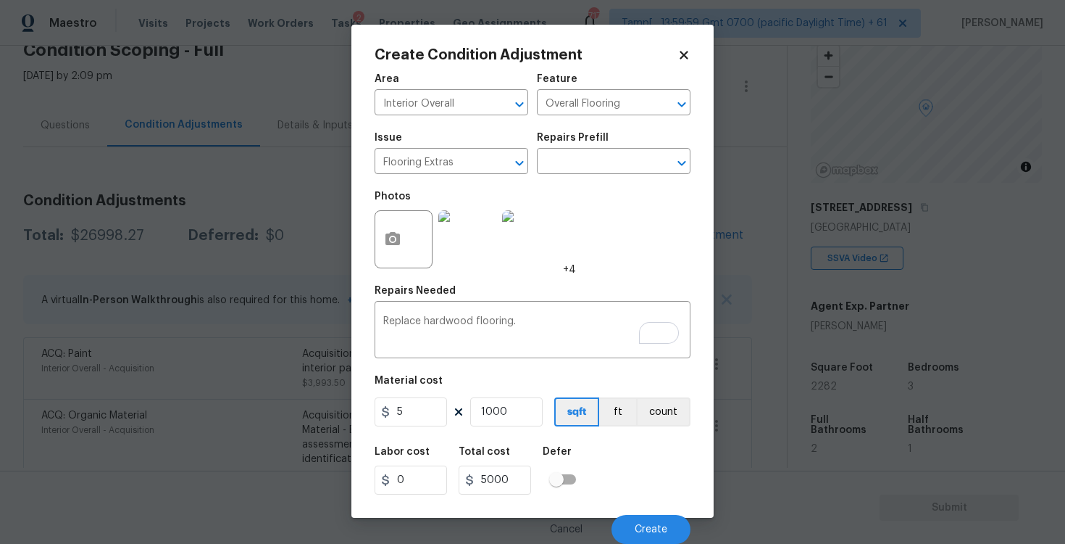
click at [631, 459] on div "Labor cost 0 Total cost 5000 Defer" at bounding box center [533, 470] width 316 height 65
click at [661, 517] on button "Create" at bounding box center [651, 529] width 79 height 29
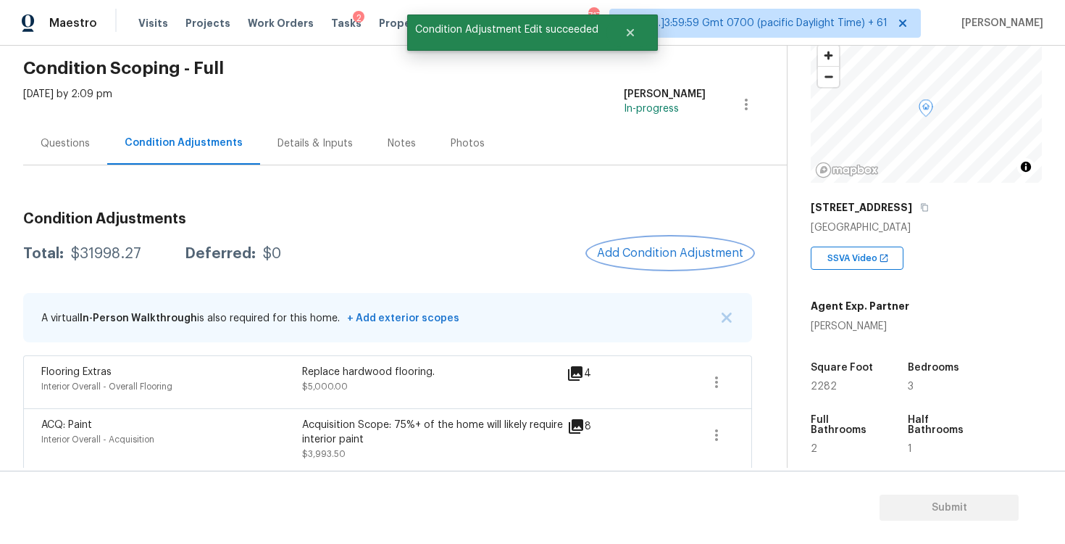
scroll to position [56, 0]
click at [657, 262] on button "Add Condition Adjustment" at bounding box center [671, 251] width 164 height 30
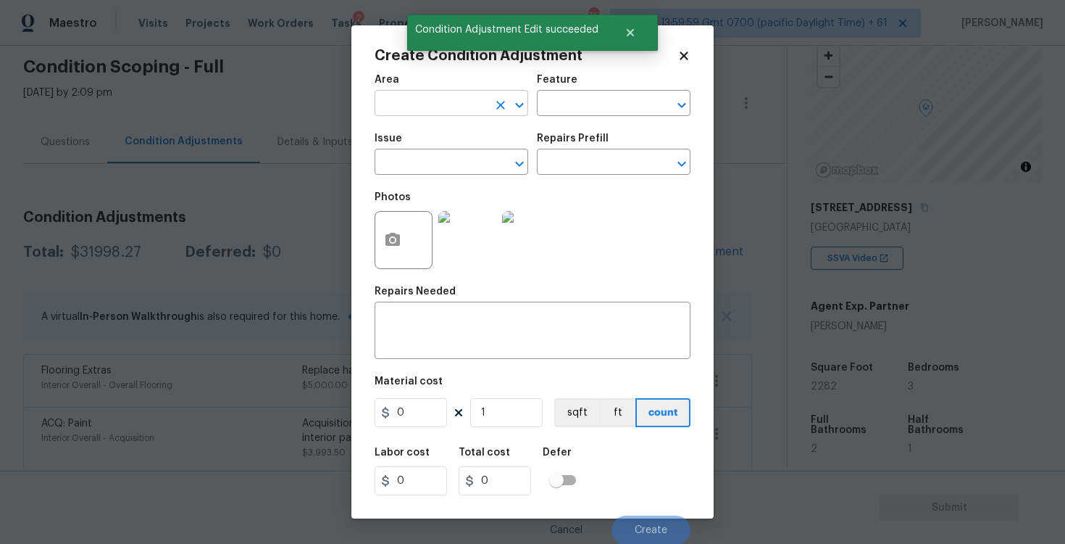
click at [432, 109] on input "text" at bounding box center [431, 104] width 113 height 22
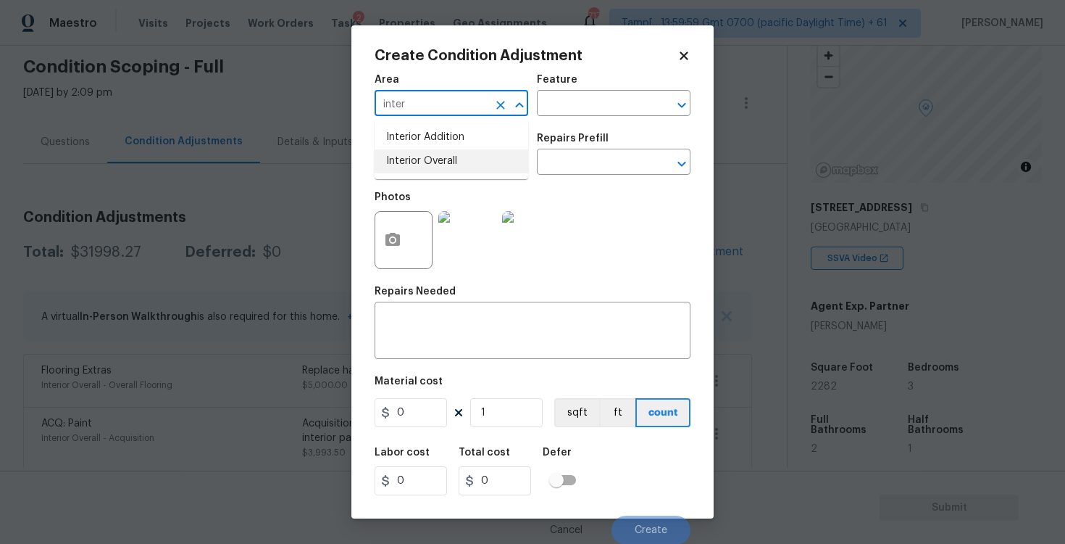
click at [428, 157] on li "Interior Overall" at bounding box center [452, 161] width 154 height 24
type input "Interior Overall"
click at [428, 157] on input "text" at bounding box center [431, 163] width 113 height 22
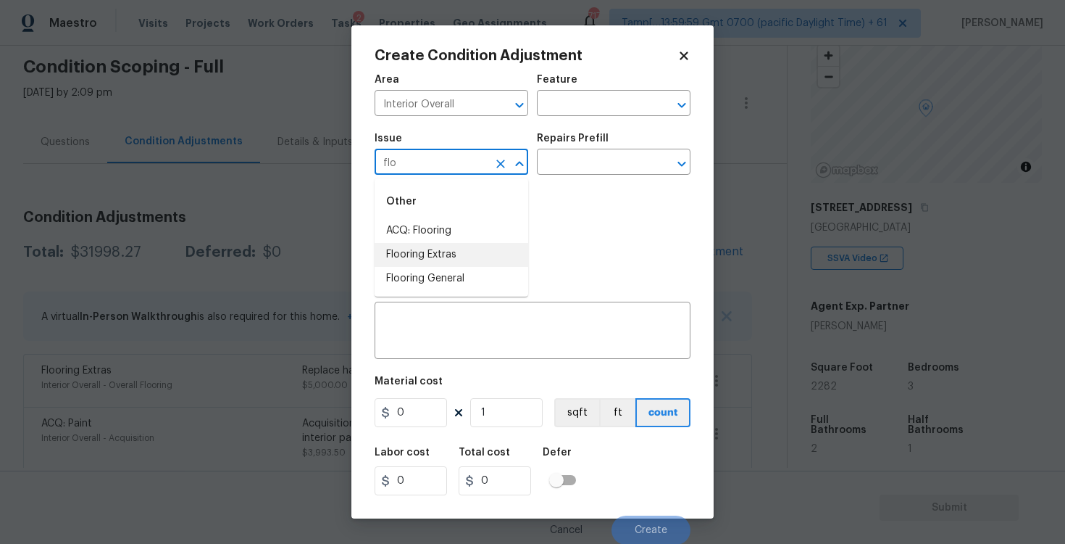
click at [431, 251] on li "Flooring Extras" at bounding box center [452, 255] width 154 height 24
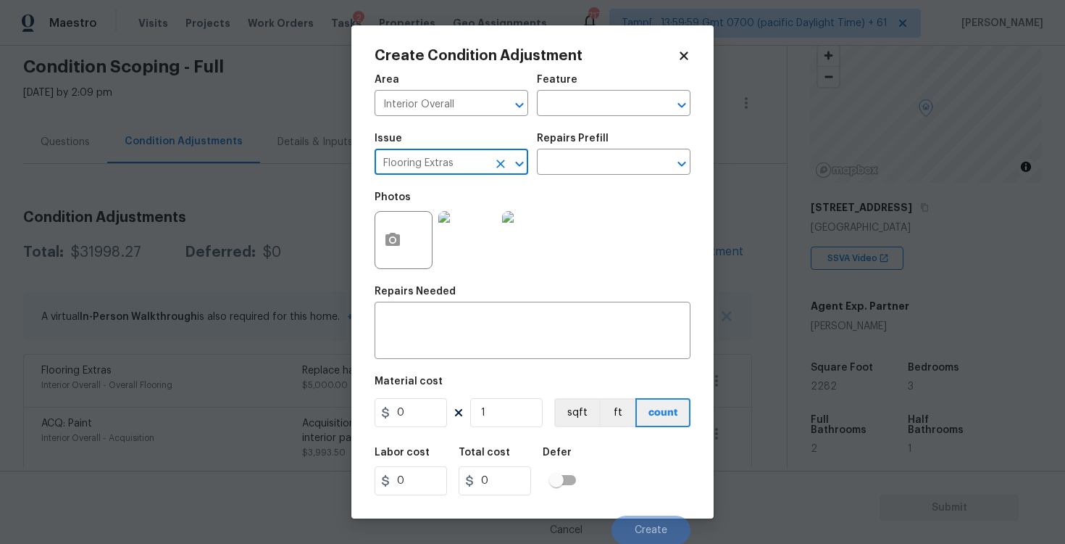
type input "Flooring Extras"
click at [592, 151] on div "Repairs Prefill" at bounding box center [614, 142] width 154 height 19
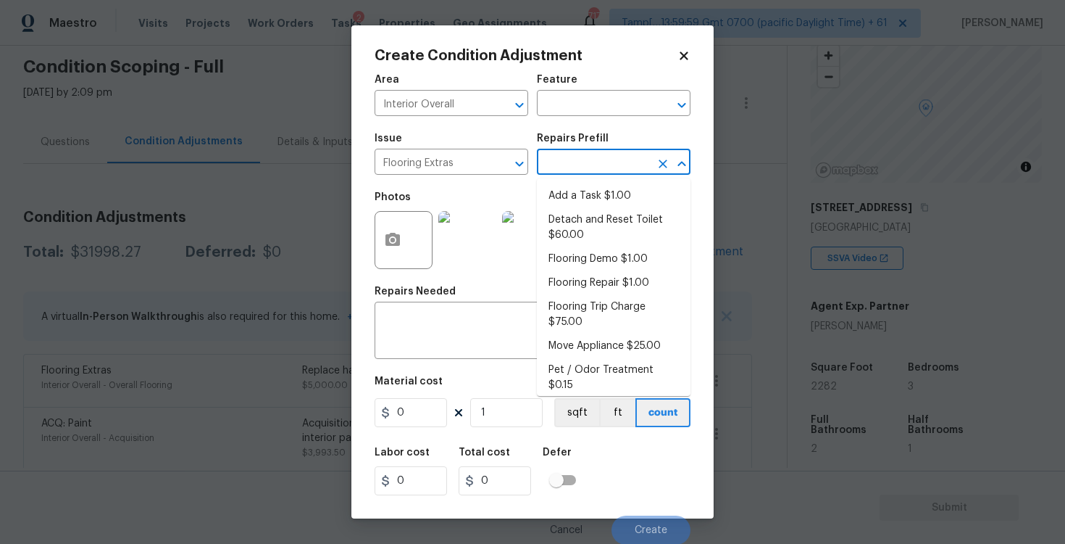
click at [594, 167] on input "text" at bounding box center [593, 163] width 113 height 22
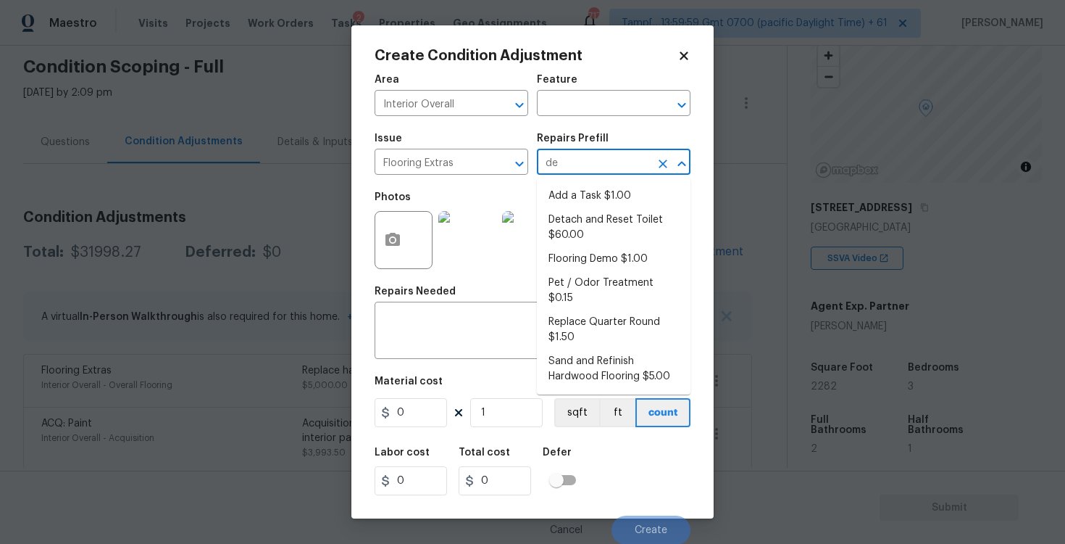
type input "dem"
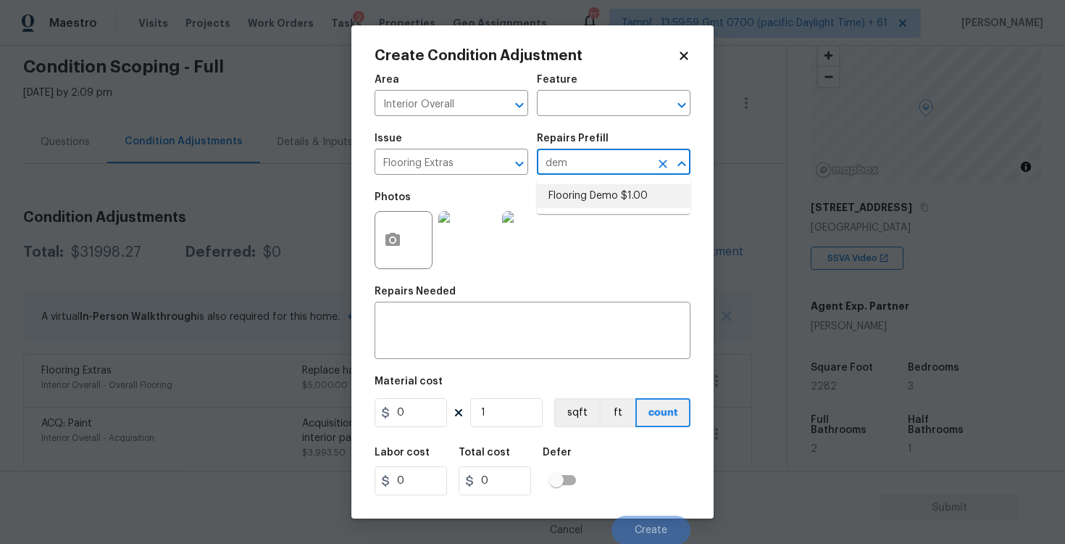
click at [599, 206] on li "Flooring Demo $1.00" at bounding box center [614, 196] width 154 height 24
type input "Overall Flooring"
type textarea "Demo existing flooring."
type input "1"
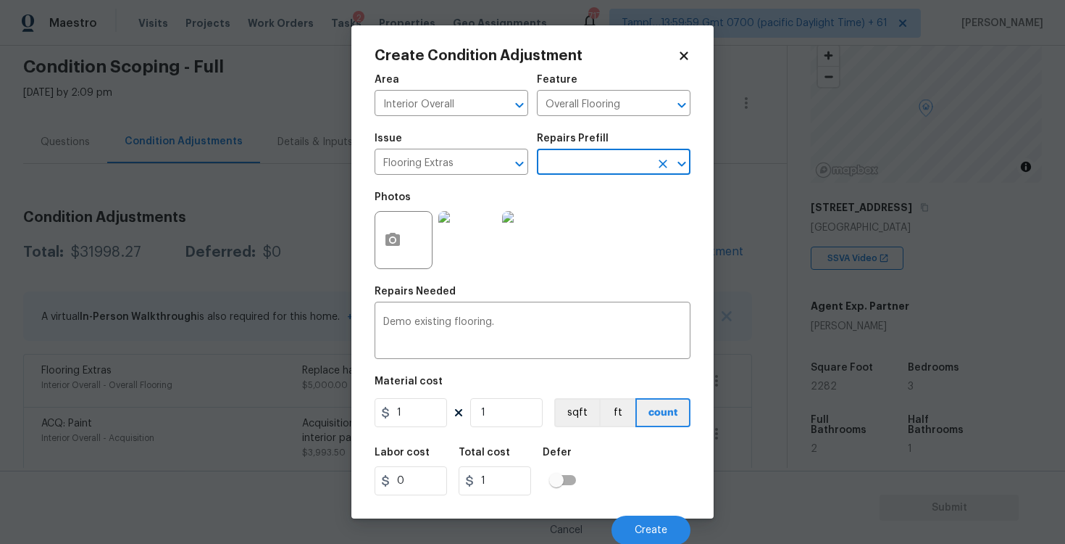
click at [436, 394] on div "Material cost" at bounding box center [533, 385] width 316 height 19
click at [436, 412] on input "1" at bounding box center [411, 412] width 72 height 29
type input "2"
click at [528, 353] on div "Demo existing flooring. x ​" at bounding box center [533, 332] width 316 height 54
type input "2"
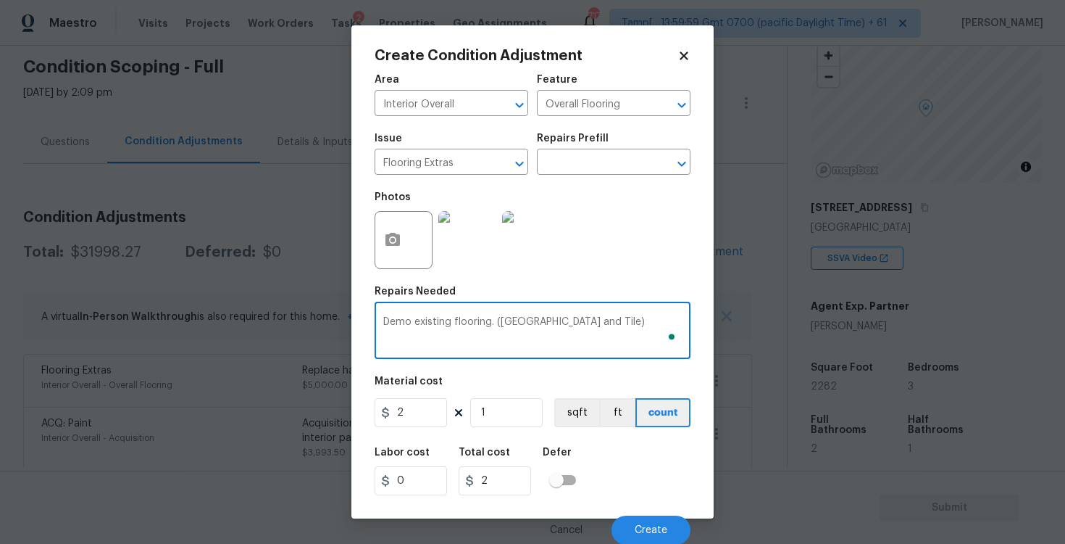
type textarea "Demo existing flooring. (Hardwood and Tile)"
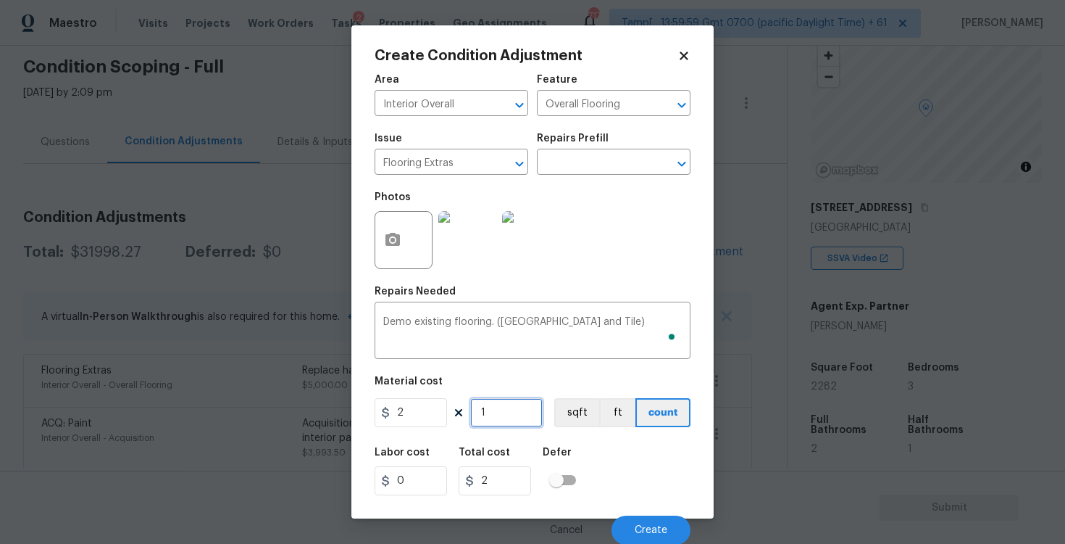
click at [507, 399] on input "1" at bounding box center [506, 412] width 72 height 29
click at [504, 412] on input "1" at bounding box center [506, 412] width 72 height 29
type input "0"
paste input "2282"
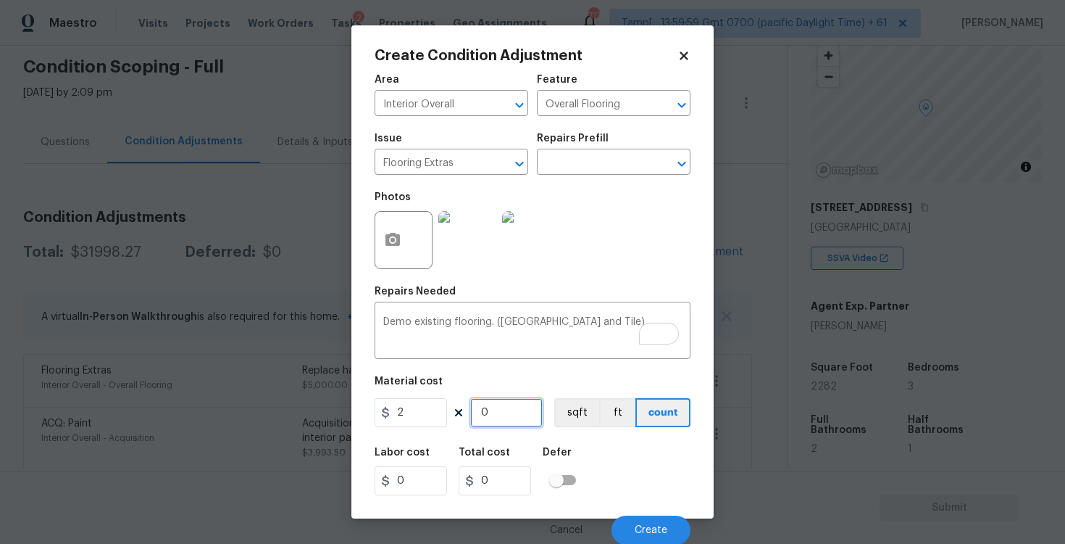
type input "2282"
type input "4564"
type input "2282"
click at [567, 404] on button "sqft" at bounding box center [576, 412] width 45 height 29
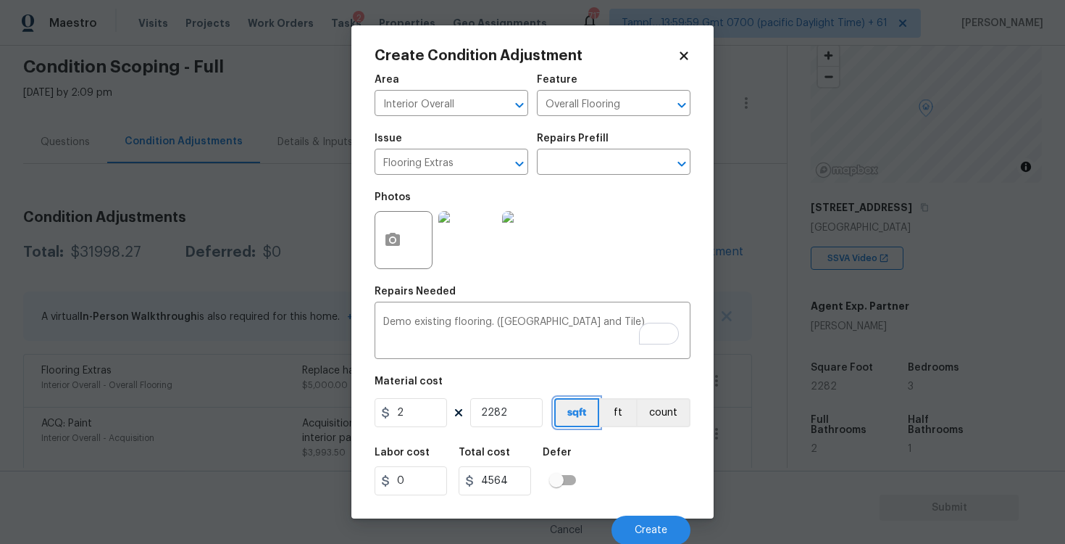
scroll to position [1, 0]
click at [651, 524] on span "Create" at bounding box center [651, 529] width 33 height 11
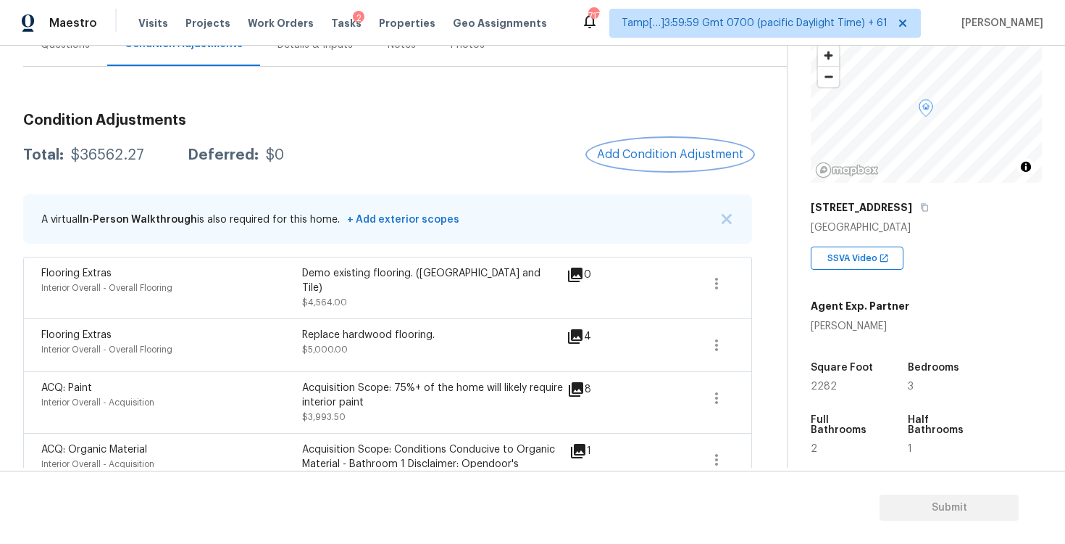
scroll to position [189, 0]
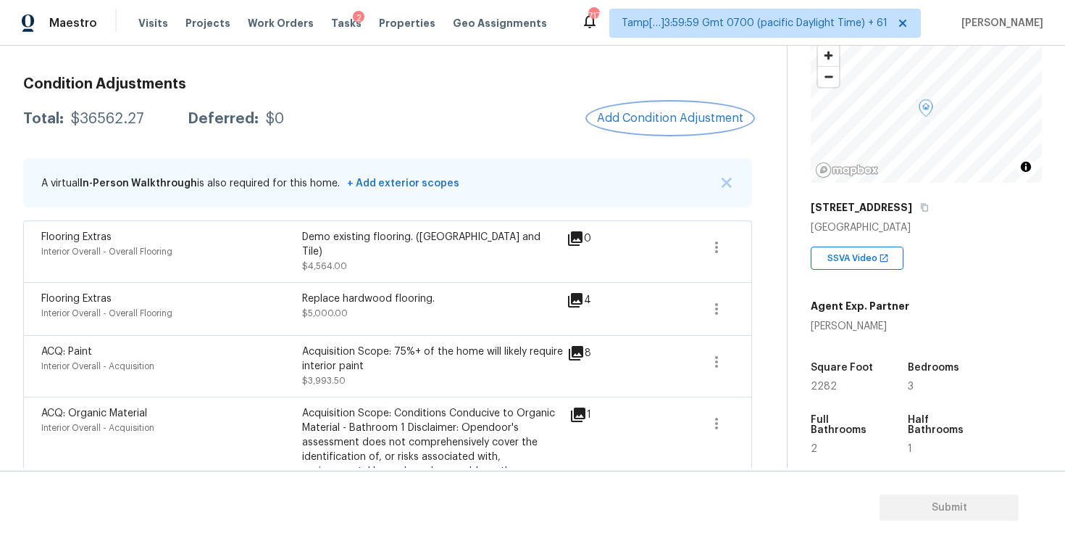
click at [637, 130] on button "Add Condition Adjustment" at bounding box center [671, 118] width 164 height 30
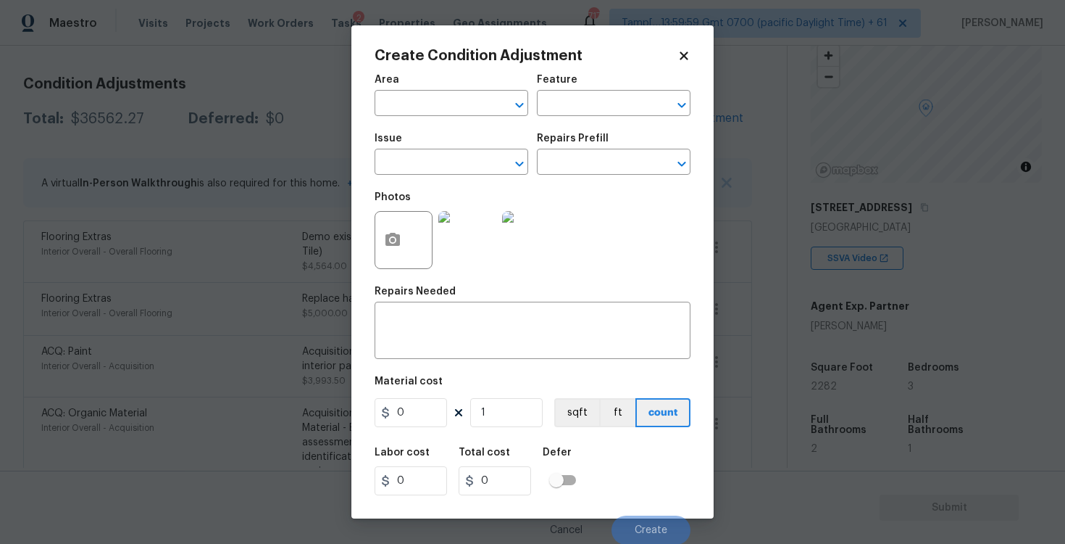
click at [437, 115] on input "text" at bounding box center [431, 104] width 113 height 22
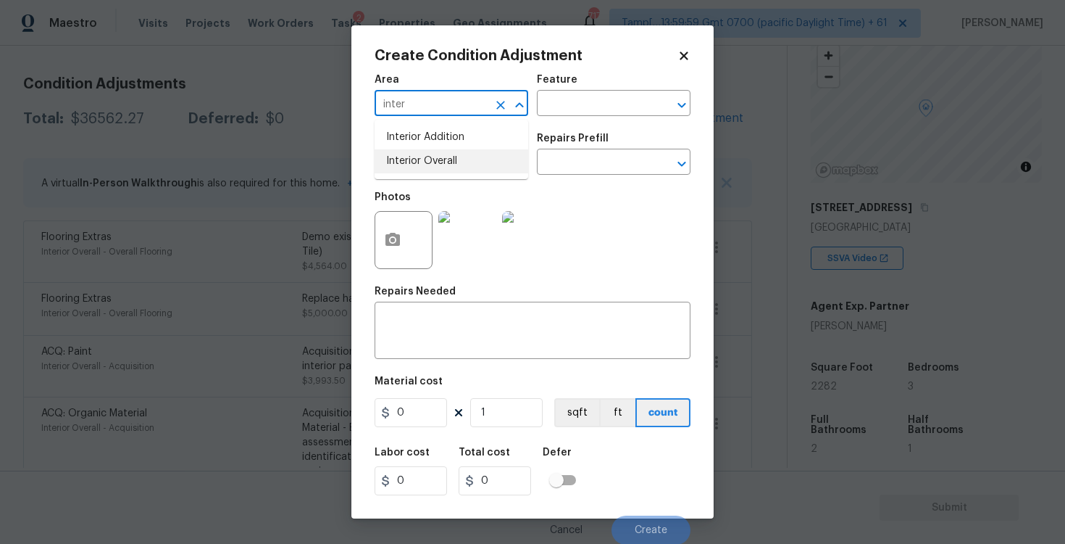
click at [441, 176] on ul "Interior Addition Interior Overall" at bounding box center [452, 149] width 154 height 59
click at [437, 162] on li "Interior Overall" at bounding box center [452, 161] width 154 height 24
type input "Interior Overall"
click at [437, 162] on input "text" at bounding box center [431, 163] width 113 height 22
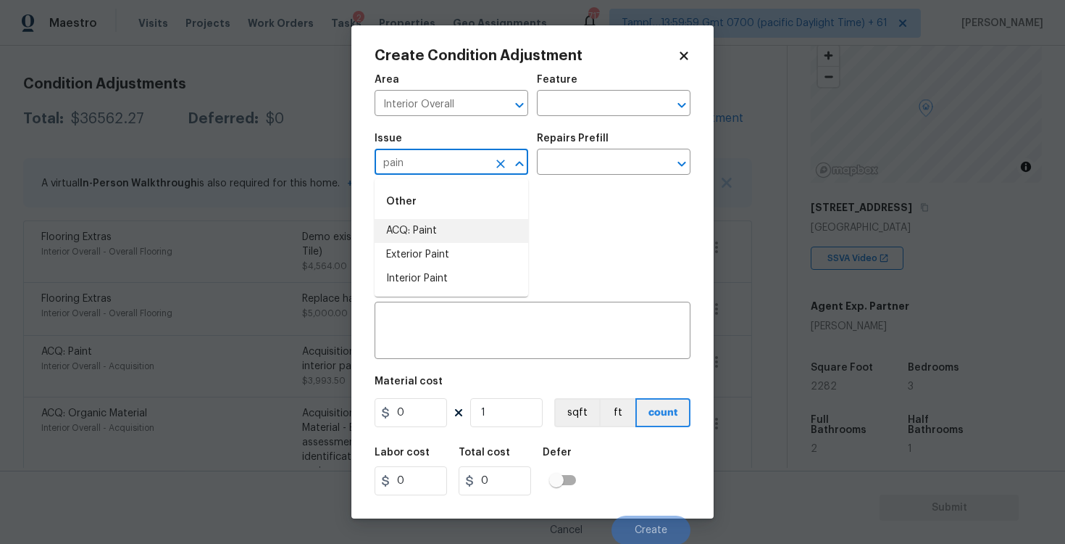
type input "pain"
click at [679, 62] on icon at bounding box center [684, 55] width 13 height 13
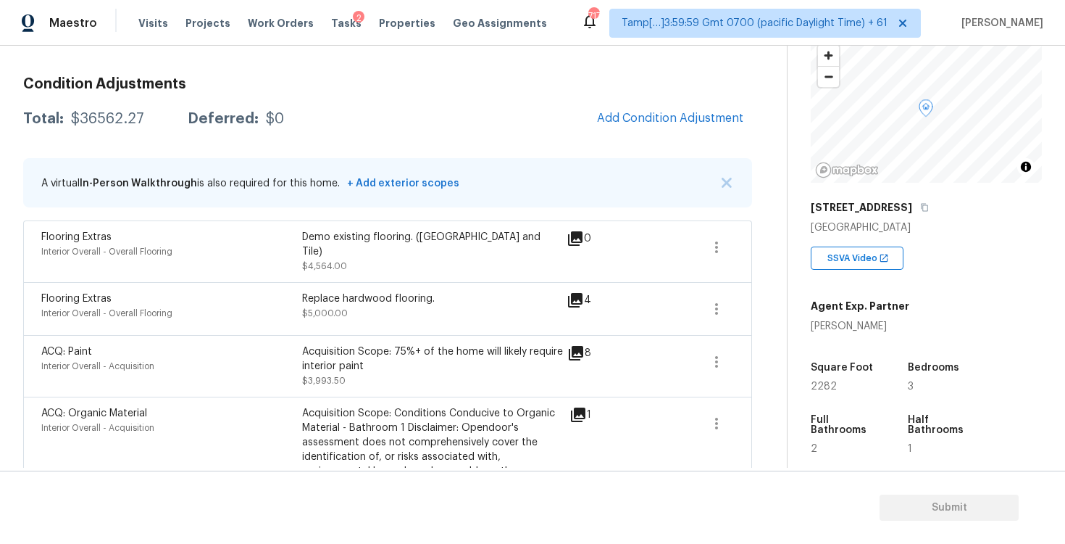
click at [521, 190] on div "A virtual In-Person Walkthrough is also required for this home. + Add exterior …" at bounding box center [387, 182] width 729 height 49
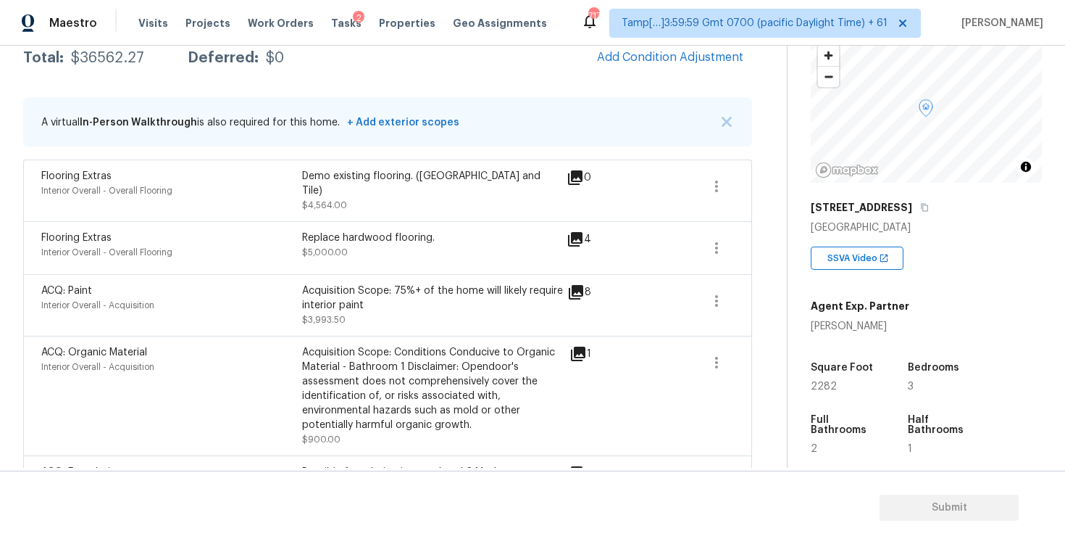
scroll to position [223, 0]
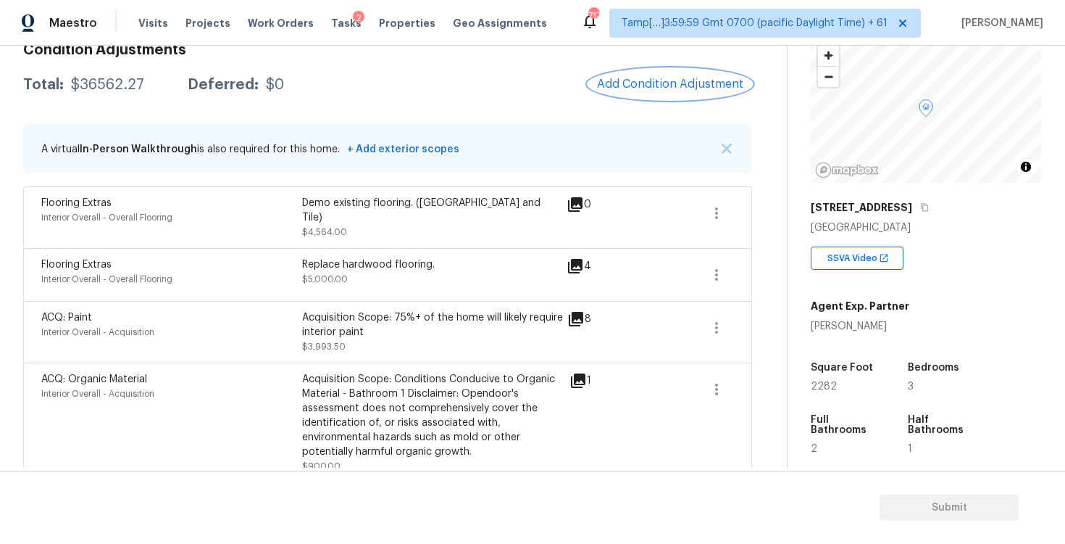
click at [676, 81] on span "Add Condition Adjustment" at bounding box center [670, 84] width 146 height 13
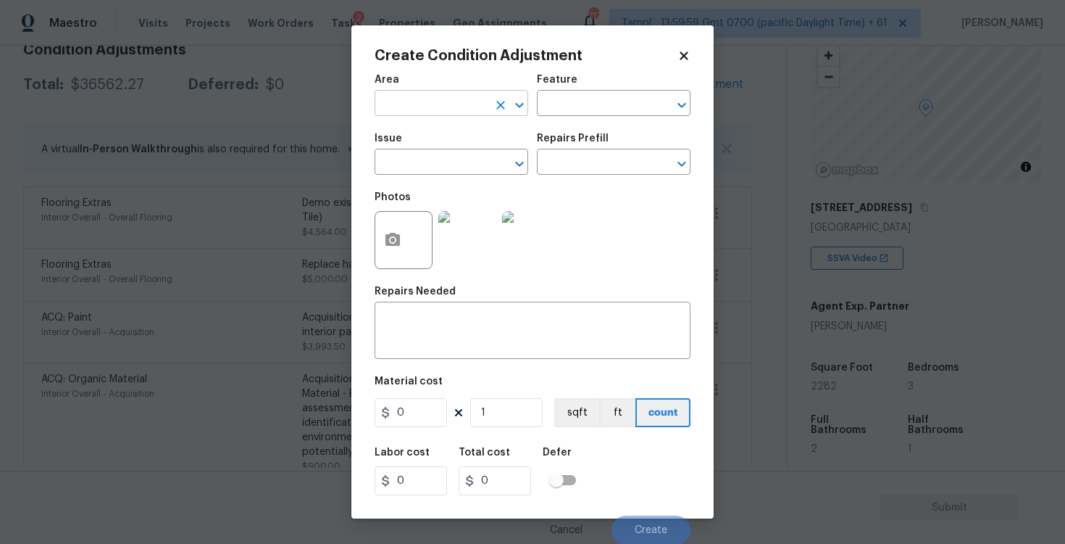
click at [420, 98] on input "text" at bounding box center [431, 104] width 113 height 22
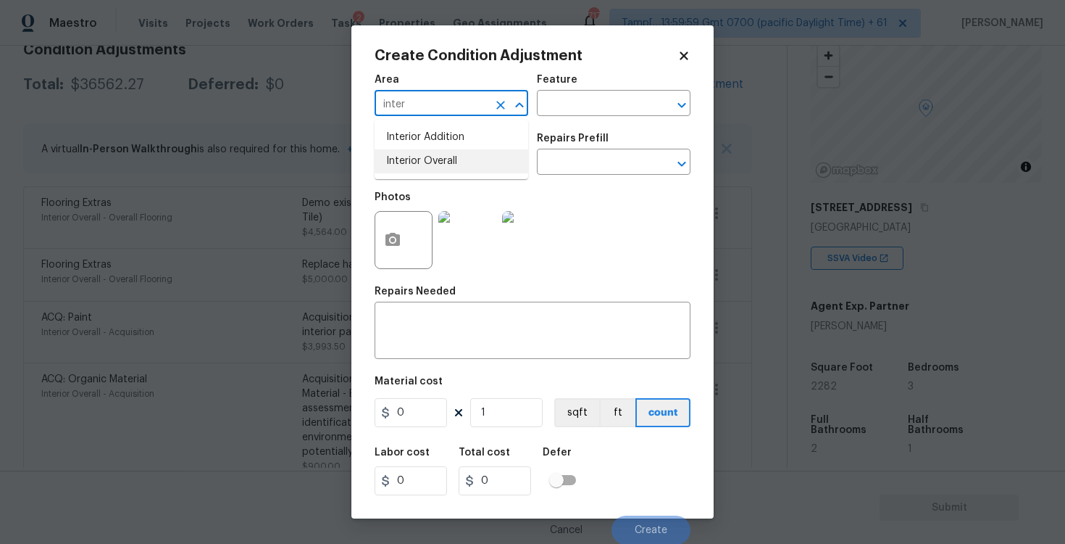
click at [420, 170] on li "Interior Overall" at bounding box center [452, 161] width 154 height 24
type input "Interior Overall"
click at [420, 170] on input "text" at bounding box center [431, 163] width 113 height 22
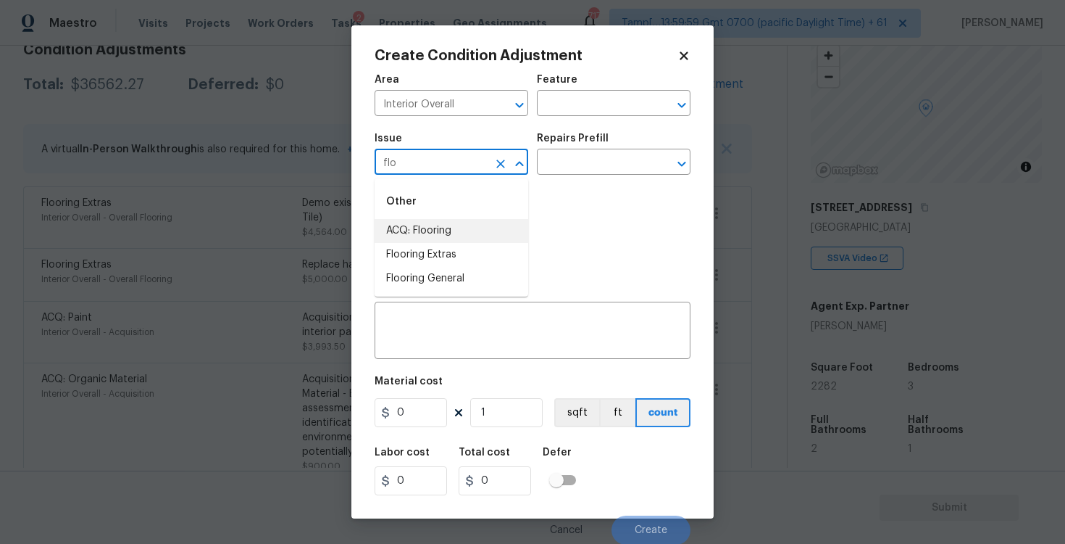
click at [439, 236] on li "ACQ: Flooring" at bounding box center [452, 231] width 154 height 24
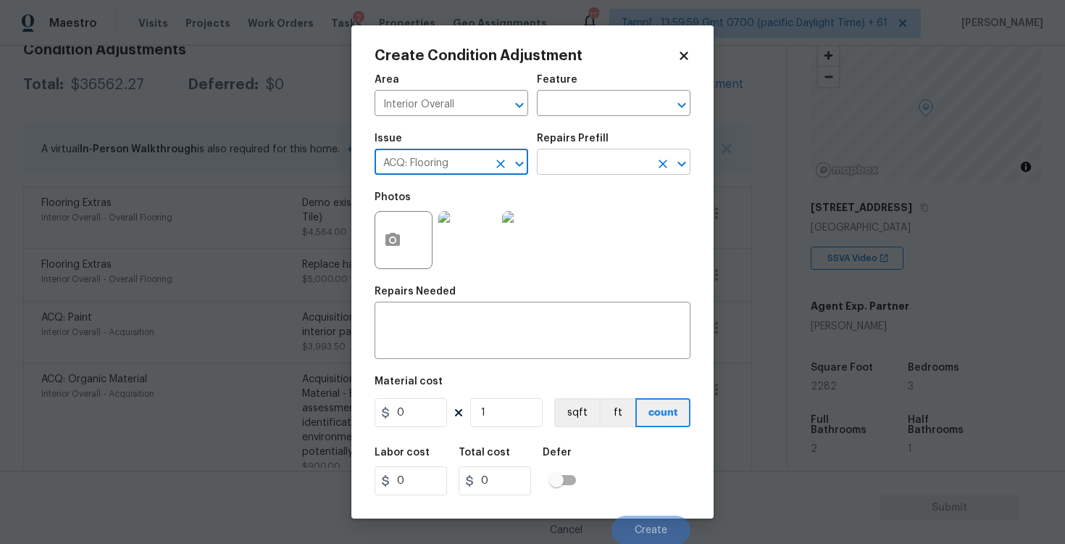
type input "ACQ: Flooring"
click at [572, 171] on input "text" at bounding box center [593, 163] width 113 height 22
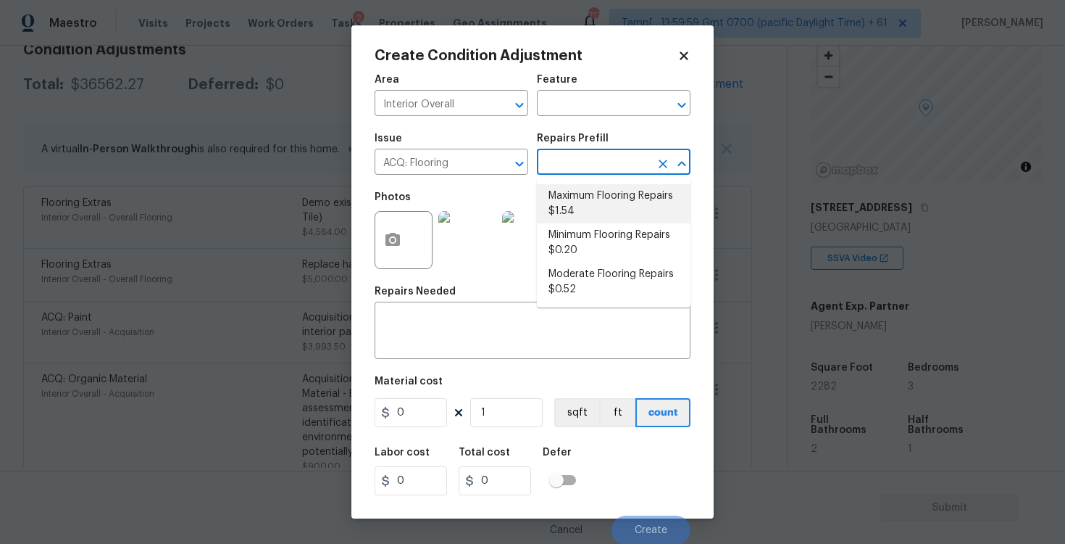
click at [587, 210] on li "Maximum Flooring Repairs $1.54" at bounding box center [614, 203] width 154 height 39
type input "Acquisition"
type textarea "Acquisition Scope: Maximum flooring repairs"
type input "1.54"
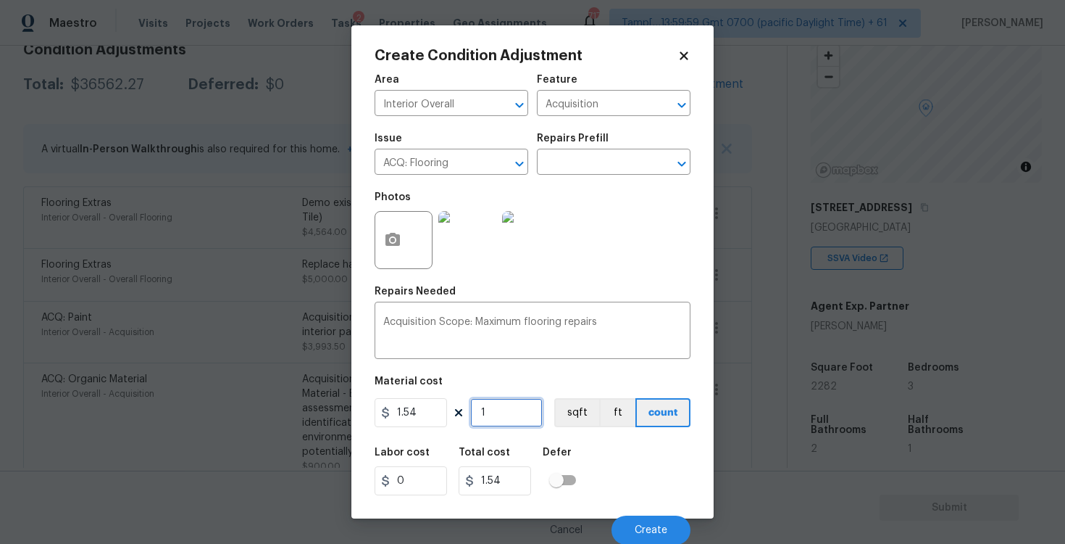
click at [487, 415] on input "1" at bounding box center [506, 412] width 72 height 29
type input "0"
paste input "2282"
type input "2282"
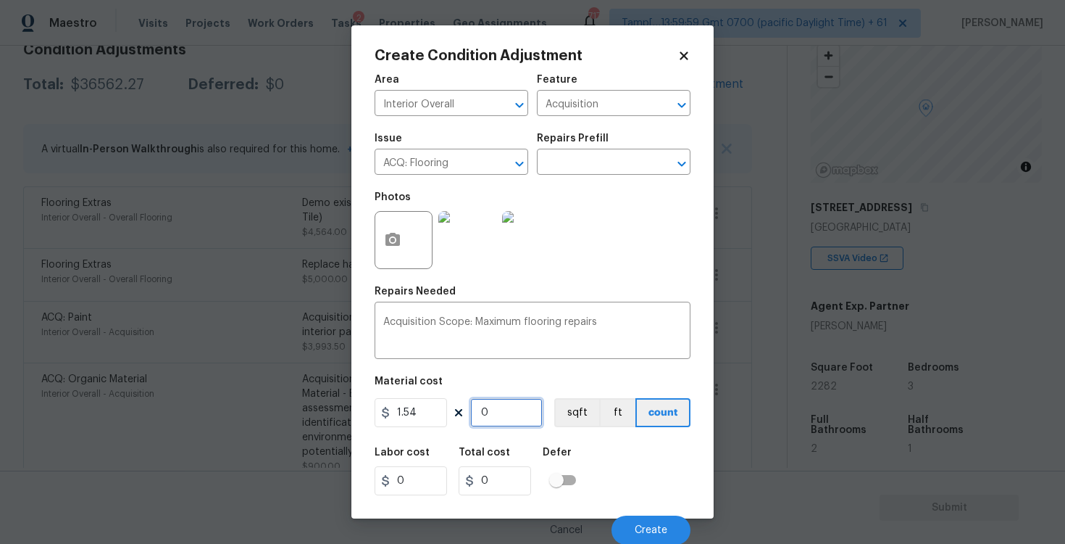
type input "3514.28"
type input "0"
type input "1"
type input "1.54"
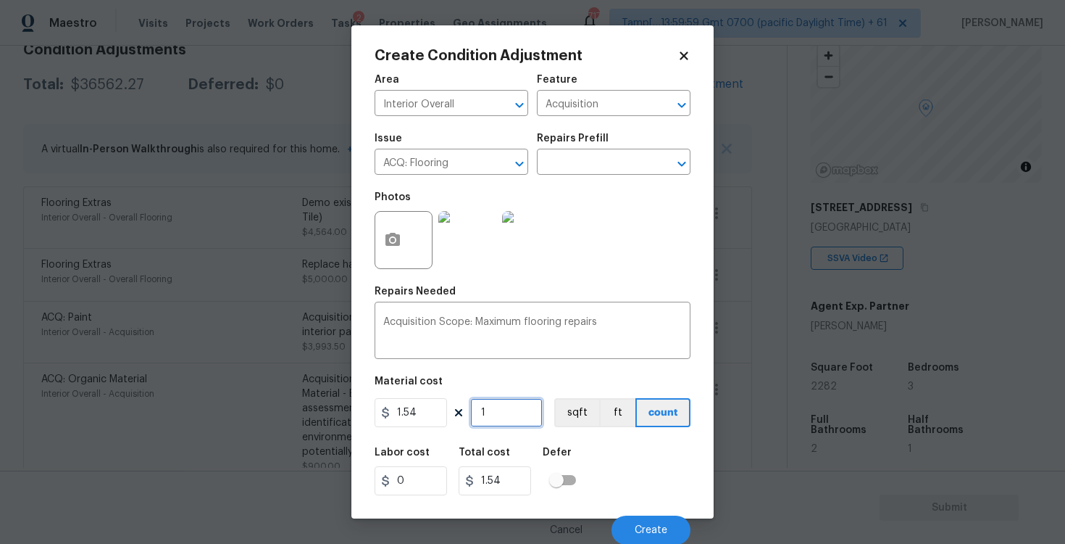
type input "12"
type input "18.48"
type input "128"
type input "197.12"
type input "1282"
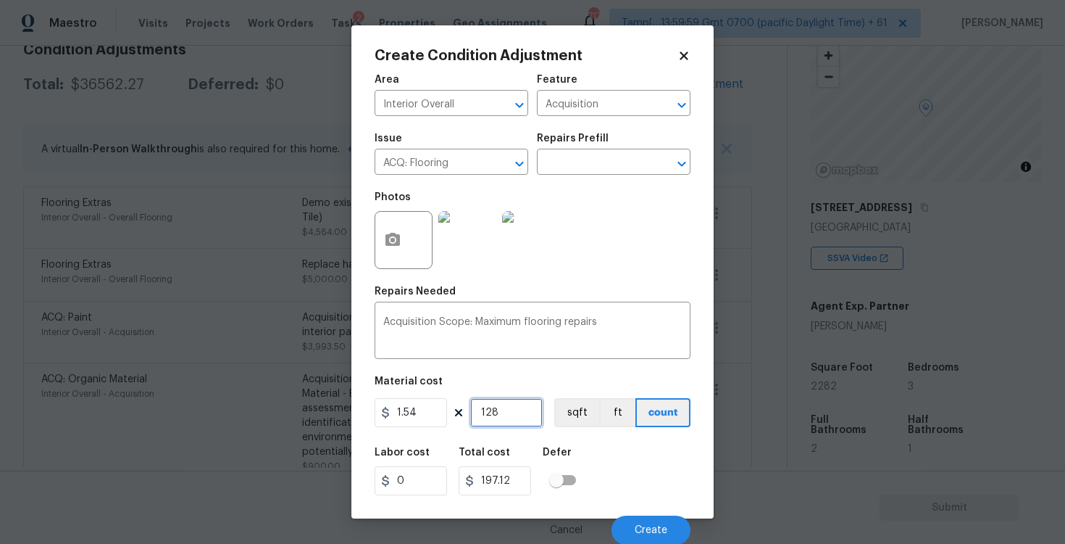
type input "1974.28"
type input "1282"
click at [576, 411] on button "sqft" at bounding box center [576, 412] width 45 height 29
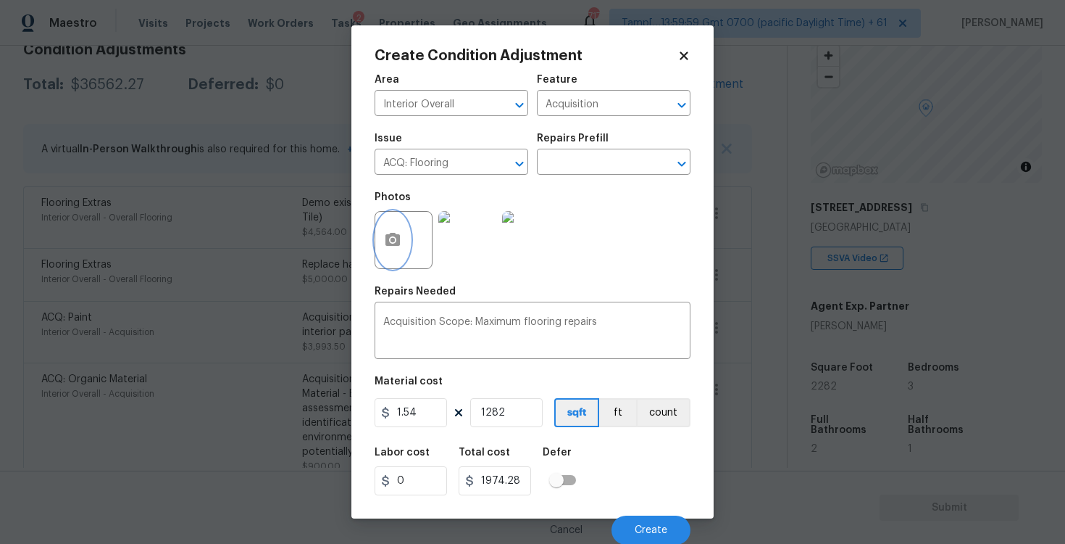
click at [395, 246] on icon "button" at bounding box center [393, 239] width 14 height 13
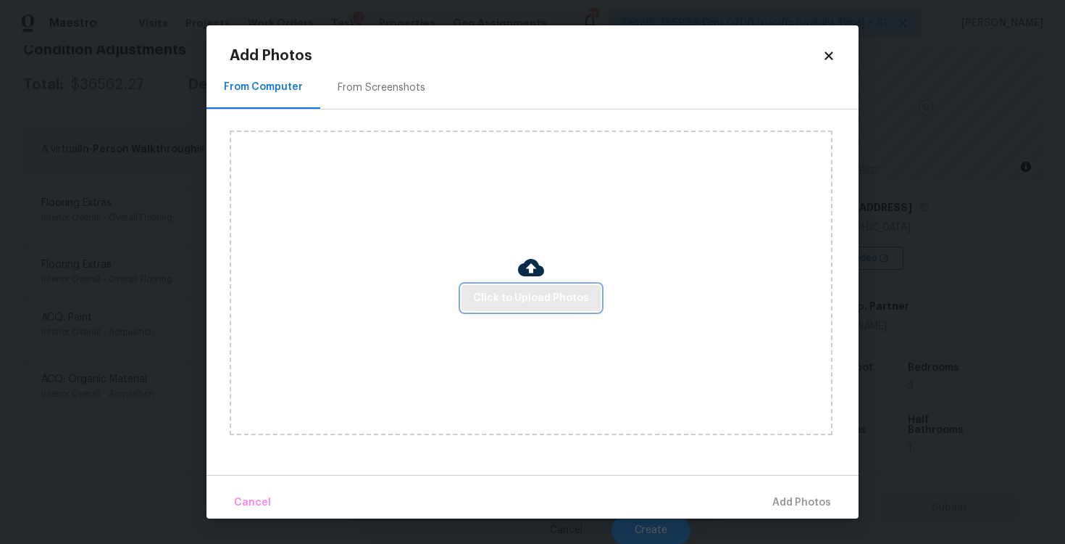
click at [547, 304] on span "Click to Upload Photos" at bounding box center [531, 298] width 116 height 18
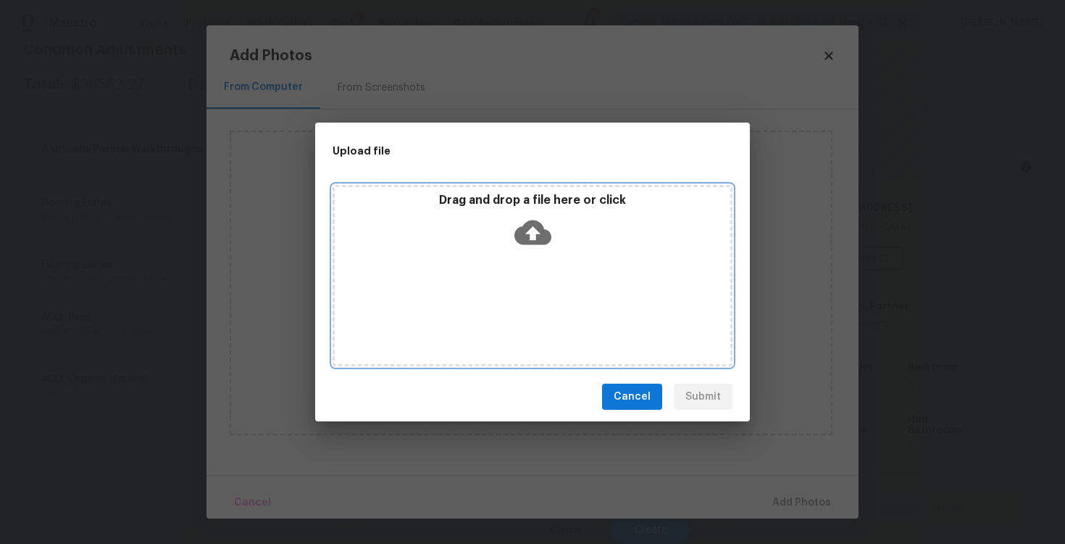
click at [541, 230] on icon at bounding box center [533, 232] width 37 height 25
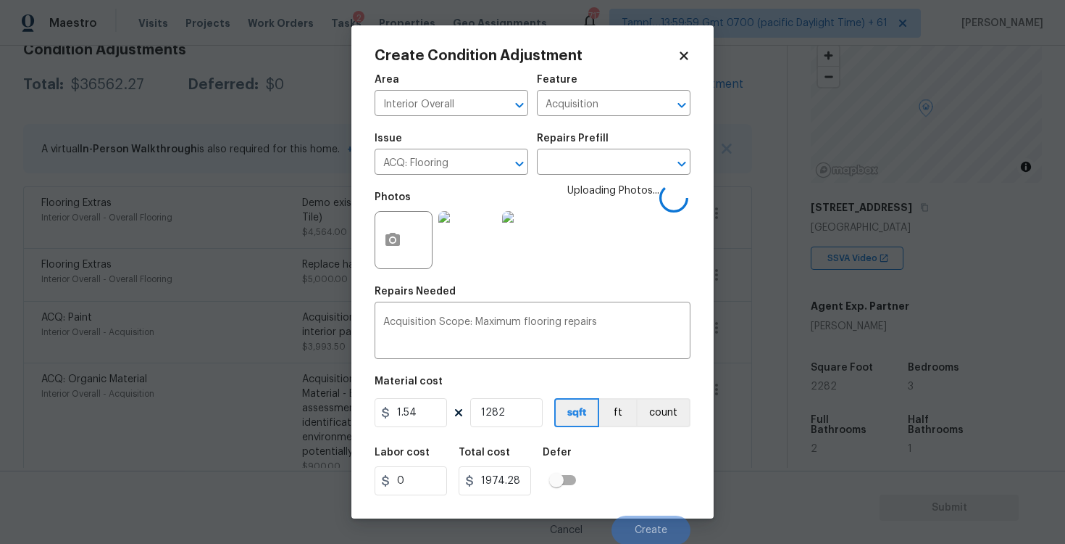
scroll to position [1, 0]
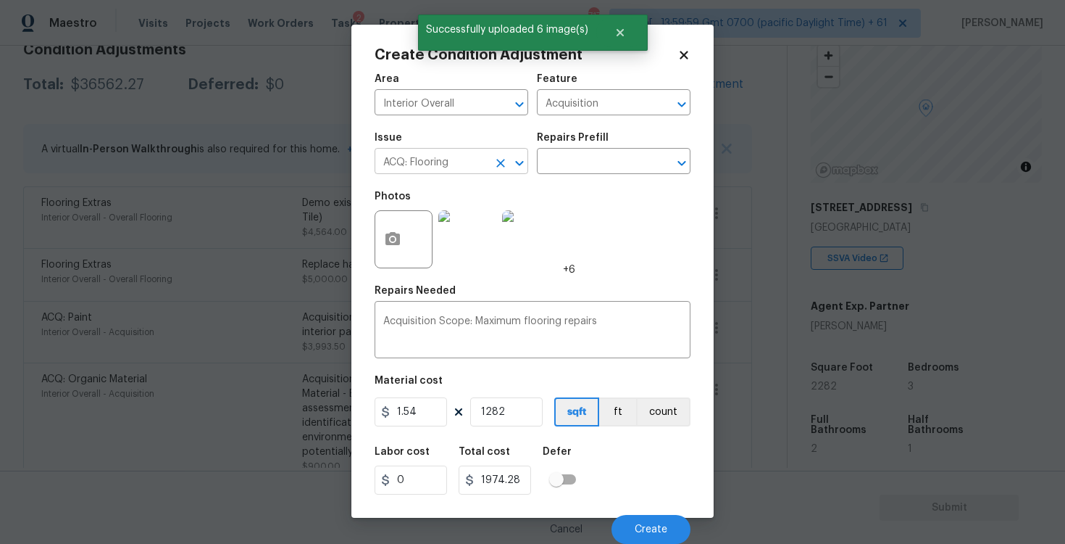
click at [504, 156] on icon "Clear" at bounding box center [501, 163] width 14 height 14
click at [459, 165] on input "text" at bounding box center [431, 162] width 113 height 22
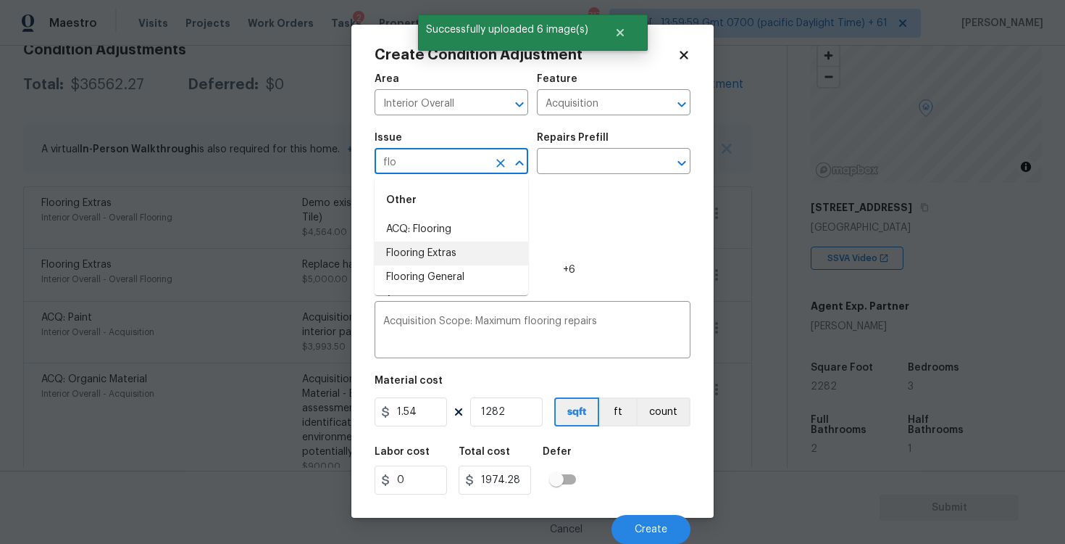
click at [429, 261] on li "Flooring Extras" at bounding box center [452, 253] width 154 height 24
type input "Flooring Extras"
click at [499, 159] on icon "Clear" at bounding box center [501, 163] width 14 height 14
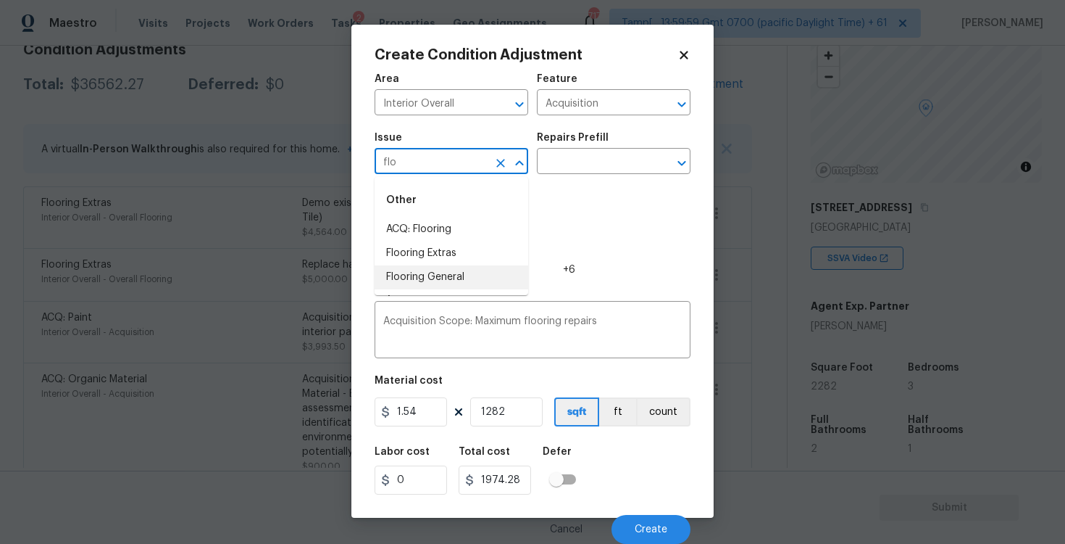
click at [429, 274] on li "Flooring General" at bounding box center [452, 277] width 154 height 24
type input "Flooring General"
click at [596, 167] on input "text" at bounding box center [593, 162] width 113 height 22
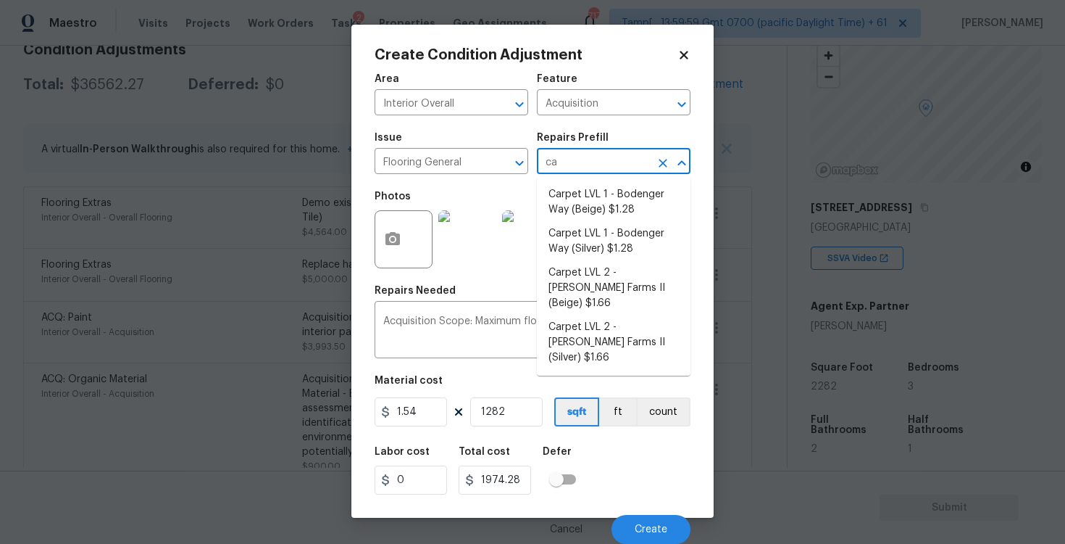
type input "car"
click at [610, 221] on li "Carpet LVL 1 - Bodenger Way (Beige) $1.28" at bounding box center [614, 202] width 154 height 39
type input "Overall Flooring"
type input "1.28"
type input "1640.96"
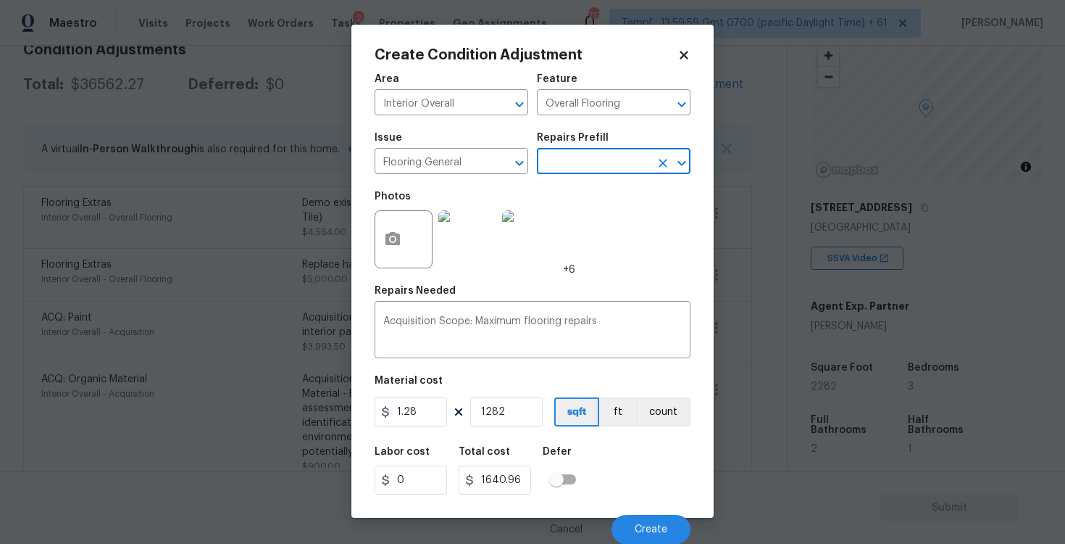
click at [589, 446] on div "Labor cost 0 Total cost 1640.96 Defer" at bounding box center [533, 470] width 316 height 65
click at [642, 525] on span "Create" at bounding box center [651, 529] width 33 height 11
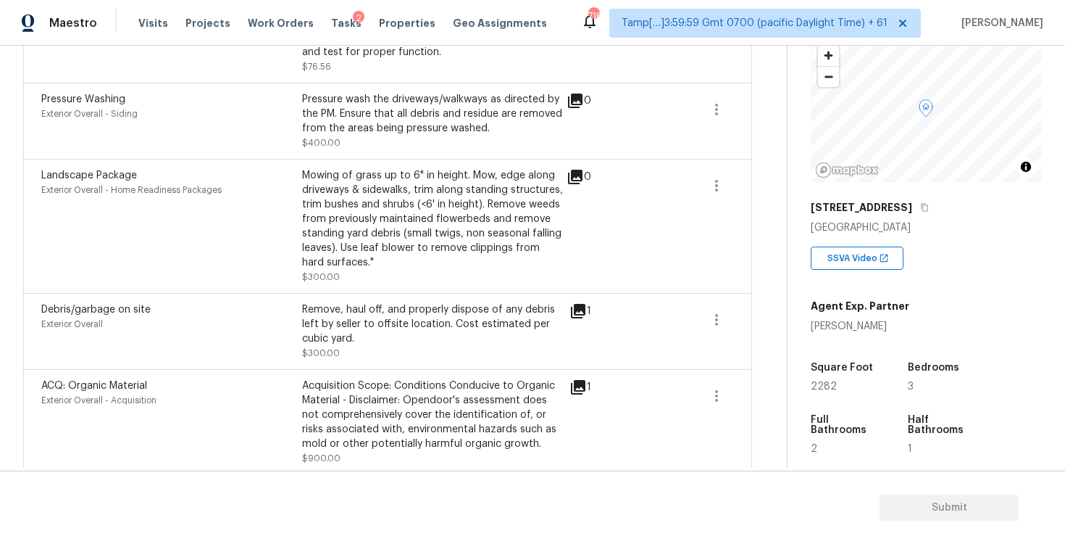
scroll to position [1581, 0]
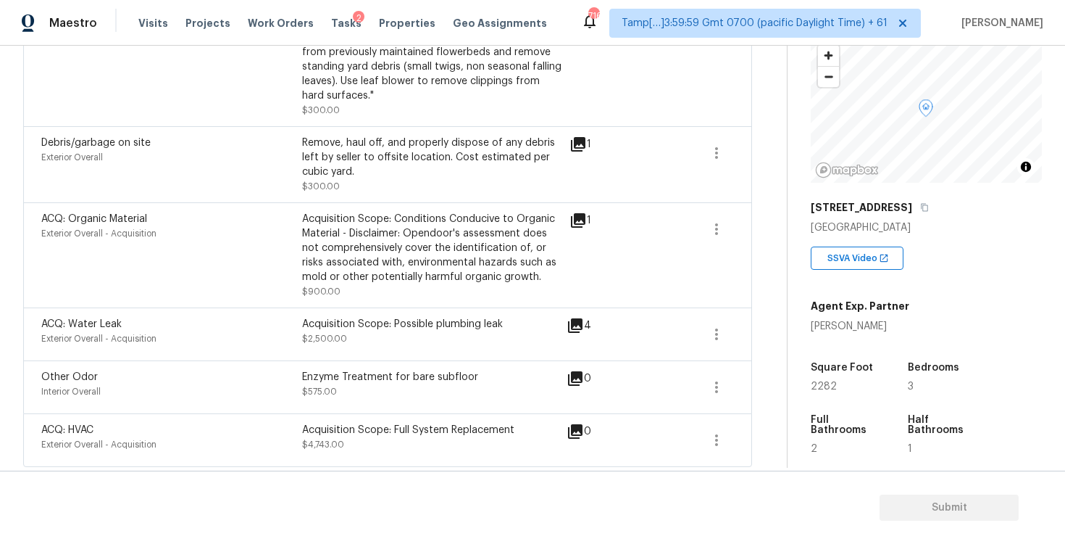
click at [533, 299] on div "ACQ: Organic Material Exterior Overall - Acquisition Acquisition Scope: Conditi…" at bounding box center [387, 254] width 729 height 105
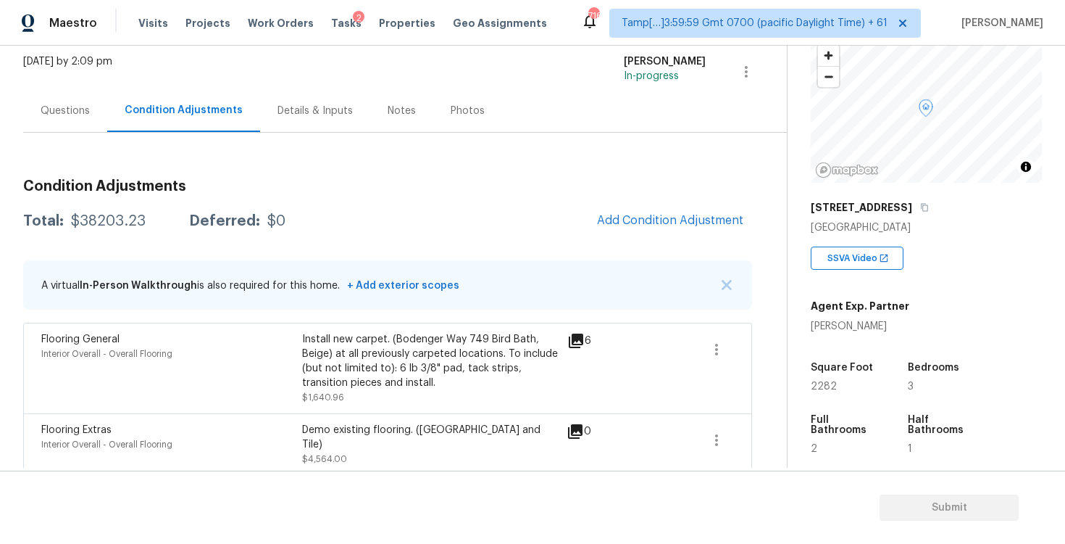
click at [260, 233] on div "Total: $38203.23 Deferred: $0 Add Condition Adjustment" at bounding box center [387, 221] width 729 height 32
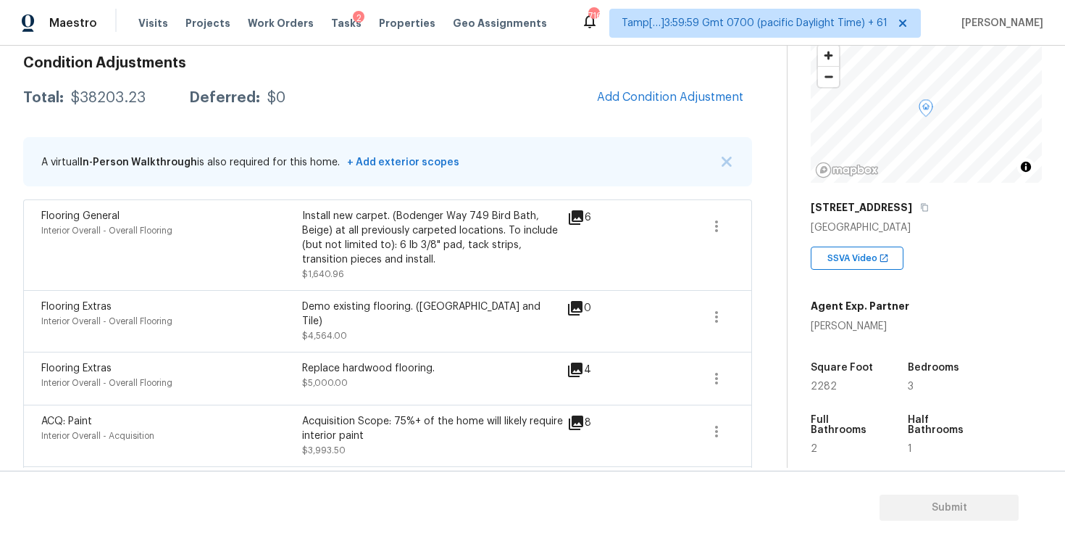
scroll to position [212, 0]
click at [625, 93] on span "Add Condition Adjustment" at bounding box center [670, 95] width 146 height 13
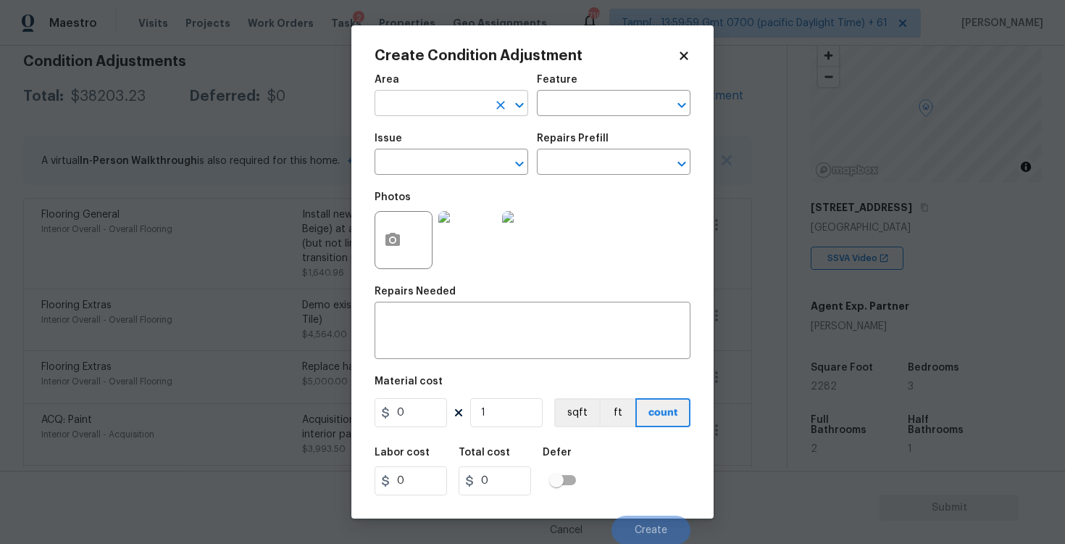
click at [427, 104] on input "text" at bounding box center [431, 104] width 113 height 22
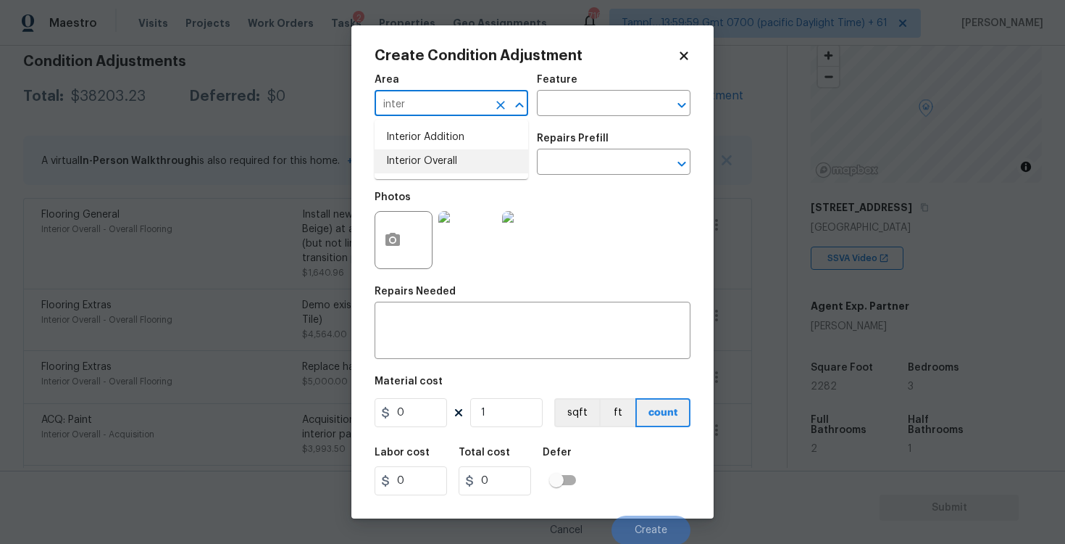
click at [422, 152] on li "Interior Overall" at bounding box center [452, 161] width 154 height 24
type input "Interior Overall"
click at [424, 170] on input "text" at bounding box center [431, 163] width 113 height 22
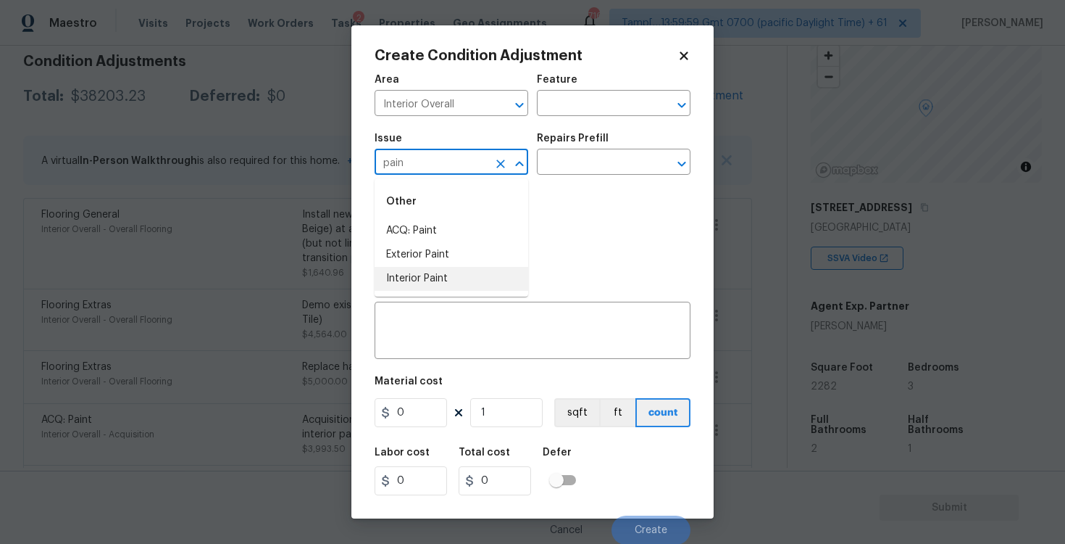
click at [423, 280] on li "Interior Paint" at bounding box center [452, 279] width 154 height 24
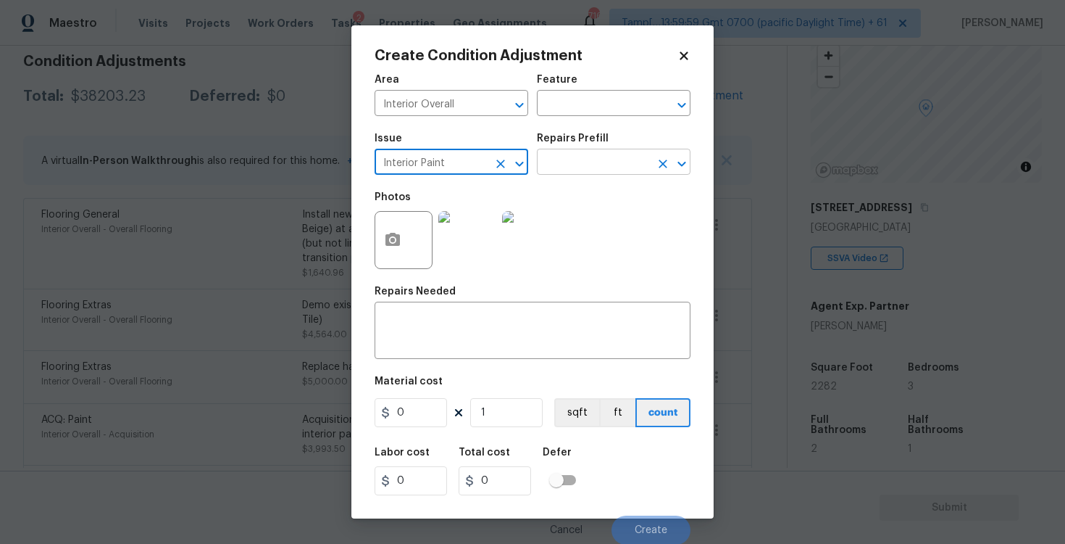
type input "Interior Paint"
click at [560, 167] on input "text" at bounding box center [593, 163] width 113 height 22
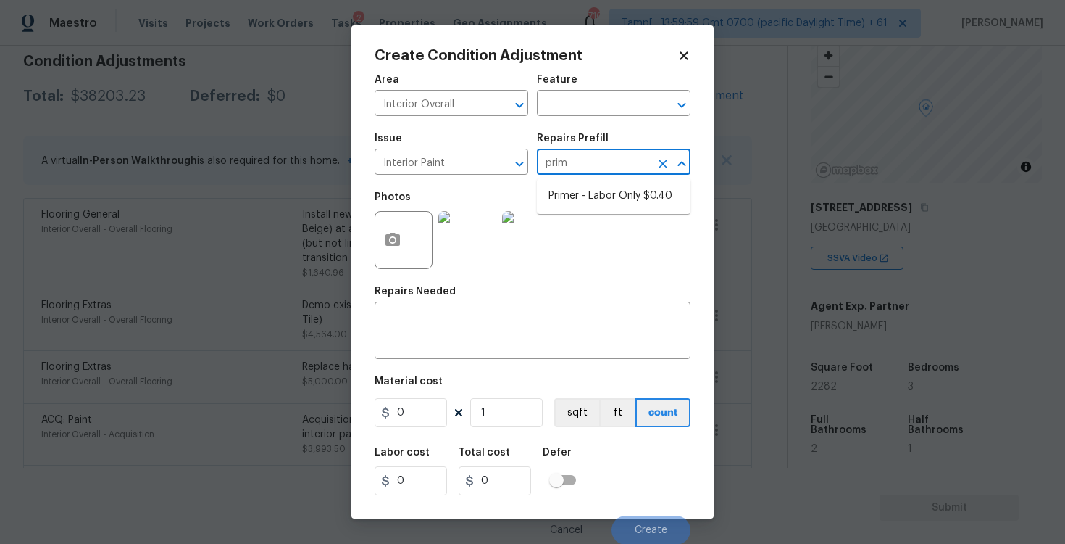
type input "prime"
click at [572, 203] on li "Primer - Labor Only $0.40" at bounding box center [614, 196] width 154 height 24
type input "Overall Paint"
type textarea "Interior primer - PRIMER PROVIDED BY OPENDOOR - All nails, screws, drywall anch…"
type input "0.4"
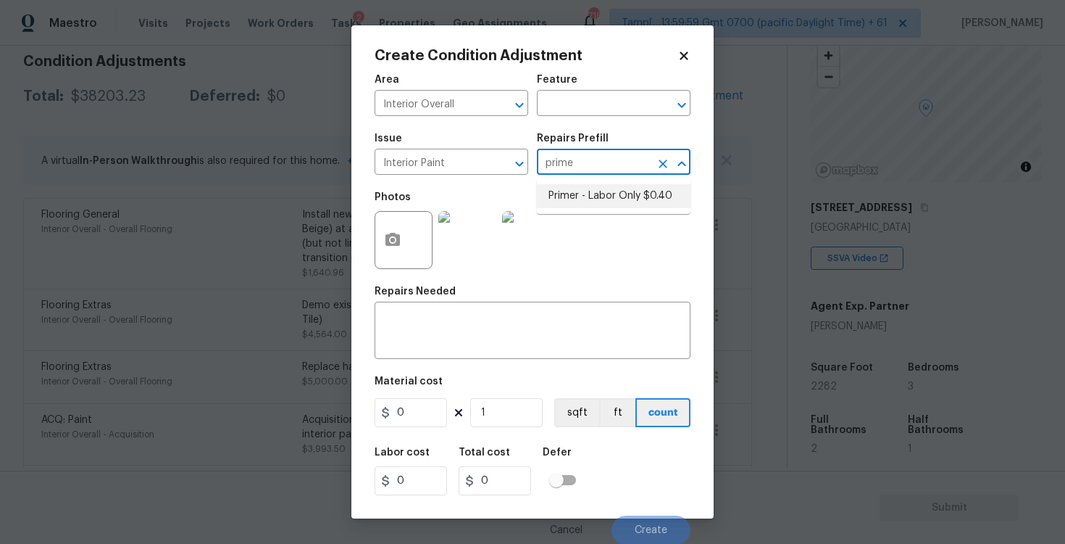
type input "0.4"
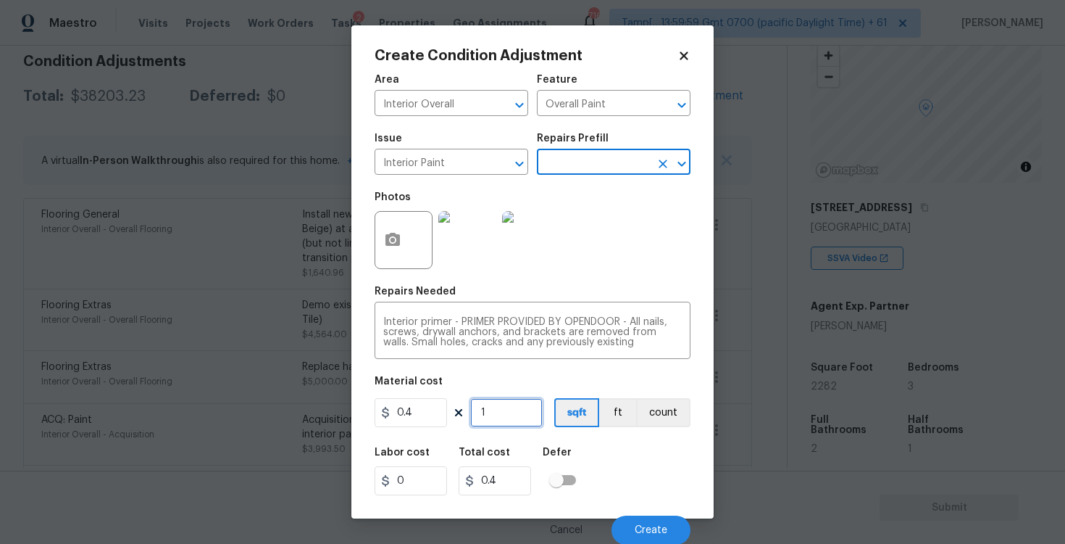
click at [494, 421] on input "1" at bounding box center [506, 412] width 72 height 29
type input "0"
paste input "2282"
type input "2282"
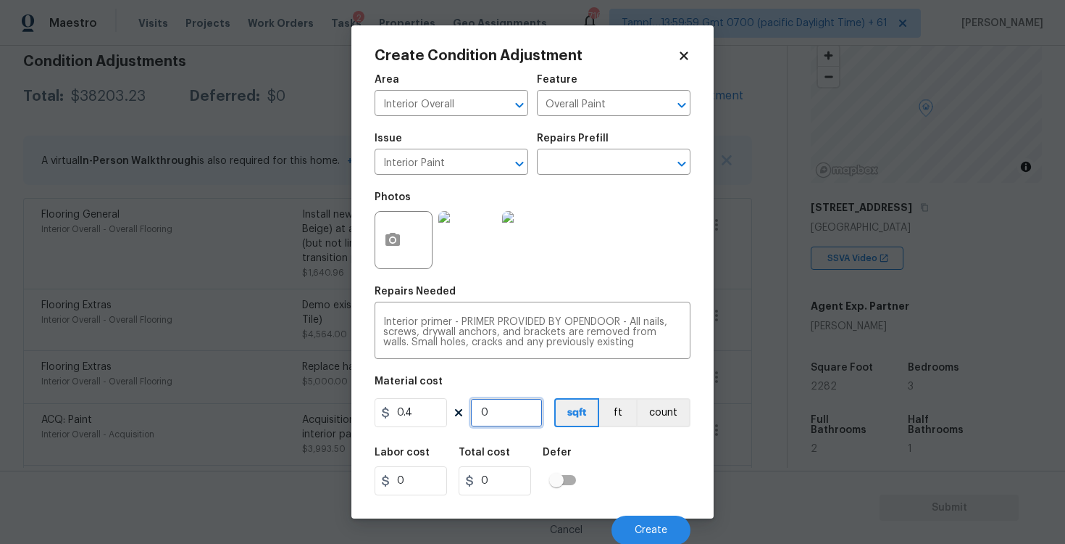
type input "912.8"
type input "2282"
click at [581, 446] on div "Labor cost 0 Total cost 912.8 Defer" at bounding box center [533, 470] width 316 height 65
click at [649, 524] on span "Create" at bounding box center [651, 529] width 33 height 11
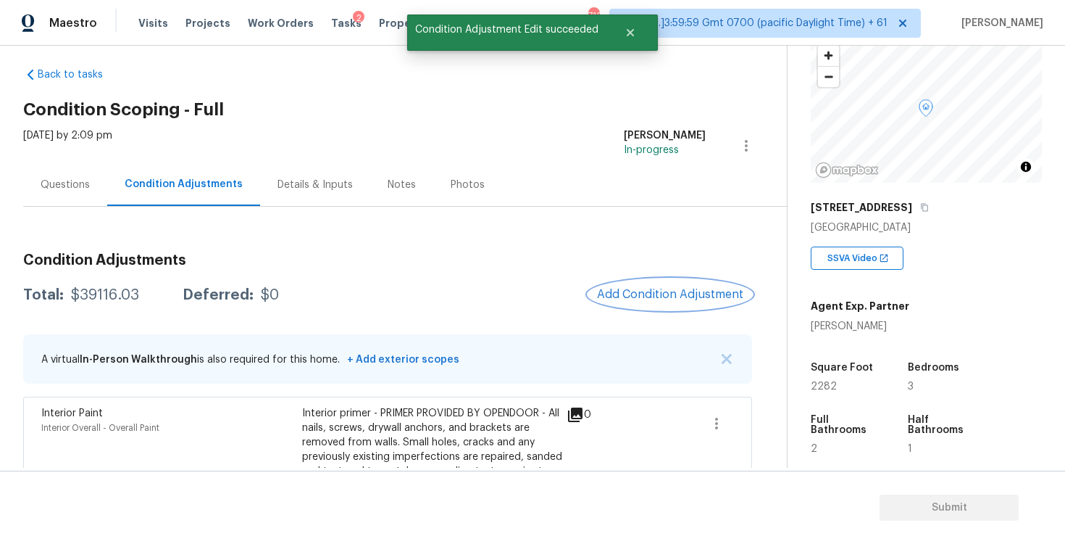
scroll to position [0, 0]
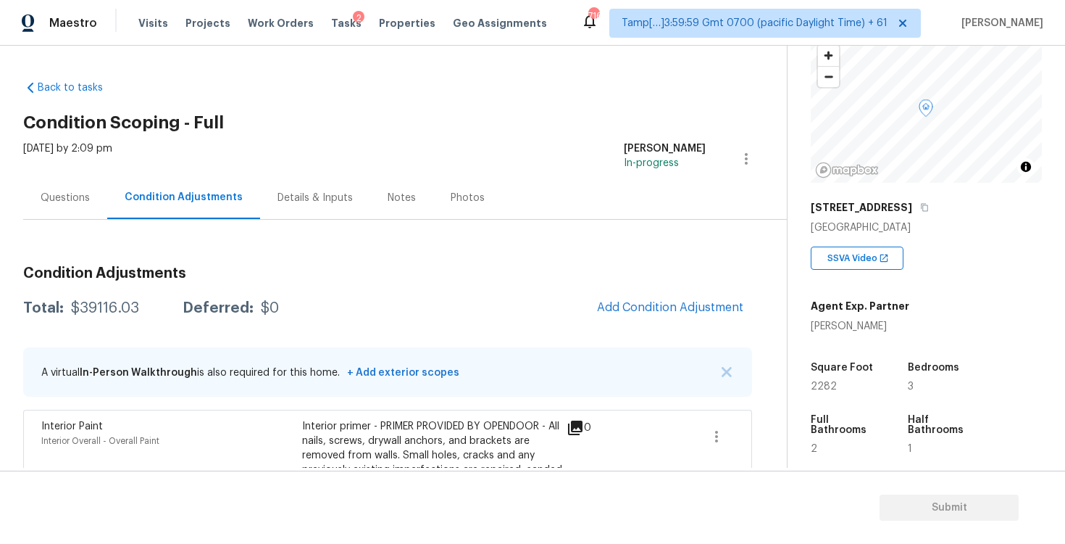
click at [55, 208] on div "Questions" at bounding box center [65, 197] width 84 height 43
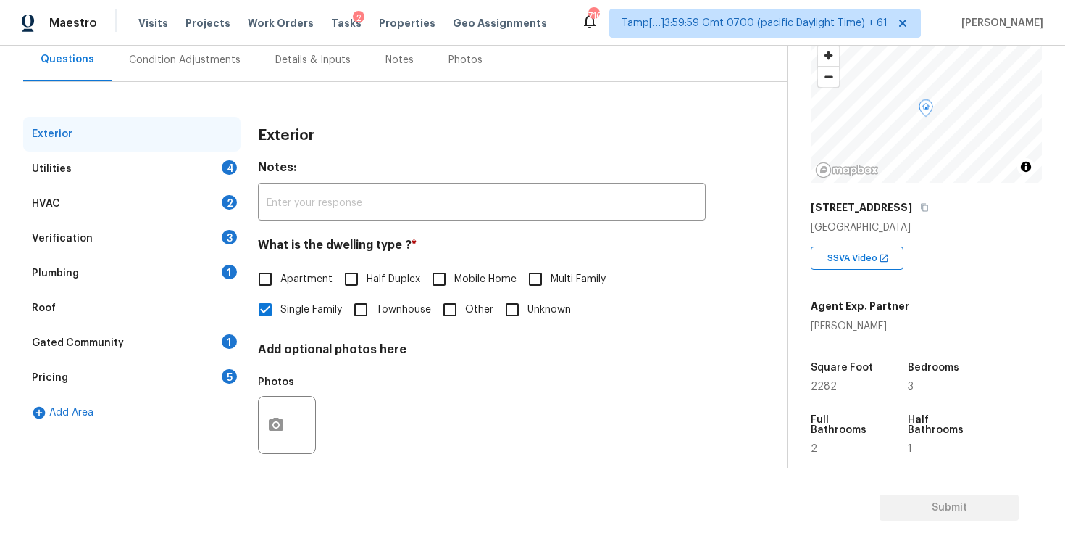
scroll to position [154, 0]
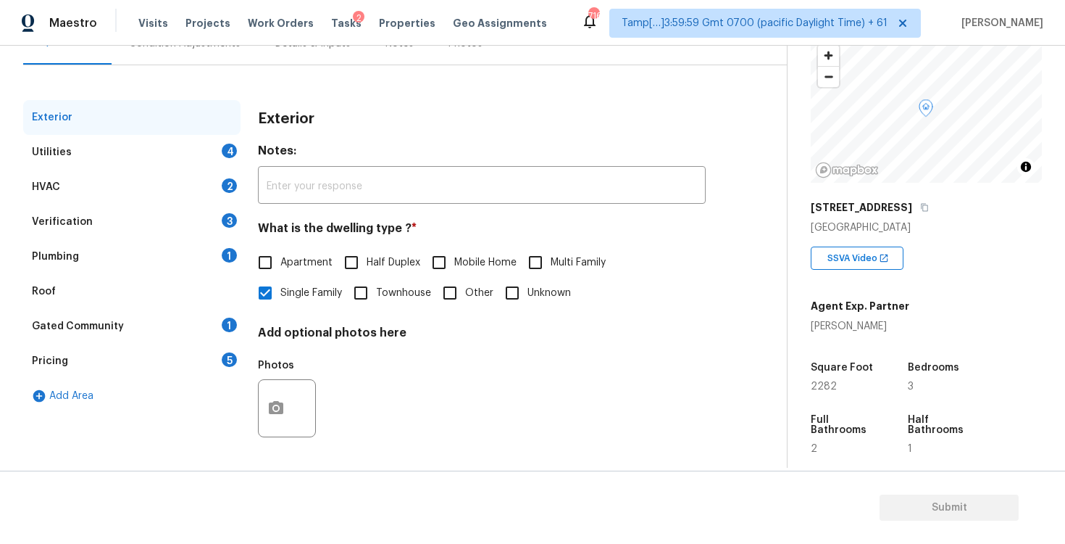
click at [245, 159] on div "Exterior Utilities 4 HVAC 2 Verification 3 Plumbing 1 Roof Gated Community 1 Pr…" at bounding box center [387, 281] width 729 height 363
click at [225, 138] on div "Utilities 4" at bounding box center [131, 152] width 217 height 35
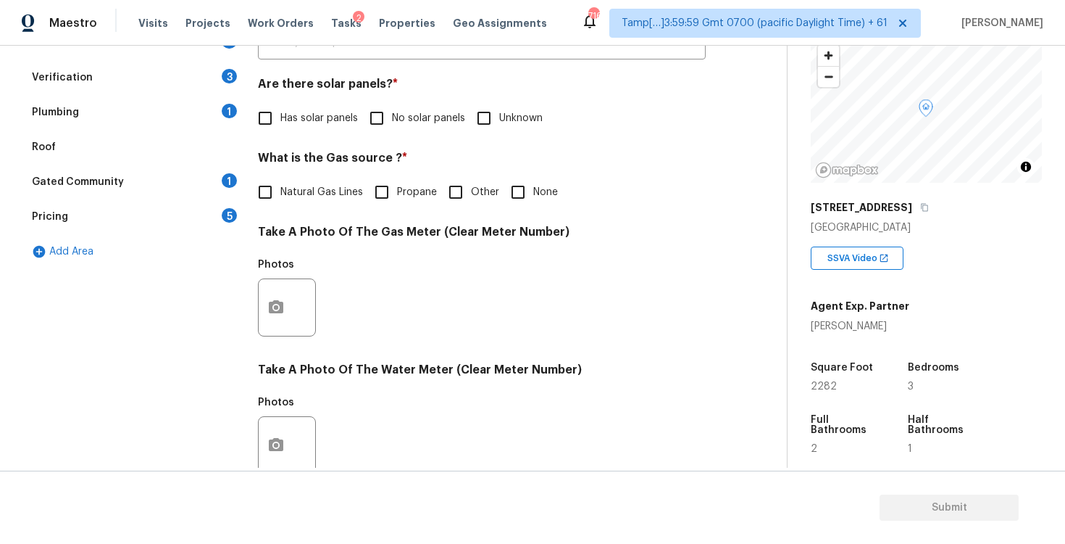
scroll to position [315, 0]
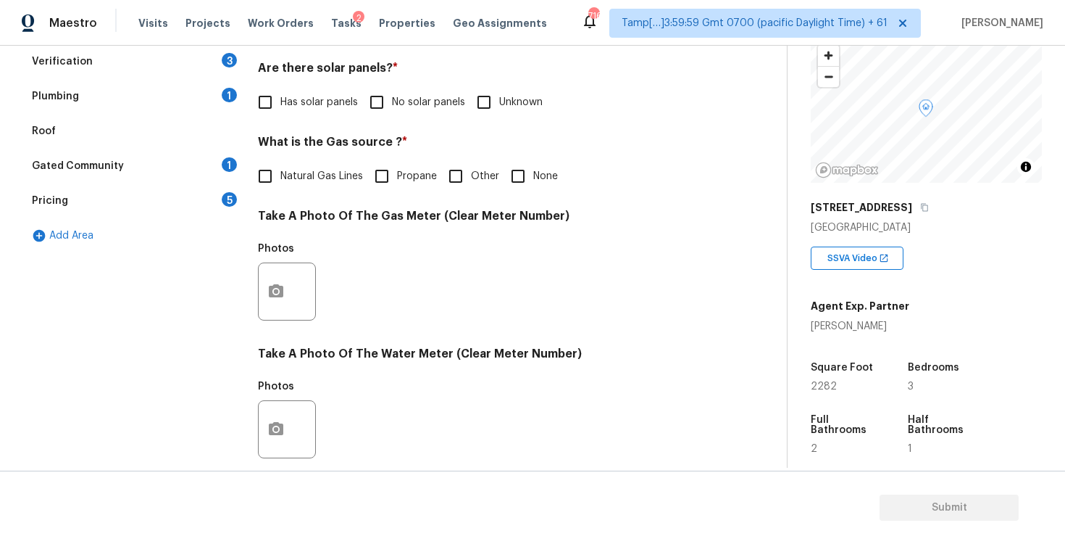
click at [360, 117] on div "Has solar panels No solar panels Unknown" at bounding box center [482, 102] width 448 height 30
click at [369, 97] on input "No solar panels" at bounding box center [377, 102] width 30 height 30
checkbox input "true"
click at [507, 173] on input "None" at bounding box center [518, 176] width 30 height 30
checkbox input "true"
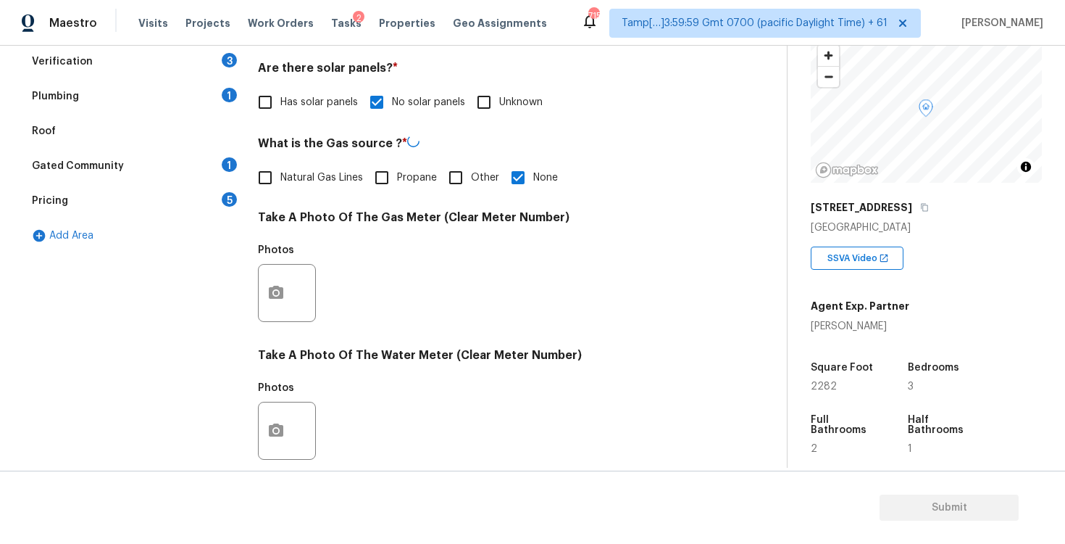
scroll to position [547, 0]
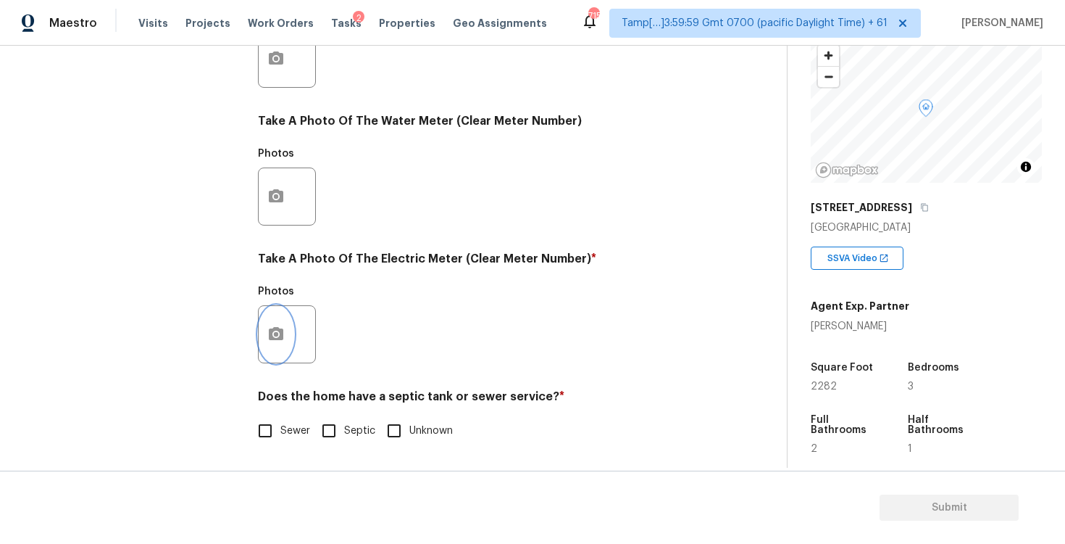
click at [288, 331] on button "button" at bounding box center [276, 334] width 35 height 57
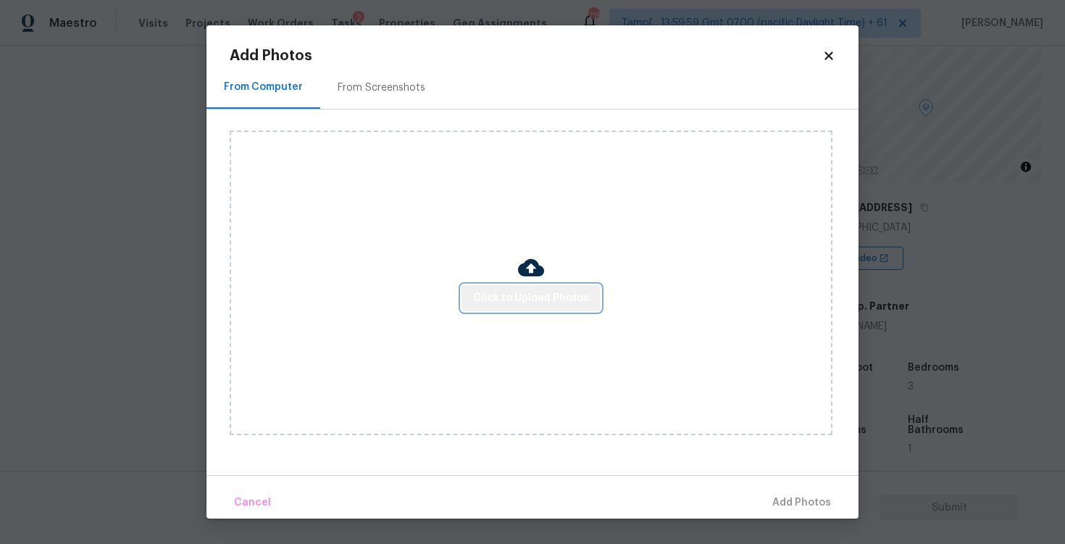
click at [540, 296] on span "Click to Upload Photos" at bounding box center [531, 298] width 116 height 18
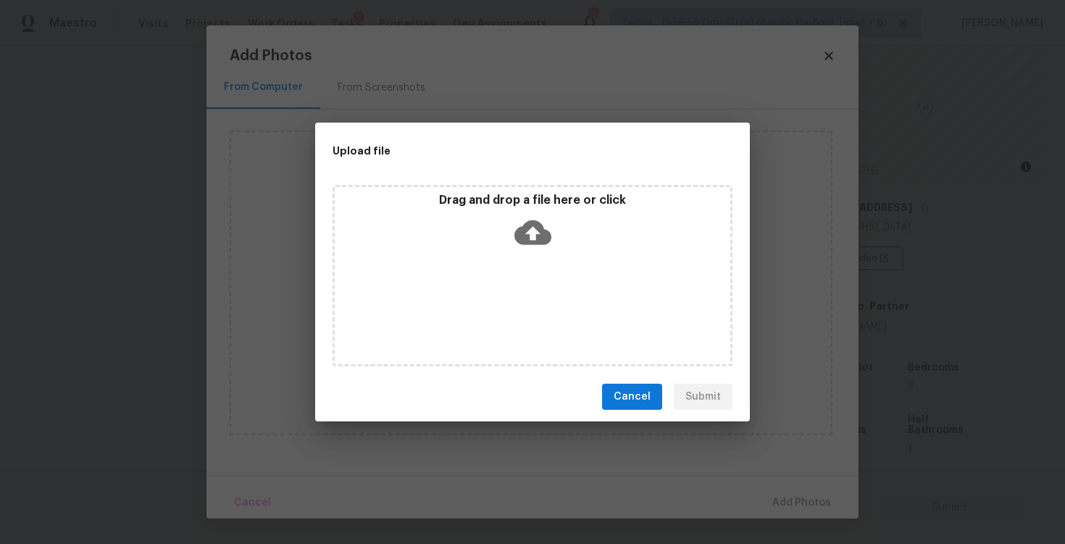
click at [526, 221] on icon at bounding box center [533, 232] width 37 height 25
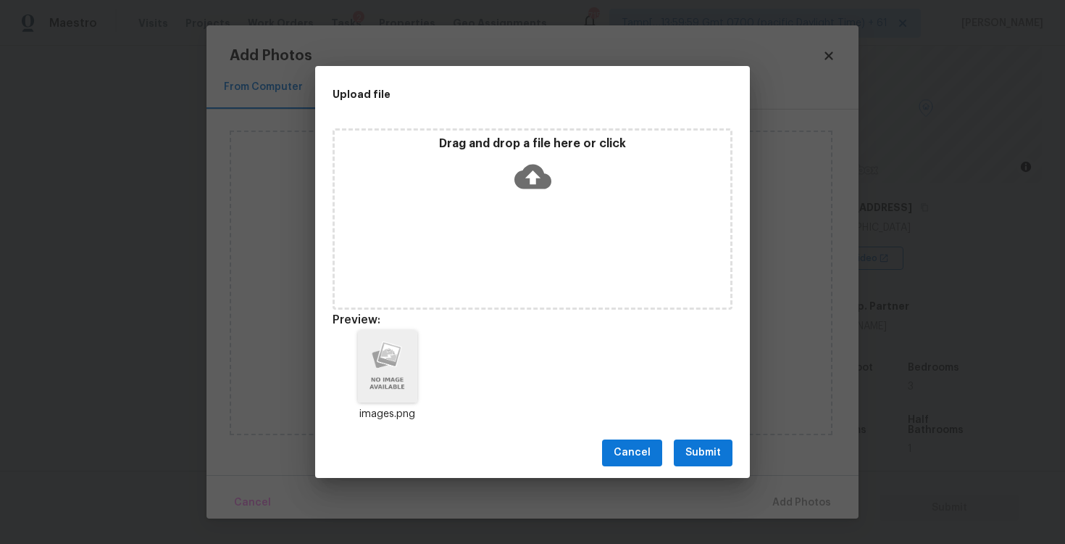
click at [705, 442] on button "Submit" at bounding box center [703, 452] width 59 height 27
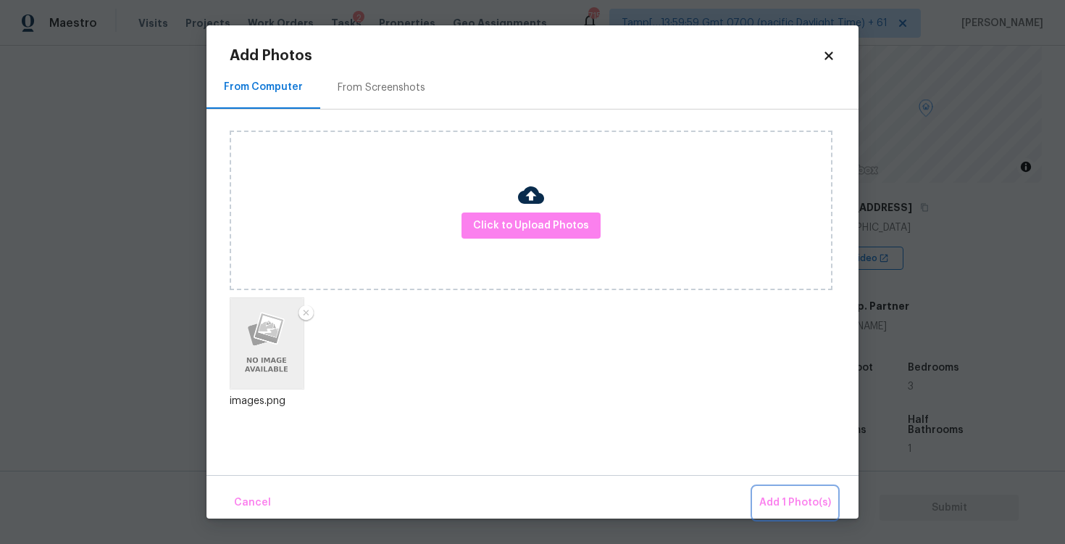
click at [770, 489] on button "Add 1 Photo(s)" at bounding box center [795, 502] width 83 height 31
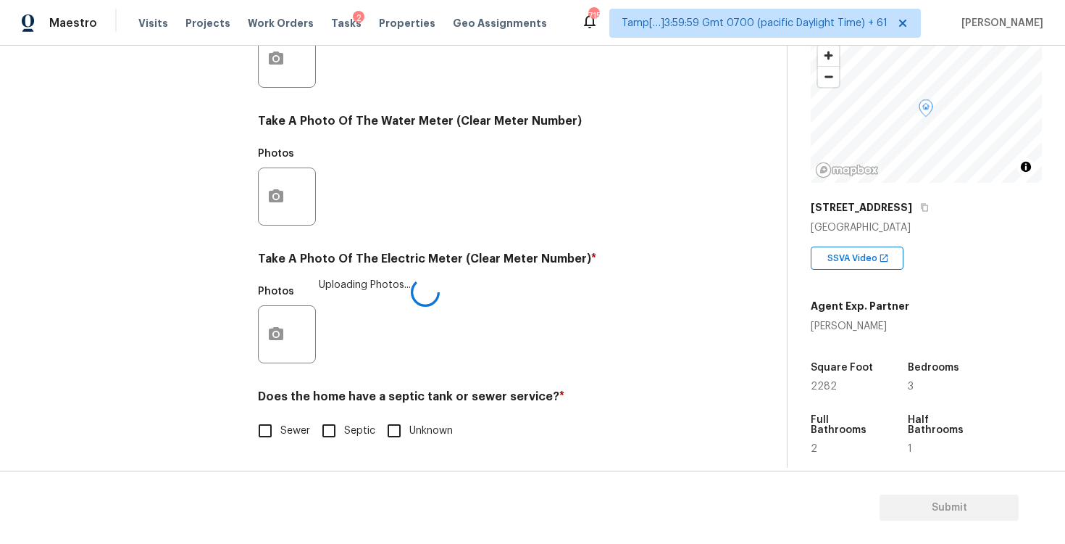
click at [324, 429] on input "Septic" at bounding box center [329, 430] width 30 height 30
checkbox input "true"
click at [312, 428] on div "Sewer Septic Unknown" at bounding box center [482, 430] width 448 height 30
click at [280, 426] on input "Sewer" at bounding box center [265, 432] width 30 height 30
checkbox input "true"
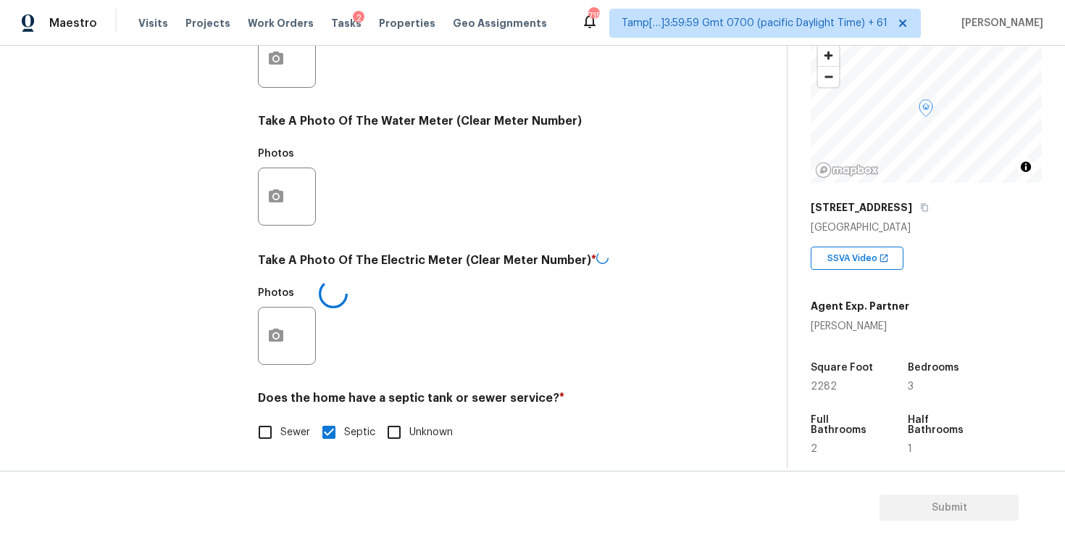
checkbox input "false"
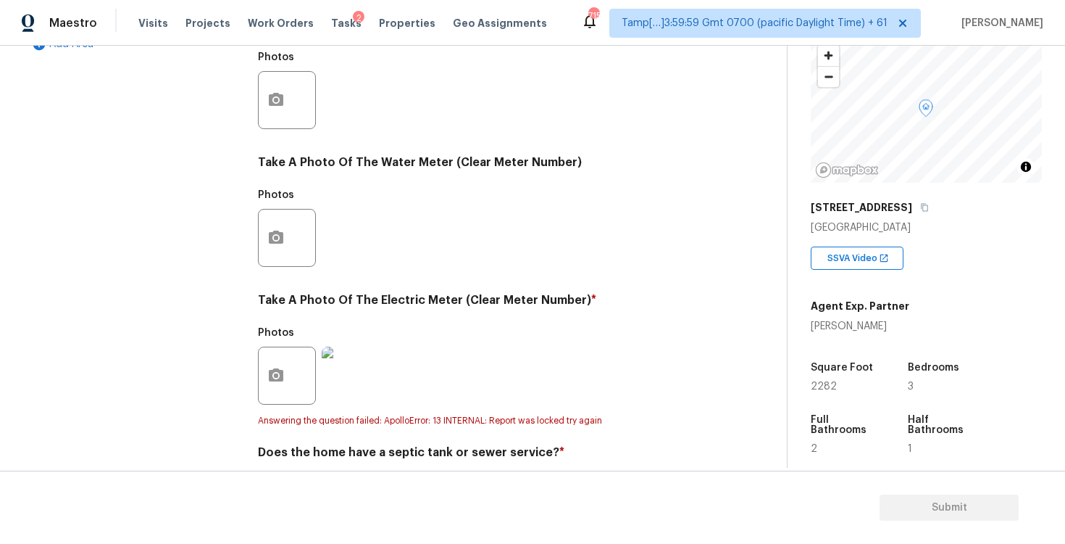
scroll to position [562, 0]
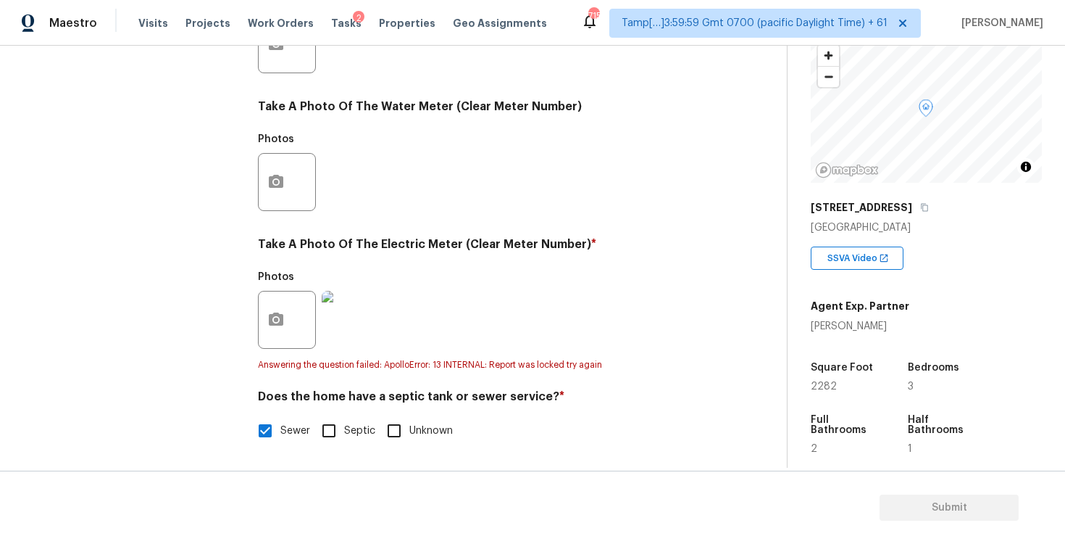
click at [244, 332] on div "Exterior Utilities HVAC 2 Verification 3 Plumbing 1 Roof Gated Community 1 Pric…" at bounding box center [387, 78] width 729 height 770
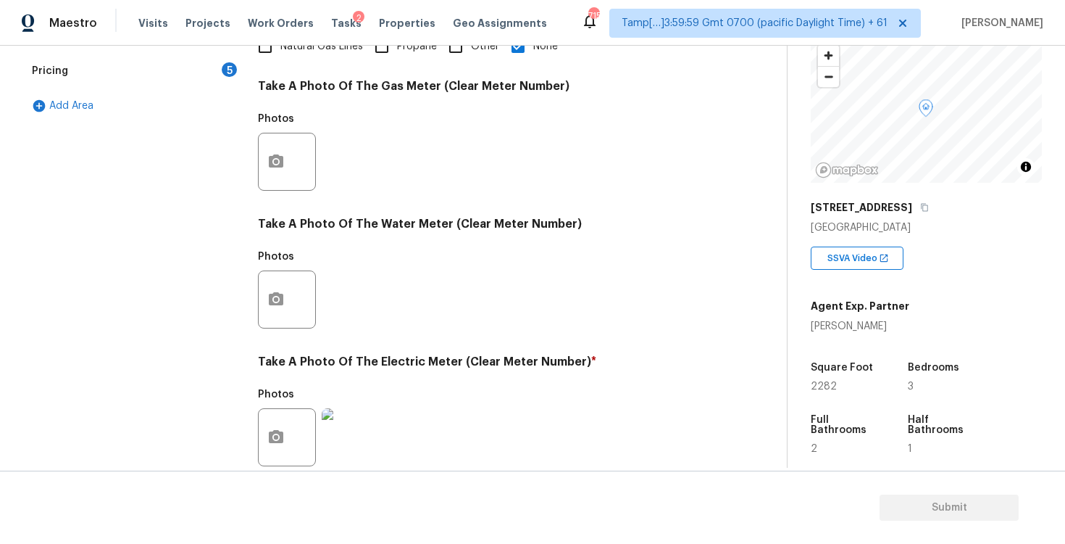
scroll to position [446, 0]
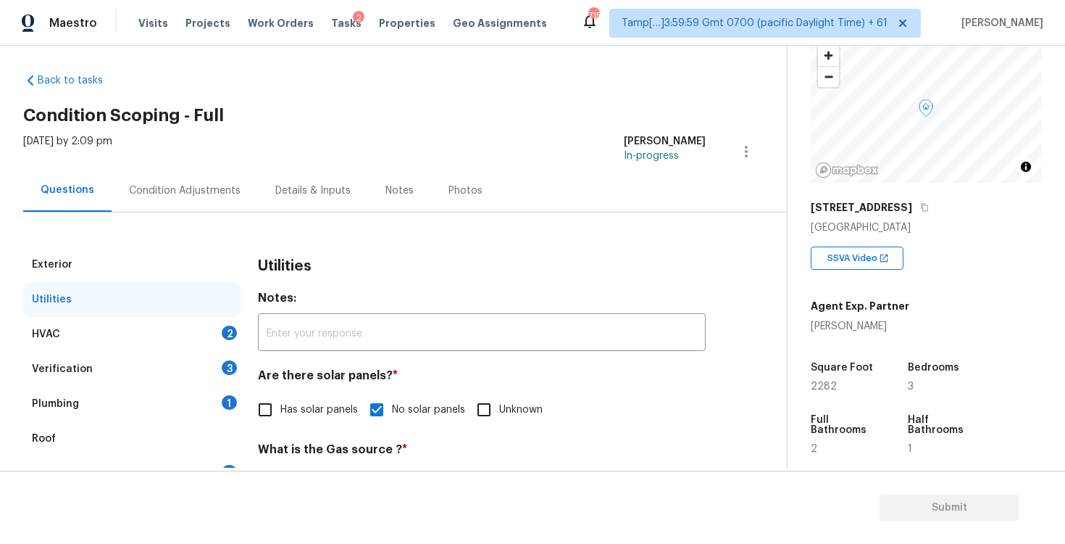
click at [196, 338] on div "HVAC 2" at bounding box center [131, 334] width 217 height 35
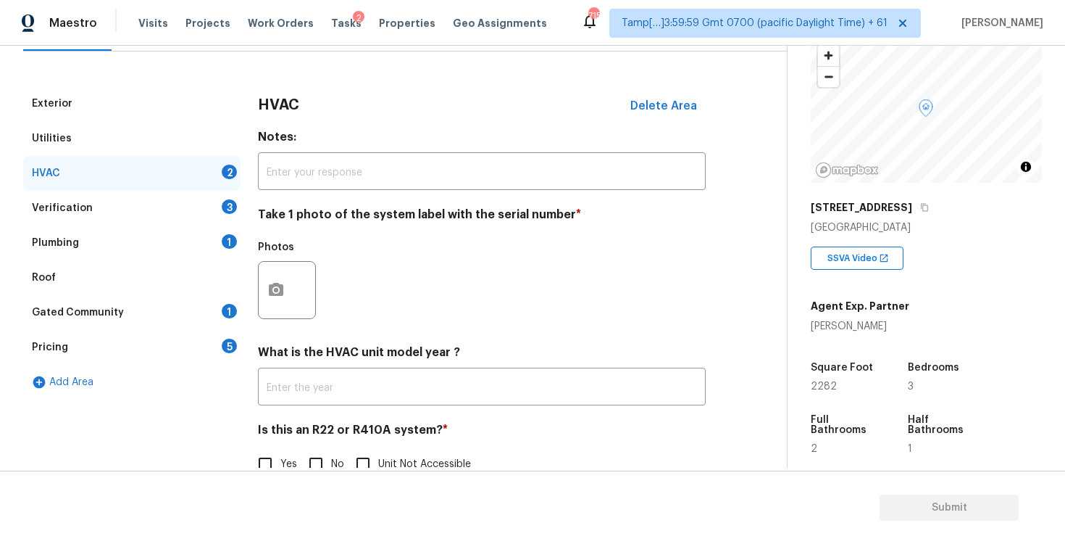
scroll to position [202, 0]
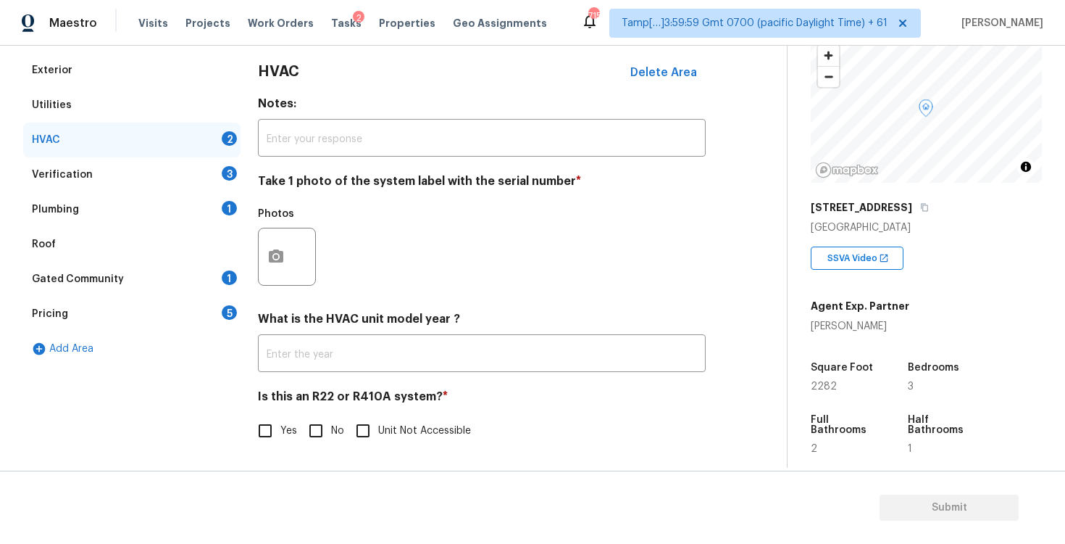
click at [308, 438] on input "No" at bounding box center [316, 430] width 30 height 30
checkbox input "true"
click at [385, 265] on div "Photos" at bounding box center [482, 247] width 448 height 94
click at [287, 246] on button "button" at bounding box center [276, 256] width 35 height 57
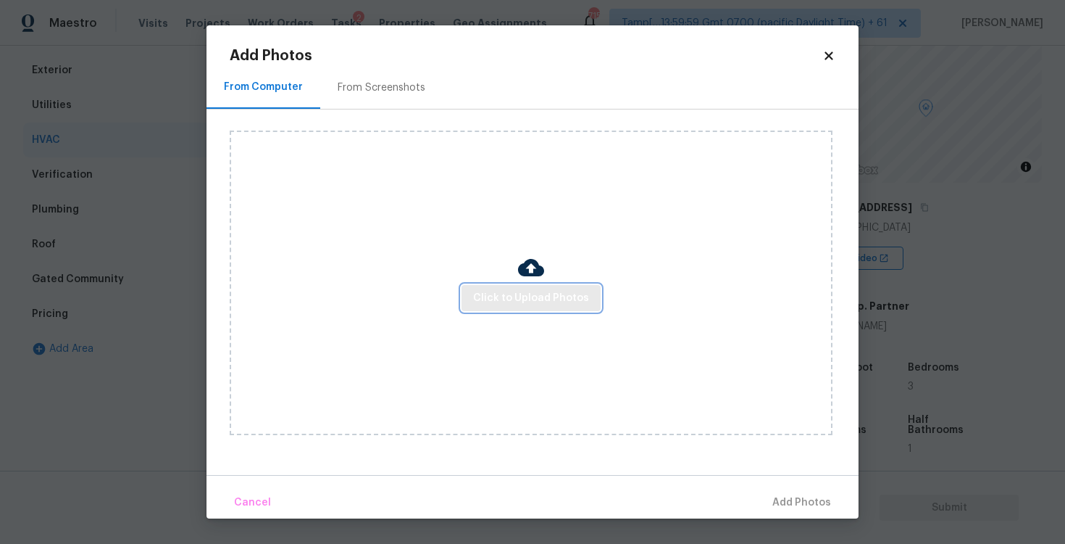
click at [508, 286] on button "Click to Upload Photos" at bounding box center [531, 298] width 139 height 27
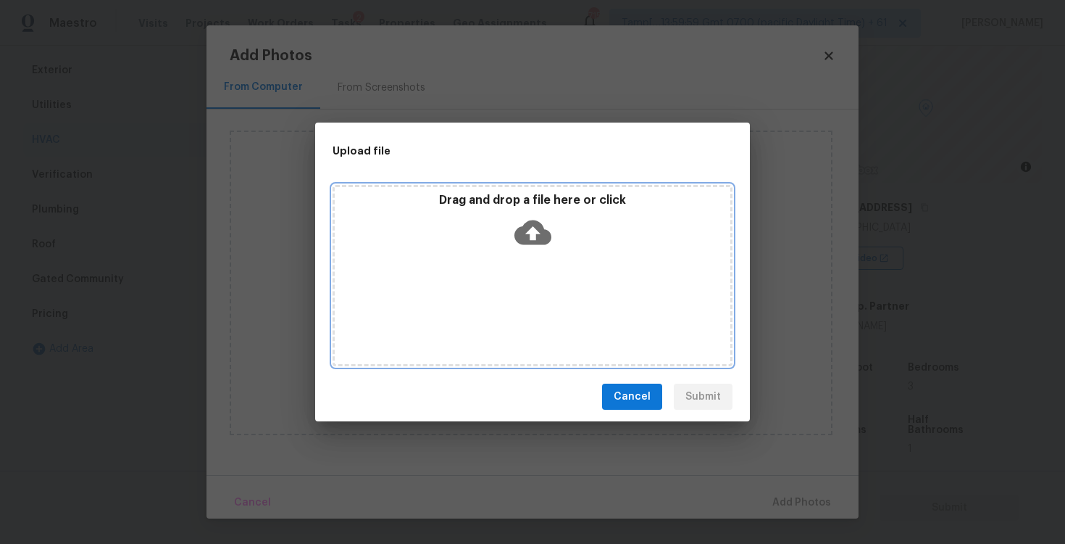
click at [524, 236] on icon at bounding box center [533, 232] width 37 height 25
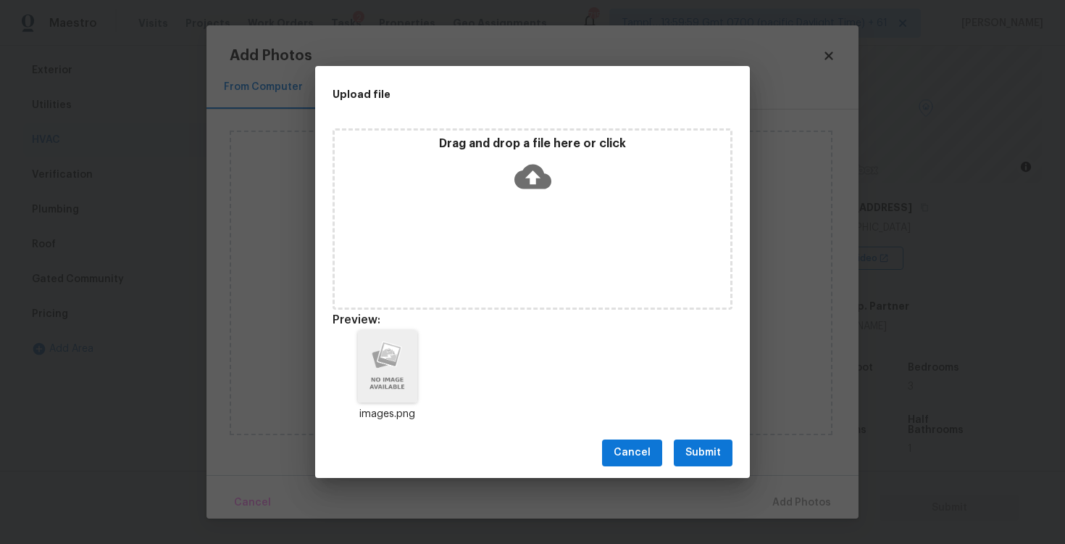
click at [705, 446] on span "Submit" at bounding box center [704, 453] width 36 height 18
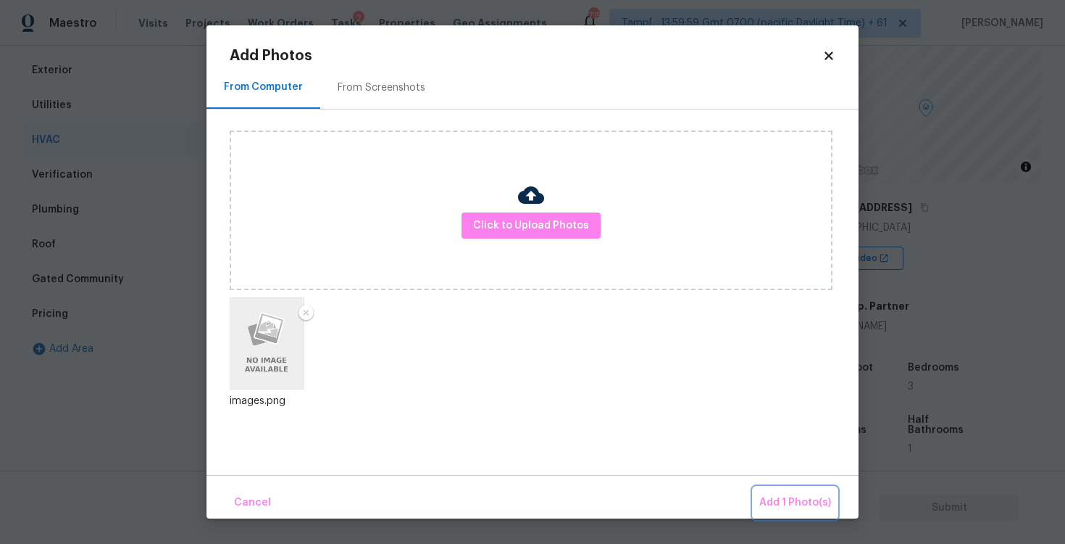
click at [775, 491] on button "Add 1 Photo(s)" at bounding box center [795, 502] width 83 height 31
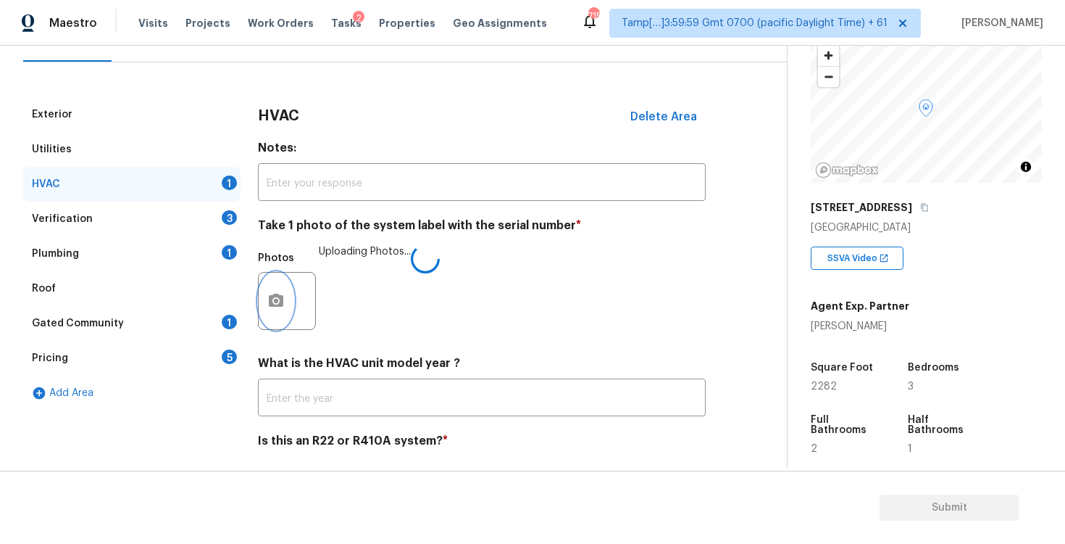
scroll to position [151, 0]
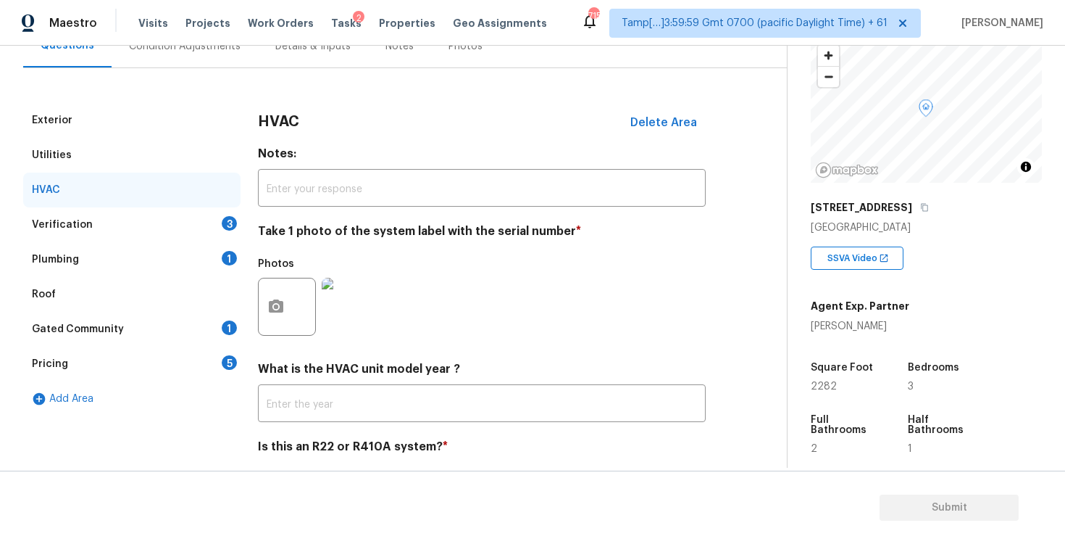
click at [159, 230] on div "Verification 3" at bounding box center [131, 224] width 217 height 35
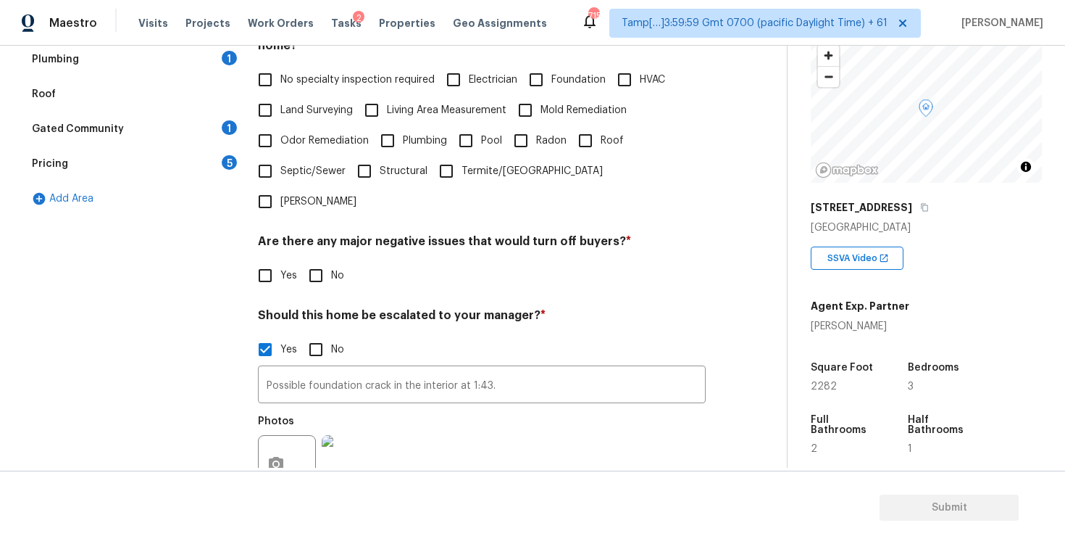
scroll to position [313, 0]
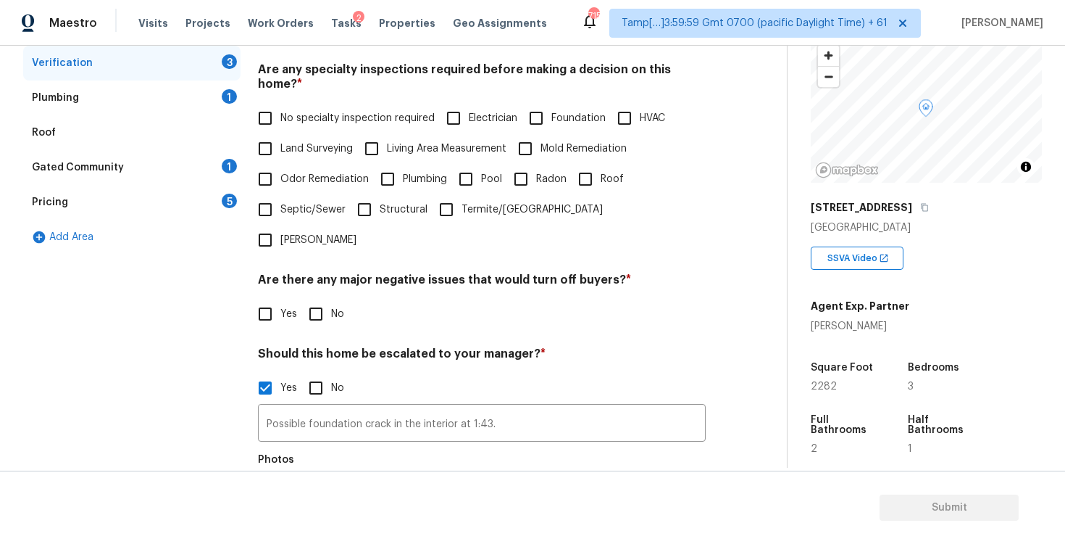
click at [532, 107] on input "Foundation" at bounding box center [536, 118] width 30 height 30
checkbox input "true"
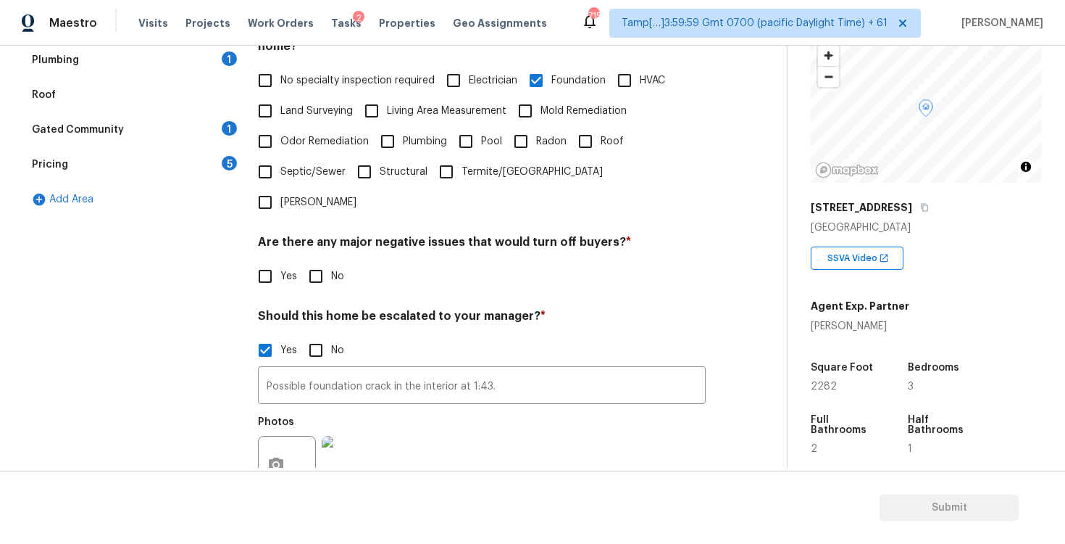
click at [330, 134] on span "Odor Remediation" at bounding box center [324, 141] width 88 height 15
click at [280, 126] on input "Odor Remediation" at bounding box center [265, 141] width 30 height 30
checkbox input "true"
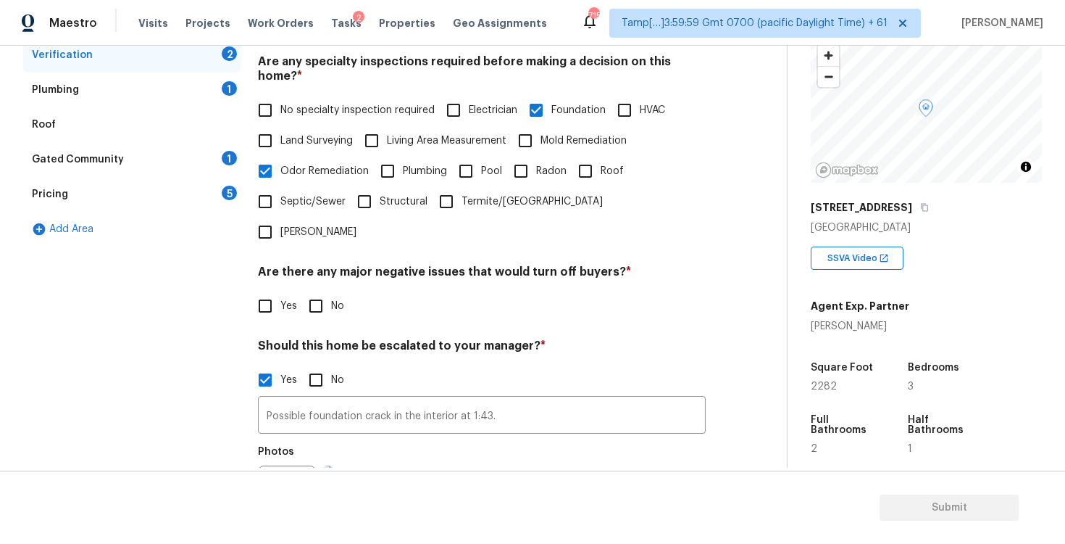
click at [408, 164] on span "Plumbing" at bounding box center [425, 171] width 44 height 15
click at [403, 162] on input "Plumbing" at bounding box center [388, 171] width 30 height 30
checkbox input "true"
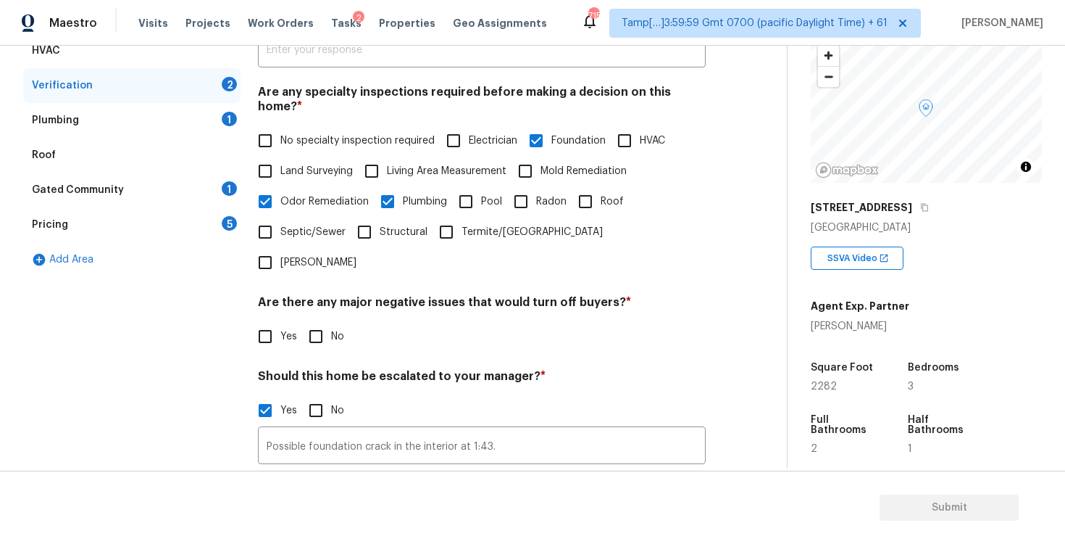
scroll to position [290, 0]
click at [602, 195] on span "Roof" at bounding box center [612, 202] width 23 height 15
click at [601, 191] on input "Roof" at bounding box center [585, 202] width 30 height 30
checkbox input "true"
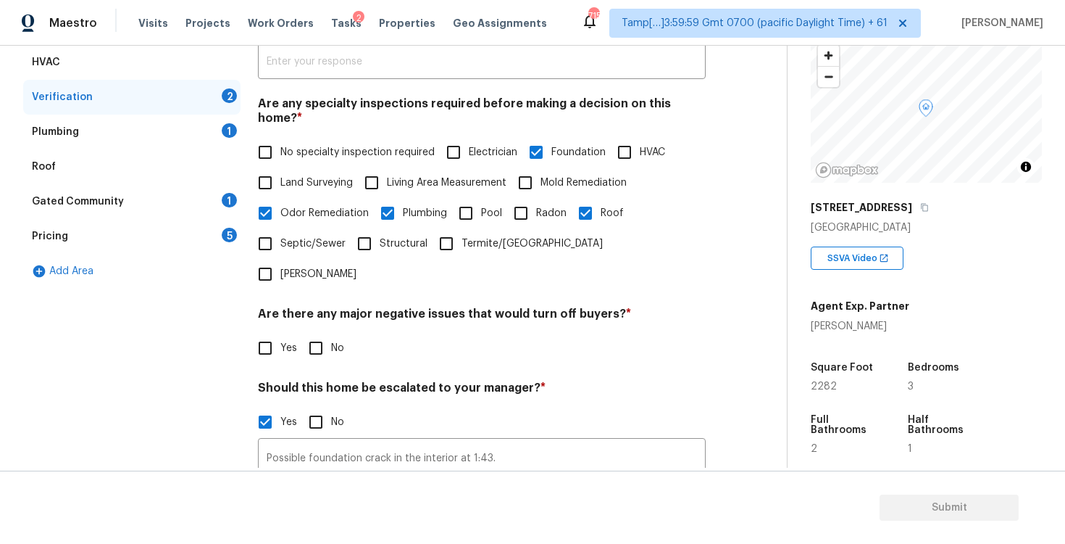
scroll to position [280, 0]
click at [615, 120] on div "Are any specialty inspections required before making a decision on this home? *…" at bounding box center [482, 192] width 448 height 193
click at [620, 136] on input "HVAC" at bounding box center [625, 151] width 30 height 30
checkbox input "true"
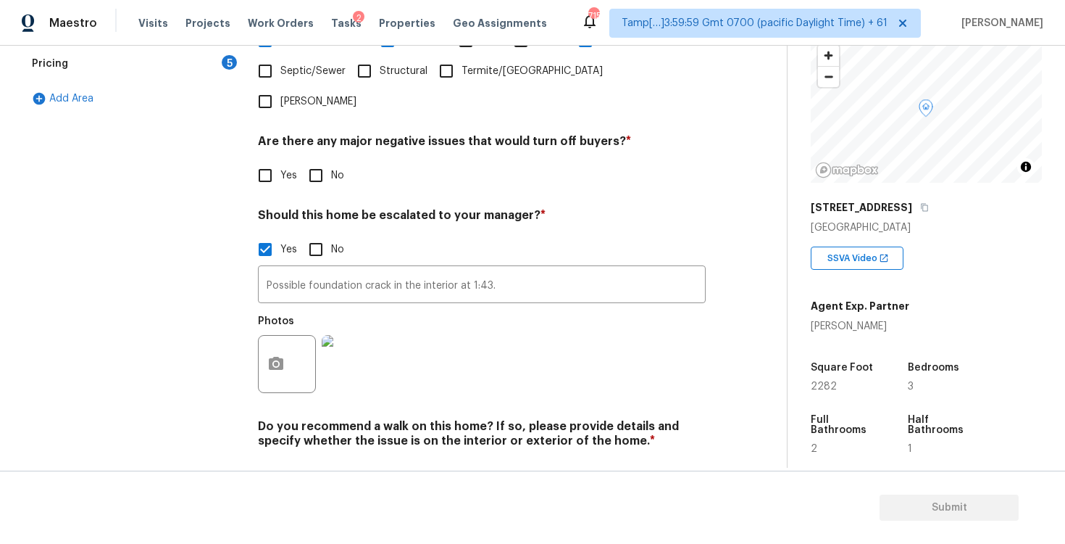
click at [323, 160] on input "No" at bounding box center [316, 175] width 30 height 30
checkbox input "true"
click at [322, 459] on input "No" at bounding box center [316, 474] width 30 height 30
checkbox input "true"
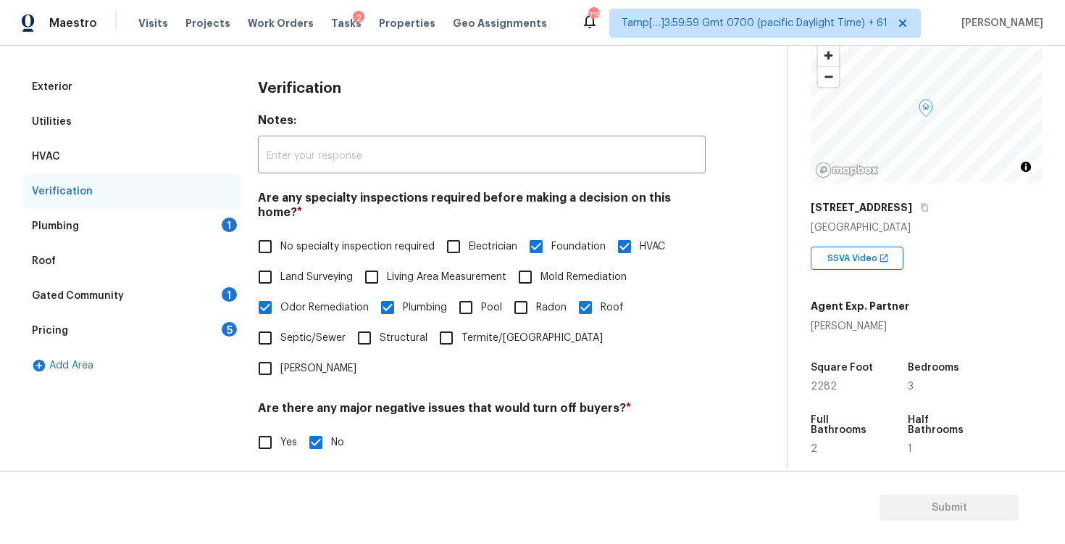
click at [208, 214] on div "Plumbing 1" at bounding box center [131, 226] width 217 height 35
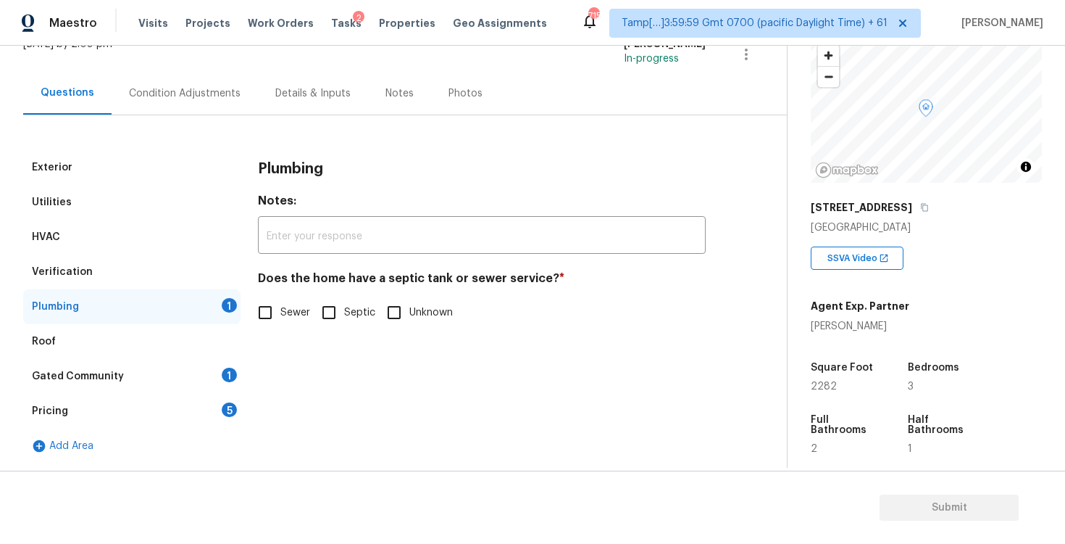
scroll to position [104, 0]
click at [271, 333] on div "Plumbing Notes: ​ Does the home have a septic tank or sewer service? * Sewer Se…" at bounding box center [482, 247] width 448 height 195
click at [269, 312] on input "Sewer" at bounding box center [265, 312] width 30 height 30
checkbox input "true"
click at [194, 386] on div "Gated Community 1" at bounding box center [131, 376] width 217 height 35
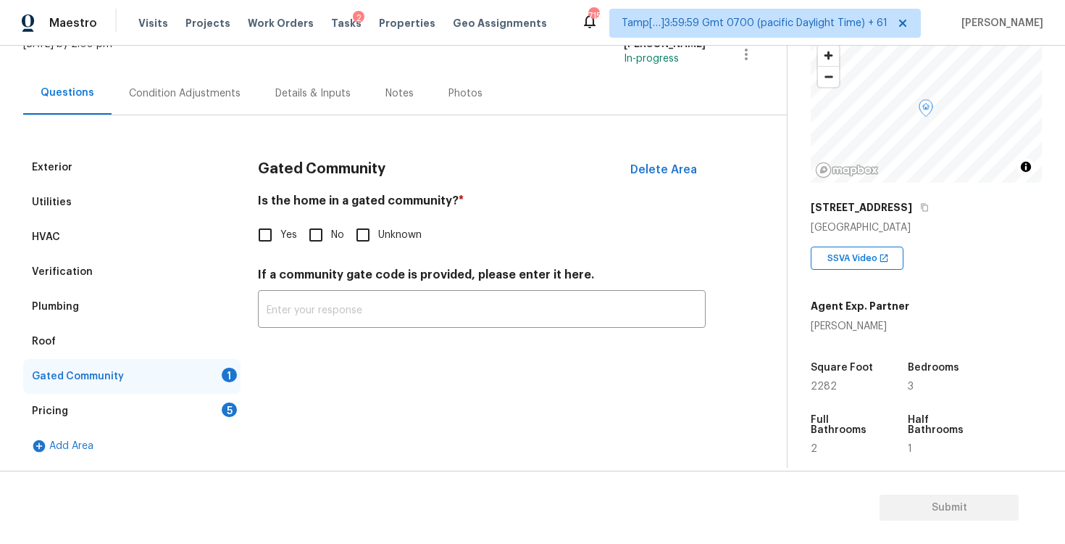
click at [308, 250] on div "Gated Community Delete Area Is the home in a gated community? * Yes No Unknown …" at bounding box center [482, 247] width 448 height 195
click at [315, 234] on input "No" at bounding box center [316, 235] width 30 height 30
checkbox input "true"
click at [218, 391] on div "Gated Community" at bounding box center [131, 376] width 217 height 35
click at [220, 406] on div "Pricing 5" at bounding box center [131, 411] width 217 height 35
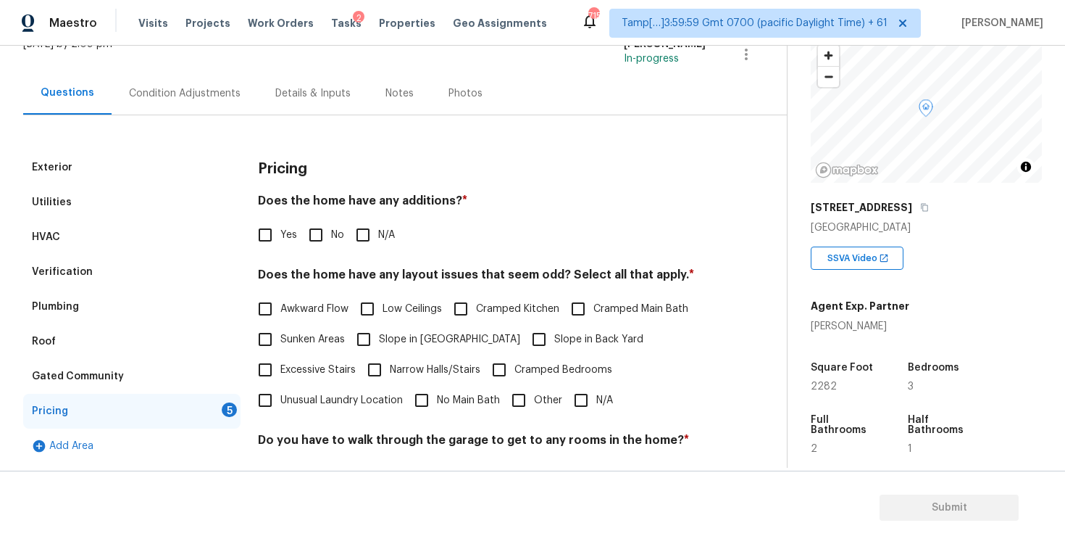
click at [319, 241] on input "No" at bounding box center [316, 235] width 30 height 30
checkbox input "true"
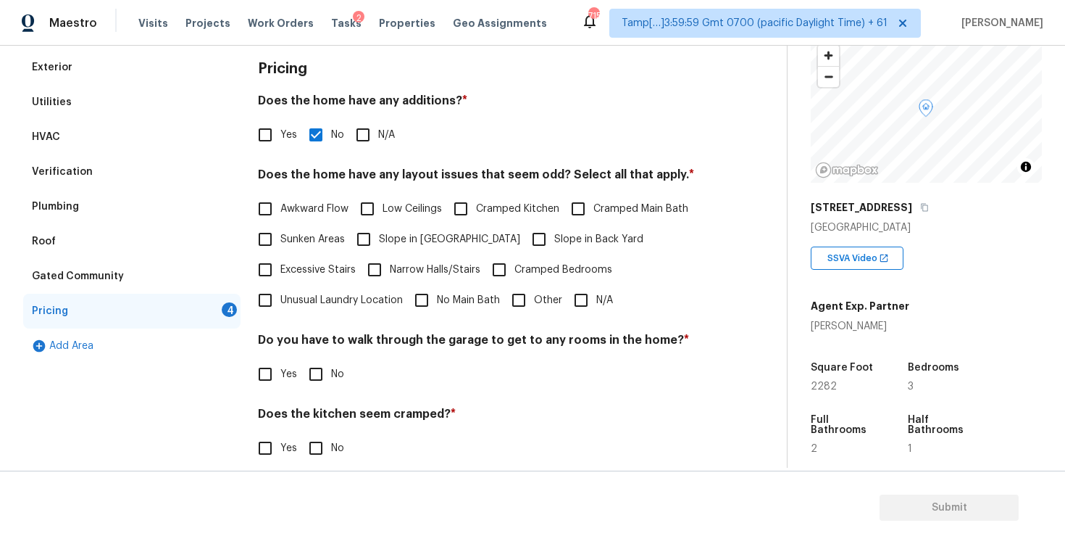
scroll to position [217, 0]
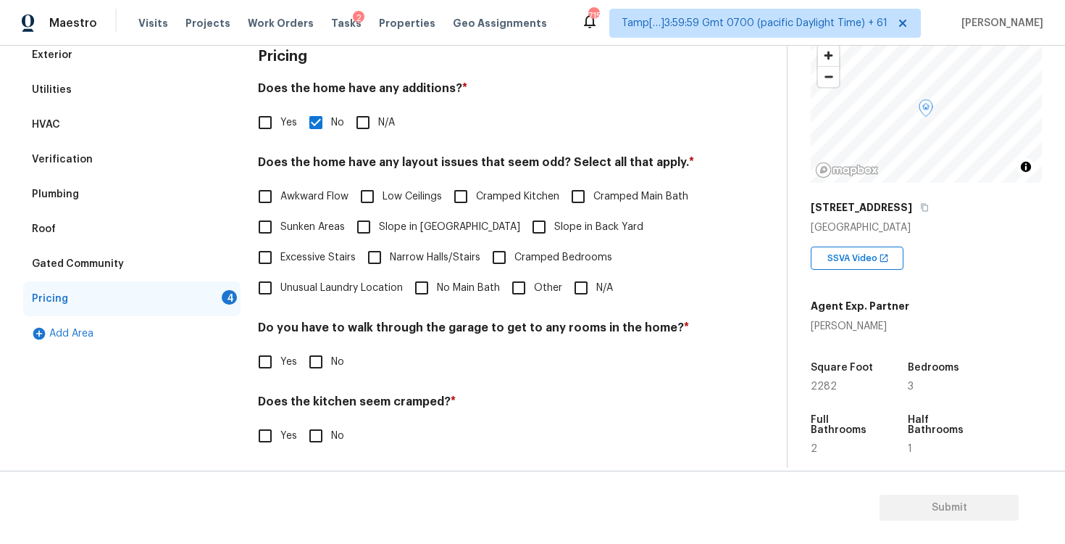
click at [524, 226] on input "Slope in Back Yard" at bounding box center [539, 227] width 30 height 30
checkbox input "true"
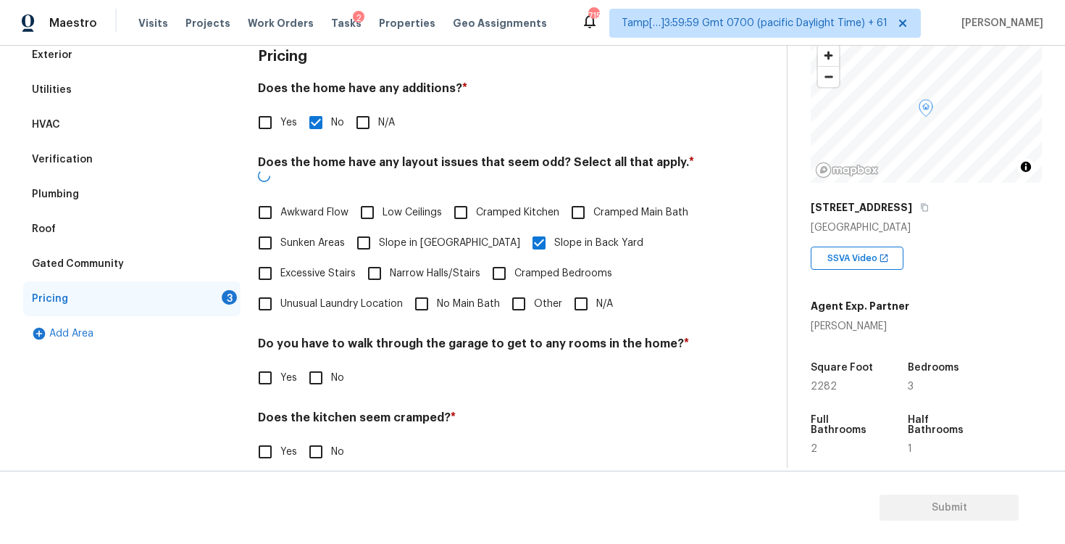
click at [373, 230] on input "Slope in Front Yard" at bounding box center [364, 243] width 30 height 30
checkbox input "true"
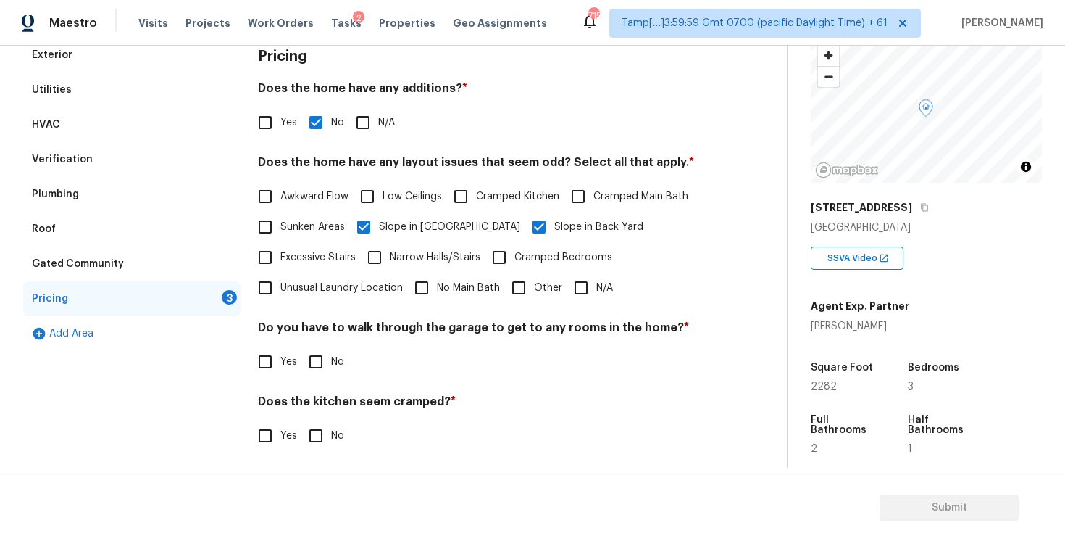
scroll to position [296, 0]
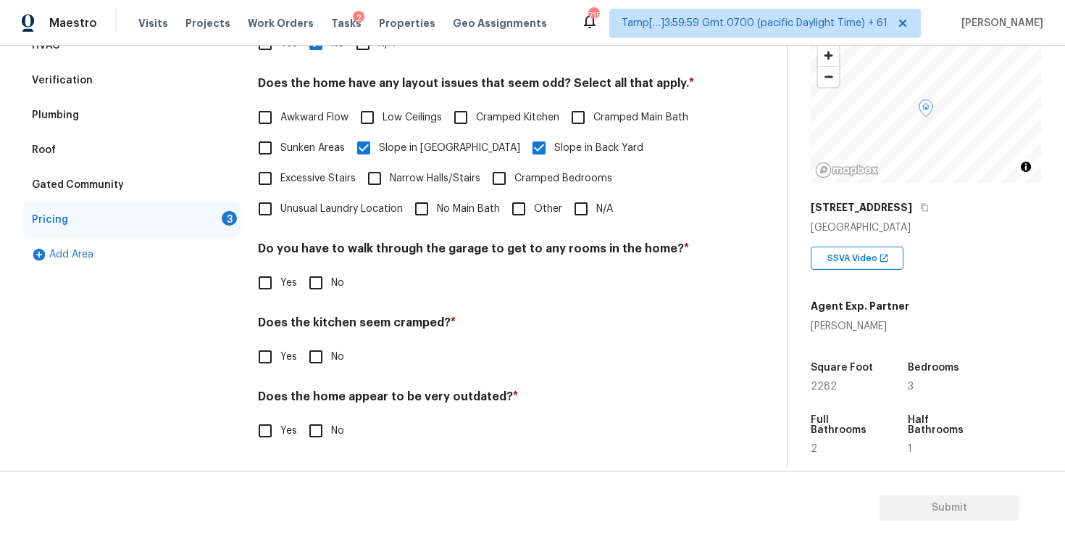
click at [316, 291] on input "No" at bounding box center [316, 282] width 30 height 30
checkbox input "true"
click at [320, 338] on div "Does the kitchen seem cramped? * Yes No" at bounding box center [482, 343] width 448 height 57
click at [320, 356] on input "No" at bounding box center [316, 356] width 30 height 30
checkbox input "true"
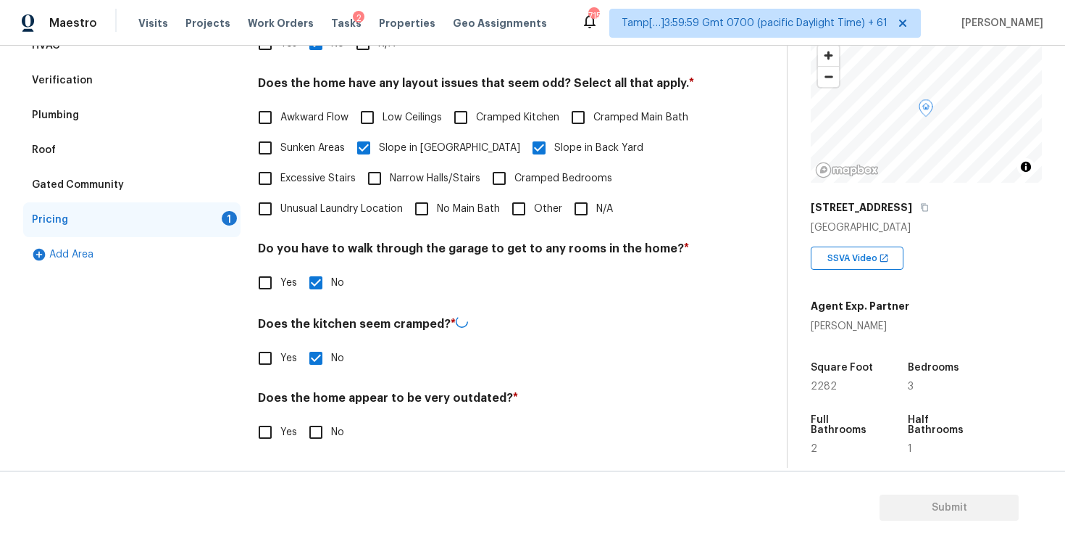
click at [320, 421] on input "No" at bounding box center [316, 432] width 30 height 30
checkbox input "true"
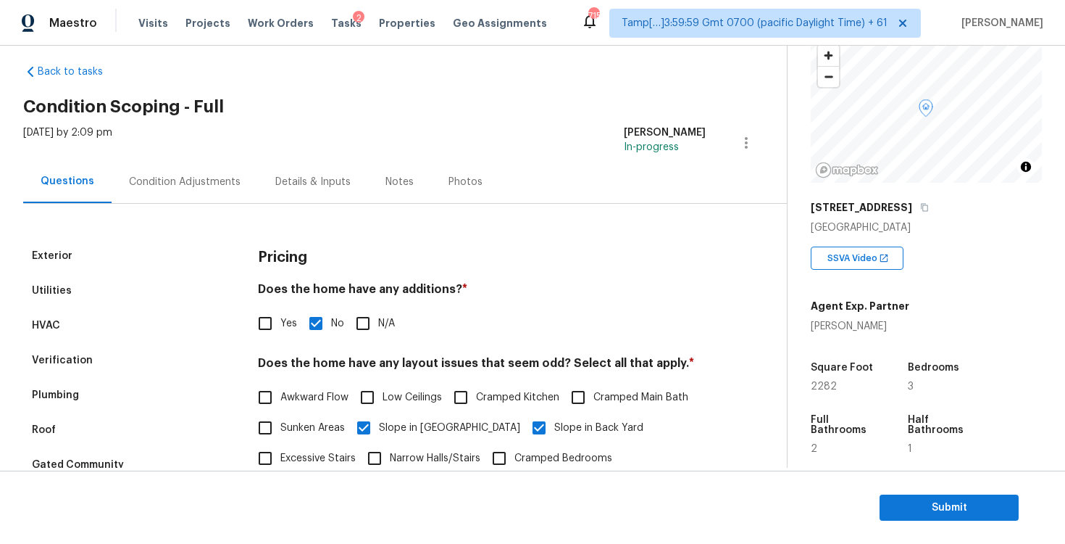
scroll to position [0, 0]
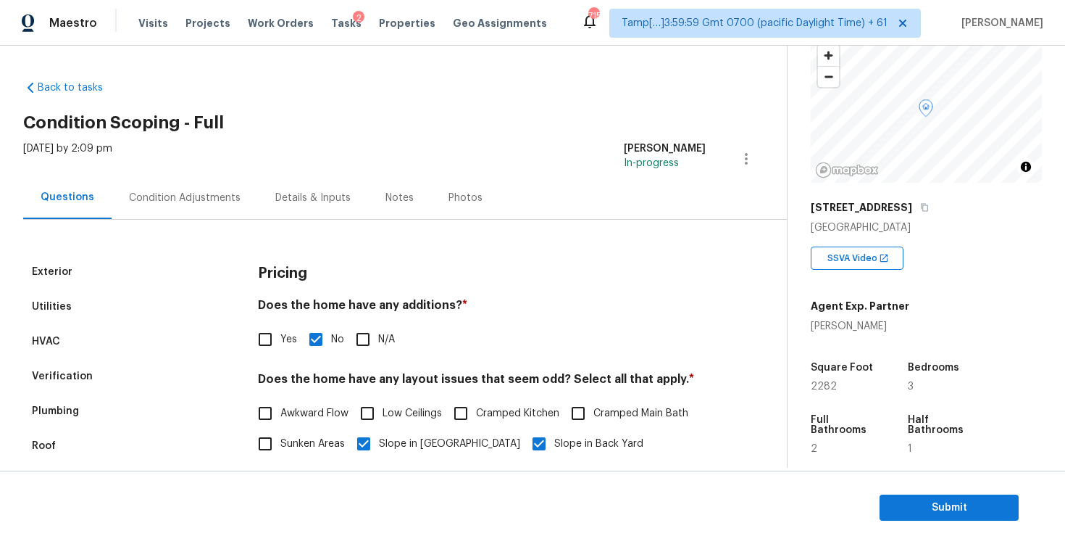
click at [196, 195] on div "Condition Adjustments" at bounding box center [185, 198] width 112 height 14
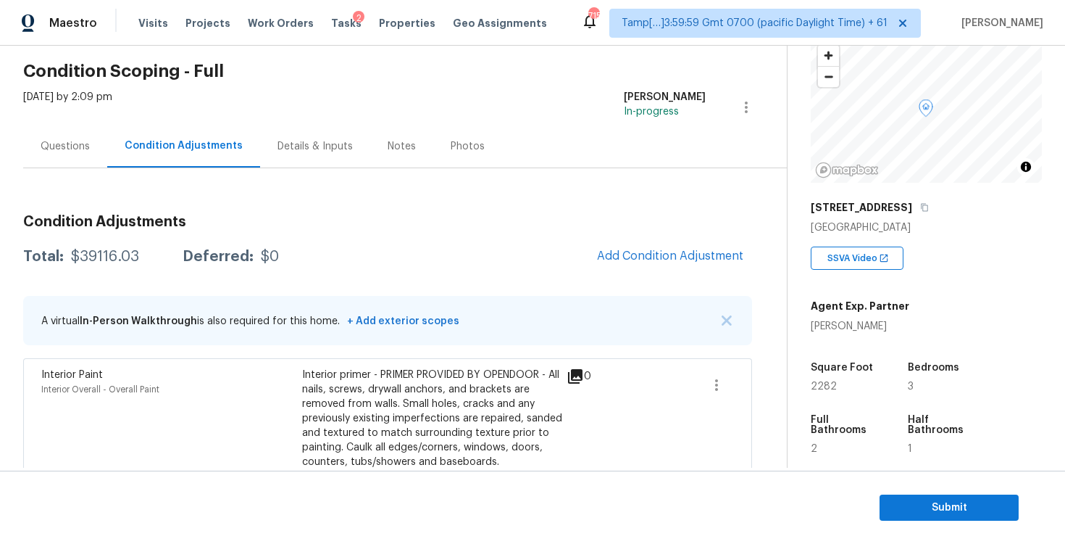
scroll to position [48, 0]
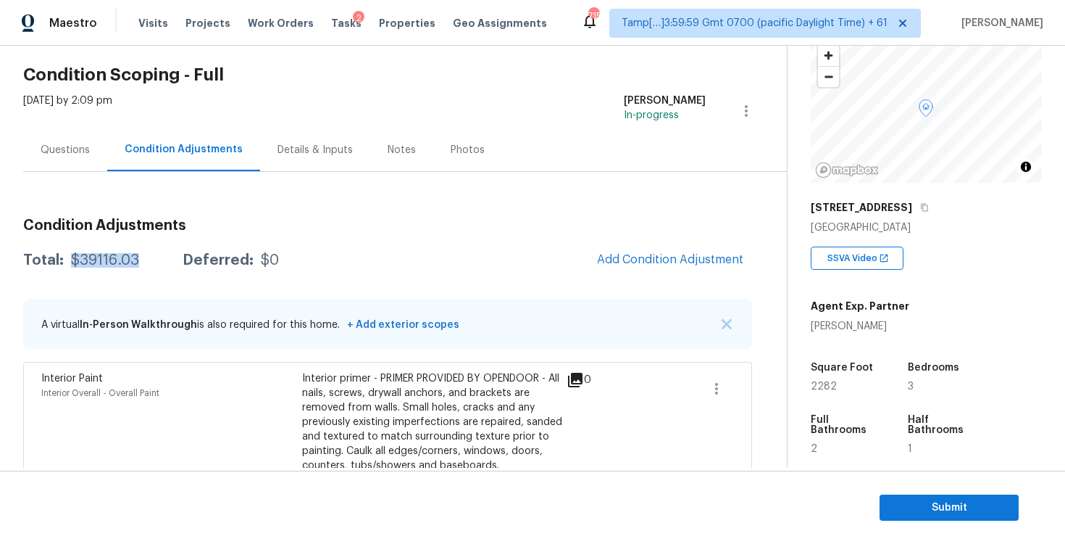
drag, startPoint x: 72, startPoint y: 256, endPoint x: 146, endPoint y: 254, distance: 74.7
click at [147, 256] on div "Total: $39116.03 Deferred: $0" at bounding box center [151, 260] width 256 height 14
copy div "$39116.03"
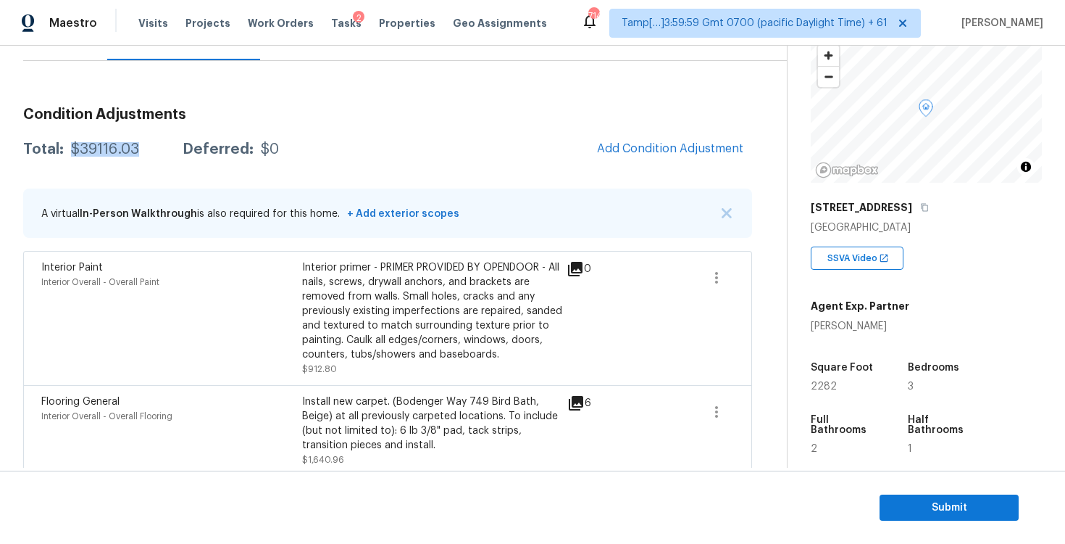
scroll to position [0, 0]
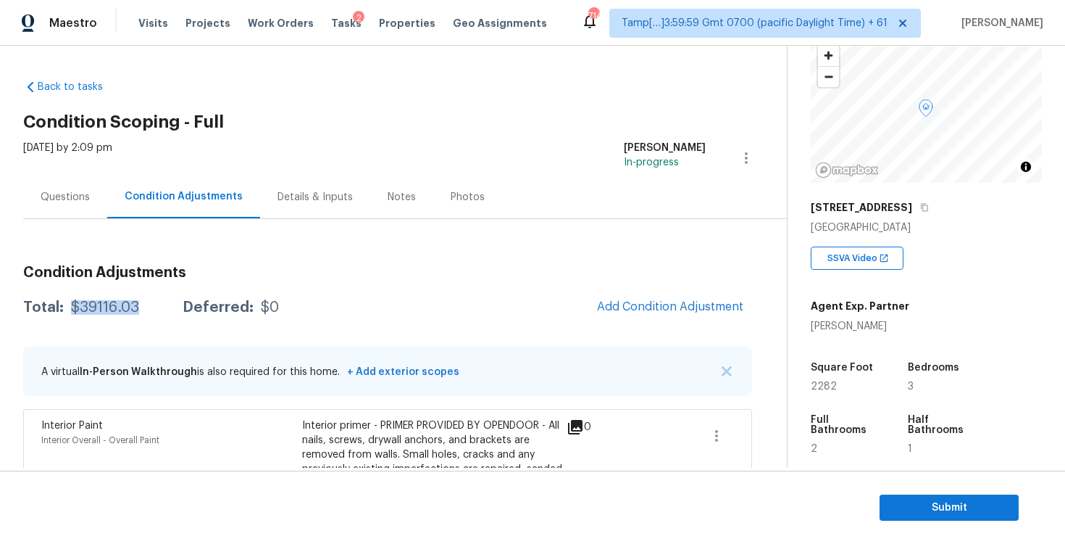
click at [77, 195] on div "Questions" at bounding box center [65, 197] width 49 height 14
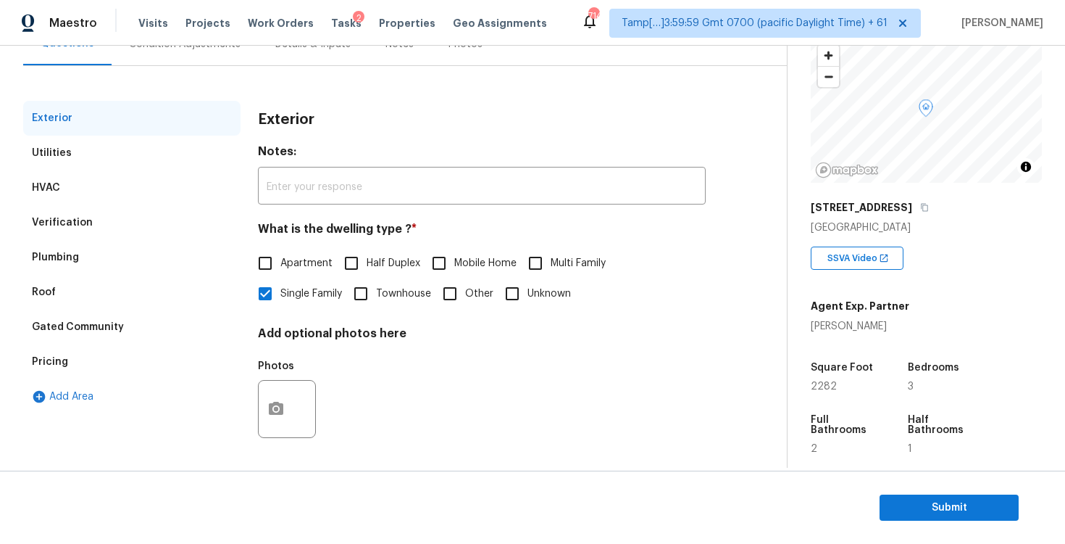
click at [216, 217] on div "Verification" at bounding box center [131, 222] width 217 height 35
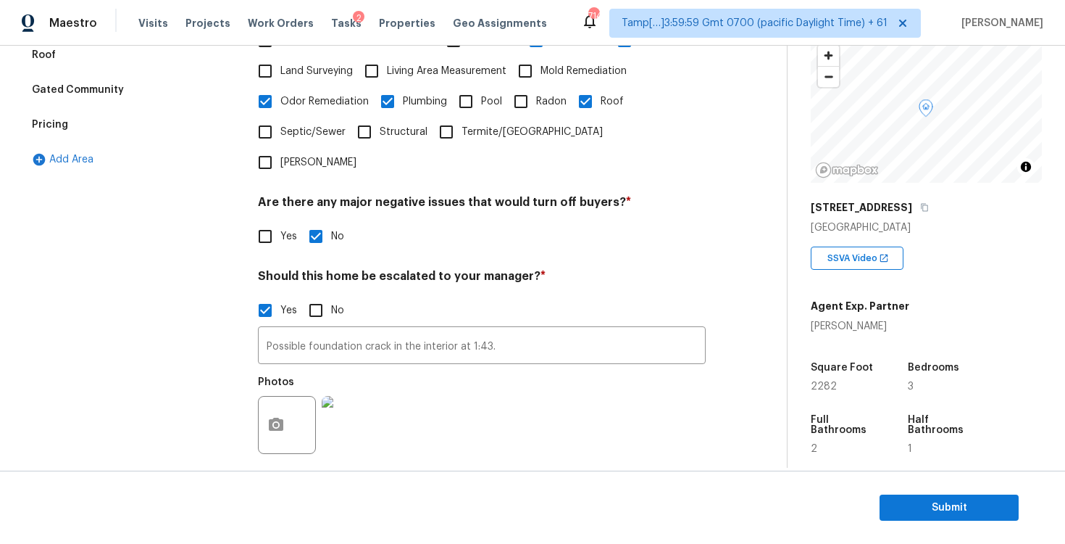
scroll to position [390, 0]
click at [410, 330] on input "Possible foundation crack in the interior at 1:43." at bounding box center [482, 347] width 448 height 34
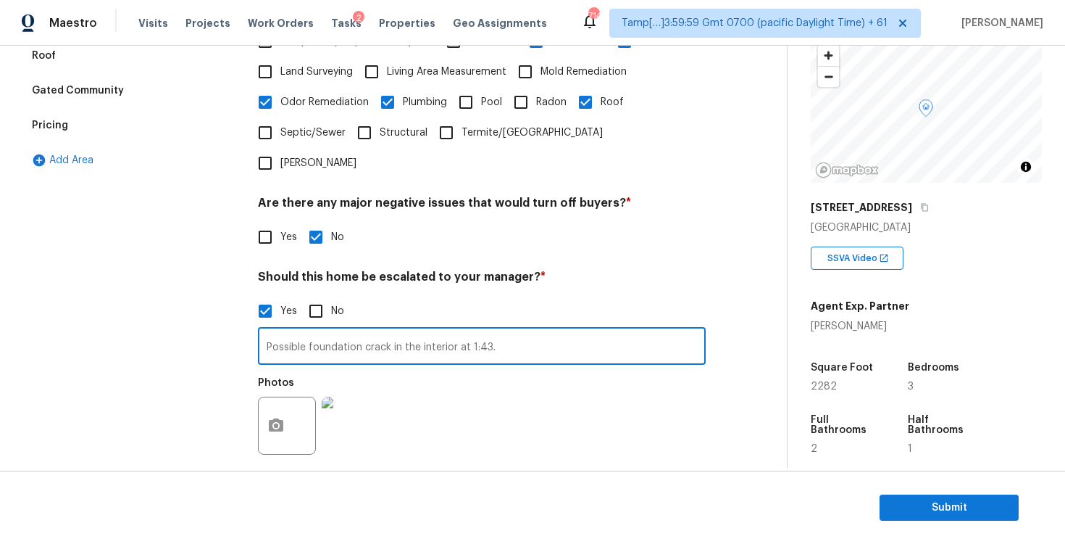
click at [410, 330] on input "Possible foundation crack in the interior at 1:43." at bounding box center [482, 347] width 448 height 34
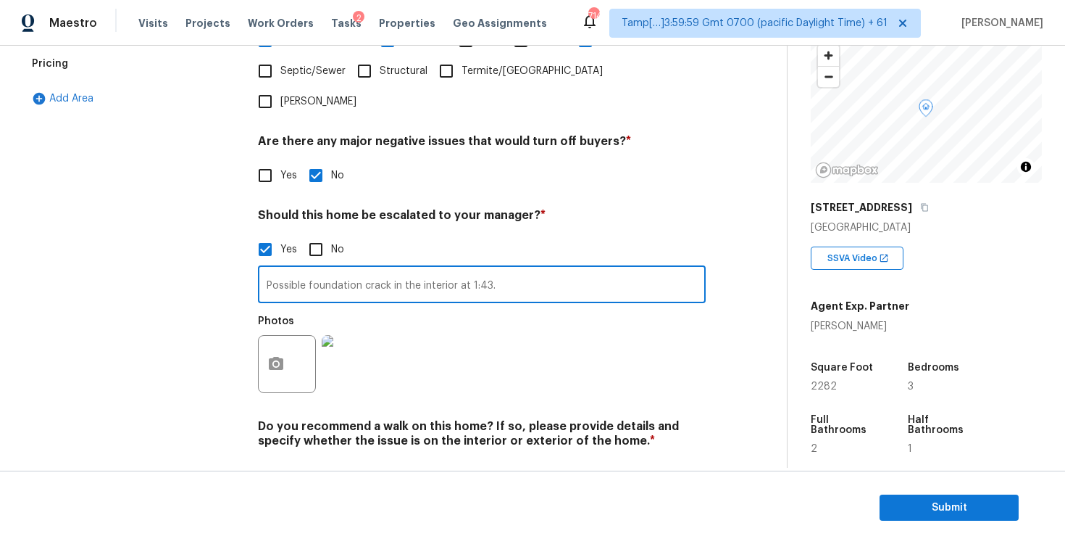
scroll to position [0, 0]
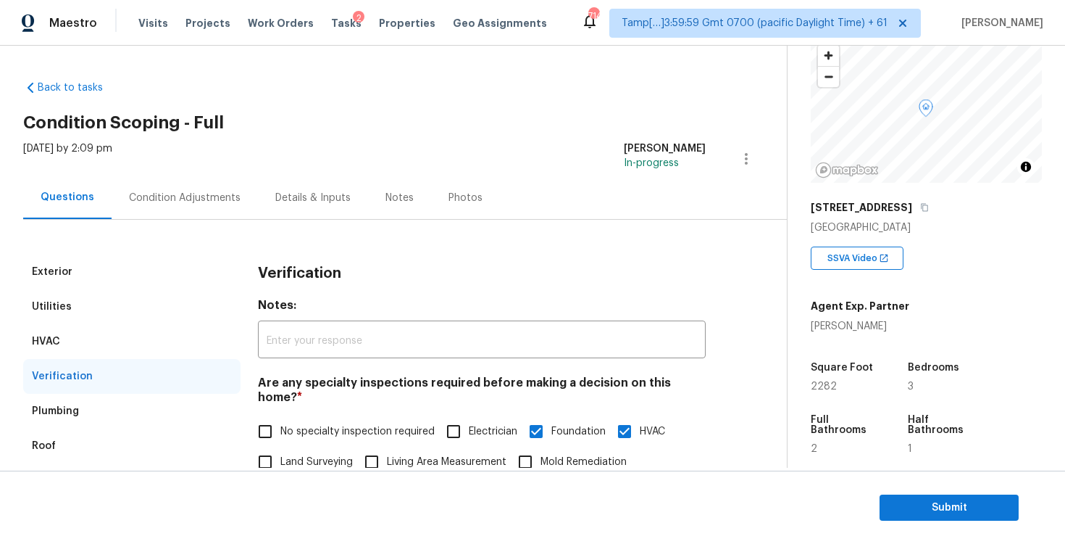
click at [235, 218] on div "Condition Adjustments" at bounding box center [185, 197] width 146 height 43
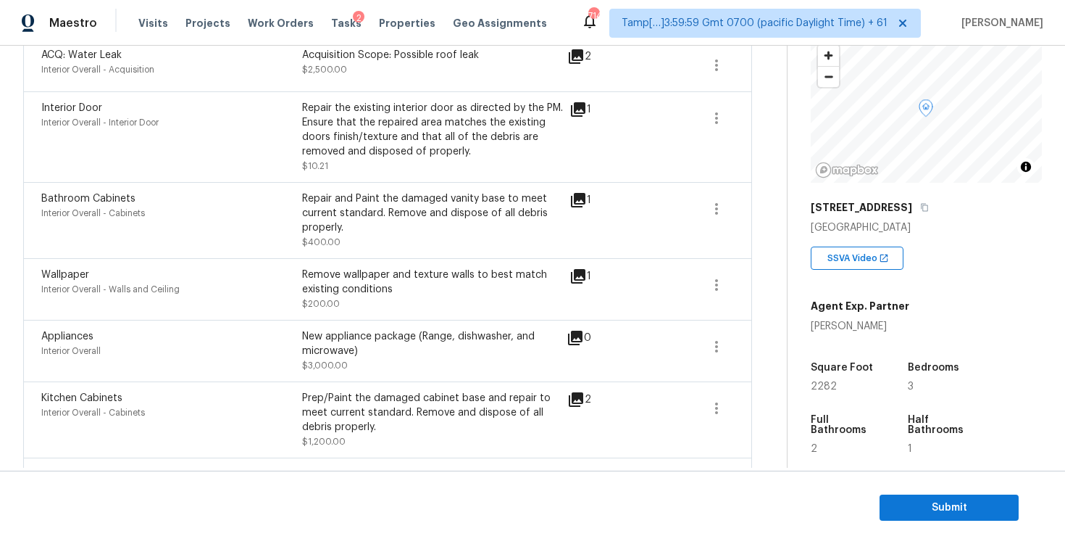
scroll to position [1716, 0]
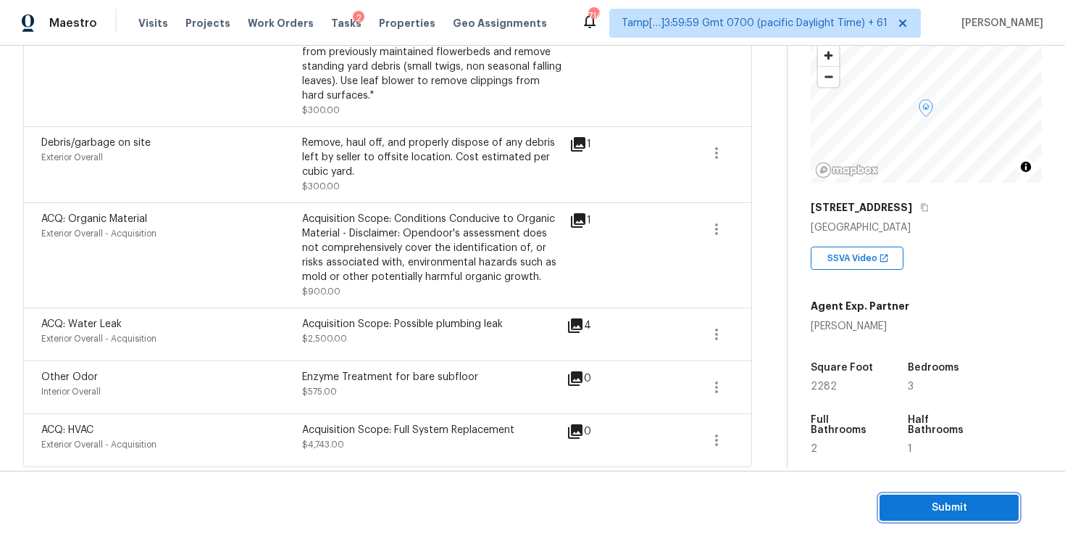
click at [899, 510] on span "Submit" at bounding box center [949, 508] width 116 height 18
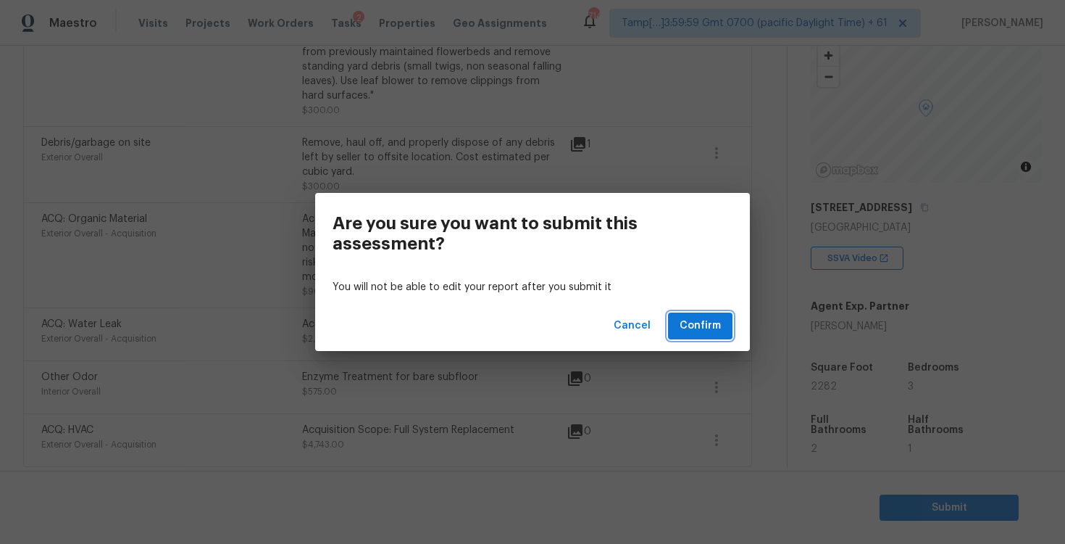
click at [706, 328] on span "Confirm" at bounding box center [700, 326] width 41 height 18
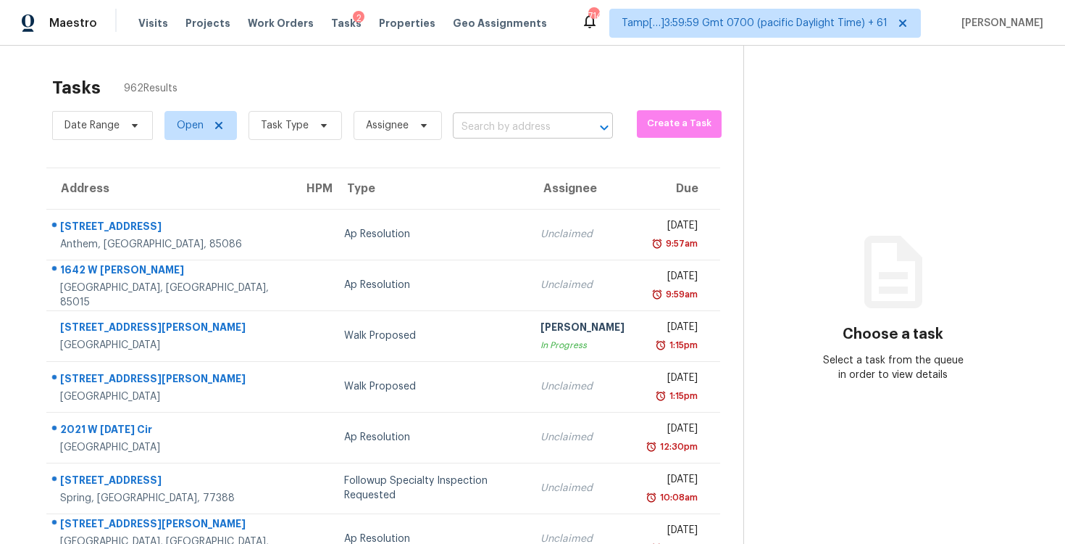
click at [486, 120] on input "text" at bounding box center [513, 127] width 120 height 22
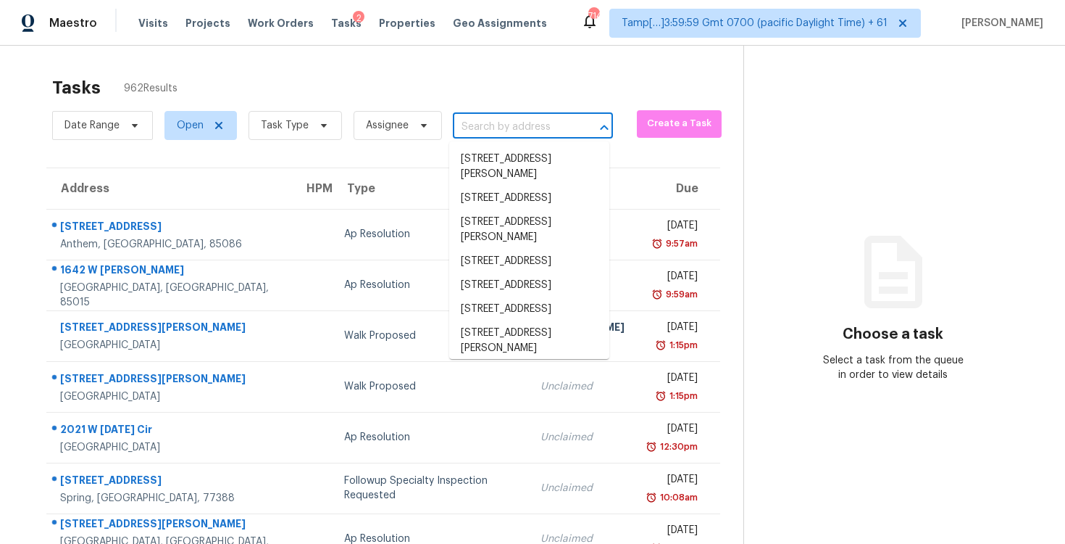
paste input "1003 Shana Ct, Arlington, TX 76014"
type input "1003 Shana Ct, Arlington, TX 76014"
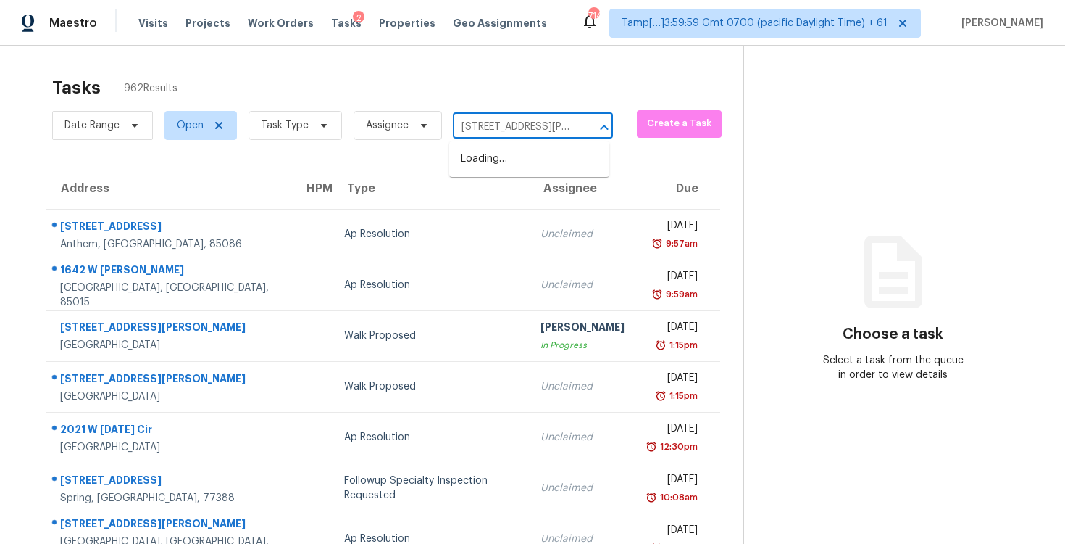
scroll to position [0, 58]
click at [532, 158] on li "1003 Shana Ct, Arlington, TX 76014" at bounding box center [529, 166] width 160 height 39
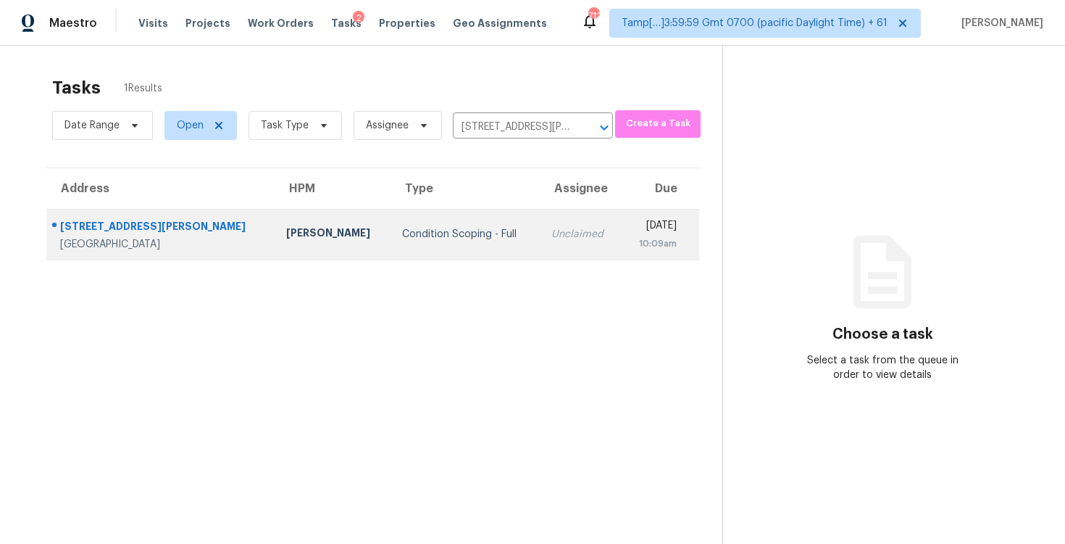
click at [622, 233] on td "Thu, Oct 2nd 2025 10:09am" at bounding box center [661, 234] width 78 height 51
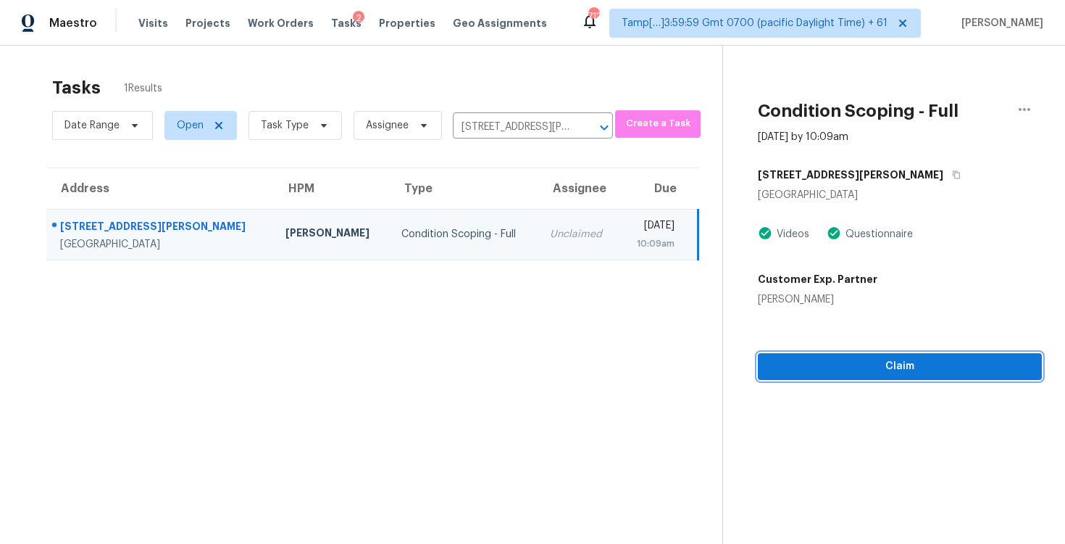
click at [894, 372] on span "Claim" at bounding box center [900, 366] width 261 height 18
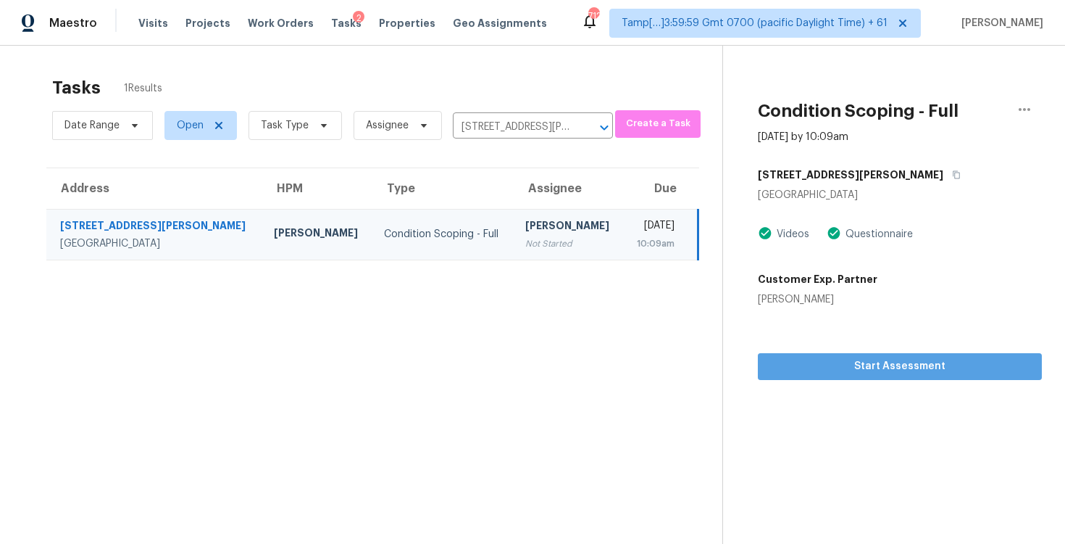
click at [894, 372] on span "Start Assessment" at bounding box center [900, 366] width 261 height 18
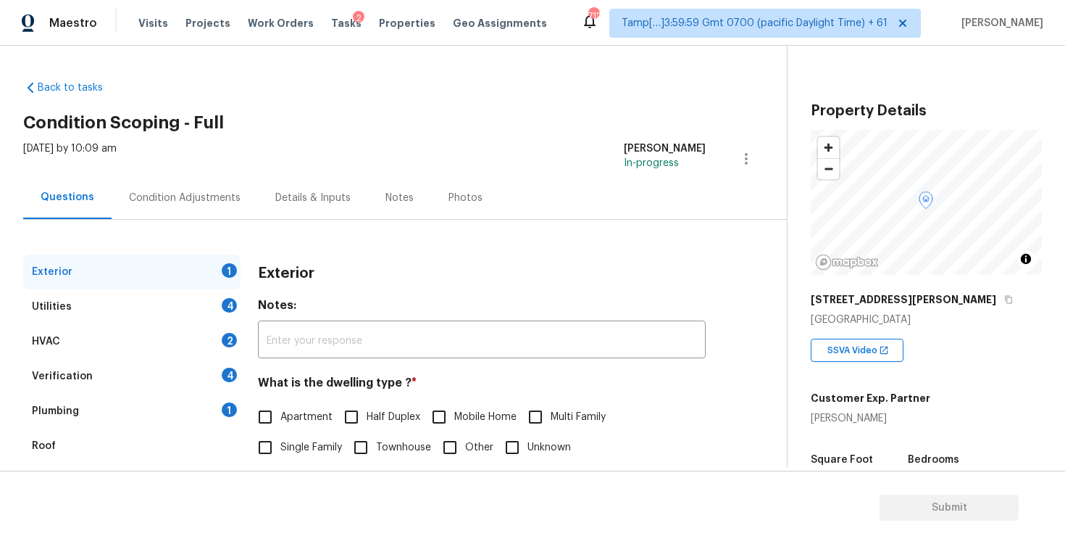
scroll to position [136, 0]
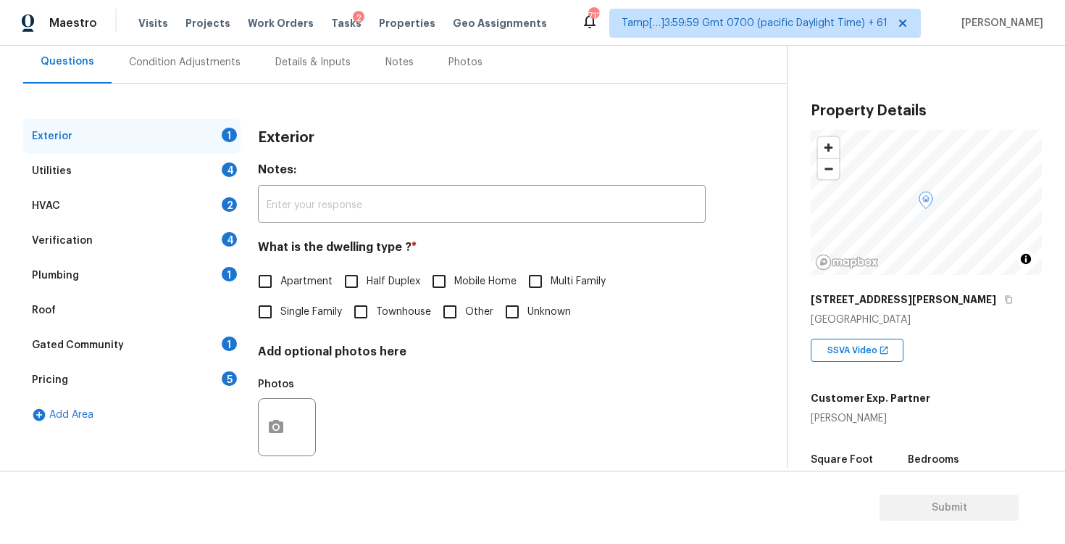
click at [289, 306] on span "Single Family" at bounding box center [311, 311] width 62 height 15
click at [280, 306] on input "Single Family" at bounding box center [265, 311] width 30 height 30
checkbox input "true"
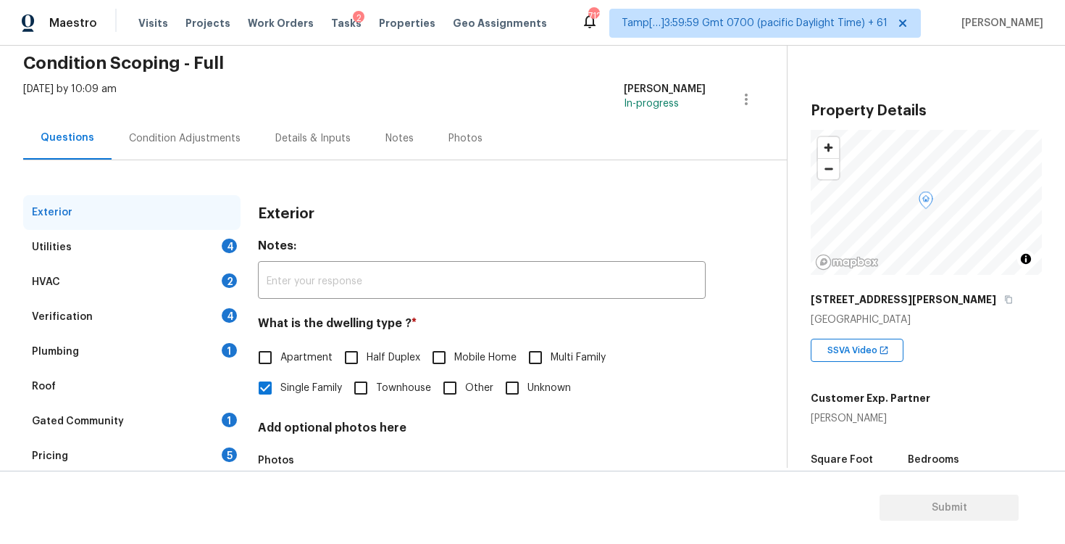
scroll to position [31, 0]
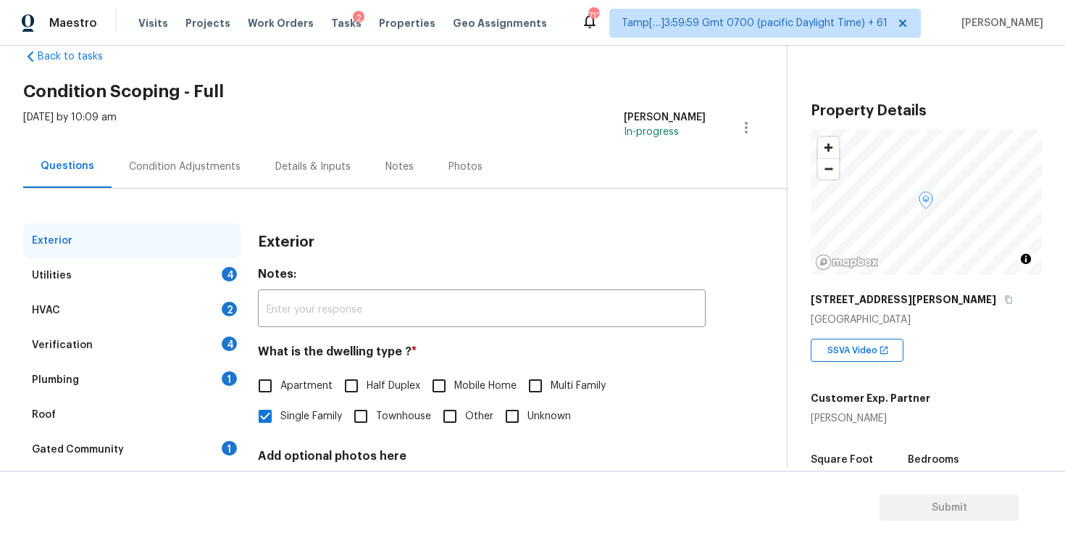
click at [187, 178] on div "Condition Adjustments" at bounding box center [185, 166] width 146 height 43
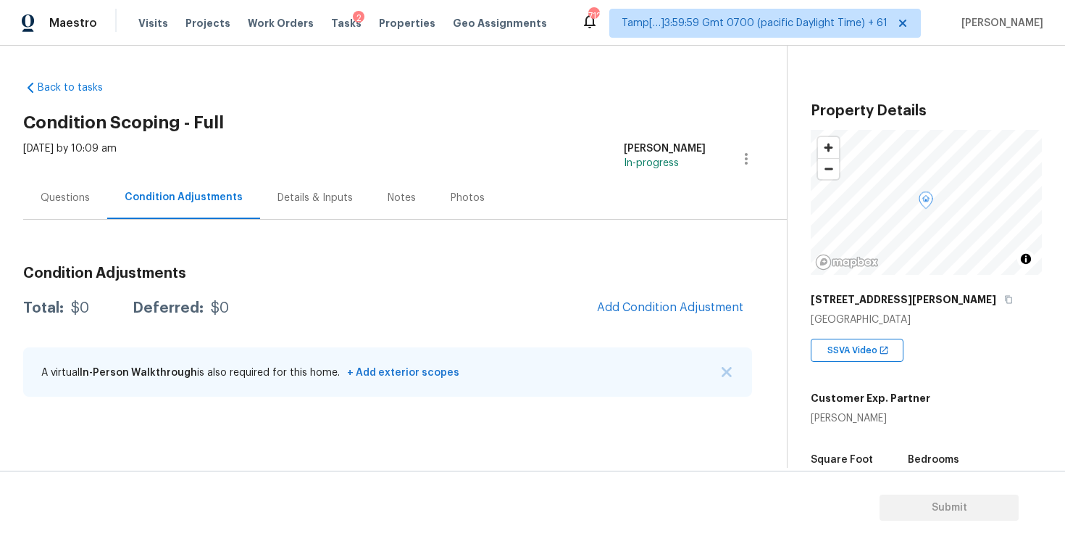
click at [610, 157] on div "Thu, Oct 02 2025 by 10:09 am Vigneshwaran B In-progress" at bounding box center [405, 158] width 764 height 35
click at [83, 194] on div "Questions" at bounding box center [65, 198] width 49 height 14
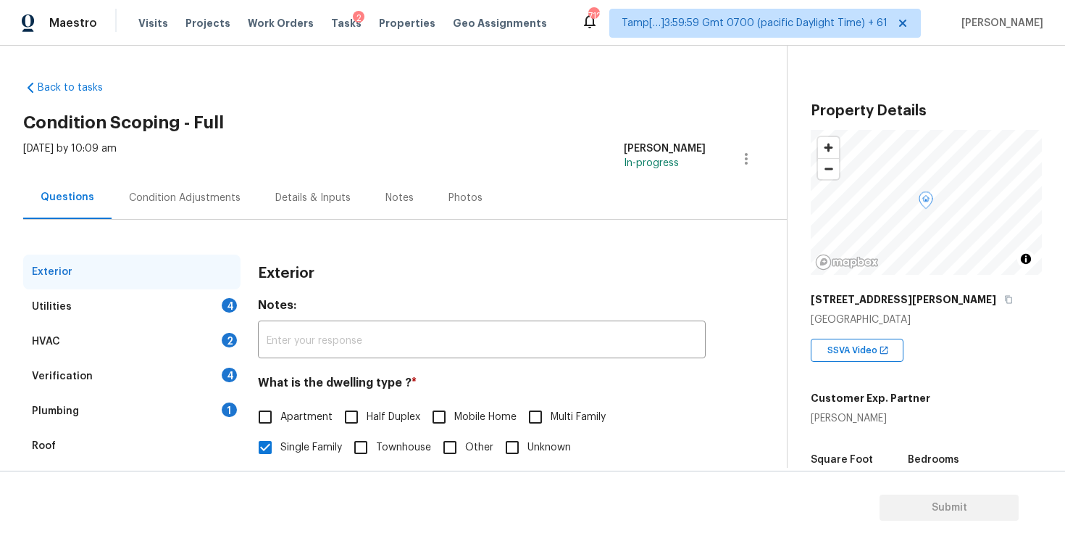
scroll to position [138, 0]
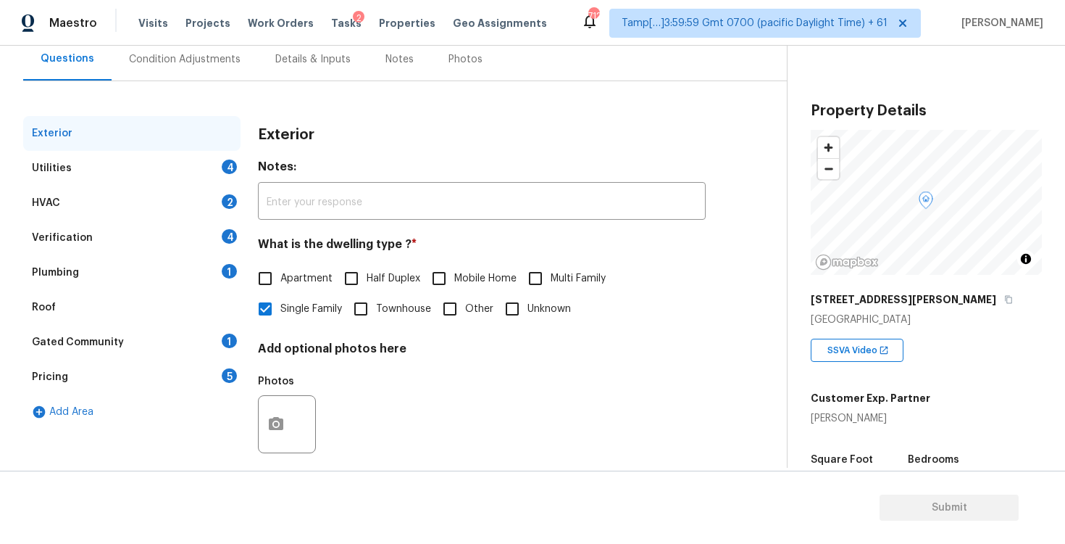
click at [160, 231] on div "Verification 4" at bounding box center [131, 237] width 217 height 35
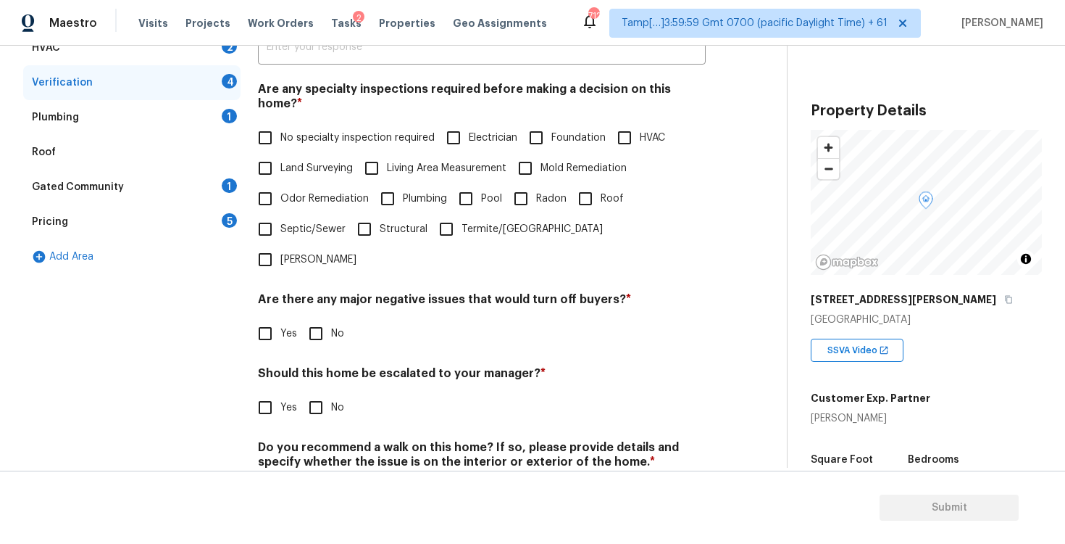
click at [278, 392] on input "Yes" at bounding box center [265, 407] width 30 height 30
checkbox input "true"
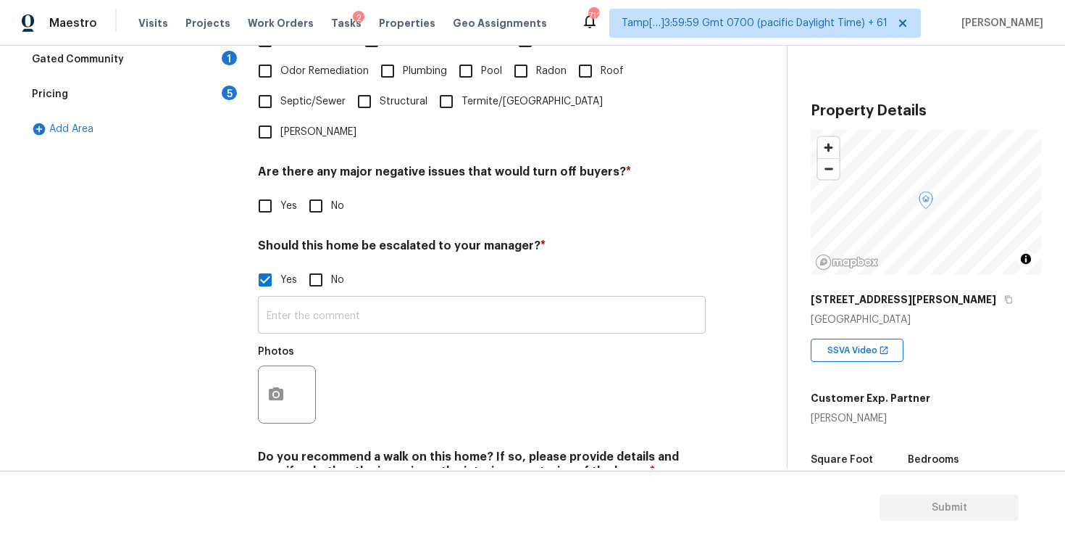
scroll to position [452, 0]
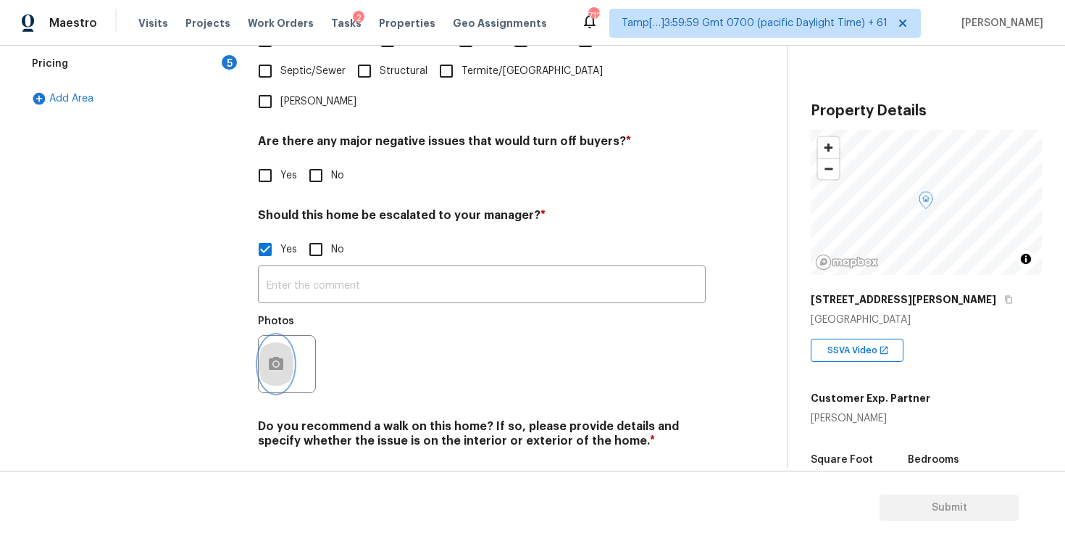
click at [270, 336] on button "button" at bounding box center [276, 364] width 35 height 57
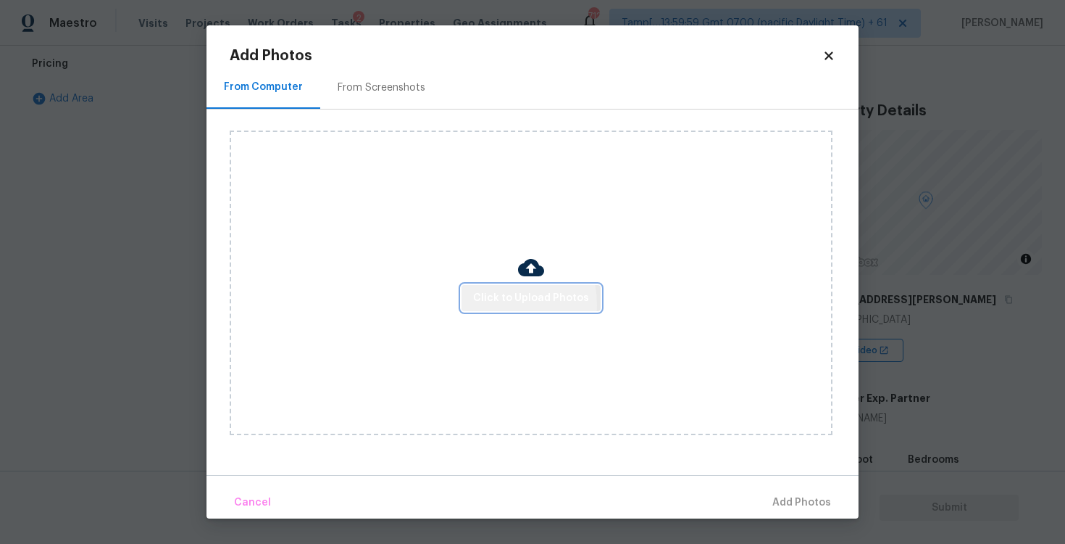
click at [483, 304] on span "Click to Upload Photos" at bounding box center [531, 298] width 116 height 18
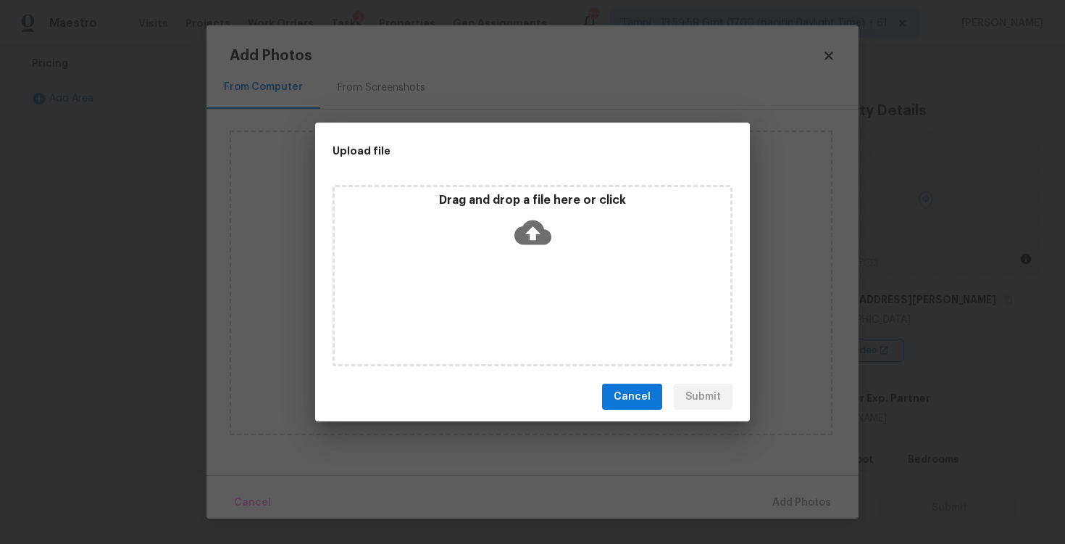
click at [526, 238] on icon at bounding box center [533, 232] width 37 height 25
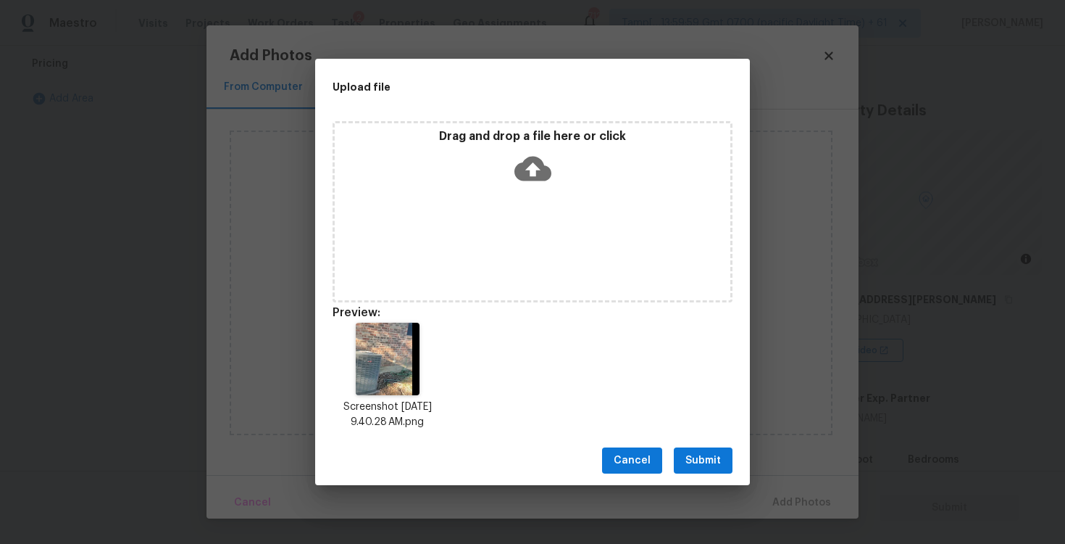
click at [700, 457] on span "Submit" at bounding box center [704, 461] width 36 height 18
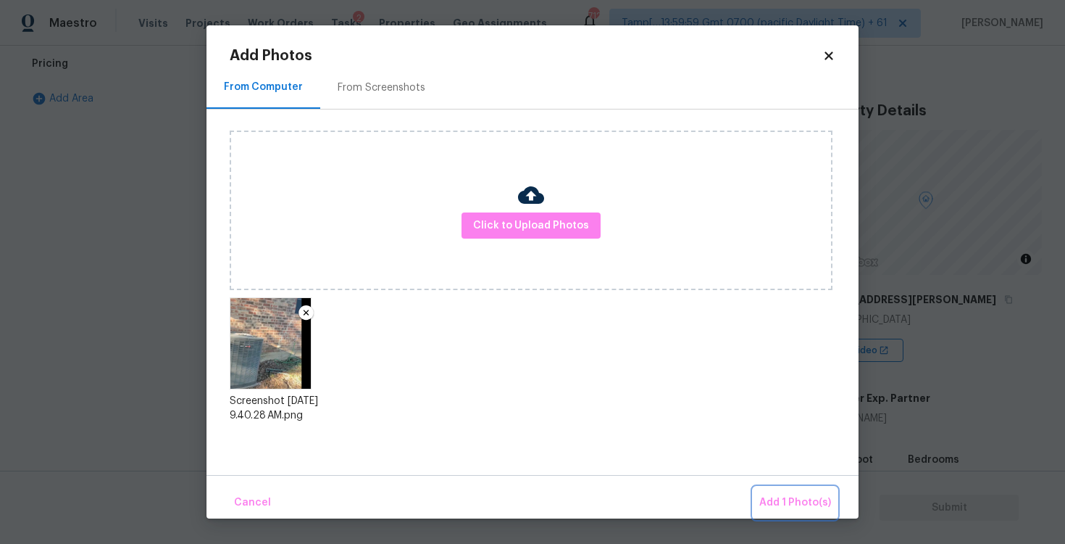
click at [790, 496] on span "Add 1 Photo(s)" at bounding box center [796, 503] width 72 height 18
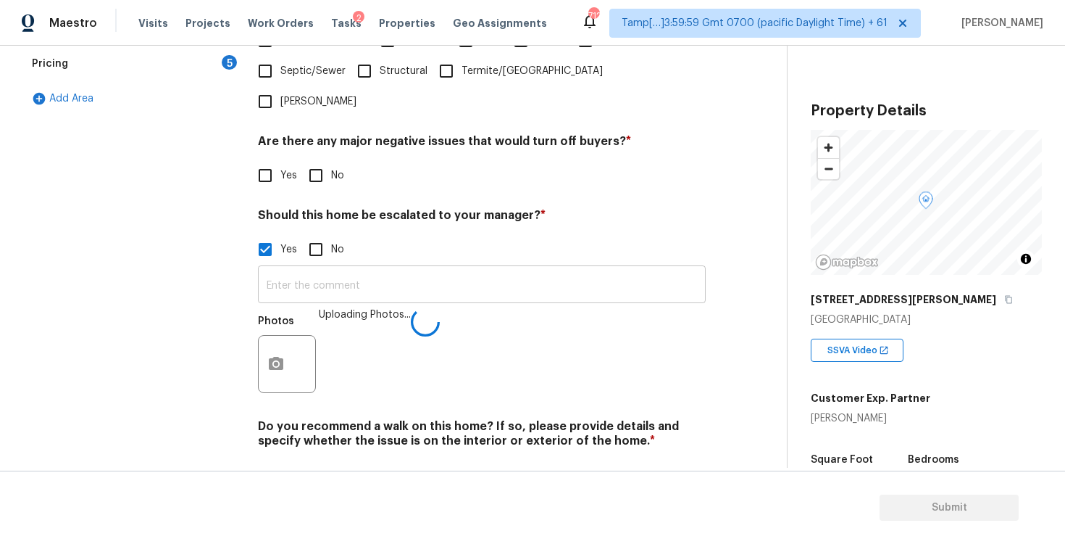
click at [459, 269] on input "text" at bounding box center [482, 286] width 448 height 34
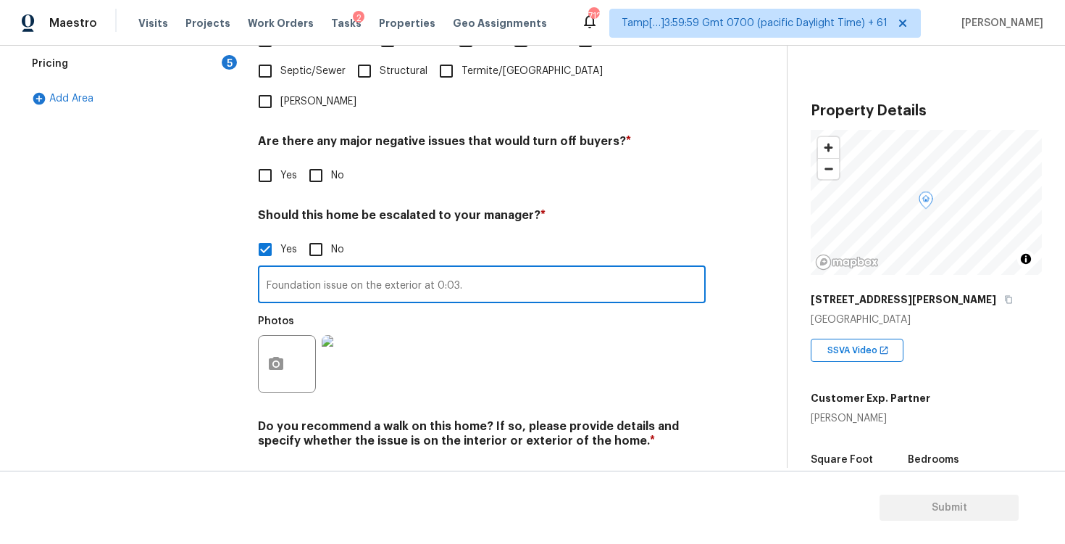
type input "Foundation issue on the exterior at 0:03."
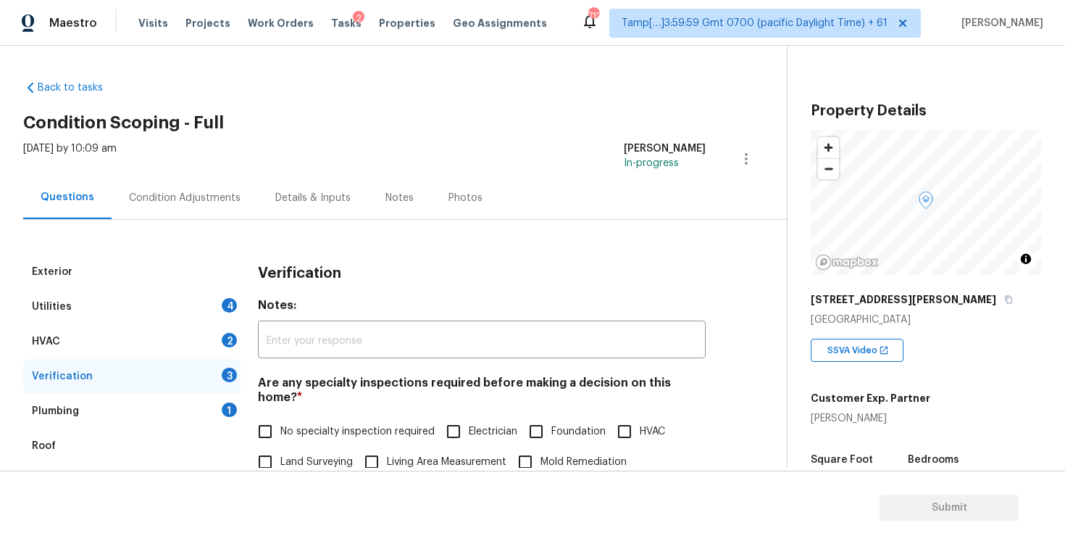
click at [217, 197] on div "Condition Adjustments" at bounding box center [185, 198] width 112 height 14
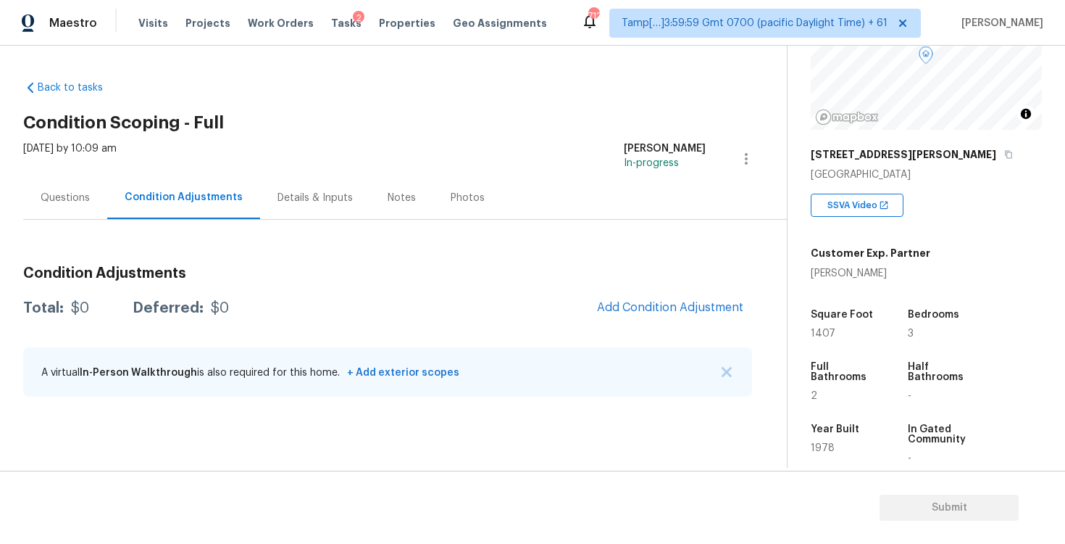
scroll to position [180, 0]
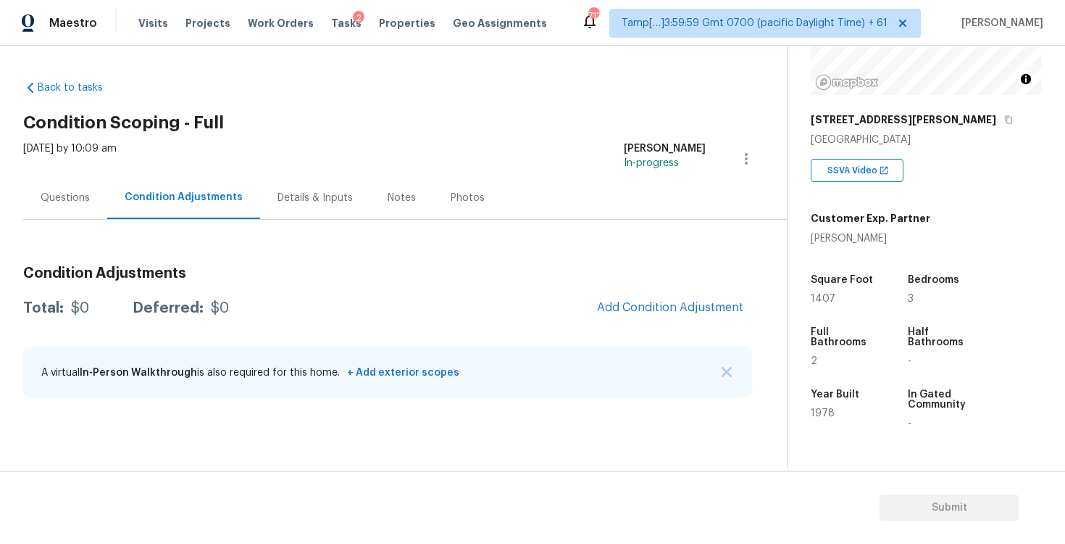
click at [683, 323] on span "Add Condition Adjustment" at bounding box center [671, 308] width 164 height 32
click at [656, 305] on span "Add Condition Adjustment" at bounding box center [670, 307] width 146 height 13
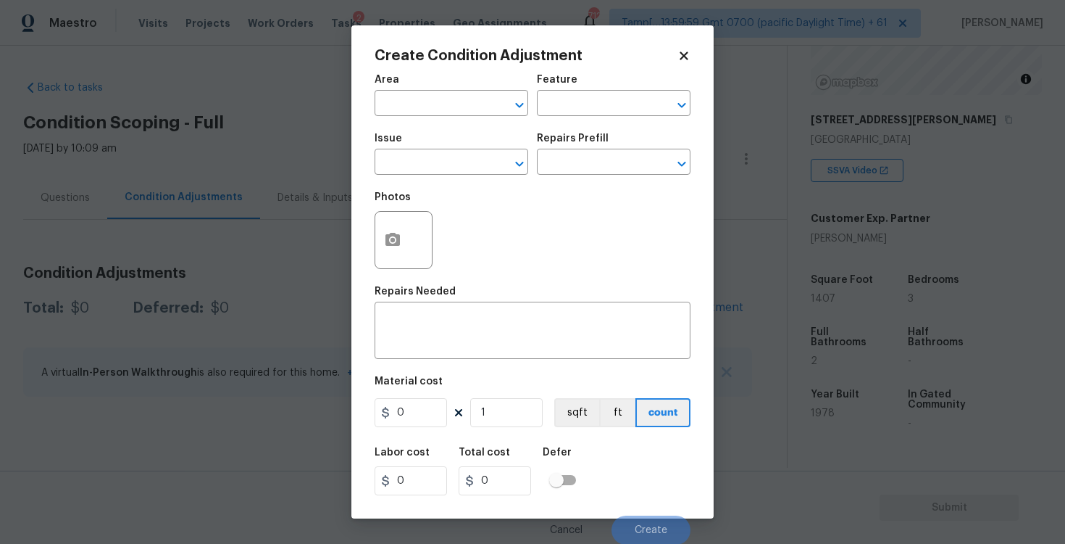
click at [423, 119] on span "Area ​" at bounding box center [452, 95] width 154 height 59
click at [420, 104] on input "text" at bounding box center [431, 104] width 113 height 22
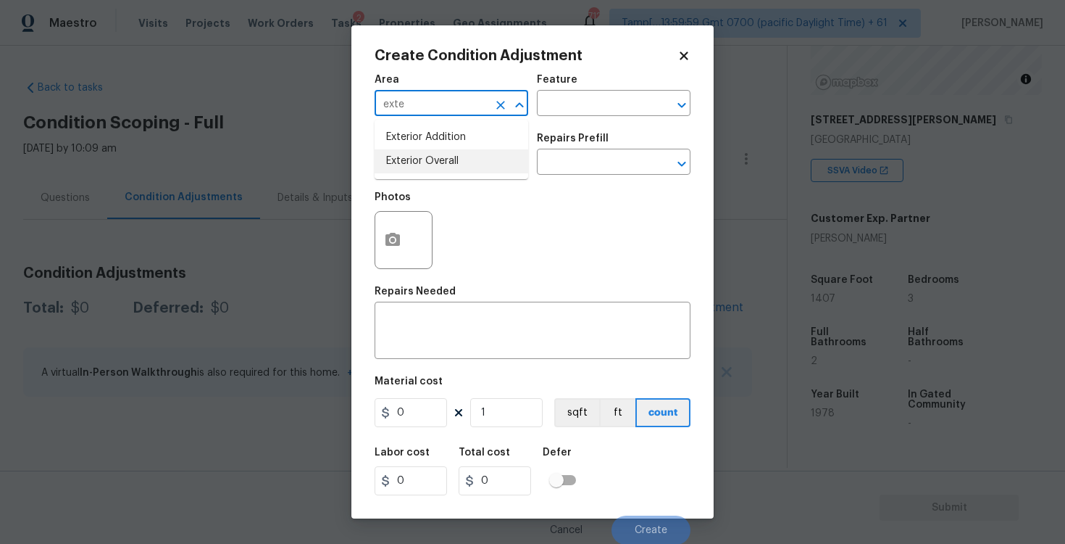
click at [420, 155] on li "Exterior Overall" at bounding box center [452, 161] width 154 height 24
type input "Exterior Overall"
click at [420, 155] on input "text" at bounding box center [431, 163] width 113 height 22
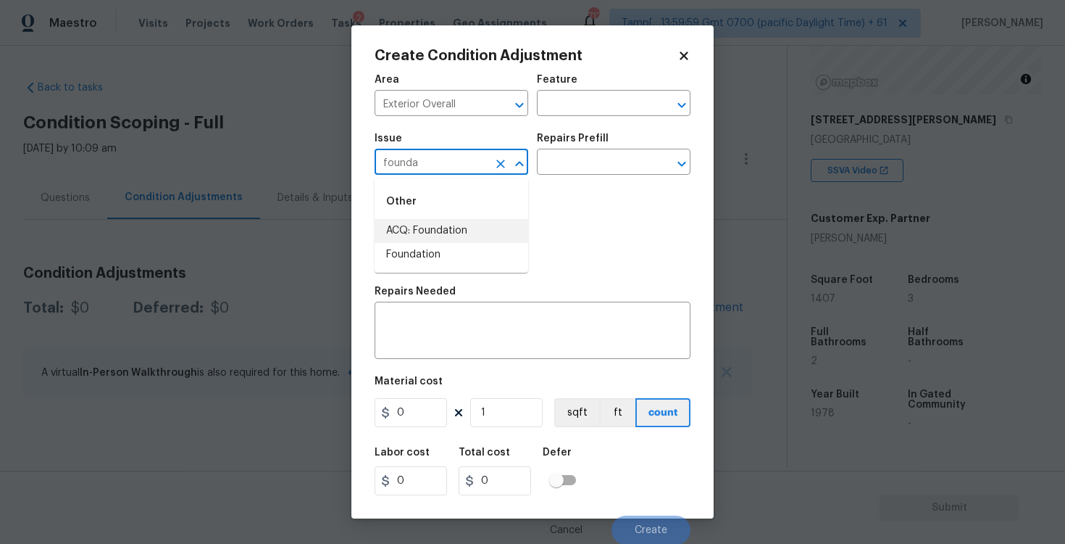
click at [435, 220] on li "ACQ: Foundation" at bounding box center [452, 231] width 154 height 24
type input "ACQ: Foundation"
click at [567, 165] on input "text" at bounding box center [593, 163] width 113 height 22
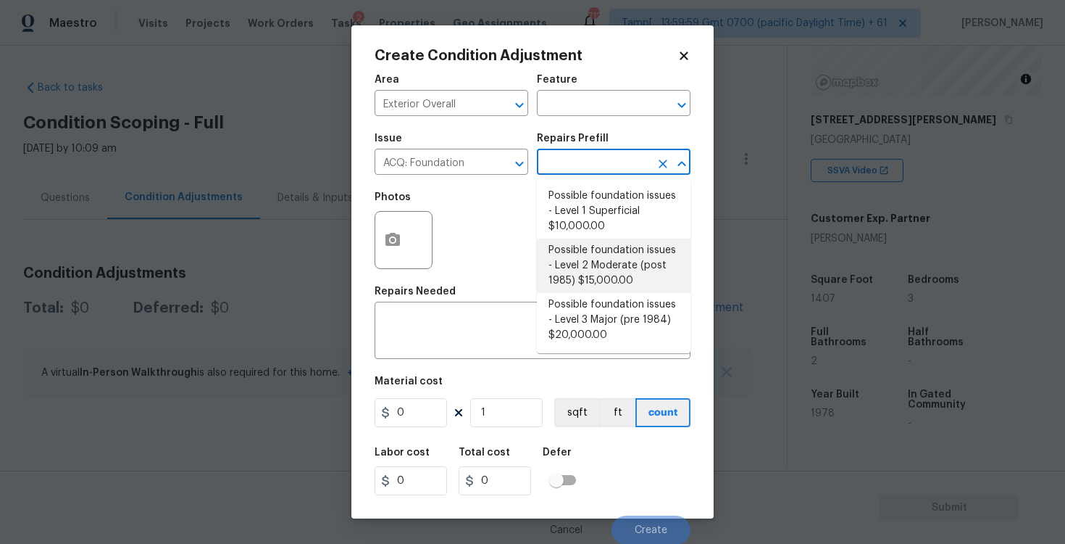
click at [581, 281] on li "Possible foundation issues - Level 2 Moderate (post 1985) $15,000.00" at bounding box center [614, 265] width 154 height 54
type input "Acquisition"
type textarea "Possible foundation issues - Level 2 Moderate: Disclaimer: This is NOT a techni…"
type input "15000"
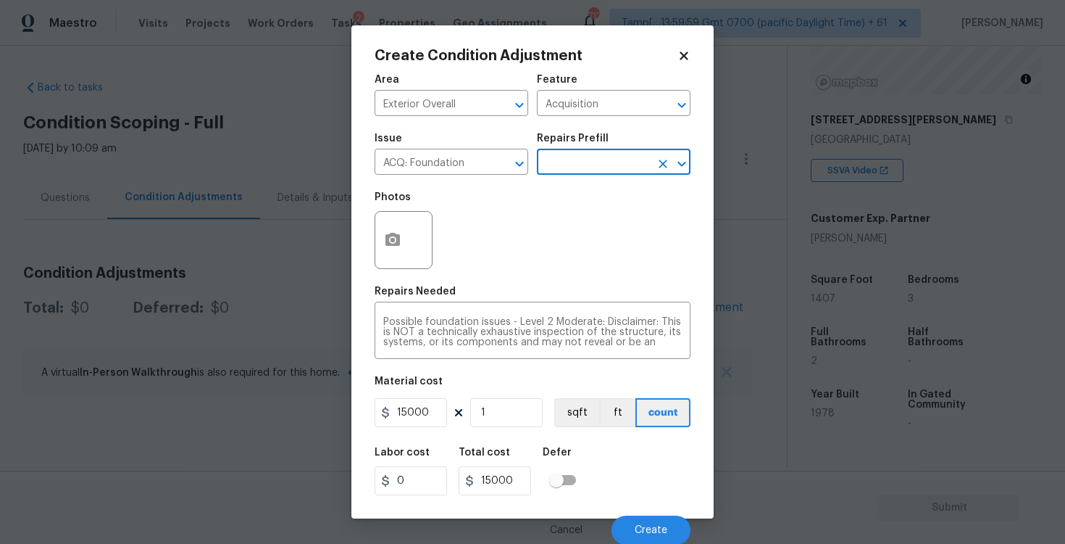
scroll to position [1, 0]
click at [607, 172] on input "text" at bounding box center [593, 162] width 113 height 22
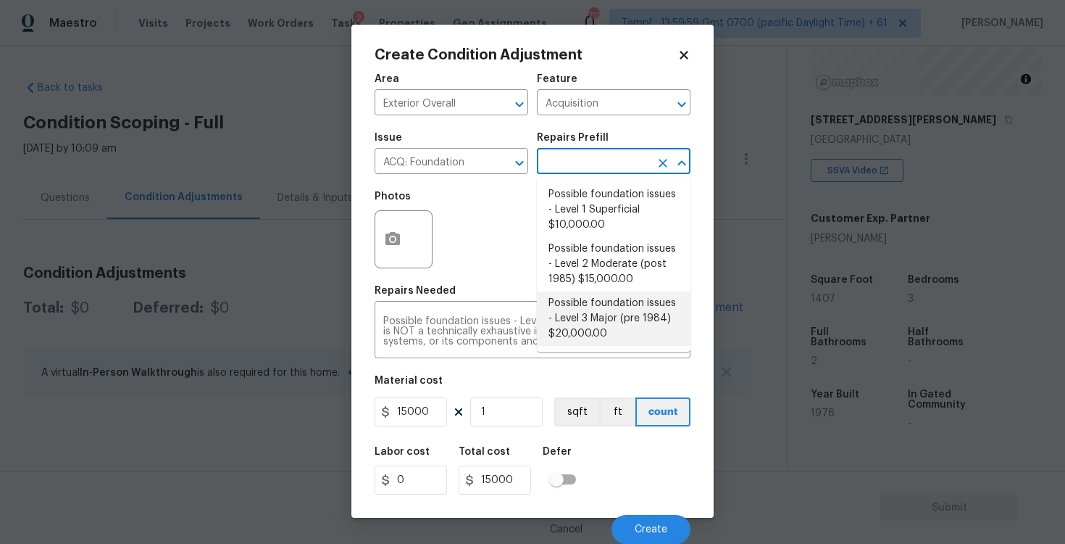
click at [599, 301] on li "Possible foundation issues - Level 3 Major (pre 1984) $20,000.00" at bounding box center [614, 318] width 154 height 54
type textarea "Possible foundation issues - Level 3 Major: Disclaimer: This is NOT a technical…"
type input "20000"
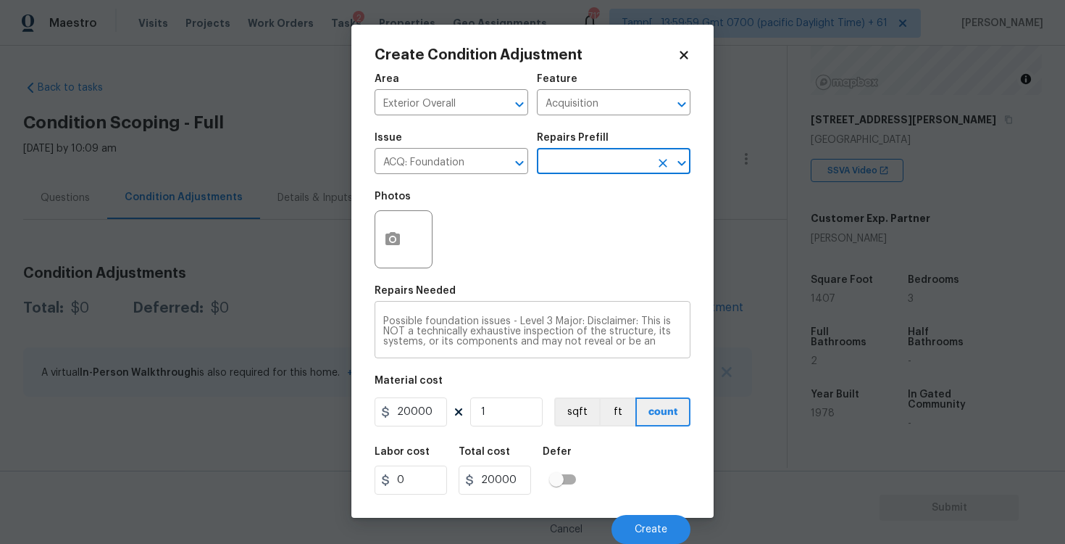
scroll to position [51, 0]
click at [654, 529] on span "Create" at bounding box center [651, 529] width 33 height 11
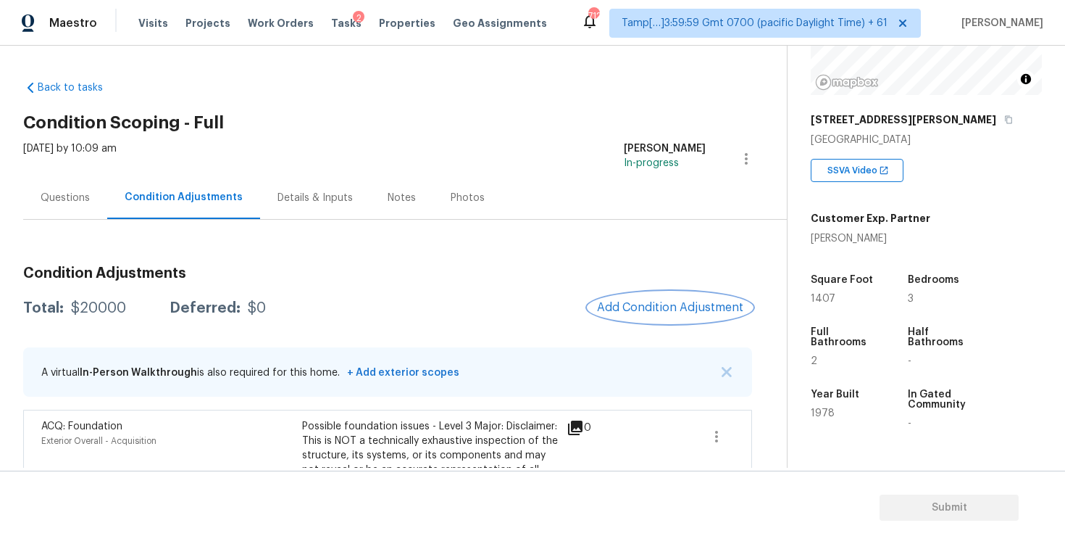
scroll to position [125, 0]
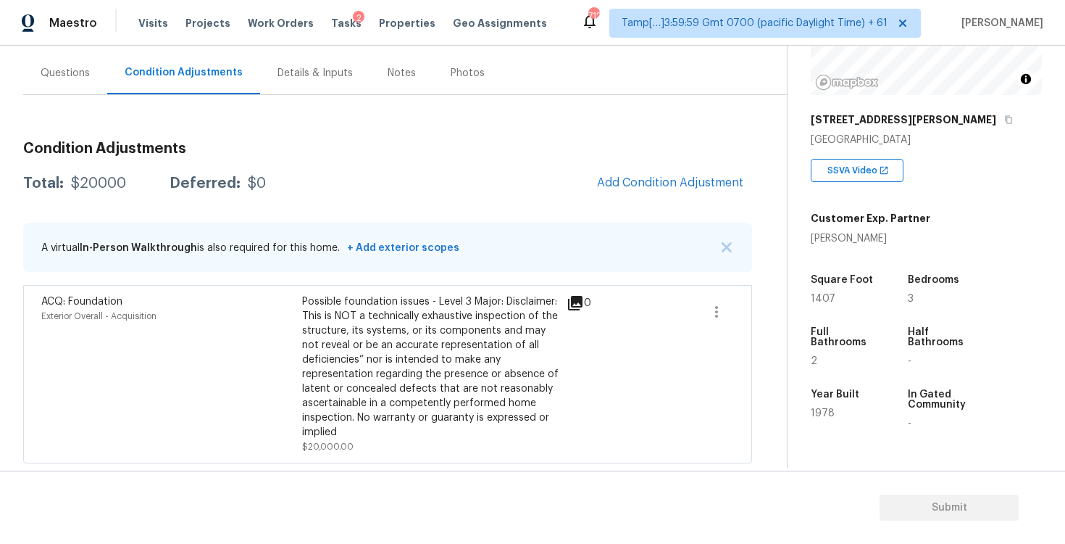
click at [641, 199] on div "Condition Adjustments Total: $20000 Deferred: $0 Add Condition Adjustment A vir…" at bounding box center [387, 296] width 729 height 333
click at [634, 185] on span "Add Condition Adjustment" at bounding box center [670, 182] width 146 height 13
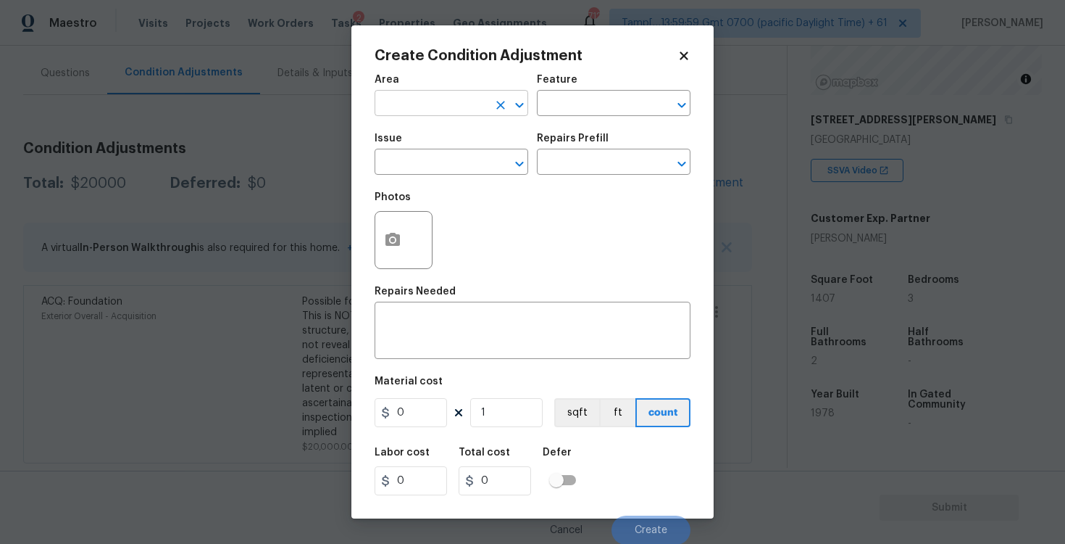
click at [433, 108] on input "text" at bounding box center [431, 104] width 113 height 22
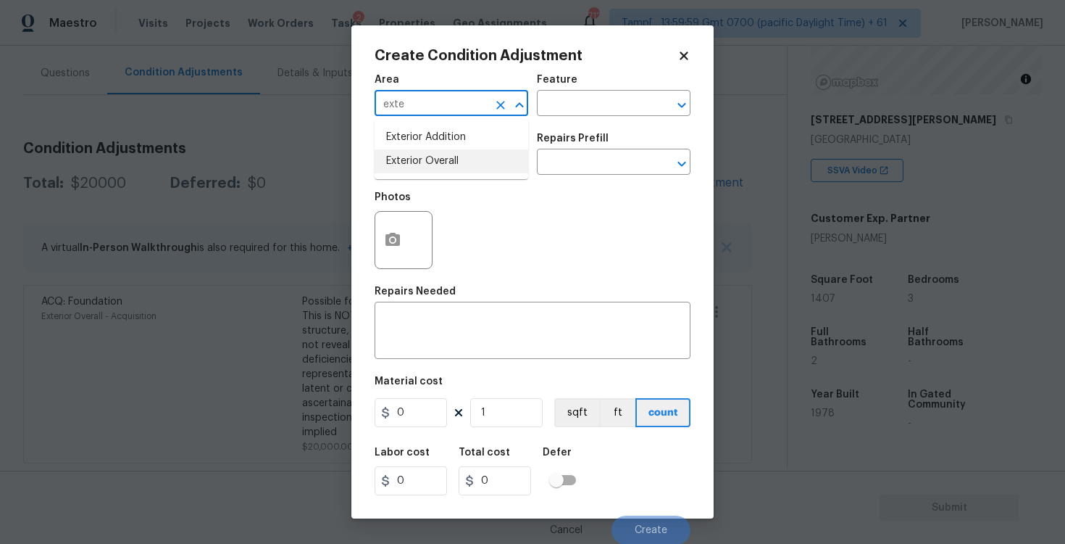
click at [434, 154] on li "Exterior Overall" at bounding box center [452, 161] width 154 height 24
type input "Exterior Overall"
click at [434, 154] on input "text" at bounding box center [431, 163] width 113 height 22
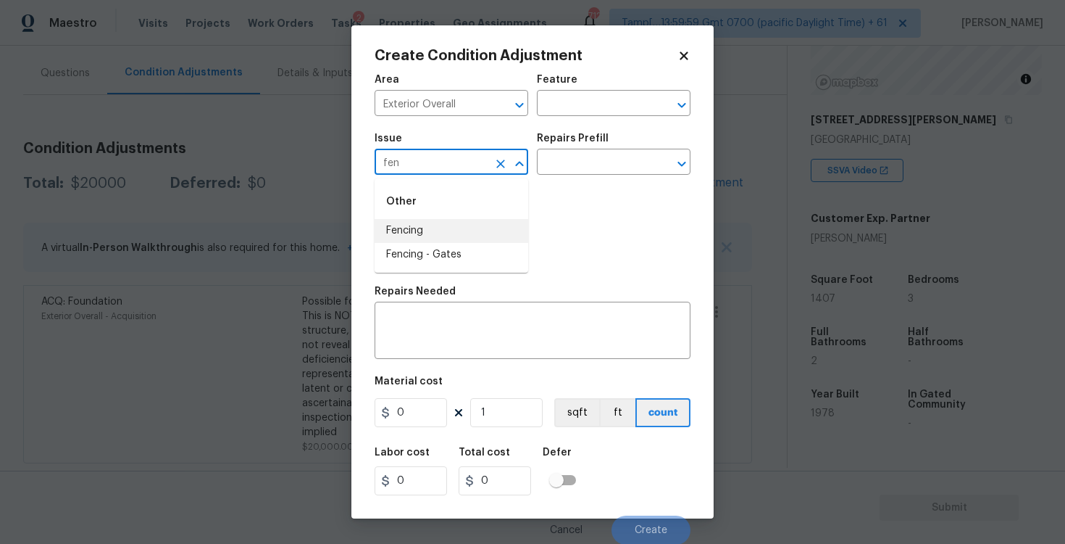
click at [442, 220] on li "Fencing" at bounding box center [452, 231] width 154 height 24
type input "Fencing"
click at [555, 156] on input "text" at bounding box center [593, 163] width 113 height 22
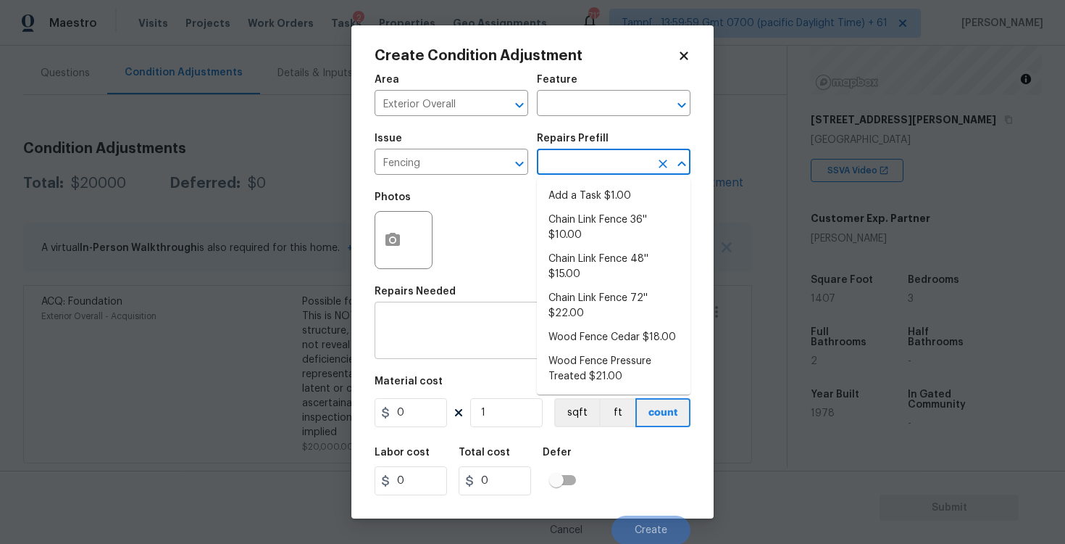
click at [480, 320] on textarea at bounding box center [532, 332] width 299 height 30
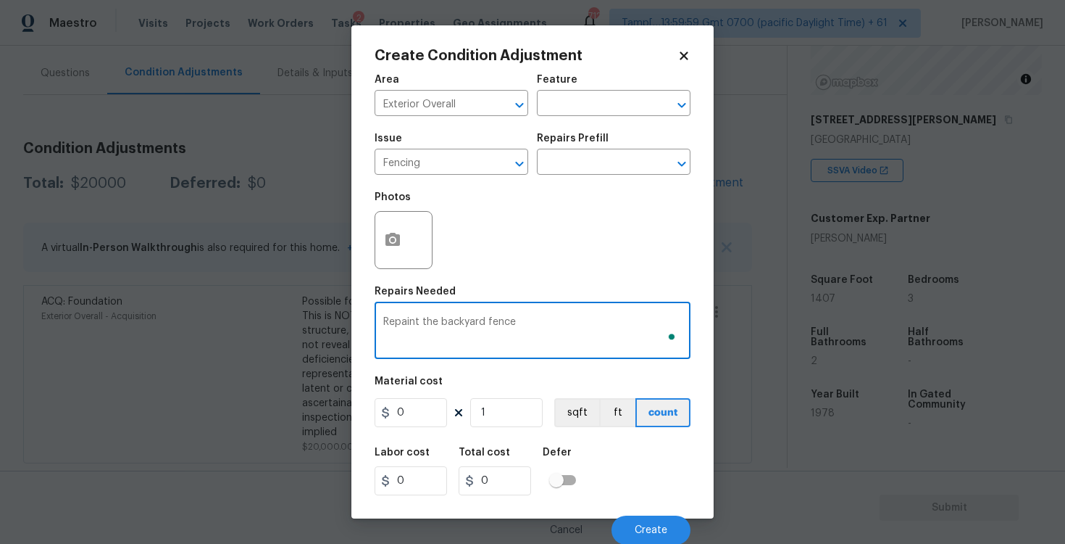
type textarea "Repaint the backyard fence"
click at [416, 417] on input "0" at bounding box center [411, 412] width 72 height 29
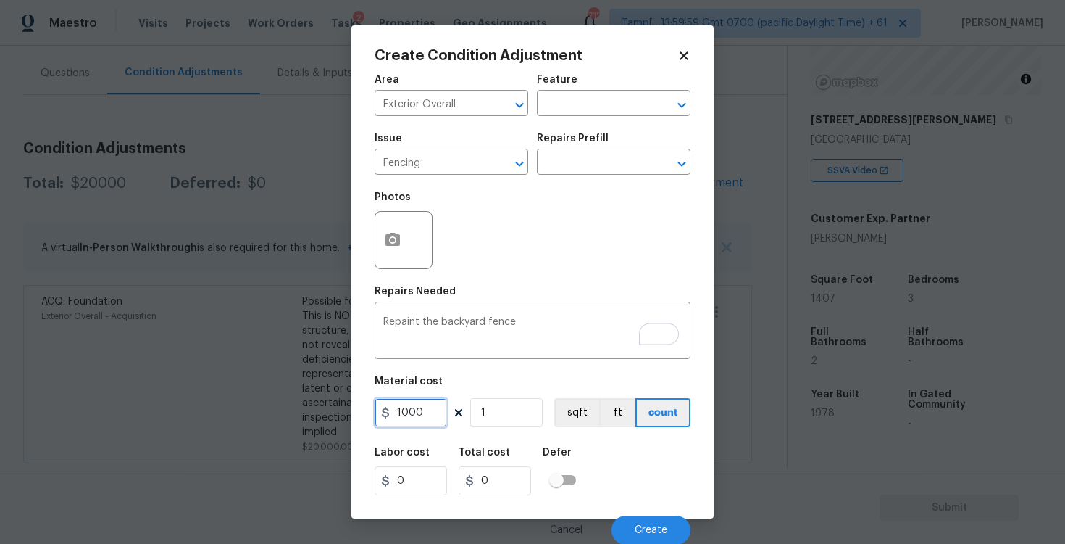
type input "1000"
click at [376, 243] on button "button" at bounding box center [392, 240] width 35 height 57
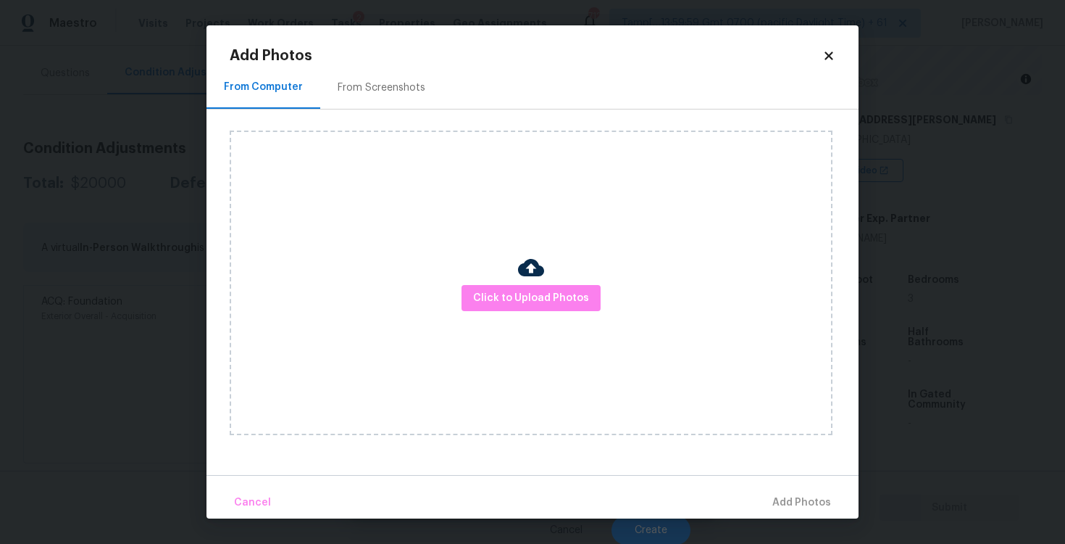
click at [546, 278] on div "Click to Upload Photos" at bounding box center [531, 282] width 603 height 304
click at [542, 290] on span "Click to Upload Photos" at bounding box center [531, 298] width 116 height 18
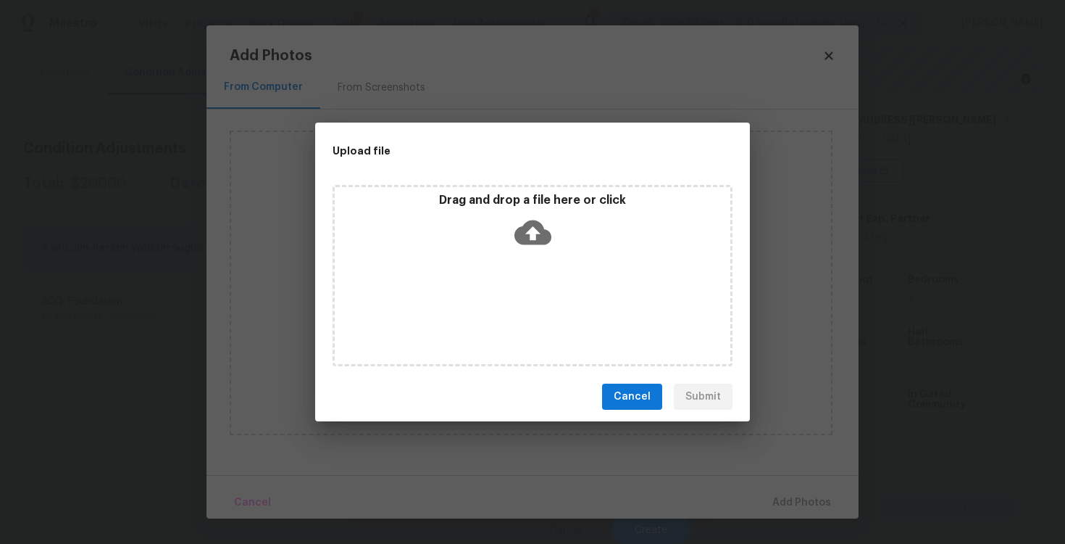
click at [527, 225] on icon at bounding box center [533, 232] width 37 height 25
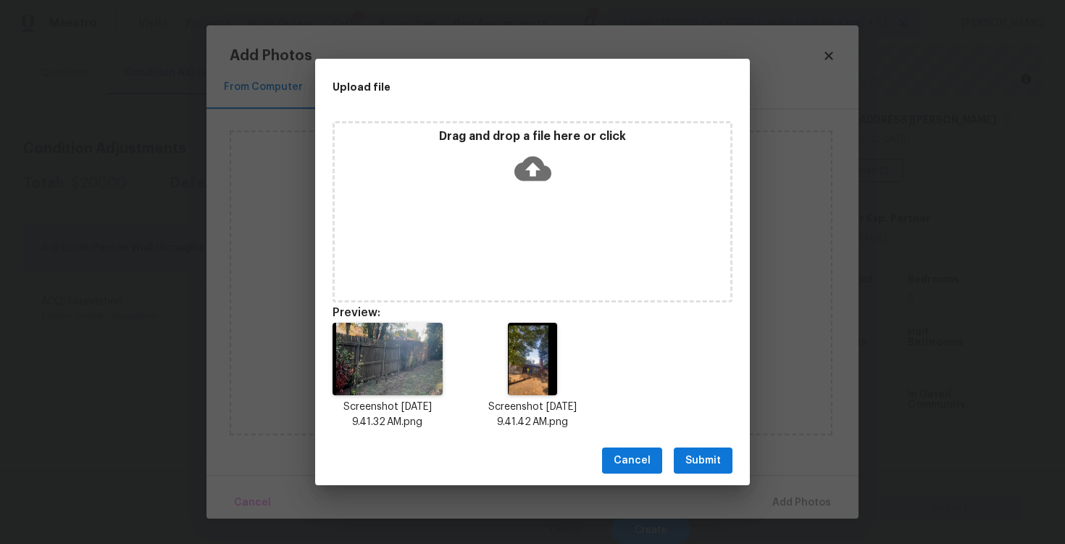
scroll to position [12, 0]
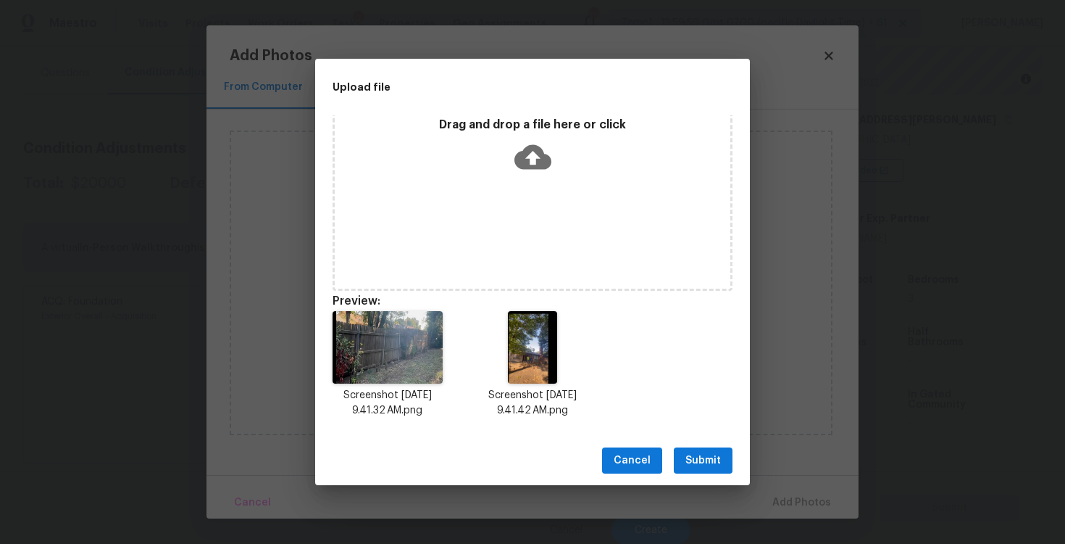
click at [694, 455] on span "Submit" at bounding box center [704, 461] width 36 height 18
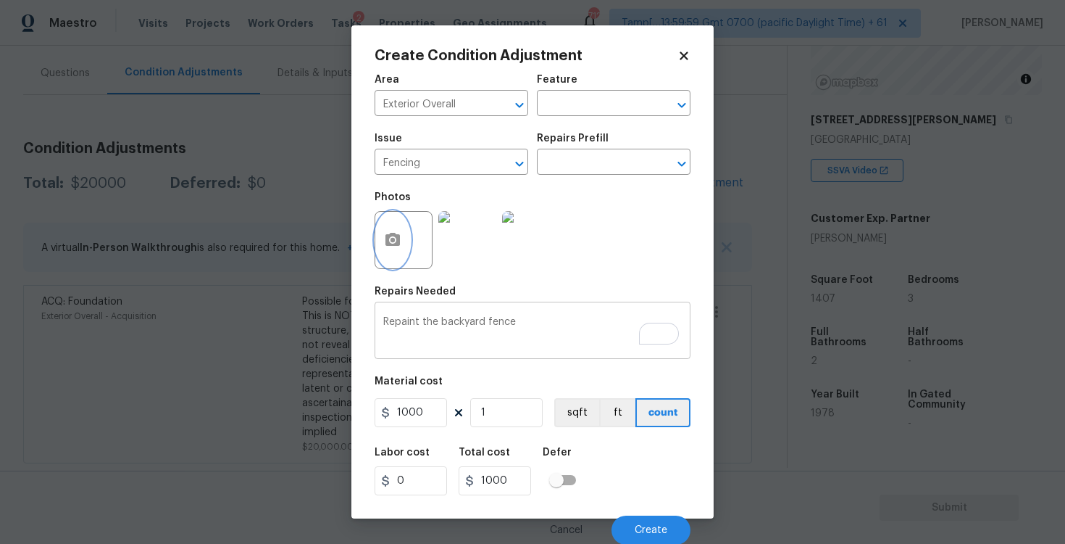
scroll to position [1, 0]
click at [649, 520] on button "Create" at bounding box center [651, 529] width 79 height 29
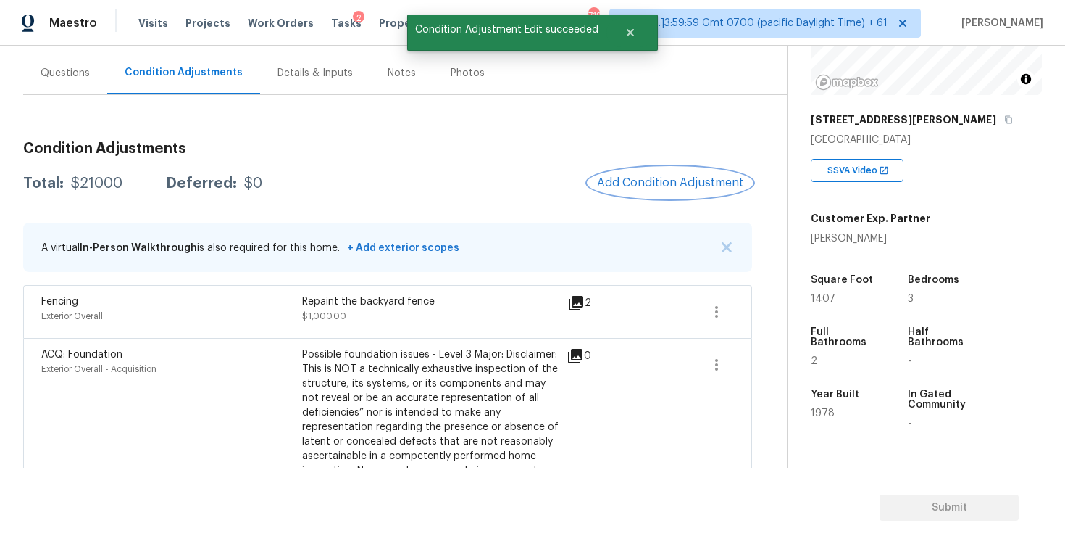
scroll to position [178, 0]
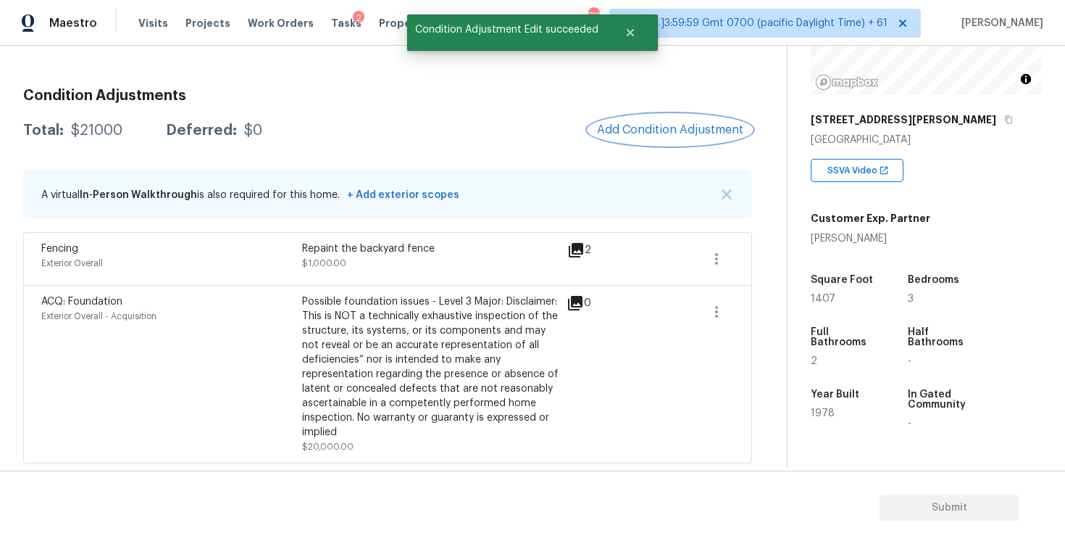
click at [653, 117] on button "Add Condition Adjustment" at bounding box center [671, 130] width 164 height 30
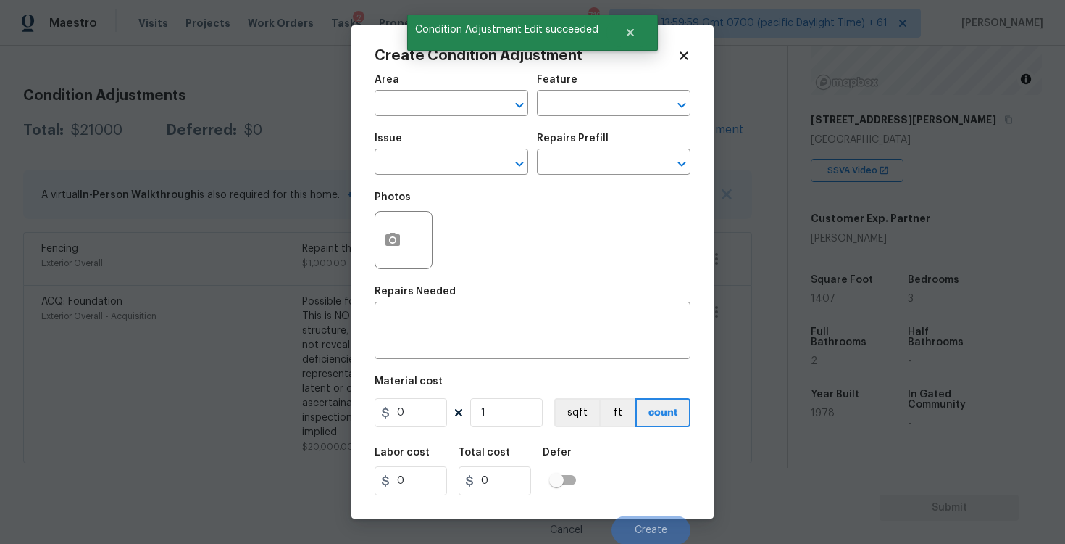
click at [469, 90] on div "Area" at bounding box center [452, 84] width 154 height 19
click at [462, 110] on input "text" at bounding box center [431, 104] width 113 height 22
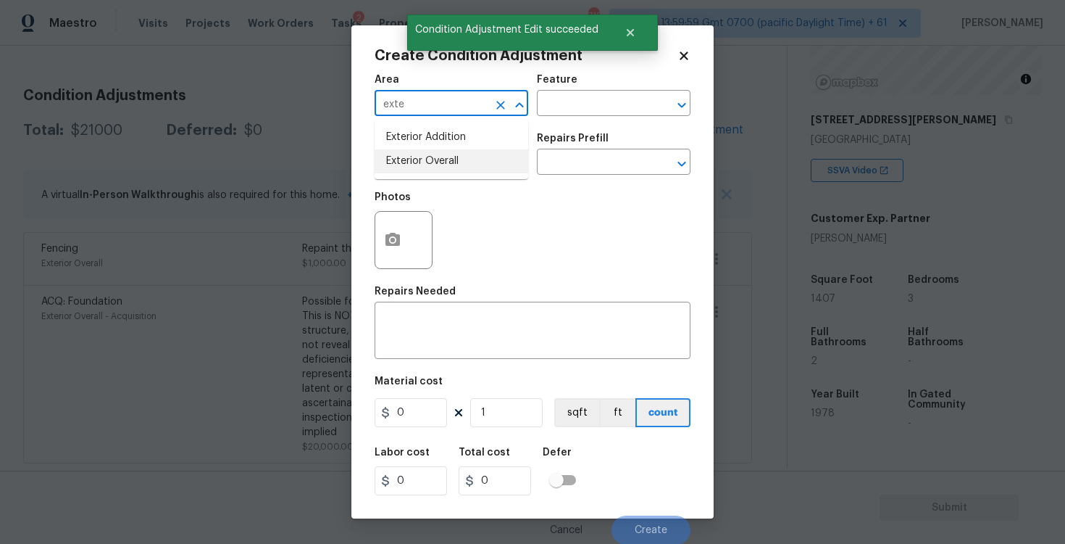
click at [450, 162] on li "Exterior Overall" at bounding box center [452, 161] width 154 height 24
type input "Exterior Overall"
click at [450, 162] on input "text" at bounding box center [431, 163] width 113 height 22
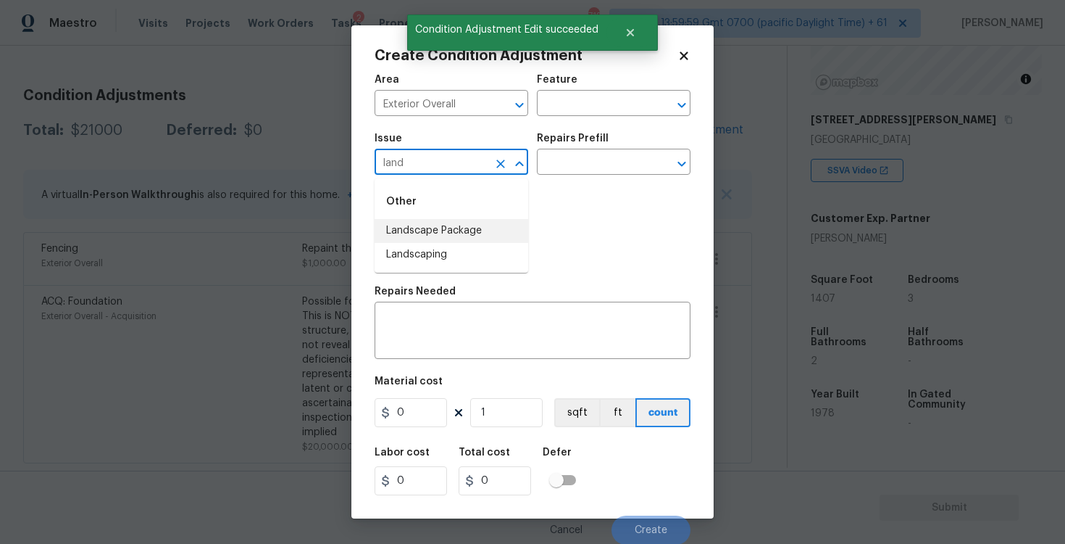
click at [452, 236] on li "Landscape Package" at bounding box center [452, 231] width 154 height 24
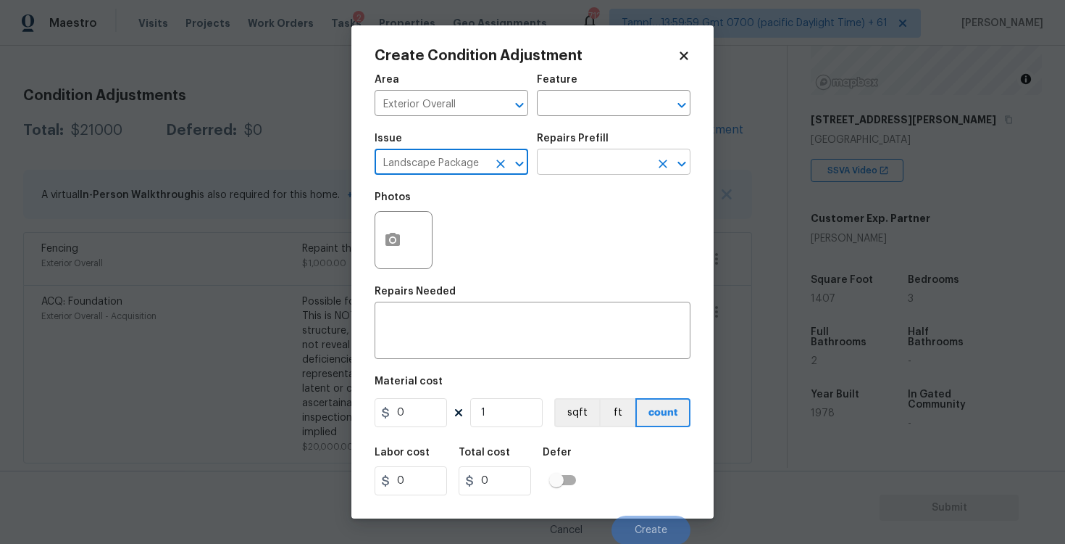
type input "Landscape Package"
click at [566, 168] on input "text" at bounding box center [593, 163] width 113 height 22
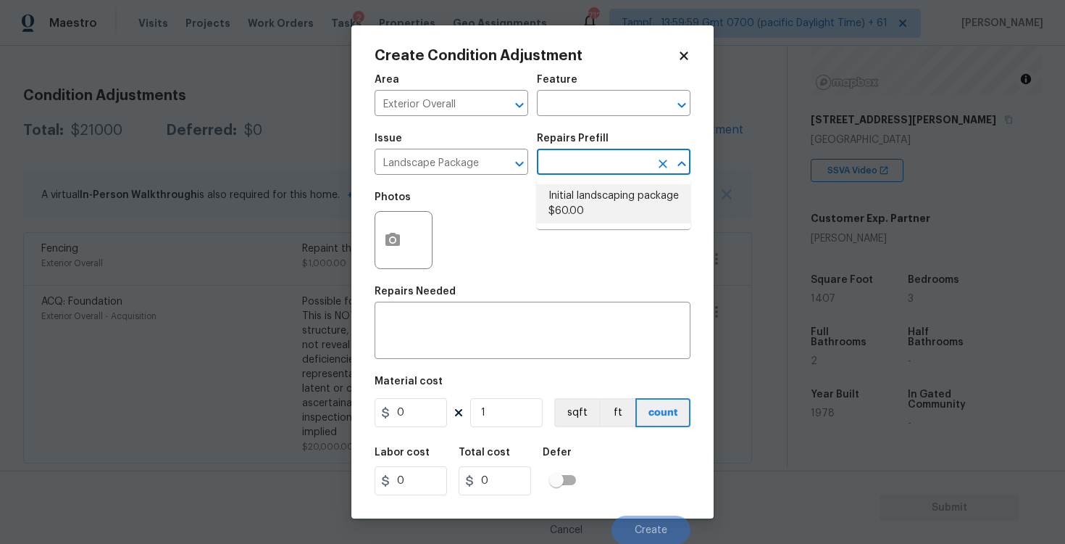
click at [573, 203] on li "Initial landscaping package $60.00" at bounding box center [614, 203] width 154 height 39
type input "Home Readiness Packages"
type textarea "Mowing of grass up to 6" in height. Mow, edge along driveways & sidewalks, trim…"
type input "60"
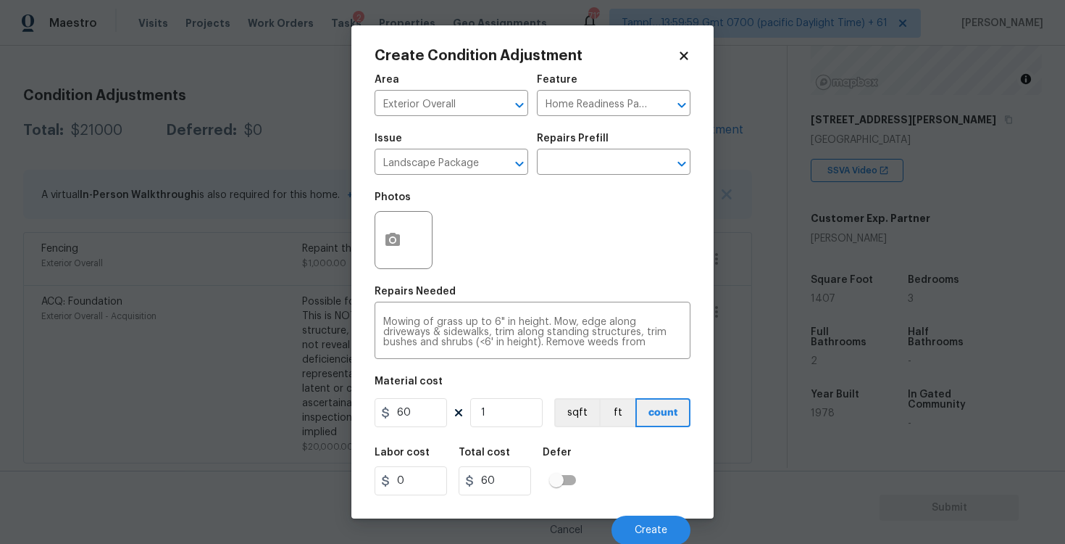
click at [434, 399] on figure "Material cost 60 1 sqft ft count" at bounding box center [533, 403] width 316 height 54
click at [434, 396] on figure "Material cost 60 1 sqft ft count" at bounding box center [533, 403] width 316 height 54
click at [437, 409] on input "60" at bounding box center [411, 412] width 72 height 29
type input "2000"
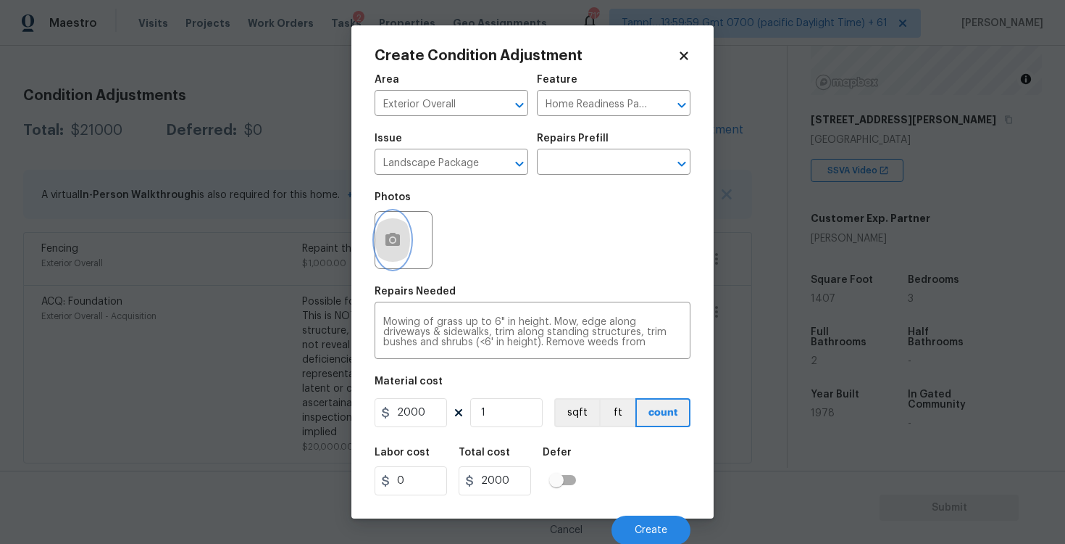
click at [399, 251] on button "button" at bounding box center [392, 240] width 35 height 57
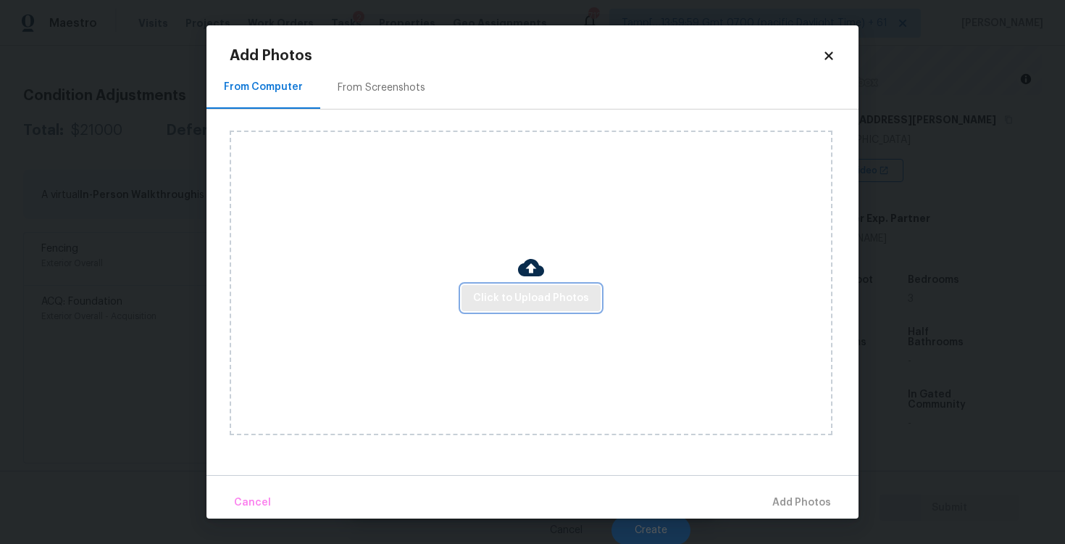
click at [525, 292] on span "Click to Upload Photos" at bounding box center [531, 298] width 116 height 18
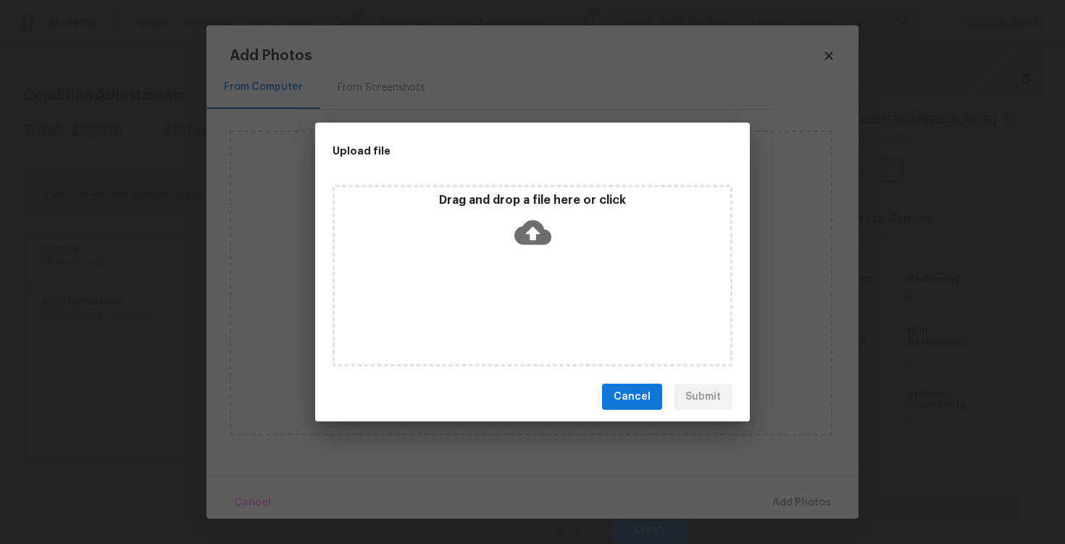
click at [525, 242] on icon at bounding box center [533, 232] width 37 height 25
